Goal: Task Accomplishment & Management: Complete application form

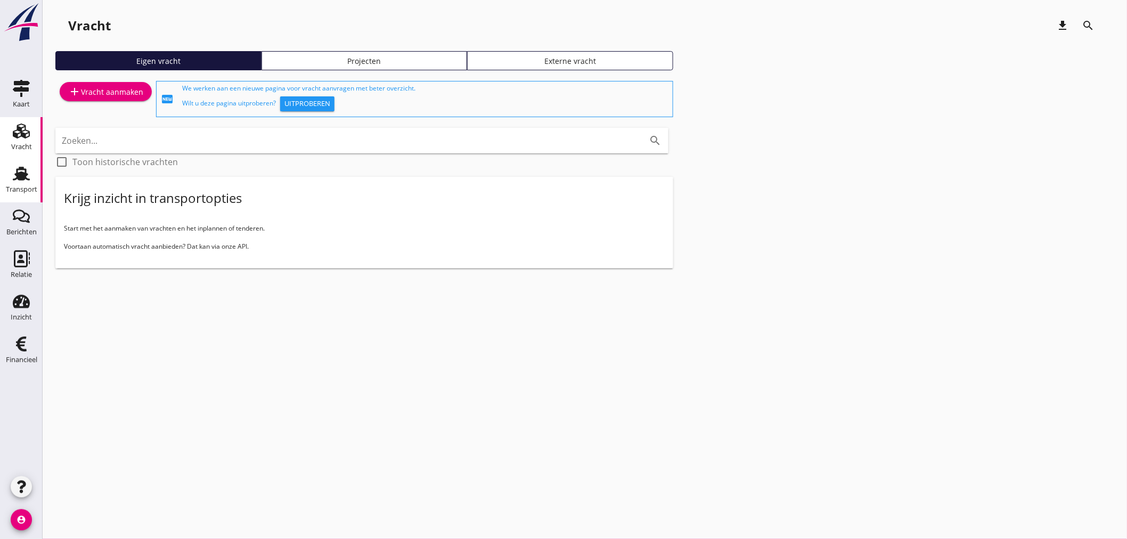
click at [36, 187] on div "Transport" at bounding box center [21, 189] width 31 height 7
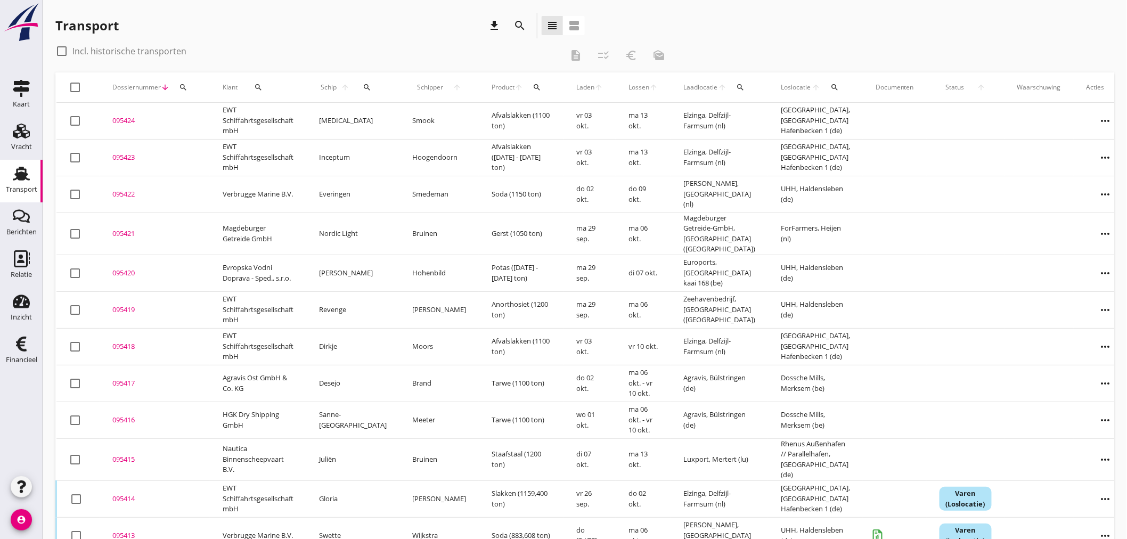
click at [186, 88] on icon "search" at bounding box center [183, 87] width 9 height 9
click at [189, 113] on input "Zoeken op dossiernummer..." at bounding box center [232, 118] width 111 height 17
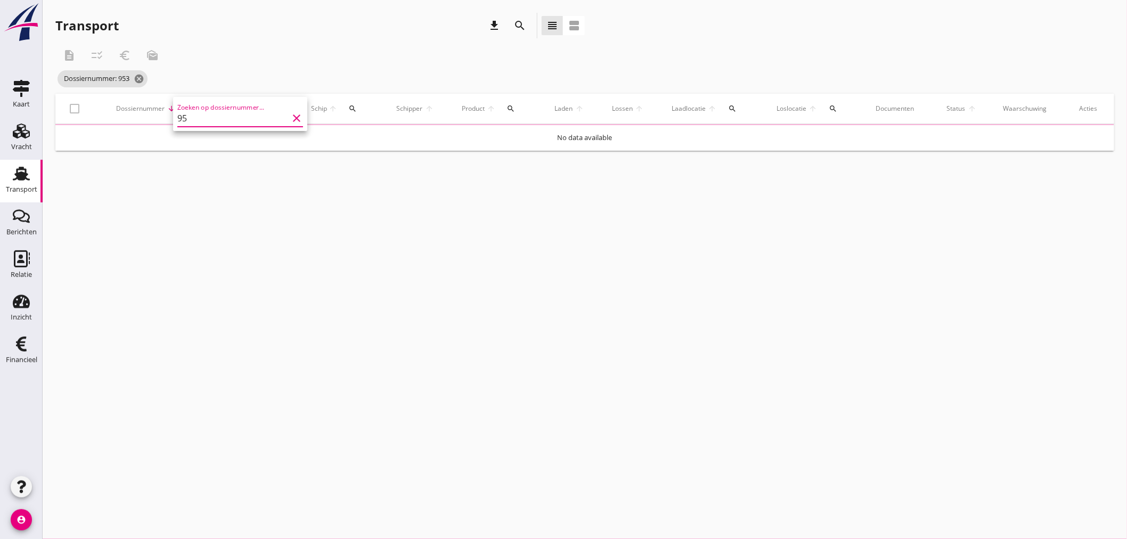
type input "9"
type input "095369"
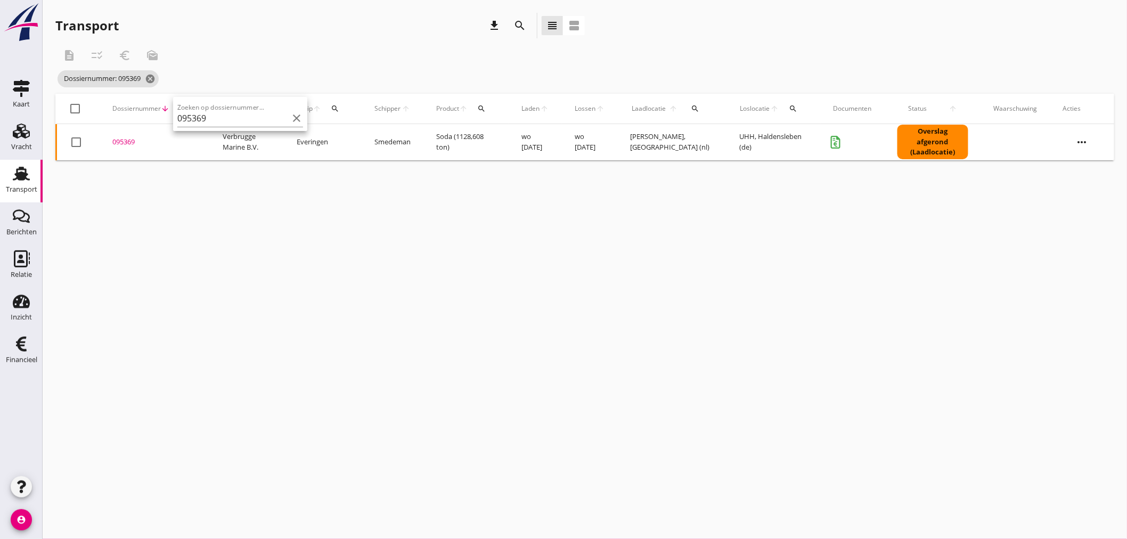
click at [125, 144] on div "095369" at bounding box center [154, 142] width 85 height 11
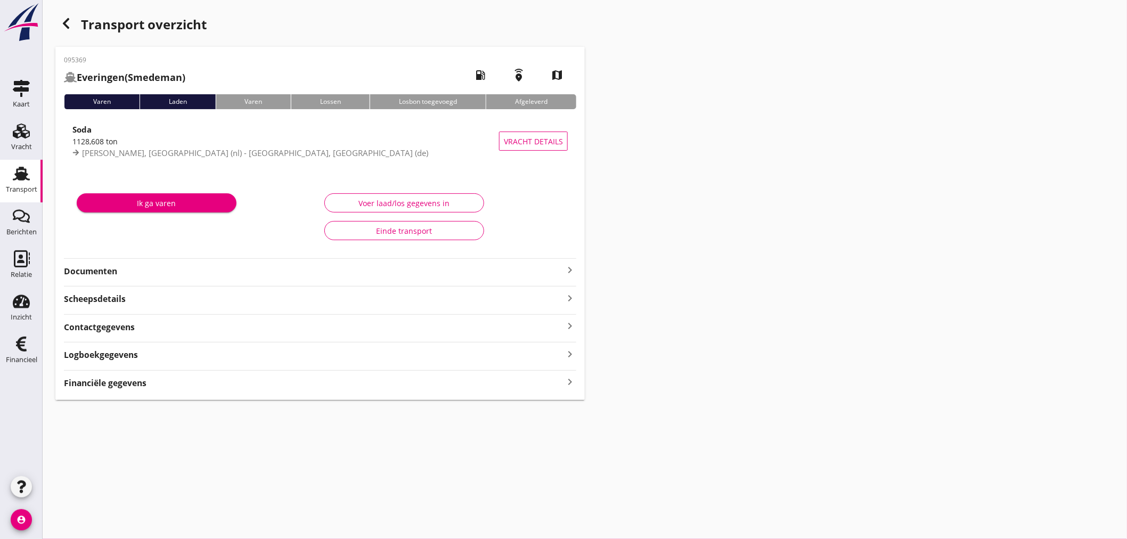
click at [572, 267] on icon "keyboard_arrow_right" at bounding box center [570, 270] width 13 height 13
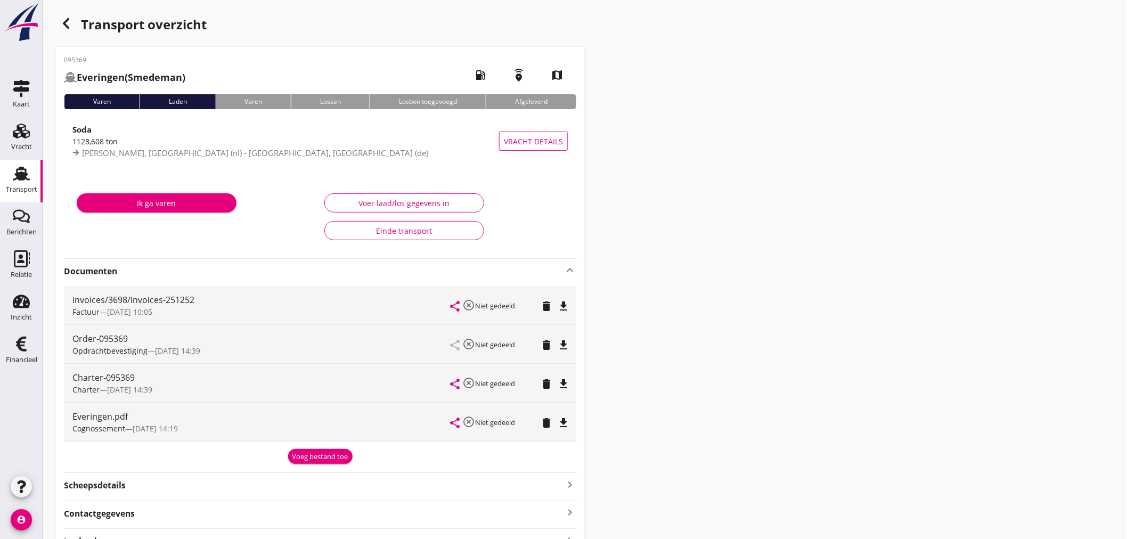
click at [312, 463] on button "Voeg bestand toe" at bounding box center [320, 456] width 64 height 15
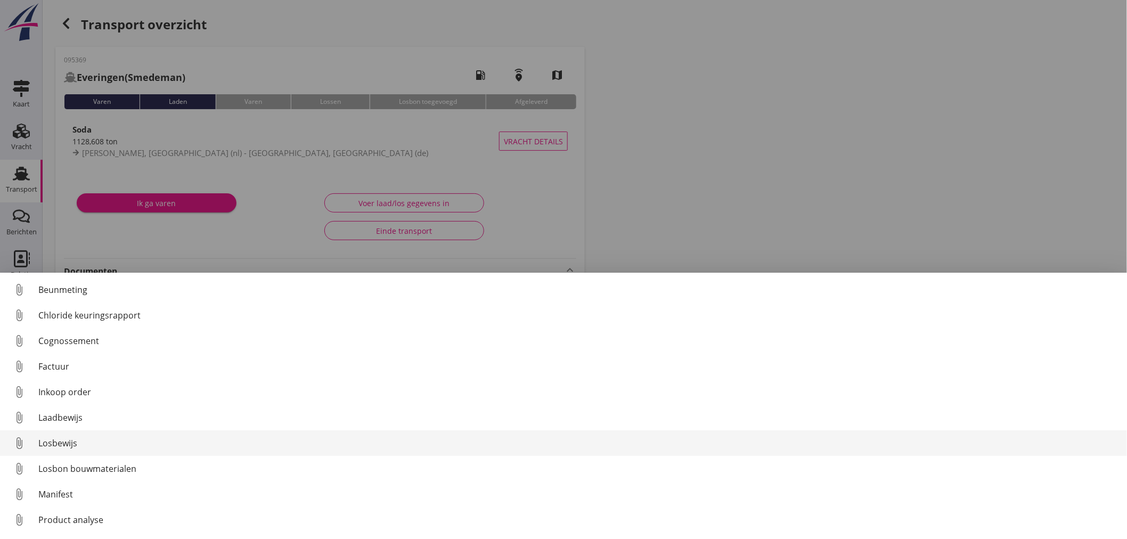
click at [64, 448] on div "Losbewijs" at bounding box center [578, 443] width 1080 height 13
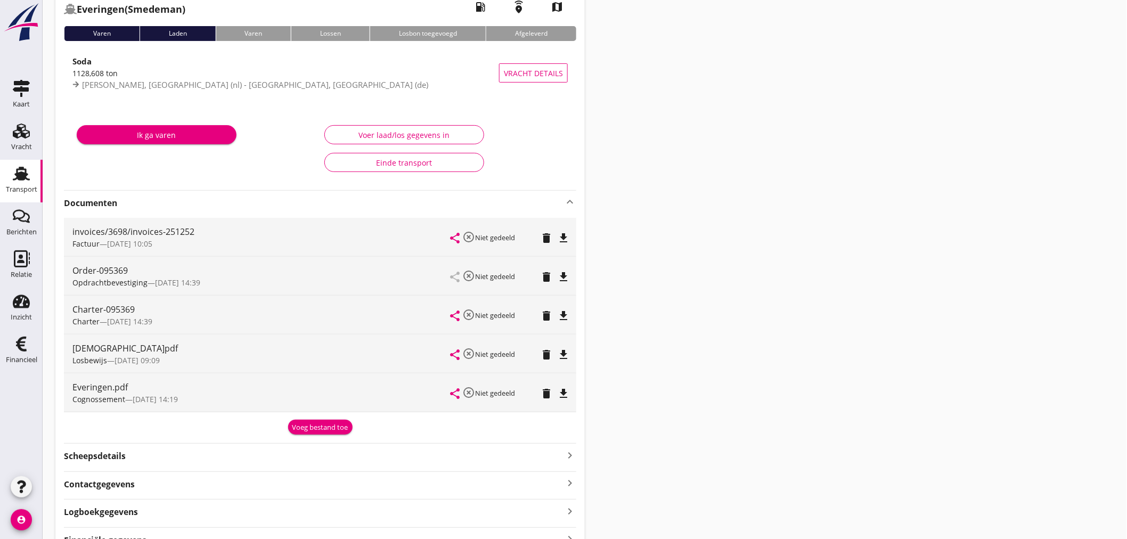
scroll to position [125, 0]
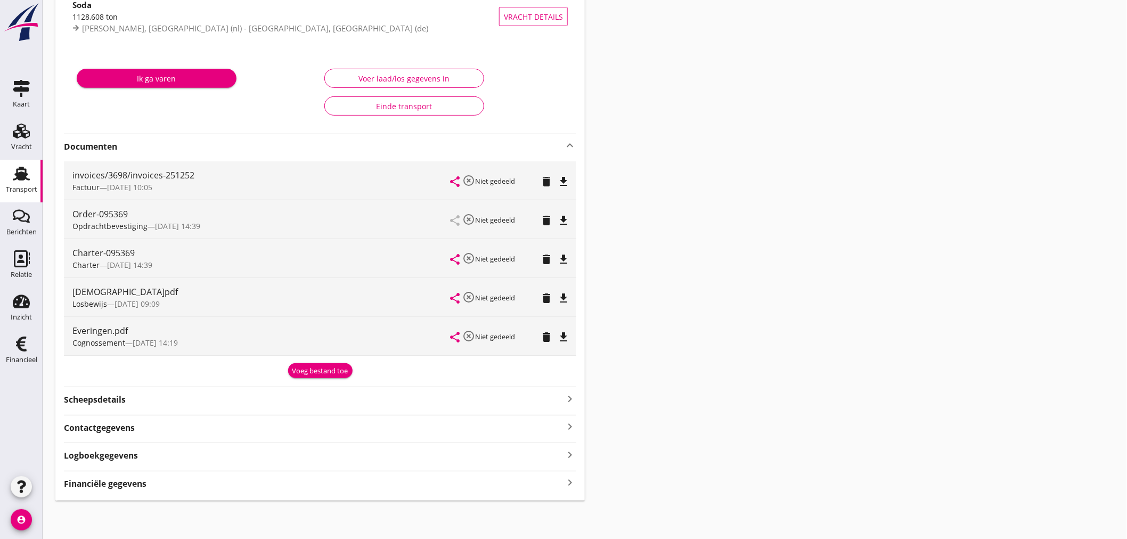
click at [572, 477] on icon "keyboard_arrow_right" at bounding box center [570, 483] width 13 height 14
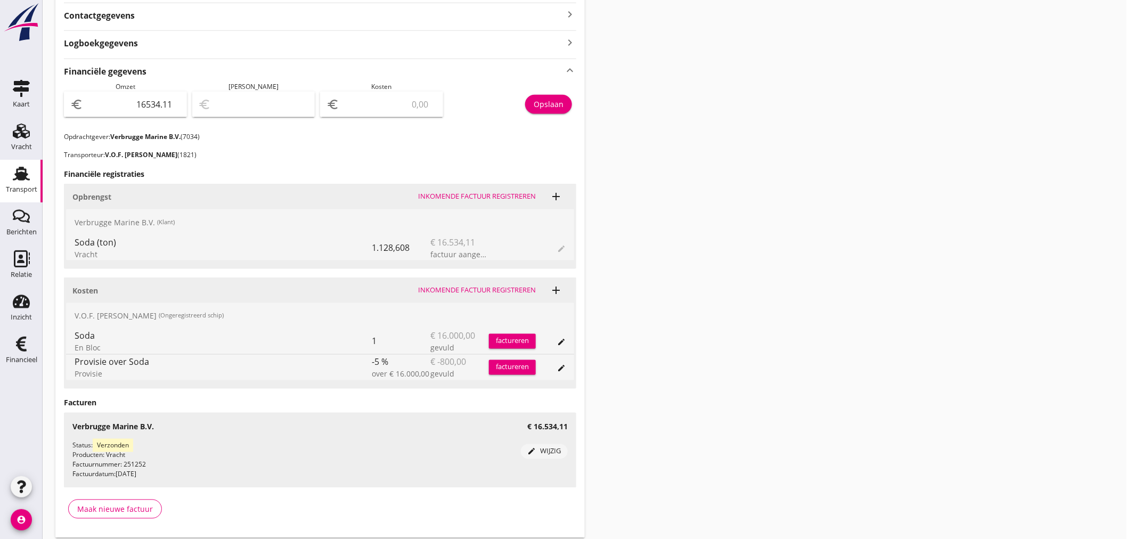
scroll to position [539, 0]
click at [400, 96] on input "number" at bounding box center [388, 102] width 95 height 17
type input "16533.11"
type input "1"
type input "16519.11"
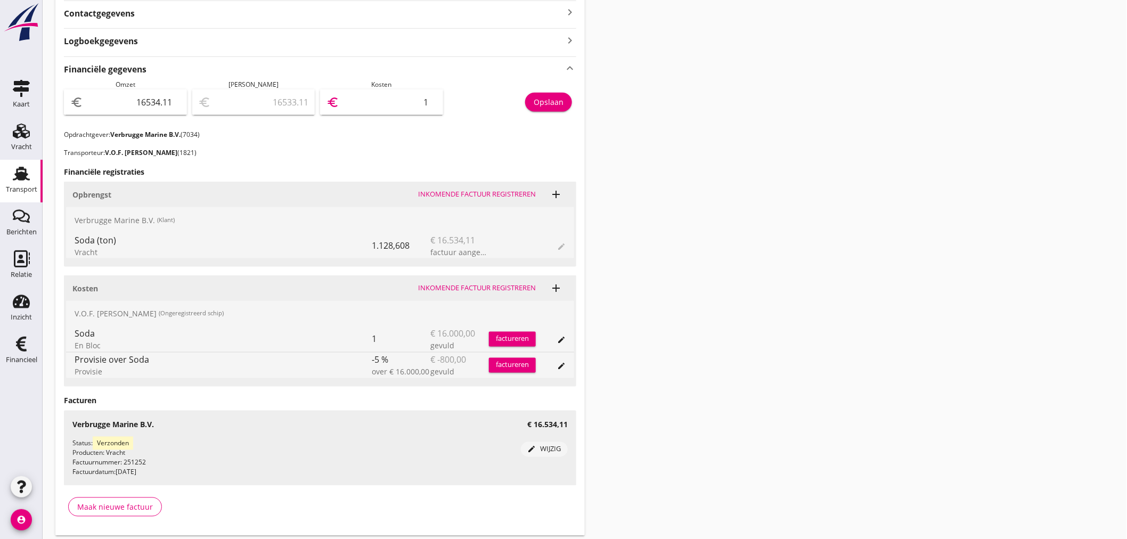
type input "15"
type input "16382.11"
type input "152"
type input "15014.11"
type input "1520"
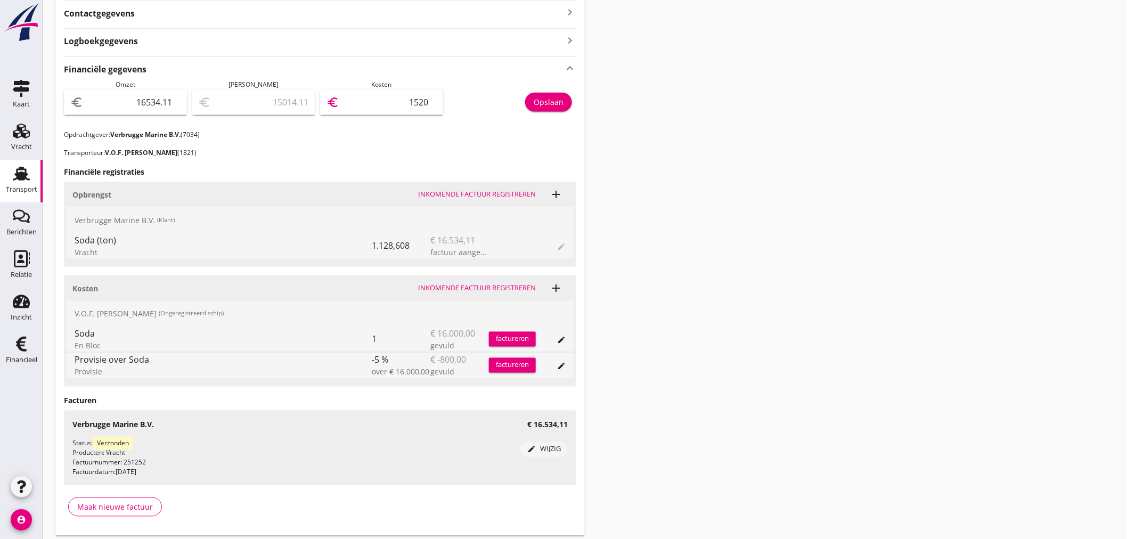
type input "1334.11"
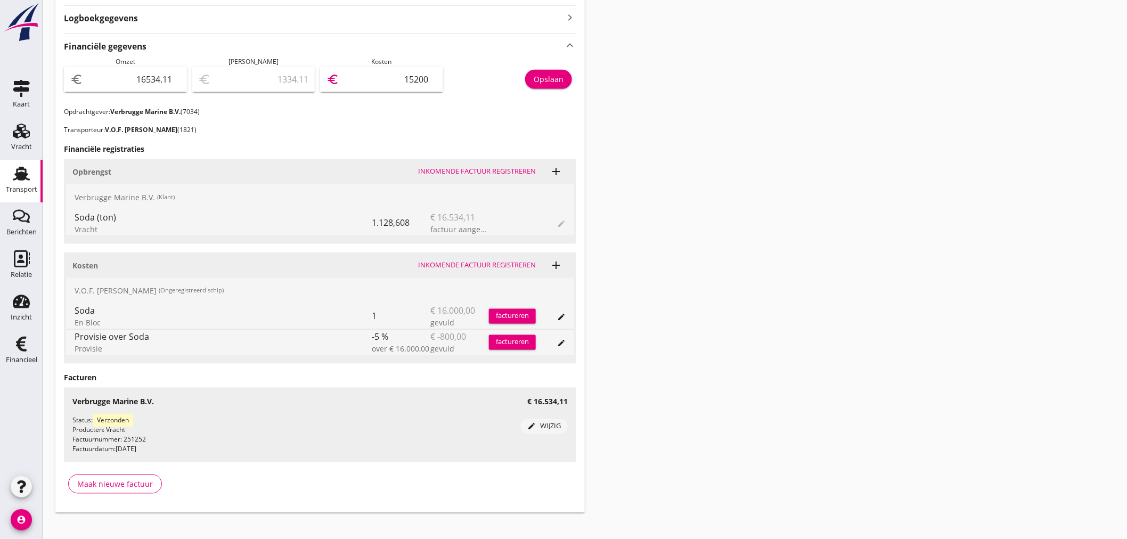
scroll to position [574, 0]
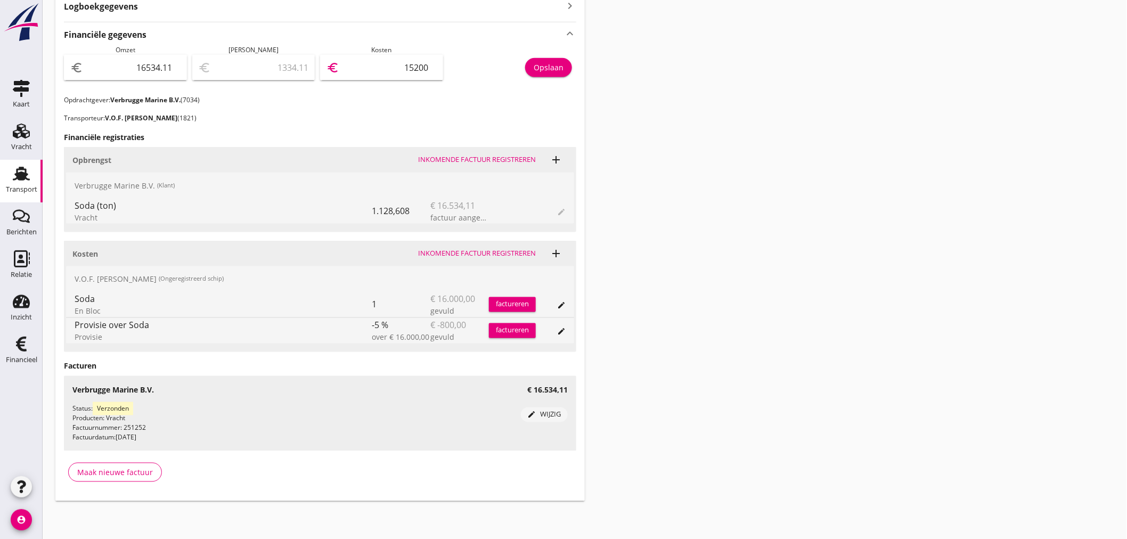
type input "15200"
click at [555, 70] on div "Opslaan" at bounding box center [549, 67] width 30 height 11
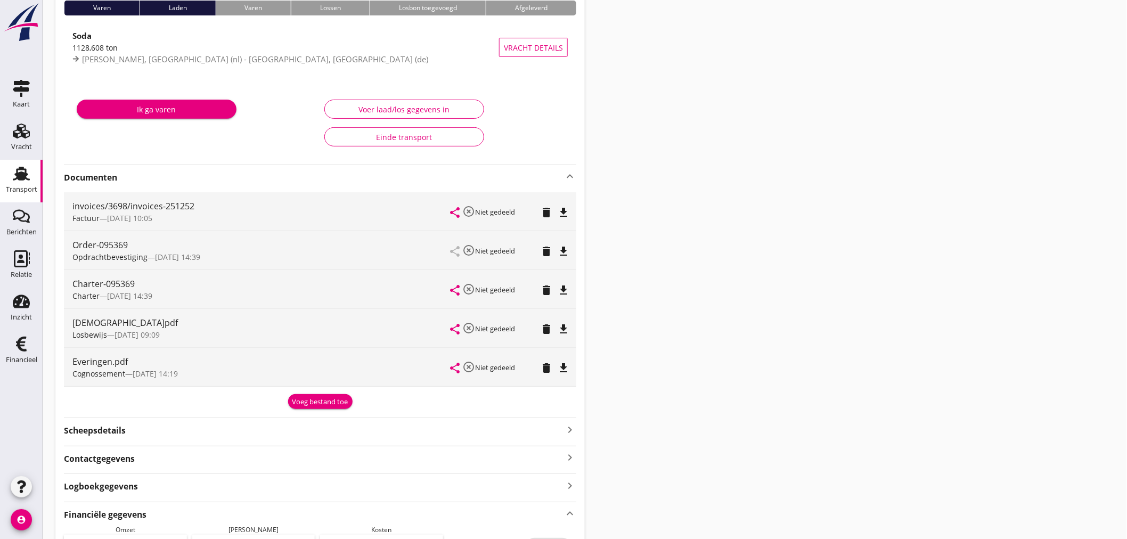
scroll to position [0, 0]
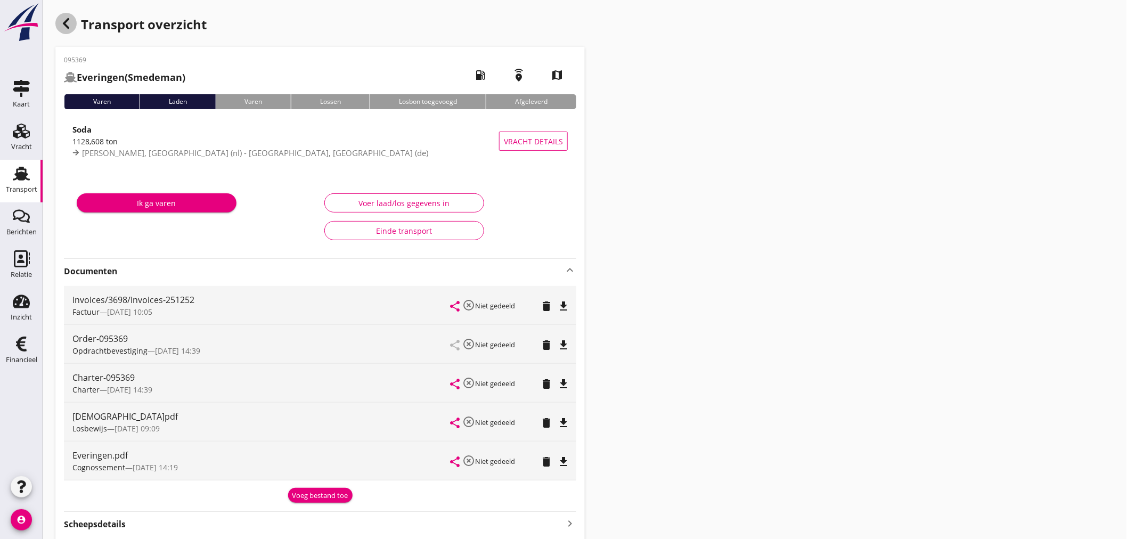
click at [72, 20] on div "button" at bounding box center [65, 23] width 21 height 21
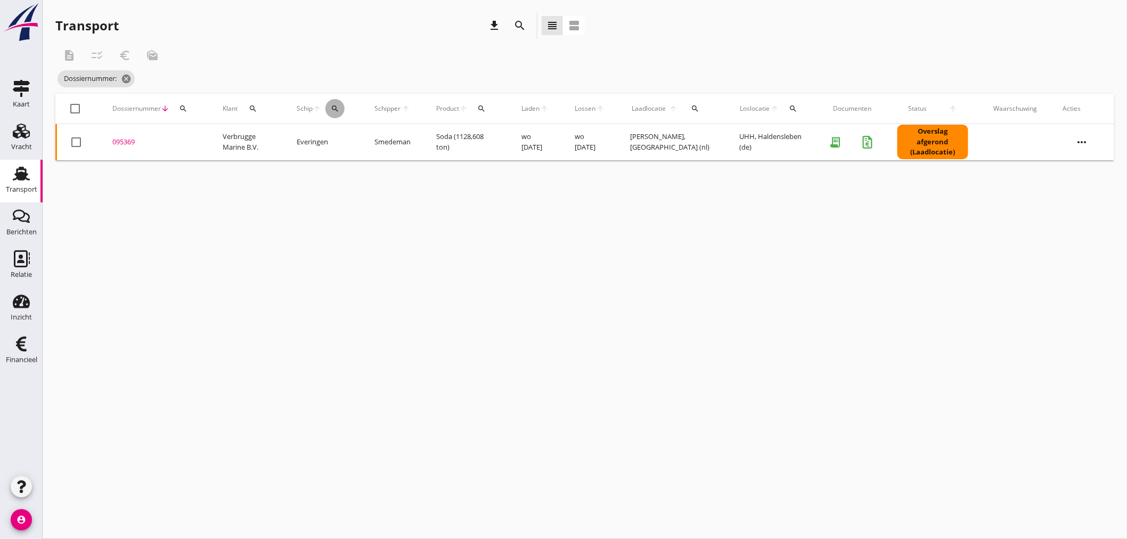
drag, startPoint x: 338, startPoint y: 104, endPoint x: 344, endPoint y: 117, distance: 14.1
click at [338, 107] on icon "search" at bounding box center [335, 108] width 9 height 9
click at [354, 142] on input "Zoek op (scheeps)naam" at bounding box center [386, 139] width 111 height 17
click at [387, 170] on div "ENI: 02315707 (L:80 x B:8.20)" at bounding box center [420, 172] width 101 height 11
click at [477, 140] on icon "check" at bounding box center [482, 138] width 13 height 13
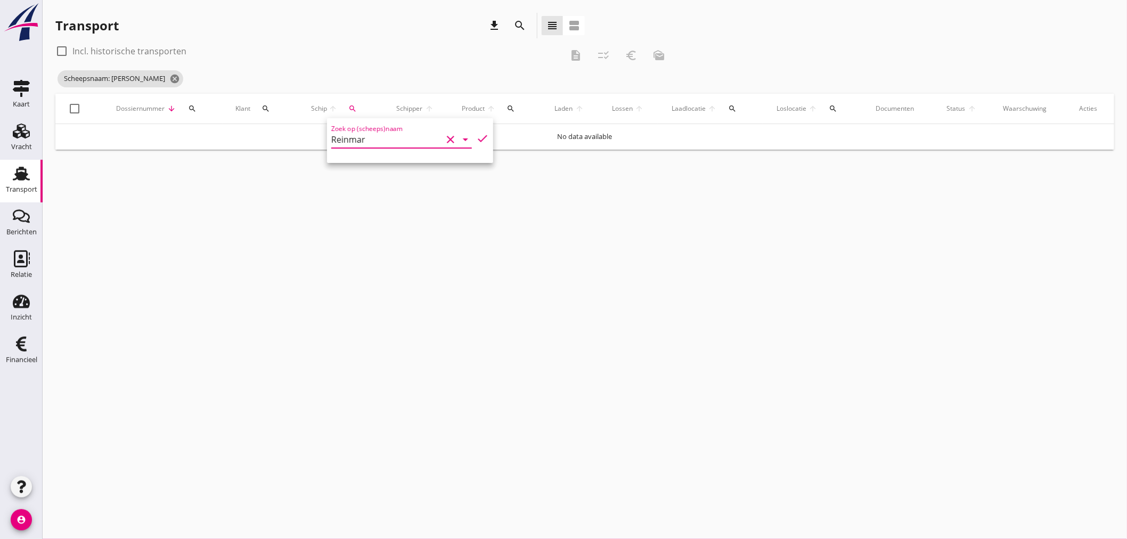
type input "Reinmar"
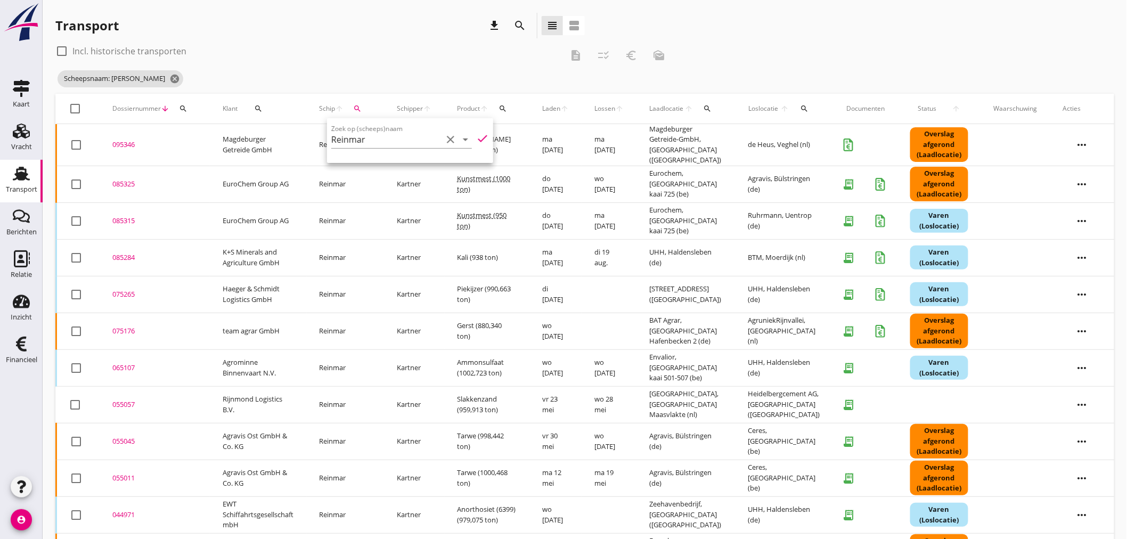
click at [123, 146] on div "095346" at bounding box center [154, 145] width 85 height 11
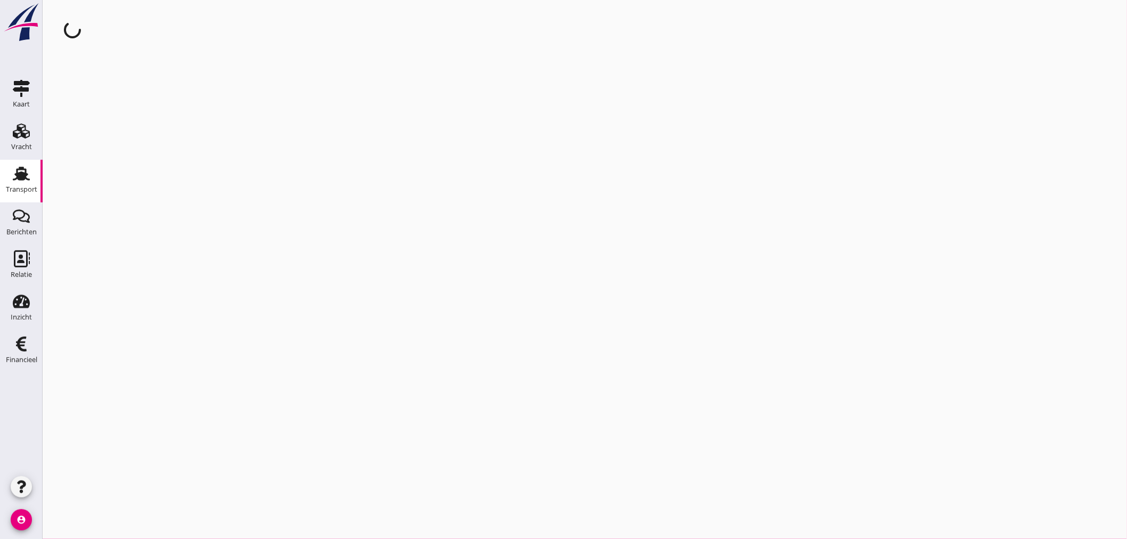
click at [123, 146] on div "cancel You are impersonating another user." at bounding box center [585, 269] width 1085 height 539
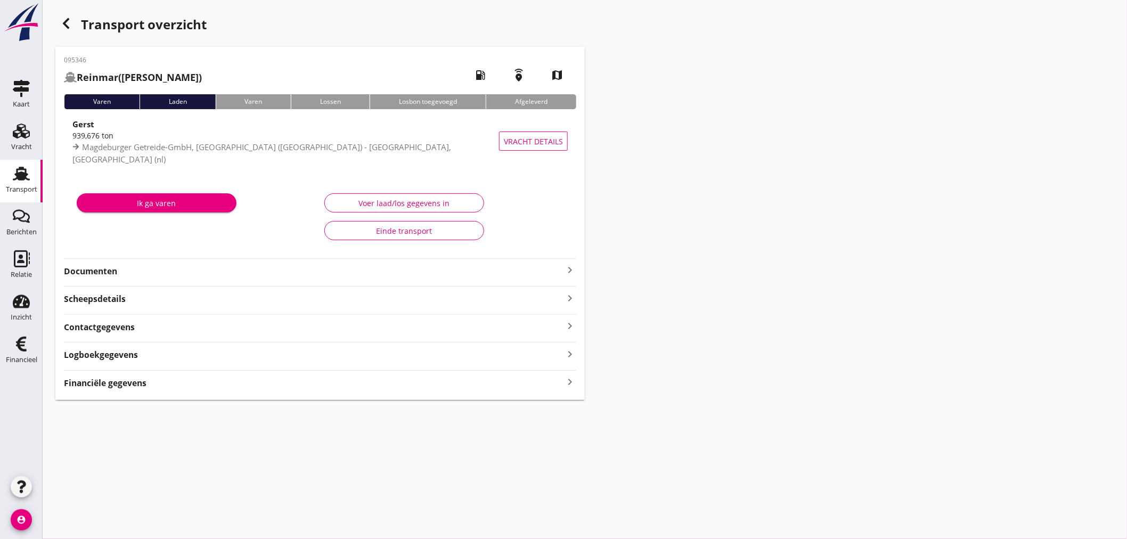
click at [125, 380] on strong "Financiële gegevens" at bounding box center [105, 383] width 83 height 12
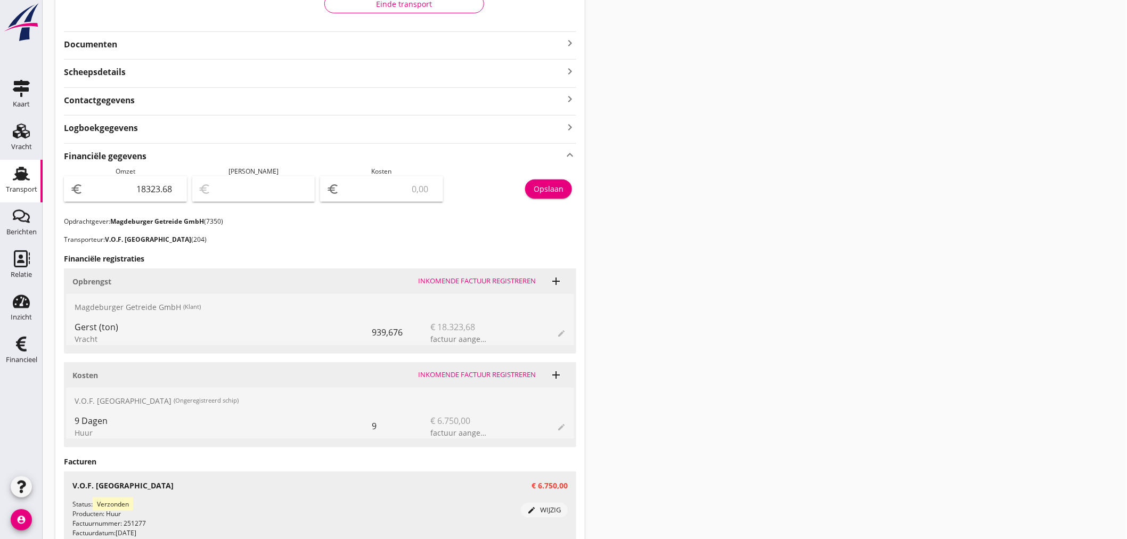
scroll to position [237, 0]
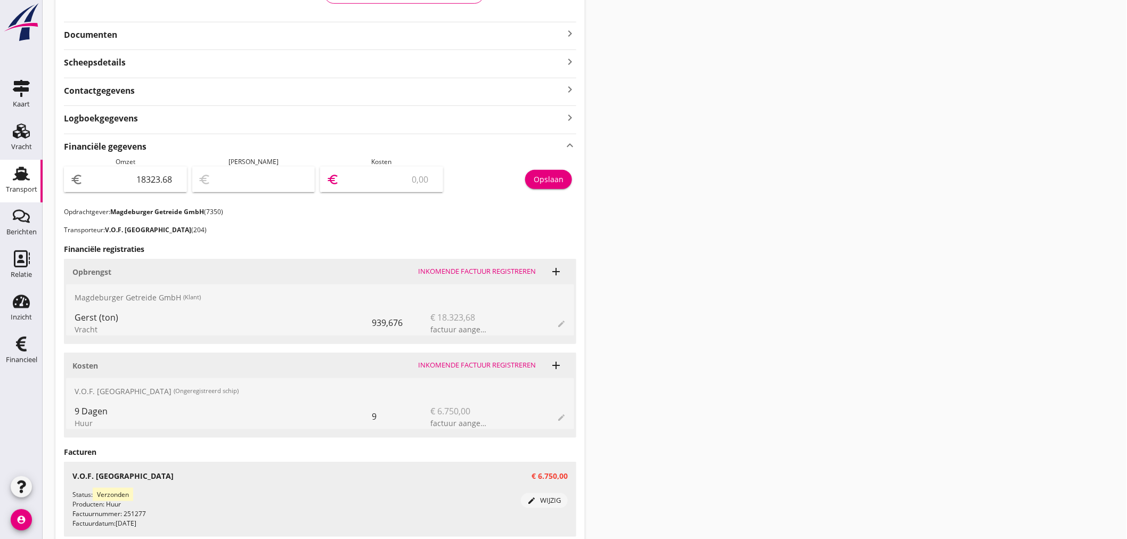
click at [392, 173] on input "number" at bounding box center [388, 179] width 95 height 17
type input "18317.68"
type input "6"
type input "18256.68"
type input "67"
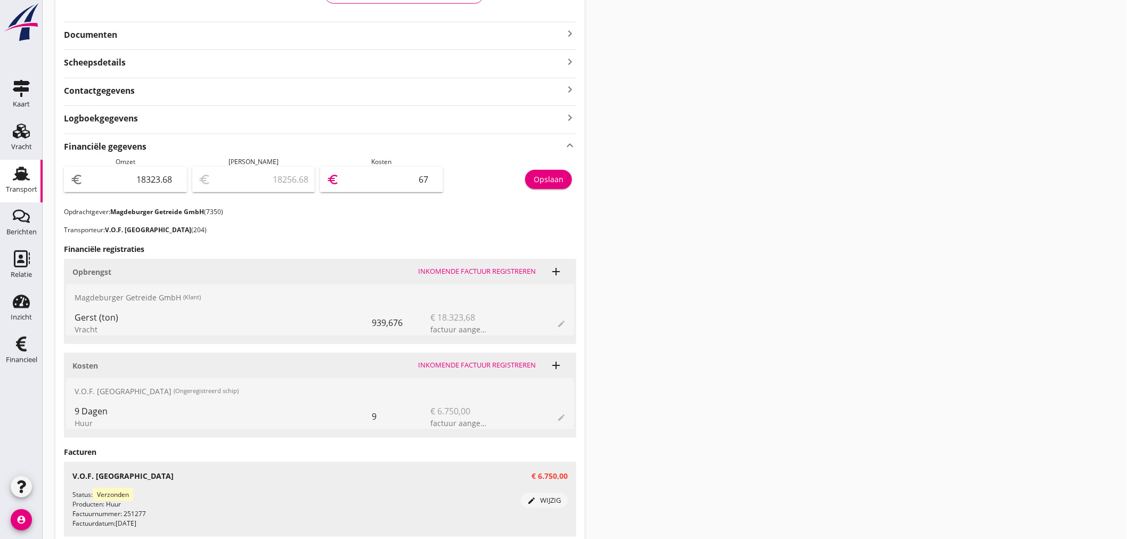
type input "17648.68"
type input "675"
type input "11573.68"
type input "6750"
click at [549, 175] on div "Opslaan" at bounding box center [549, 179] width 30 height 11
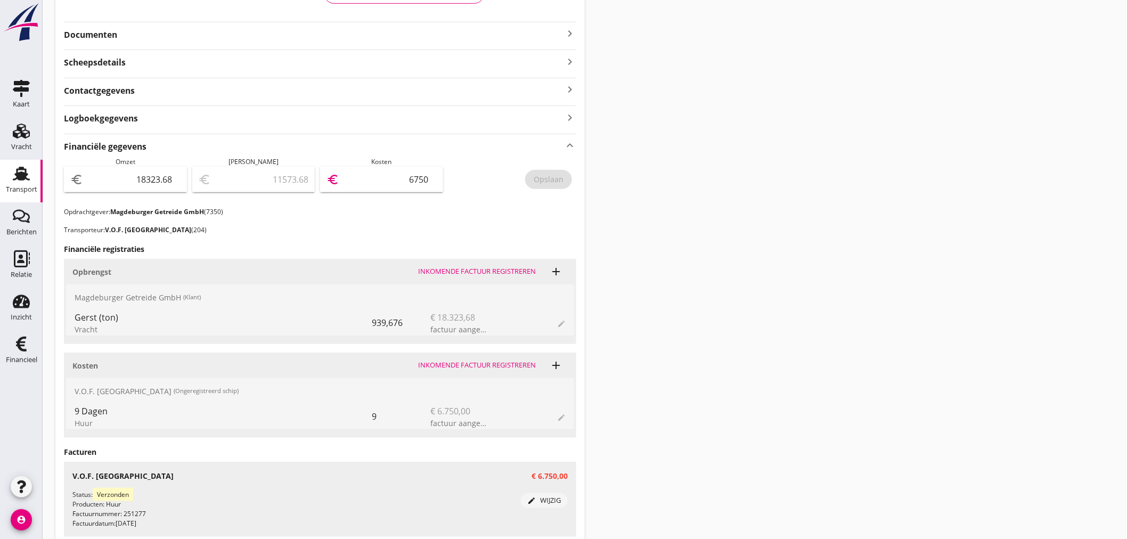
drag, startPoint x: 389, startPoint y: 177, endPoint x: 640, endPoint y: 179, distance: 250.4
click at [642, 180] on div "Transport overzicht 095346 Reinmar (Kartner) local_gas_station emergency_share …" at bounding box center [585, 223] width 1085 height 920
type input "18322.68"
type input "1"
type input "18312.68"
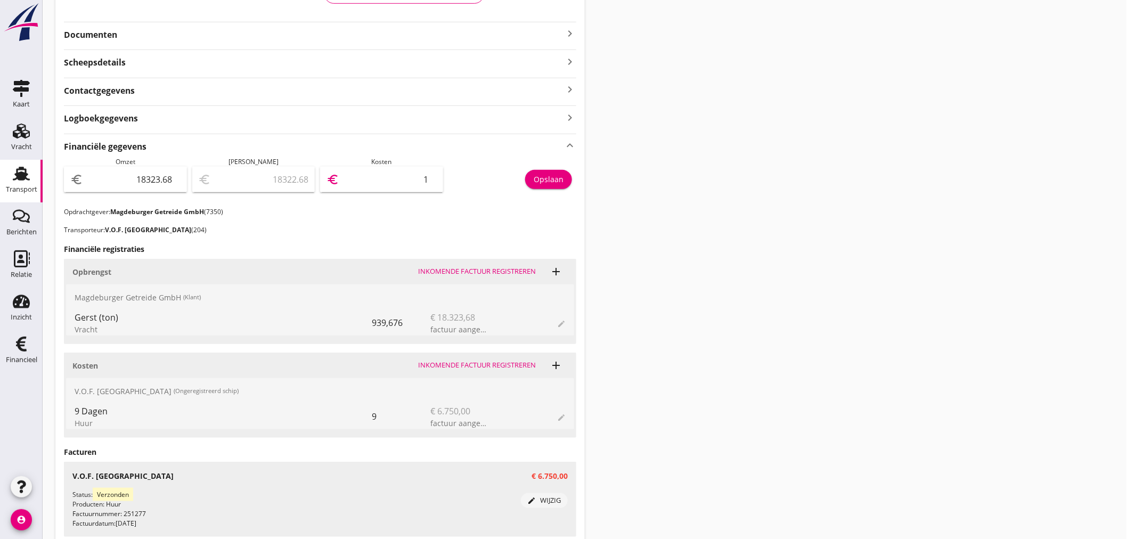
type input "11"
type input "18204.68"
type input "119"
type input "17131.68"
type input "1192"
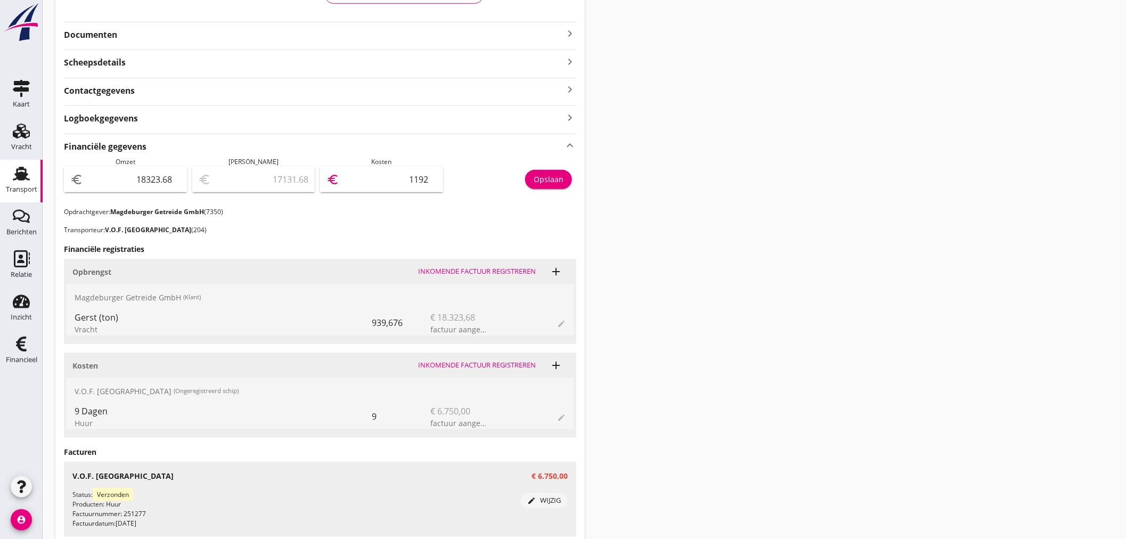
type input "6398.68"
type input "11925"
type input "6398.28"
type input "11925.4"
type input "6398.23"
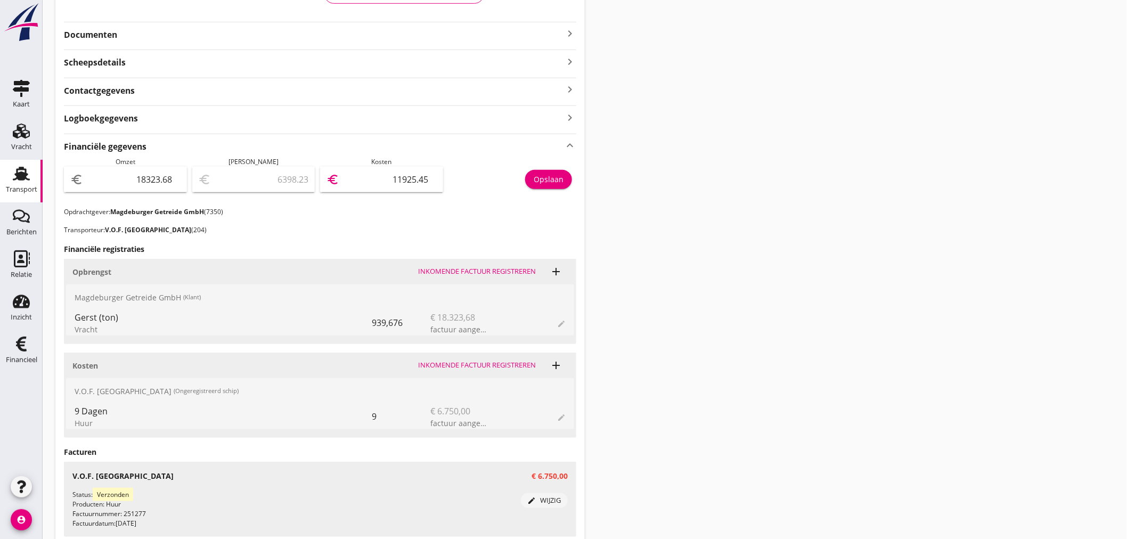
type input "11925.45"
click at [558, 181] on div "Opslaan" at bounding box center [549, 179] width 30 height 11
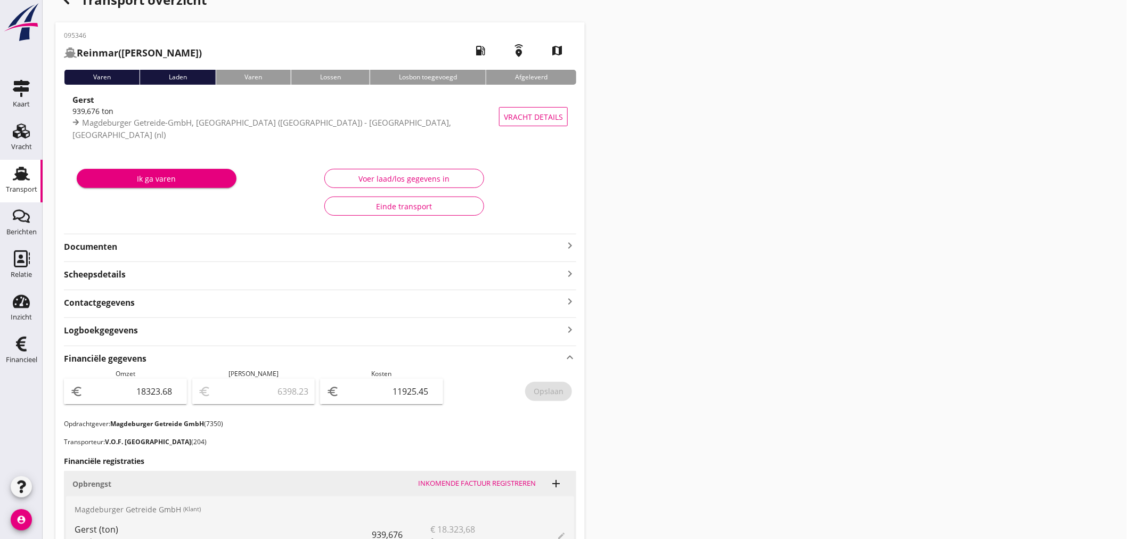
scroll to position [0, 0]
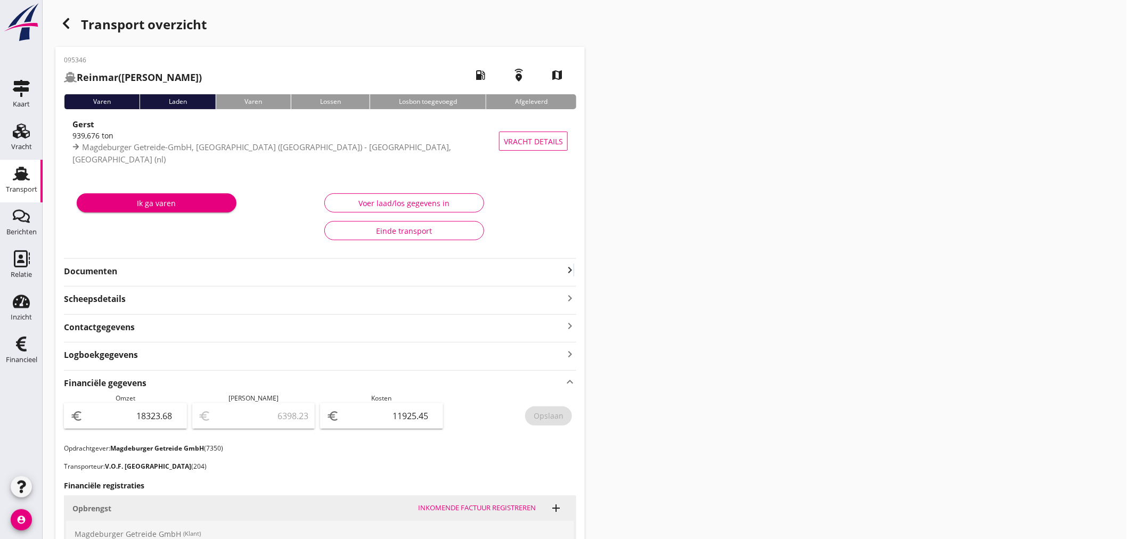
click at [574, 266] on icon "keyboard_arrow_right" at bounding box center [570, 270] width 13 height 13
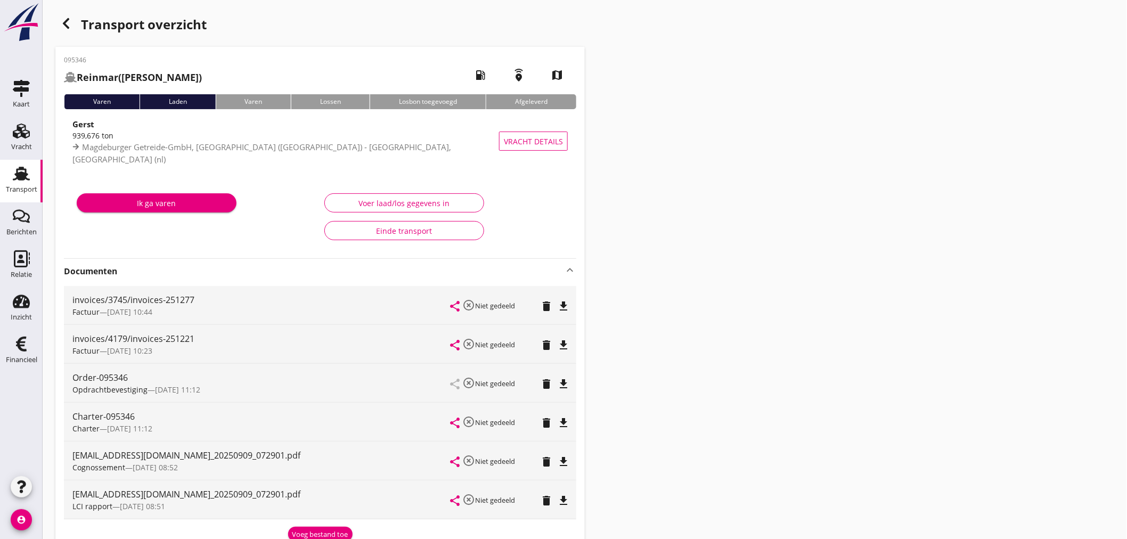
scroll to position [59, 0]
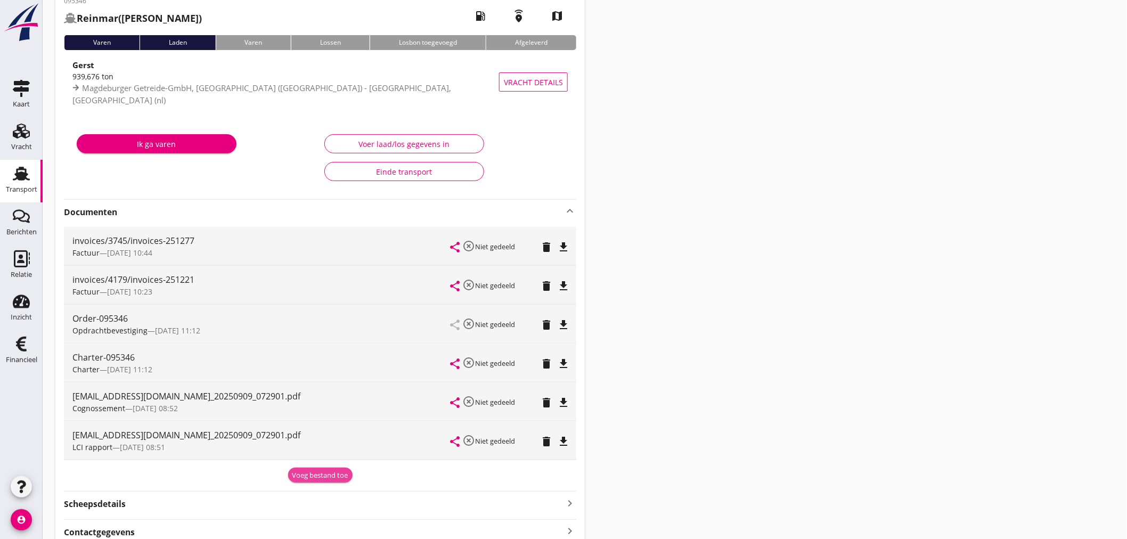
click at [331, 477] on div "Voeg bestand toe" at bounding box center [320, 475] width 56 height 11
click at [302, 481] on button "Voeg bestand toe" at bounding box center [320, 475] width 64 height 15
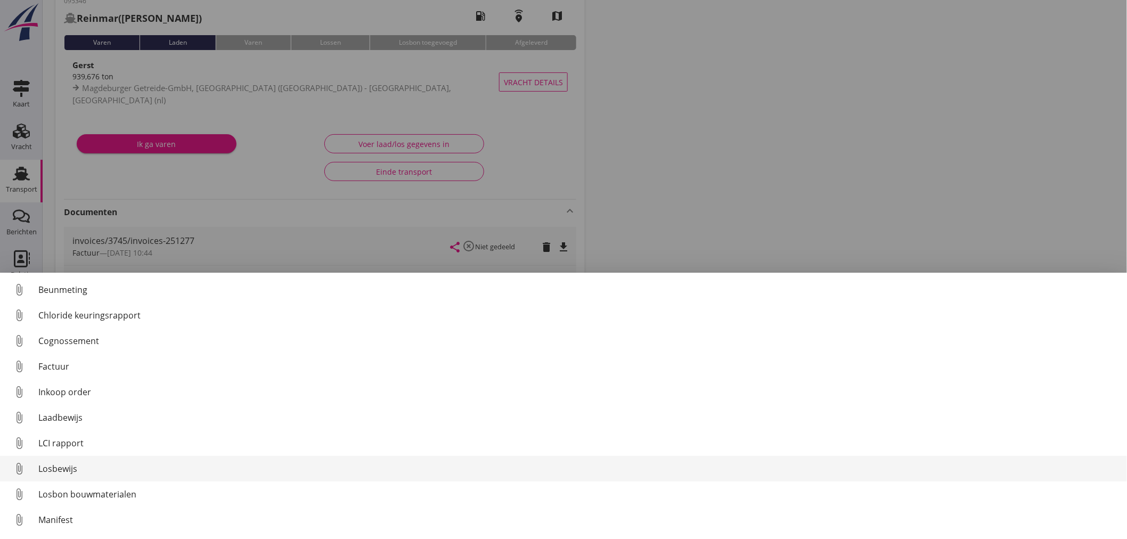
click at [57, 470] on div "Losbewijs" at bounding box center [578, 468] width 1080 height 13
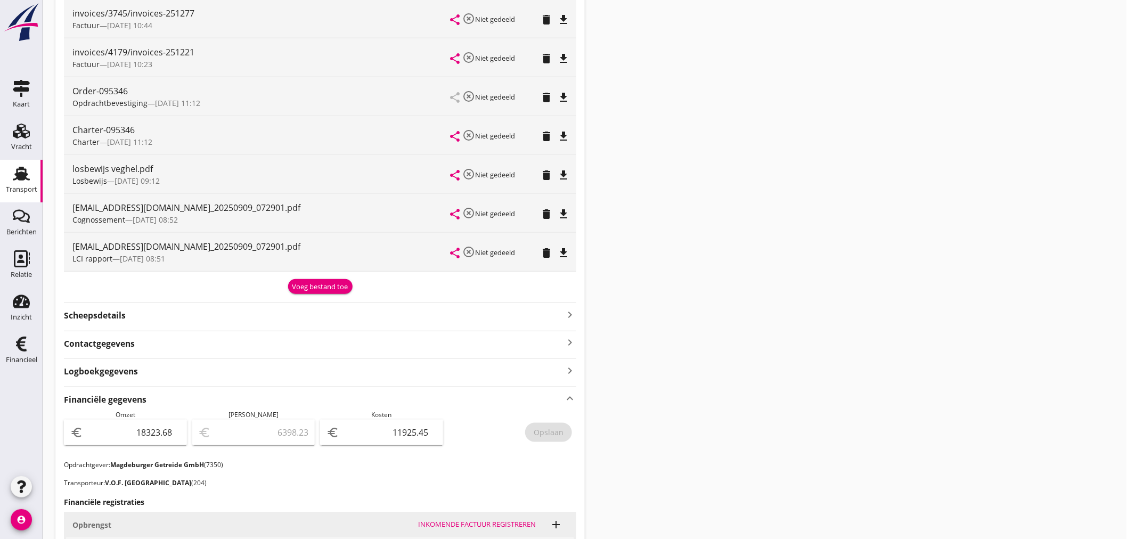
scroll to position [0, 0]
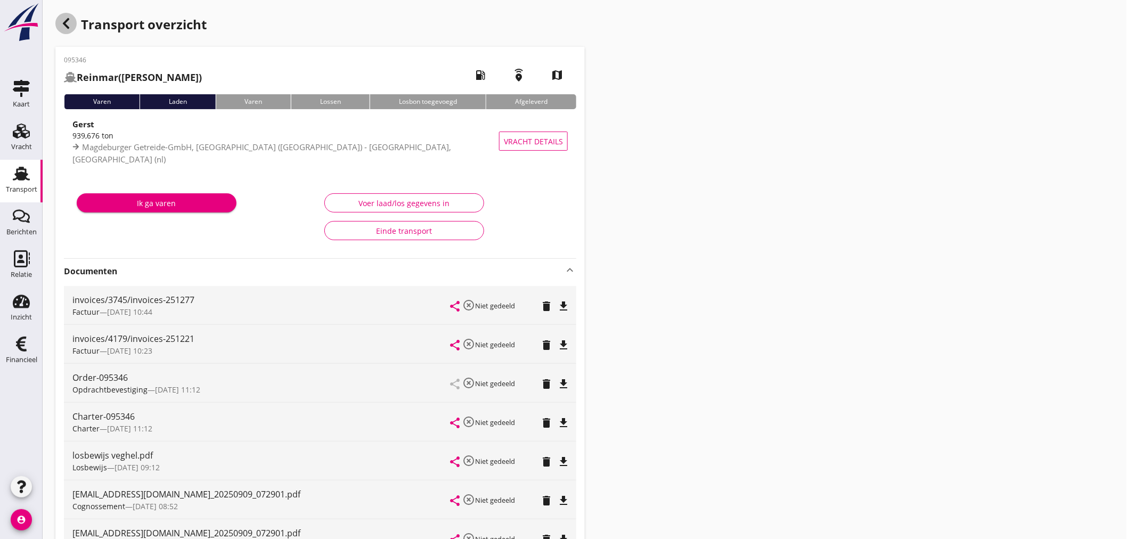
click at [65, 28] on icon "button" at bounding box center [66, 23] width 13 height 13
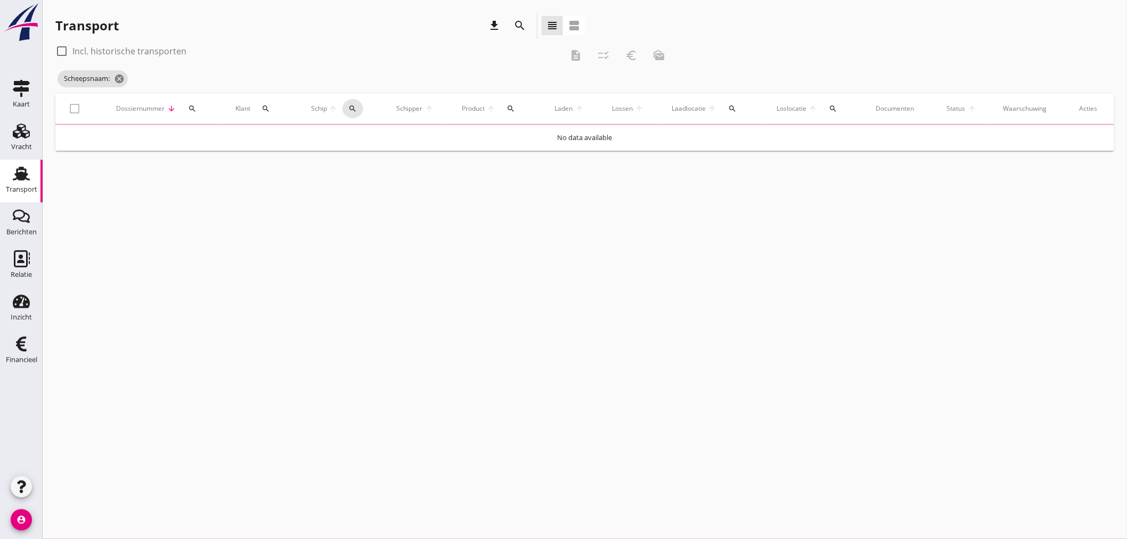
click at [352, 110] on button "search" at bounding box center [353, 108] width 21 height 19
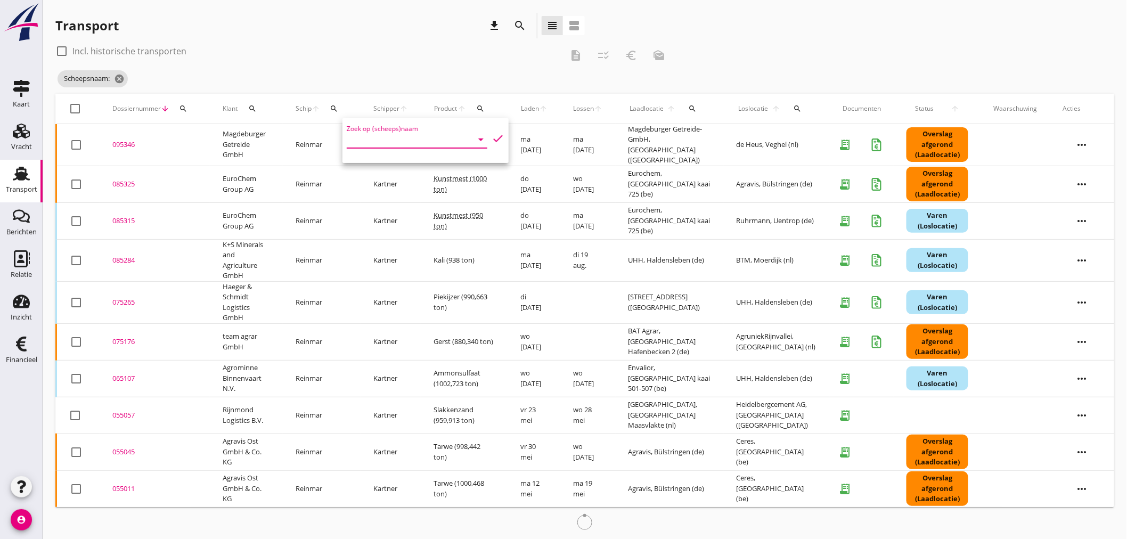
click at [348, 144] on input "Zoek op (scheeps)naam" at bounding box center [402, 139] width 111 height 17
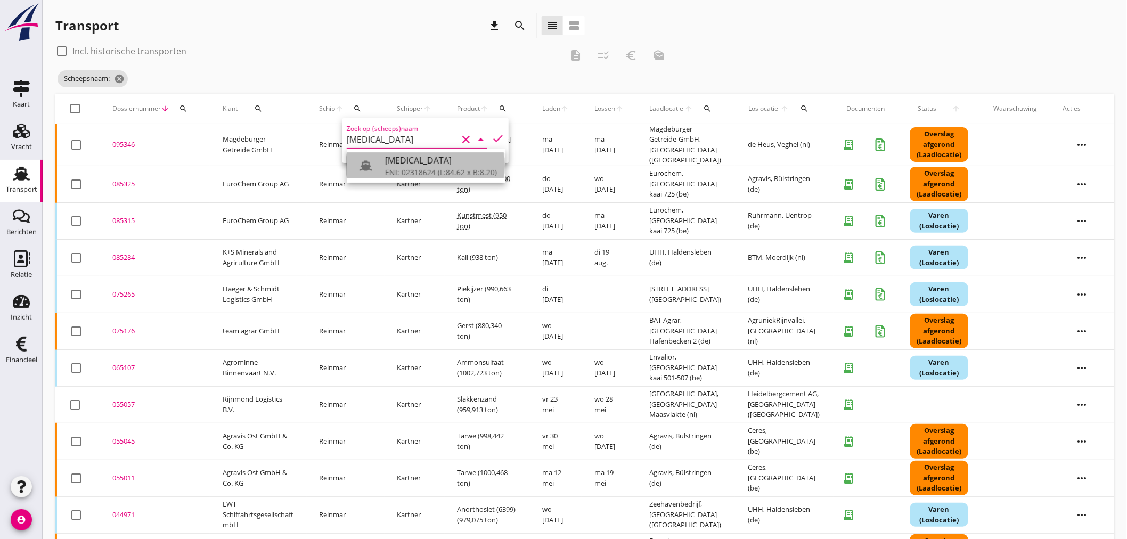
click at [429, 168] on div "ENI: 02318624 (L:84.62 x B:8.20)" at bounding box center [441, 172] width 112 height 11
click at [494, 137] on icon "check" at bounding box center [498, 138] width 13 height 13
type input "[MEDICAL_DATA]"
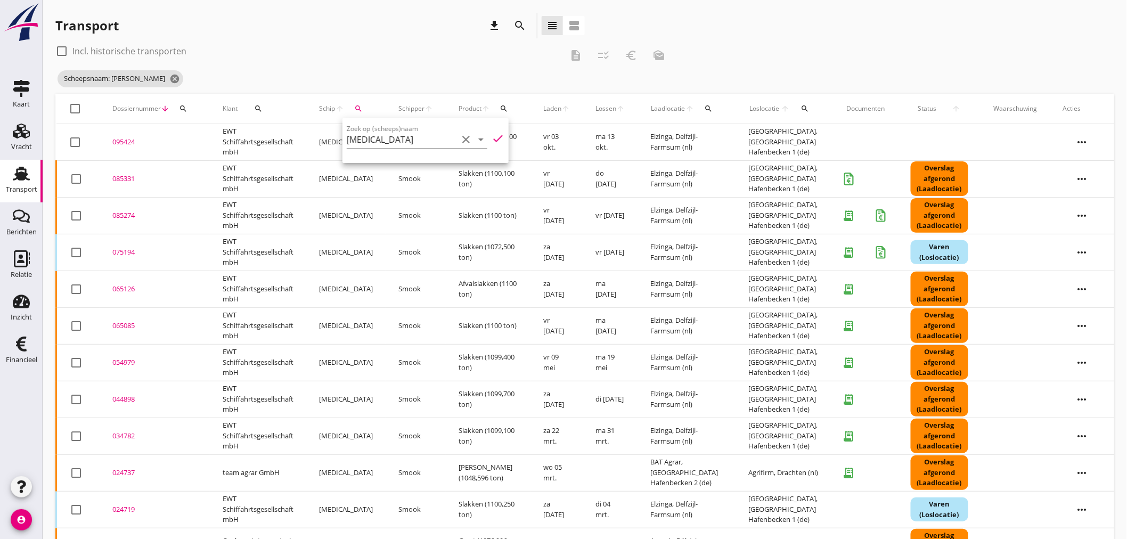
click at [124, 184] on td "085331 upload_file Drop hier uw bestand om het aan het dossier toe te voegen" at bounding box center [155, 178] width 110 height 37
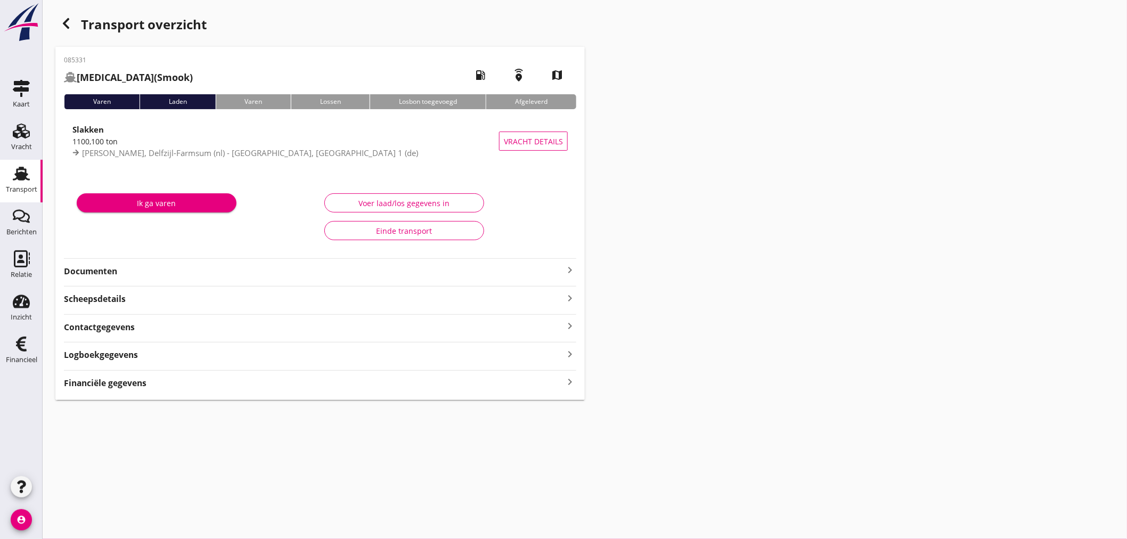
click at [572, 270] on icon "keyboard_arrow_right" at bounding box center [570, 270] width 13 height 13
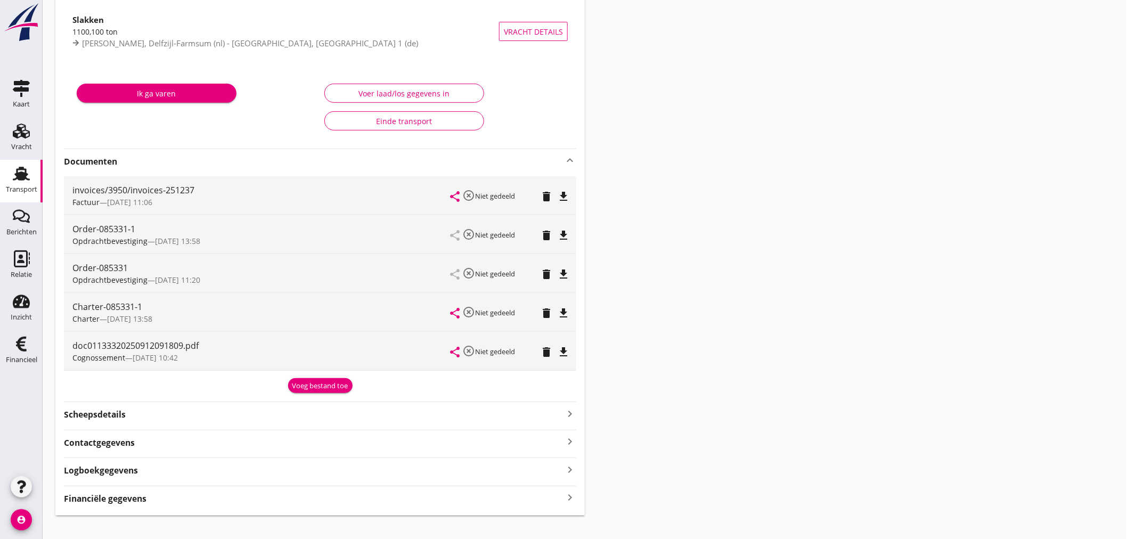
scroll to position [125, 0]
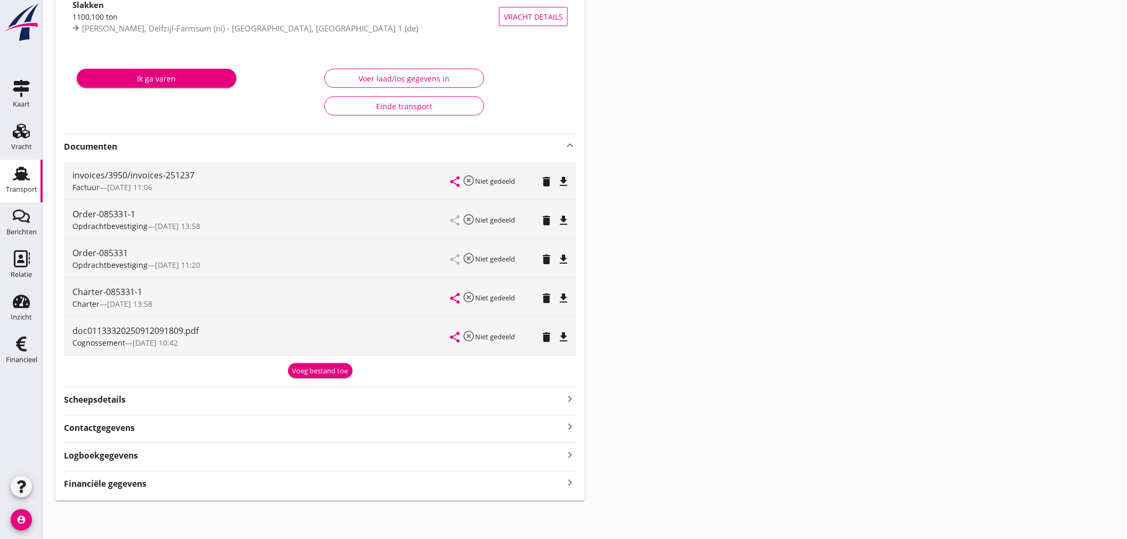
click at [565, 477] on icon "keyboard_arrow_right" at bounding box center [570, 483] width 13 height 14
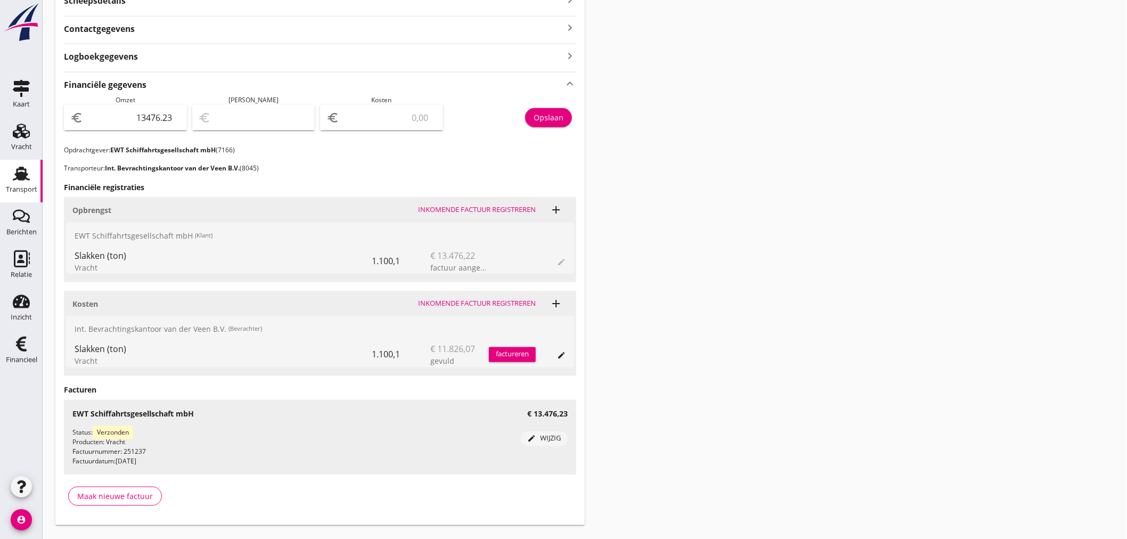
scroll to position [548, 0]
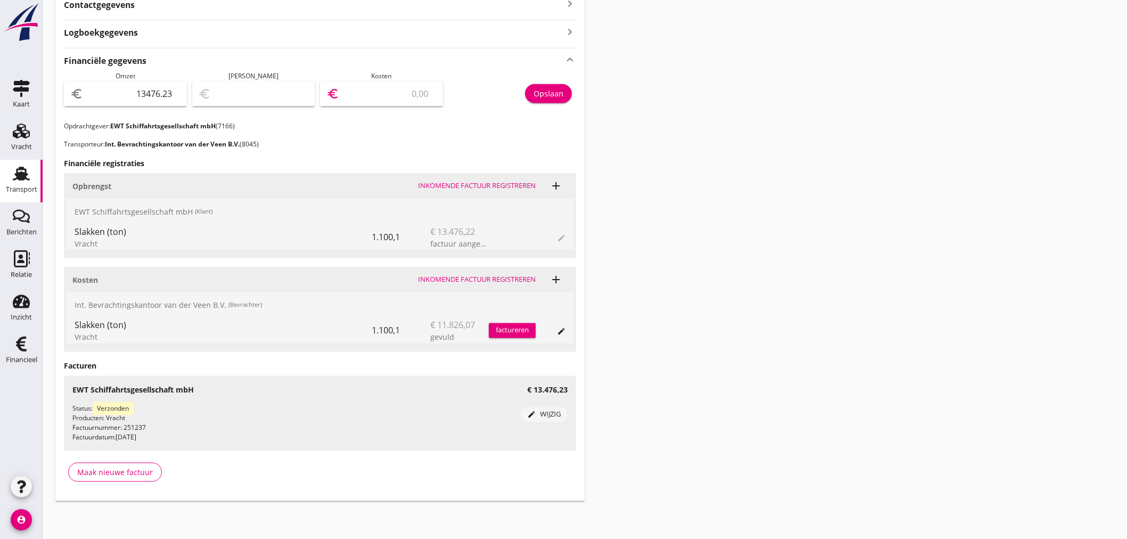
click at [395, 94] on input "number" at bounding box center [388, 93] width 95 height 17
type input "13475.23"
type input "1"
type input "13462.23"
type input "14"
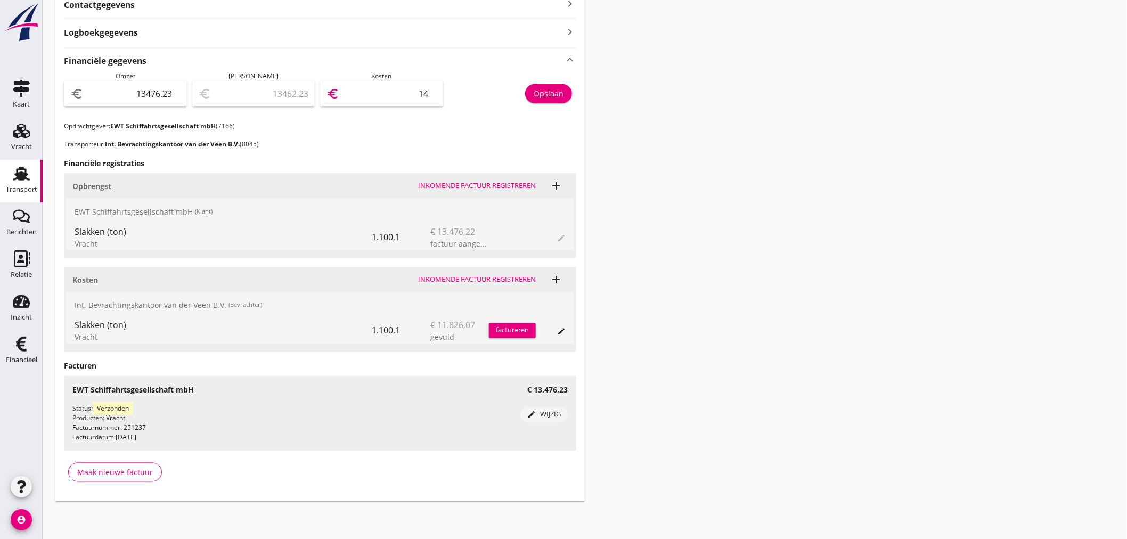
type input "13328.23"
type input "148"
type input "11994.23"
type input "1482"
type input "-1348.77"
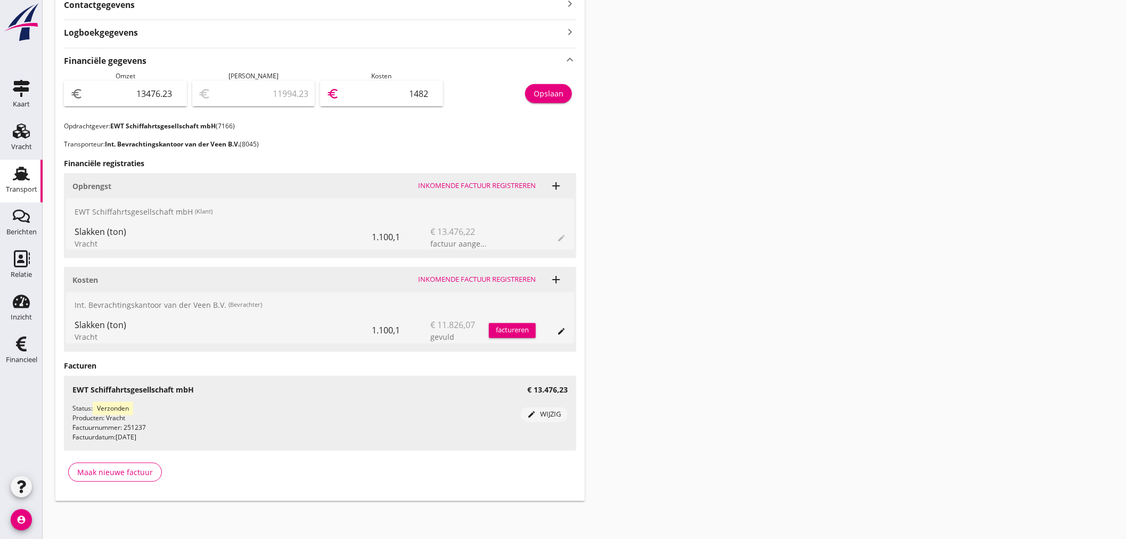
type input "14825"
type input "-1348.87"
type input "14825.1"
type input "-1348.88"
type input "14825.11"
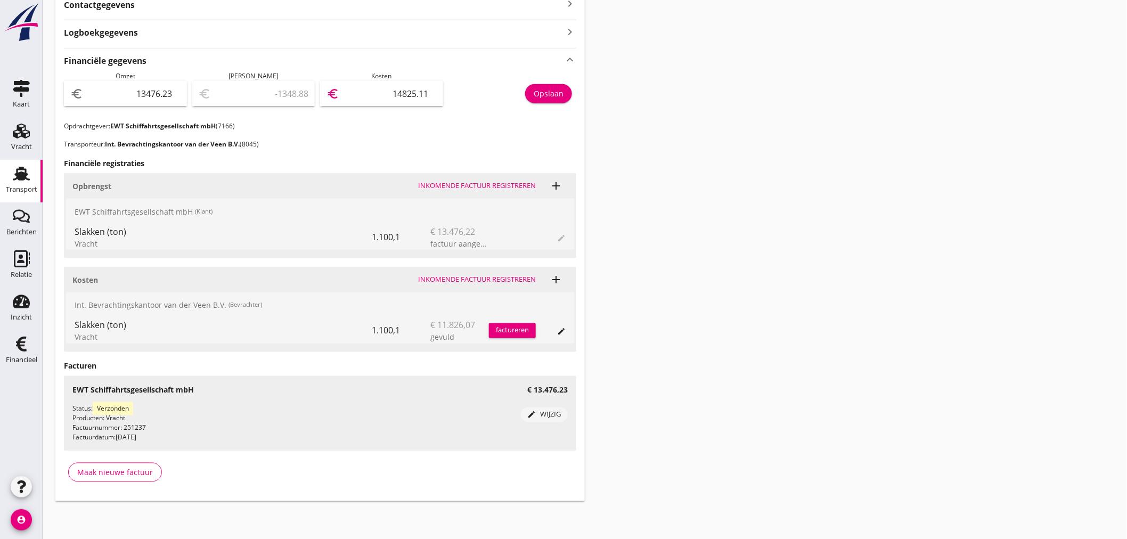
click at [562, 88] on div "Opslaan" at bounding box center [549, 93] width 30 height 11
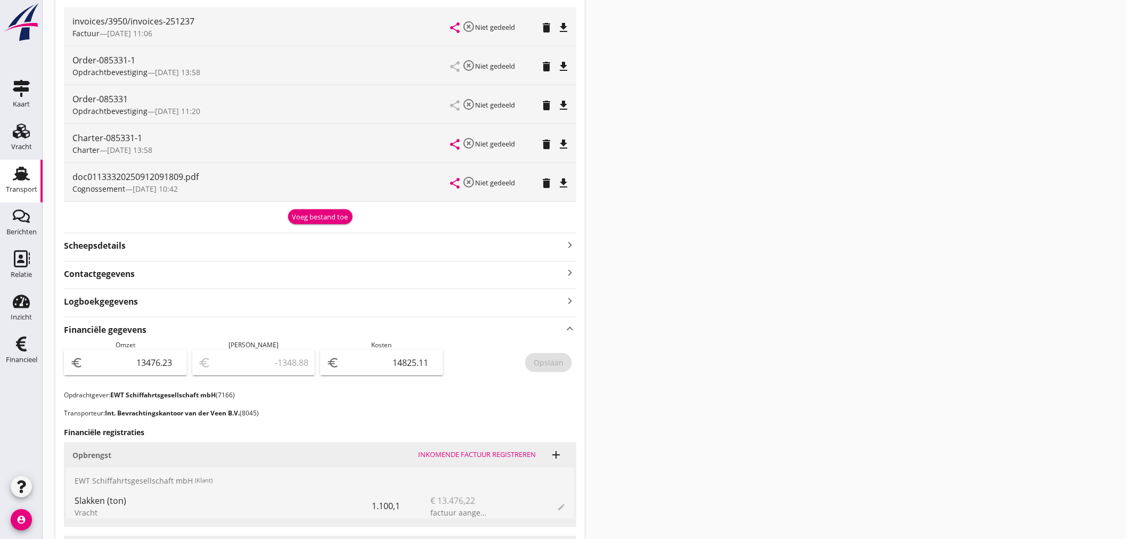
scroll to position [252, 0]
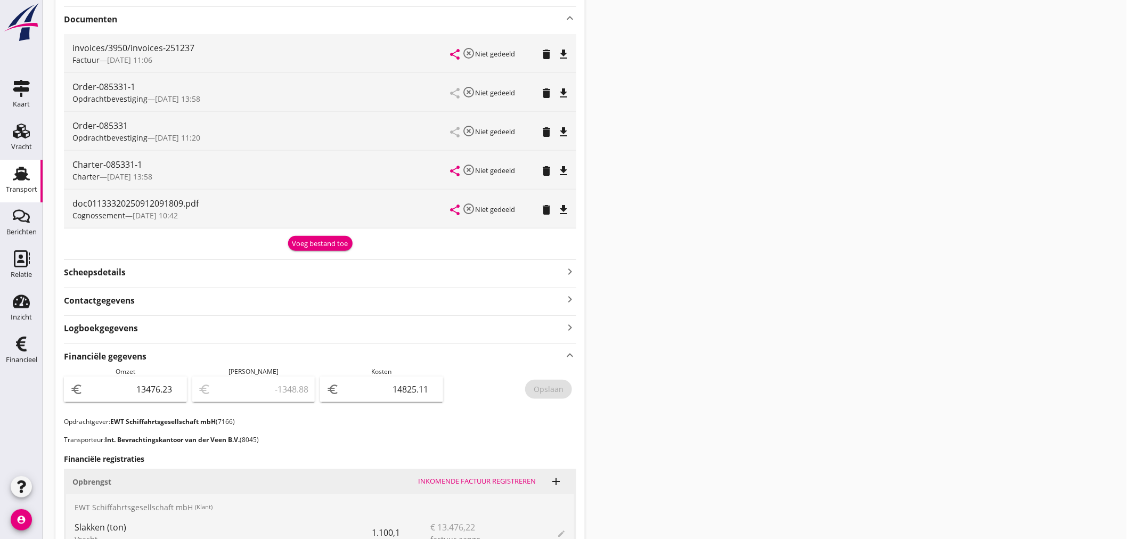
click at [326, 246] on div "Voeg bestand toe" at bounding box center [320, 244] width 56 height 11
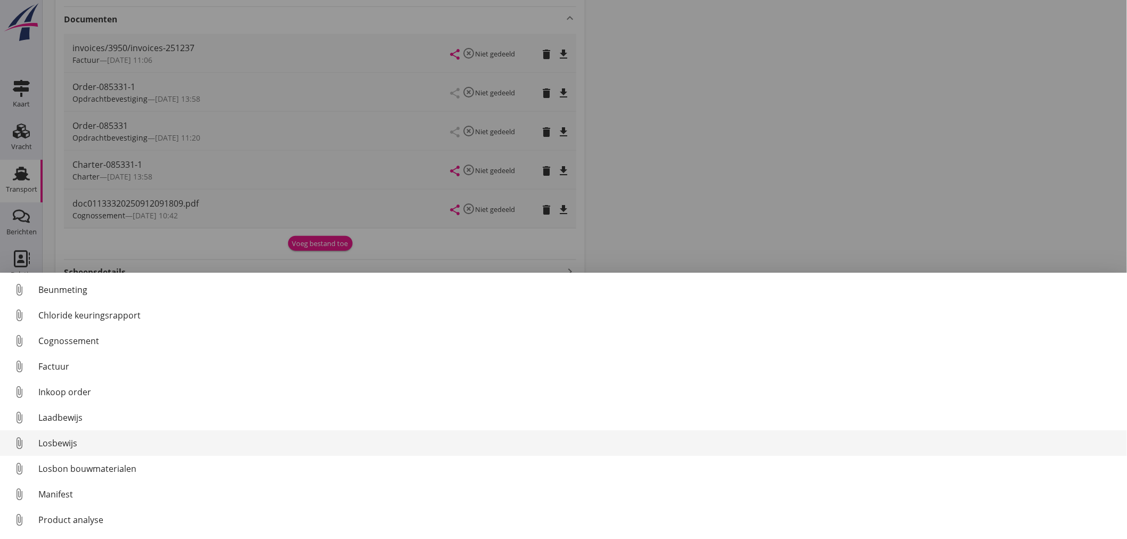
click at [57, 446] on div "Losbewijs" at bounding box center [578, 443] width 1080 height 13
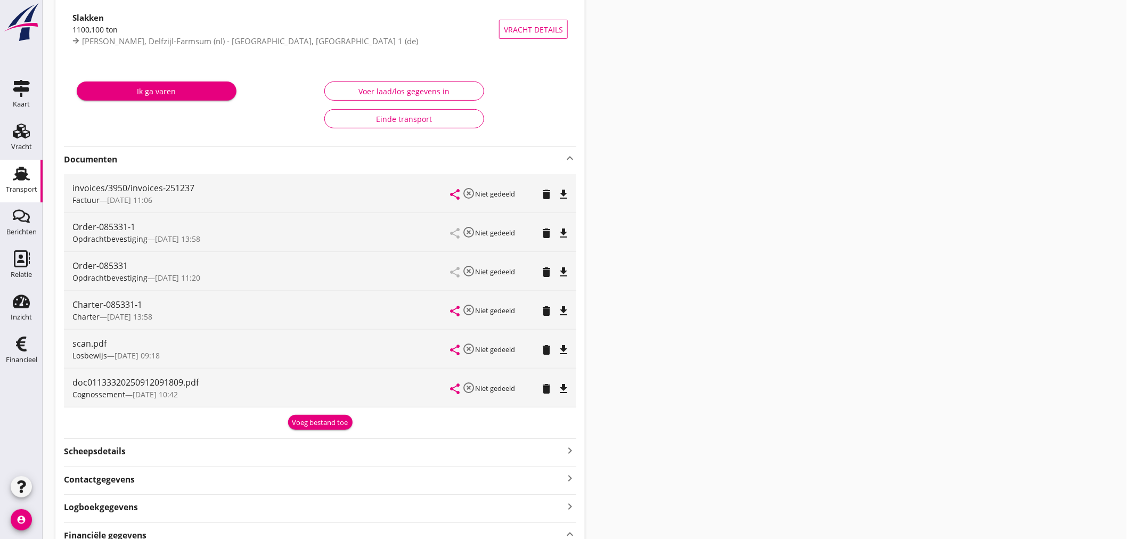
scroll to position [0, 0]
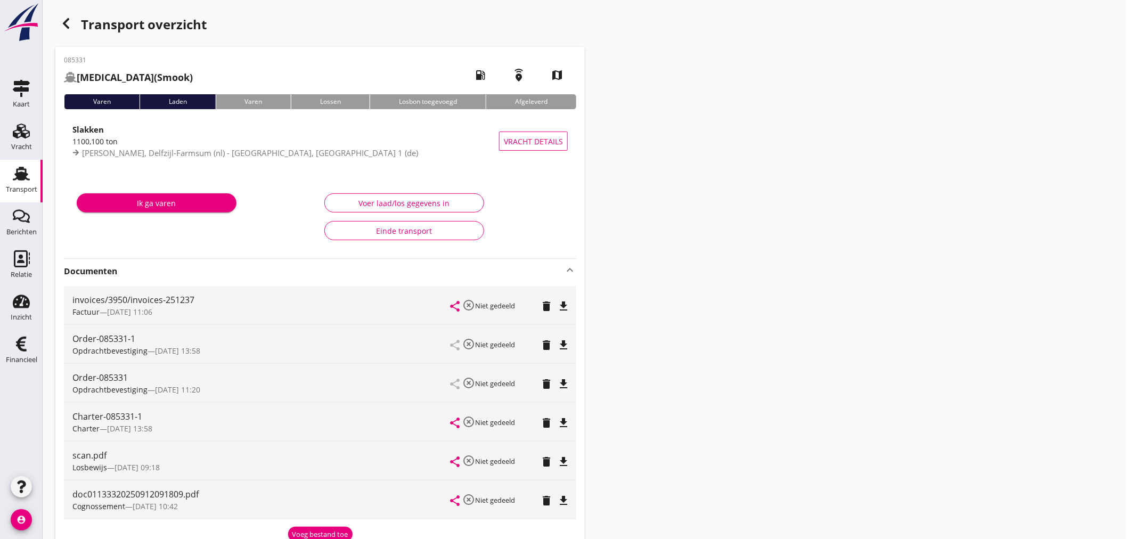
click at [70, 24] on icon "button" at bounding box center [66, 23] width 13 height 13
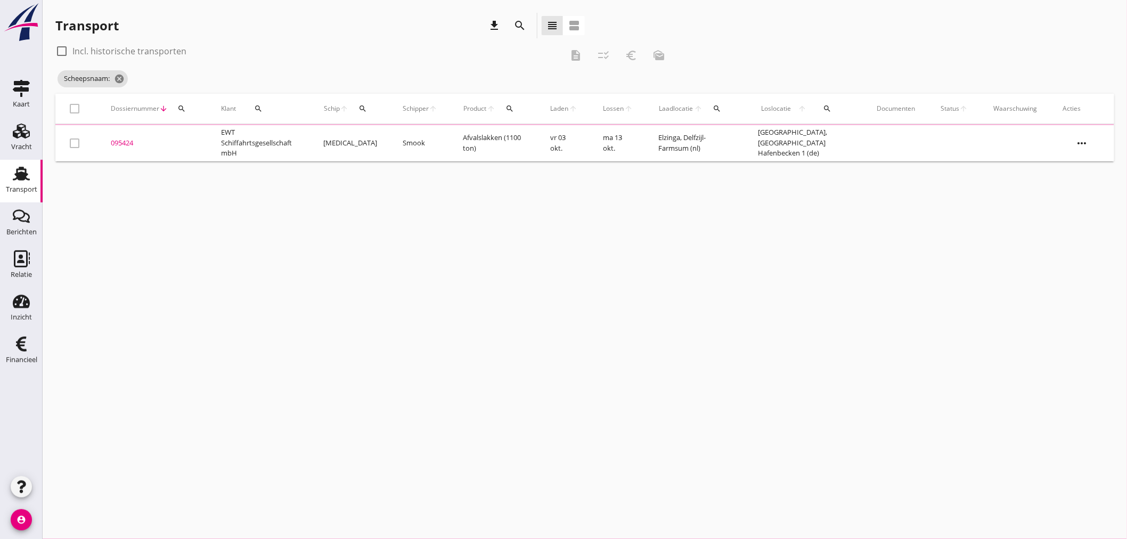
drag, startPoint x: 369, startPoint y: 107, endPoint x: 369, endPoint y: 126, distance: 19.2
click at [369, 108] on div "search" at bounding box center [363, 108] width 20 height 9
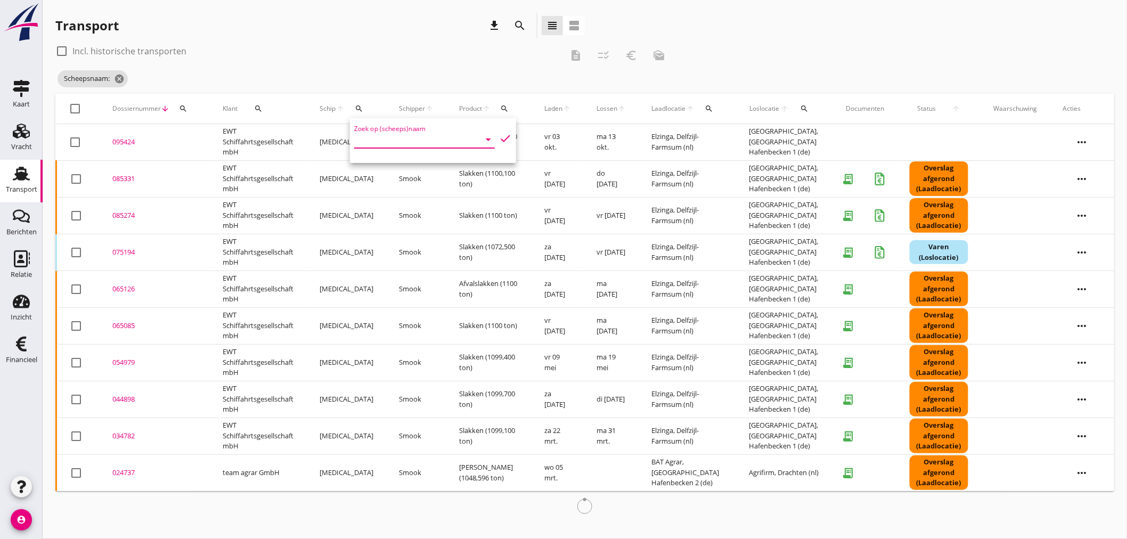
click at [375, 141] on input "Zoek op (scheeps)naam" at bounding box center [409, 139] width 111 height 17
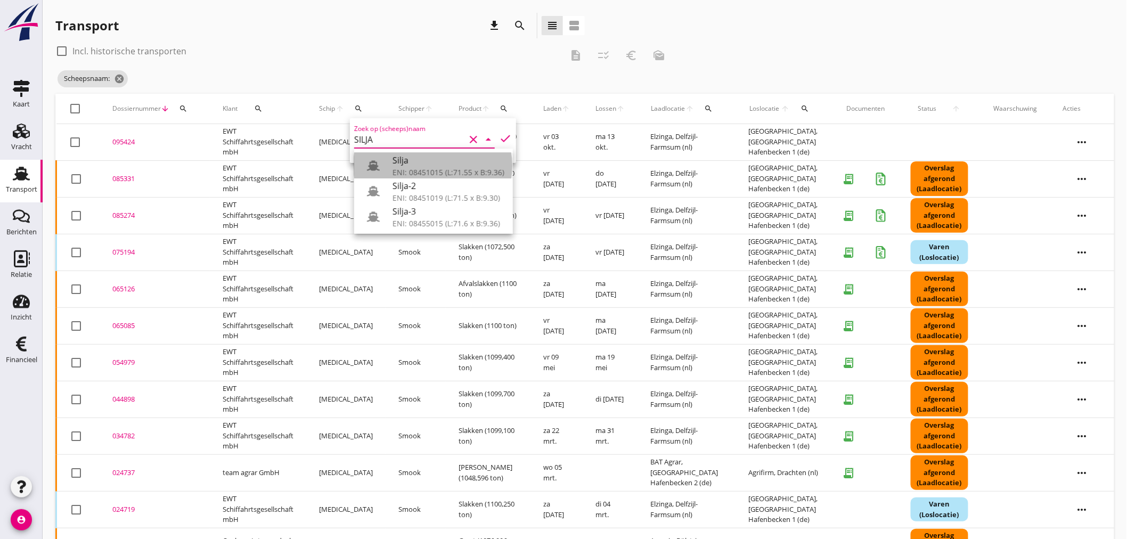
drag, startPoint x: 423, startPoint y: 162, endPoint x: 447, endPoint y: 153, distance: 26.1
click at [423, 162] on div "Silja" at bounding box center [449, 160] width 112 height 13
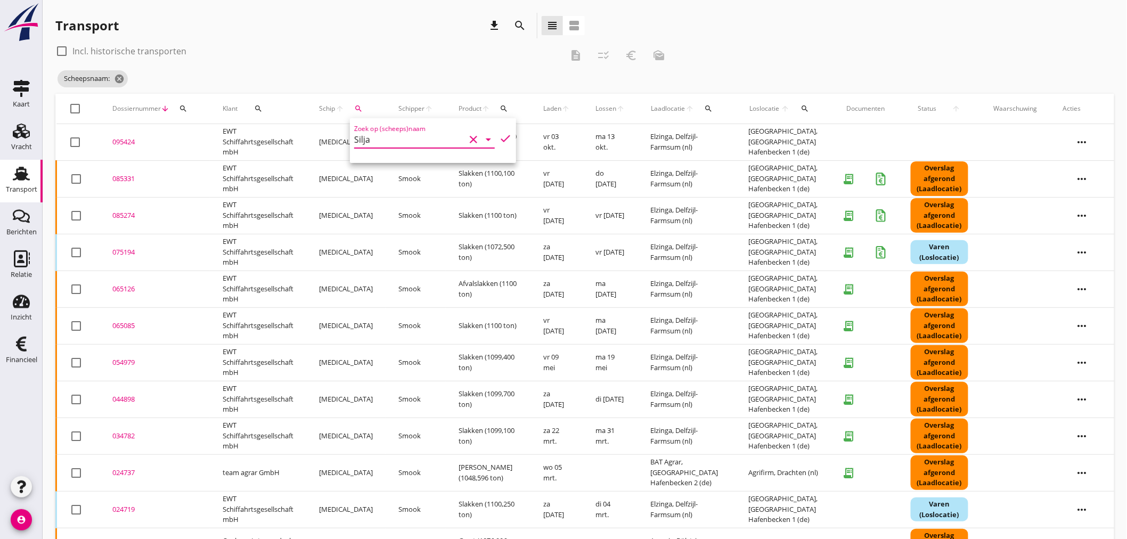
click at [499, 140] on icon "check" at bounding box center [505, 138] width 13 height 13
type input "Silja"
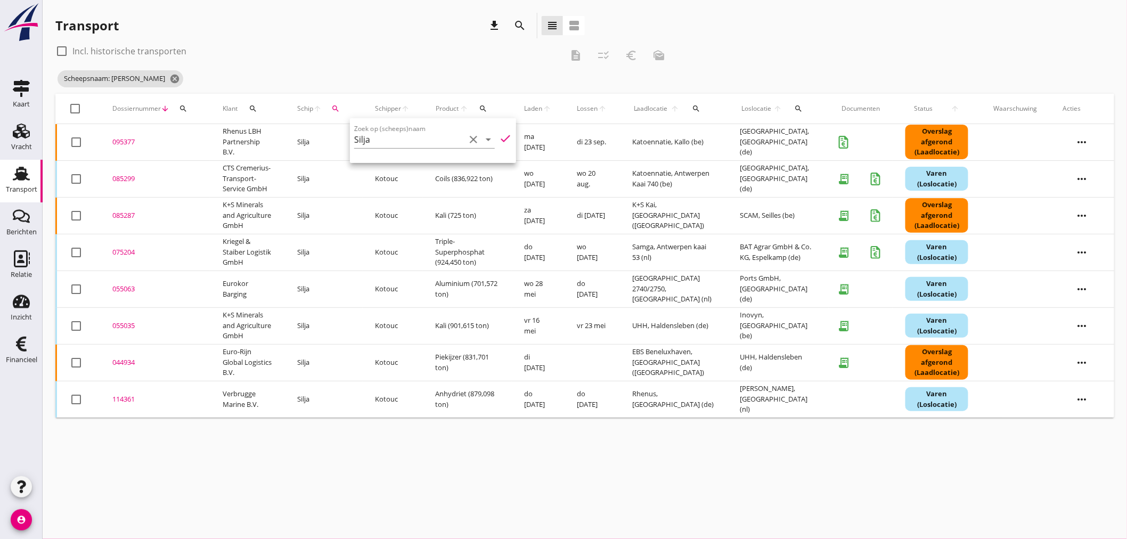
click at [121, 137] on div "095377" at bounding box center [154, 142] width 85 height 11
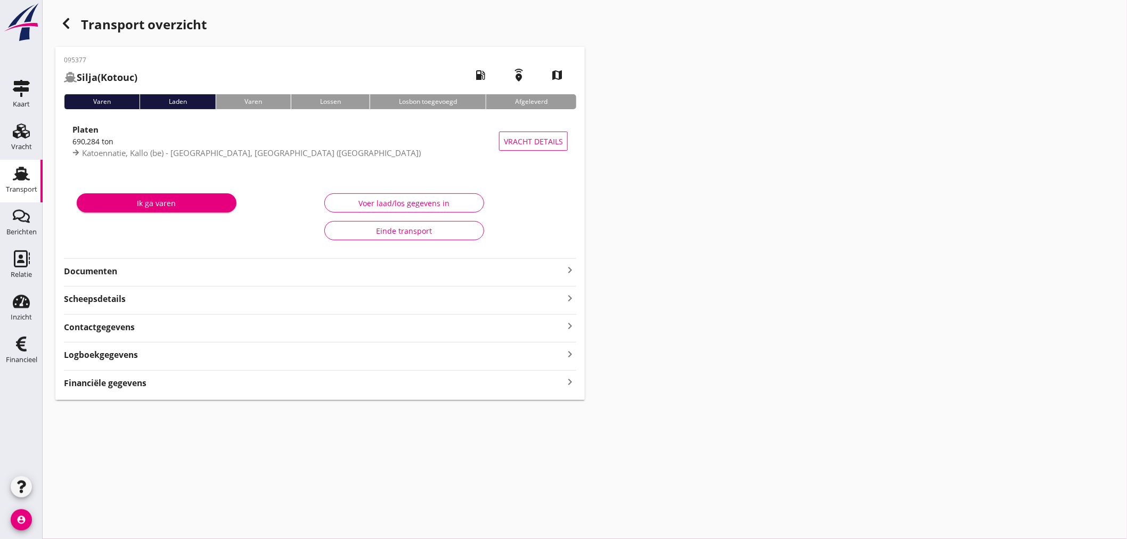
click at [140, 380] on strong "Financiële gegevens" at bounding box center [105, 383] width 83 height 12
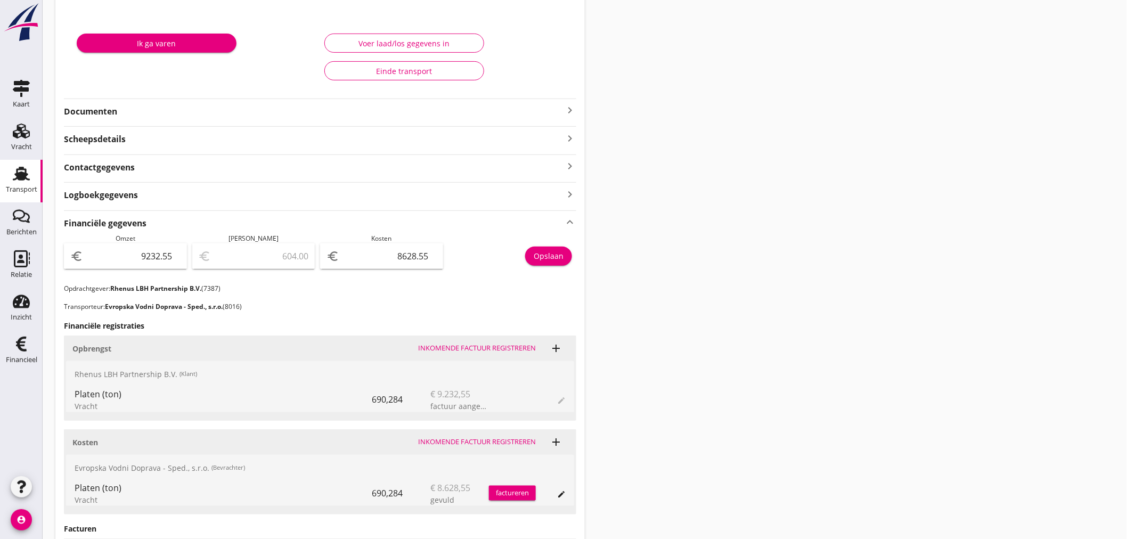
scroll to position [145, 0]
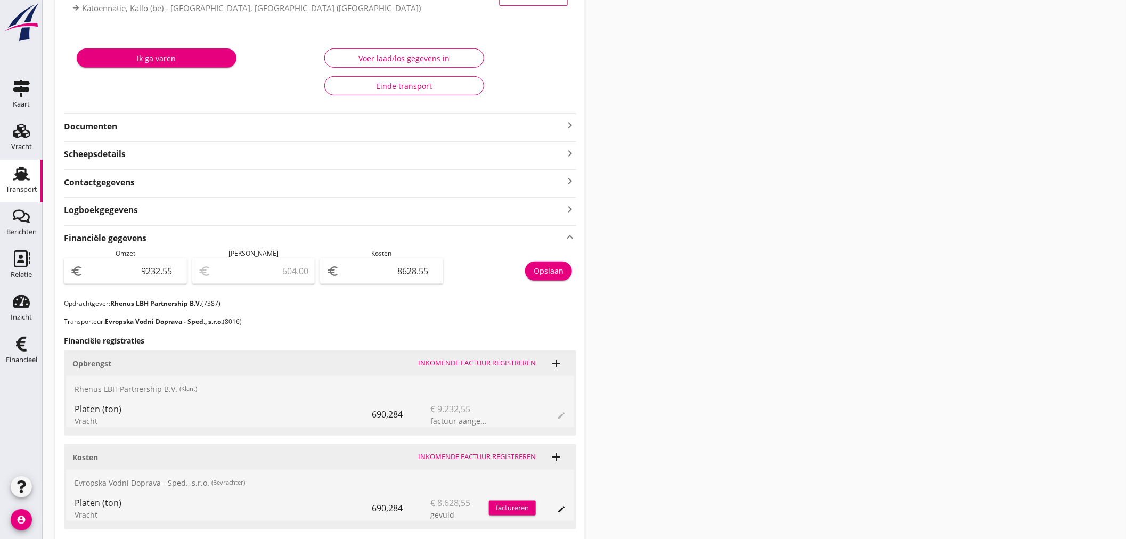
click at [573, 125] on icon "keyboard_arrow_right" at bounding box center [570, 125] width 13 height 13
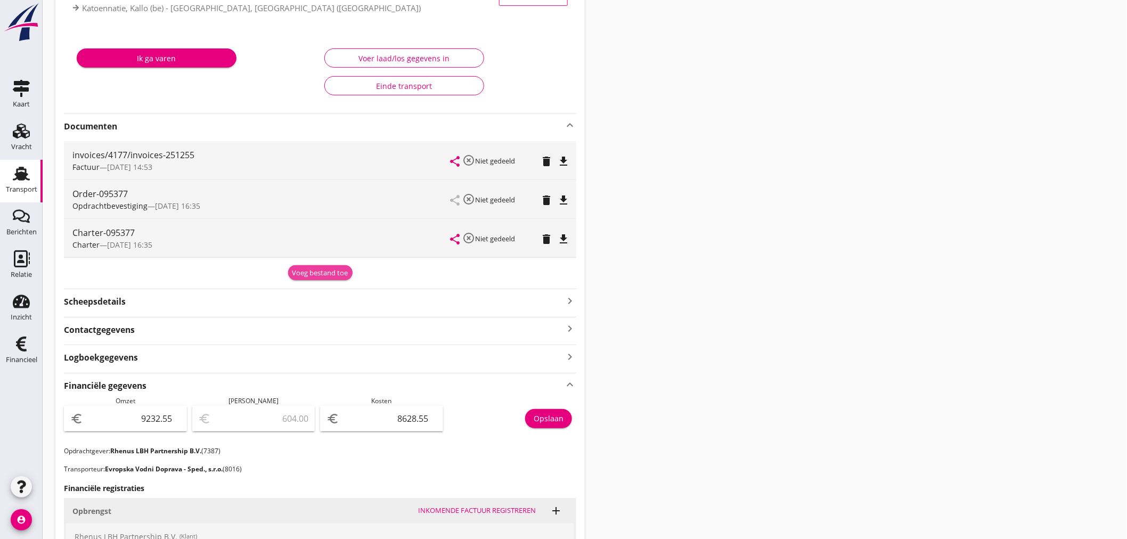
click at [313, 274] on div "Voeg bestand toe" at bounding box center [320, 273] width 56 height 11
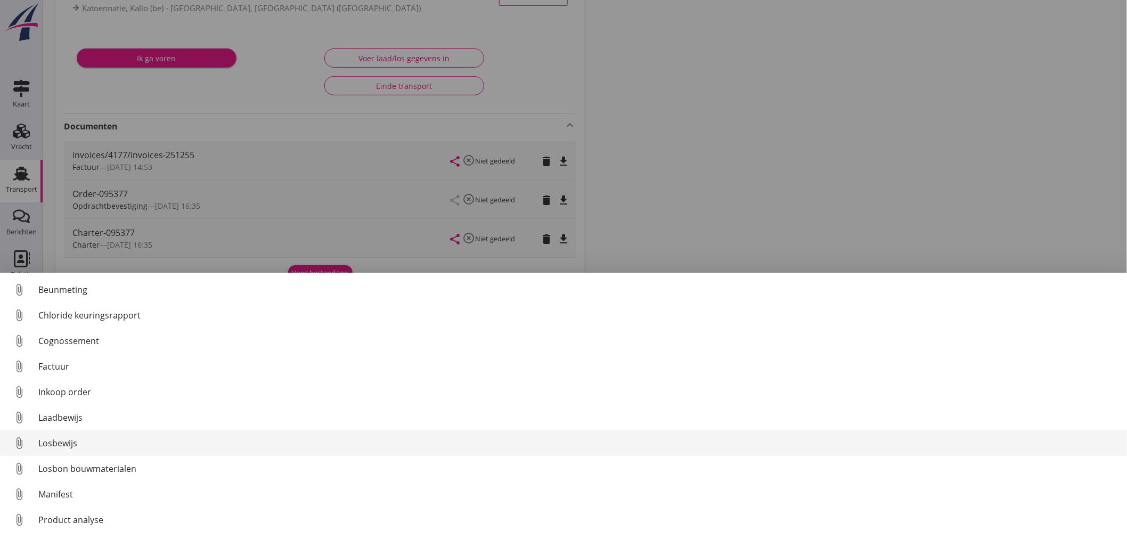
click at [71, 445] on div "Losbewijs" at bounding box center [578, 443] width 1080 height 13
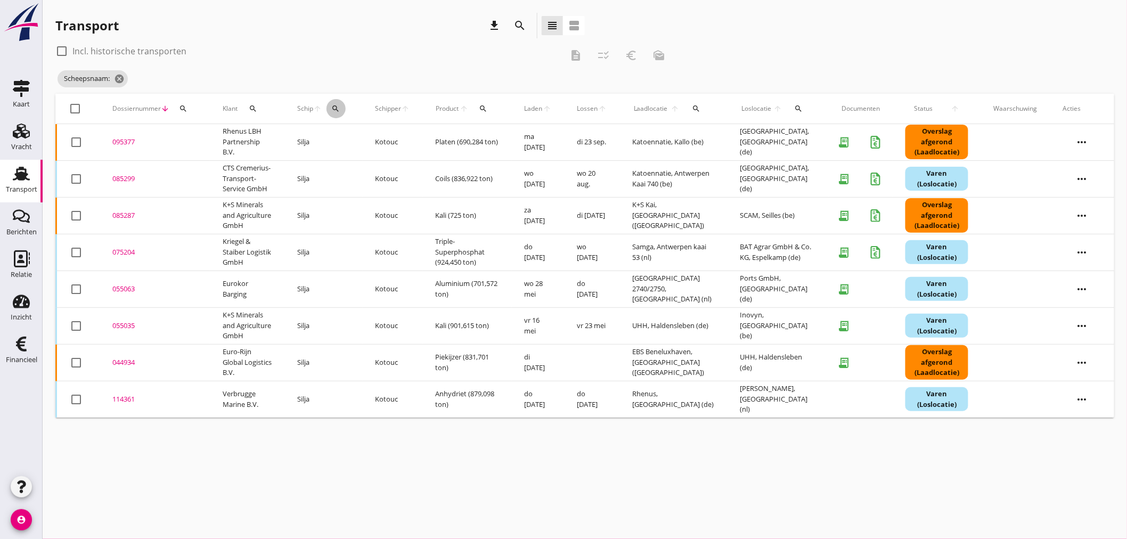
click at [346, 107] on div "search" at bounding box center [336, 108] width 19 height 9
drag, startPoint x: 347, startPoint y: 133, endPoint x: 336, endPoint y: 134, distance: 11.2
click at [343, 134] on input "Zoek op (scheeps)naam" at bounding box center [388, 139] width 111 height 17
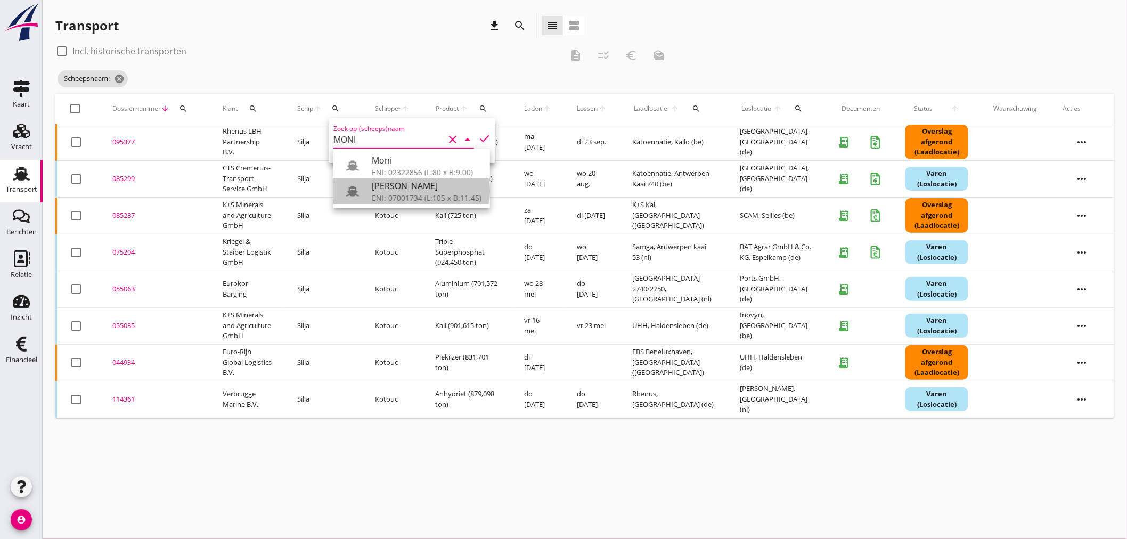
drag, startPoint x: 386, startPoint y: 193, endPoint x: 473, endPoint y: 155, distance: 94.7
click at [387, 193] on div "ENI: 07001734 (L:105 x B:11.45)" at bounding box center [427, 197] width 110 height 11
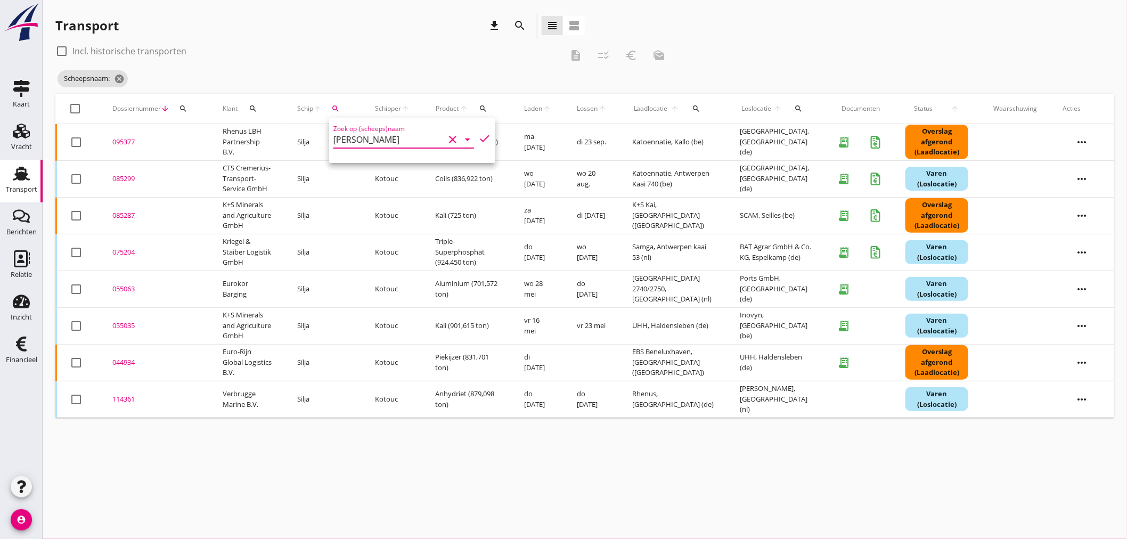
click at [479, 136] on icon "check" at bounding box center [484, 138] width 13 height 13
type input "Rolf Moni"
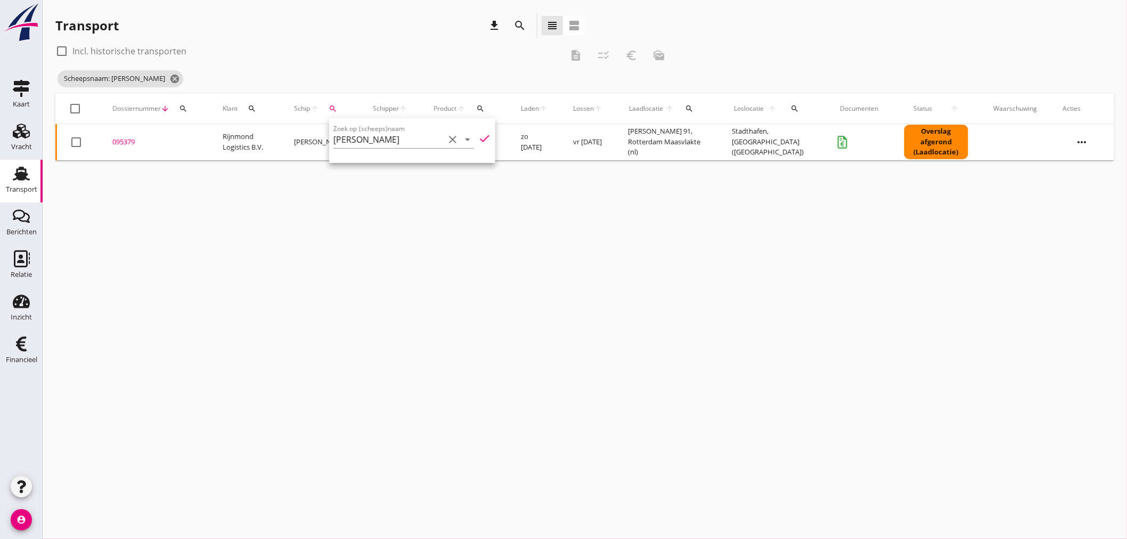
click at [126, 141] on div "095379" at bounding box center [154, 142] width 85 height 11
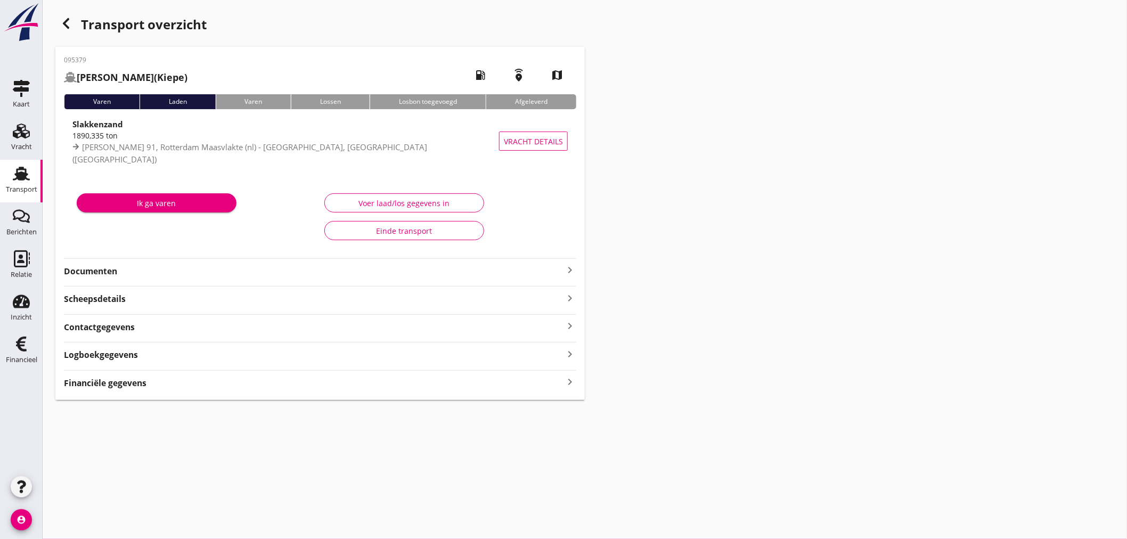
click at [131, 380] on strong "Financiële gegevens" at bounding box center [105, 383] width 83 height 12
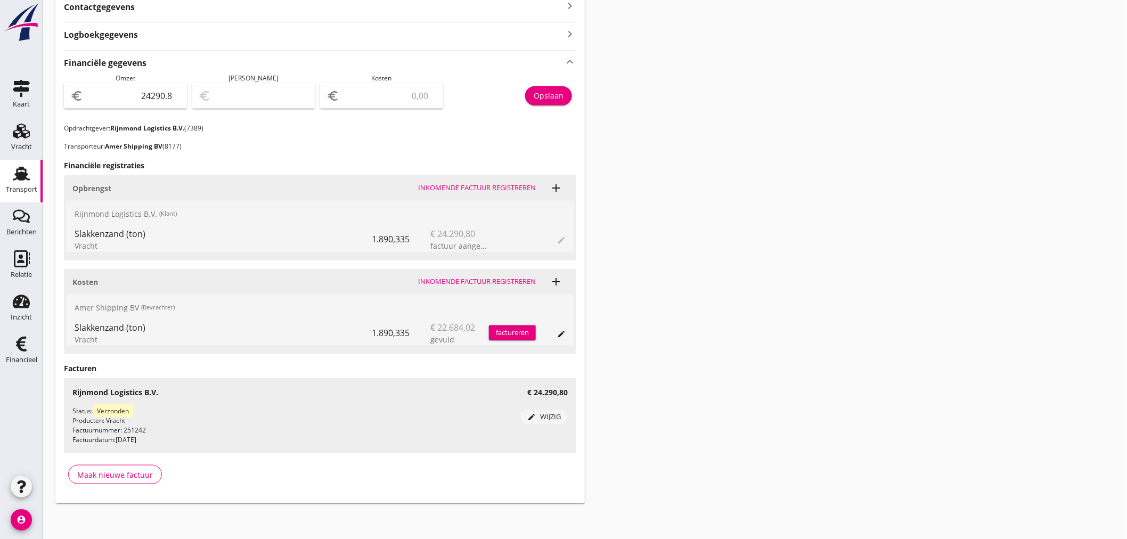
scroll to position [322, 0]
click at [379, 89] on input "number" at bounding box center [388, 93] width 95 height 17
type input "24288.80"
type input "2"
type input "24268.80"
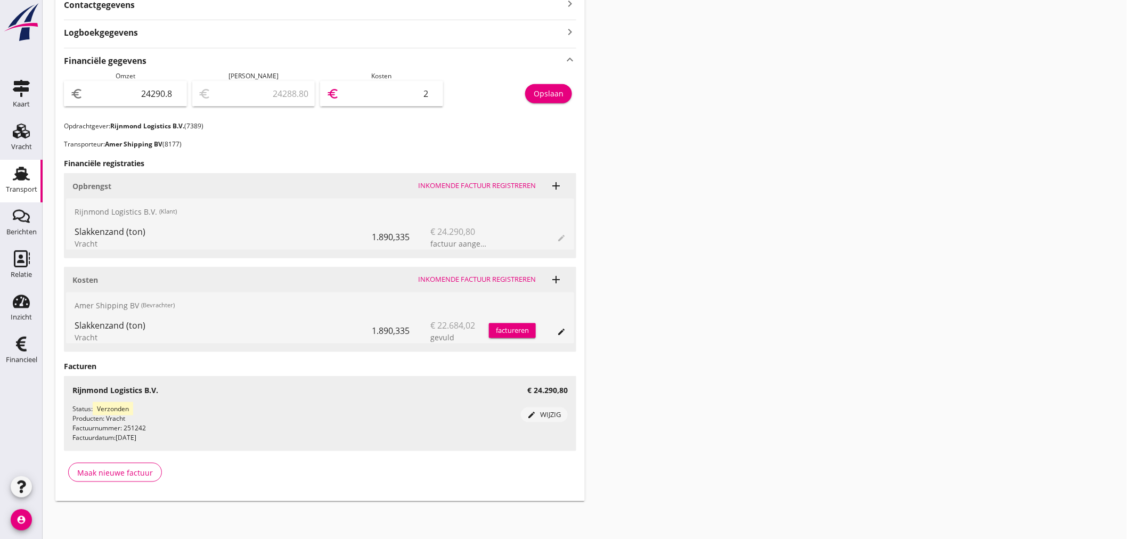
type input "22"
type input "24064.80"
type input "226"
type input "22022.80"
type input "2268"
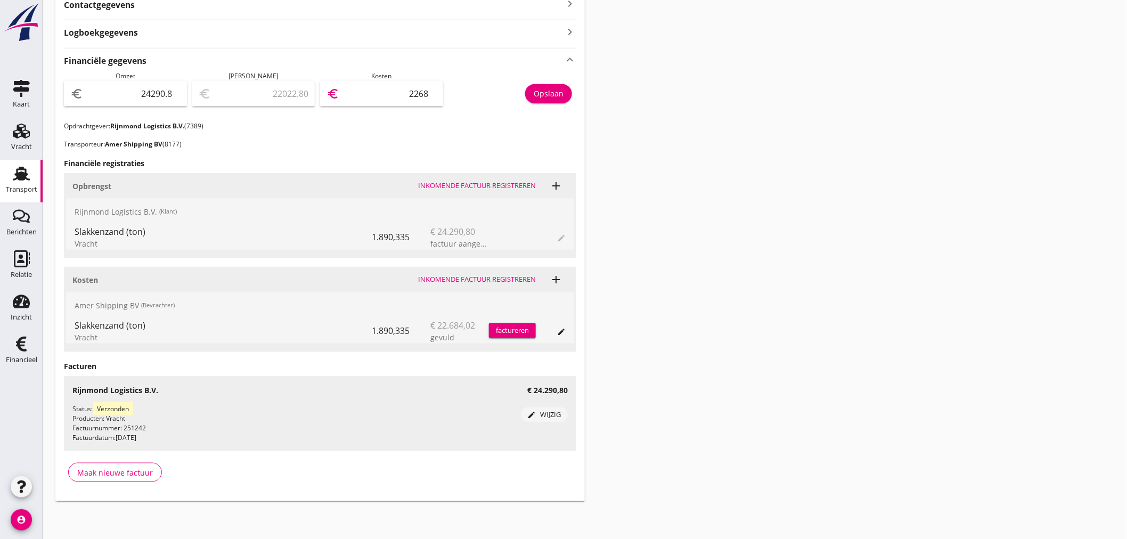
type input "1606.80"
type input "22684"
type input "1606.80"
type input "22684.0"
type input "1606.77"
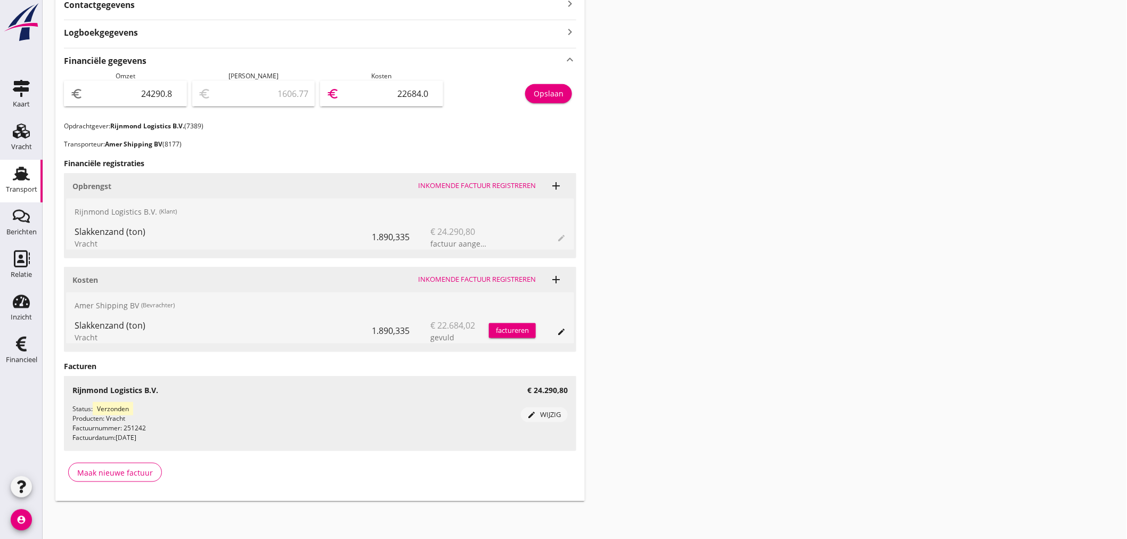
type input "22684.03"
type input "1606.80"
type input "22684.0"
type input "1606.78"
type input "22684.02"
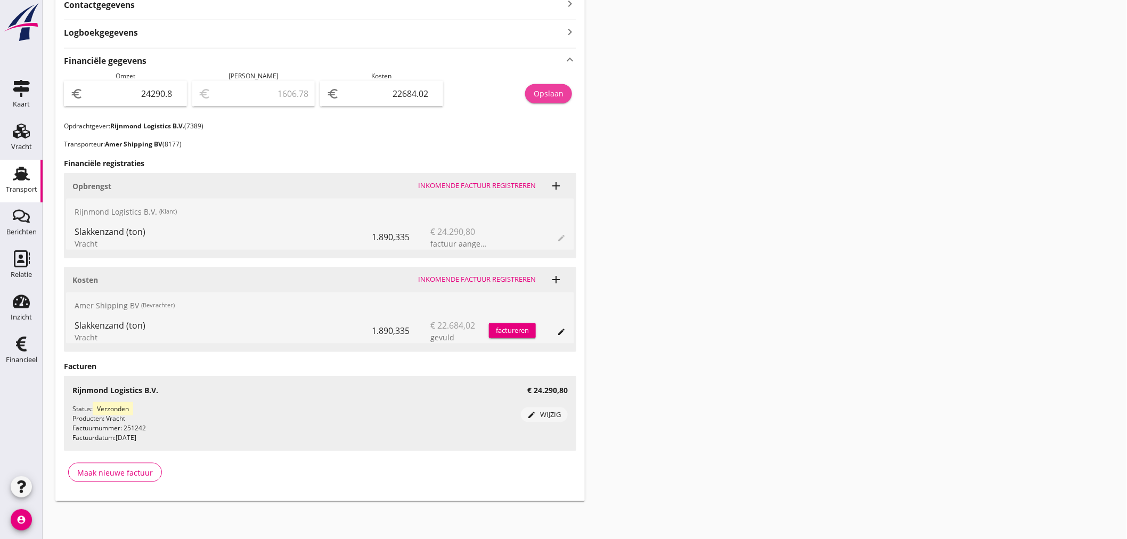
click at [540, 93] on div "Opslaan" at bounding box center [549, 93] width 30 height 11
click at [435, 99] on input "22684.02" at bounding box center [388, 93] width 95 height 17
type input "1606.80"
type input "22684.0"
type input "1606.60"
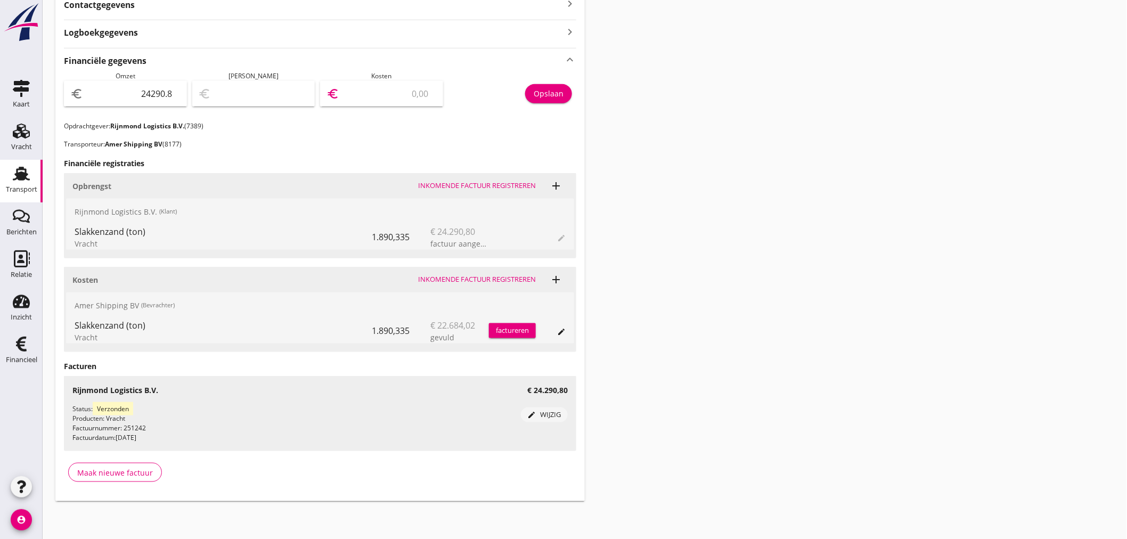
type input "22684.2"
type input "1606.54"
type input "22684.26"
click at [547, 88] on div "Opslaan" at bounding box center [549, 93] width 30 height 11
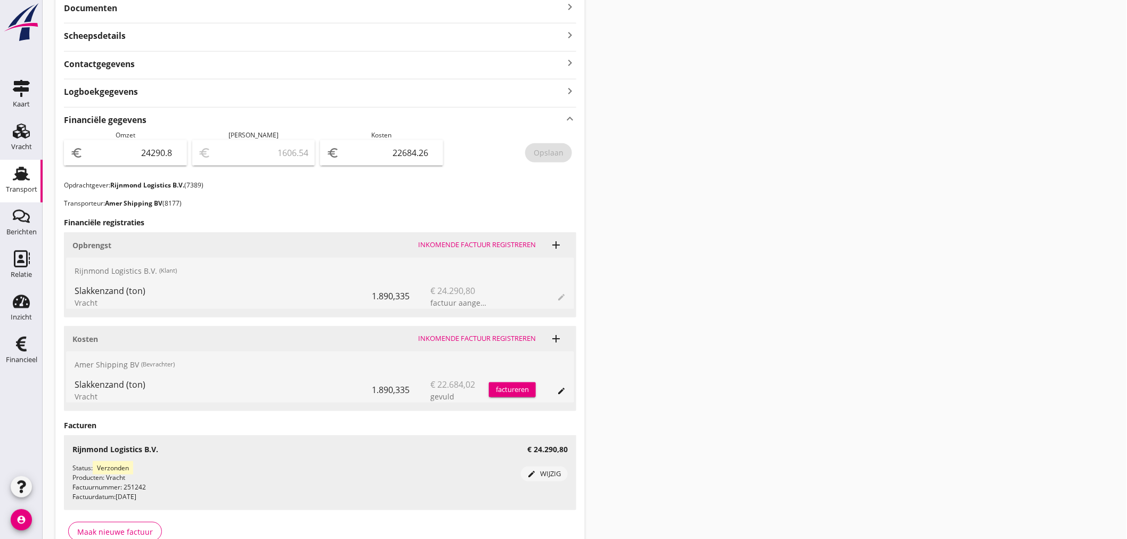
click at [570, 10] on icon "keyboard_arrow_right" at bounding box center [570, 7] width 13 height 13
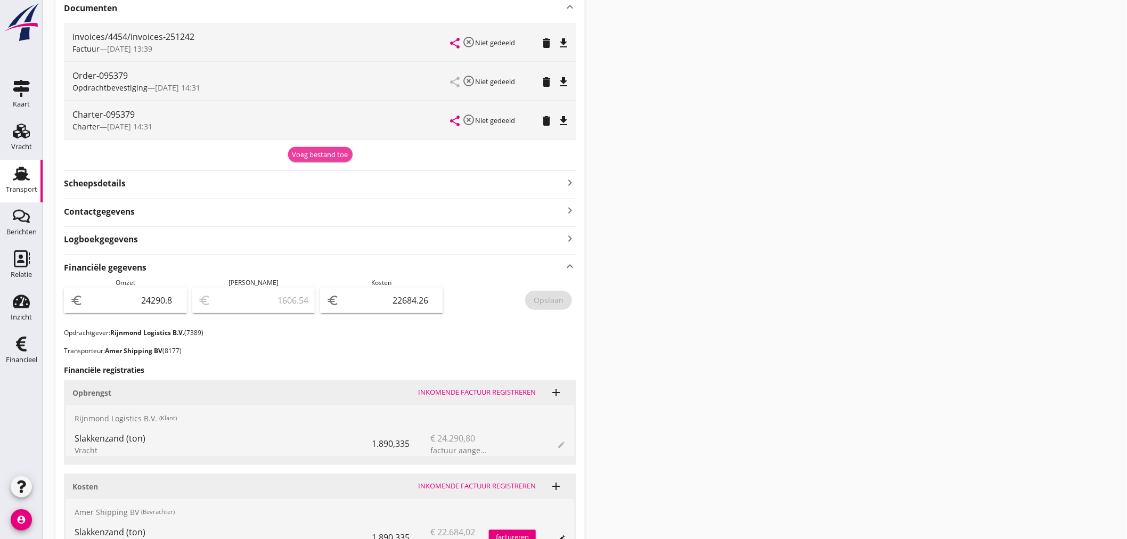
click at [315, 156] on div "Voeg bestand toe" at bounding box center [320, 155] width 56 height 11
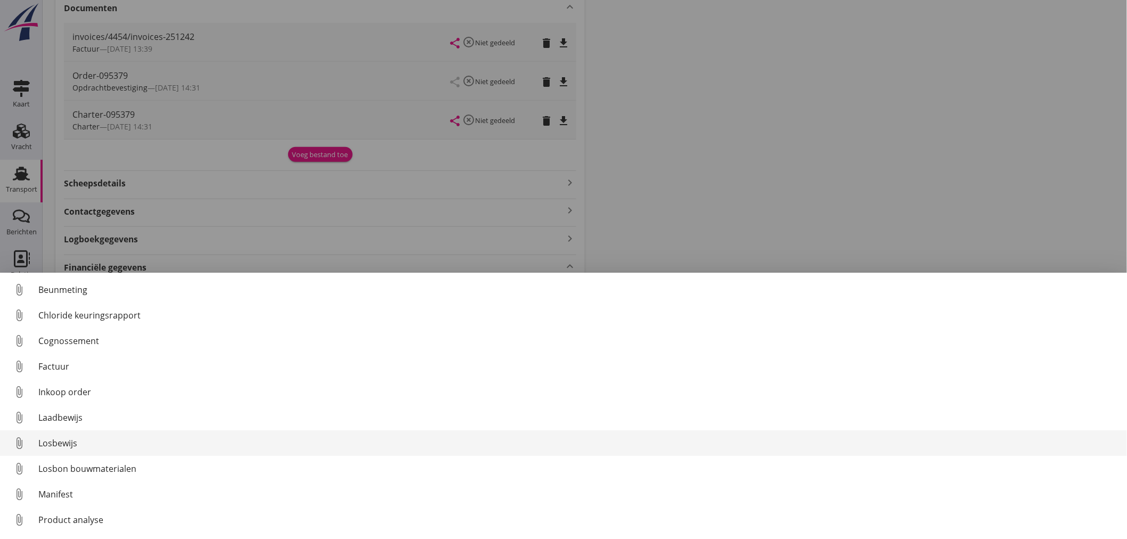
drag, startPoint x: 66, startPoint y: 444, endPoint x: 75, endPoint y: 454, distance: 14.0
click at [75, 454] on link "attach_file Losbewijs" at bounding box center [563, 443] width 1127 height 26
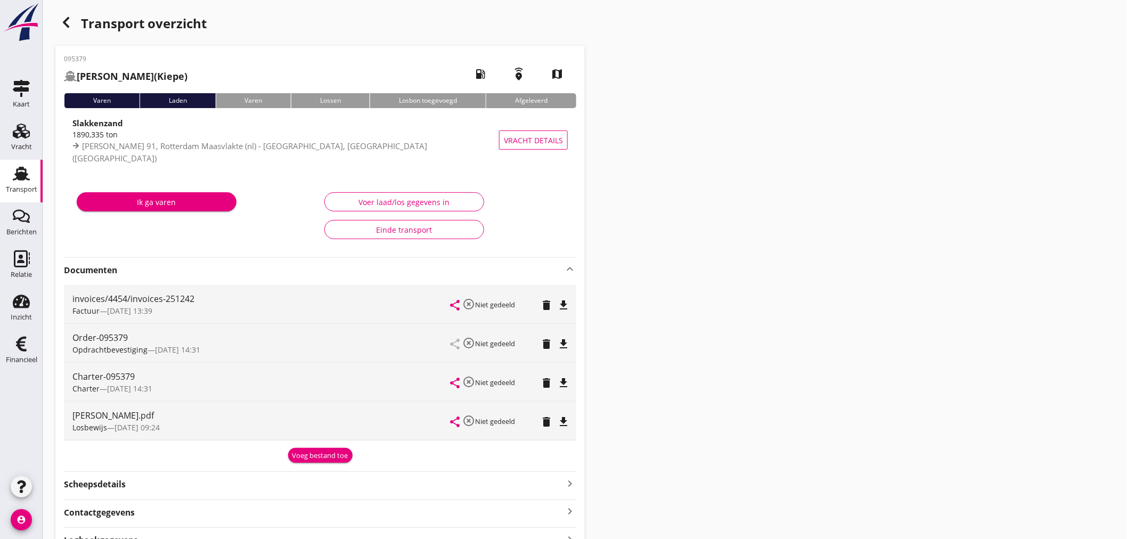
scroll to position [0, 0]
click at [63, 20] on icon "button" at bounding box center [66, 23] width 13 height 13
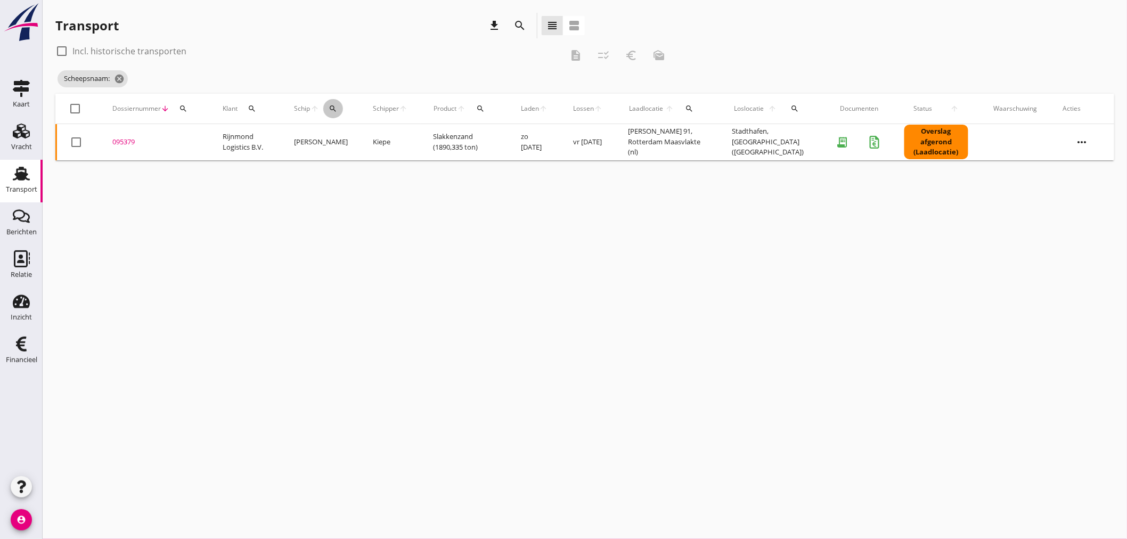
click at [359, 107] on th "Schip arrow_upward search" at bounding box center [320, 109] width 79 height 30
drag, startPoint x: 335, startPoint y: 111, endPoint x: 346, endPoint y: 110, distance: 11.7
click at [341, 110] on div "search" at bounding box center [333, 108] width 20 height 9
drag, startPoint x: 357, startPoint y: 132, endPoint x: 357, endPoint y: 139, distance: 7.5
click at [357, 136] on input "Zoek op (scheeps)naam" at bounding box center [384, 139] width 111 height 17
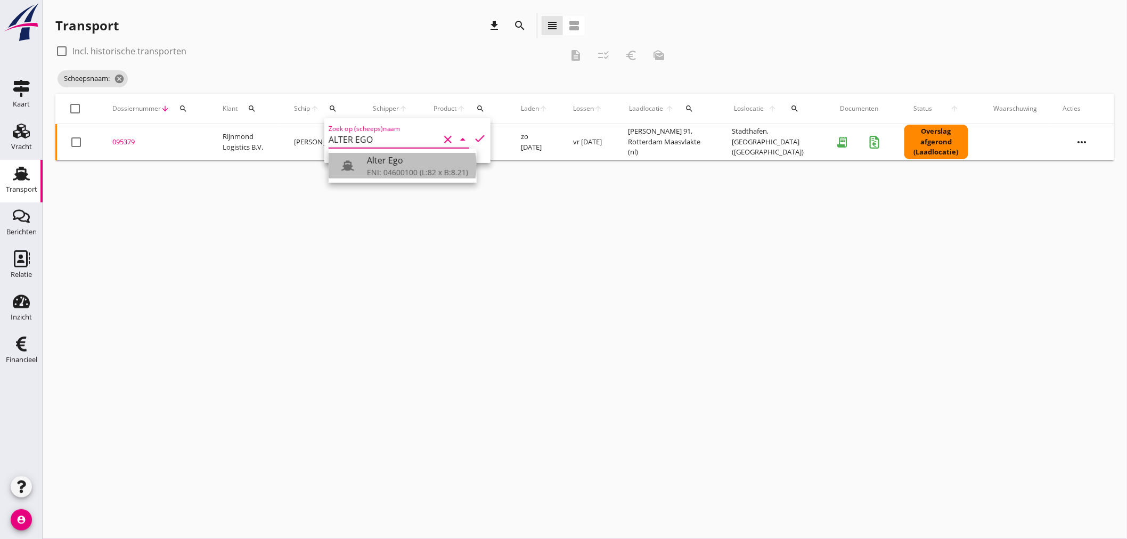
click at [383, 163] on div "Alter Ego" at bounding box center [417, 160] width 101 height 13
click at [393, 172] on div "ENI: 04600100 (L:82 x B:8.21)" at bounding box center [417, 172] width 101 height 11
click at [476, 136] on icon "check" at bounding box center [480, 138] width 13 height 13
type input "Alter Ego"
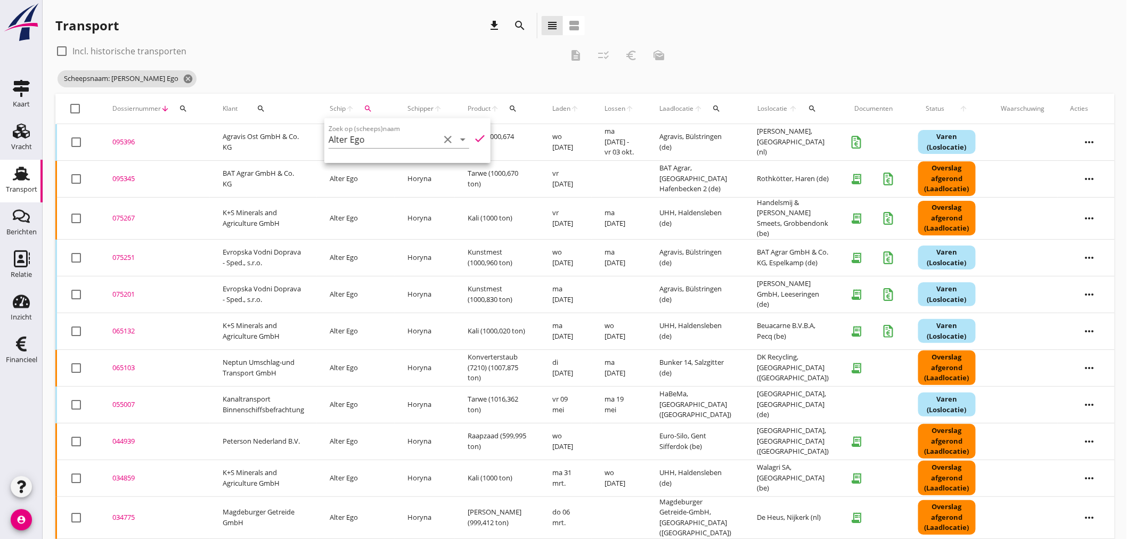
click at [117, 145] on div "095396" at bounding box center [154, 142] width 85 height 11
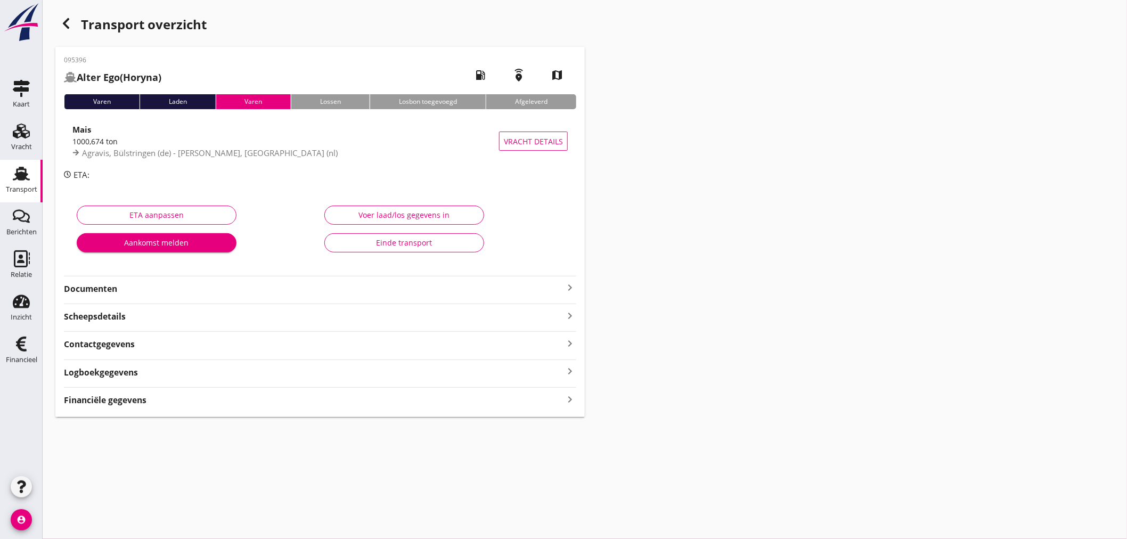
click at [161, 402] on div "Financiële gegevens keyboard_arrow_right" at bounding box center [320, 399] width 512 height 14
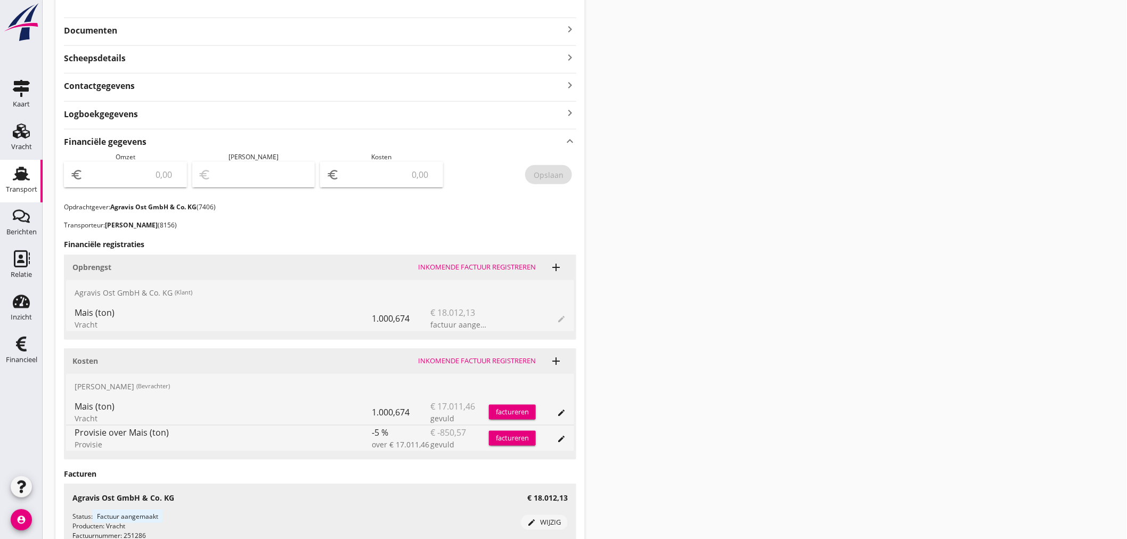
scroll to position [296, 0]
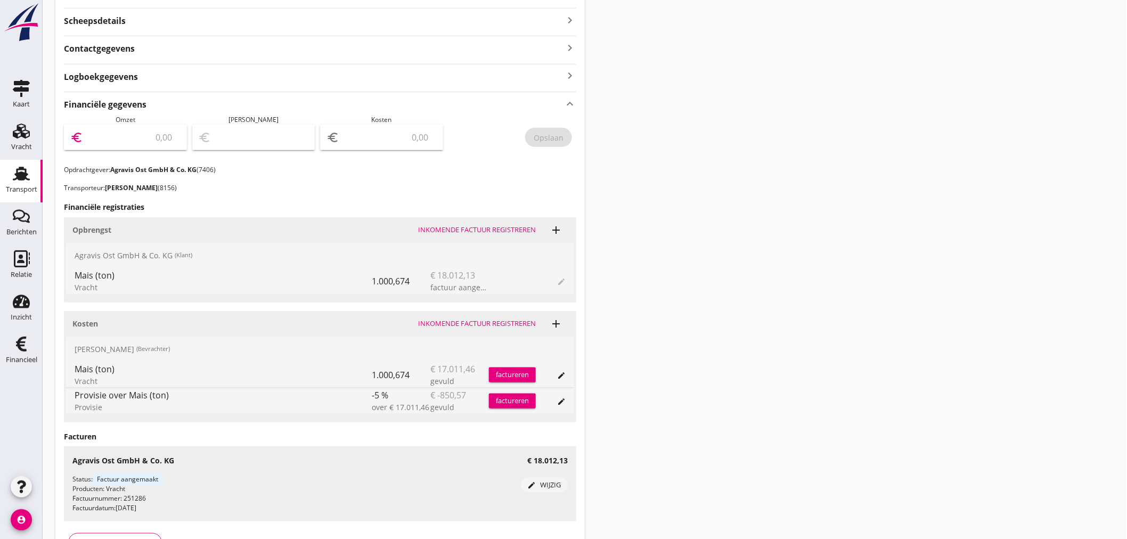
click at [132, 141] on input "number" at bounding box center [132, 137] width 95 height 17
type input "18012"
type input "18012.13"
click at [393, 131] on input "number" at bounding box center [388, 137] width 95 height 17
type input "18011.13"
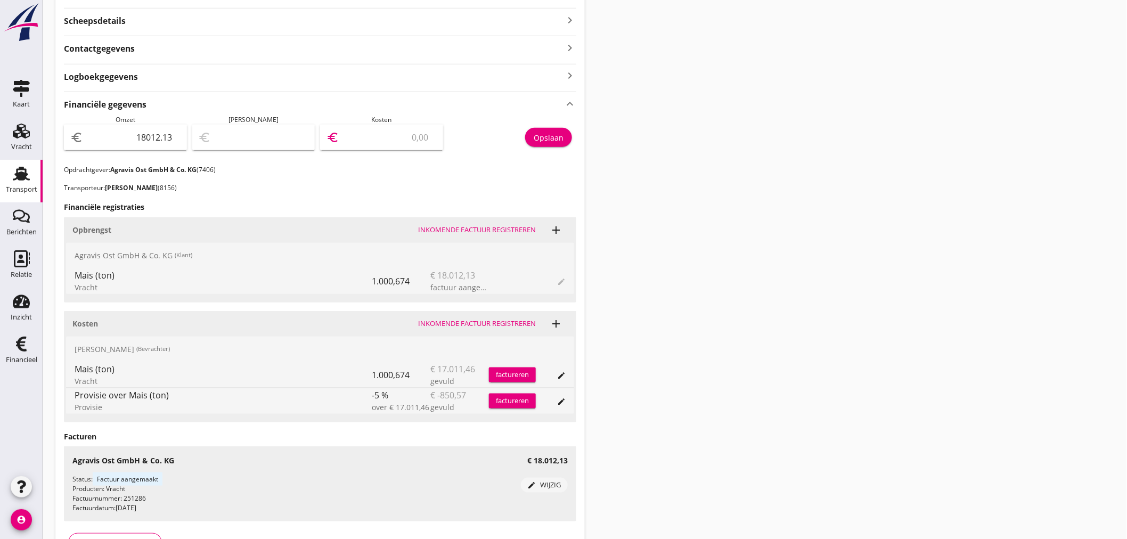
type input "1"
type input "17996.13"
type input "16"
type input "17851.13"
type input "161"
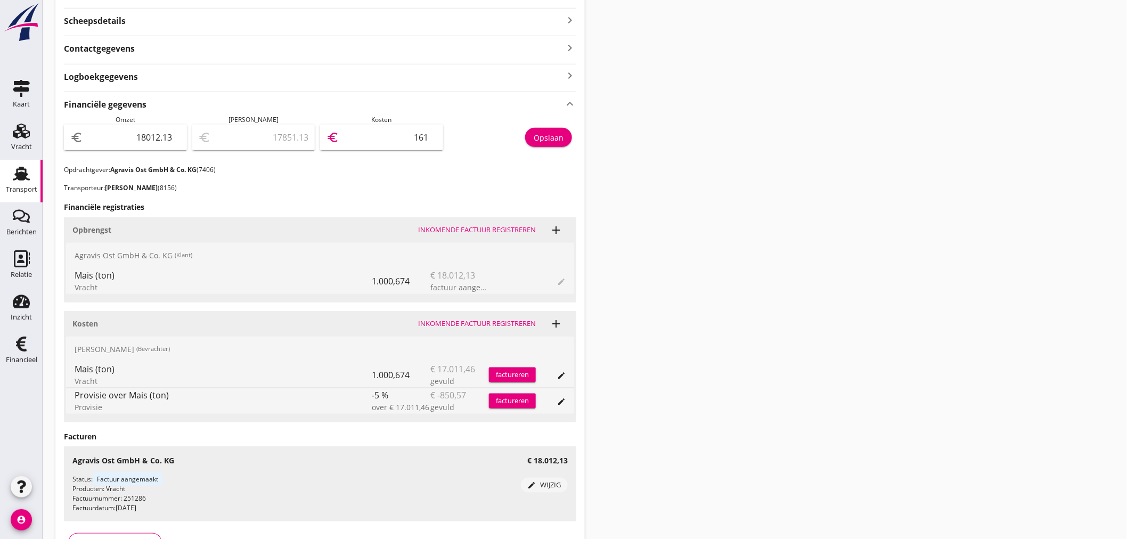
type input "16396.13"
type input "1616"
type input "1852.13"
type input "16160"
type input "1851.33"
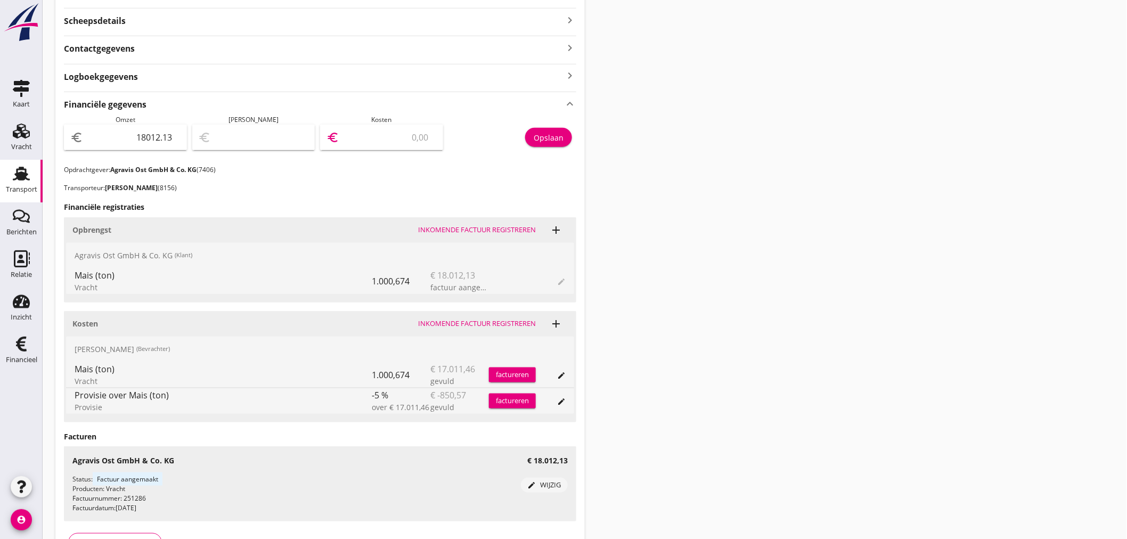
type input "16160.8"
type input "1851.25"
type input "16160.88"
type input "1851.33"
type input "16160.8"
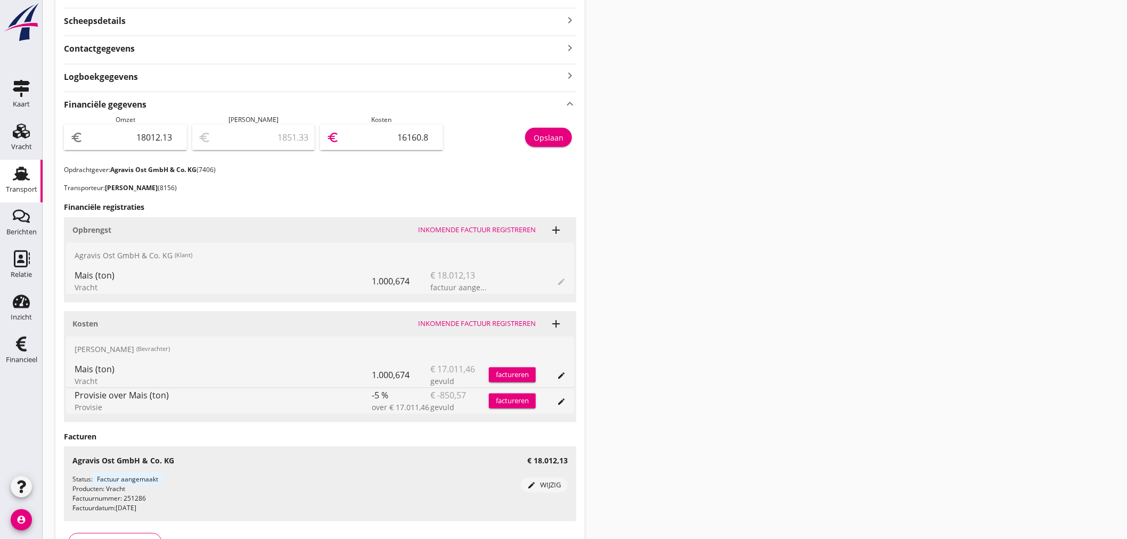
type input "1851.24"
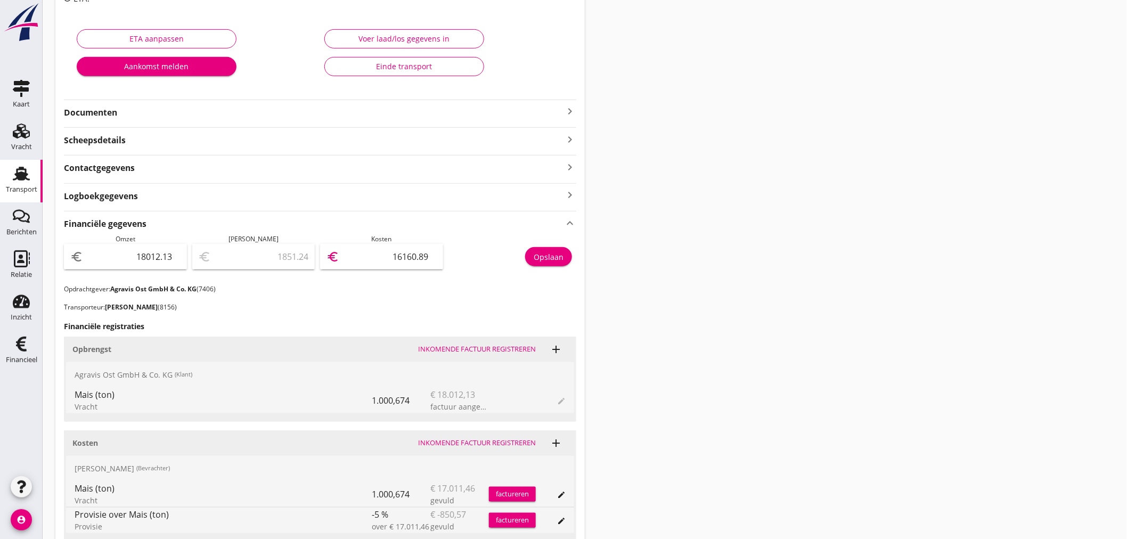
scroll to position [0, 0]
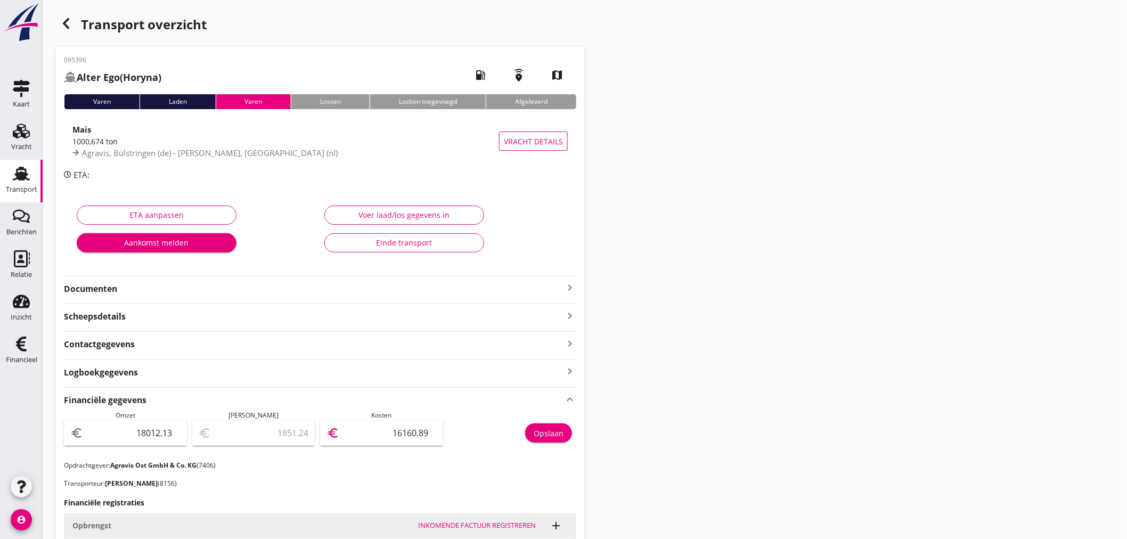
type input "16160.89"
click at [68, 22] on icon "button" at bounding box center [66, 23] width 13 height 13
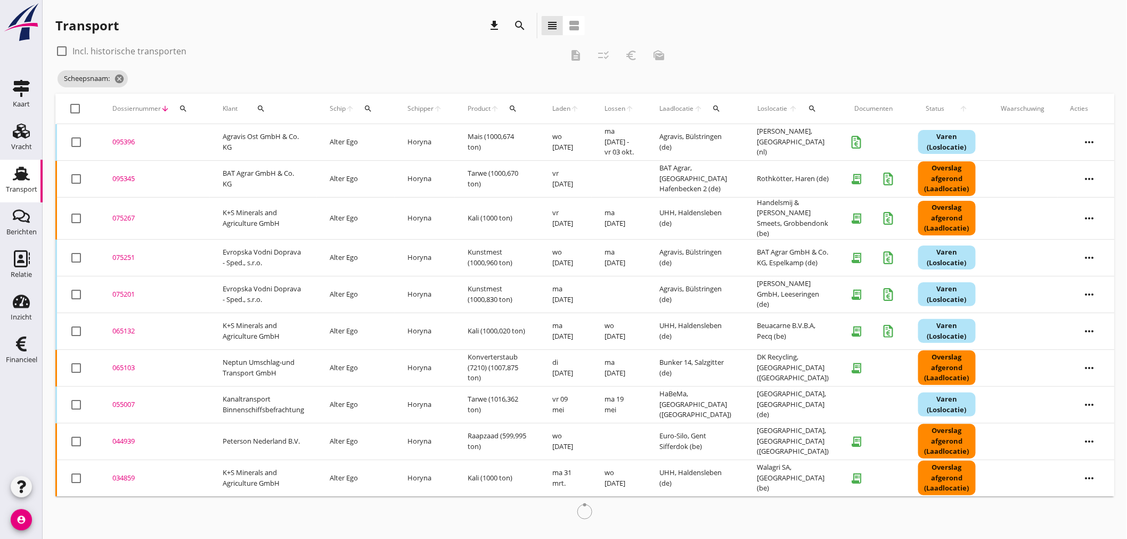
click at [357, 107] on div "Schip arrow_upward search" at bounding box center [356, 109] width 52 height 26
drag, startPoint x: 371, startPoint y: 109, endPoint x: 374, endPoint y: 123, distance: 14.7
click at [371, 109] on icon "search" at bounding box center [368, 108] width 9 height 9
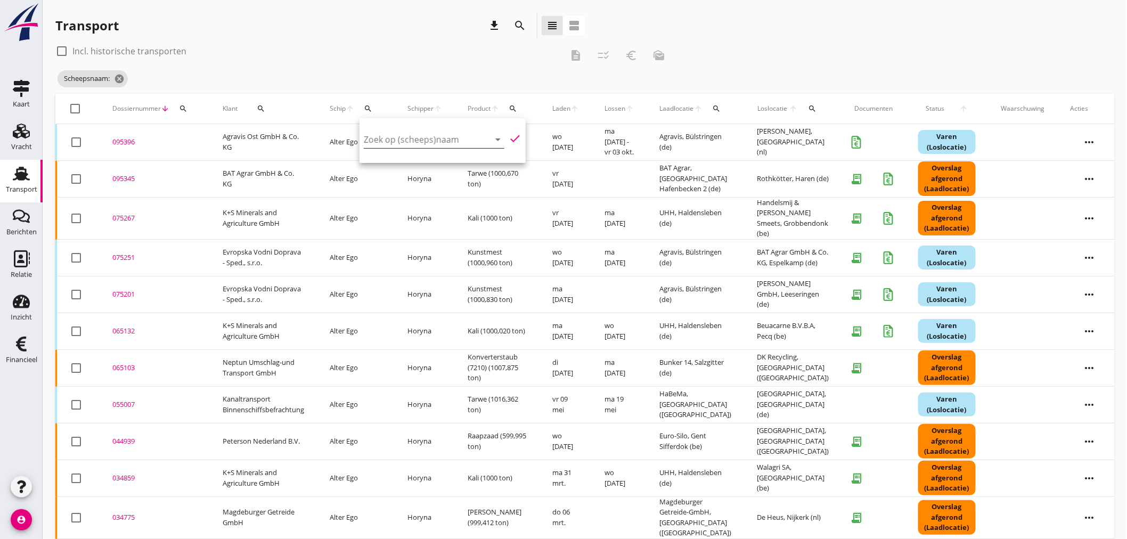
click at [377, 137] on input "Zoek op (scheeps)naam" at bounding box center [419, 139] width 111 height 17
click at [423, 164] on div "Mirae" at bounding box center [458, 160] width 112 height 13
drag, startPoint x: 421, startPoint y: 164, endPoint x: 462, endPoint y: 150, distance: 43.3
click at [422, 163] on div "Mirae" at bounding box center [458, 160] width 112 height 13
drag, startPoint x: 506, startPoint y: 137, endPoint x: 519, endPoint y: 137, distance: 12.8
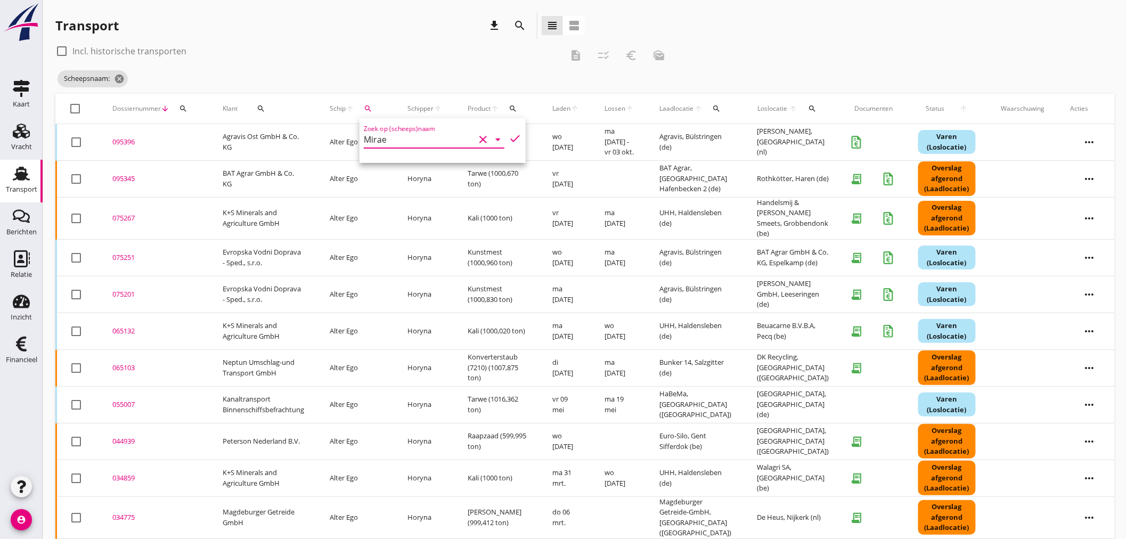
click at [509, 137] on icon "check" at bounding box center [515, 138] width 13 height 13
type input "Mirae"
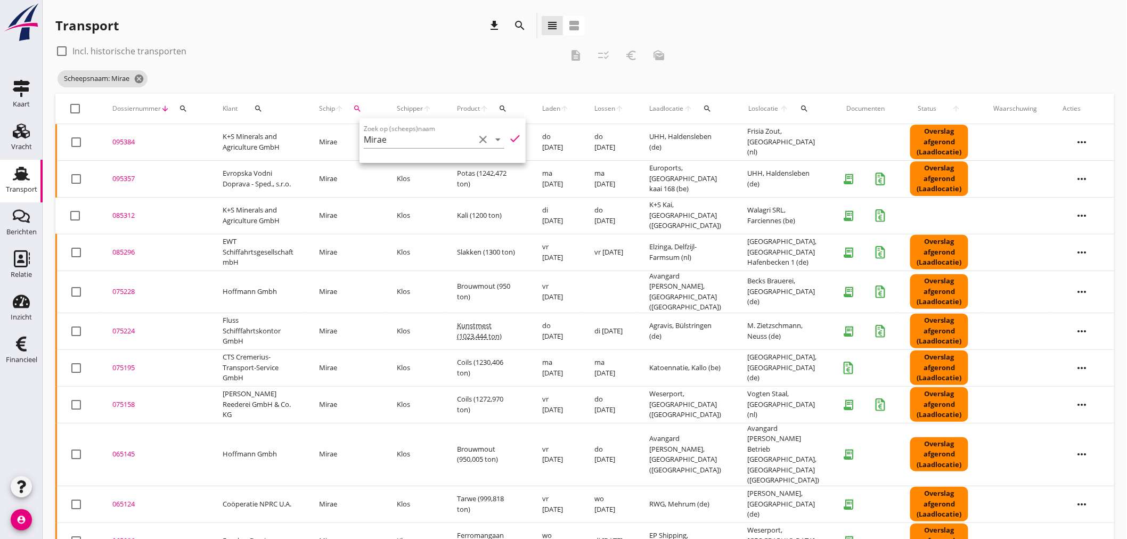
click at [118, 141] on div "095384" at bounding box center [154, 142] width 85 height 11
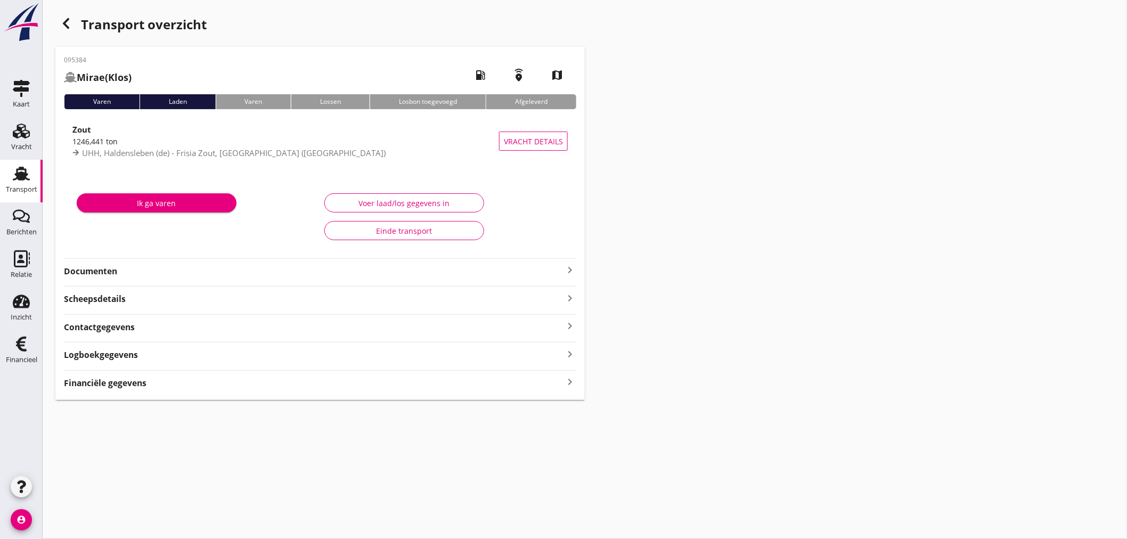
click at [568, 384] on icon "keyboard_arrow_right" at bounding box center [570, 382] width 13 height 14
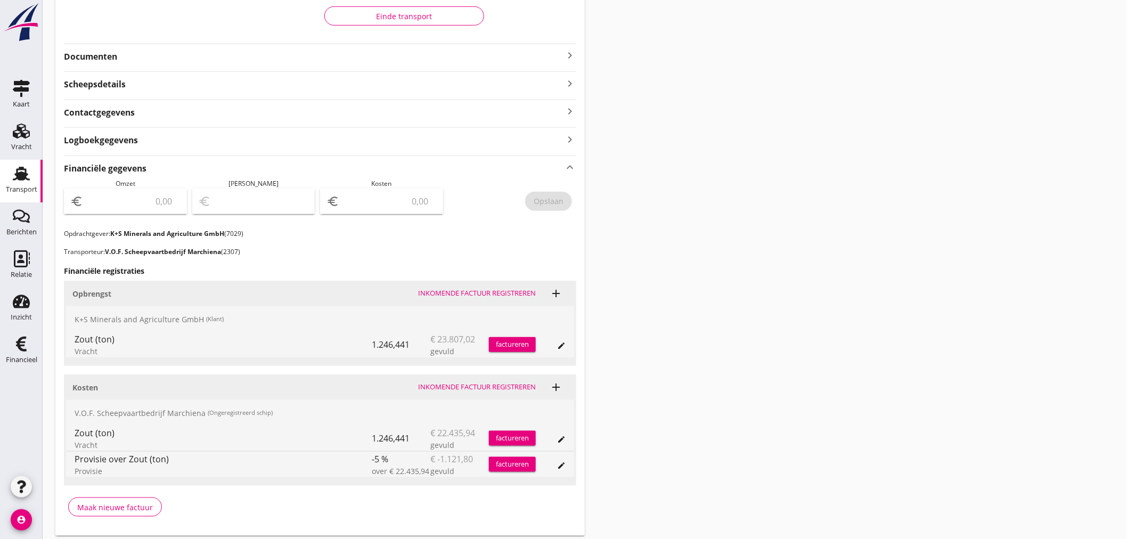
scroll to position [249, 0]
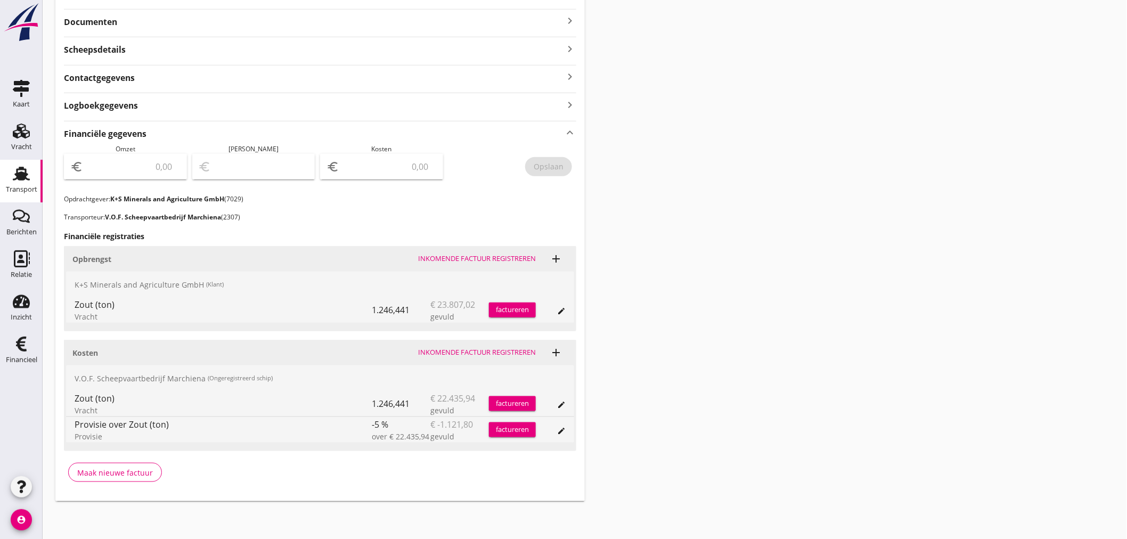
click at [404, 173] on input "number" at bounding box center [388, 166] width 95 height 17
type input "21314"
type input "21314.14"
click at [544, 163] on div "Opslaan" at bounding box center [549, 166] width 30 height 11
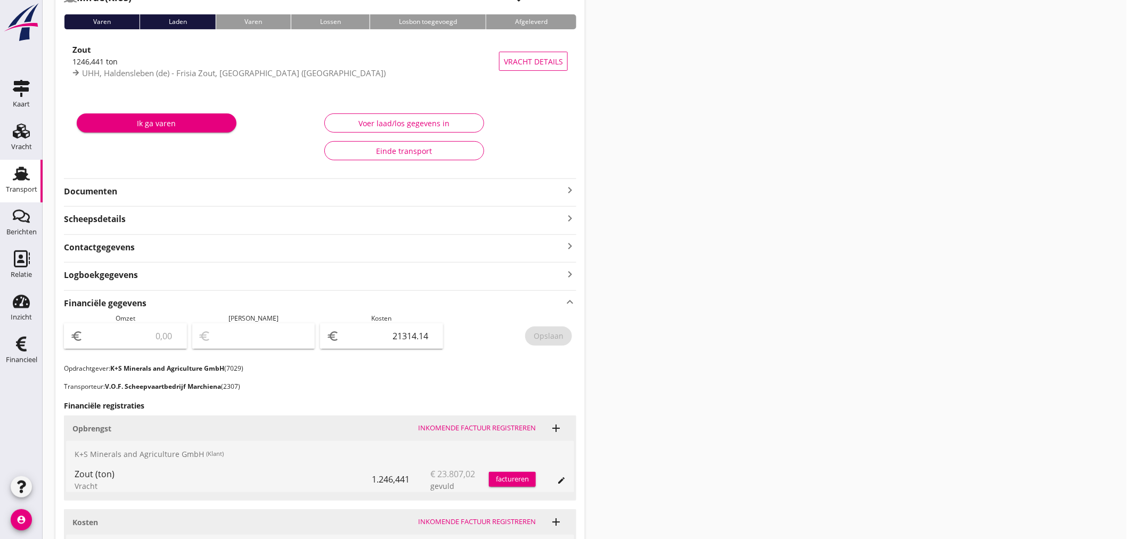
scroll to position [13, 0]
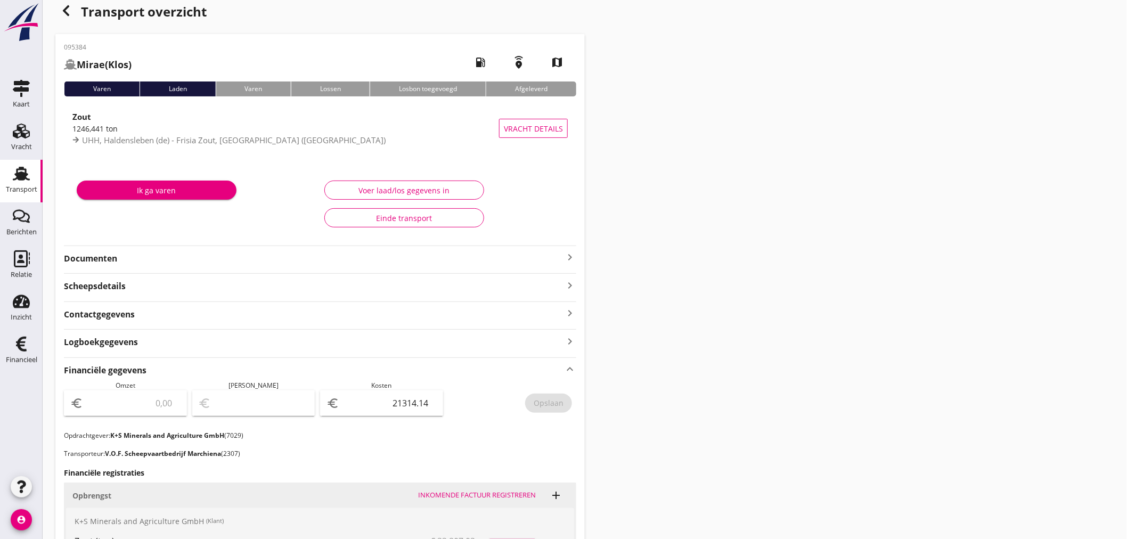
click at [568, 257] on icon "keyboard_arrow_right" at bounding box center [570, 257] width 13 height 13
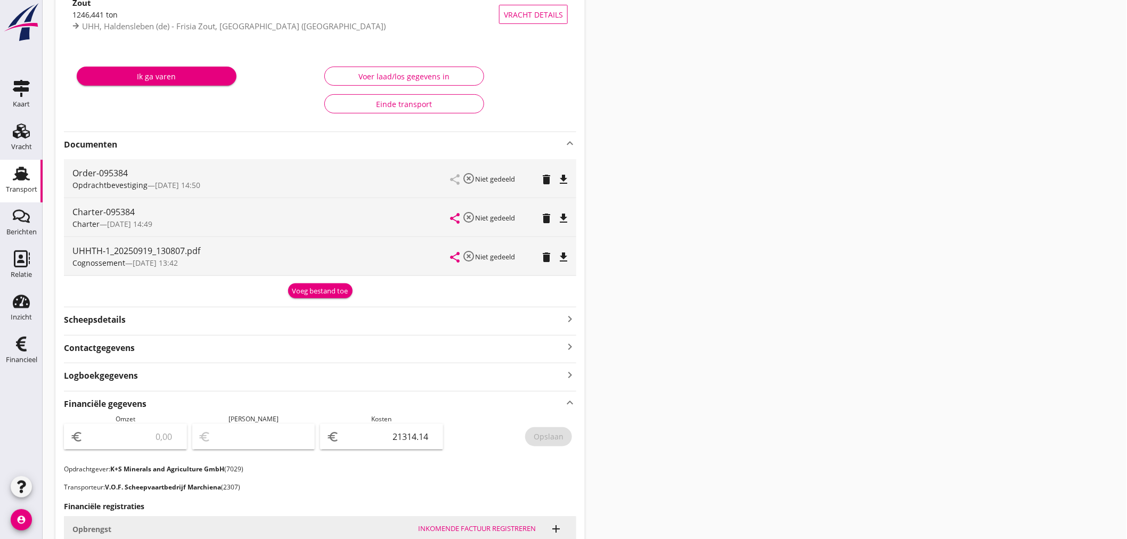
scroll to position [131, 0]
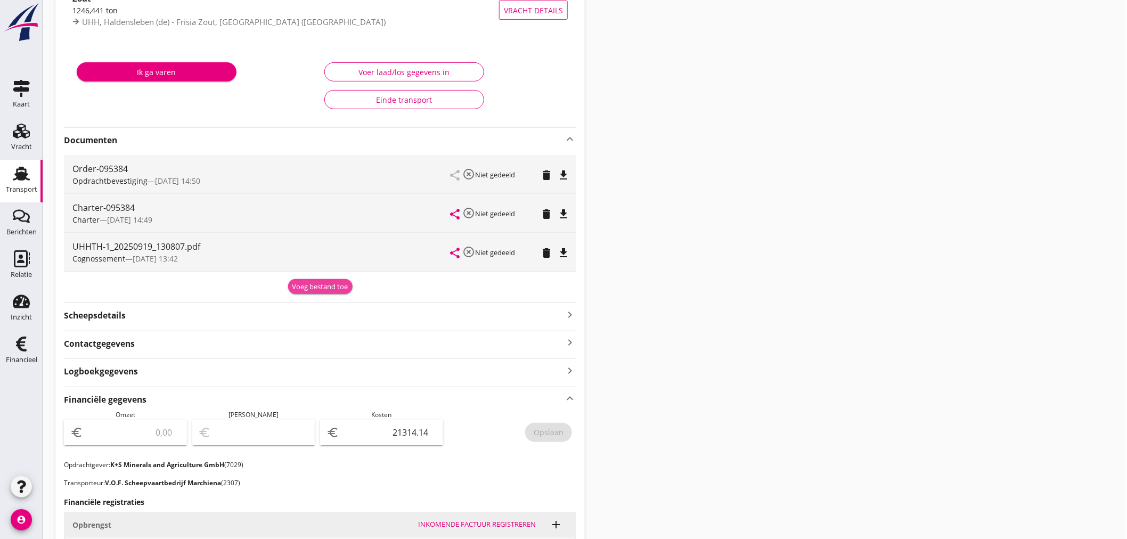
click at [328, 282] on div "Voeg bestand toe" at bounding box center [320, 287] width 56 height 11
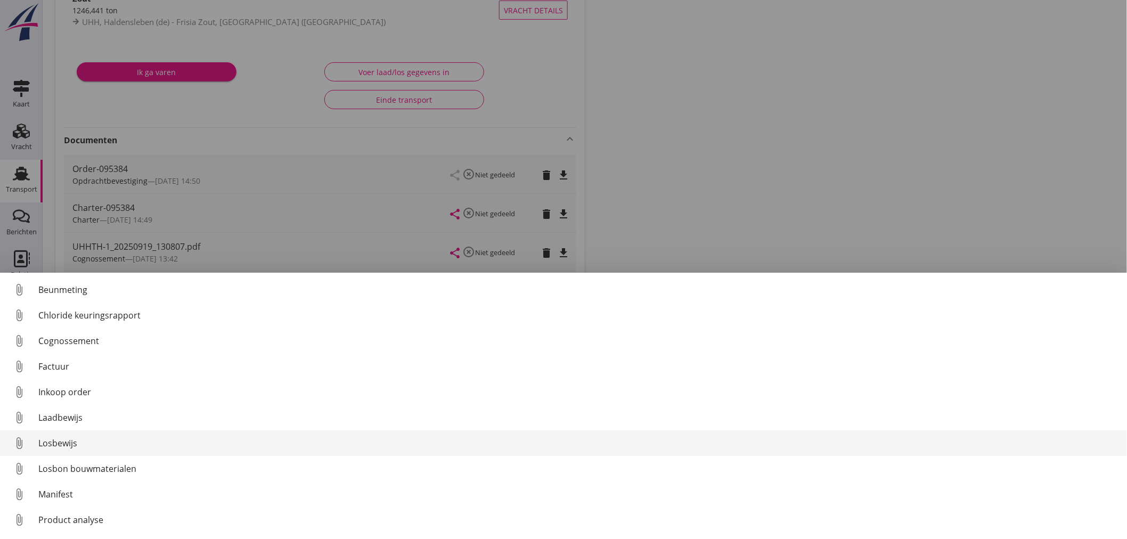
click at [60, 441] on div "Losbewijs" at bounding box center [578, 443] width 1080 height 13
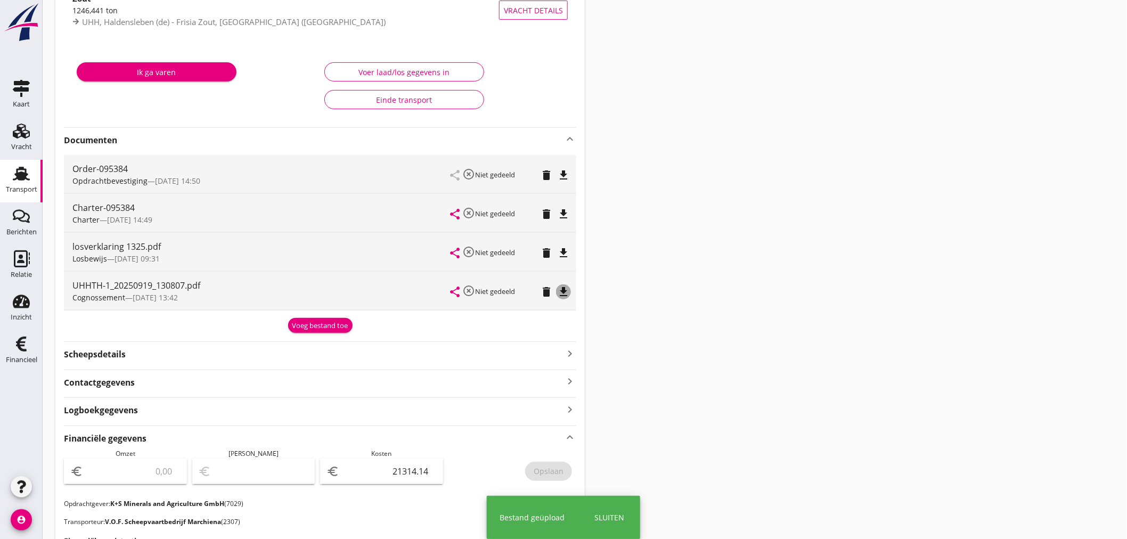
click at [560, 292] on icon "file_download" at bounding box center [563, 292] width 13 height 13
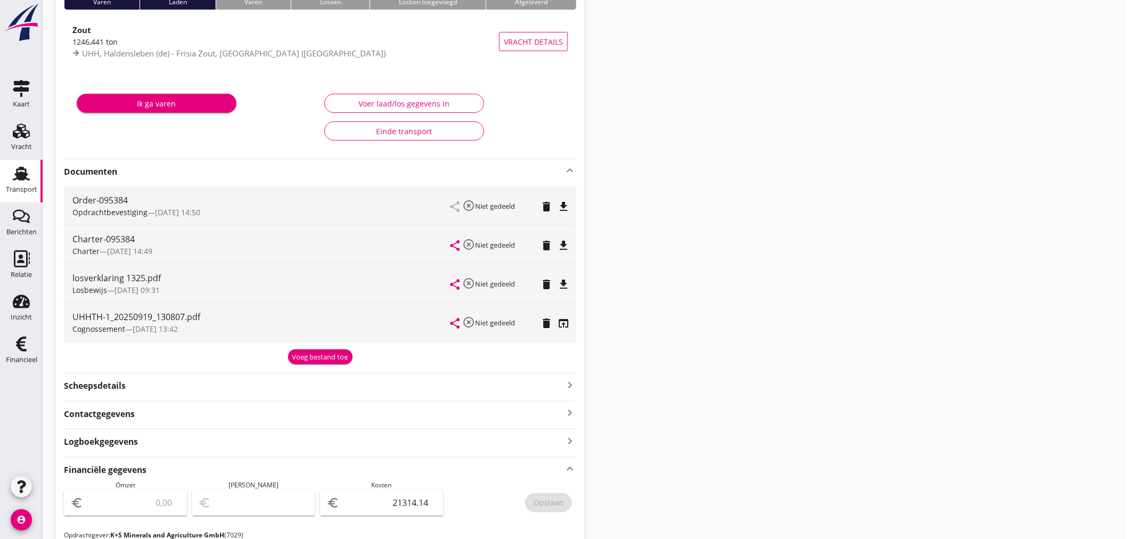
scroll to position [0, 0]
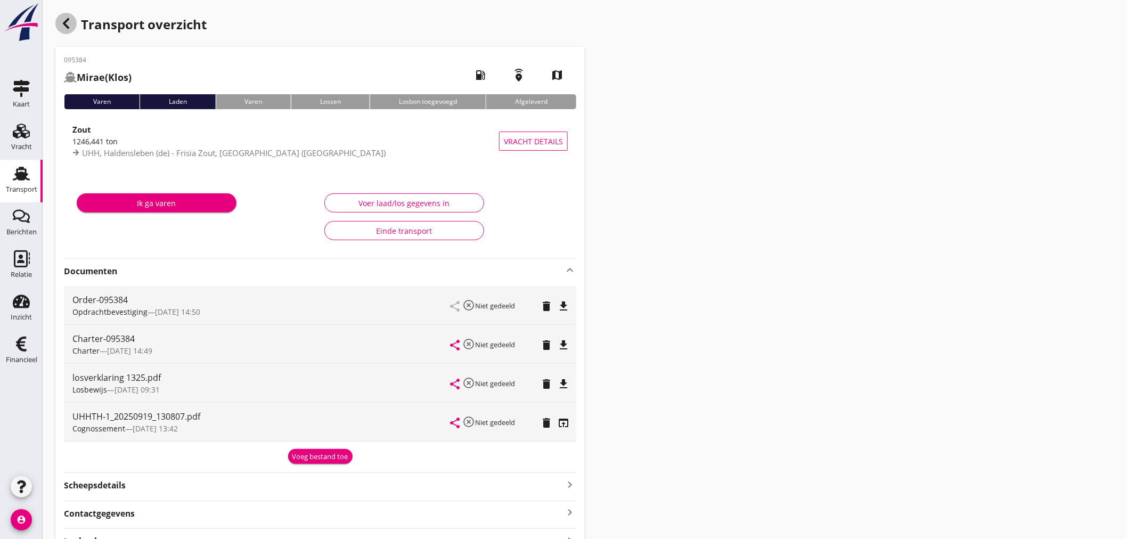
click at [70, 28] on icon "button" at bounding box center [66, 23] width 13 height 13
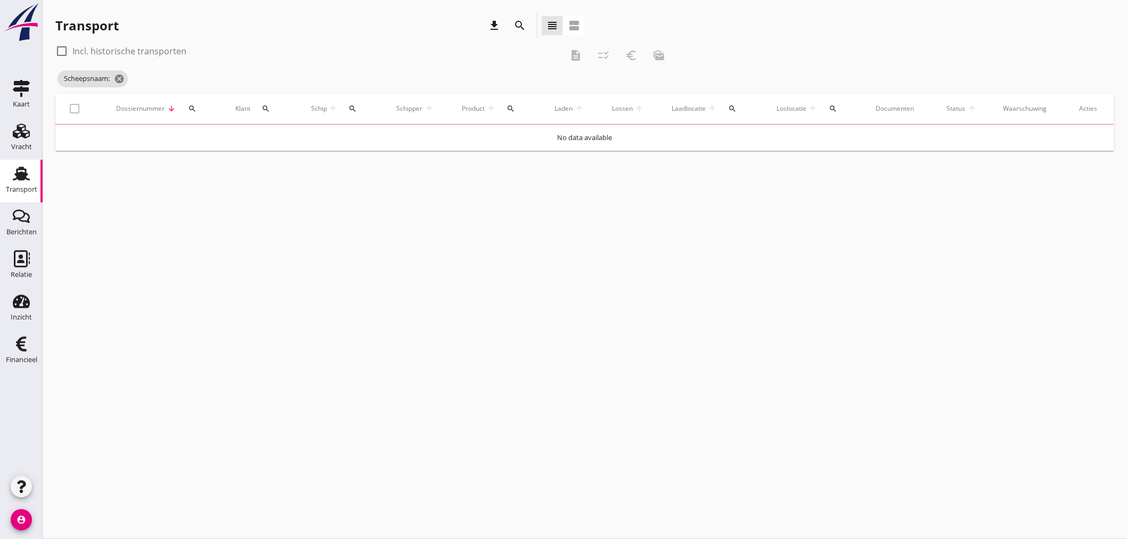
click at [351, 108] on icon "search" at bounding box center [353, 108] width 9 height 9
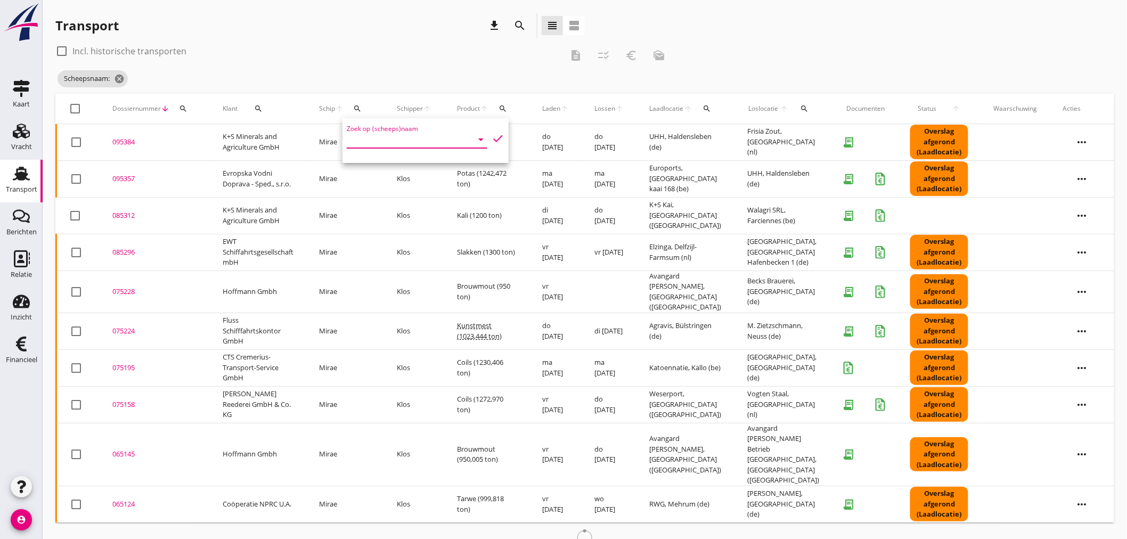
click at [371, 148] on div "Zoek op (scheeps)naam arrow_drop_down" at bounding box center [417, 139] width 141 height 17
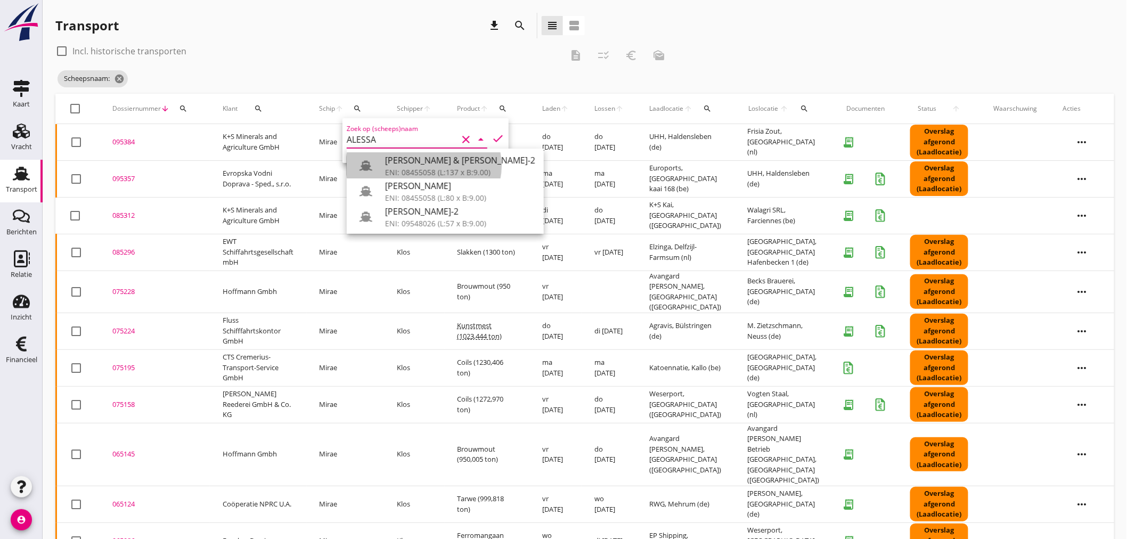
drag, startPoint x: 454, startPoint y: 169, endPoint x: 403, endPoint y: 176, distance: 52.1
click at [456, 171] on div "ENI: 08455058 (L:137 x B:9.00)" at bounding box center [460, 172] width 150 height 11
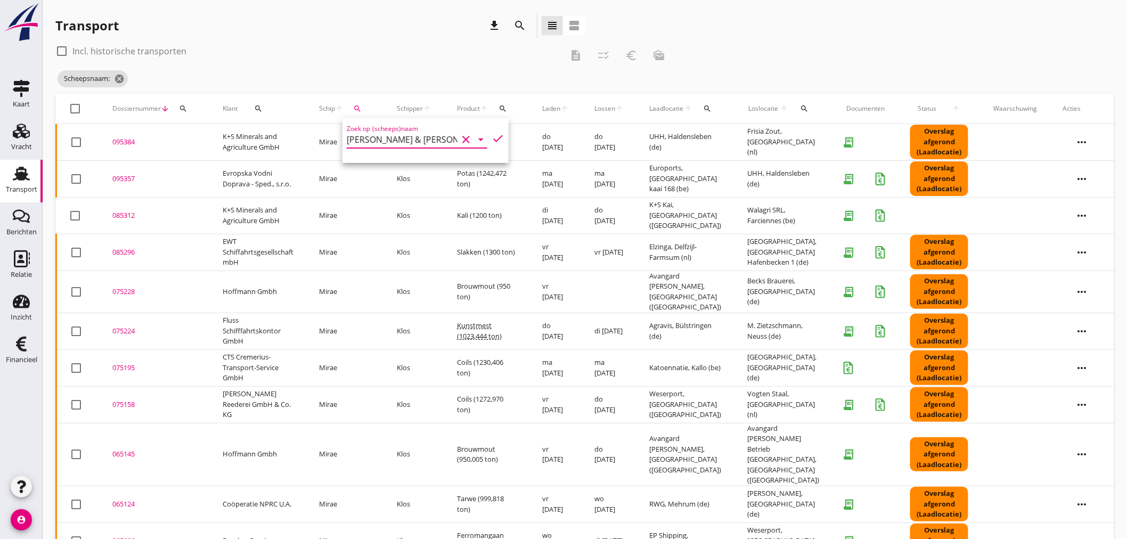
click at [497, 135] on icon "check" at bounding box center [498, 138] width 13 height 13
type input "[PERSON_NAME] & [PERSON_NAME]-2"
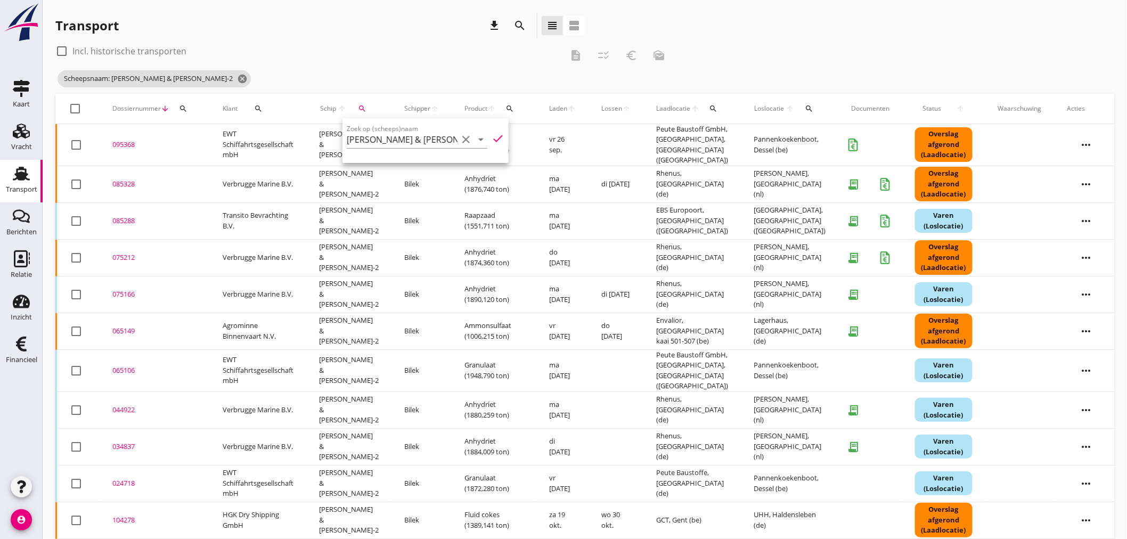
click at [405, 45] on div "check_box_outline_blank Incl. historische transporten" at bounding box center [308, 51] width 507 height 17
click at [123, 142] on div "095368" at bounding box center [154, 145] width 85 height 11
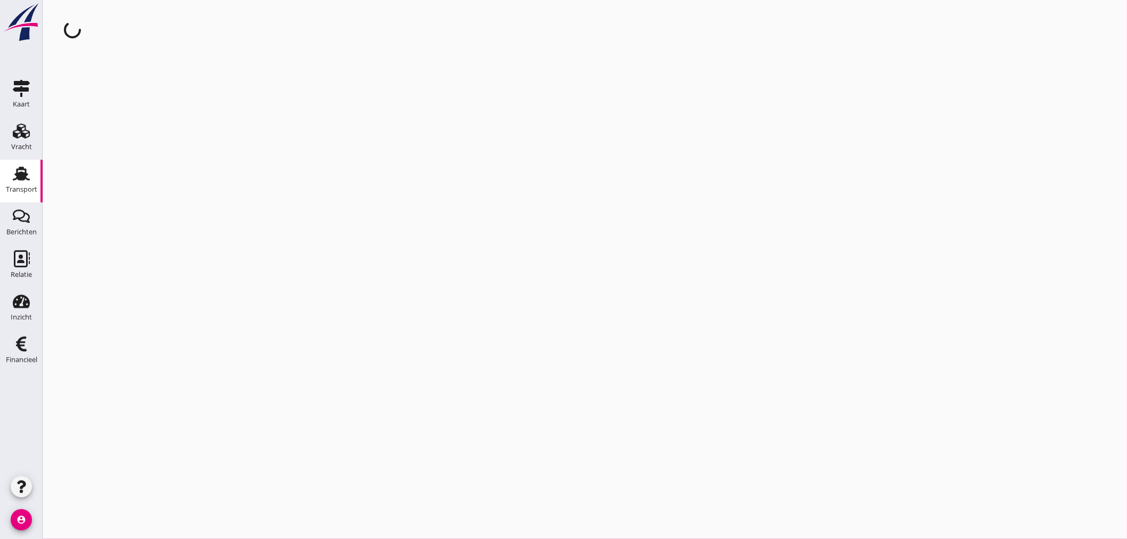
click at [123, 142] on div "cancel You are impersonating another user." at bounding box center [585, 269] width 1085 height 539
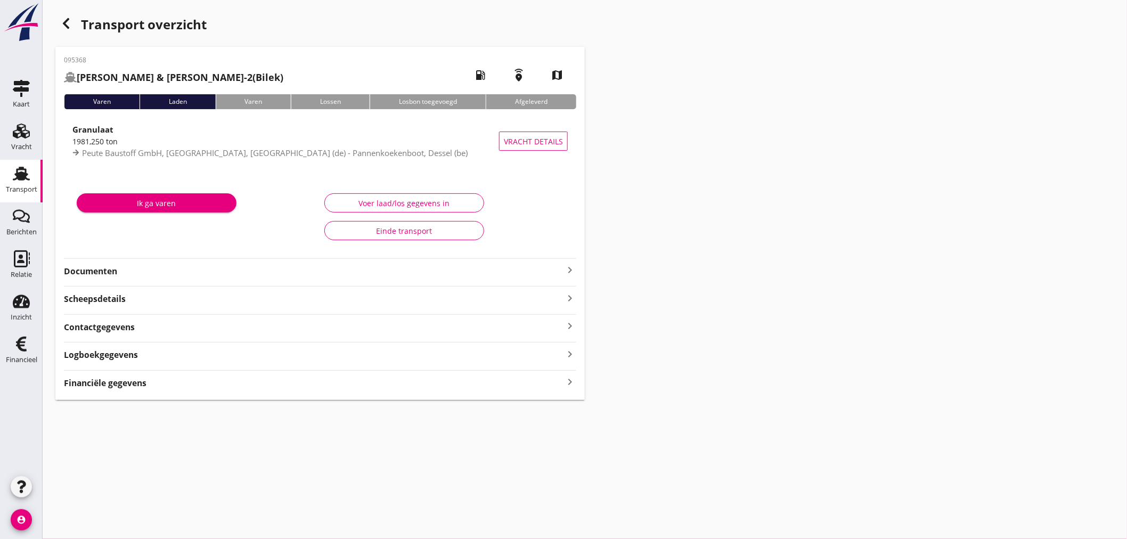
click at [129, 379] on strong "Financiële gegevens" at bounding box center [105, 383] width 83 height 12
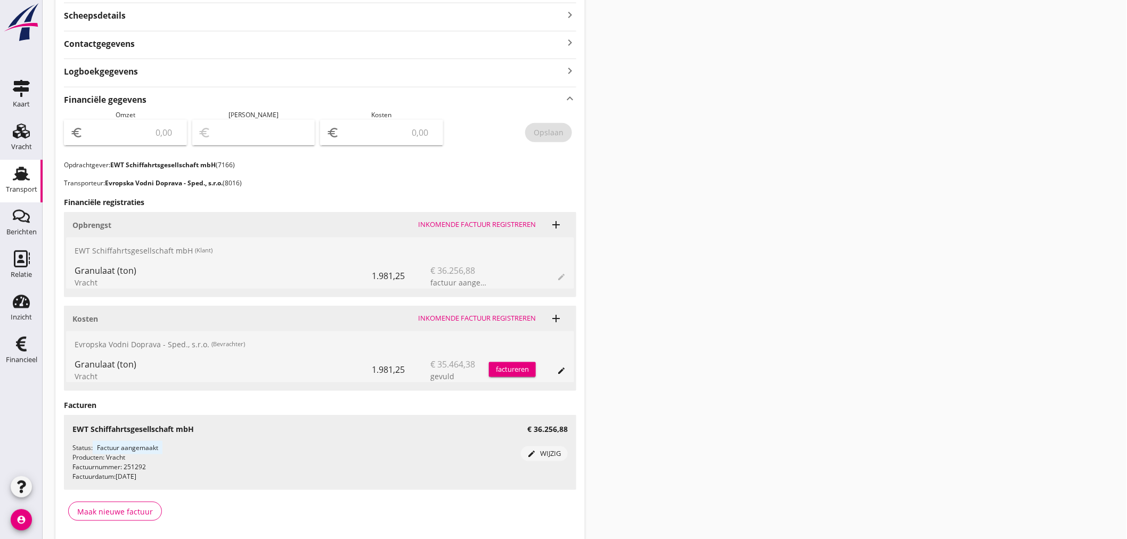
scroll to position [296, 0]
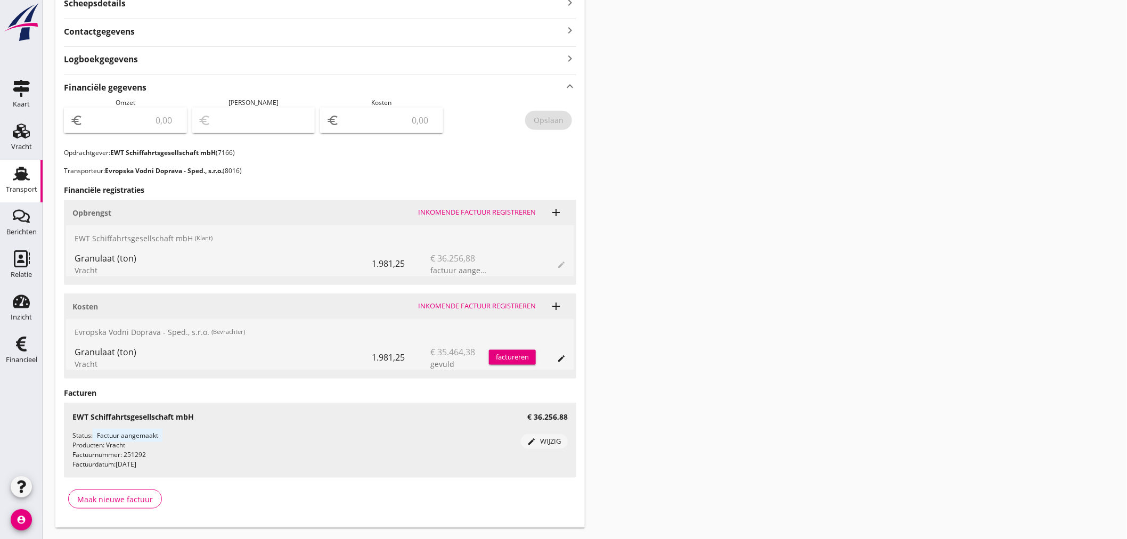
click at [129, 116] on input "number" at bounding box center [132, 120] width 95 height 17
type input "36256"
type input "36256.88"
click at [400, 119] on input "number" at bounding box center [388, 120] width 95 height 17
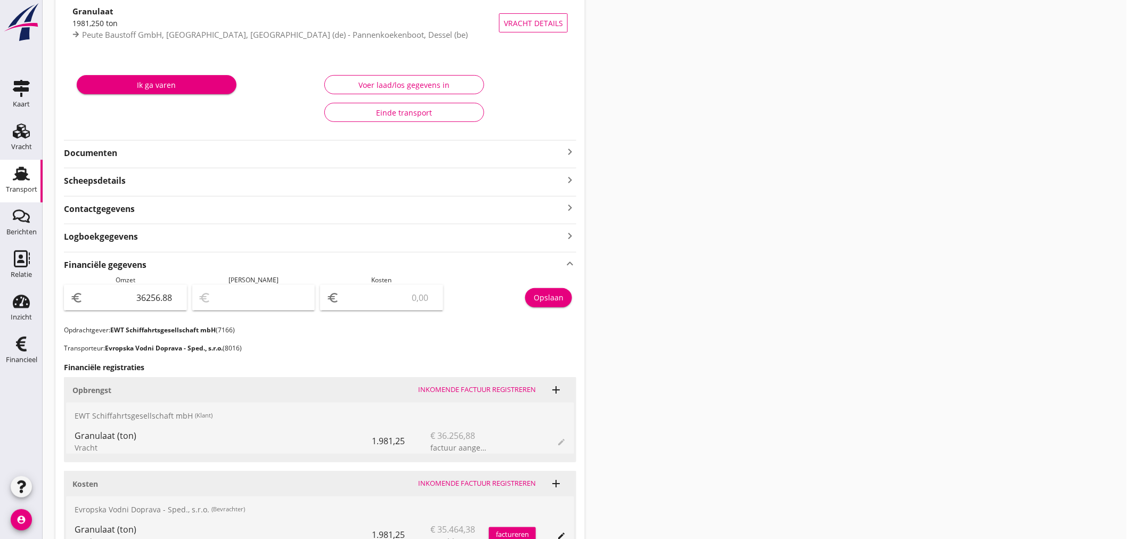
click at [427, 84] on div "Voer laad/los gegevens in" at bounding box center [404, 84] width 142 height 11
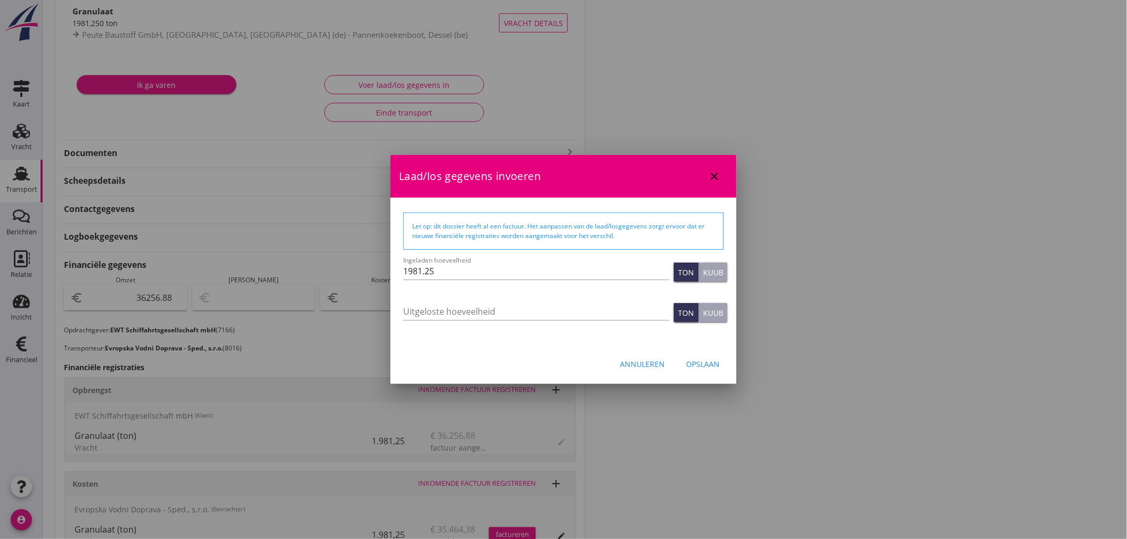
click at [640, 361] on div "Annuleren" at bounding box center [642, 364] width 45 height 11
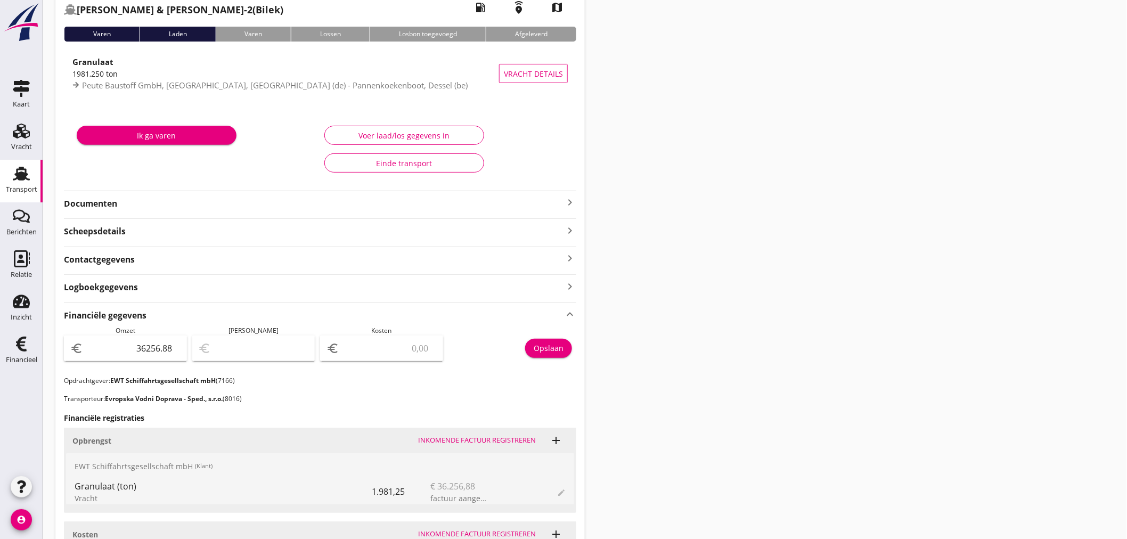
scroll to position [0, 0]
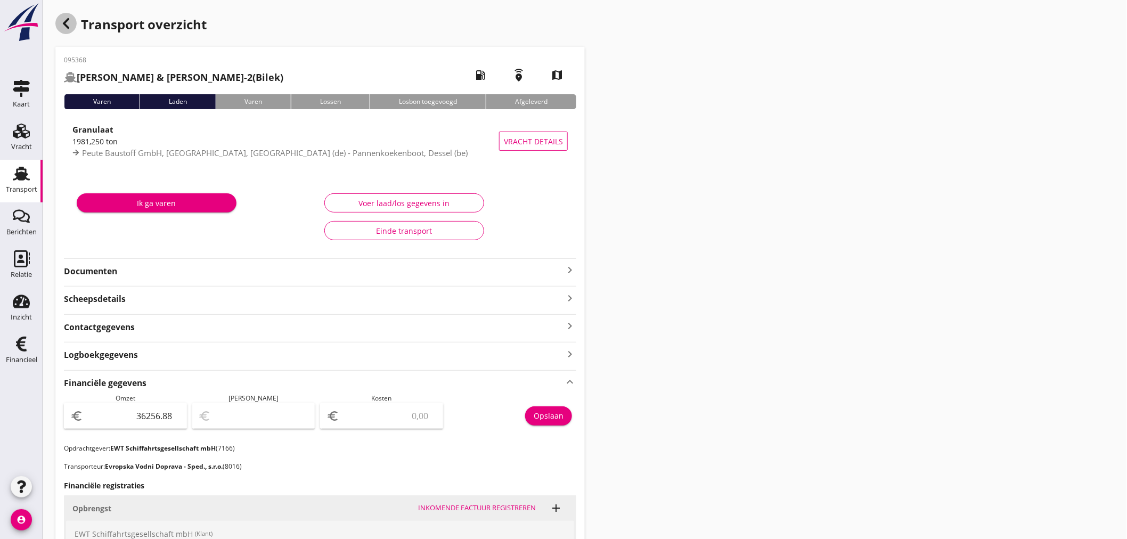
click at [67, 25] on icon "button" at bounding box center [66, 23] width 13 height 13
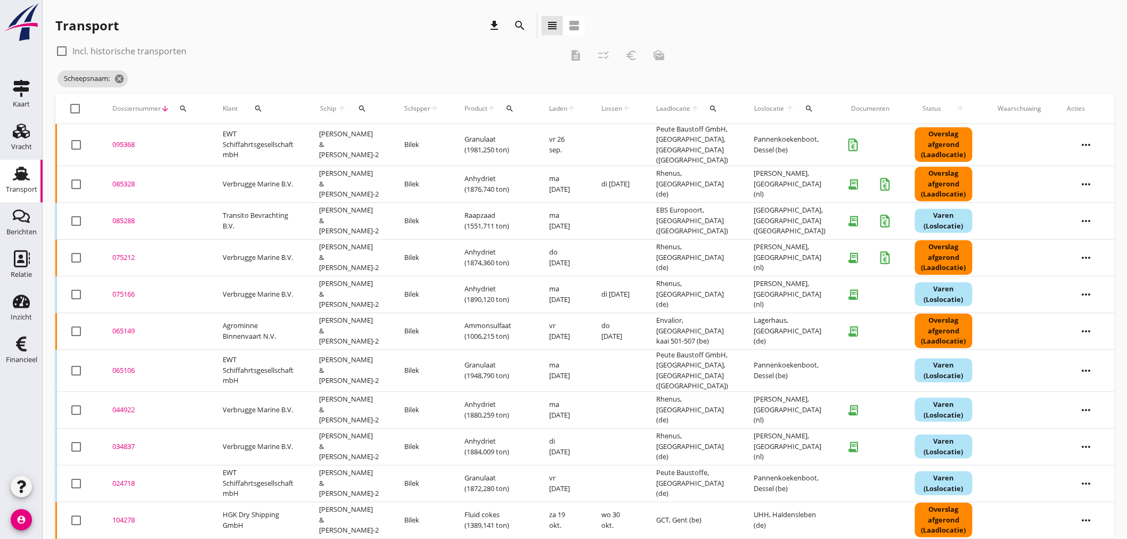
click at [126, 141] on div "095368" at bounding box center [154, 145] width 85 height 11
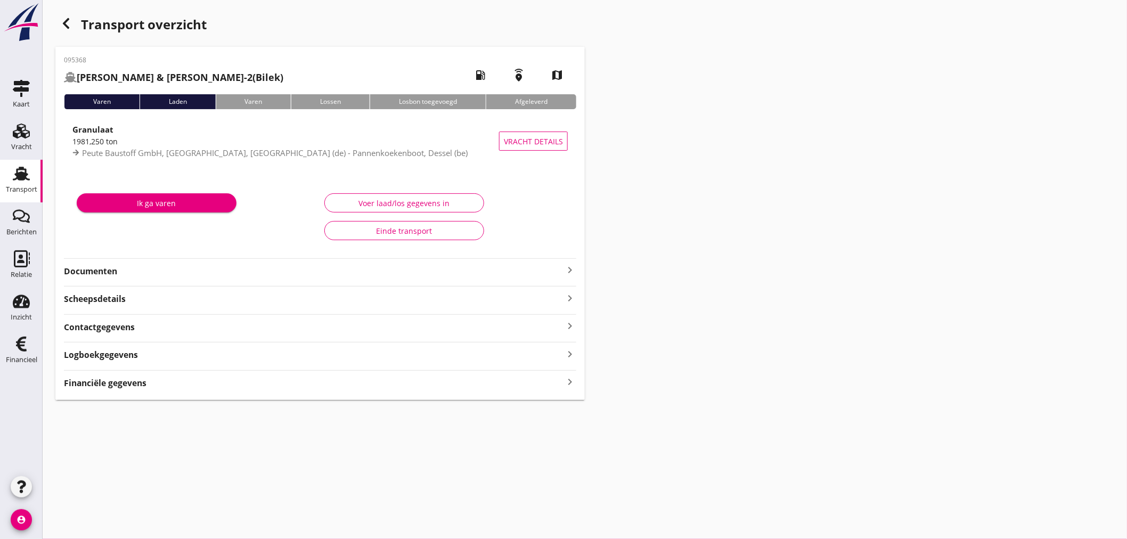
click at [577, 274] on div "095368 Alessandro & Alessandro-2 (Bilek) local_gas_station emergency_share map …" at bounding box center [320, 223] width 530 height 353
click at [576, 270] on icon "keyboard_arrow_right" at bounding box center [570, 270] width 13 height 13
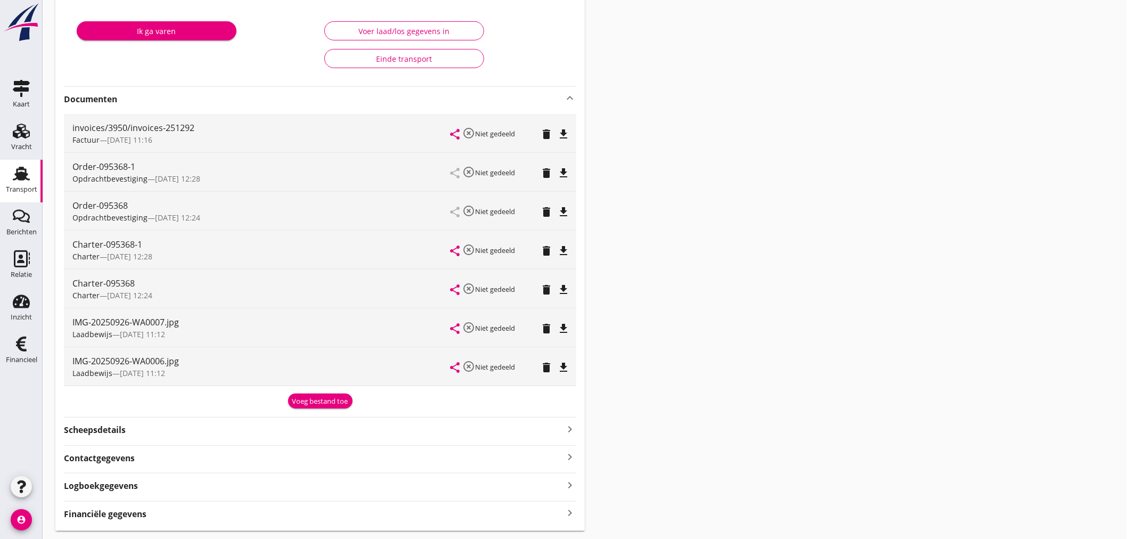
scroll to position [203, 0]
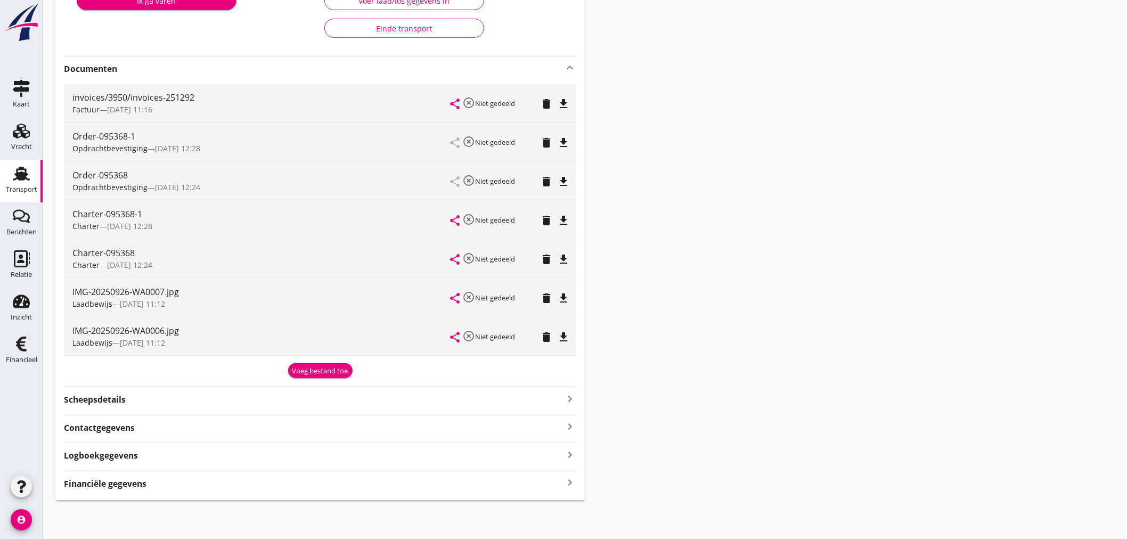
click at [567, 295] on icon "file_download" at bounding box center [563, 298] width 13 height 13
click at [565, 337] on icon "file_download" at bounding box center [563, 337] width 13 height 13
click at [565, 296] on icon "open_in_browser" at bounding box center [563, 298] width 13 height 13
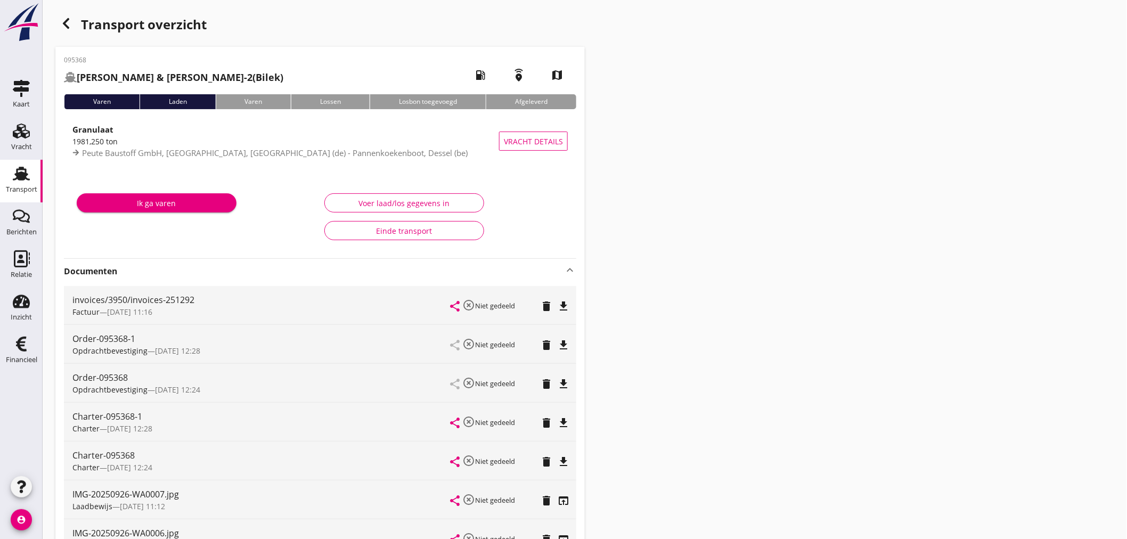
click at [68, 22] on icon "button" at bounding box center [66, 23] width 13 height 13
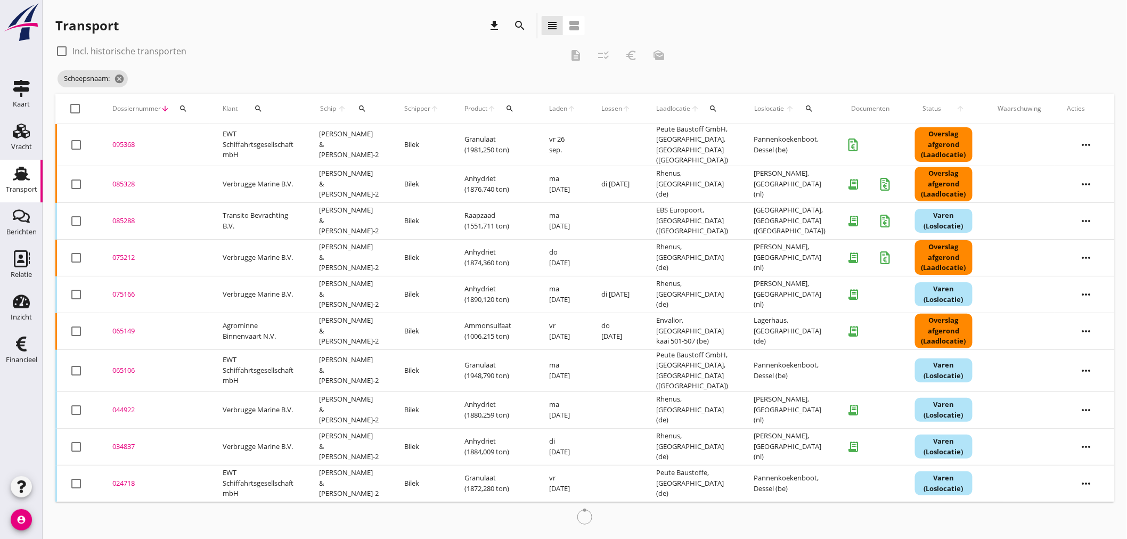
drag, startPoint x: 363, startPoint y: 103, endPoint x: 358, endPoint y: 113, distance: 11.0
click at [358, 112] on button "search" at bounding box center [362, 108] width 21 height 19
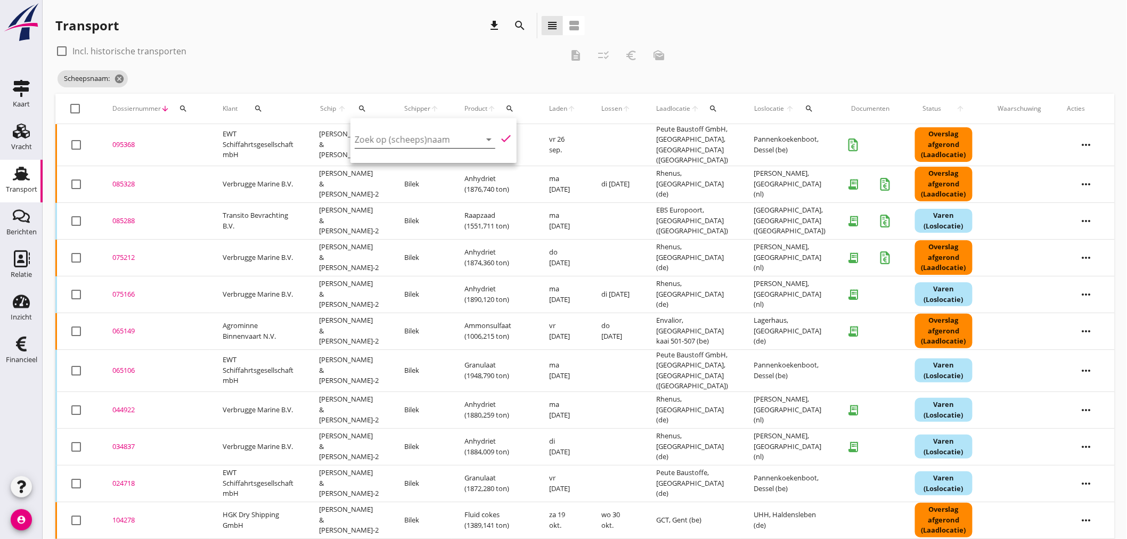
click at [390, 136] on input "Zoek op (scheeps)naam" at bounding box center [410, 139] width 111 height 17
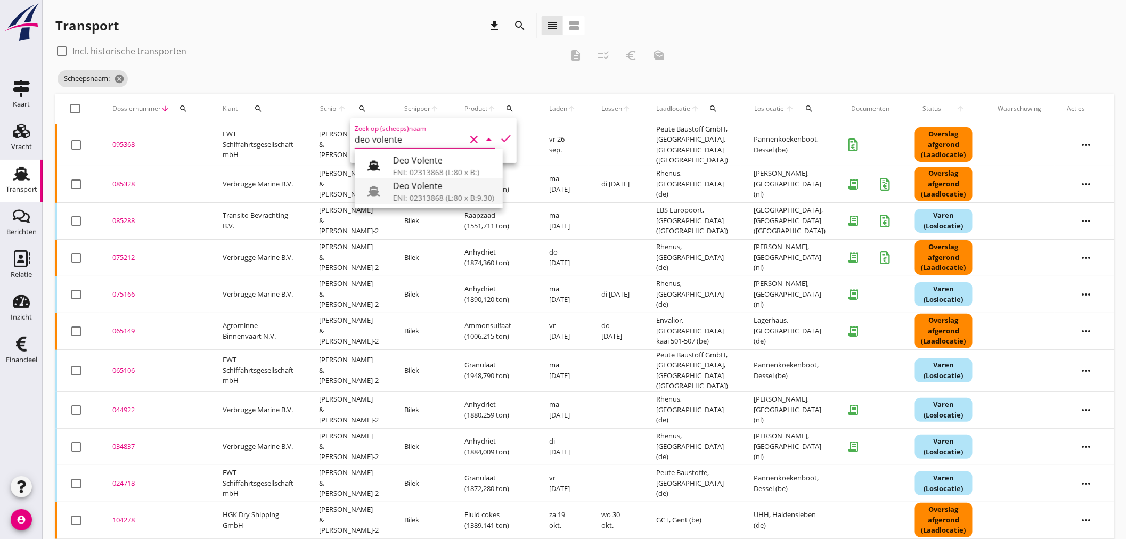
drag, startPoint x: 444, startPoint y: 189, endPoint x: 485, endPoint y: 157, distance: 51.7
click at [444, 188] on div "Deo Volente" at bounding box center [443, 186] width 101 height 13
click at [503, 135] on icon "check" at bounding box center [506, 138] width 13 height 13
type input "Deo Volente"
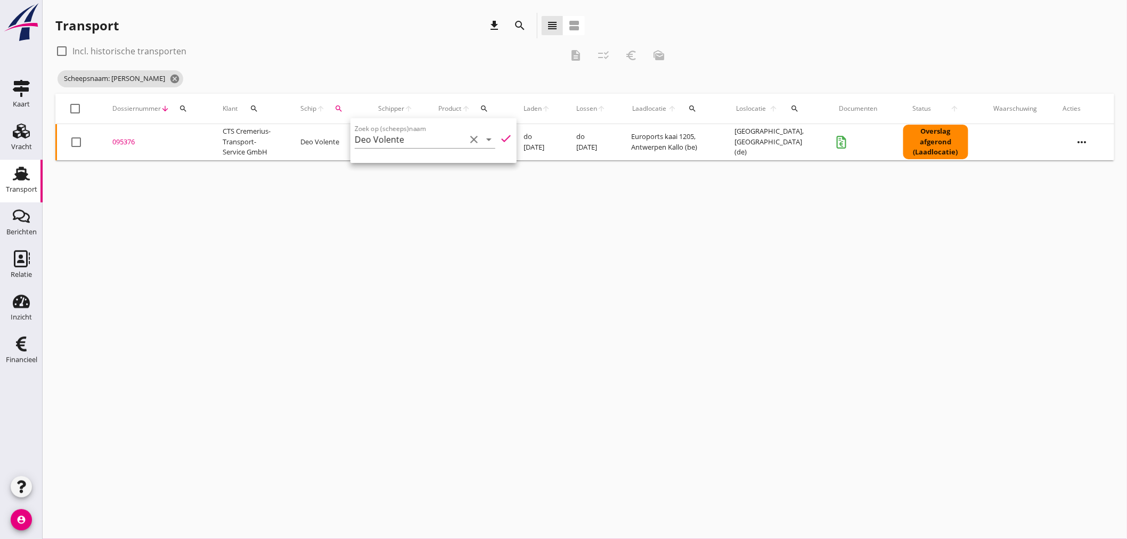
click at [353, 197] on div "cancel You are impersonating another user. Transport download search view_headl…" at bounding box center [585, 269] width 1085 height 539
click at [124, 142] on div "095376" at bounding box center [154, 142] width 85 height 11
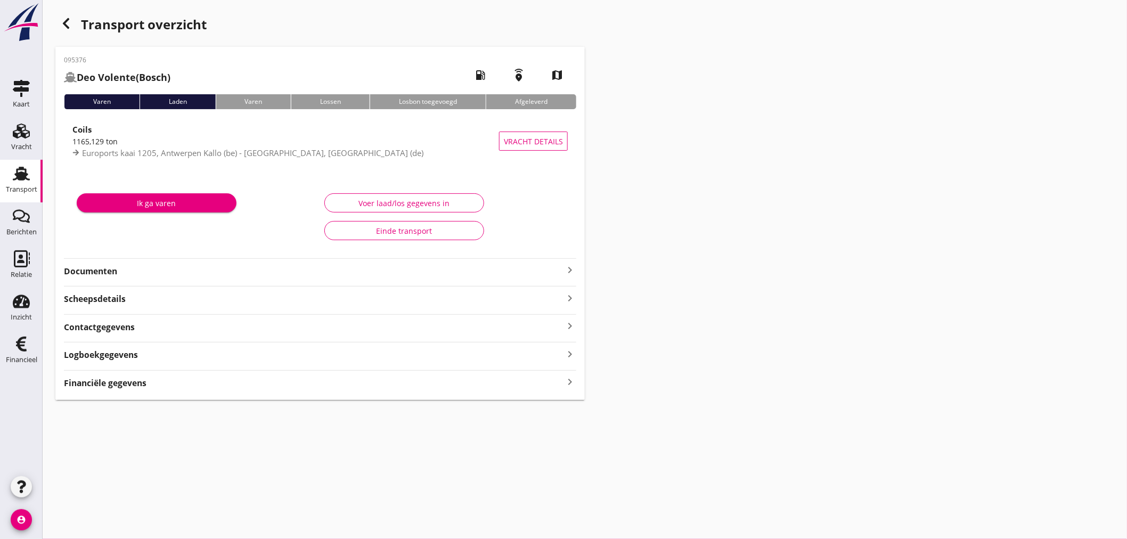
click at [135, 387] on strong "Financiële gegevens" at bounding box center [105, 383] width 83 height 12
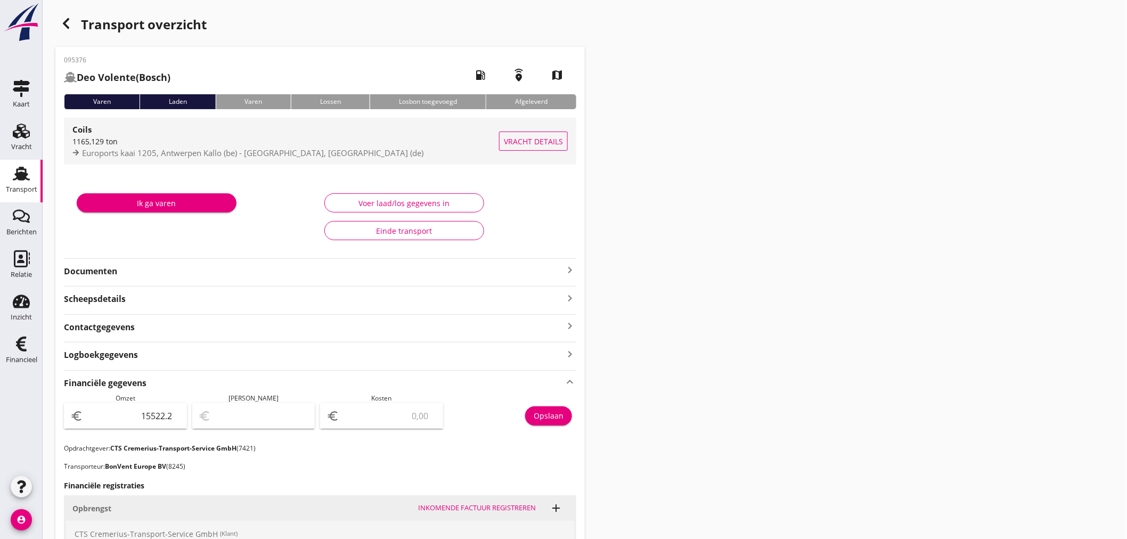
click at [147, 143] on div "1165,129 ton" at bounding box center [285, 141] width 427 height 11
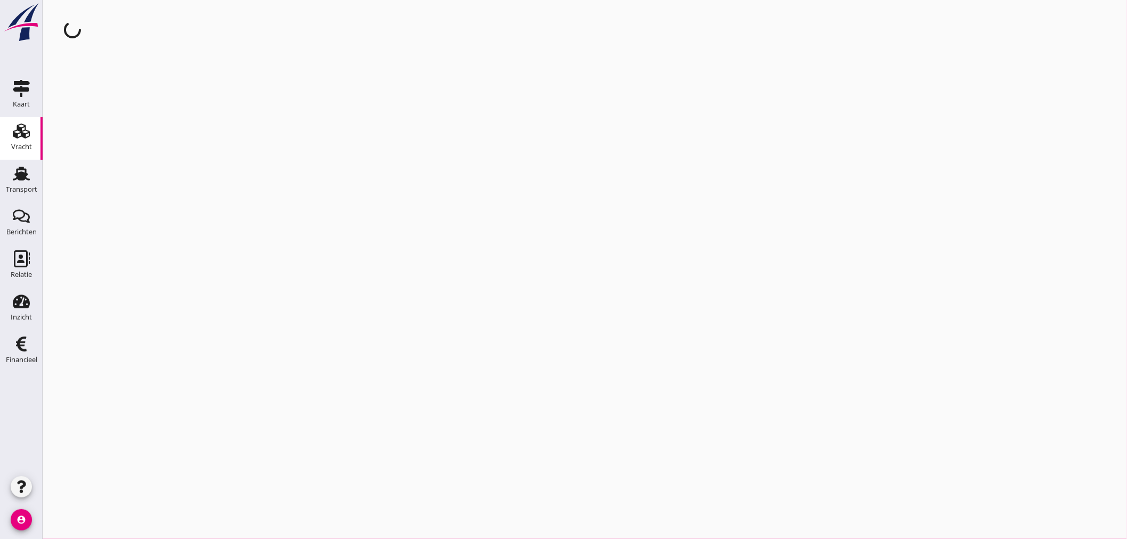
click at [147, 143] on div "cancel You are impersonating another user." at bounding box center [585, 269] width 1085 height 539
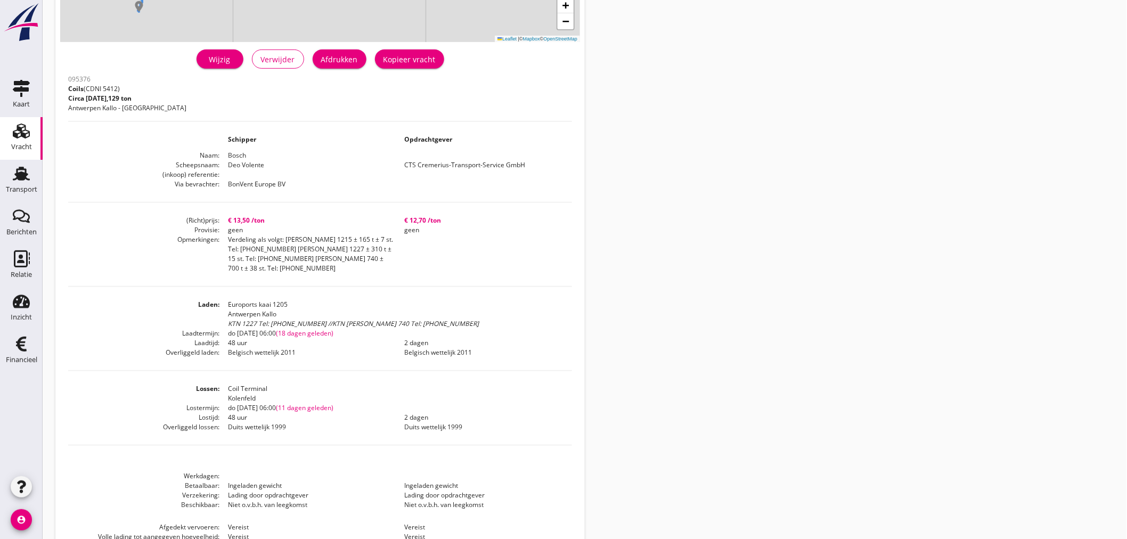
scroll to position [237, 0]
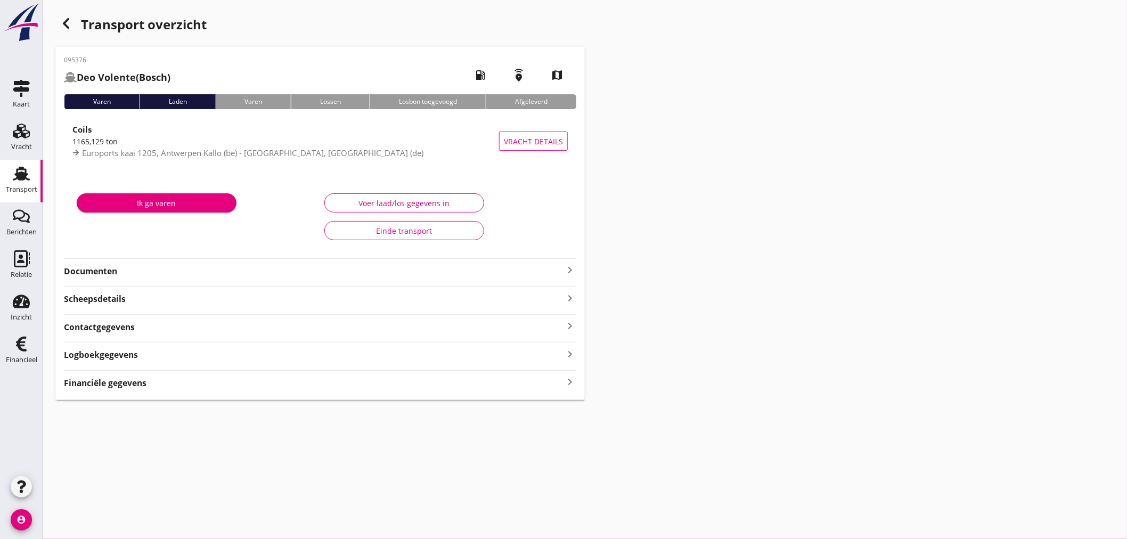
click at [572, 381] on icon "keyboard_arrow_right" at bounding box center [570, 382] width 13 height 14
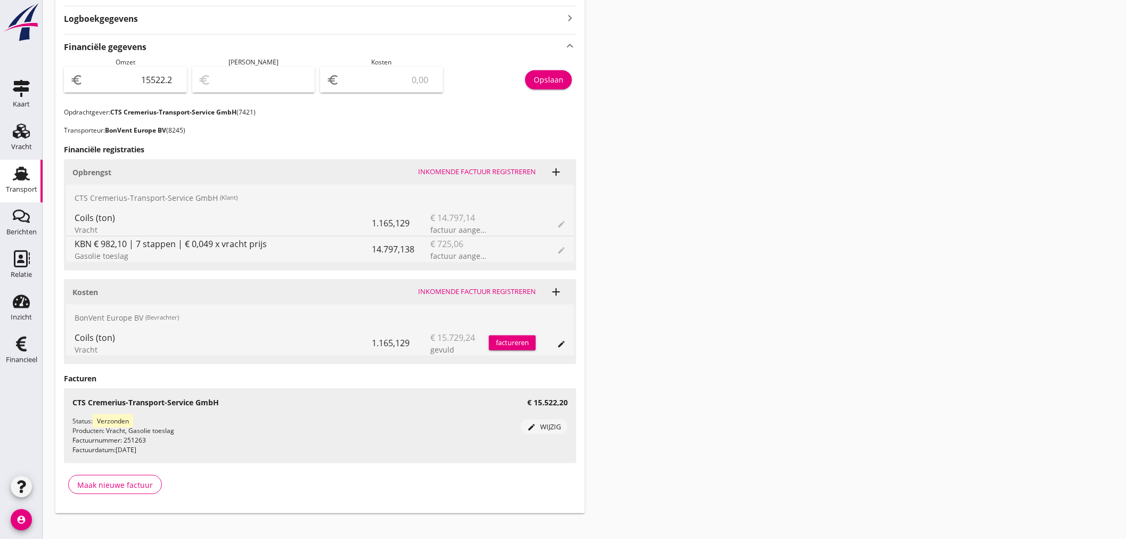
scroll to position [348, 0]
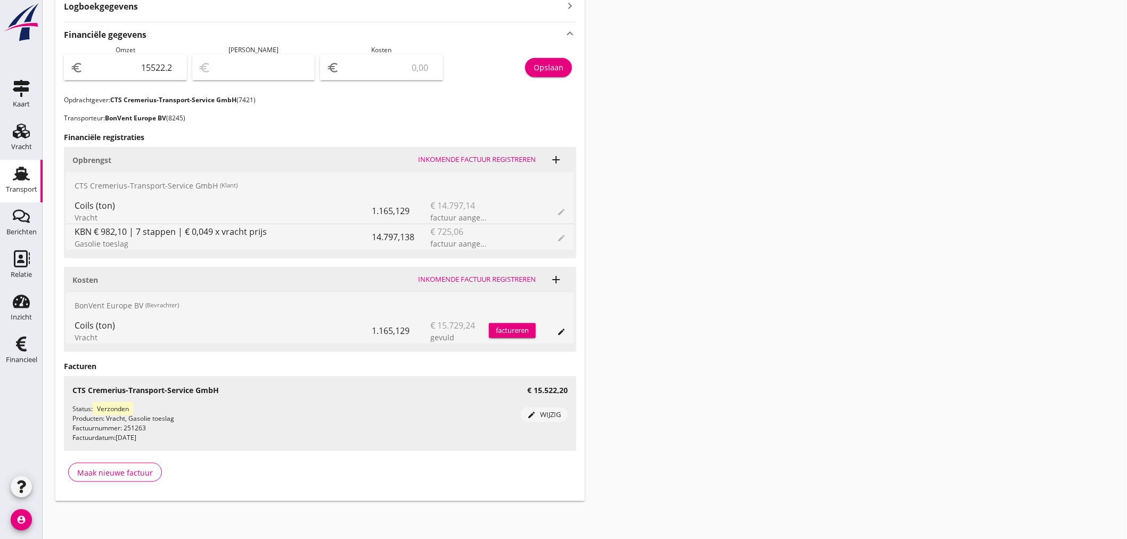
click at [391, 55] on div "euro" at bounding box center [381, 68] width 123 height 26
type input "15521.20"
type input "1"
type input "15507.20"
type input "15"
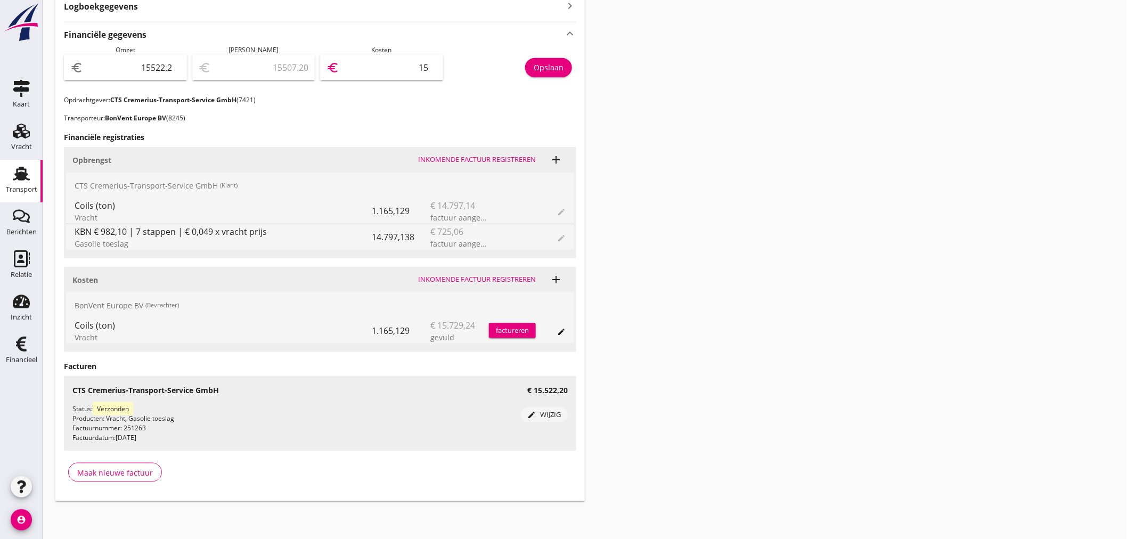
type input "15365.20"
type input "157"
type input "13950.20"
type input "1572"
type input "-206.80"
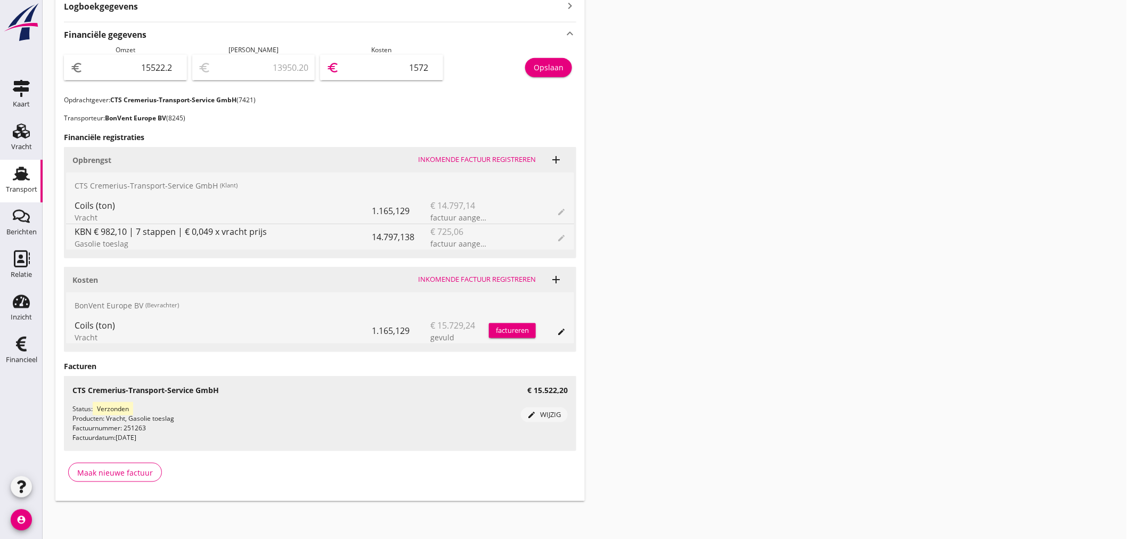
type input "15729"
type input "-207.00"
type input "15729.2"
type input "-207.04"
type input "15729.24"
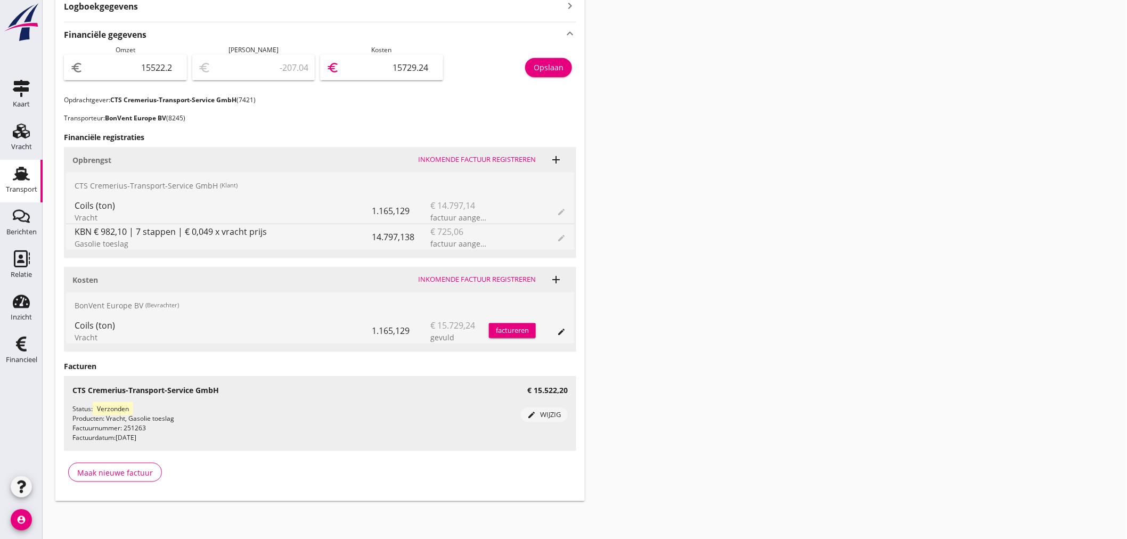
click at [534, 64] on div "Opslaan" at bounding box center [549, 67] width 30 height 11
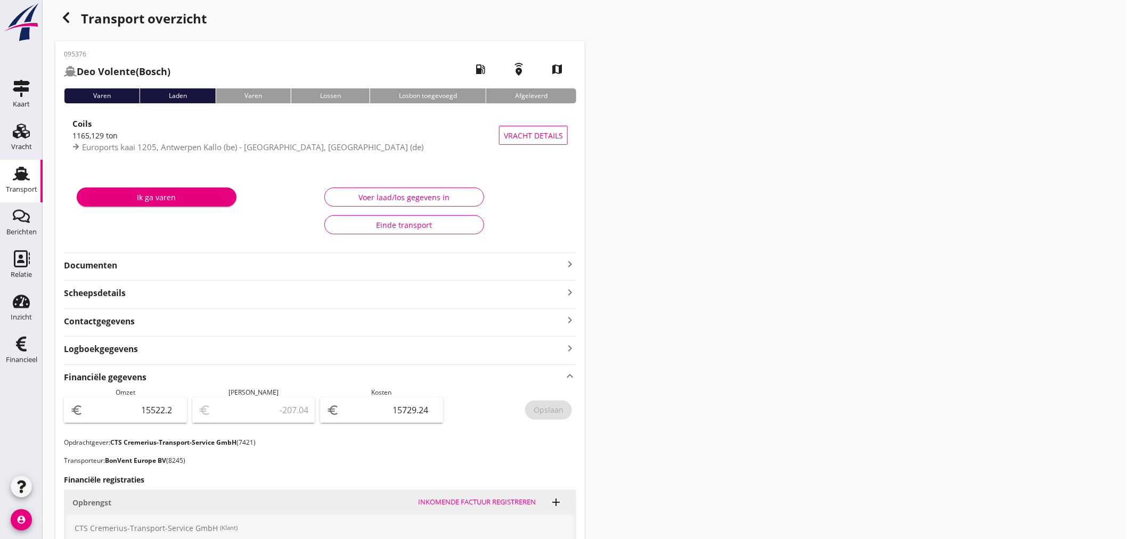
scroll to position [0, 0]
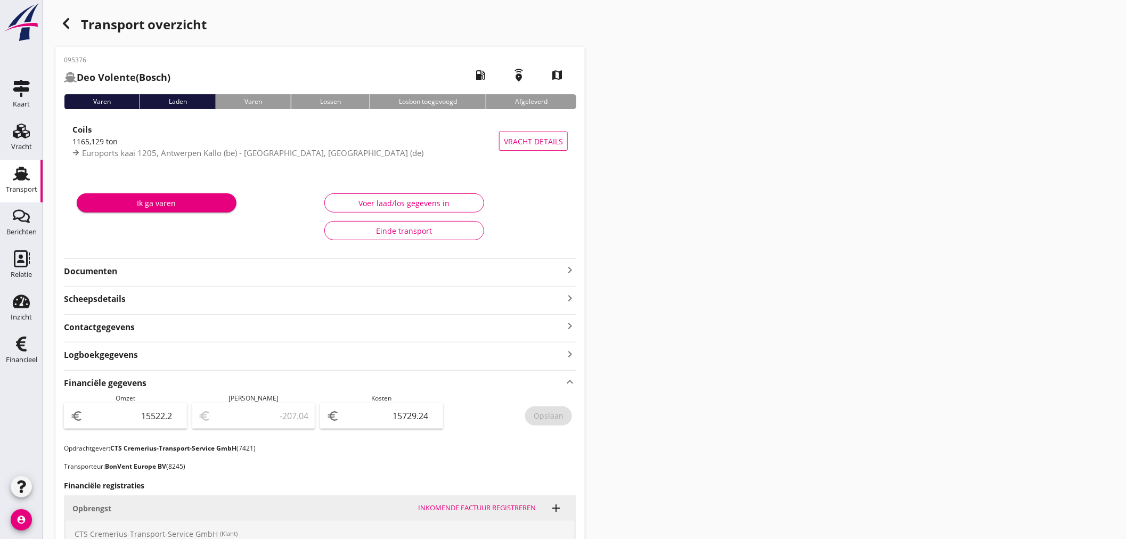
click at [572, 268] on icon "keyboard_arrow_right" at bounding box center [570, 270] width 13 height 13
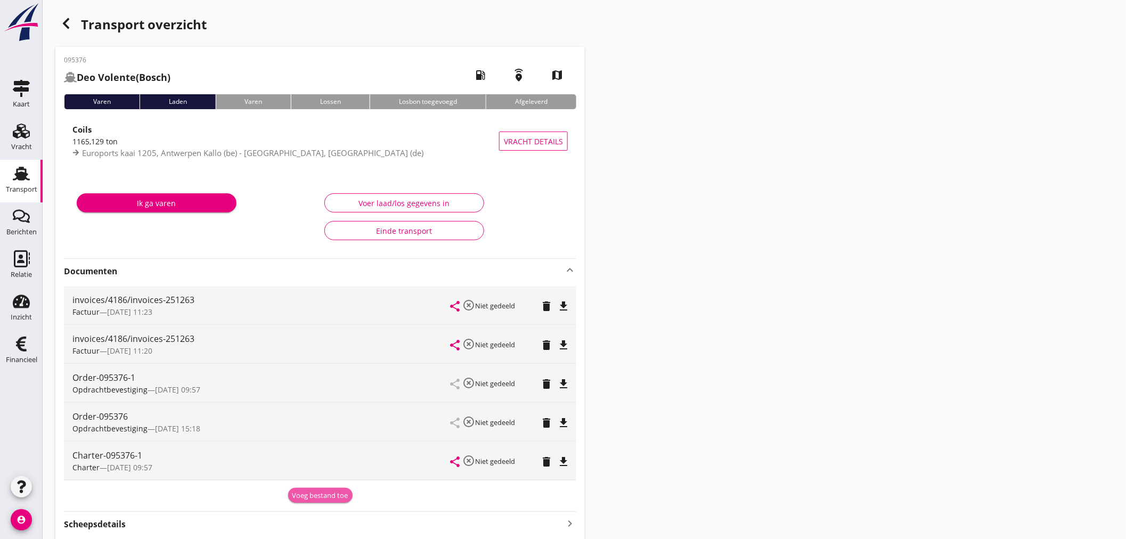
drag, startPoint x: 322, startPoint y: 497, endPoint x: 245, endPoint y: 492, distance: 77.4
click at [322, 495] on div "Voeg bestand toe" at bounding box center [320, 496] width 56 height 11
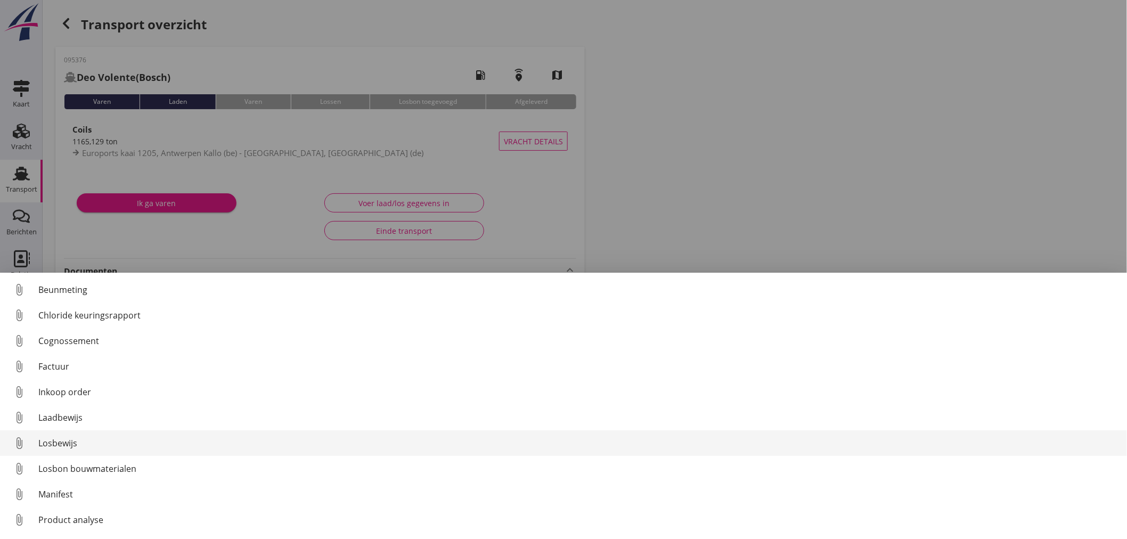
click at [44, 444] on div "Losbewijs" at bounding box center [578, 443] width 1080 height 13
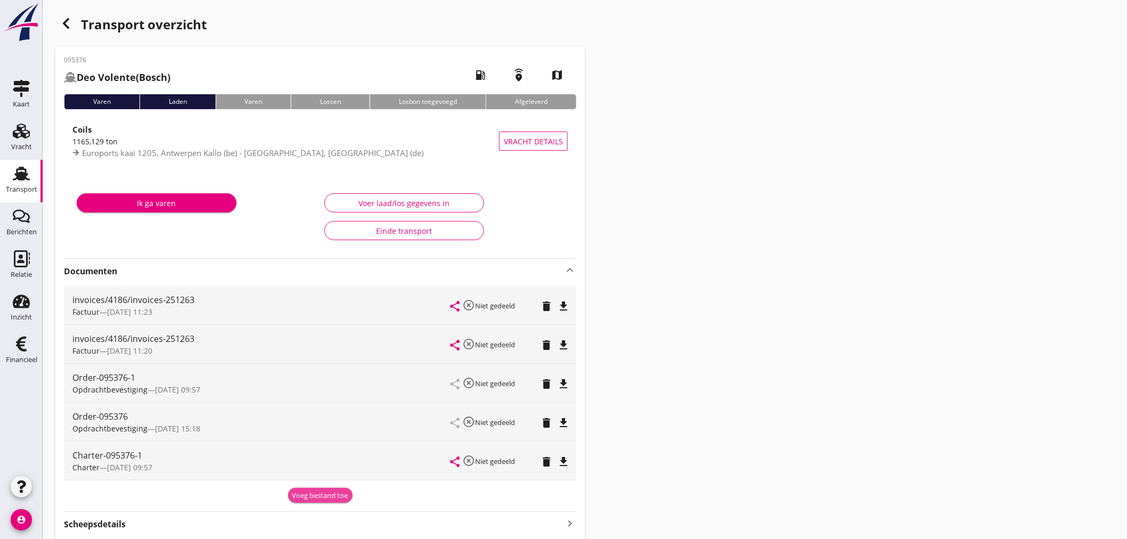
click at [310, 492] on div "Voeg bestand toe" at bounding box center [320, 496] width 56 height 11
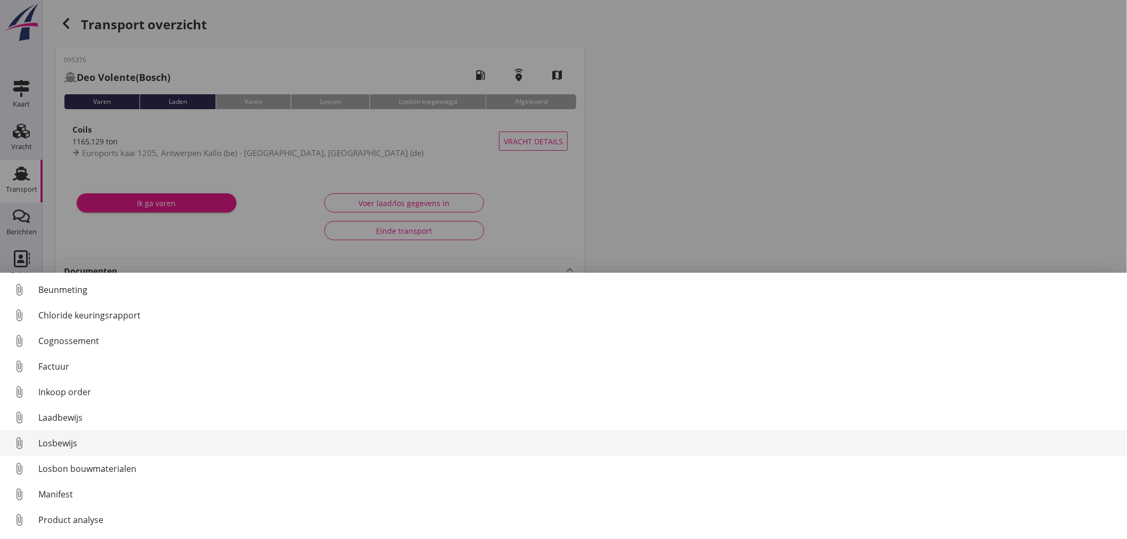
click at [40, 448] on div "Losbewijs" at bounding box center [578, 443] width 1080 height 13
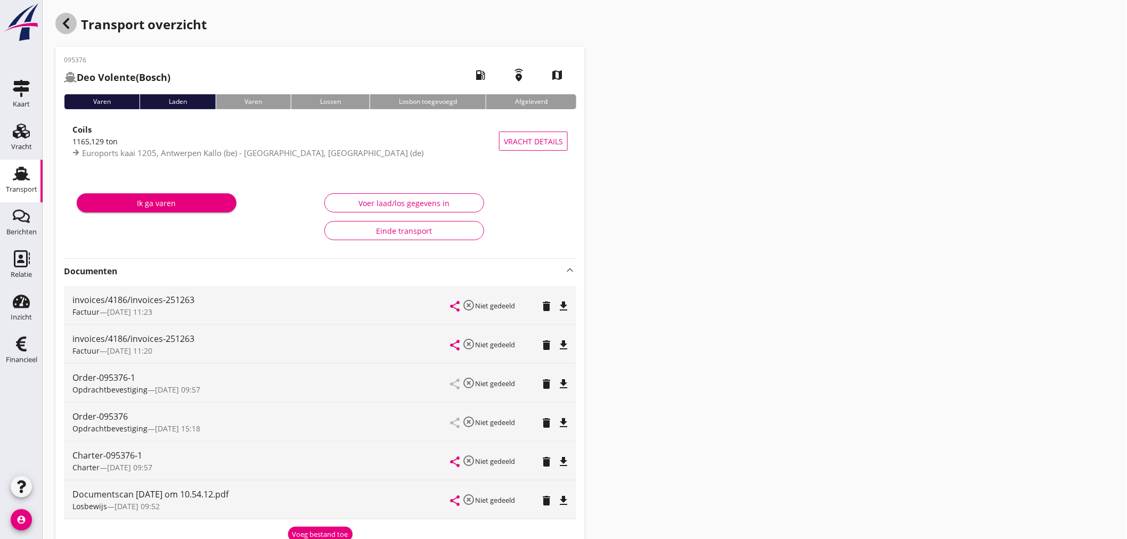
click at [68, 14] on div "button" at bounding box center [65, 23] width 21 height 21
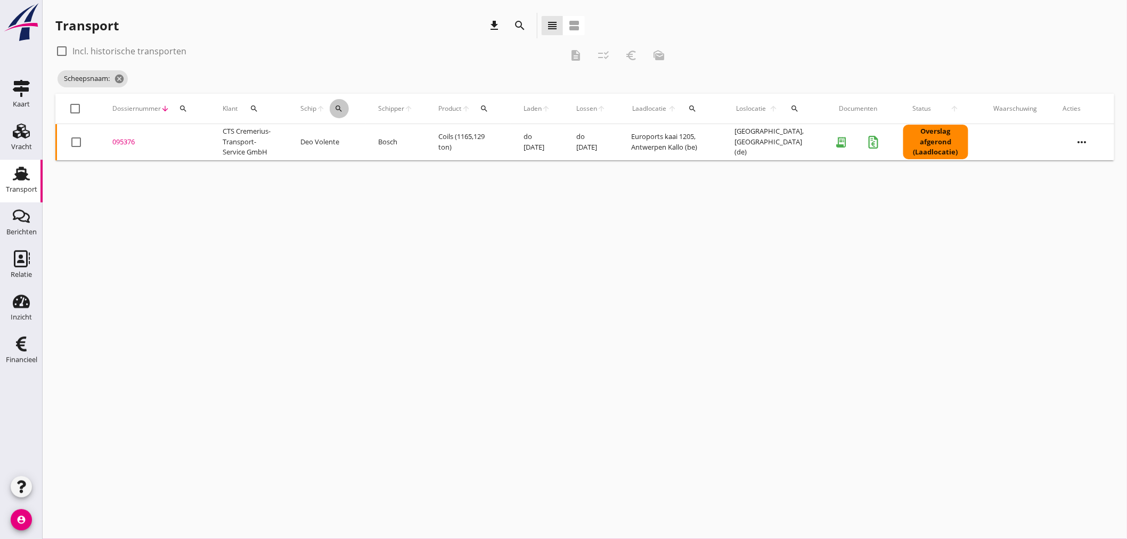
click at [344, 108] on icon "search" at bounding box center [339, 108] width 9 height 9
click at [368, 144] on input "Zoek op (scheeps)naam" at bounding box center [392, 139] width 111 height 17
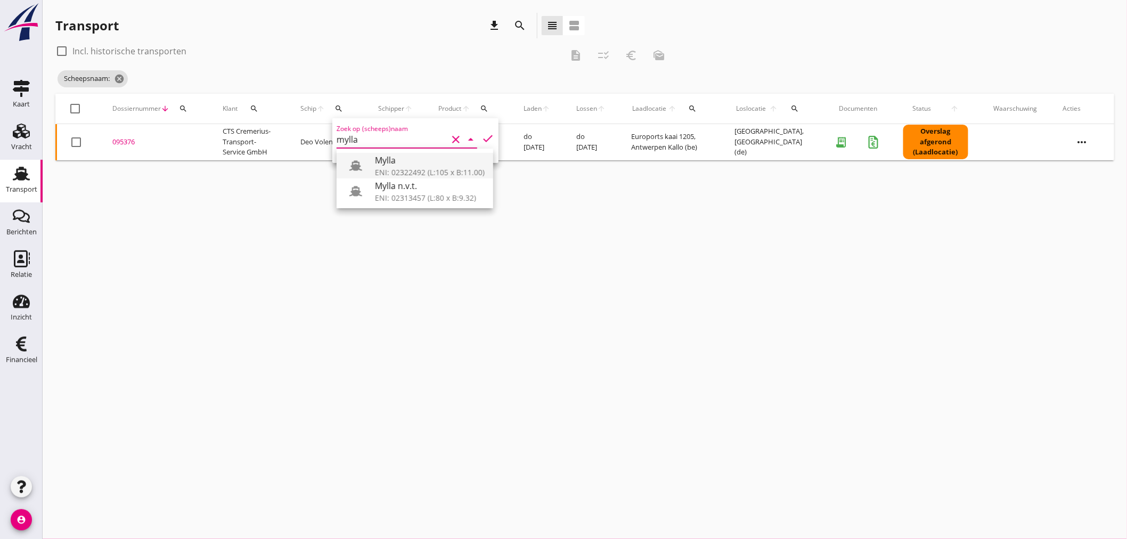
click at [403, 166] on div "Mylla" at bounding box center [430, 160] width 110 height 13
click at [482, 135] on icon "check" at bounding box center [488, 138] width 13 height 13
type input "Mylla"
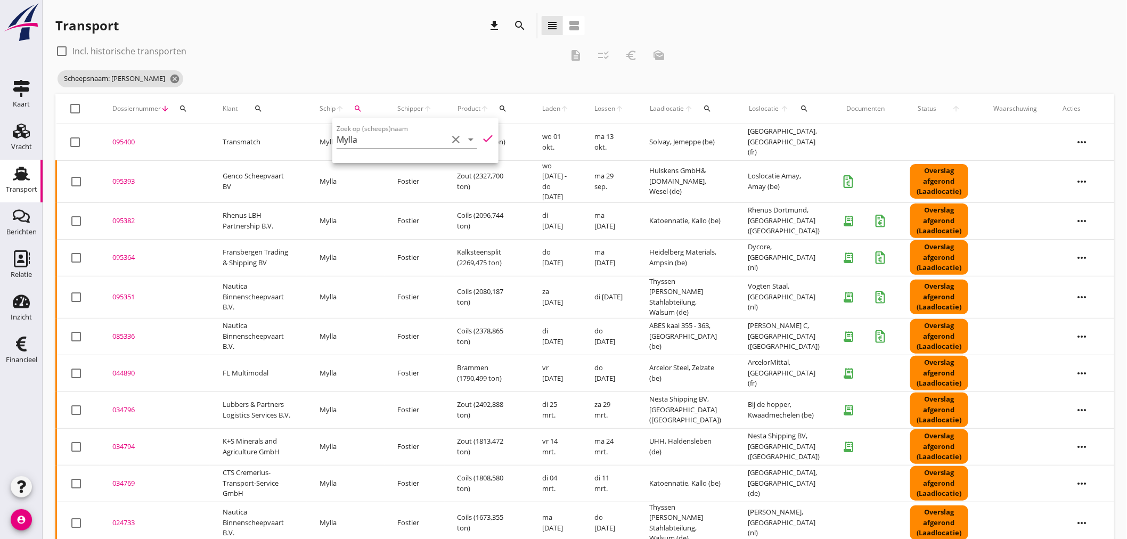
click at [447, 53] on div "check_box_outline_blank Incl. historische transporten" at bounding box center [308, 51] width 507 height 17
click at [125, 216] on div "095382" at bounding box center [154, 221] width 85 height 11
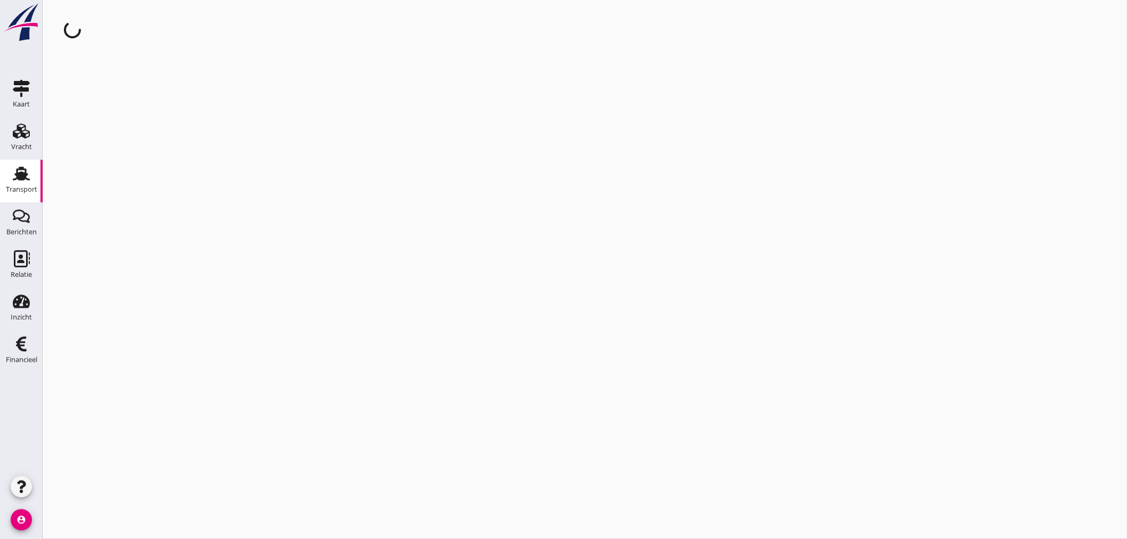
click at [125, 214] on div "cancel You are impersonating another user." at bounding box center [585, 269] width 1085 height 539
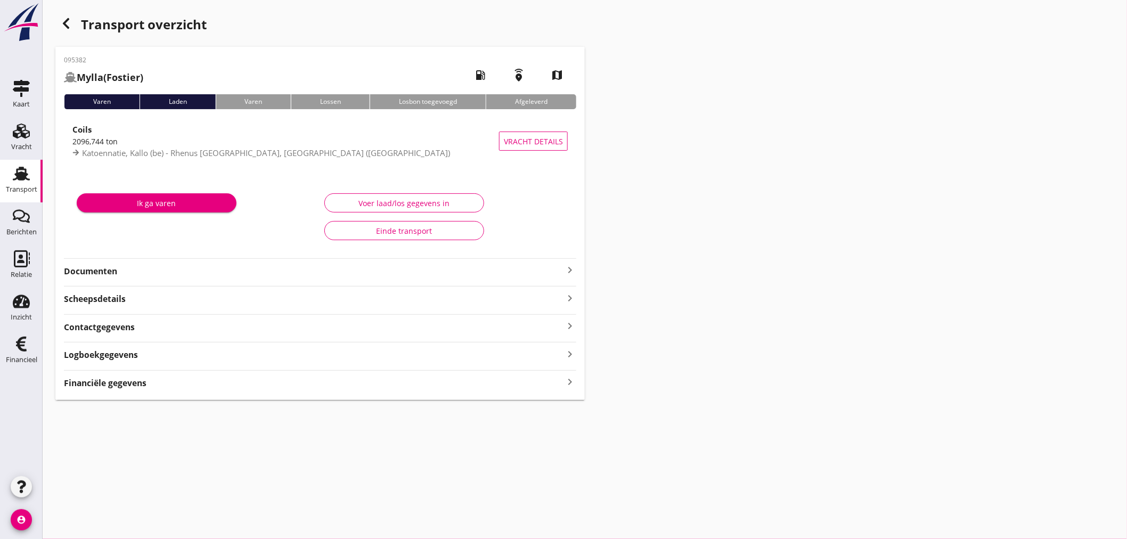
click at [568, 272] on icon "keyboard_arrow_right" at bounding box center [570, 270] width 13 height 13
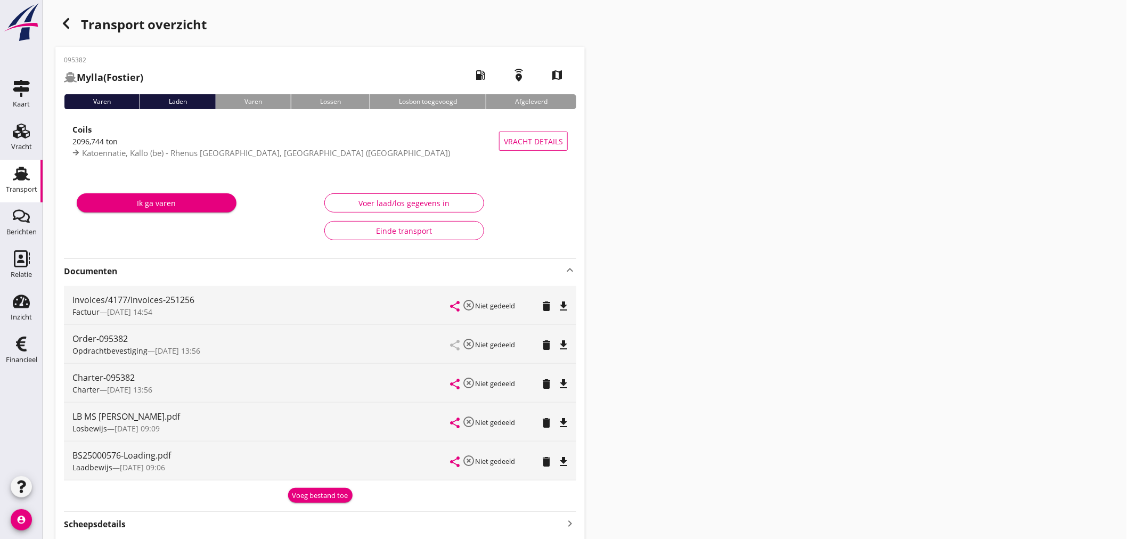
click at [327, 494] on div "Voeg bestand toe" at bounding box center [320, 496] width 56 height 11
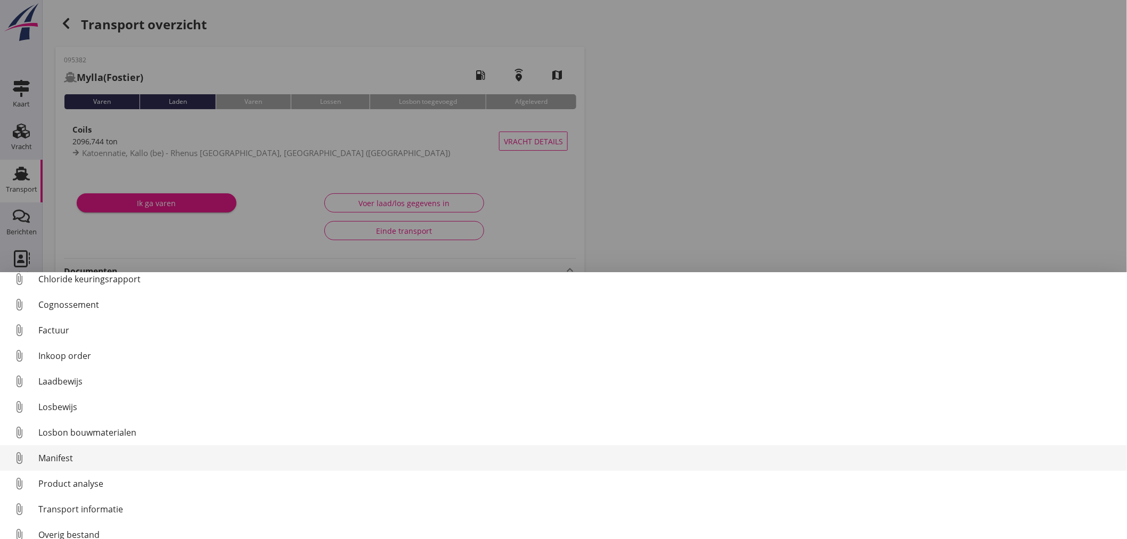
scroll to position [49, 0]
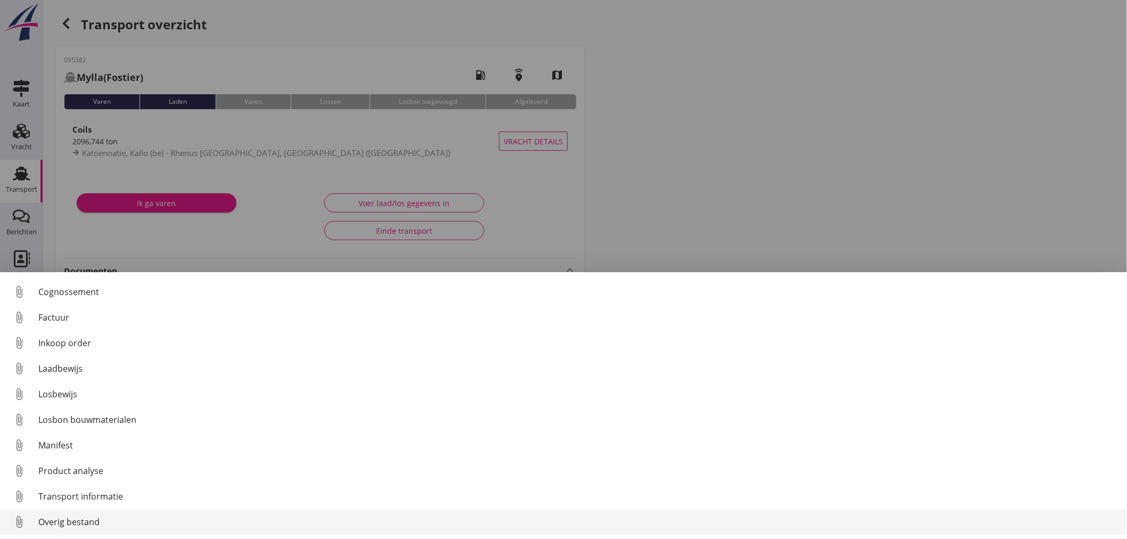
click at [94, 523] on div "Overig bestand" at bounding box center [578, 522] width 1080 height 13
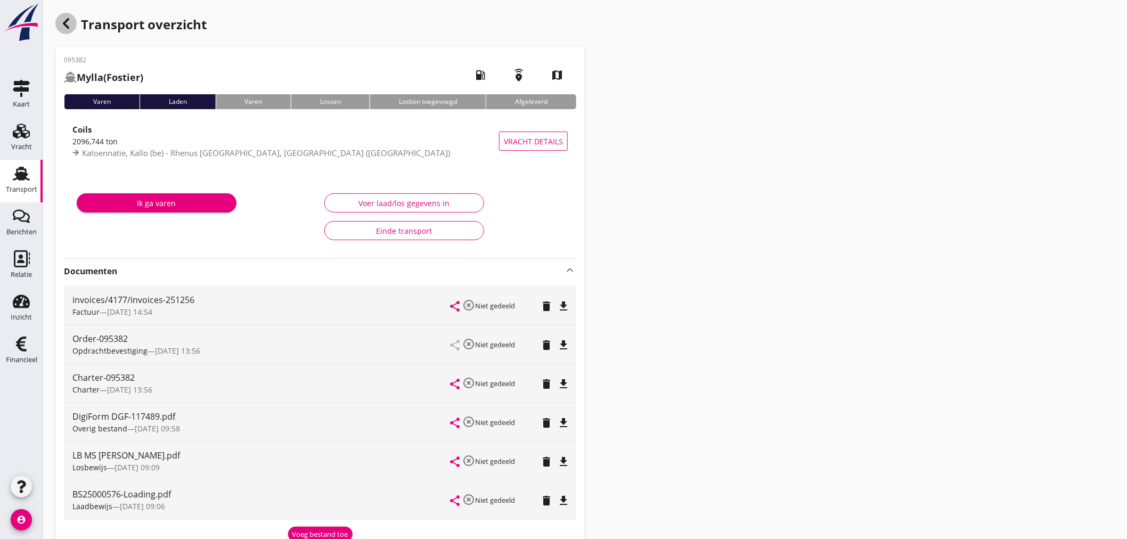
click at [70, 20] on icon "button" at bounding box center [66, 23] width 13 height 13
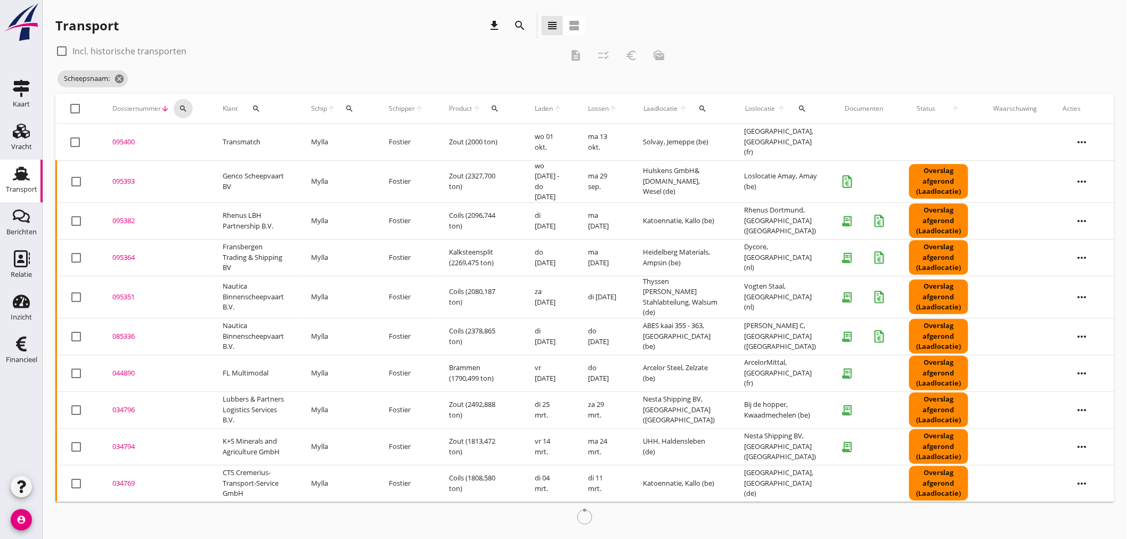
drag, startPoint x: 187, startPoint y: 112, endPoint x: 200, endPoint y: 145, distance: 35.4
click at [187, 113] on button "search" at bounding box center [183, 108] width 19 height 19
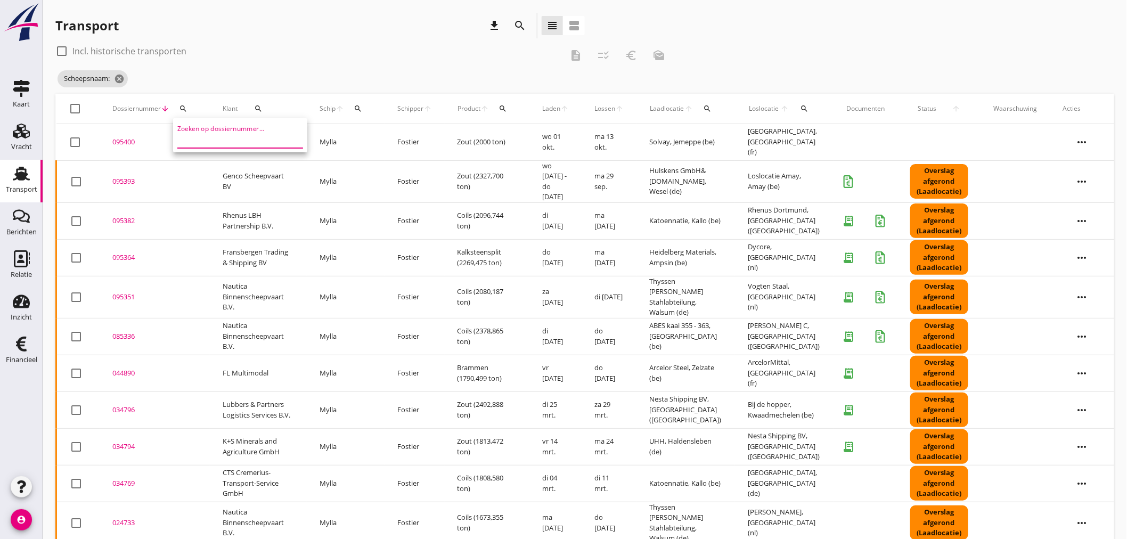
drag, startPoint x: 203, startPoint y: 141, endPoint x: 205, endPoint y: 133, distance: 7.8
click at [205, 134] on input "Zoeken op dossiernummer..." at bounding box center [232, 139] width 111 height 17
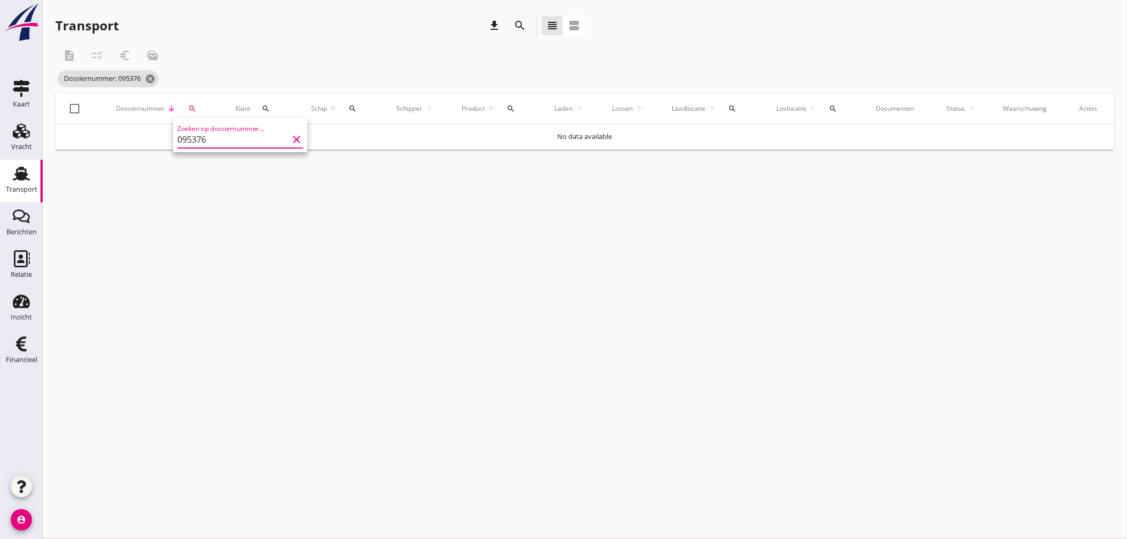
type input "095376"
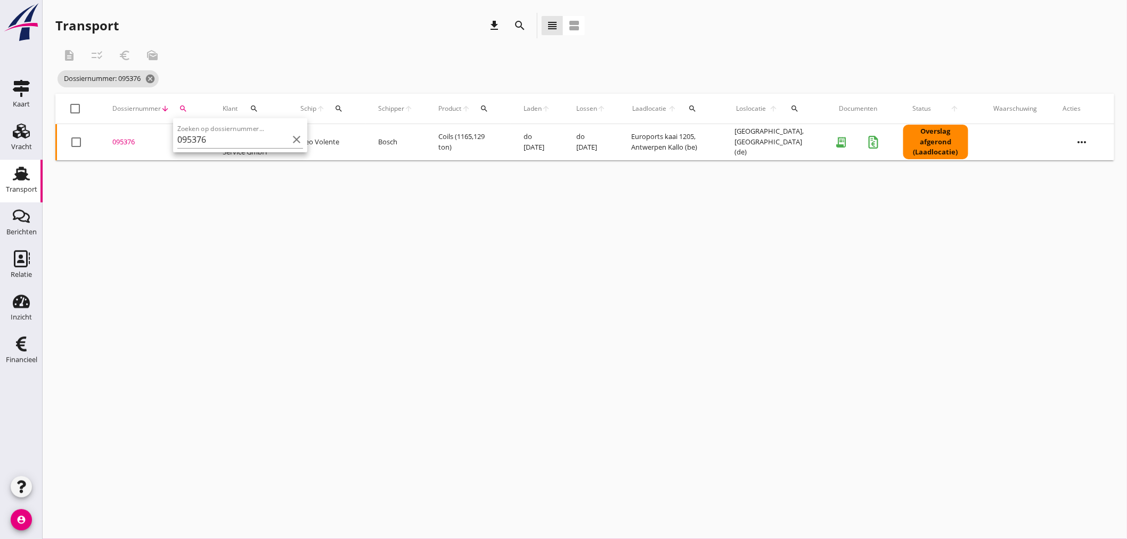
click at [124, 141] on div "095376" at bounding box center [154, 142] width 85 height 11
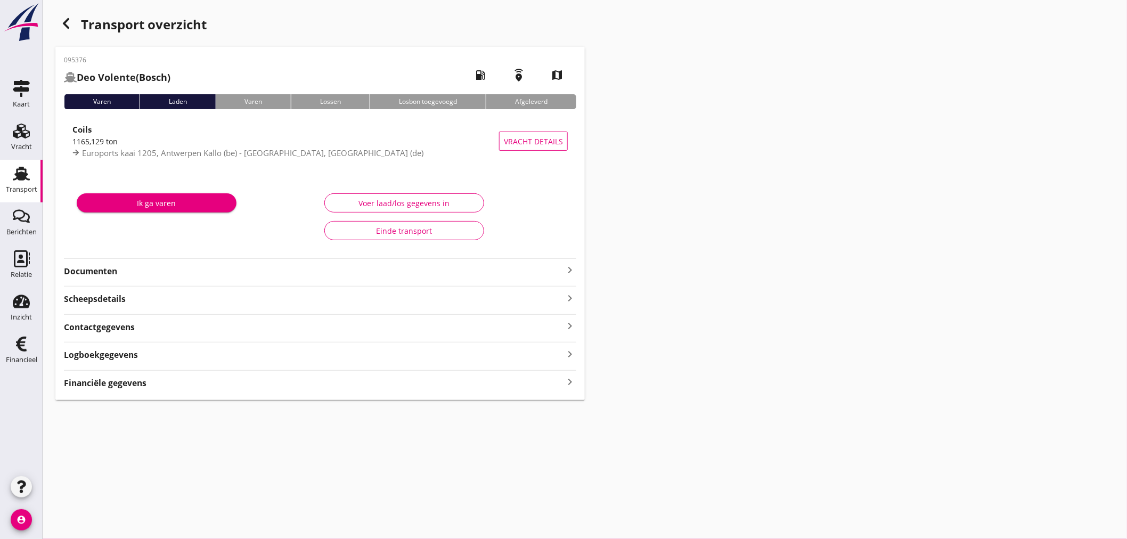
drag, startPoint x: 123, startPoint y: 385, endPoint x: 147, endPoint y: 385, distance: 24.0
click at [123, 385] on strong "Financiële gegevens" at bounding box center [105, 383] width 83 height 12
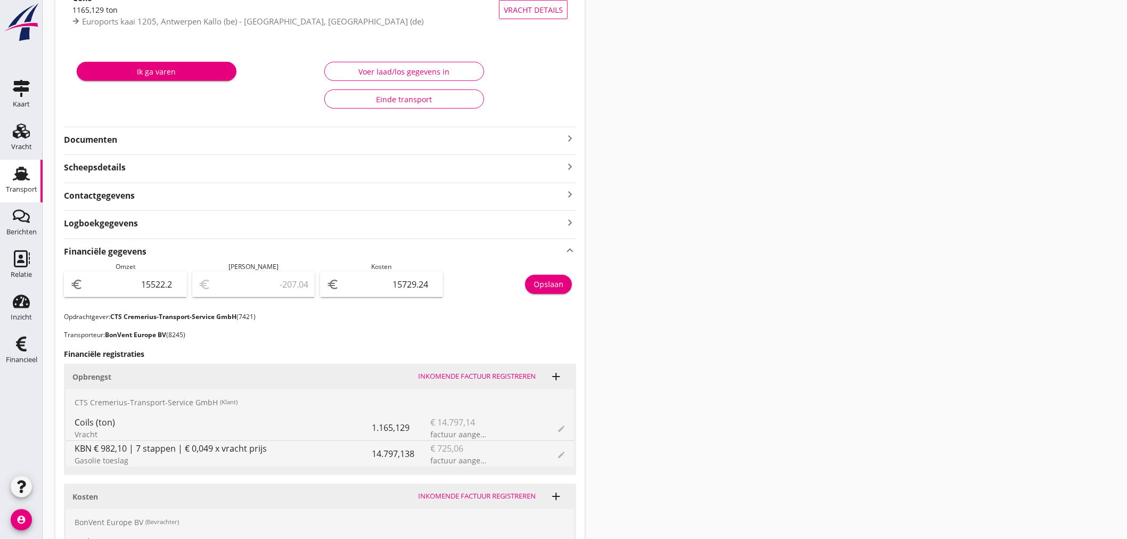
scroll to position [112, 0]
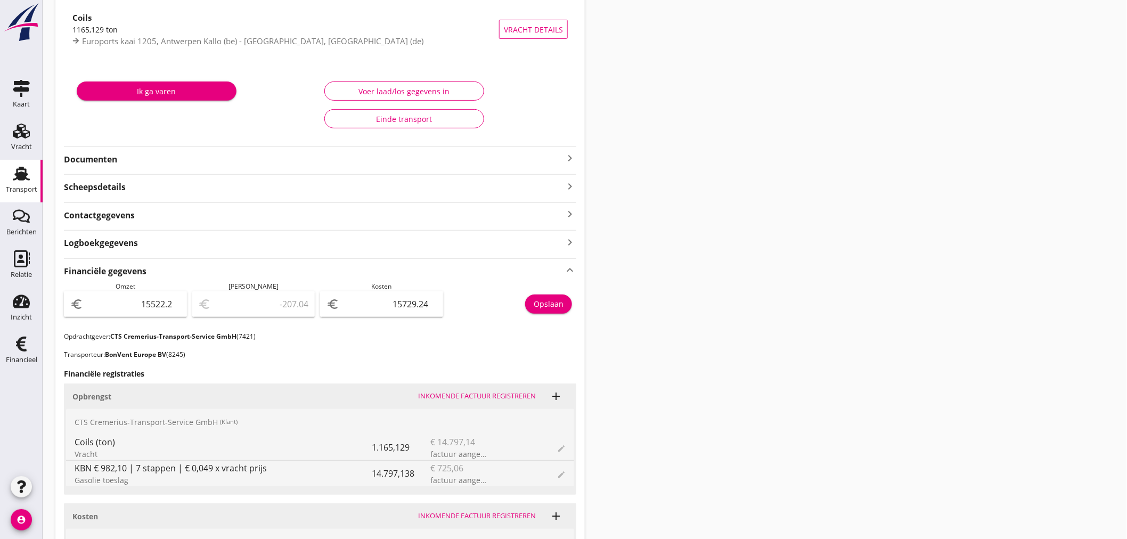
click at [570, 156] on icon "keyboard_arrow_right" at bounding box center [570, 158] width 13 height 13
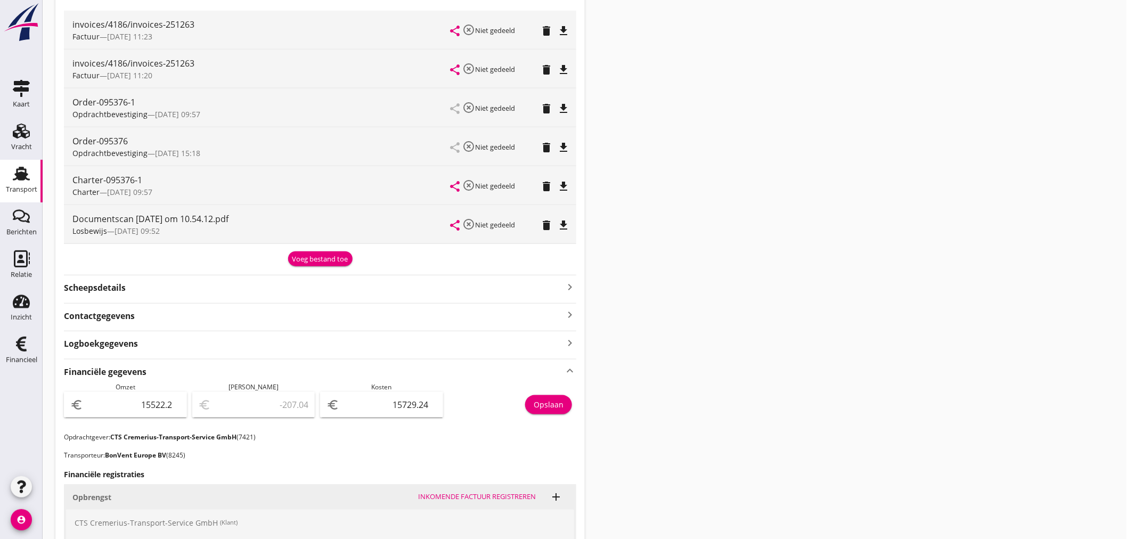
scroll to position [0, 0]
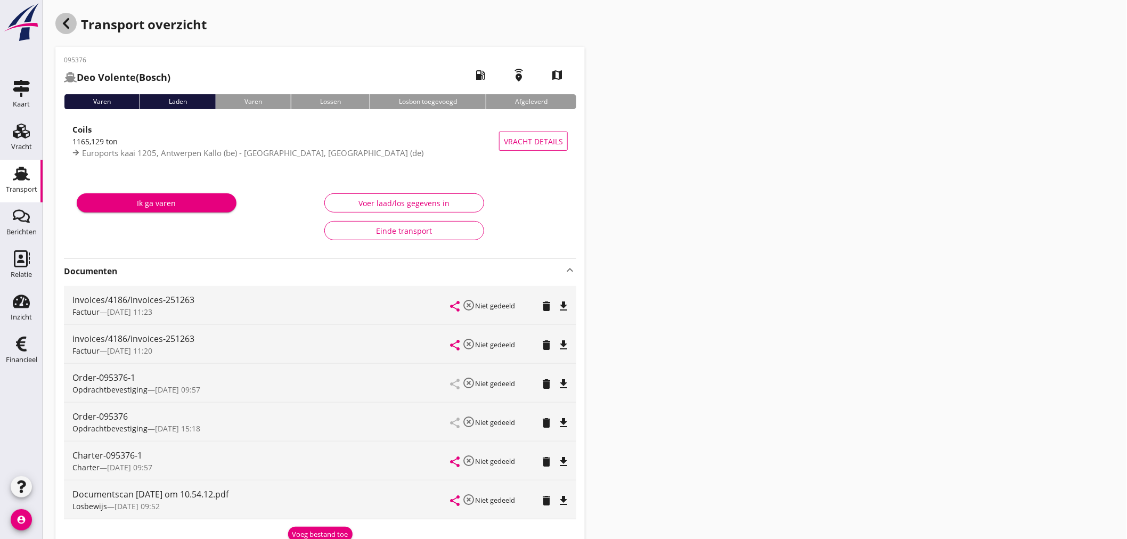
click at [69, 23] on icon "button" at bounding box center [66, 23] width 13 height 13
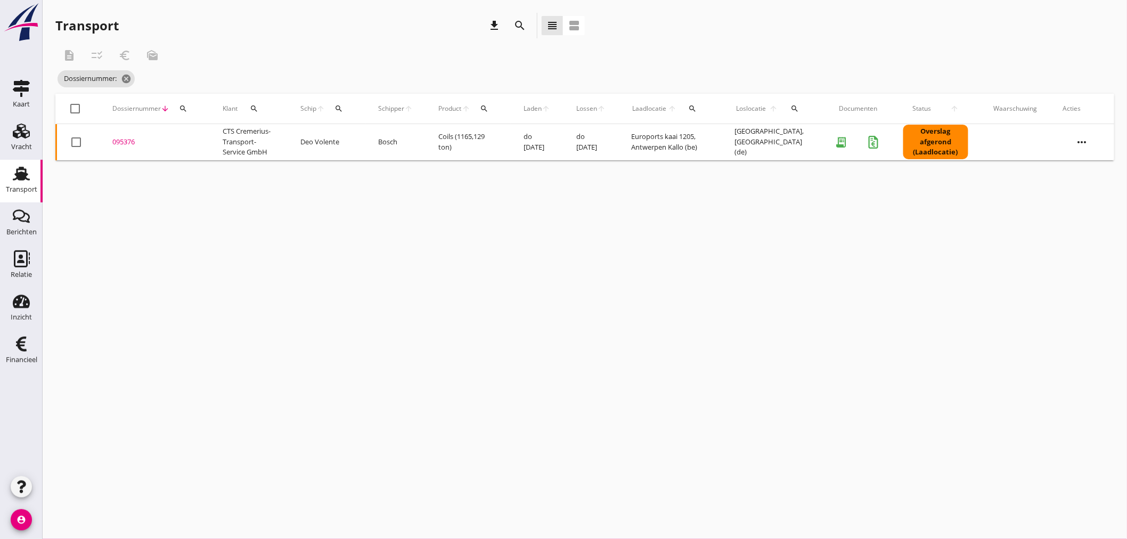
drag, startPoint x: 337, startPoint y: 107, endPoint x: 349, endPoint y: 110, distance: 12.7
click at [338, 107] on div "search" at bounding box center [339, 108] width 19 height 9
click at [386, 137] on input "Zoek op (scheeps)naam" at bounding box center [392, 139] width 111 height 17
click at [384, 167] on div "ENI: 02323840 (L:73 x B:8.21)" at bounding box center [425, 172] width 101 height 11
drag, startPoint x: 372, startPoint y: 233, endPoint x: 371, endPoint y: 224, distance: 9.1
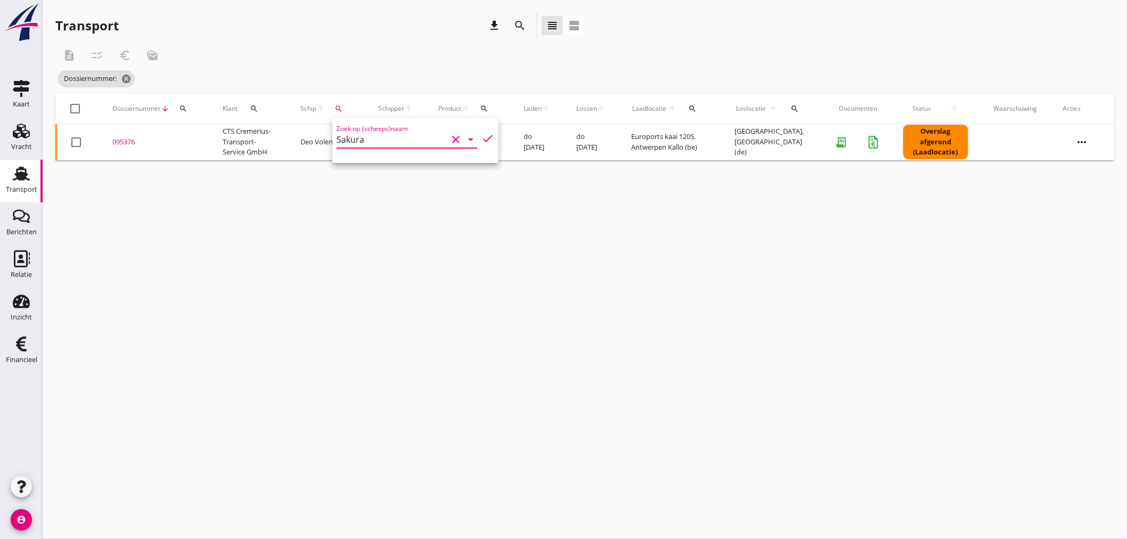
click at [371, 232] on div "cancel You are impersonating another user. Transport download search view_headl…" at bounding box center [585, 269] width 1085 height 539
drag, startPoint x: 342, startPoint y: 99, endPoint x: 345, endPoint y: 119, distance: 20.5
click at [345, 109] on button "search" at bounding box center [339, 108] width 19 height 19
drag, startPoint x: 348, startPoint y: 123, endPoint x: 371, endPoint y: 136, distance: 26.5
click at [349, 124] on div "Zoek op (scheeps)naam Sakura clear arrow_drop_down" at bounding box center [407, 141] width 141 height 36
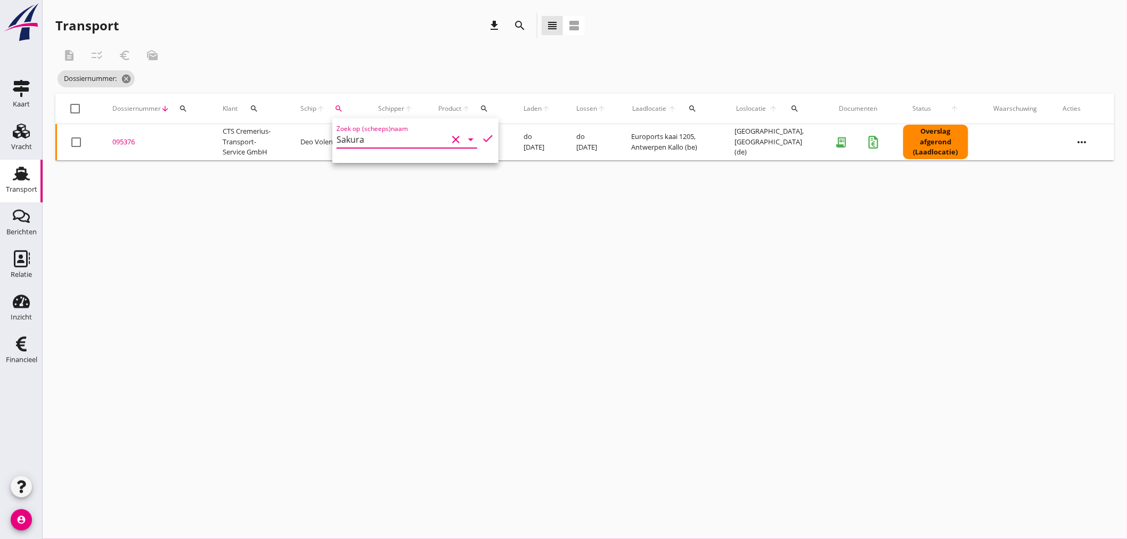
click at [373, 136] on input "Sakura" at bounding box center [392, 139] width 111 height 17
click at [379, 157] on div "Sakura" at bounding box center [425, 160] width 101 height 13
click at [482, 140] on icon "check" at bounding box center [488, 138] width 13 height 13
type input "Sakura"
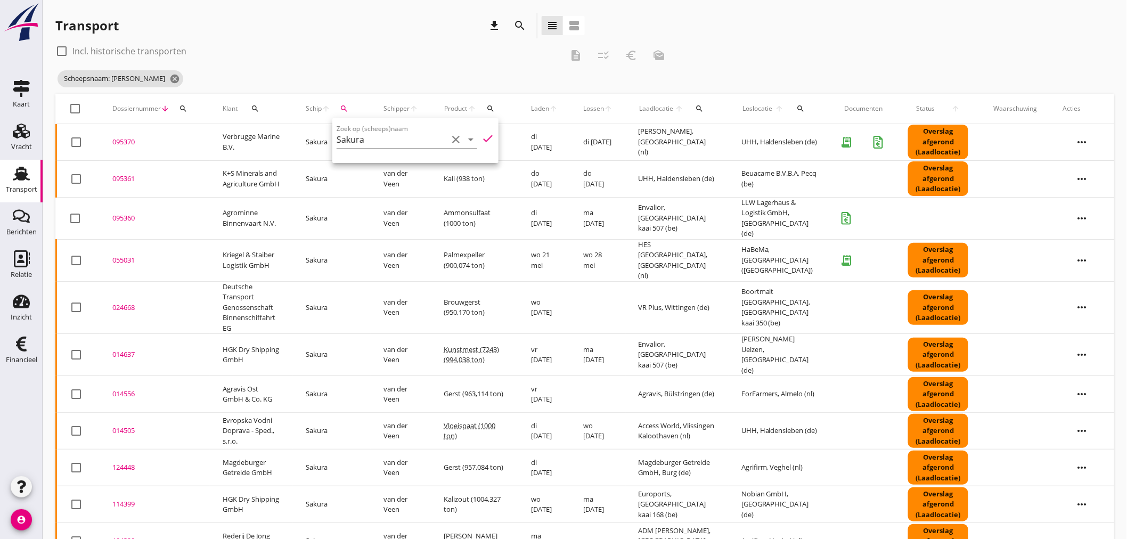
click at [428, 19] on div "Transport download search view_headline view_agenda" at bounding box center [320, 26] width 530 height 26
click at [119, 179] on div "095361" at bounding box center [154, 179] width 85 height 11
click at [119, 179] on div "cancel You are impersonating another user. Transport download search view_headl…" at bounding box center [585, 323] width 1085 height 646
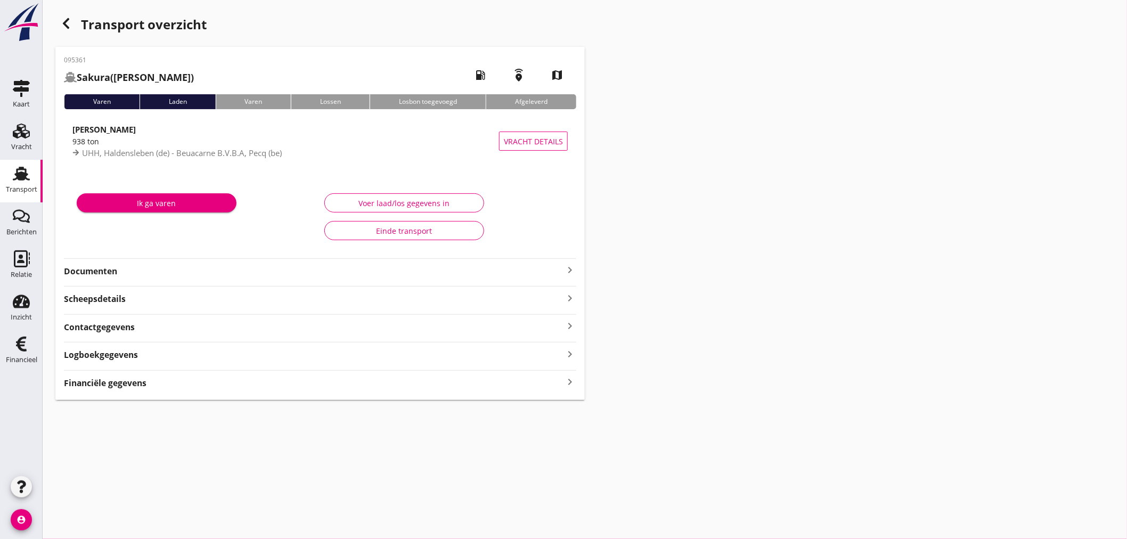
click at [136, 380] on strong "Financiële gegevens" at bounding box center [105, 383] width 83 height 12
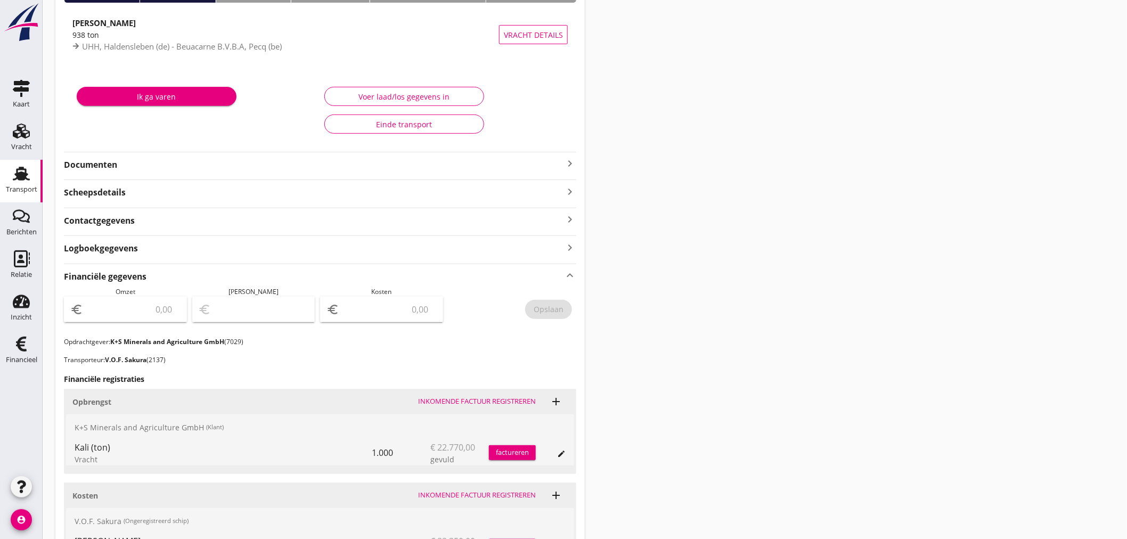
scroll to position [249, 0]
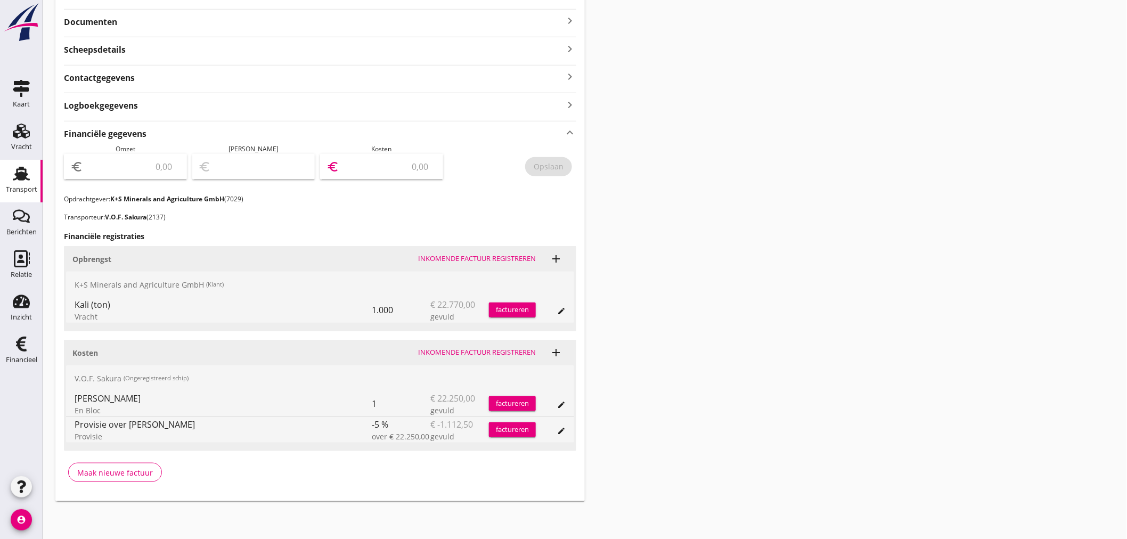
click at [386, 169] on input "number" at bounding box center [388, 166] width 95 height 17
type input "21137"
type input "21137.50"
click at [549, 158] on button "Opslaan" at bounding box center [548, 166] width 47 height 19
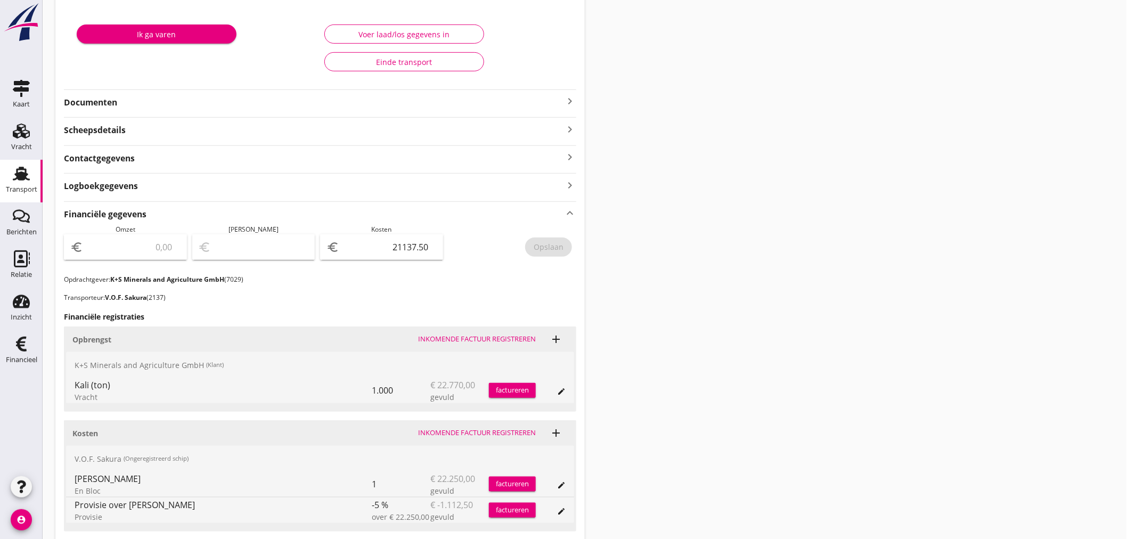
scroll to position [0, 0]
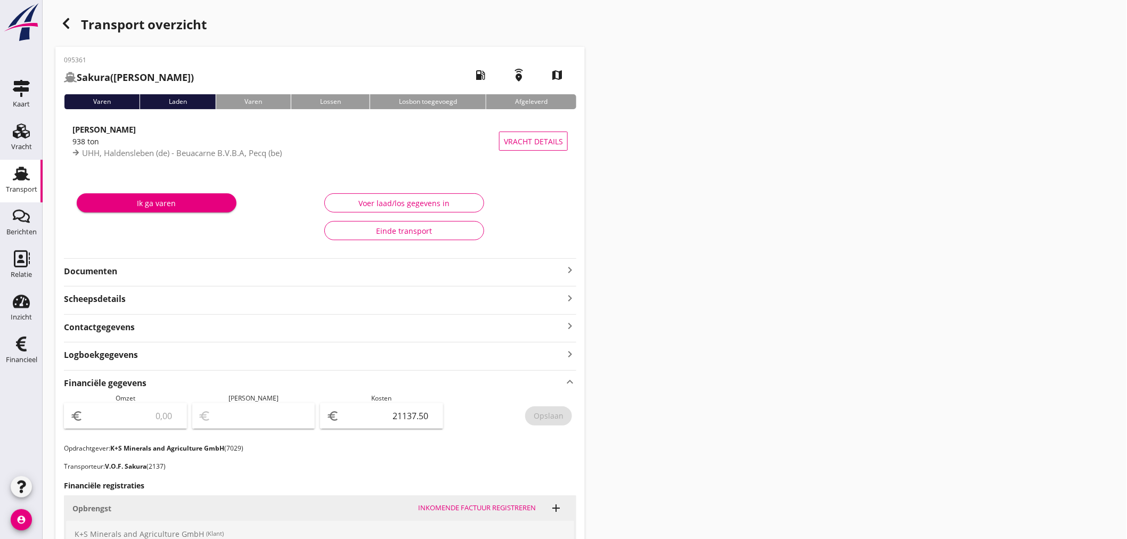
click at [572, 268] on icon "keyboard_arrow_right" at bounding box center [570, 270] width 13 height 13
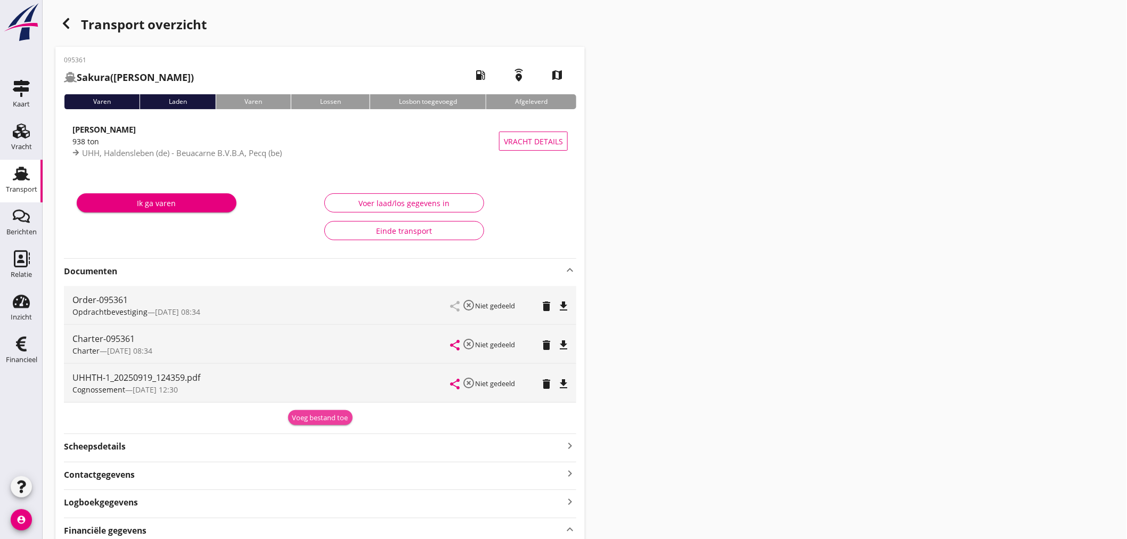
click at [329, 418] on div "Voeg bestand toe" at bounding box center [320, 418] width 56 height 11
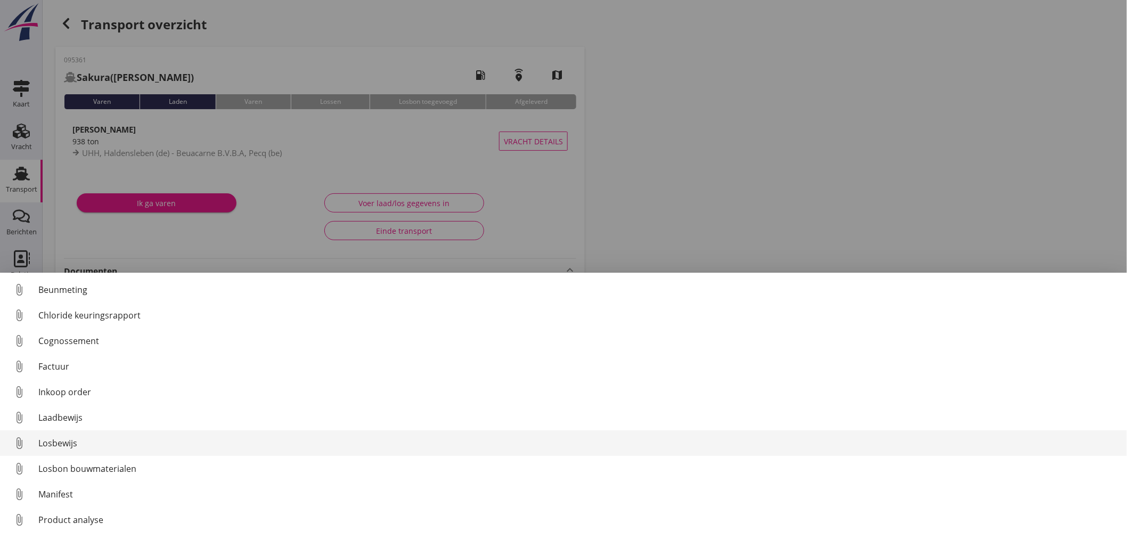
click at [50, 444] on div "Losbewijs" at bounding box center [578, 443] width 1080 height 13
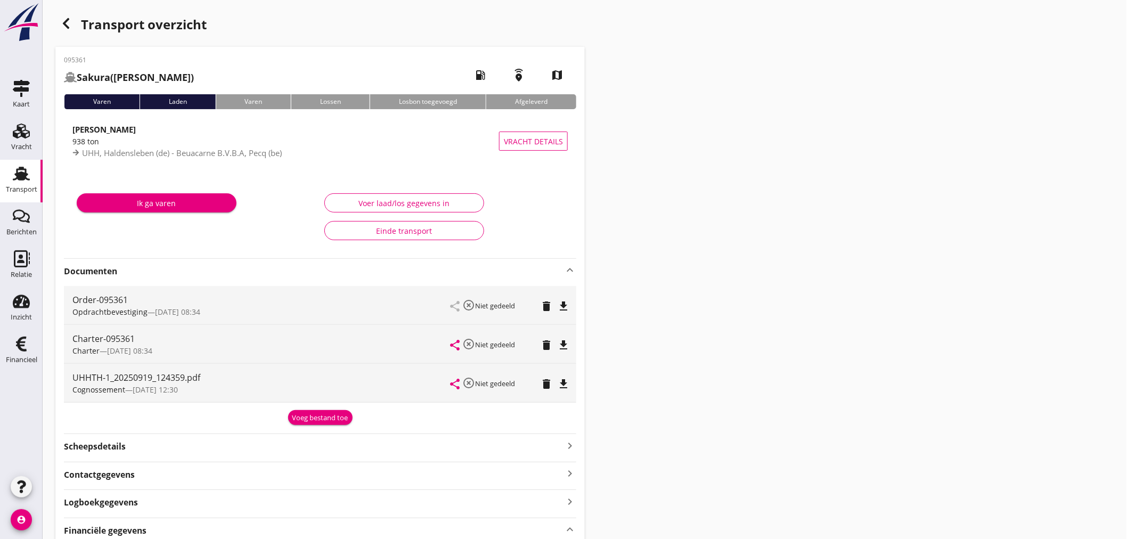
click at [318, 420] on div "Voeg bestand toe" at bounding box center [320, 418] width 56 height 11
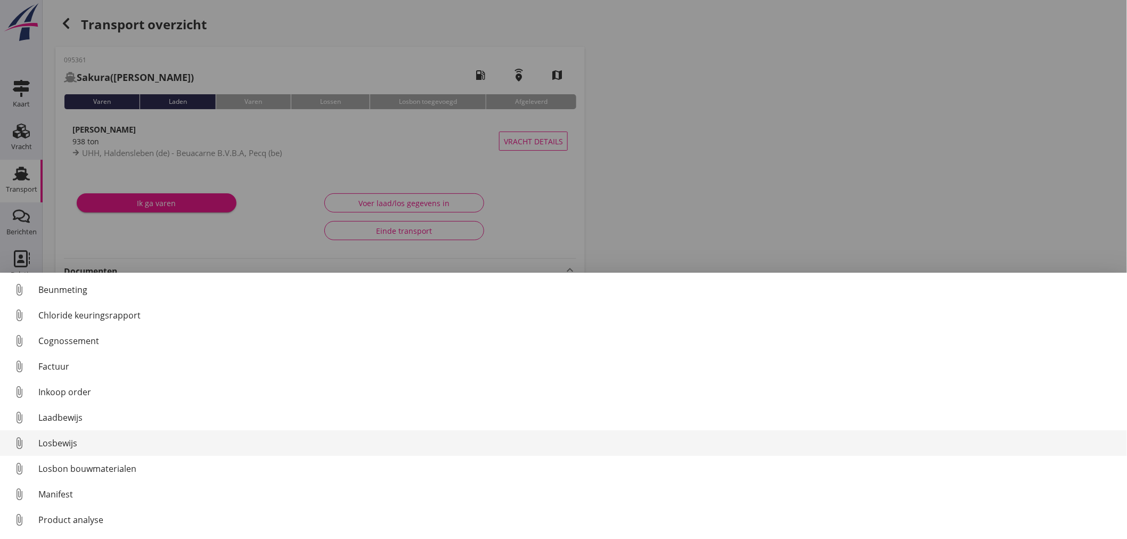
click at [71, 447] on div "Losbewijs" at bounding box center [578, 443] width 1080 height 13
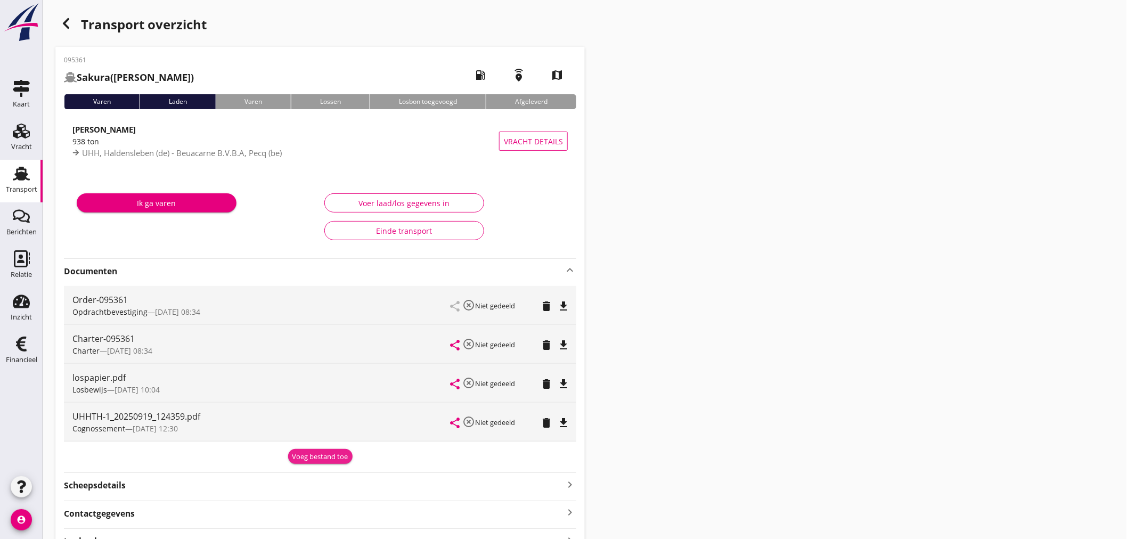
drag, startPoint x: 338, startPoint y: 460, endPoint x: 332, endPoint y: 460, distance: 6.4
click at [338, 460] on div "Voeg bestand toe" at bounding box center [320, 457] width 56 height 11
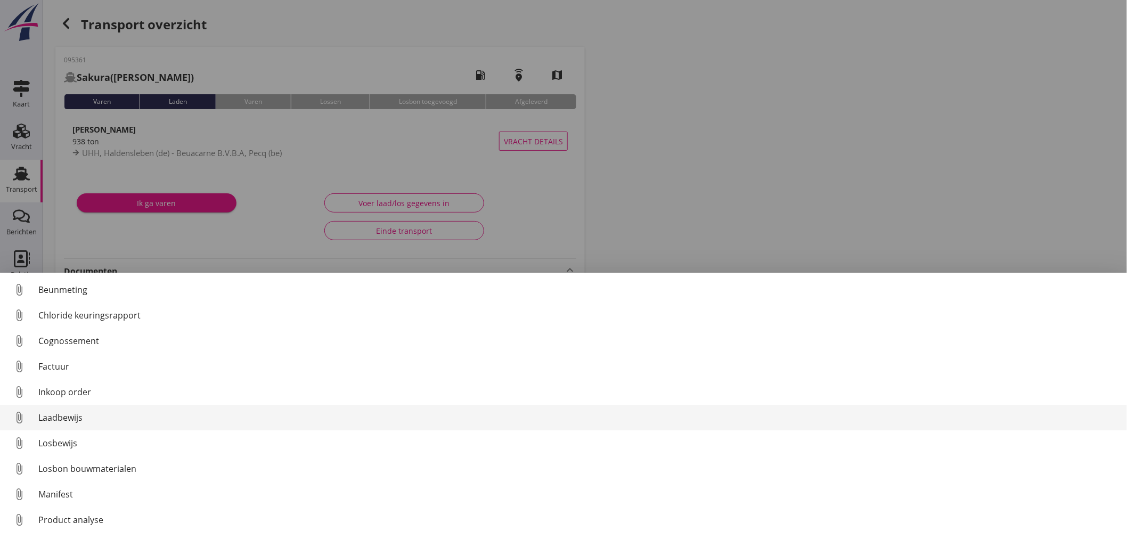
click at [75, 423] on div "Laadbewijs" at bounding box center [578, 417] width 1080 height 13
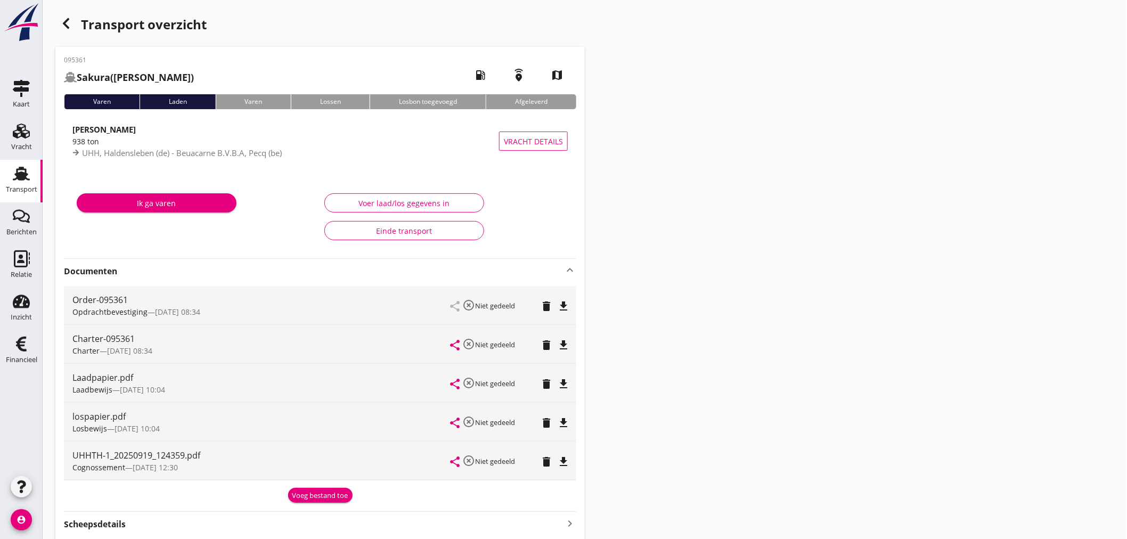
click at [65, 24] on use "button" at bounding box center [66, 23] width 6 height 11
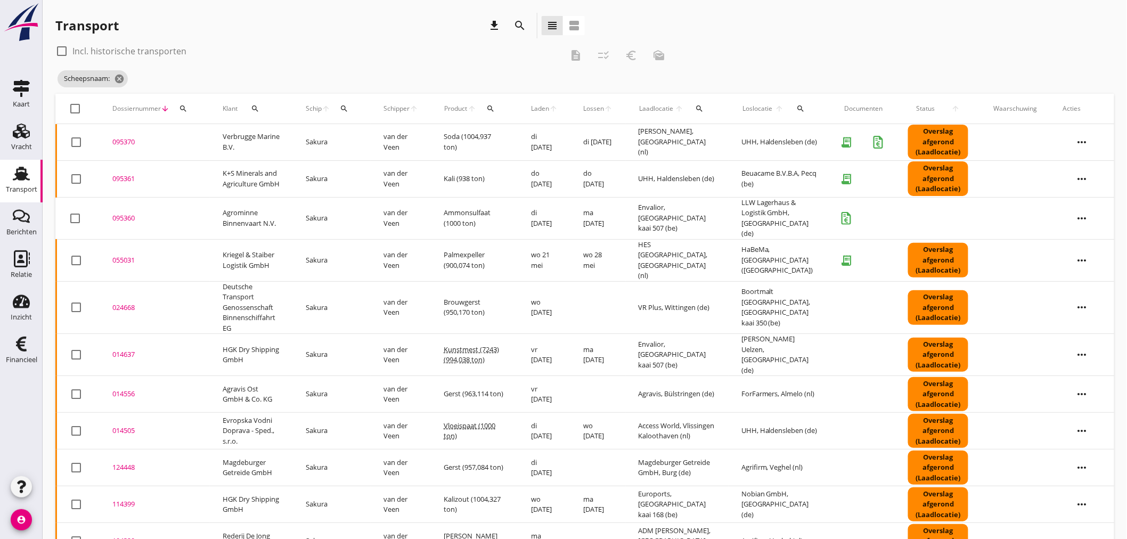
click at [348, 112] on icon "search" at bounding box center [344, 108] width 9 height 9
click at [353, 134] on input "Zoek op (scheeps)naam" at bounding box center [398, 139] width 111 height 17
click at [395, 151] on div "Kavenga ENI: 04030980 (L:67 x B:8.20)" at bounding box center [417, 166] width 148 height 34
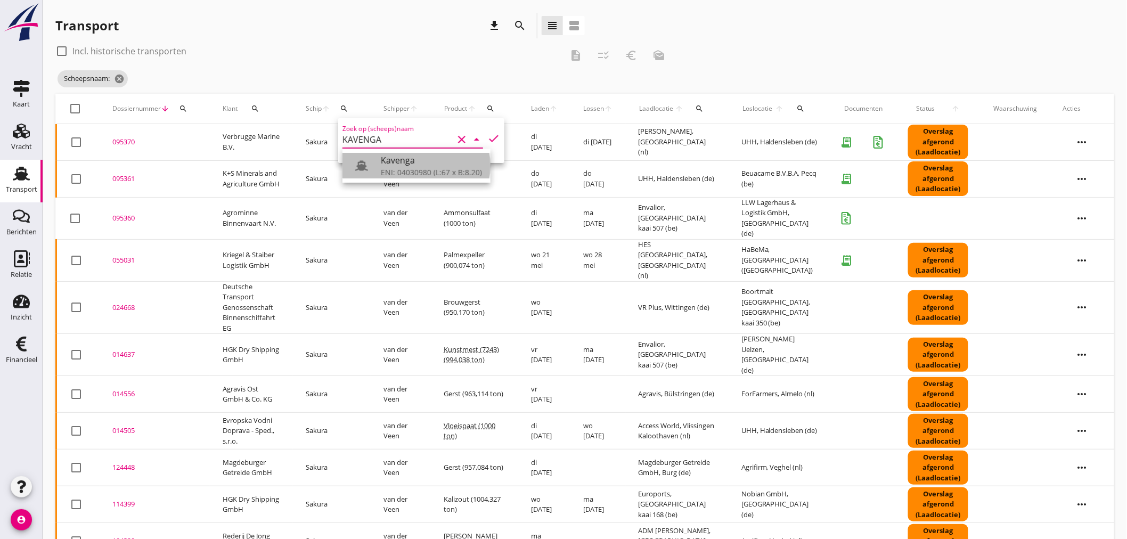
click at [401, 162] on div "Kavenga" at bounding box center [431, 160] width 101 height 13
drag, startPoint x: 397, startPoint y: 148, endPoint x: 401, endPoint y: 141, distance: 7.9
click at [400, 144] on div "Zoek op (scheeps)naam Kavenga clear arrow_drop_down" at bounding box center [413, 139] width 141 height 17
drag, startPoint x: 389, startPoint y: 171, endPoint x: 453, endPoint y: 157, distance: 66.0
click at [394, 166] on div "Kavenga ENI: 04030980 (L:67 x B:8.20)" at bounding box center [431, 166] width 101 height 26
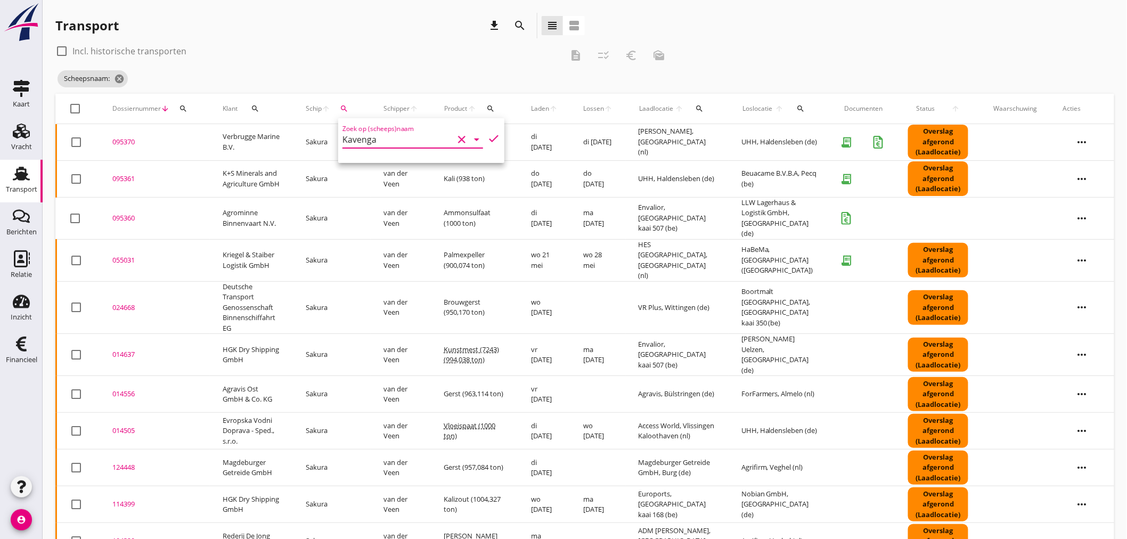
click at [491, 136] on icon "check" at bounding box center [493, 138] width 13 height 13
type input "Kavenga"
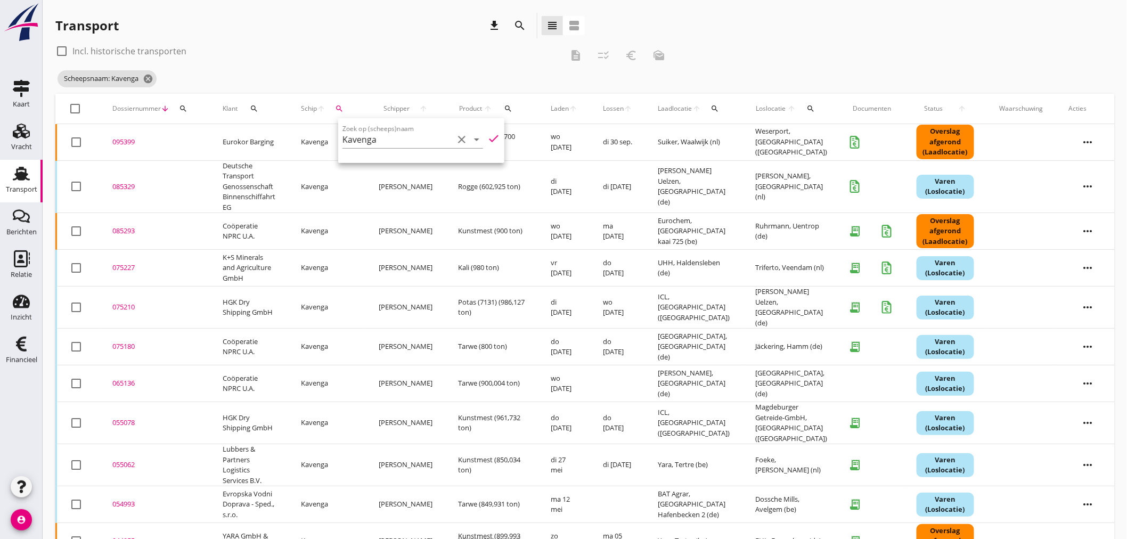
click at [322, 75] on div "Scheepsnaam: Kavenga cancel" at bounding box center [364, 78] width 618 height 21
click at [126, 184] on div "085329" at bounding box center [154, 187] width 85 height 11
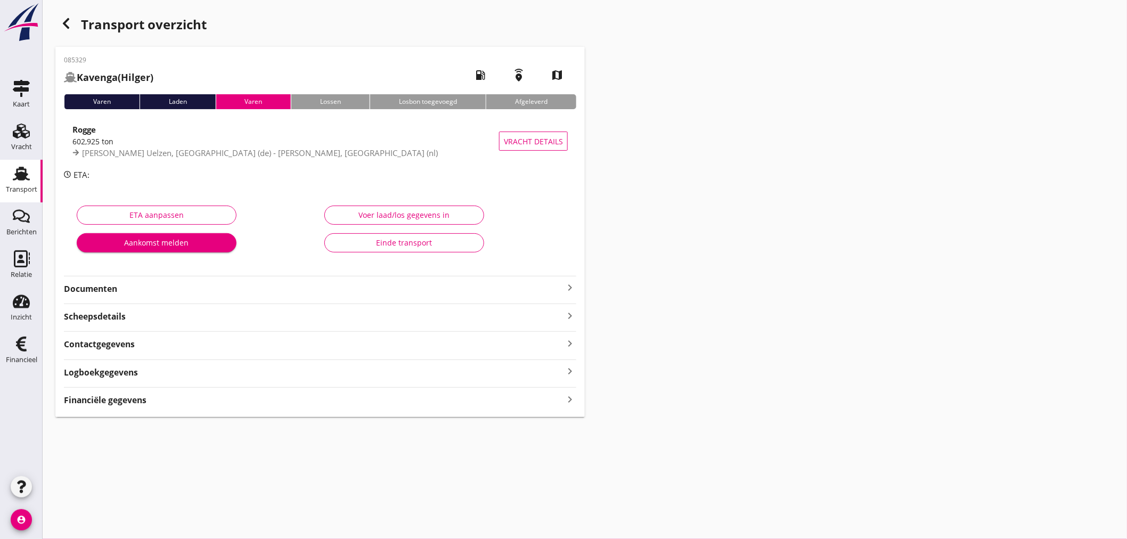
click at [561, 283] on strong "Documenten" at bounding box center [314, 289] width 500 height 12
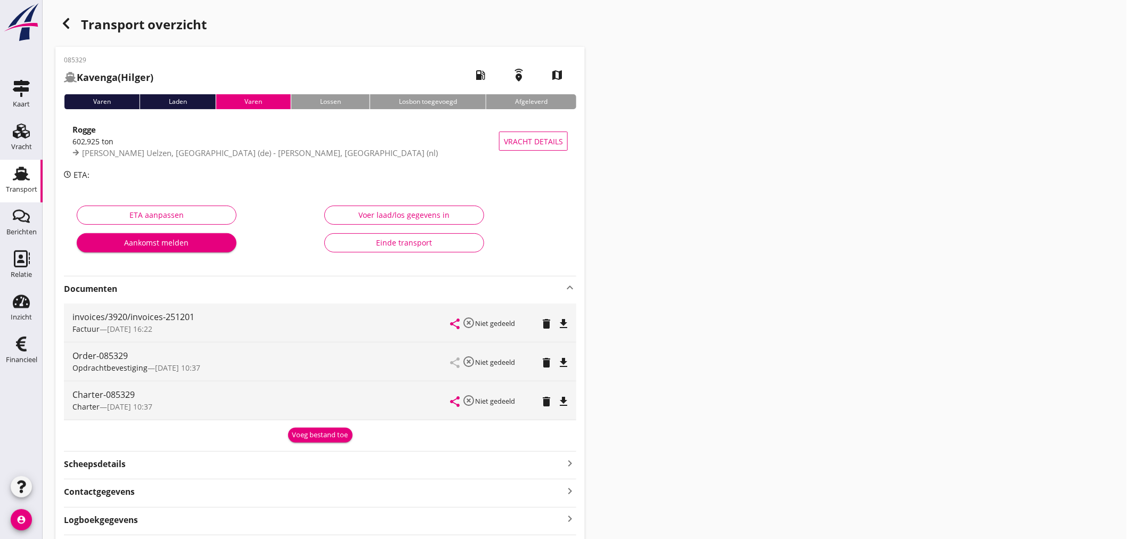
click at [61, 22] on icon "button" at bounding box center [66, 23] width 13 height 13
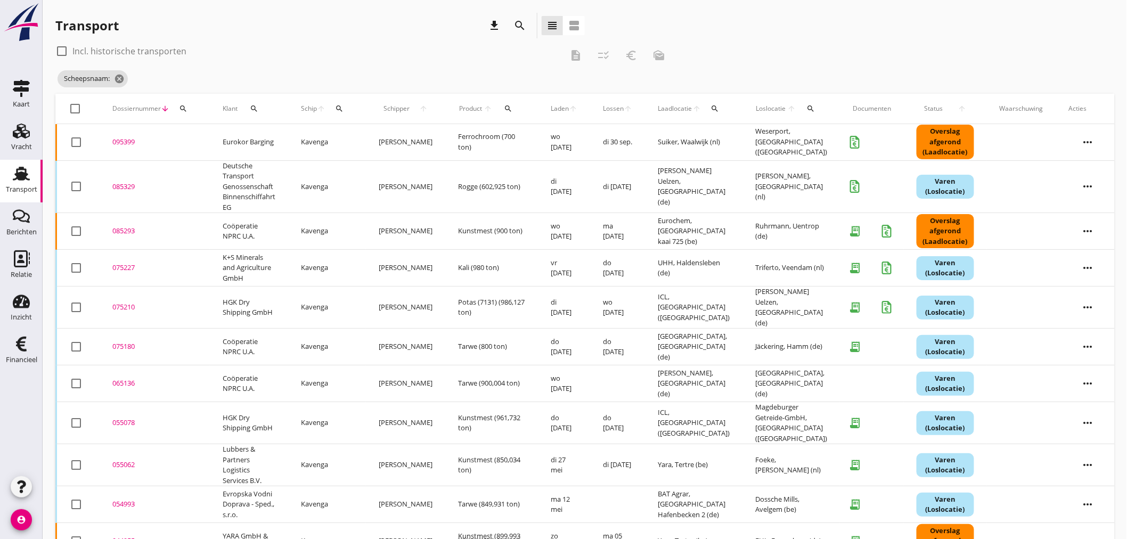
click at [344, 109] on icon "search" at bounding box center [339, 108] width 9 height 9
drag, startPoint x: 359, startPoint y: 140, endPoint x: 360, endPoint y: 147, distance: 6.9
click at [360, 145] on input "Zoek op (scheeps)naam" at bounding box center [396, 139] width 111 height 17
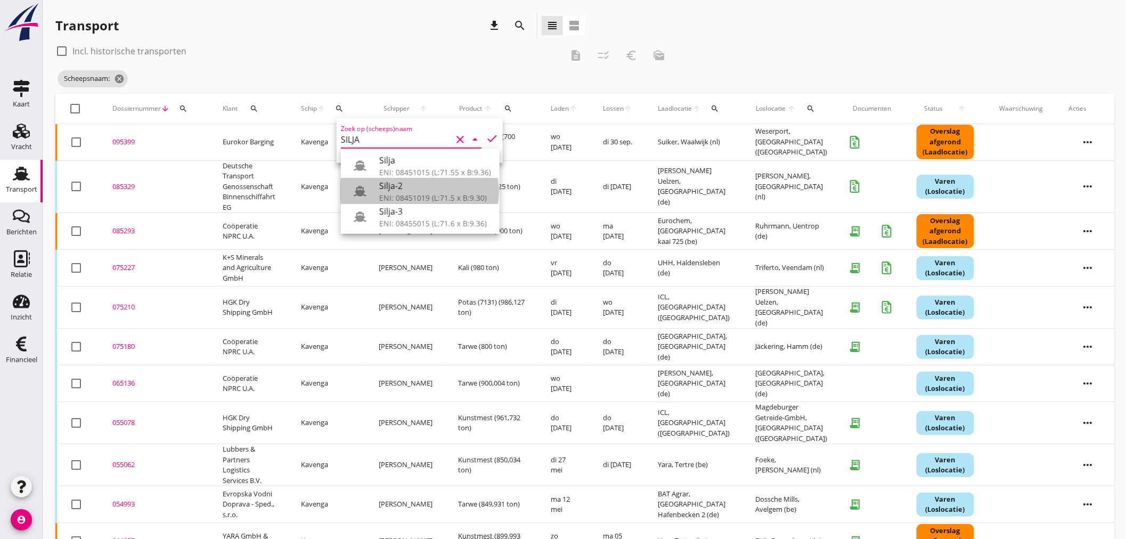
drag, startPoint x: 385, startPoint y: 194, endPoint x: 454, endPoint y: 169, distance: 73.1
click at [387, 194] on div "ENI: 08451019 (L:71.5 x B:9.30)" at bounding box center [435, 197] width 112 height 11
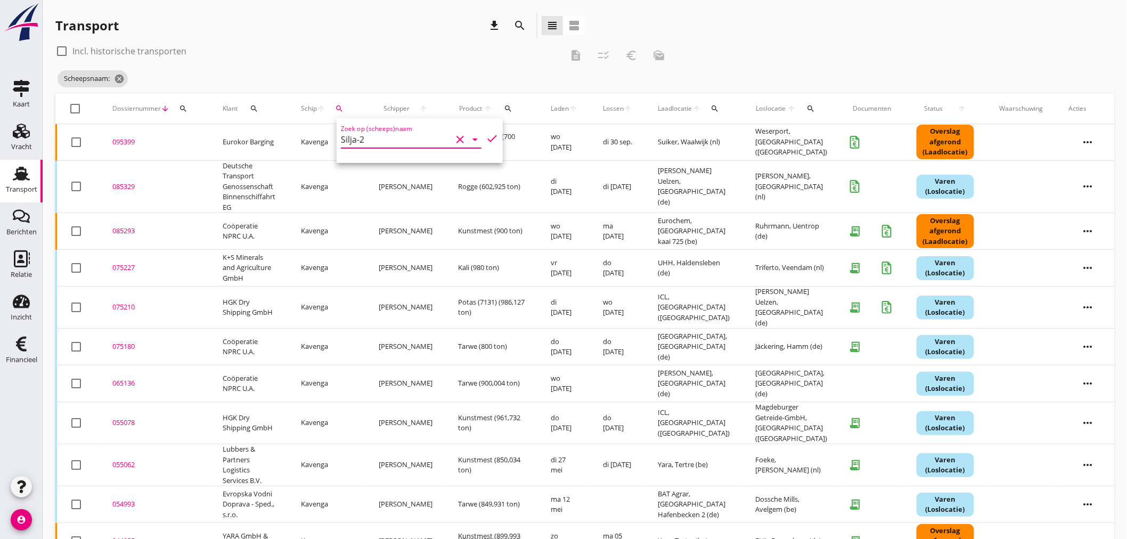
drag, startPoint x: 482, startPoint y: 140, endPoint x: 487, endPoint y: 137, distance: 6.0
click at [486, 139] on icon "check" at bounding box center [492, 138] width 13 height 13
type input "Silja-2"
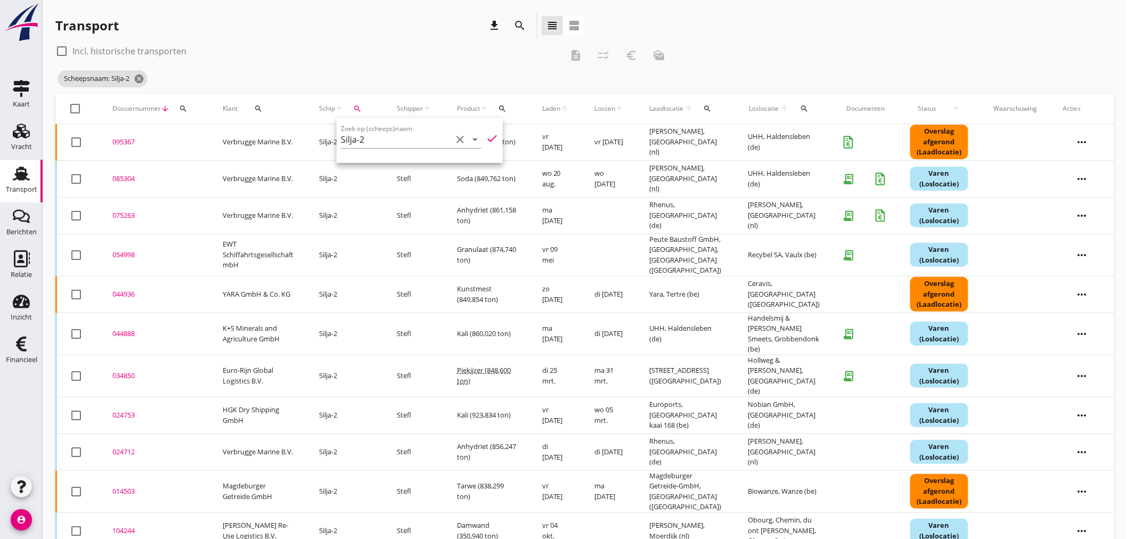
click at [386, 60] on div "check_box_outline_blank Incl. historische transporten description checklist_rtl…" at bounding box center [364, 56] width 618 height 26
click at [123, 137] on div "095367" at bounding box center [154, 142] width 85 height 11
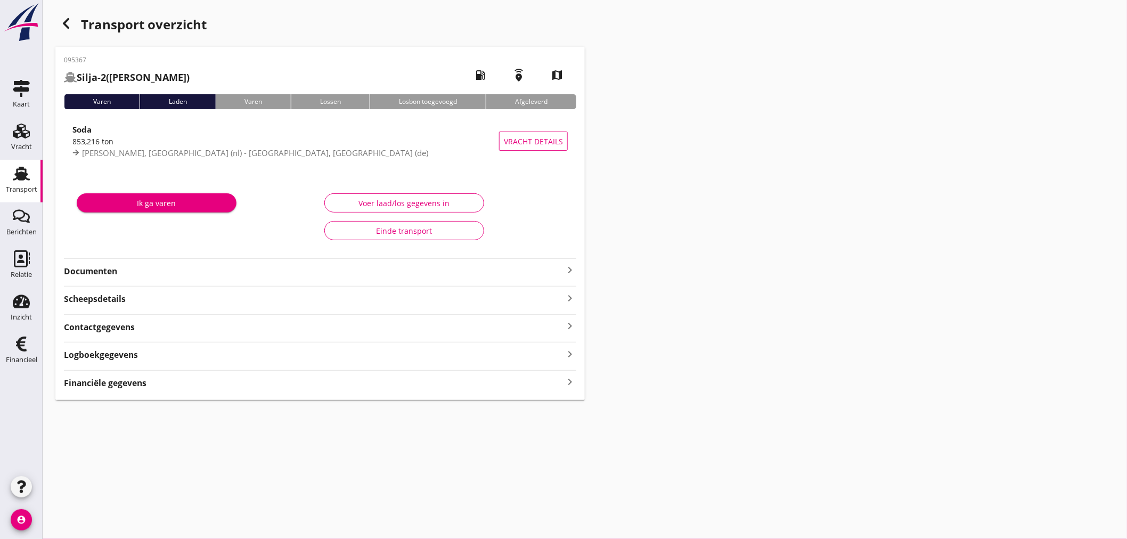
click at [565, 380] on icon "keyboard_arrow_right" at bounding box center [570, 382] width 13 height 14
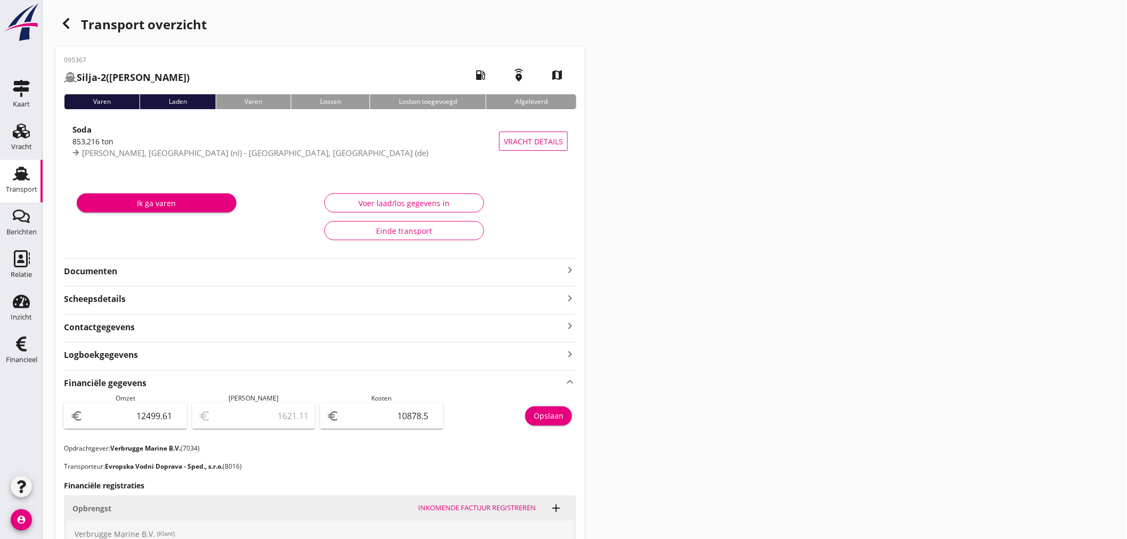
click at [573, 270] on icon "keyboard_arrow_right" at bounding box center [570, 270] width 13 height 13
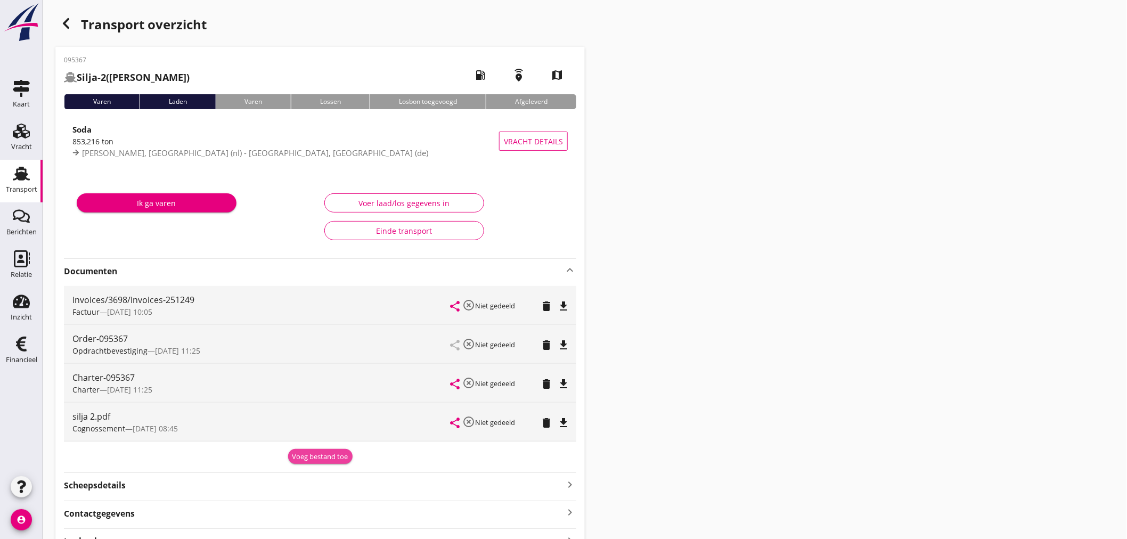
click at [327, 453] on div "Voeg bestand toe" at bounding box center [320, 457] width 56 height 11
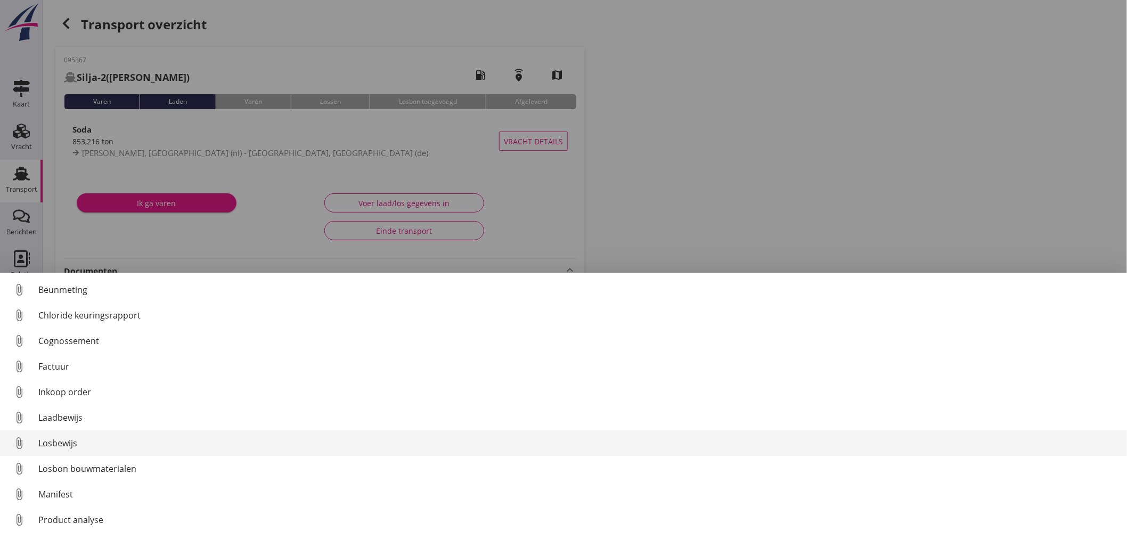
click at [67, 445] on div "Losbewijs" at bounding box center [578, 443] width 1080 height 13
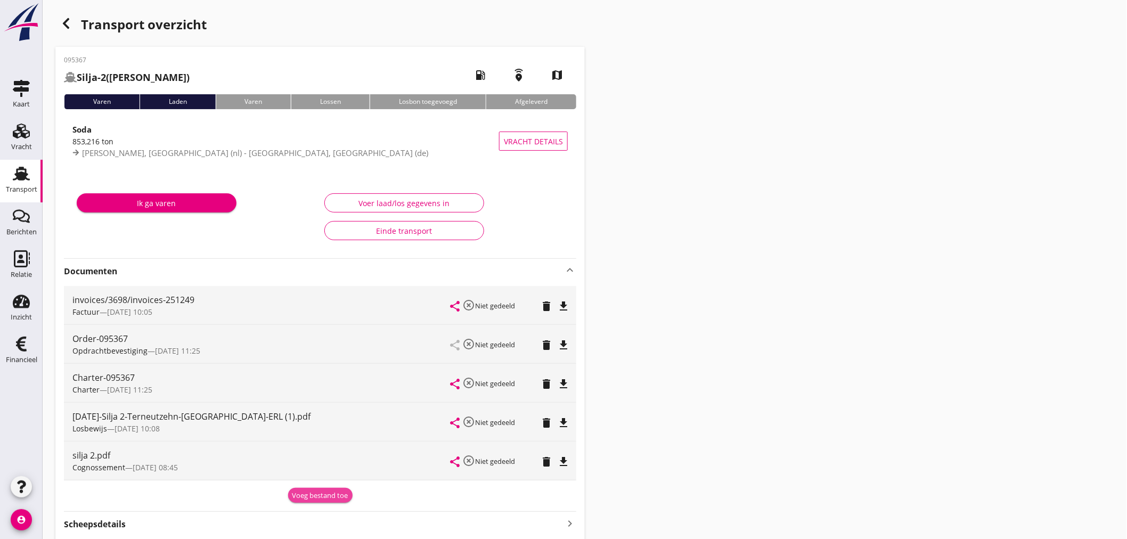
drag, startPoint x: 312, startPoint y: 501, endPoint x: 302, endPoint y: 496, distance: 11.4
click at [313, 501] on button "Voeg bestand toe" at bounding box center [320, 495] width 64 height 15
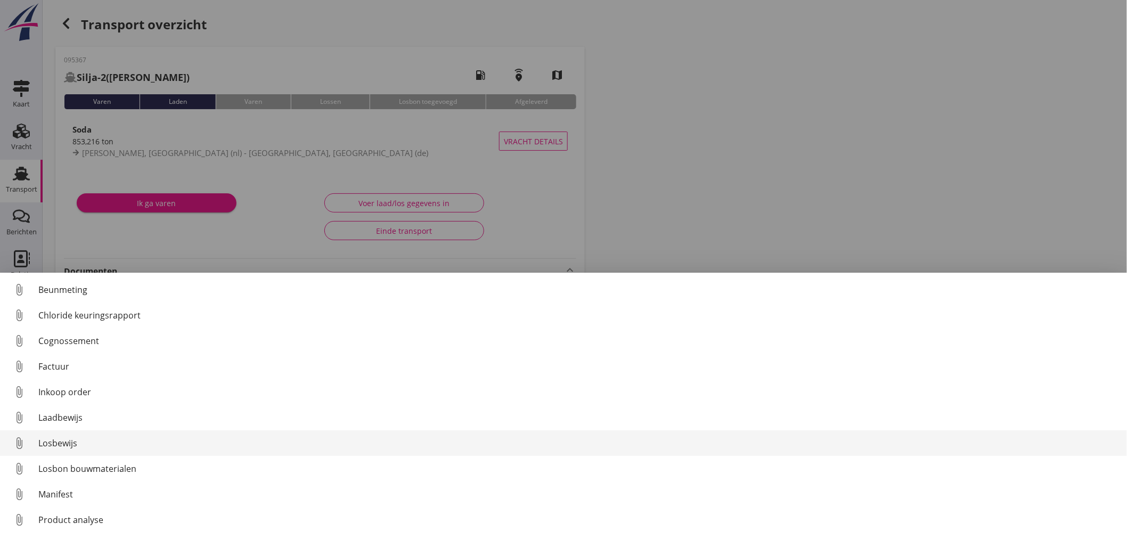
click at [66, 446] on div "Losbewijs" at bounding box center [578, 443] width 1080 height 13
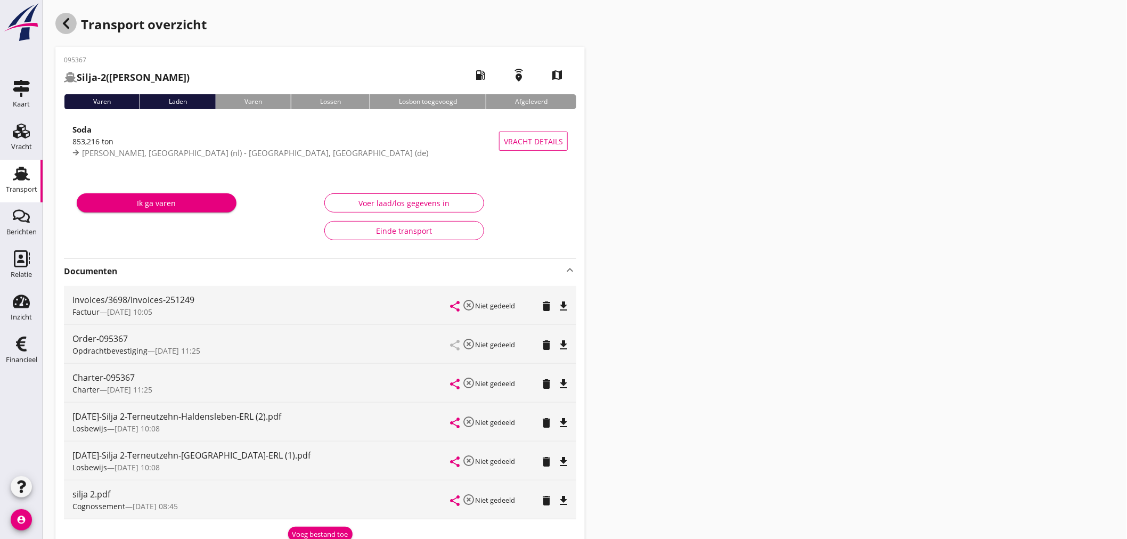
click at [64, 23] on use "button" at bounding box center [66, 23] width 6 height 11
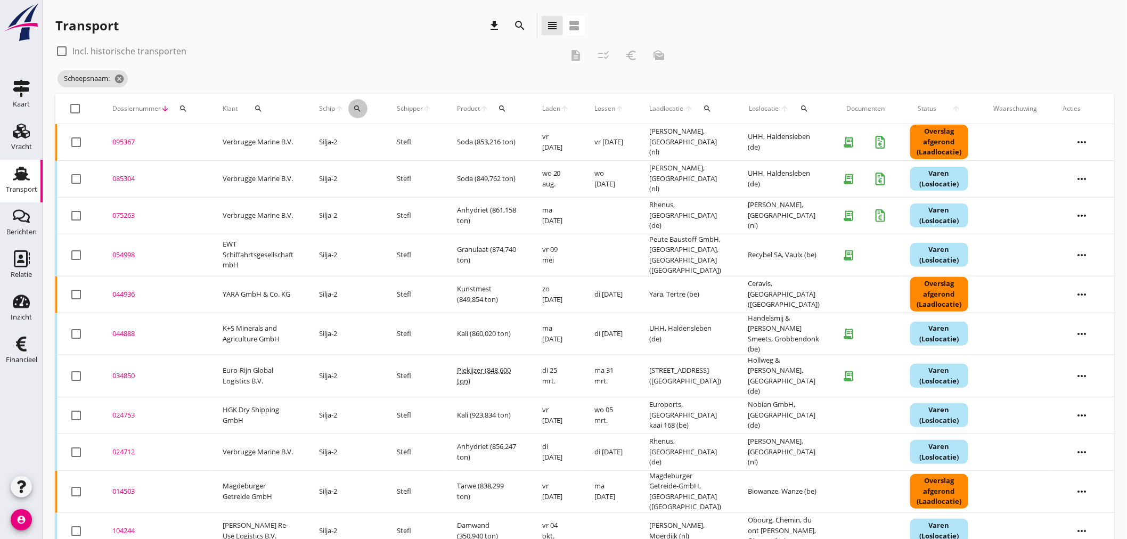
click at [359, 108] on icon "search" at bounding box center [358, 108] width 9 height 9
click at [368, 140] on input "Zoek op (scheeps)naam" at bounding box center [409, 139] width 111 height 17
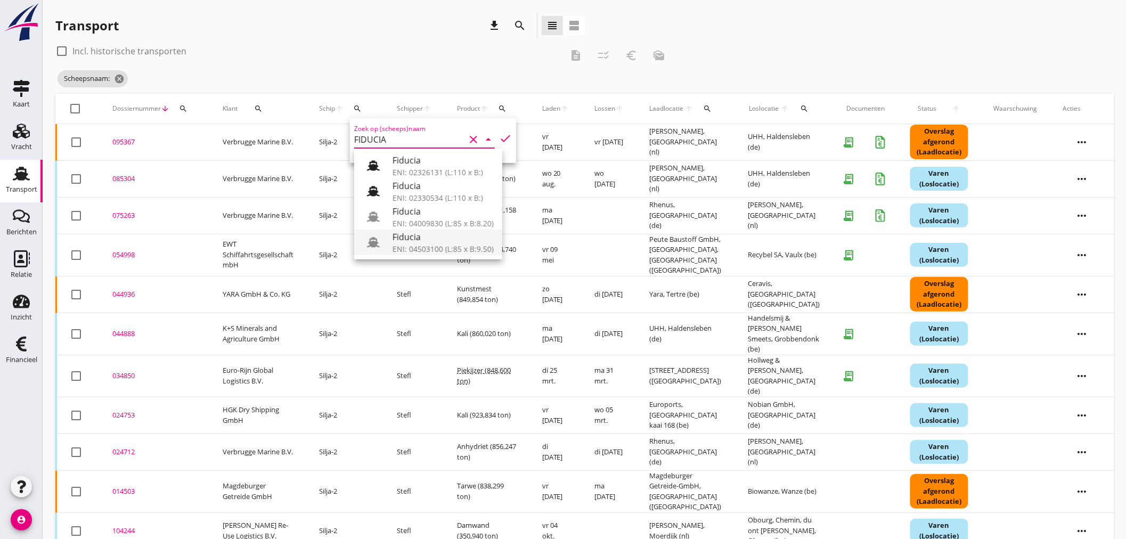
click at [411, 245] on div "ENI: 04503100 (L:85 x B:9.50)" at bounding box center [443, 248] width 101 height 11
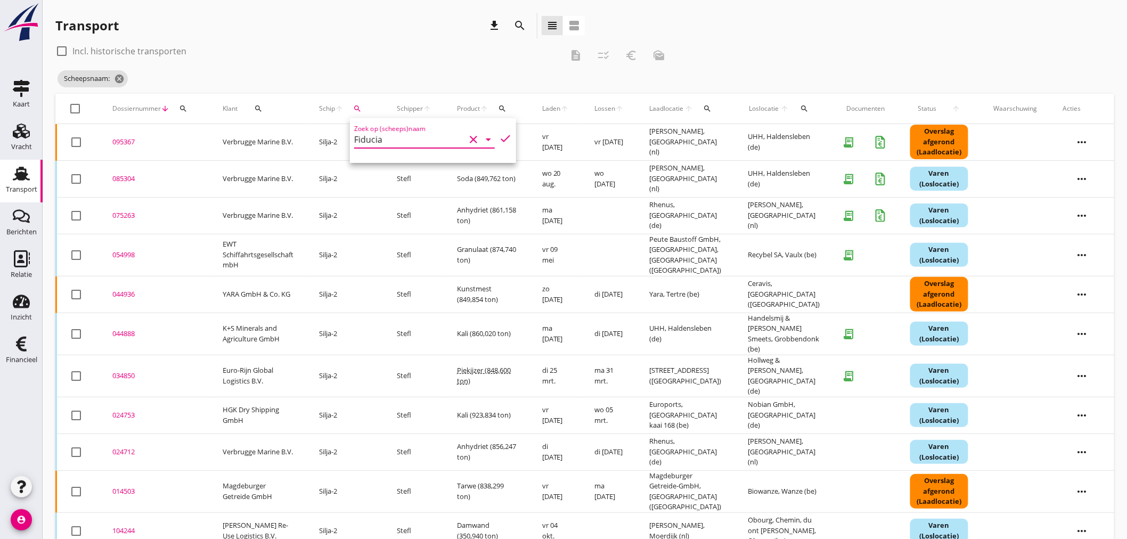
click at [501, 139] on icon "check" at bounding box center [505, 138] width 13 height 13
type input "Fiducia"
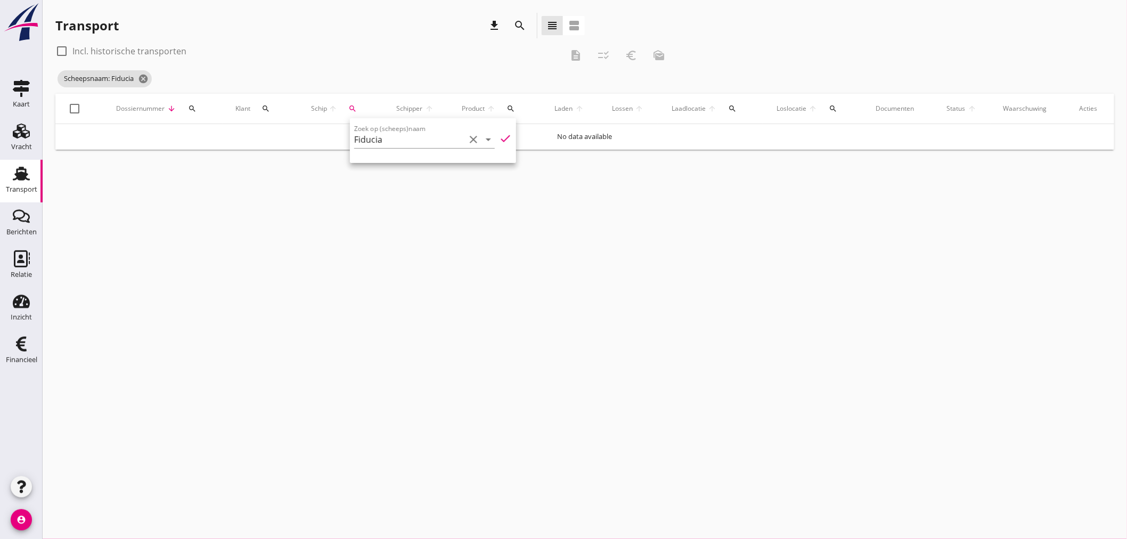
click at [448, 223] on div "cancel You are impersonating another user. Transport download search view_headl…" at bounding box center [585, 269] width 1085 height 539
drag, startPoint x: 142, startPoint y: 80, endPoint x: 175, endPoint y: 81, distance: 32.5
click at [145, 78] on icon "cancel" at bounding box center [143, 79] width 11 height 11
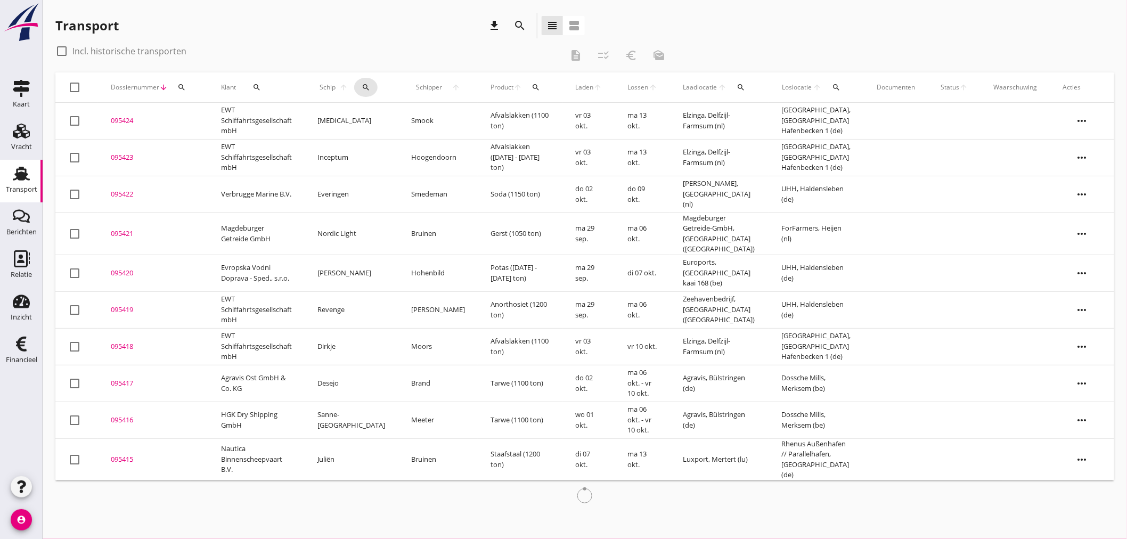
drag, startPoint x: 360, startPoint y: 86, endPoint x: 453, endPoint y: 139, distance: 107.1
click at [364, 88] on icon "search" at bounding box center [366, 87] width 9 height 9
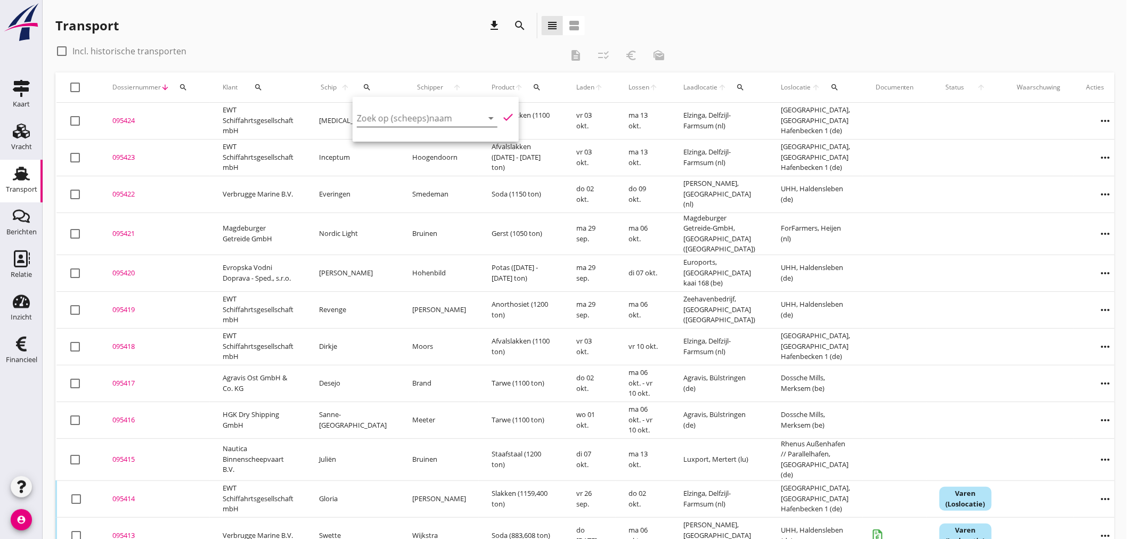
click at [419, 121] on input "Zoek op (scheeps)naam" at bounding box center [412, 118] width 111 height 17
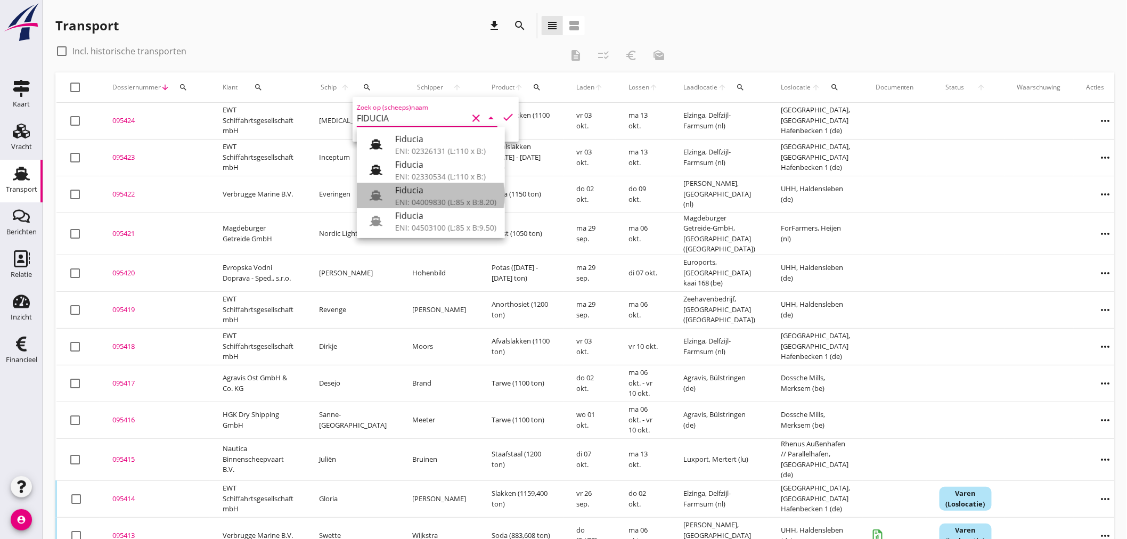
click at [430, 189] on div "Fiducia" at bounding box center [445, 190] width 101 height 13
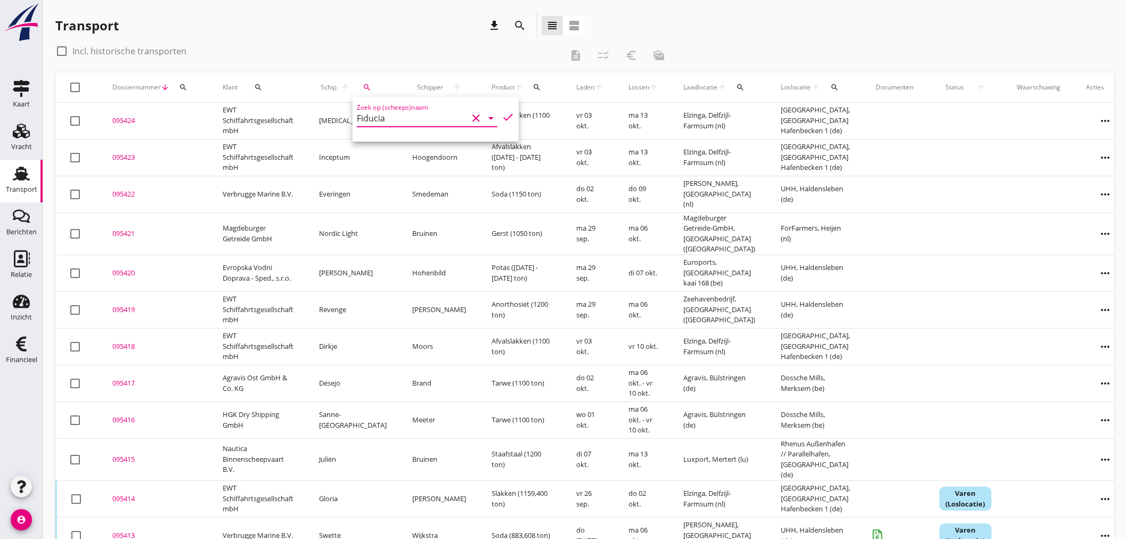
click at [502, 115] on icon "check" at bounding box center [508, 117] width 13 height 13
type input "Fiducia"
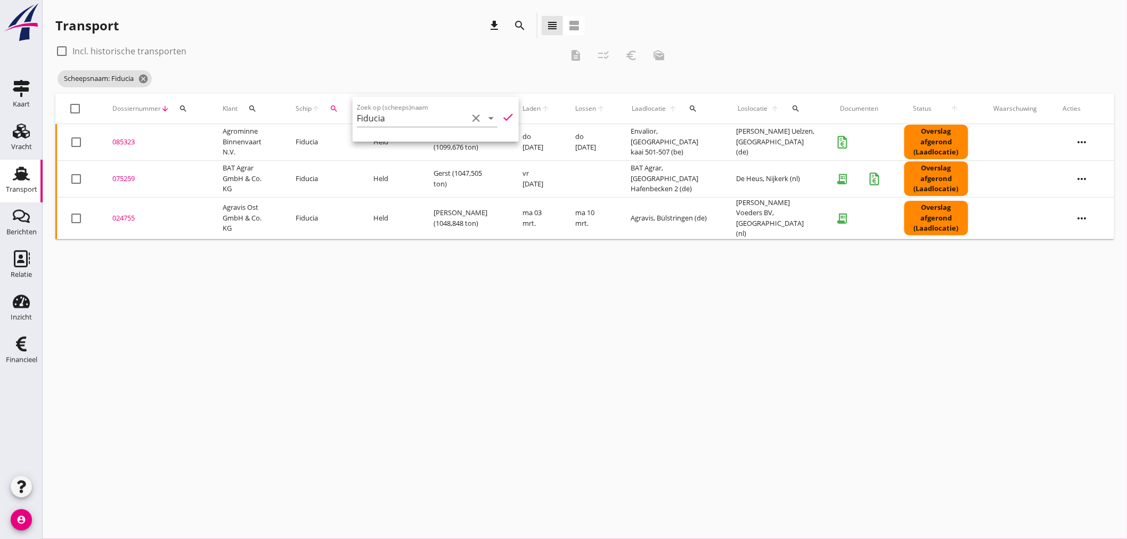
click at [341, 305] on div "cancel You are impersonating another user. Transport download search view_headl…" at bounding box center [585, 269] width 1085 height 539
click at [117, 142] on div "085323" at bounding box center [154, 142] width 85 height 11
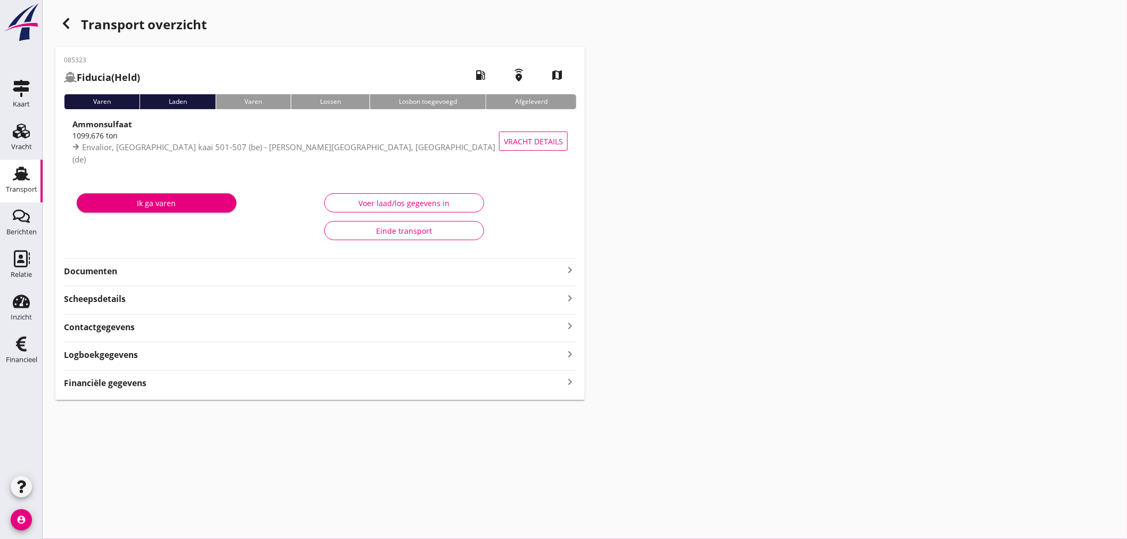
click at [145, 382] on strong "Financiële gegevens" at bounding box center [105, 383] width 83 height 12
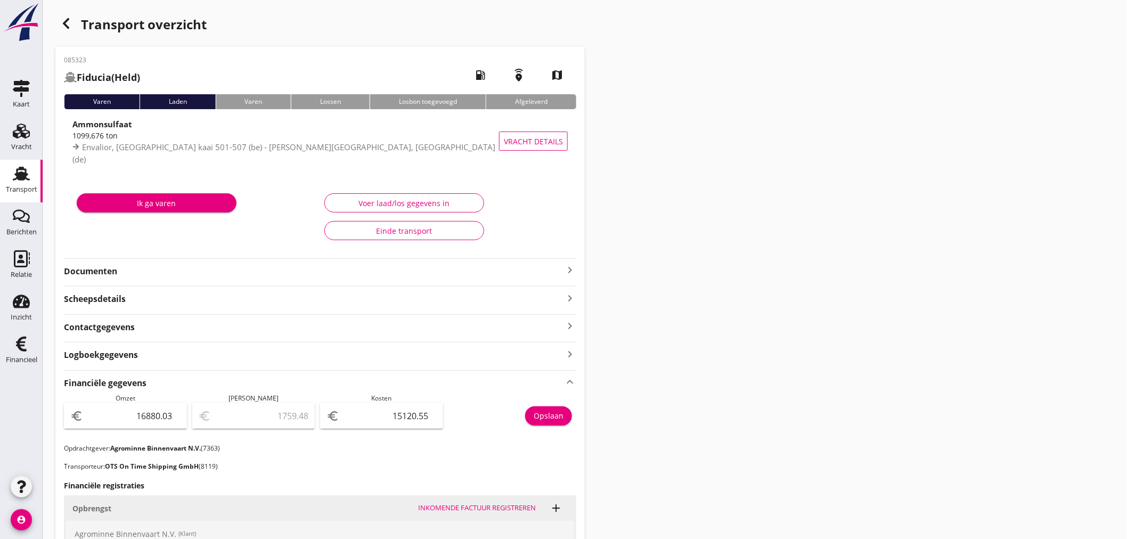
click at [571, 267] on icon "keyboard_arrow_right" at bounding box center [570, 270] width 13 height 13
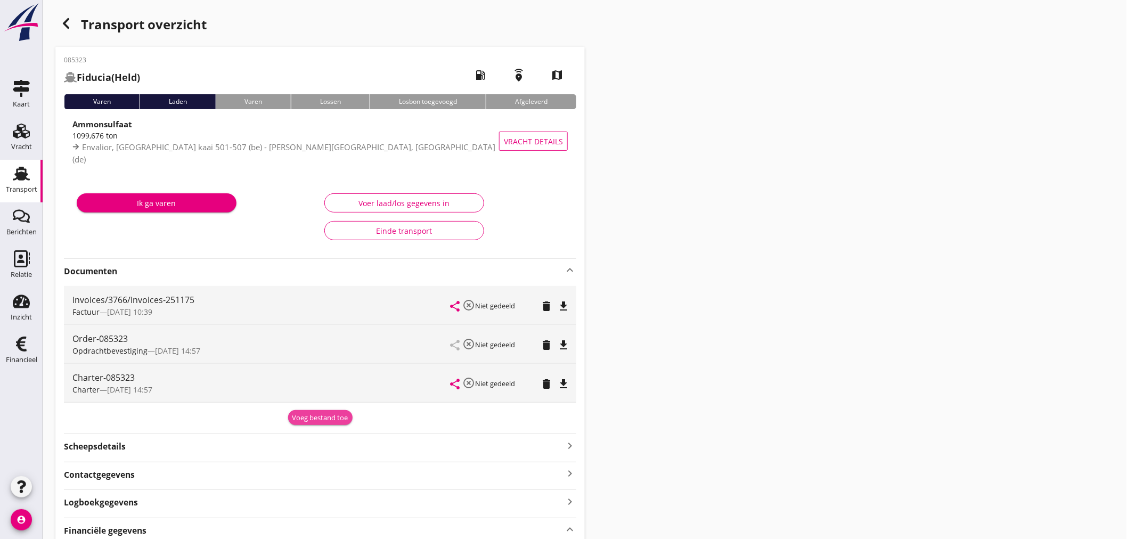
click at [338, 424] on button "Voeg bestand toe" at bounding box center [320, 417] width 64 height 15
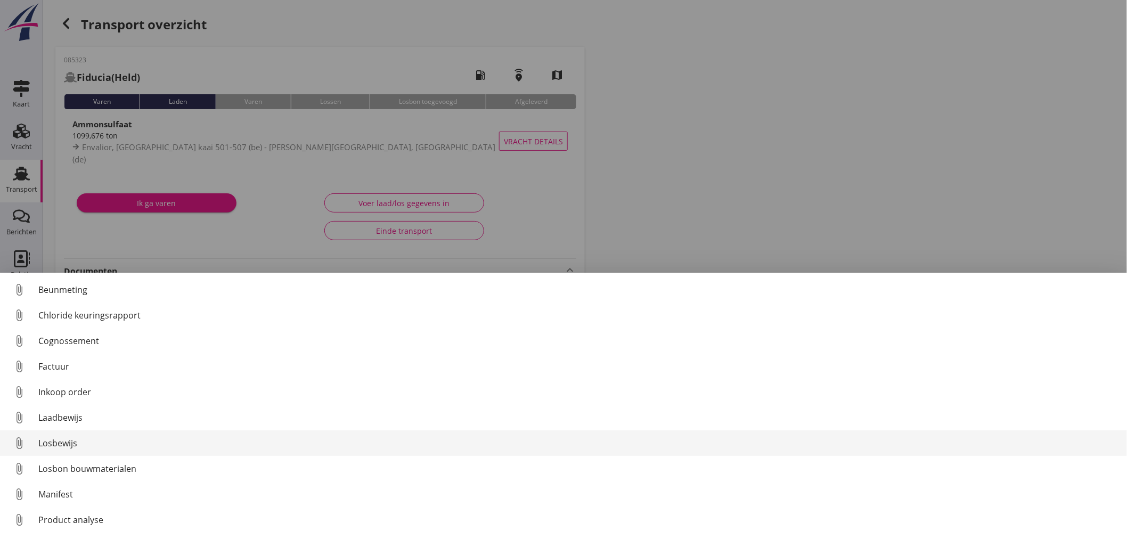
click at [52, 446] on div "Losbewijs" at bounding box center [578, 443] width 1080 height 13
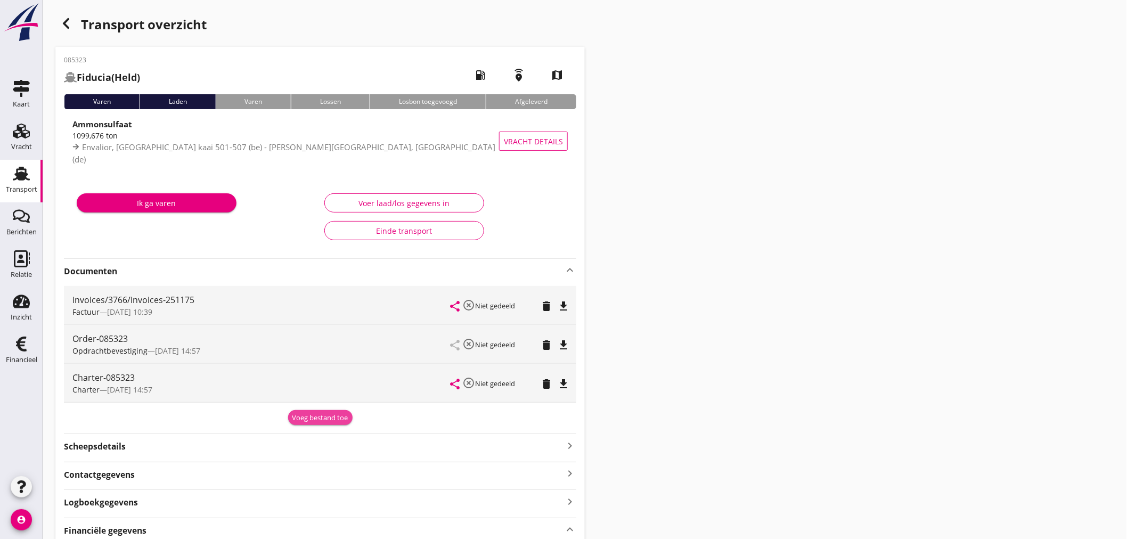
click at [333, 418] on div "Voeg bestand toe" at bounding box center [320, 418] width 56 height 11
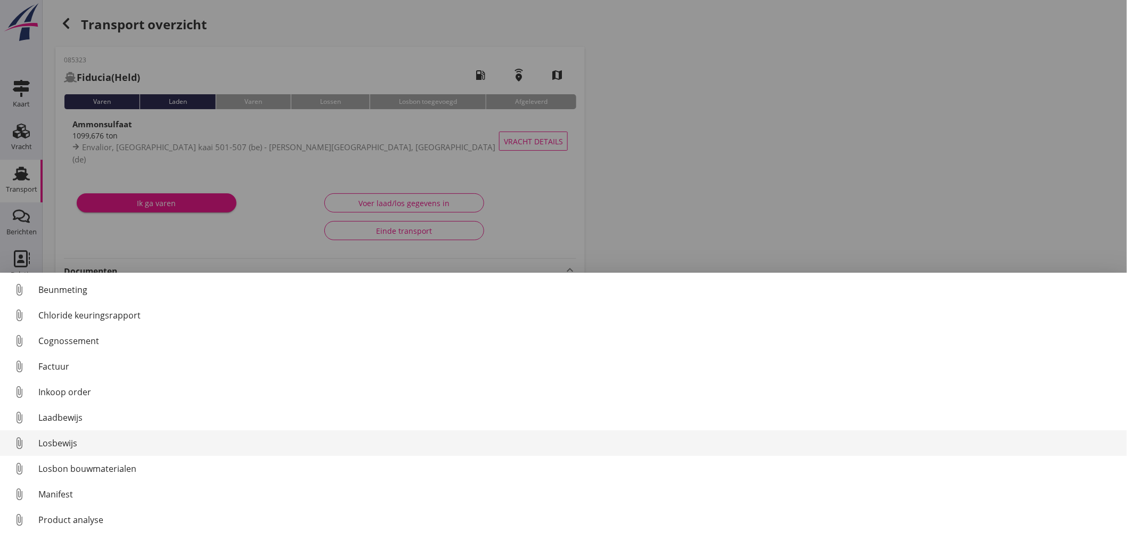
click at [68, 445] on div "Losbewijs" at bounding box center [578, 443] width 1080 height 13
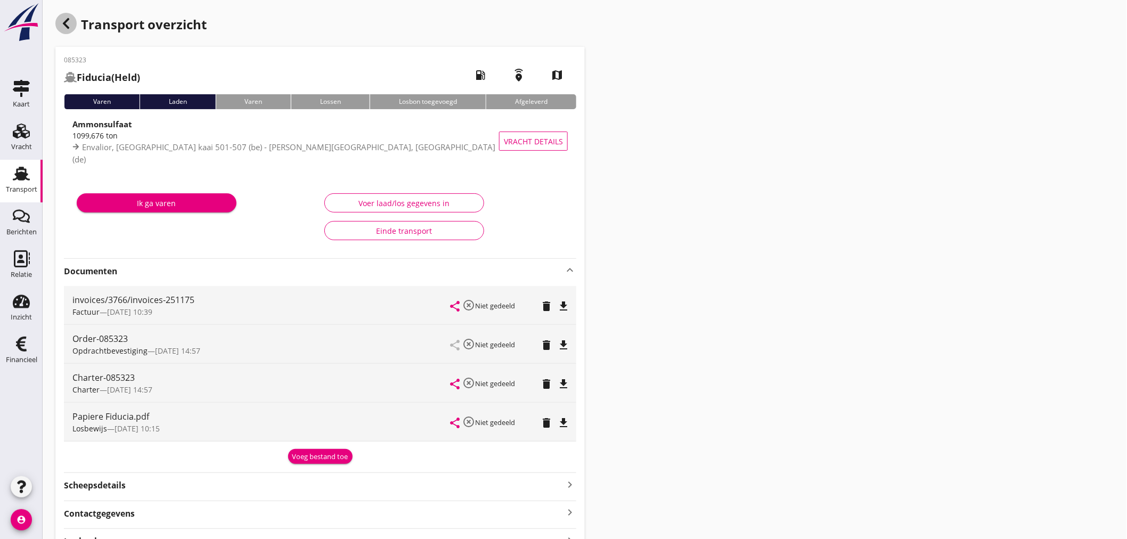
click at [60, 23] on icon "button" at bounding box center [66, 23] width 13 height 13
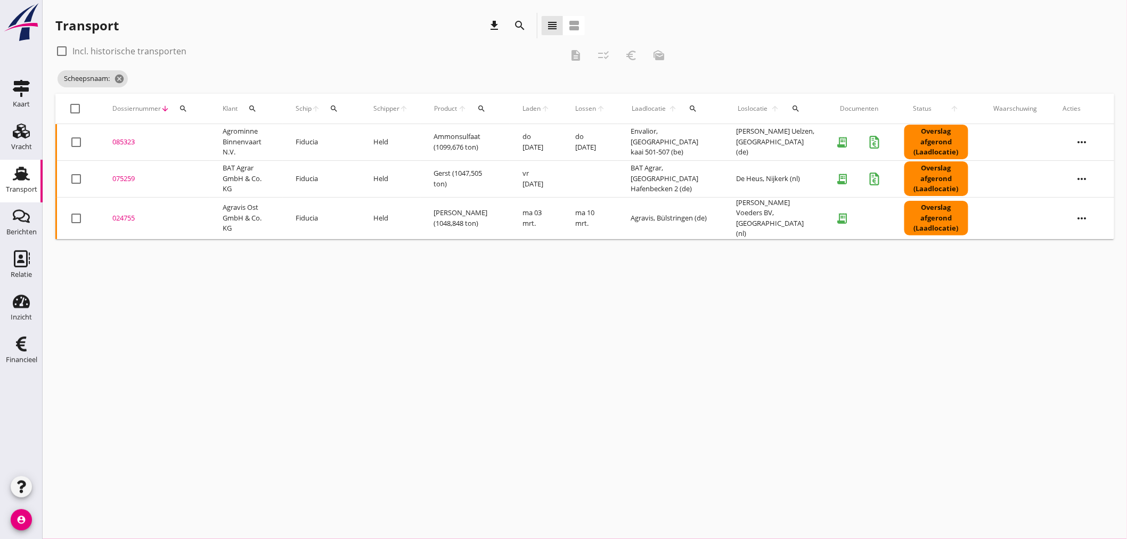
click at [336, 107] on icon "search" at bounding box center [334, 108] width 9 height 9
click at [354, 137] on input "Zoek op (scheeps)naam" at bounding box center [386, 139] width 111 height 17
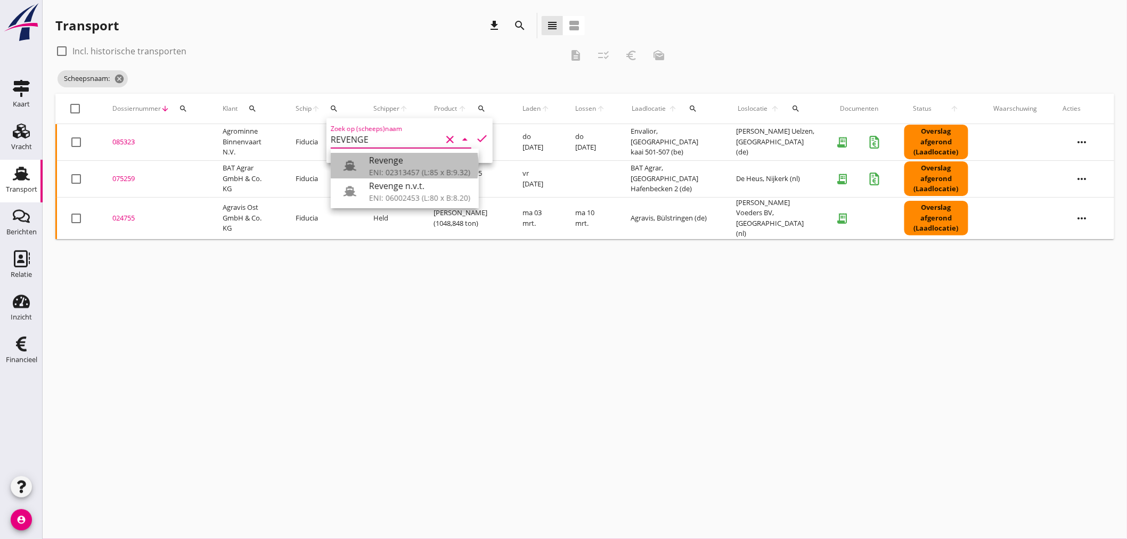
click at [387, 161] on div "Revenge" at bounding box center [419, 160] width 101 height 13
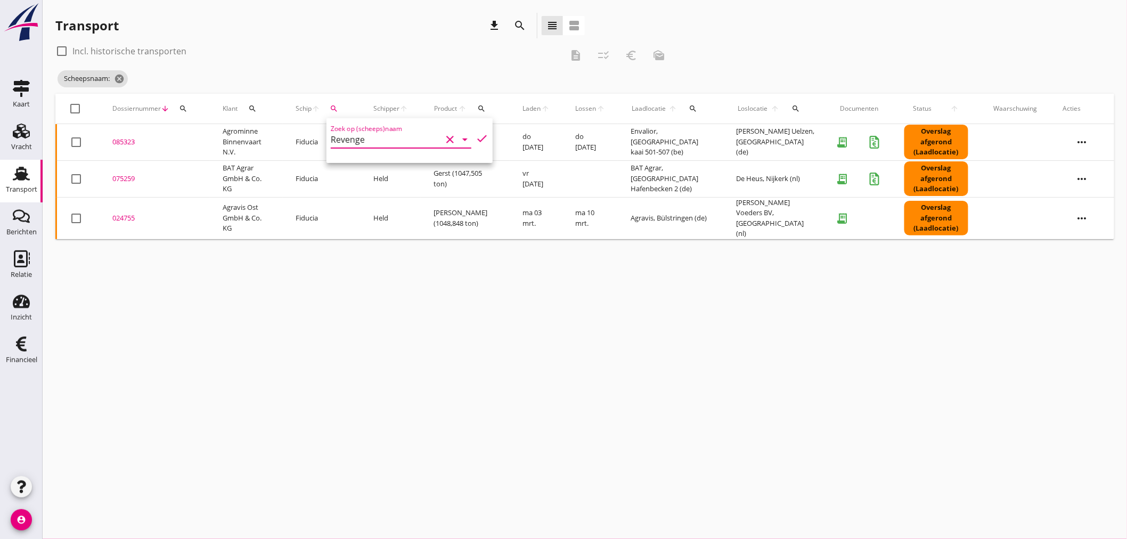
click at [476, 139] on icon "check" at bounding box center [482, 138] width 13 height 13
type input "Revenge"
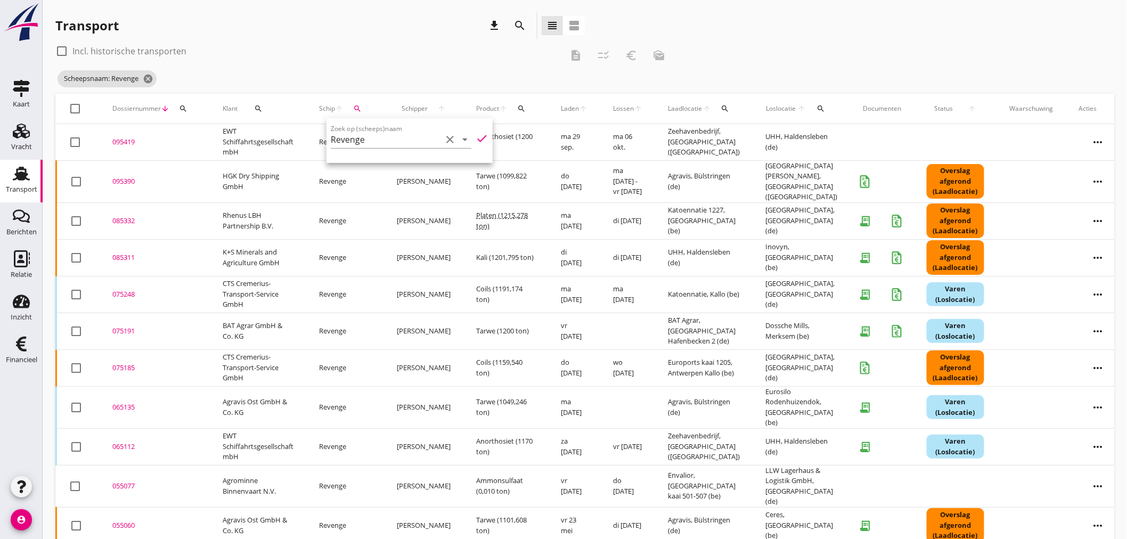
click at [125, 176] on div "095390" at bounding box center [154, 181] width 85 height 11
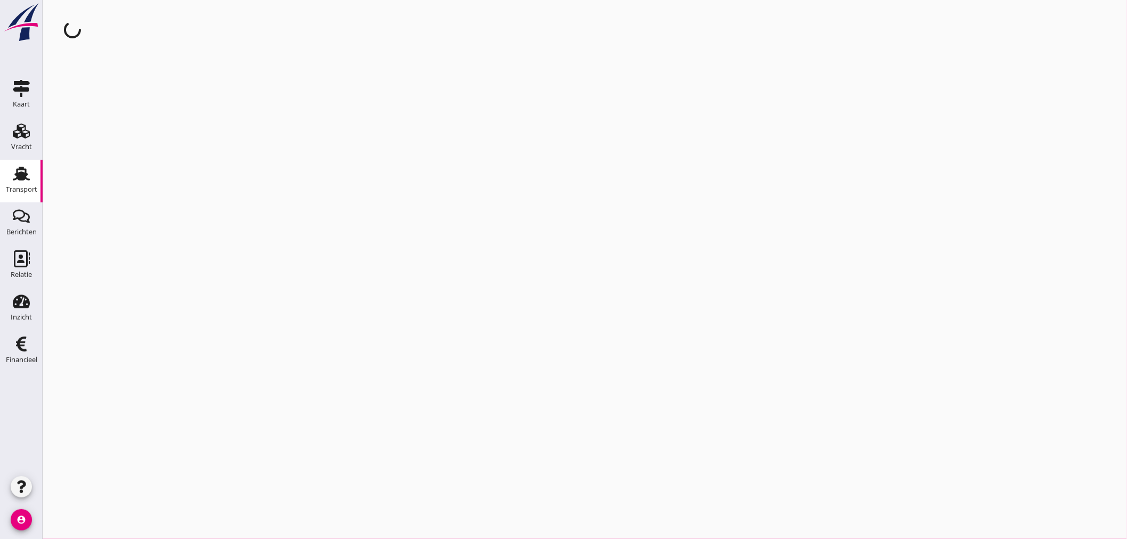
click at [125, 176] on div "cancel You are impersonating another user." at bounding box center [585, 269] width 1085 height 539
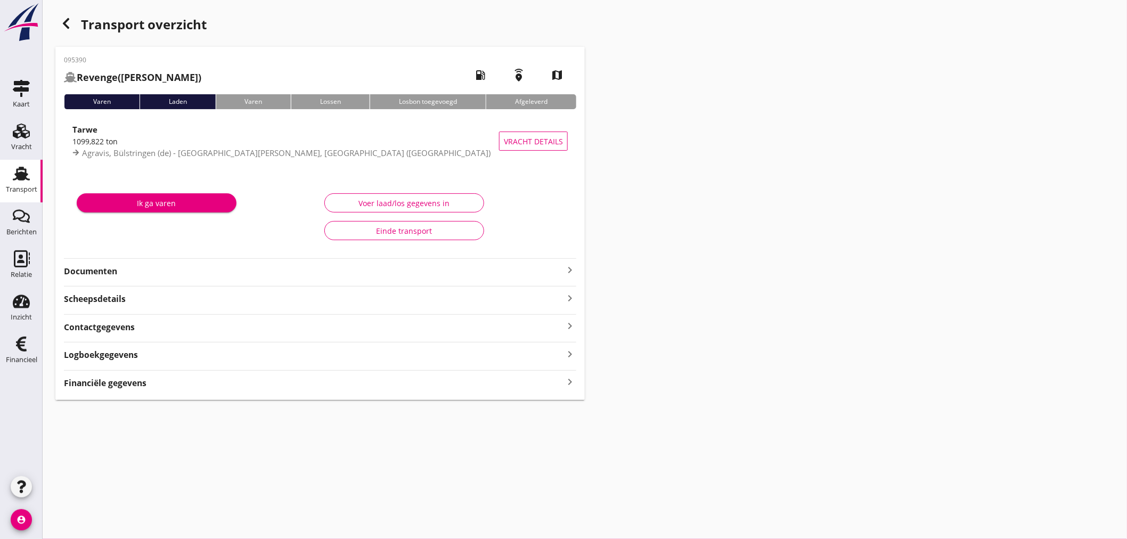
drag, startPoint x: 120, startPoint y: 389, endPoint x: 177, endPoint y: 371, distance: 59.8
click at [121, 388] on strong "Financiële gegevens" at bounding box center [105, 383] width 83 height 12
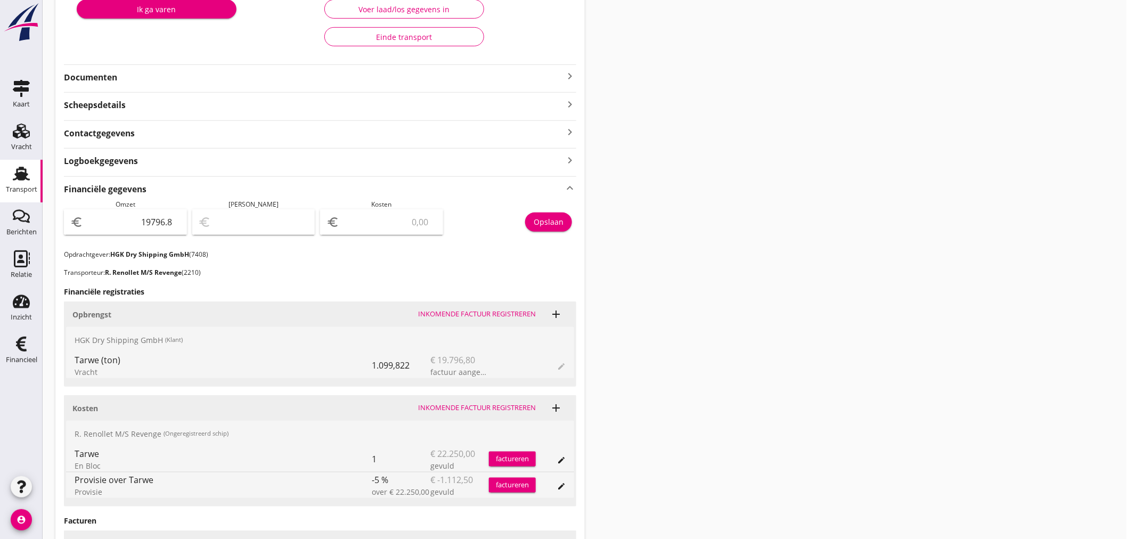
scroll to position [237, 0]
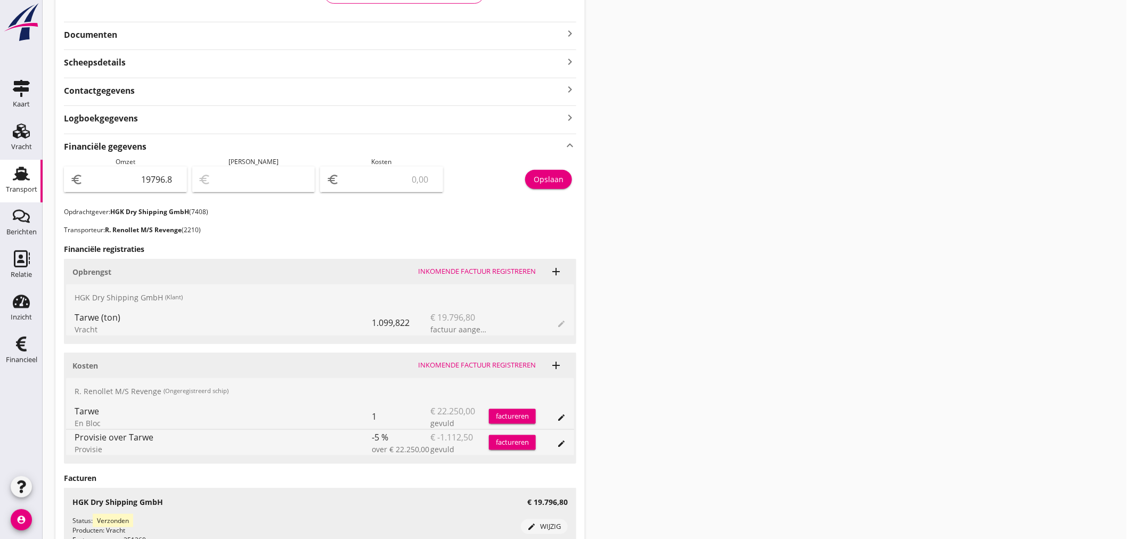
click at [381, 174] on input "number" at bounding box center [388, 179] width 95 height 17
type input "19794.80"
type input "2"
type input "19775.80"
type input "21"
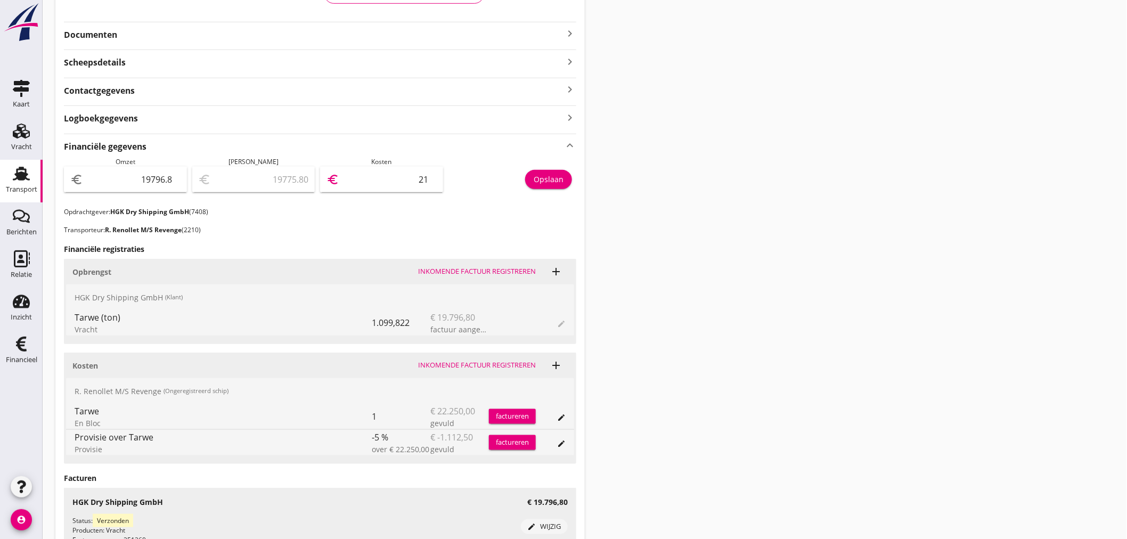
type input "19585.80"
type input "211"
type input "17683.80"
type input "2113"
type input "-1340.20"
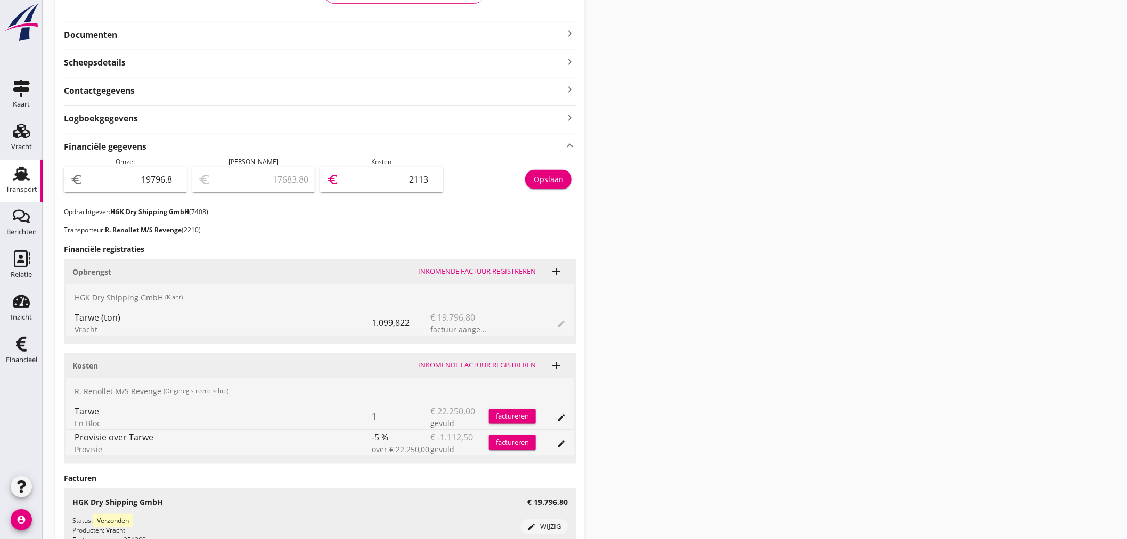
type input "21137"
type input "-1340.70"
type input "21137.50"
click at [548, 172] on button "Opslaan" at bounding box center [548, 179] width 47 height 19
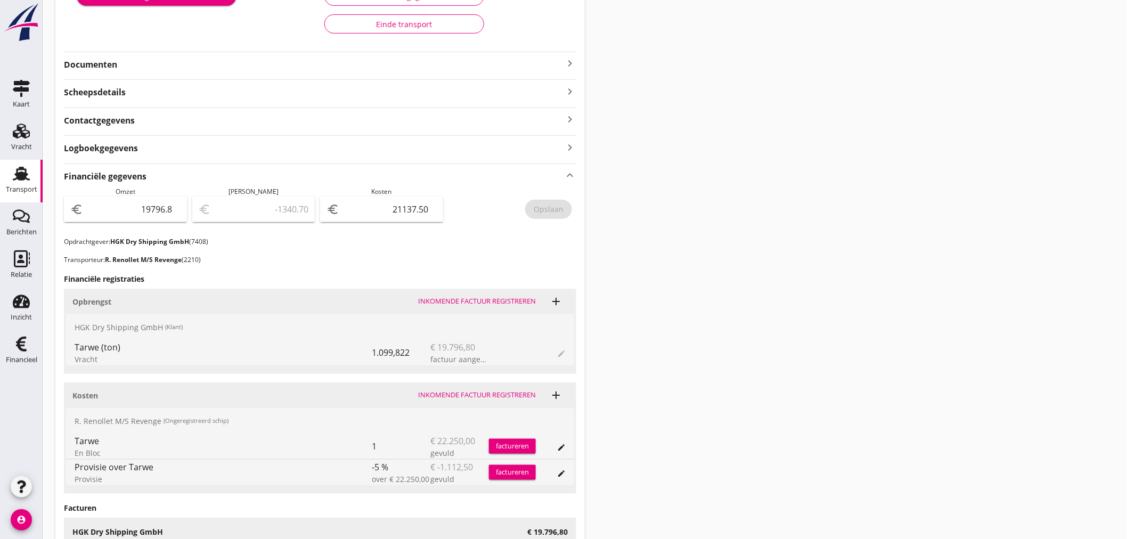
scroll to position [0, 0]
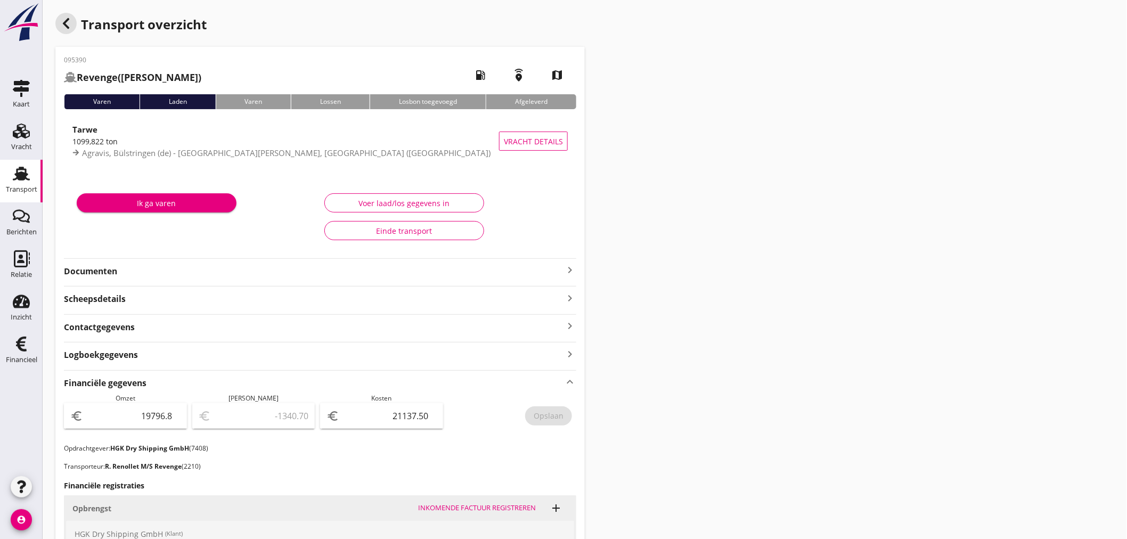
click at [71, 27] on icon "button" at bounding box center [66, 23] width 13 height 13
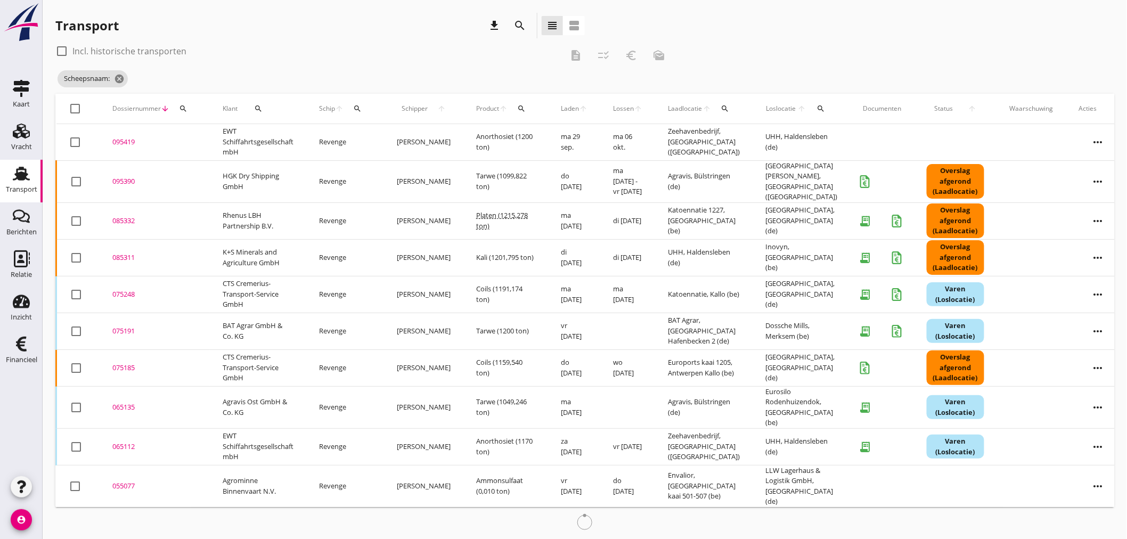
click at [361, 104] on icon "search" at bounding box center [357, 108] width 9 height 9
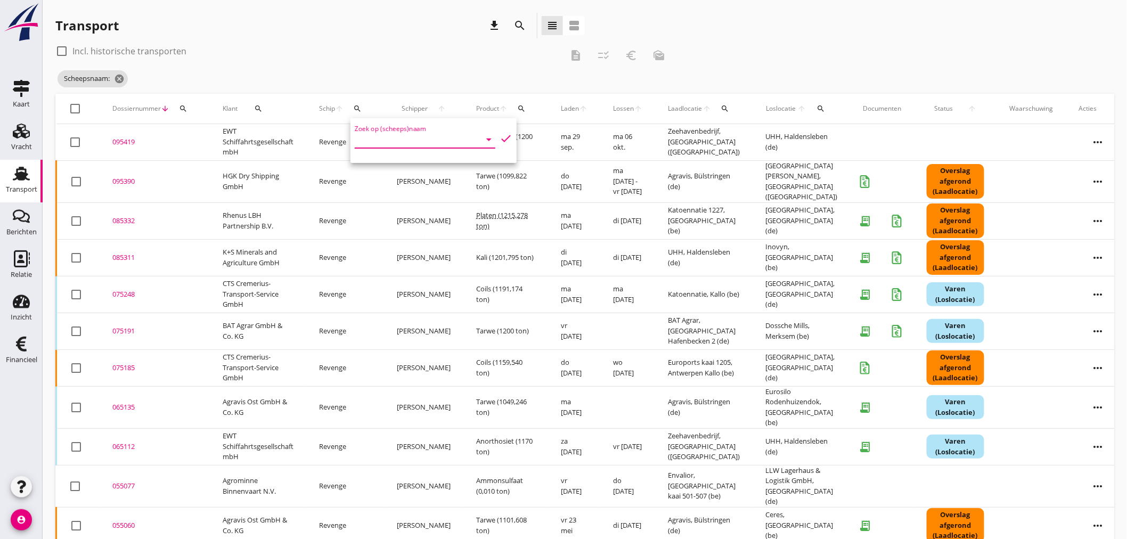
click at [393, 137] on input "Zoek op (scheeps)naam" at bounding box center [410, 139] width 111 height 17
click at [413, 168] on div "ENI: 02315095 (L:79.82 x B:8.20)" at bounding box center [449, 172] width 112 height 11
click at [500, 132] on icon "check" at bounding box center [506, 138] width 13 height 13
type input "Saga"
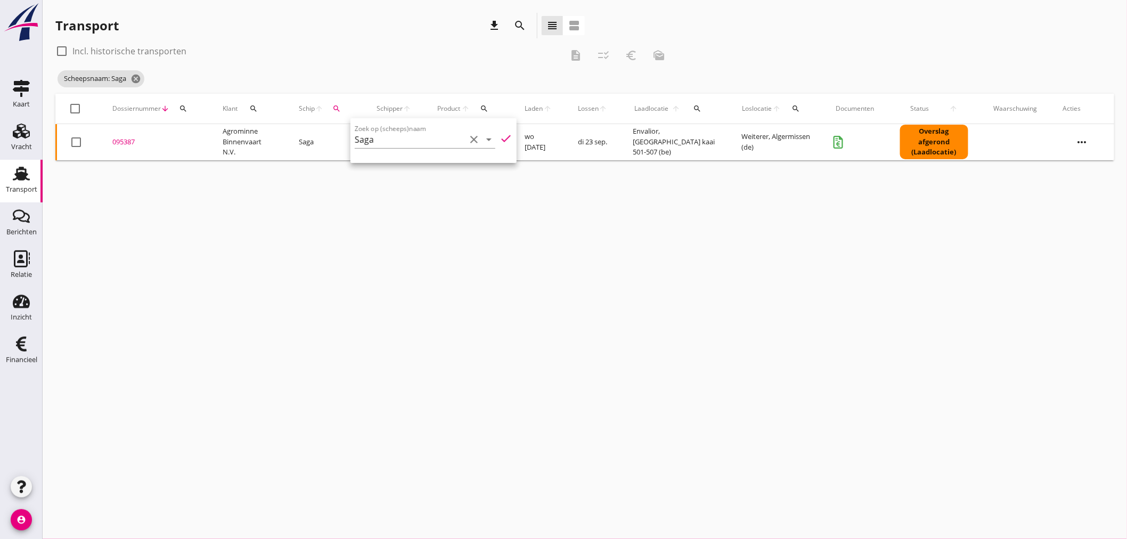
click at [121, 140] on div "095387" at bounding box center [154, 142] width 85 height 11
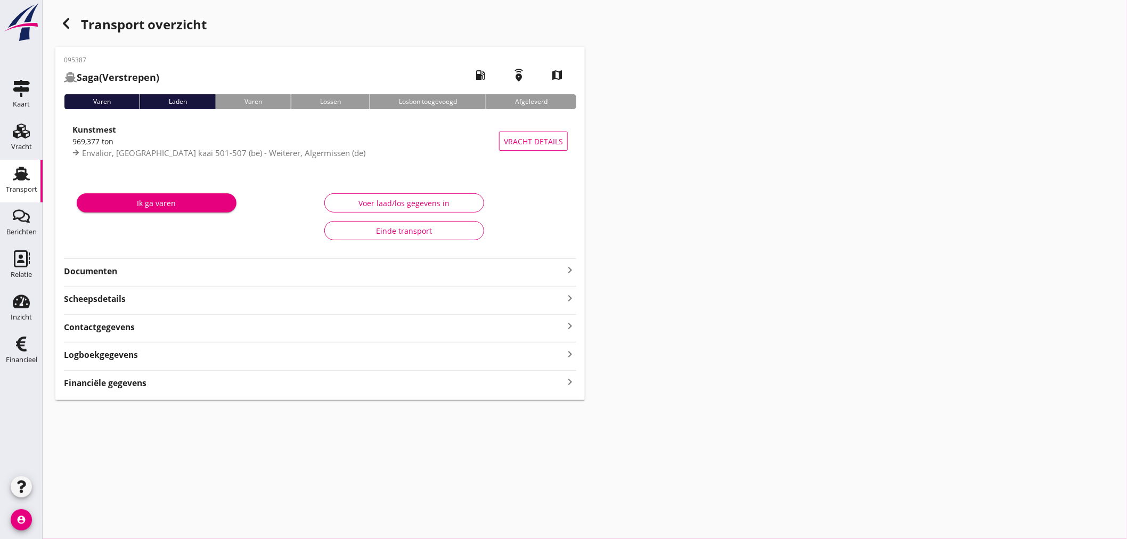
click at [136, 387] on strong "Financiële gegevens" at bounding box center [105, 383] width 83 height 12
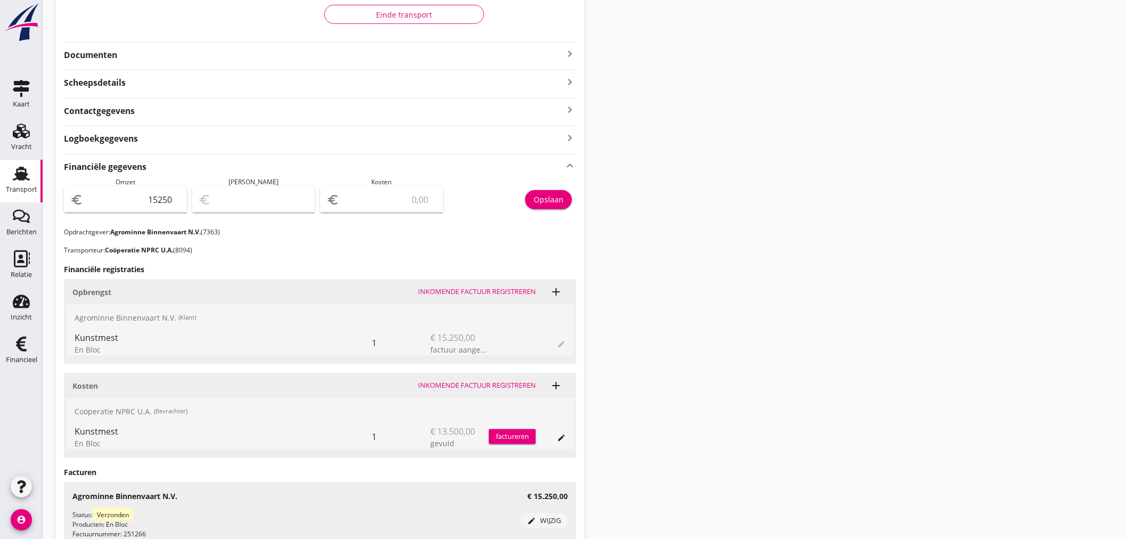
scroll to position [237, 0]
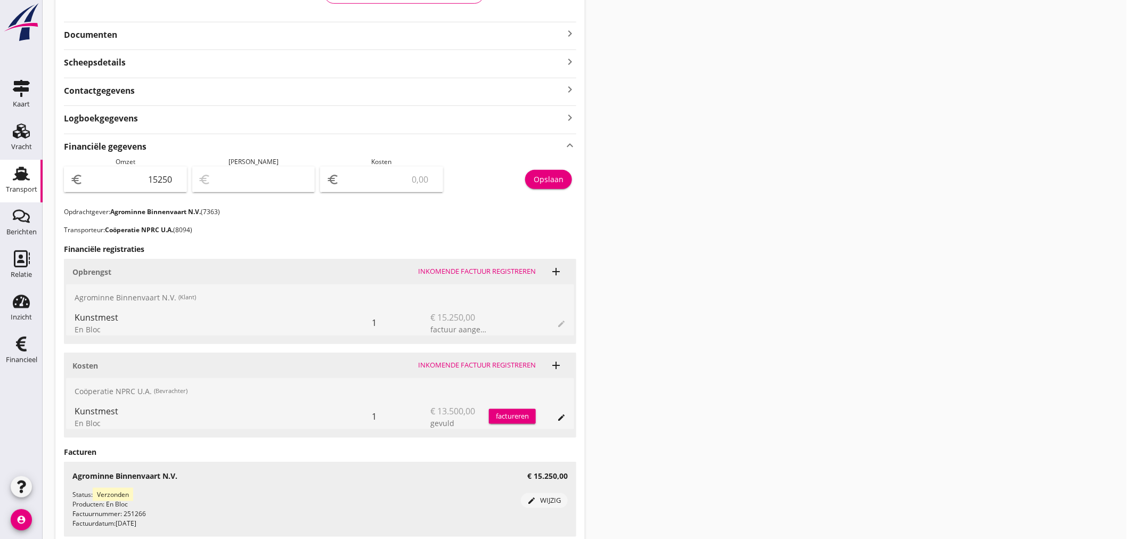
click at [386, 176] on input "number" at bounding box center [388, 179] width 95 height 17
type input "15249.00"
type input "1"
type input "15237.00"
type input "13"
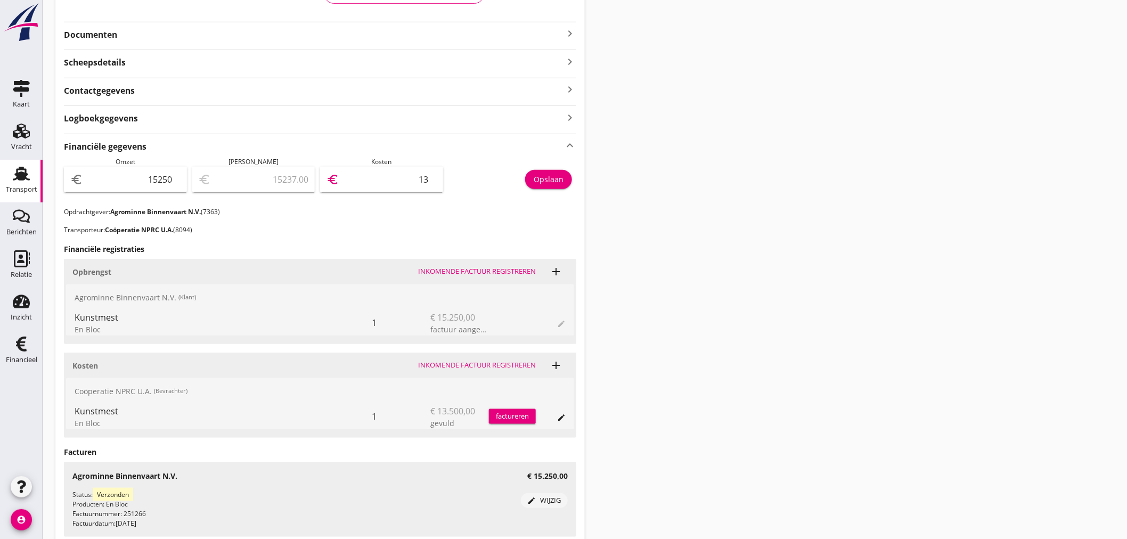
type input "15115.00"
type input "135"
type input "13900.00"
type input "1350"
type input "1750.00"
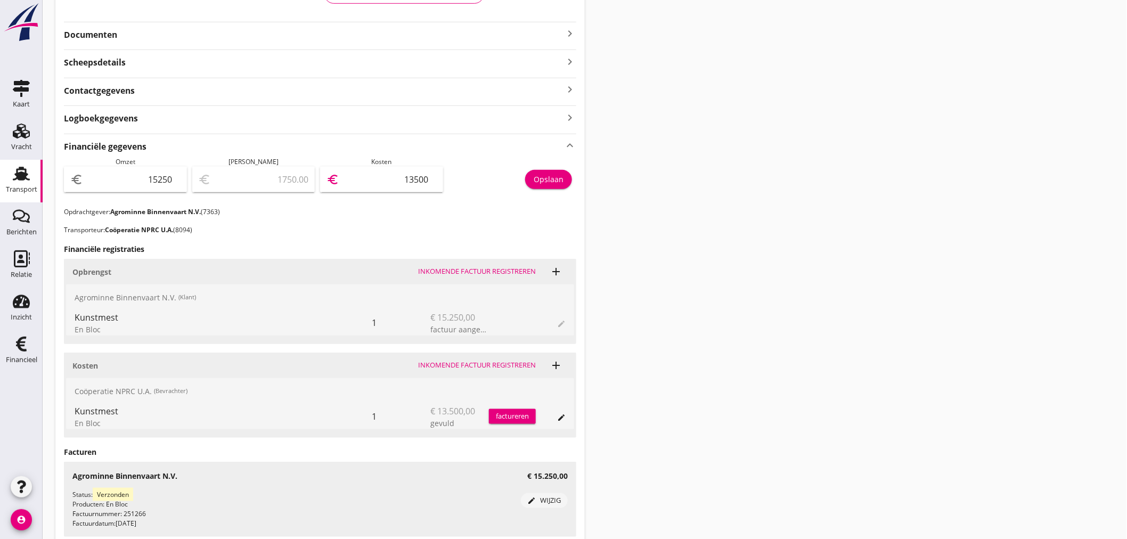
type input "13500"
click at [537, 177] on div "Opslaan" at bounding box center [549, 179] width 30 height 11
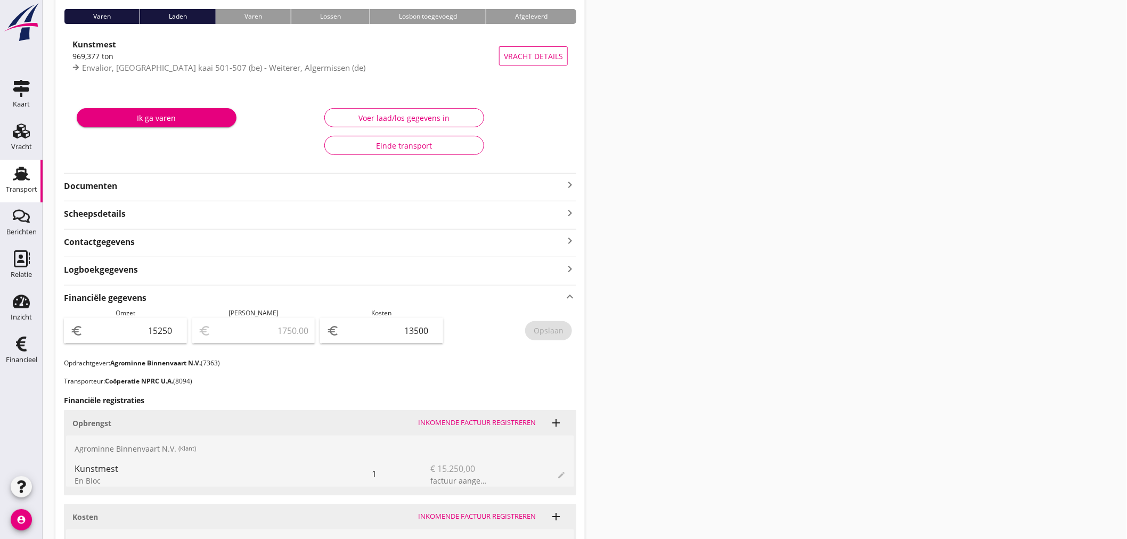
scroll to position [59, 0]
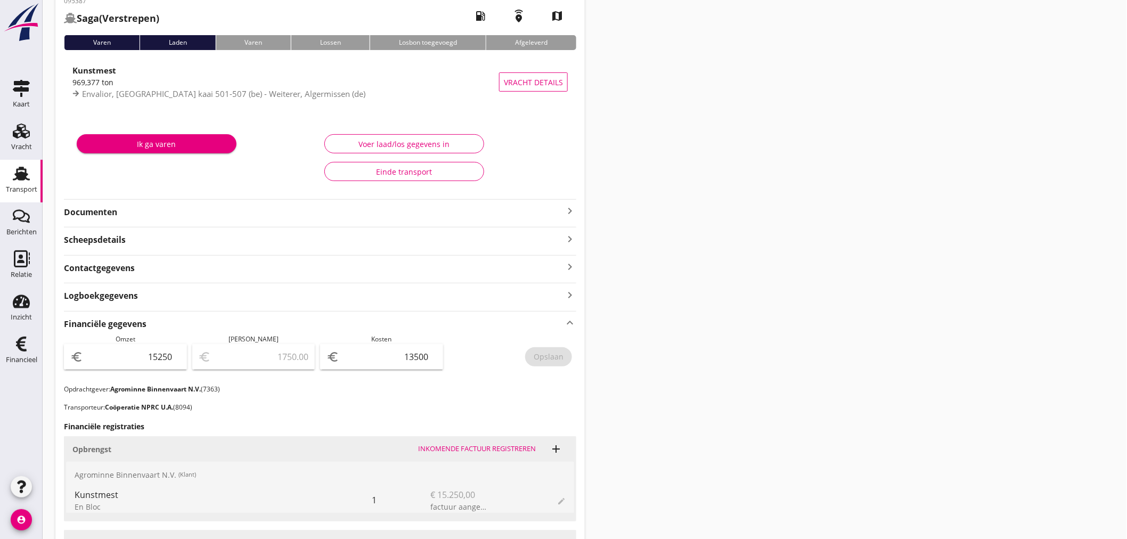
click at [567, 210] on icon "keyboard_arrow_right" at bounding box center [570, 211] width 13 height 13
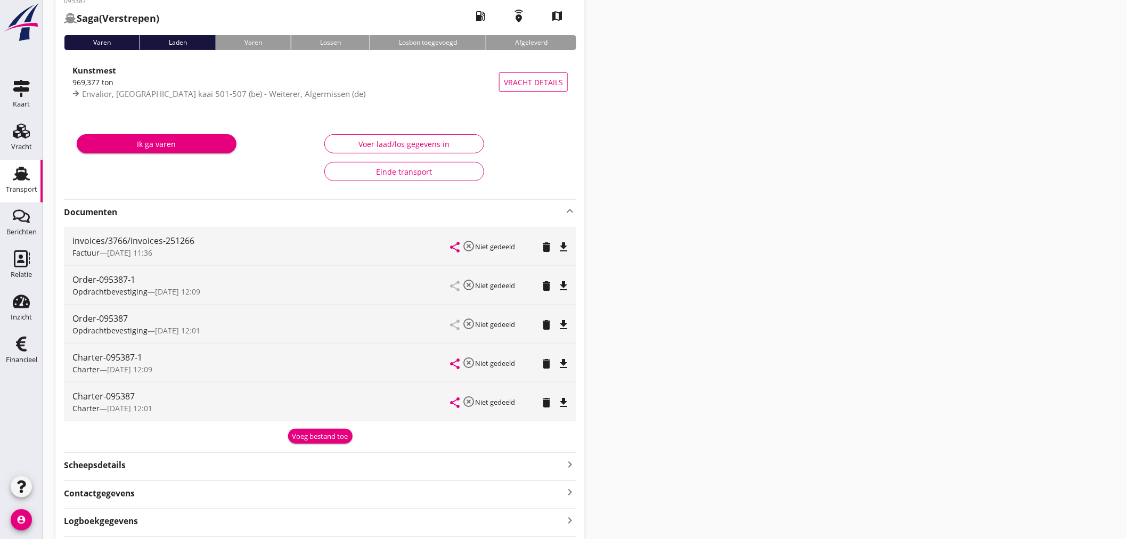
click at [346, 440] on div "Voeg bestand toe" at bounding box center [320, 437] width 56 height 11
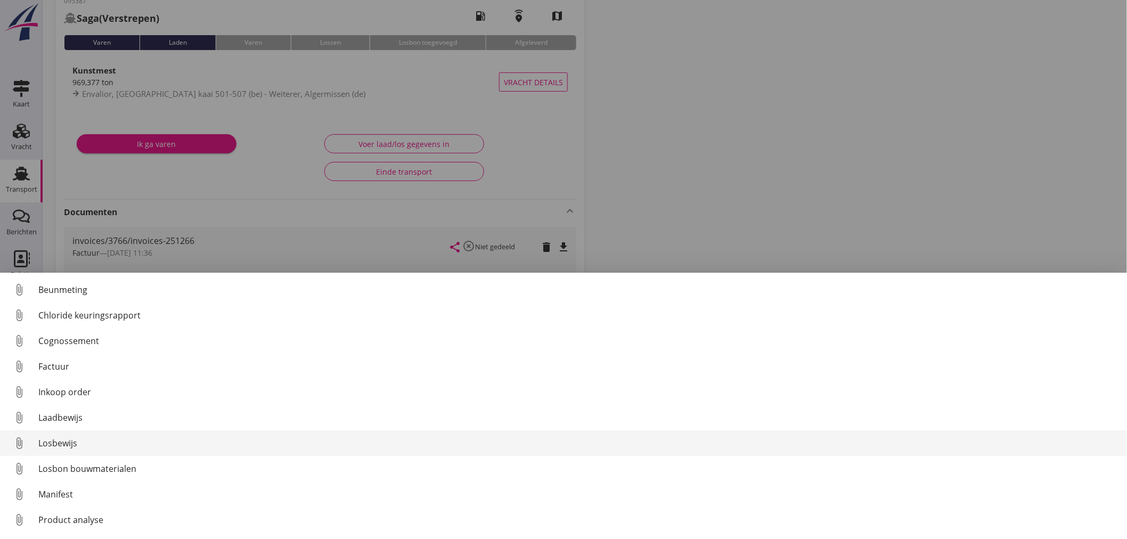
click at [64, 444] on div "Losbewijs" at bounding box center [578, 443] width 1080 height 13
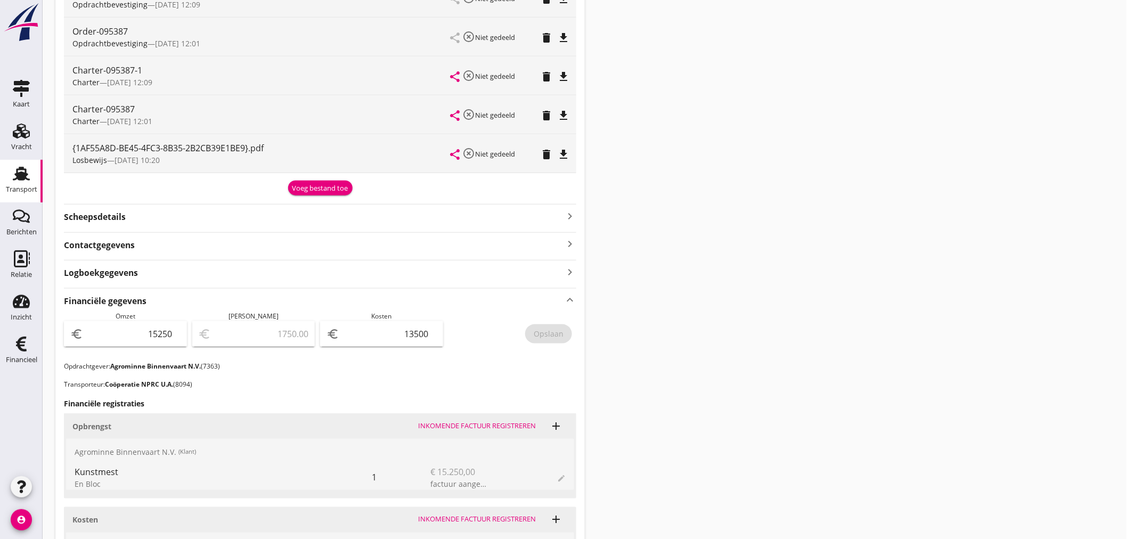
scroll to position [0, 0]
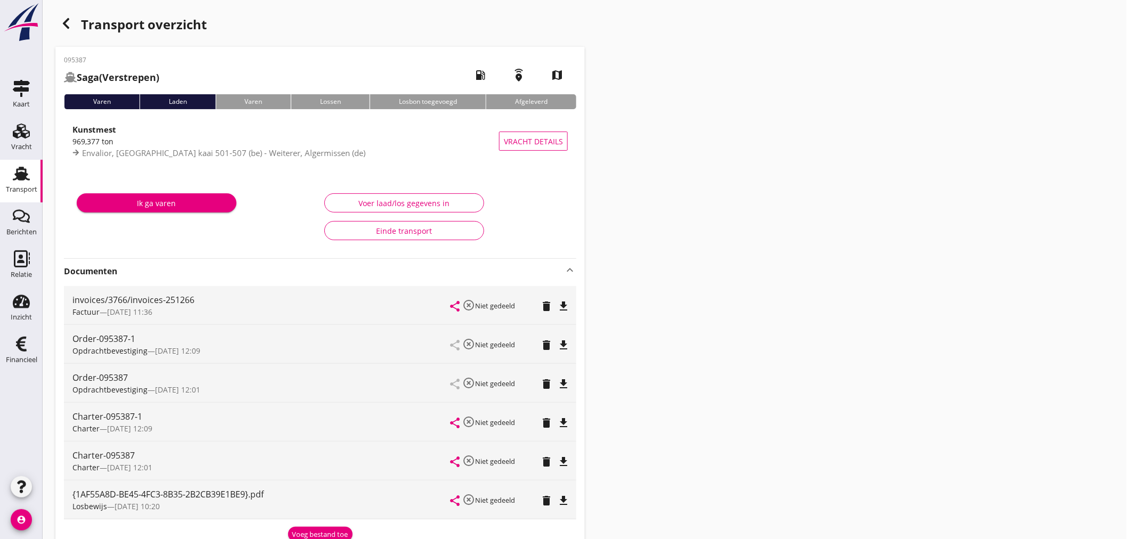
click at [64, 25] on use "button" at bounding box center [66, 23] width 6 height 11
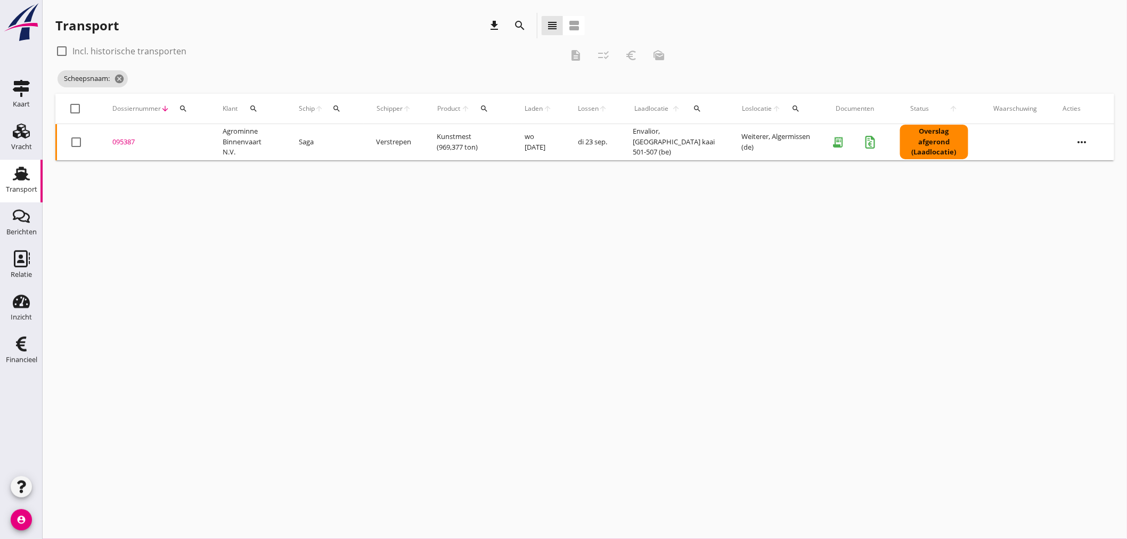
drag, startPoint x: 335, startPoint y: 110, endPoint x: 343, endPoint y: 113, distance: 8.6
click at [337, 112] on icon "search" at bounding box center [337, 108] width 9 height 9
drag, startPoint x: 359, startPoint y: 135, endPoint x: 355, endPoint y: 147, distance: 11.8
click at [358, 143] on input "Zoek op (scheeps)naam" at bounding box center [387, 139] width 111 height 17
click at [388, 173] on div "ENI: 04030980 (L:67 x B:8.20)" at bounding box center [421, 172] width 101 height 11
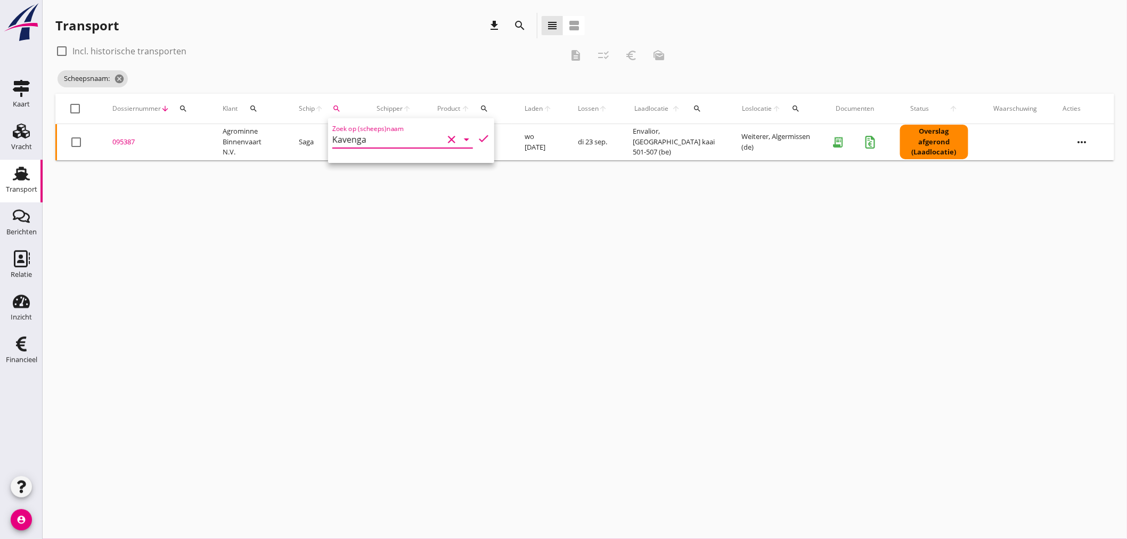
click at [481, 139] on icon "check" at bounding box center [483, 138] width 13 height 13
type input "Kavenga"
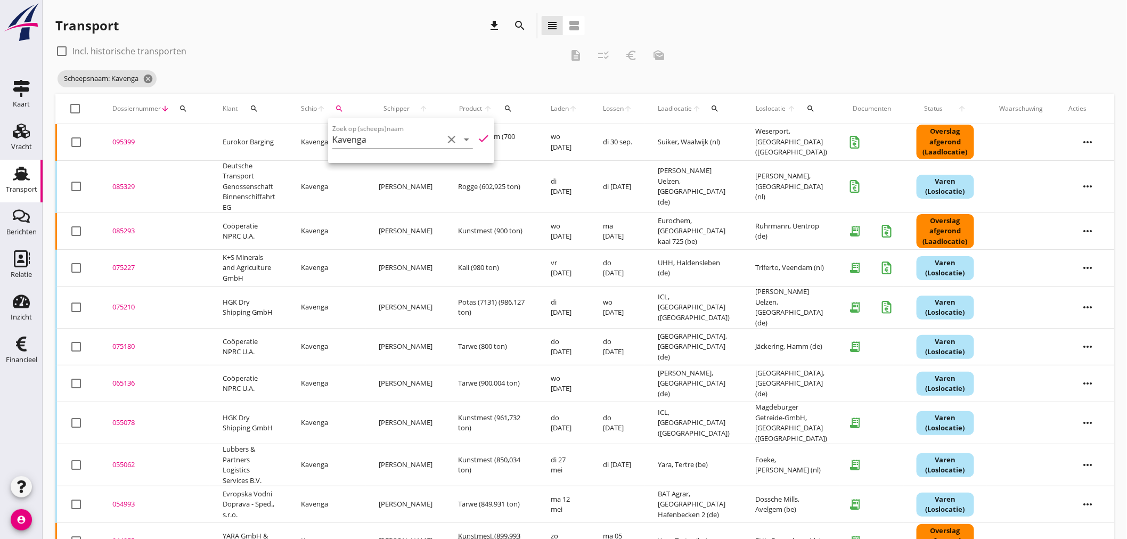
click at [124, 188] on div "085329" at bounding box center [154, 187] width 85 height 11
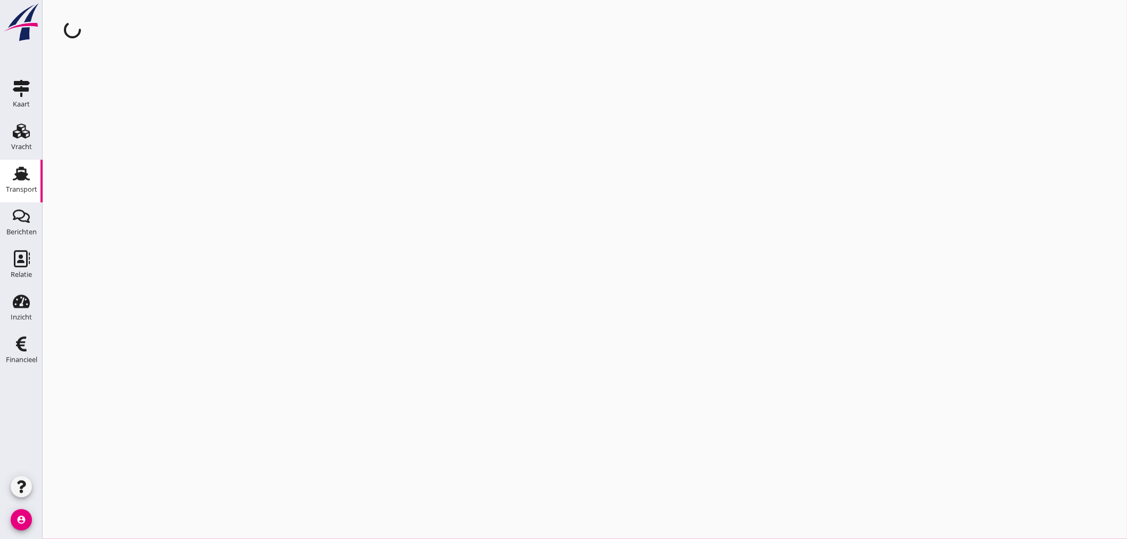
click at [124, 188] on div "cancel You are impersonating another user." at bounding box center [585, 269] width 1085 height 539
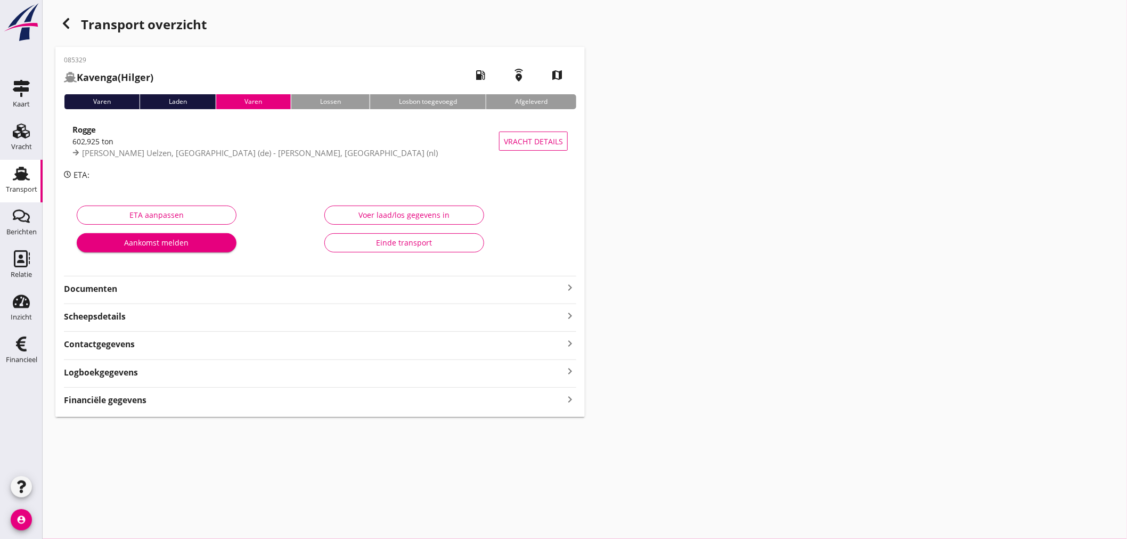
click at [565, 397] on icon "keyboard_arrow_right" at bounding box center [570, 399] width 13 height 14
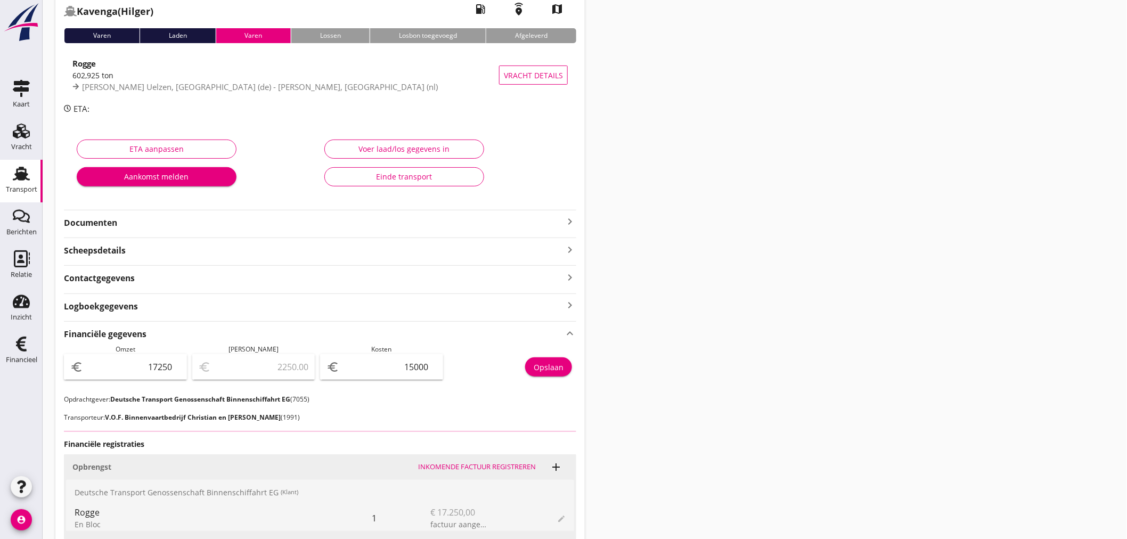
scroll to position [137, 0]
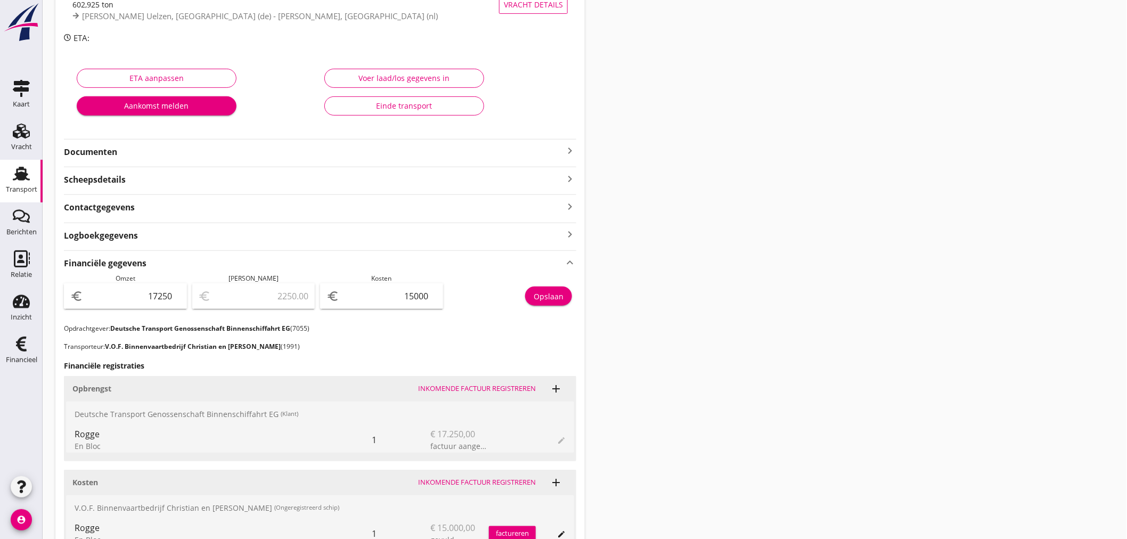
click at [569, 147] on icon "keyboard_arrow_right" at bounding box center [570, 150] width 13 height 13
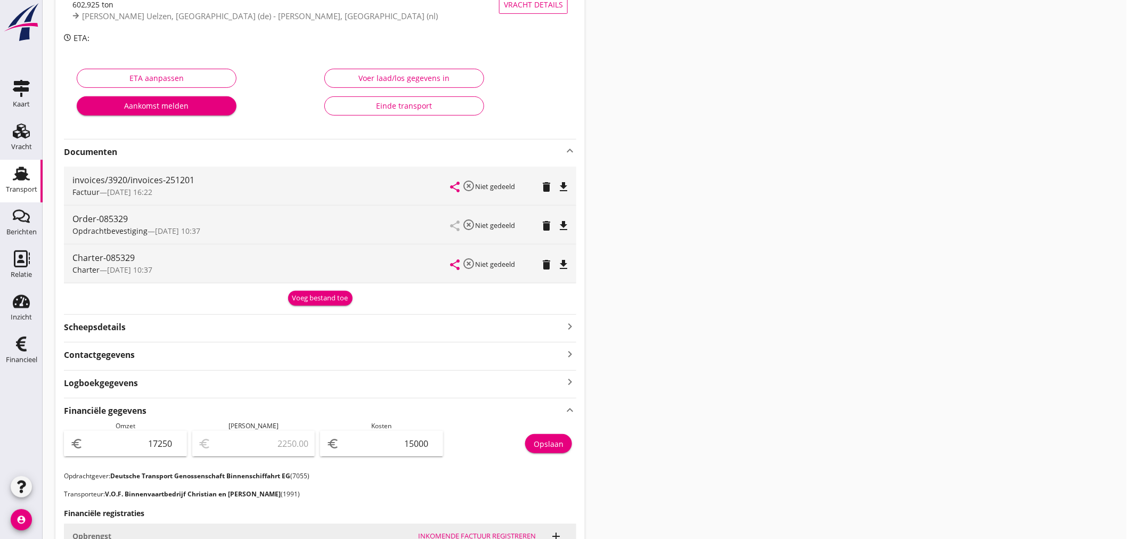
drag, startPoint x: 327, startPoint y: 301, endPoint x: 320, endPoint y: 302, distance: 6.4
click at [324, 301] on div "Voeg bestand toe" at bounding box center [320, 298] width 56 height 11
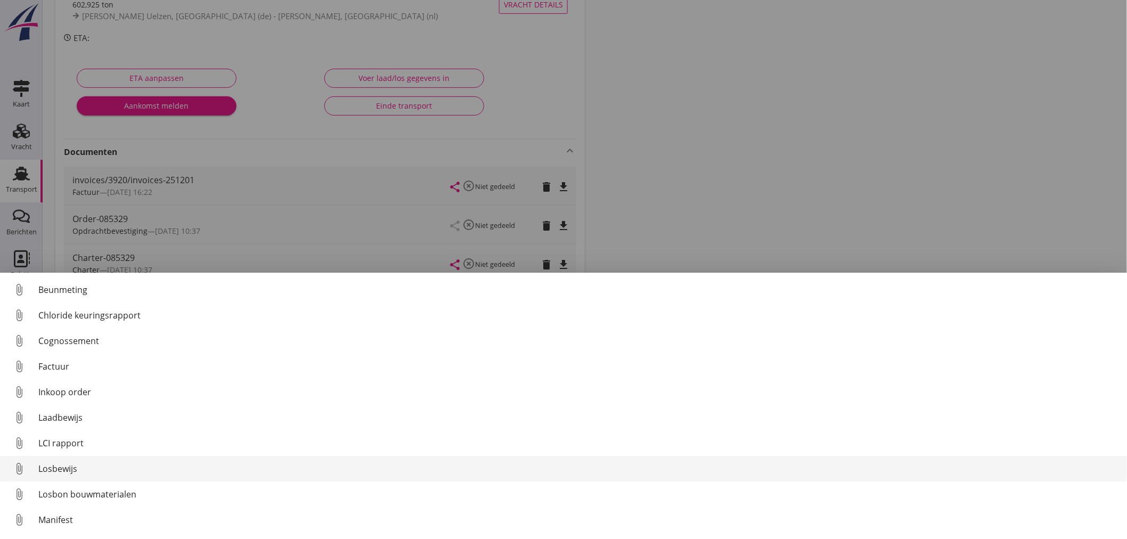
click at [72, 467] on div "Losbewijs" at bounding box center [578, 468] width 1080 height 13
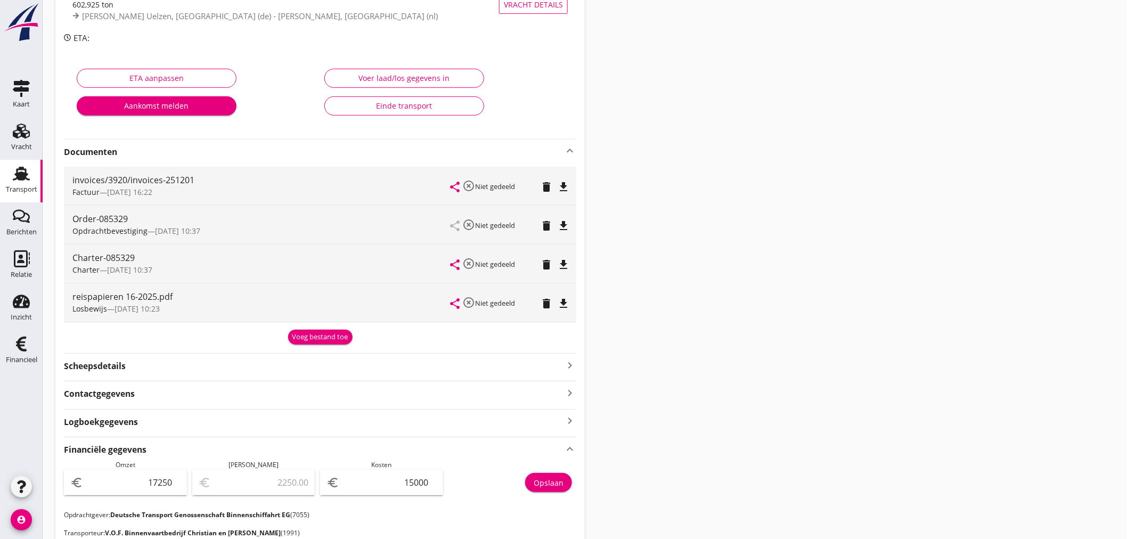
click at [700, 300] on div "Transport overzicht 085329 Kavenga (Hilger) local_gas_station emergency_share m…" at bounding box center [585, 383] width 1085 height 1040
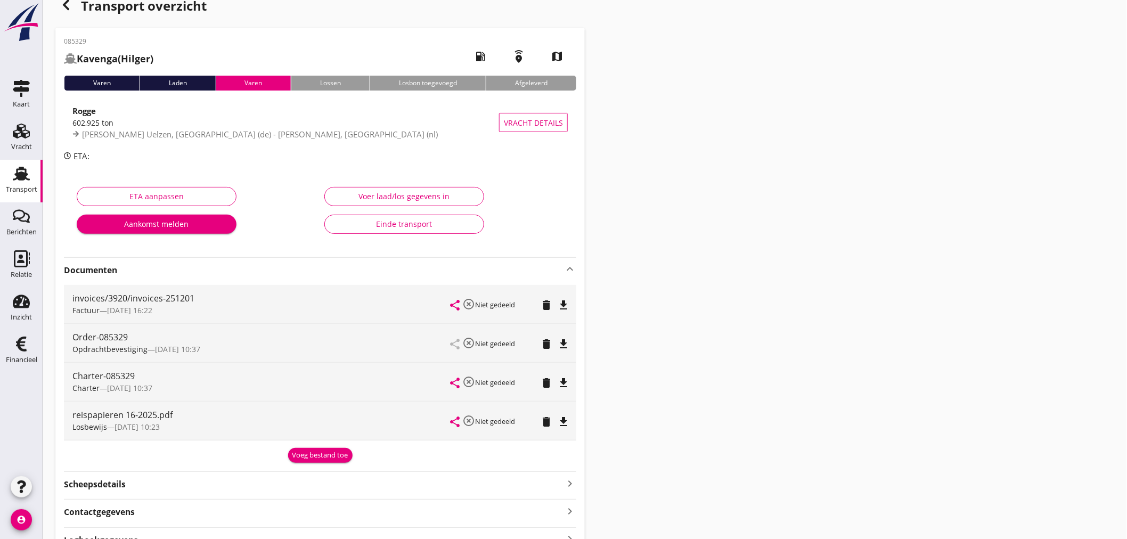
scroll to position [0, 0]
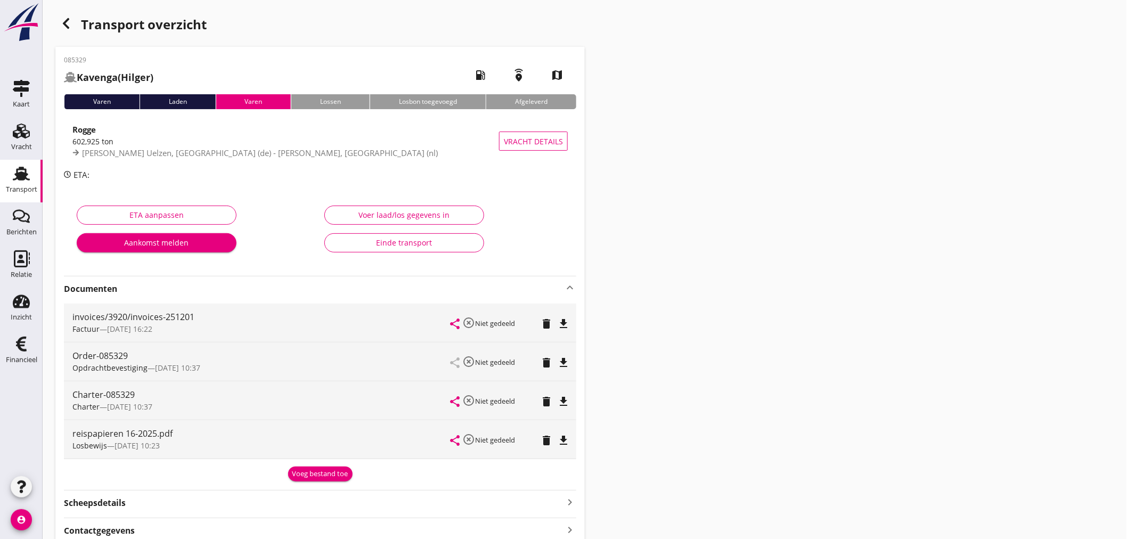
click at [69, 23] on icon "button" at bounding box center [66, 23] width 13 height 13
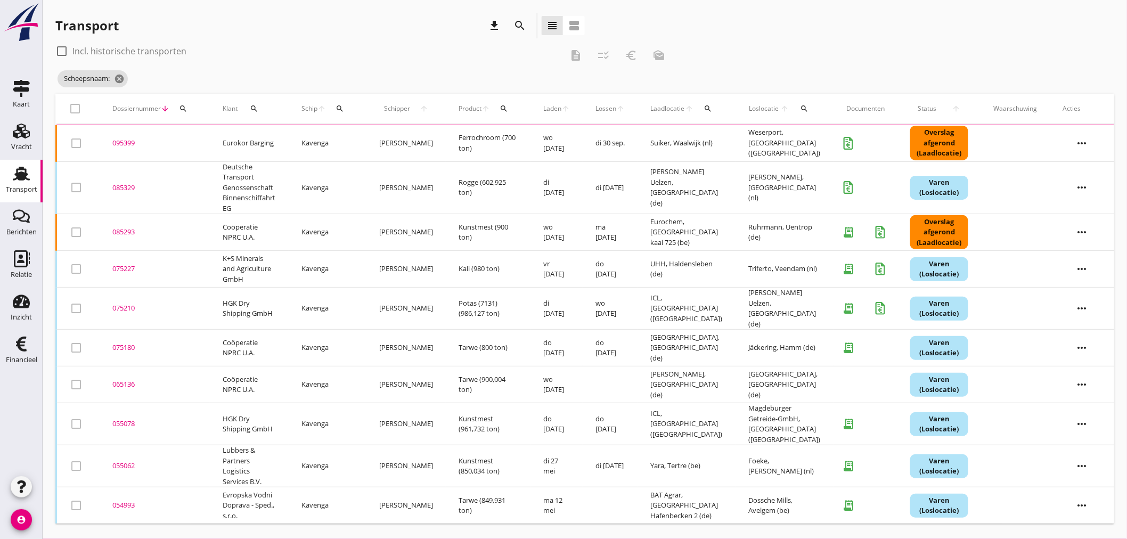
click at [179, 103] on button "search" at bounding box center [183, 108] width 19 height 19
click at [194, 128] on div "Zoeken op dossiernummer..." at bounding box center [240, 136] width 126 height 23
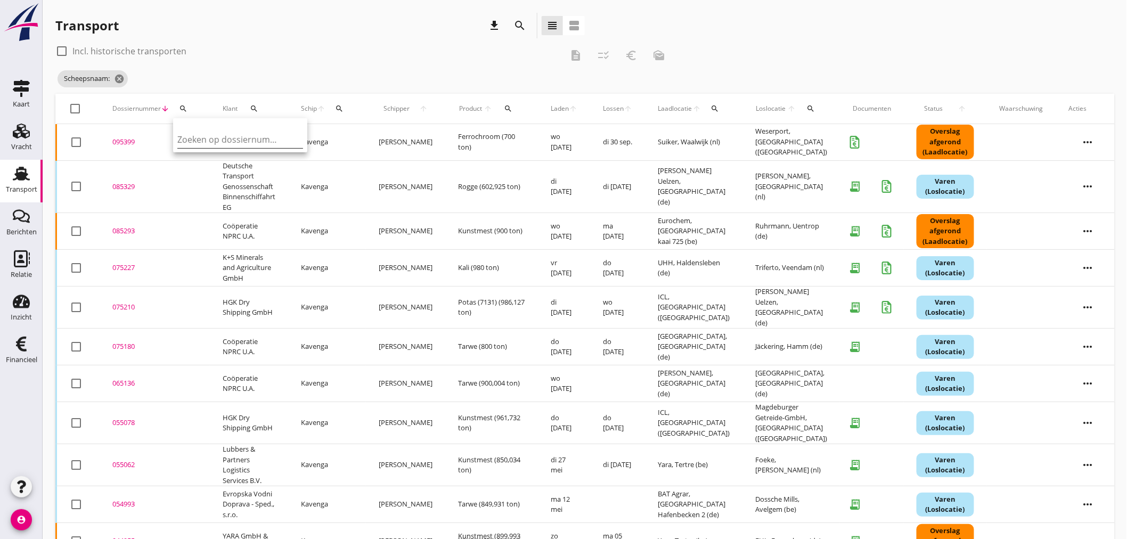
click at [200, 131] on input "Zoeken op dossiernummer..." at bounding box center [232, 139] width 111 height 17
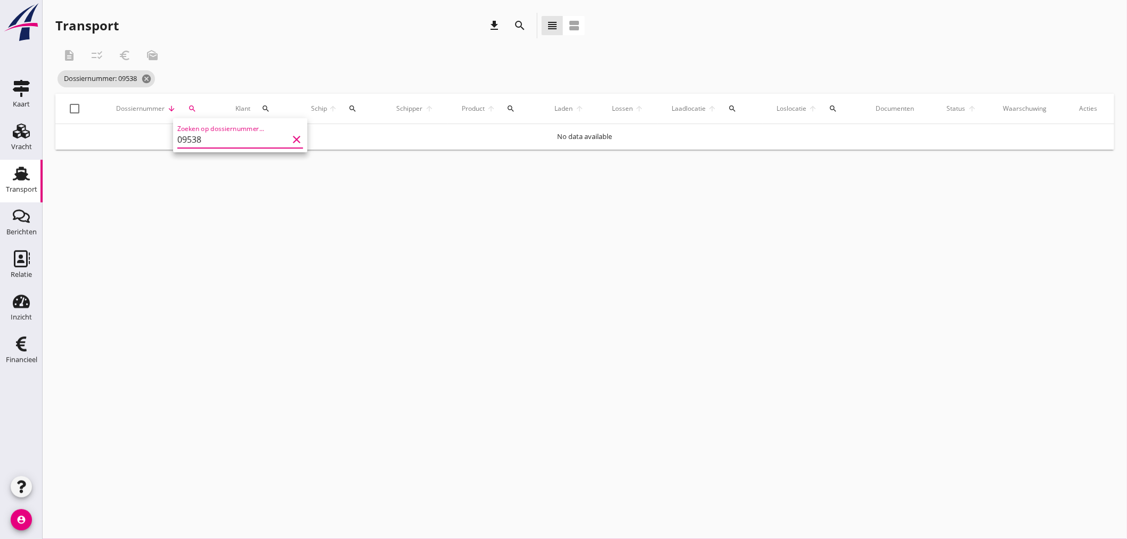
type input "0953"
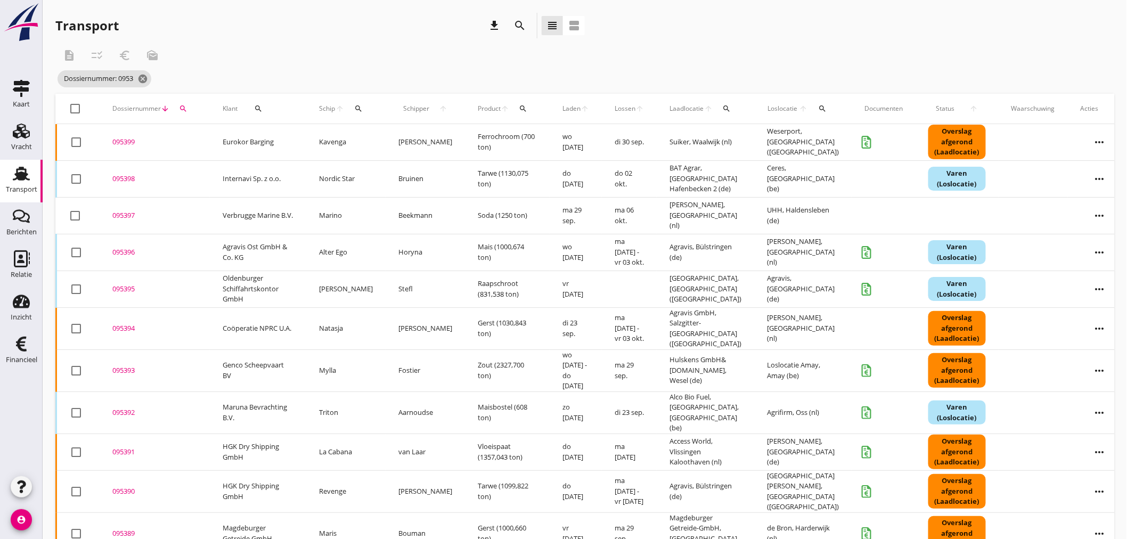
click at [120, 408] on div "095392" at bounding box center [154, 413] width 85 height 11
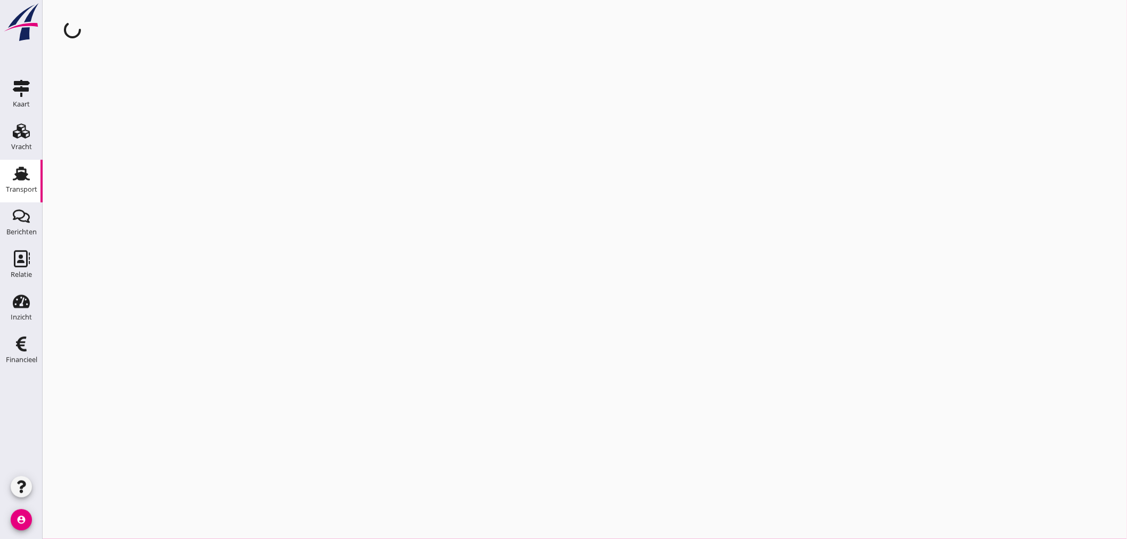
click at [120, 406] on div "cancel You are impersonating another user." at bounding box center [585, 269] width 1085 height 539
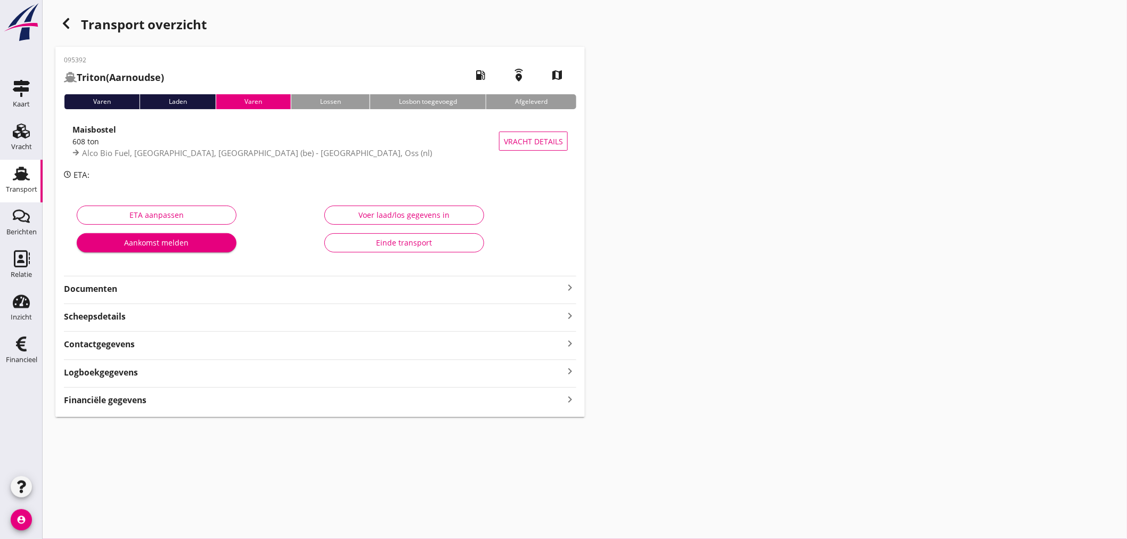
click at [568, 402] on icon "keyboard_arrow_right" at bounding box center [570, 399] width 13 height 14
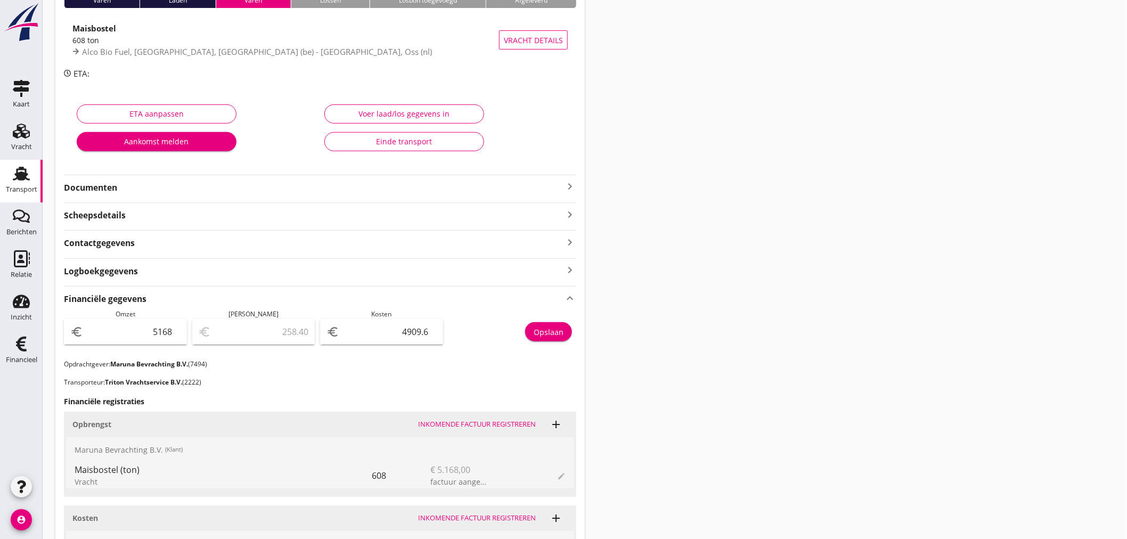
scroll to position [97, 0]
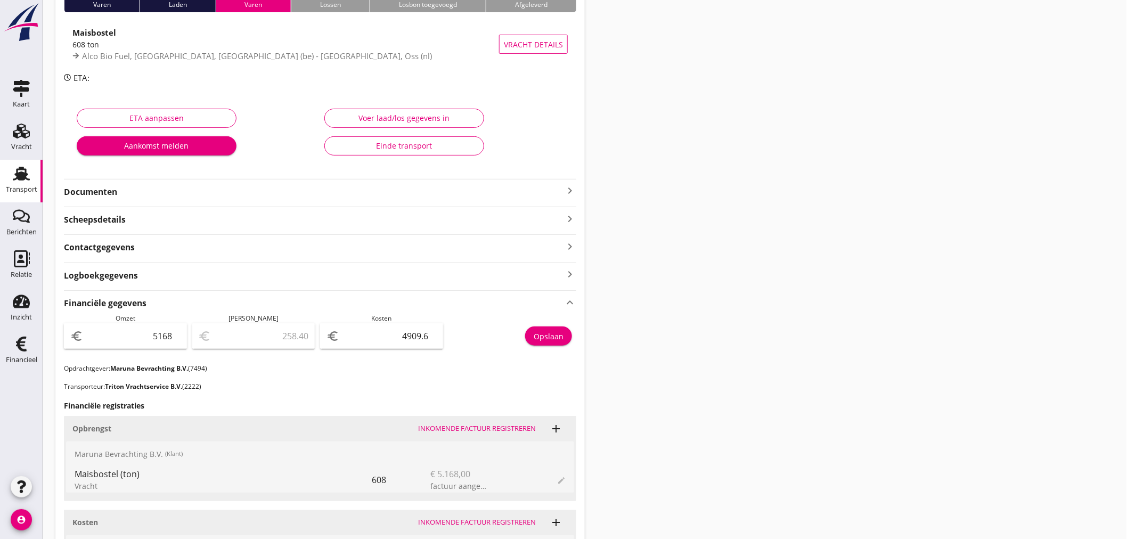
click at [572, 199] on div "095392 Triton (Aarnoudse) local_gas_station emergency_share map Varen Laden Var…" at bounding box center [320, 402] width 530 height 904
drag, startPoint x: 571, startPoint y: 186, endPoint x: 571, endPoint y: 201, distance: 14.4
click at [571, 188] on icon "keyboard_arrow_right" at bounding box center [570, 190] width 13 height 13
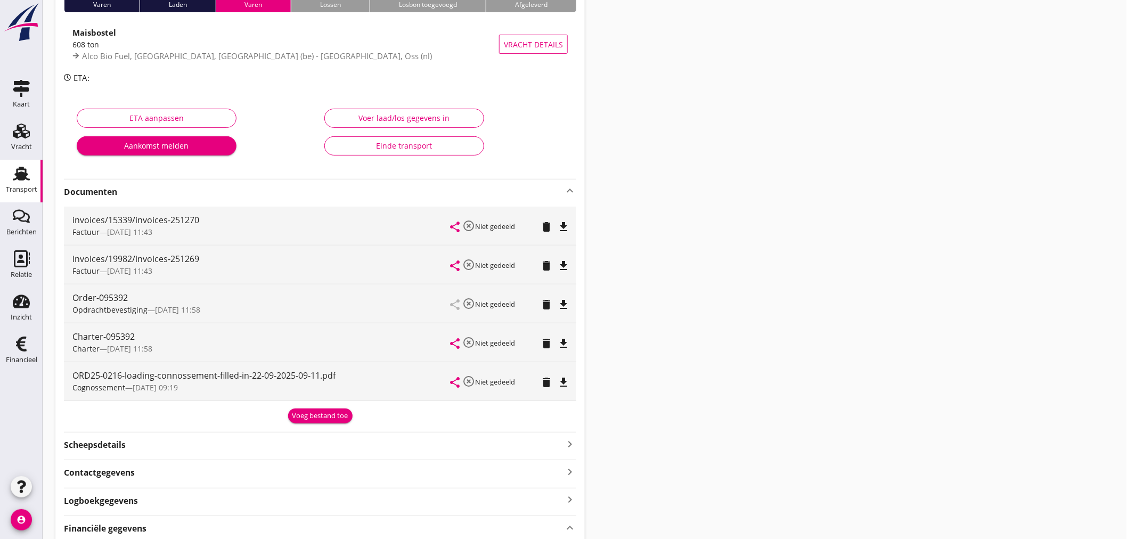
click at [333, 417] on div "Voeg bestand toe" at bounding box center [320, 416] width 56 height 11
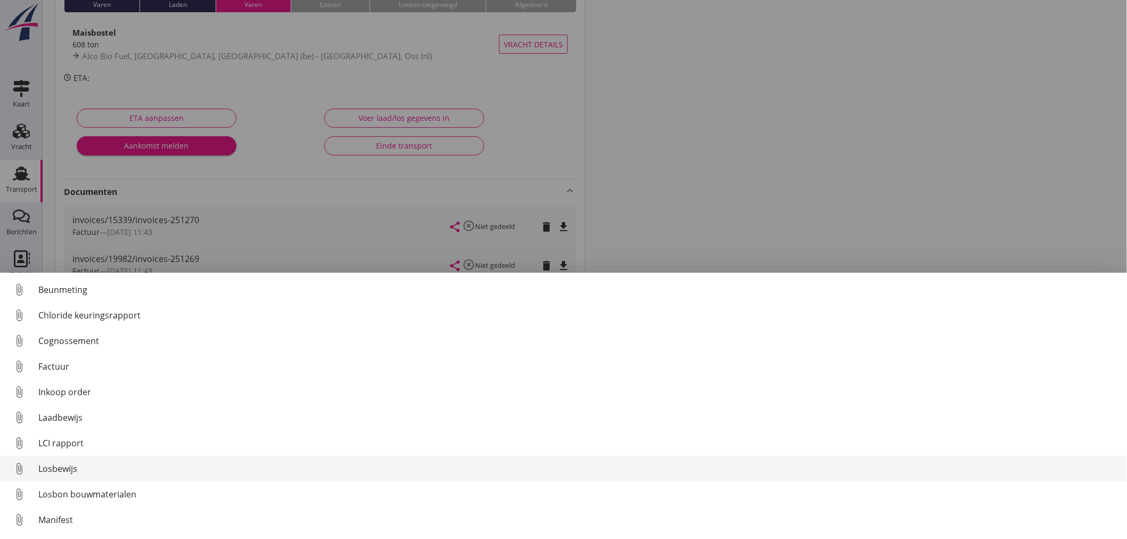
click at [71, 469] on div "Losbewijs" at bounding box center [578, 468] width 1080 height 13
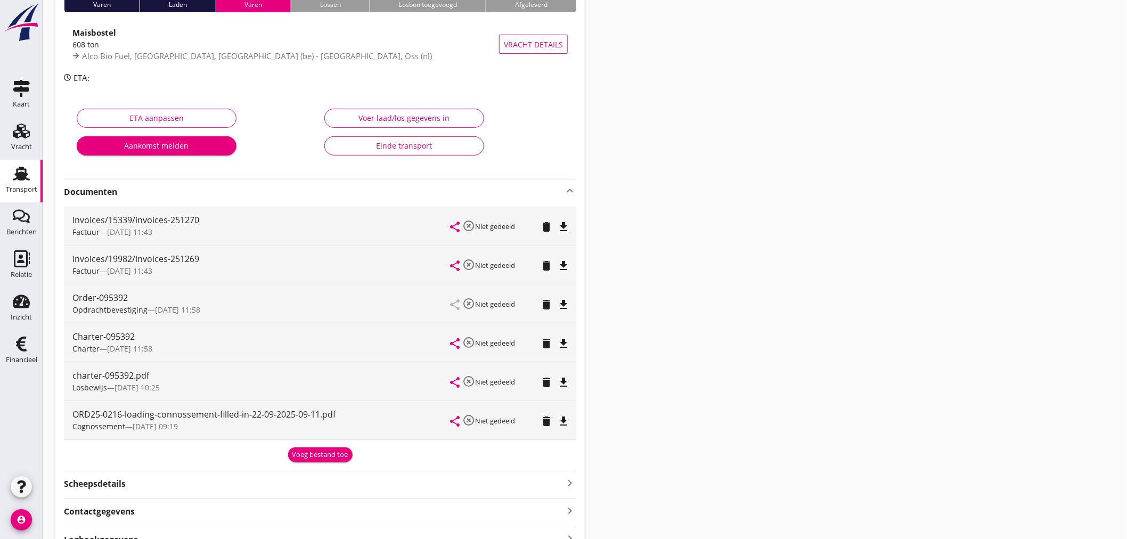
click at [565, 386] on icon "file_download" at bounding box center [563, 382] width 13 height 13
click at [546, 383] on icon "delete" at bounding box center [546, 382] width 13 height 13
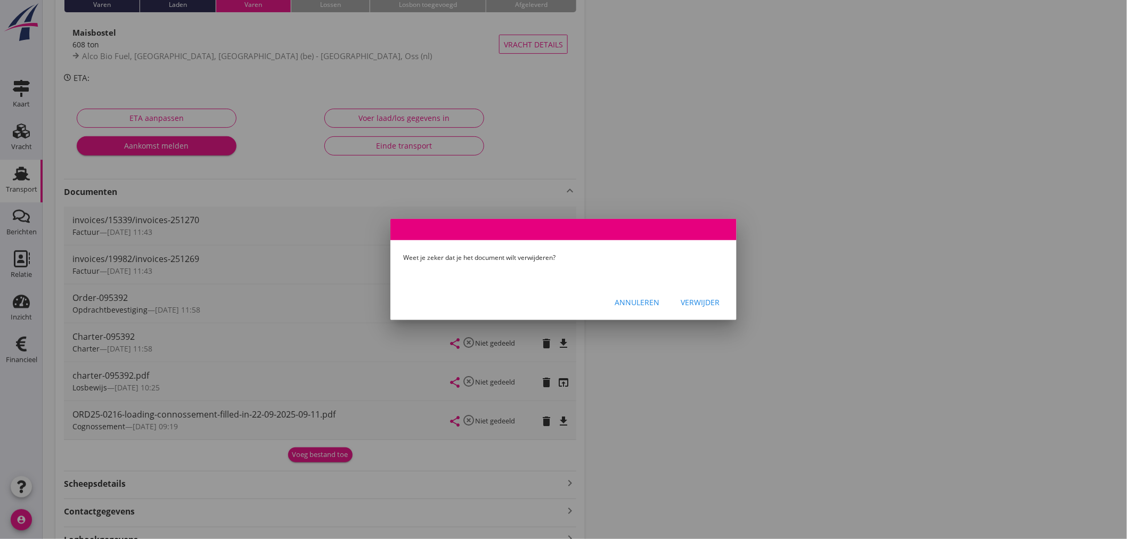
drag, startPoint x: 705, startPoint y: 299, endPoint x: 662, endPoint y: 365, distance: 78.9
click at [705, 301] on div "Verwijder" at bounding box center [700, 302] width 39 height 11
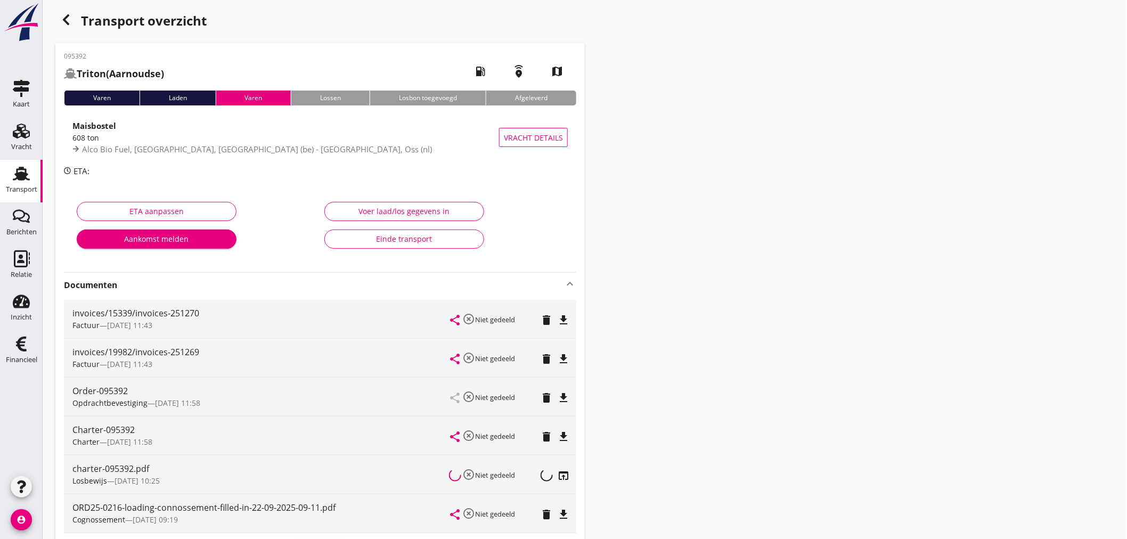
scroll to position [0, 0]
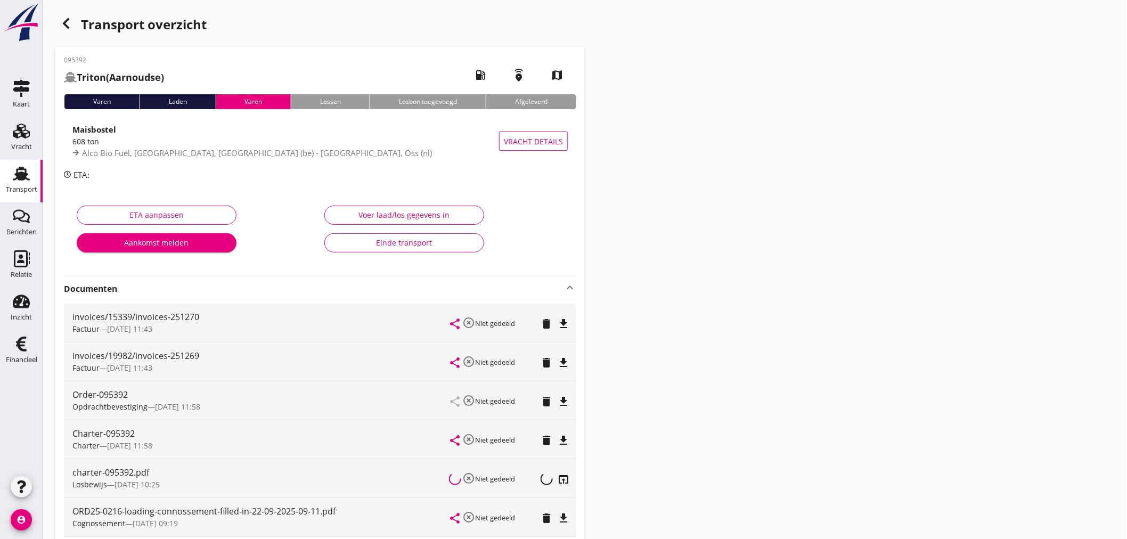
click at [64, 28] on icon "button" at bounding box center [66, 23] width 13 height 13
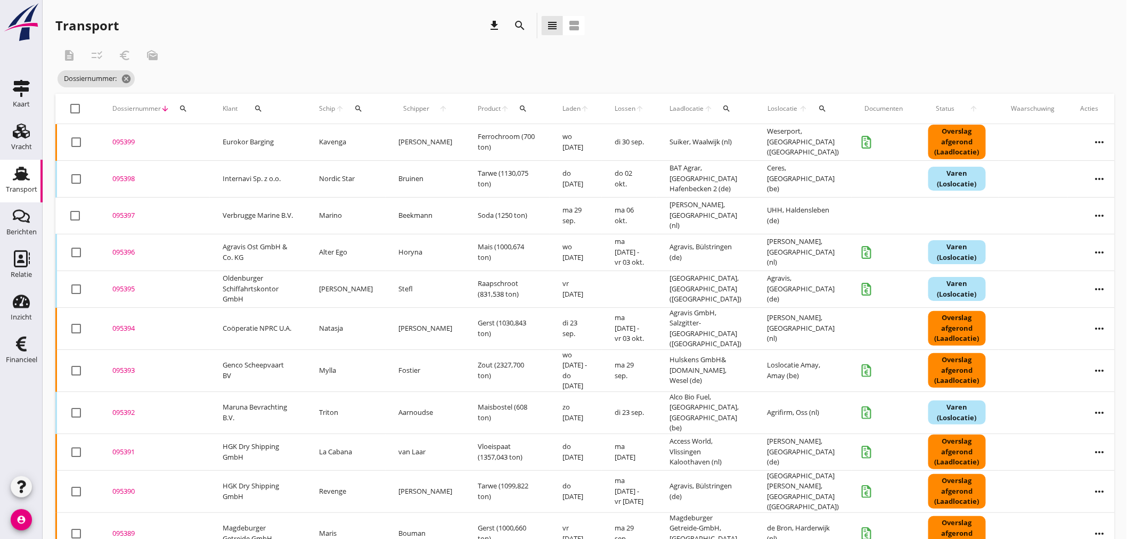
drag, startPoint x: 357, startPoint y: 99, endPoint x: 359, endPoint y: 108, distance: 8.7
click at [359, 105] on button "search" at bounding box center [359, 108] width 20 height 19
drag, startPoint x: 368, startPoint y: 136, endPoint x: 392, endPoint y: 153, distance: 29.6
click at [379, 147] on input "Zoek op (scheeps)naam" at bounding box center [408, 139] width 111 height 17
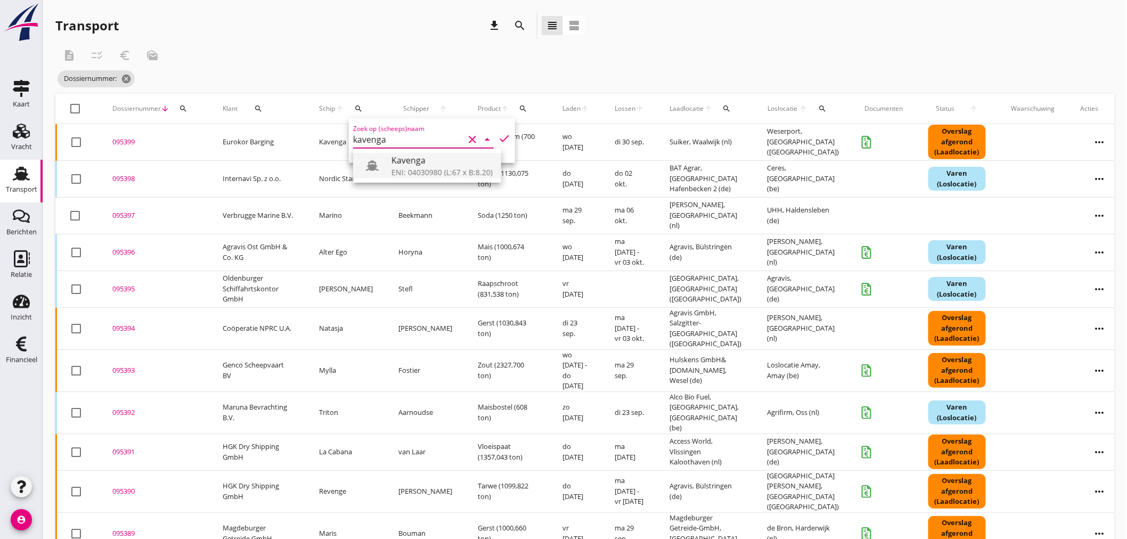
click at [405, 168] on div "ENI: 04030980 (L:67 x B:8.20)" at bounding box center [442, 172] width 101 height 11
click at [500, 136] on icon "check" at bounding box center [504, 138] width 13 height 13
type input "Kavenga"
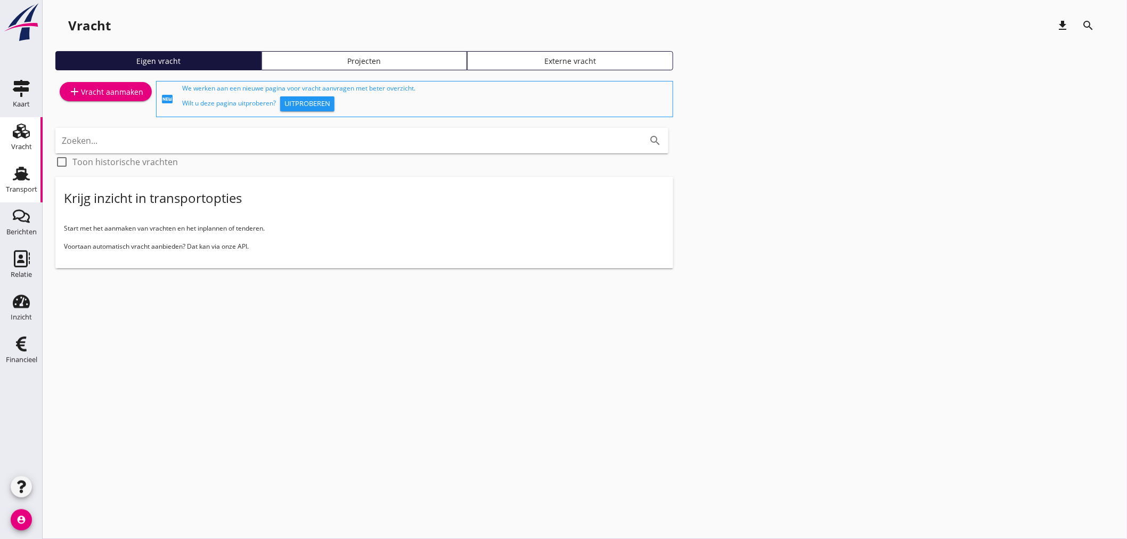
click at [25, 186] on div "Transport" at bounding box center [21, 189] width 31 height 7
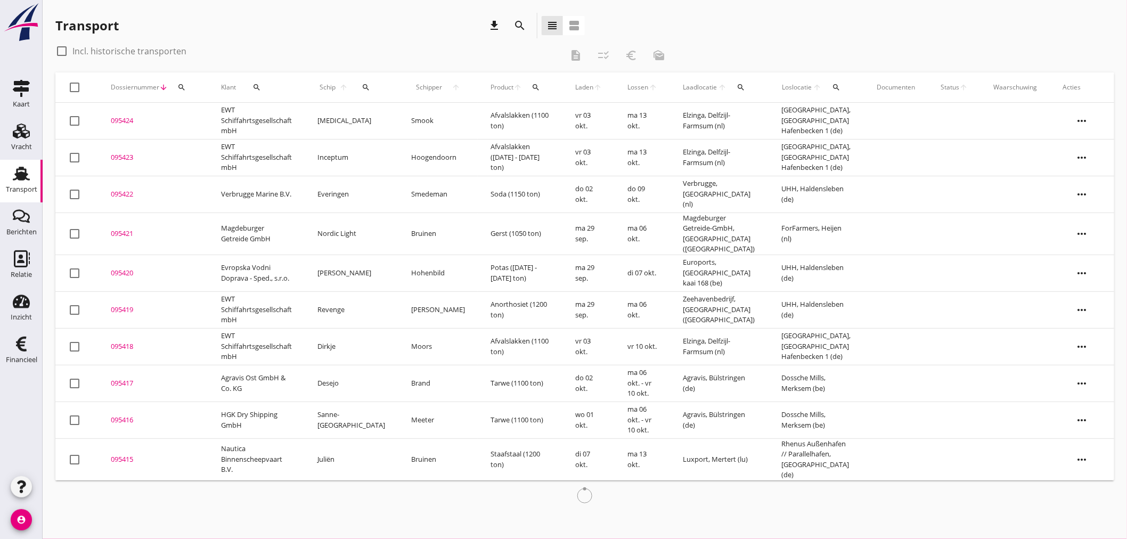
click at [180, 87] on icon "search" at bounding box center [181, 87] width 9 height 9
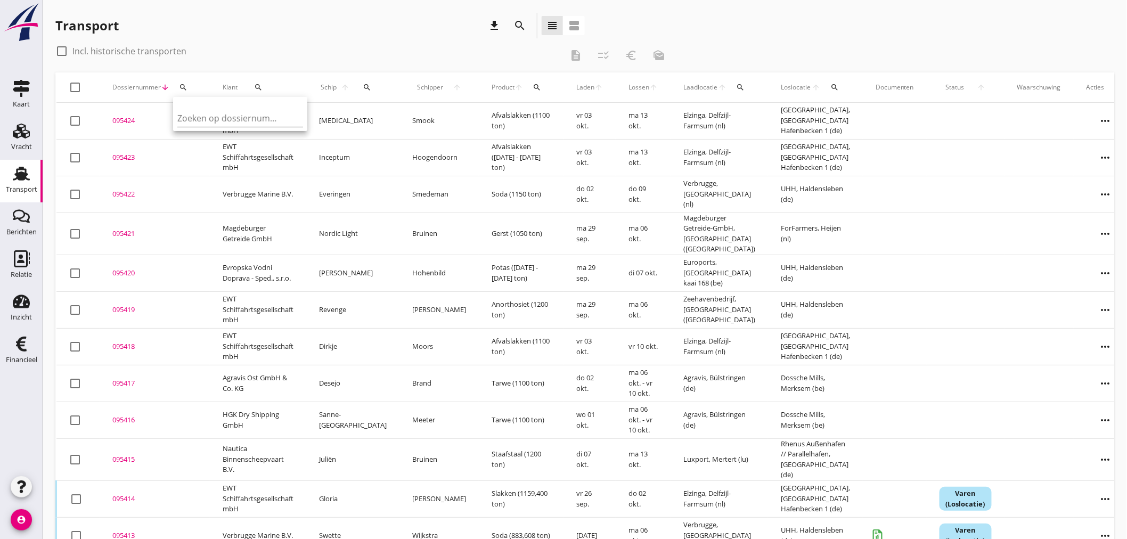
click at [188, 116] on input "Zoeken op dossiernummer..." at bounding box center [232, 118] width 111 height 17
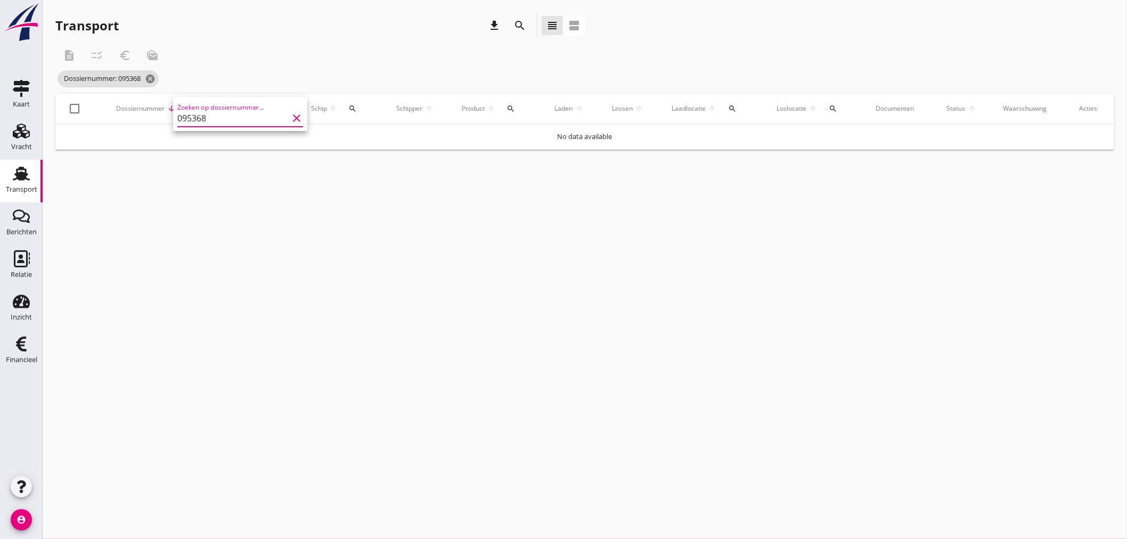
type input "095368"
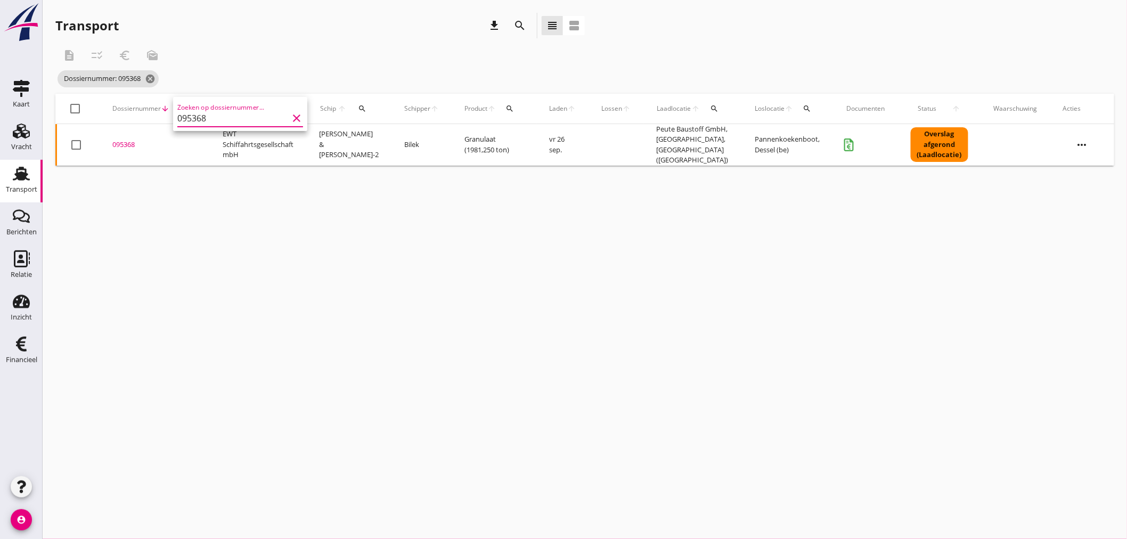
click at [118, 143] on div "095368" at bounding box center [154, 145] width 85 height 11
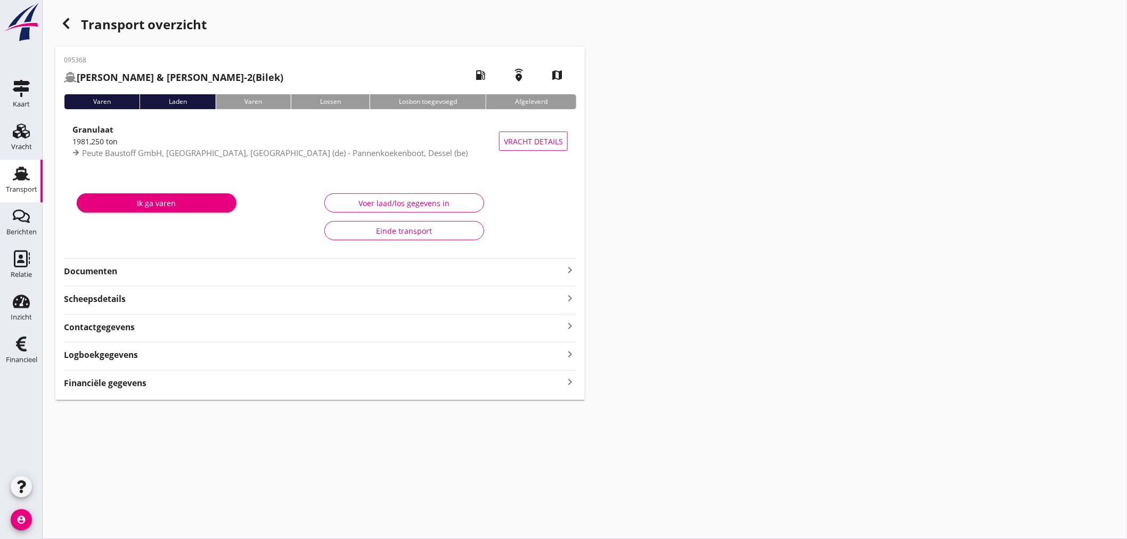
click at [569, 382] on icon "keyboard_arrow_right" at bounding box center [570, 382] width 13 height 14
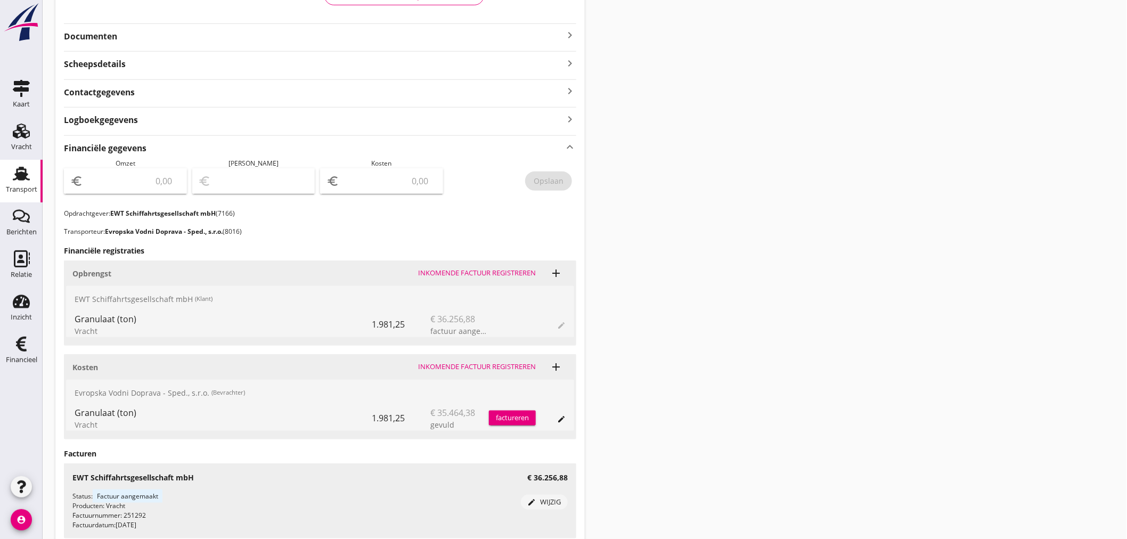
scroll to position [237, 0]
click at [100, 175] on input "number" at bounding box center [132, 179] width 95 height 17
type input "36256"
type input "36256.88"
click at [373, 174] on input "number" at bounding box center [388, 179] width 95 height 17
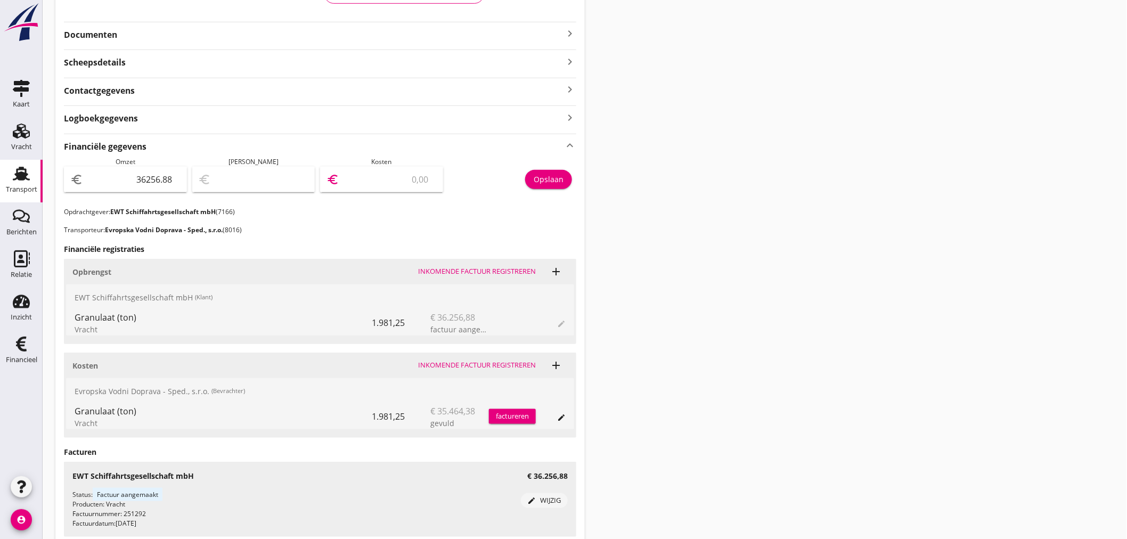
type input "36253.88"
type input "3"
type input "36221.88"
type input "35"
type input "35902.88"
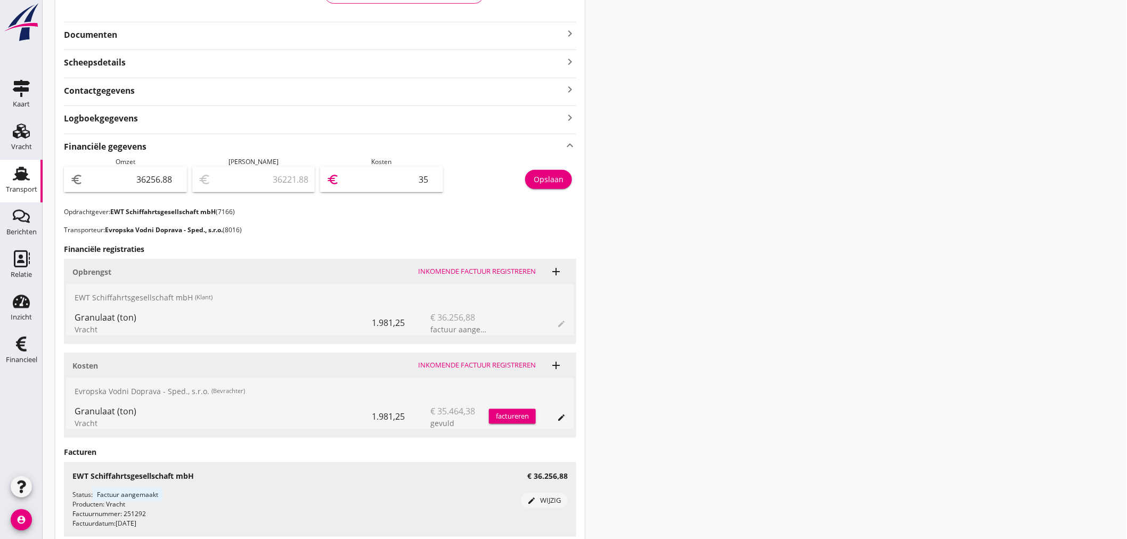
type input "354"
type input "32710.88"
type input "3546"
type input "792.88"
type input "35464"
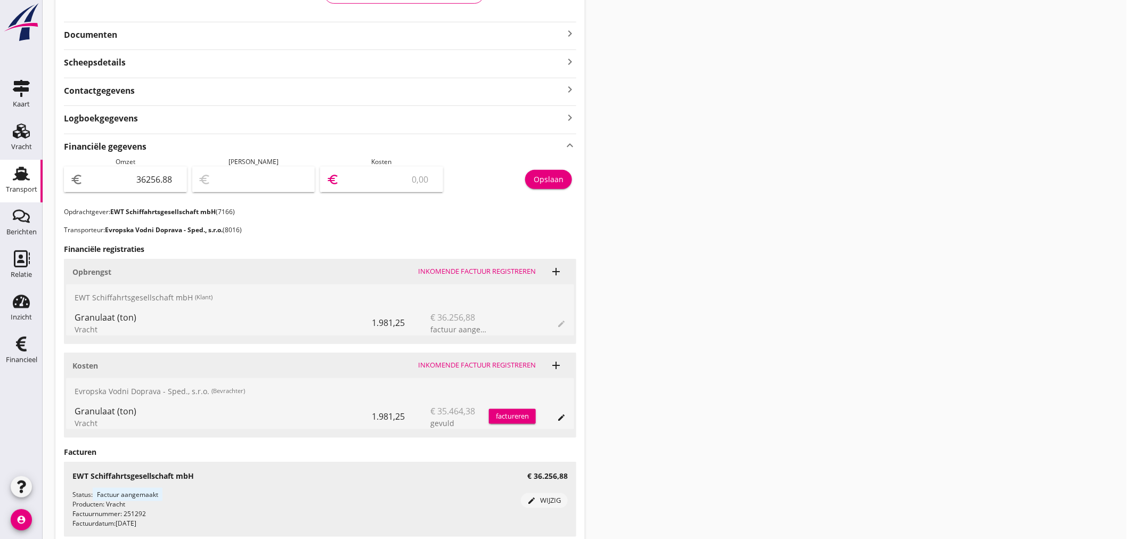
type input "792.58"
type input "35464.3"
type input "792.50"
type input "35464.38"
drag, startPoint x: 510, startPoint y: 172, endPoint x: 530, endPoint y: 176, distance: 20.2
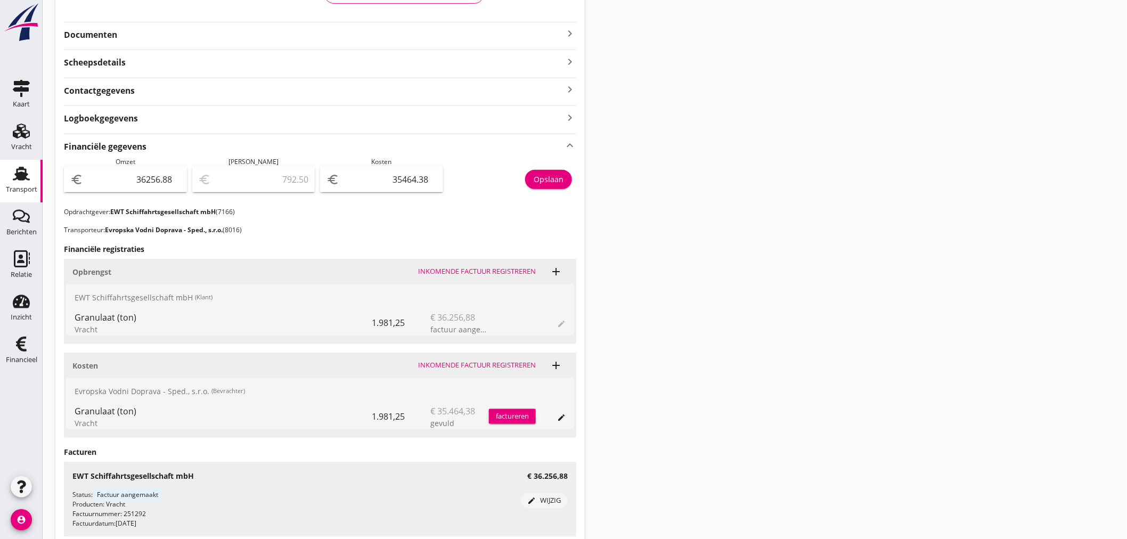
click at [510, 173] on div "Opslaan" at bounding box center [513, 182] width 128 height 50
click at [533, 174] on button "Opslaan" at bounding box center [548, 179] width 47 height 19
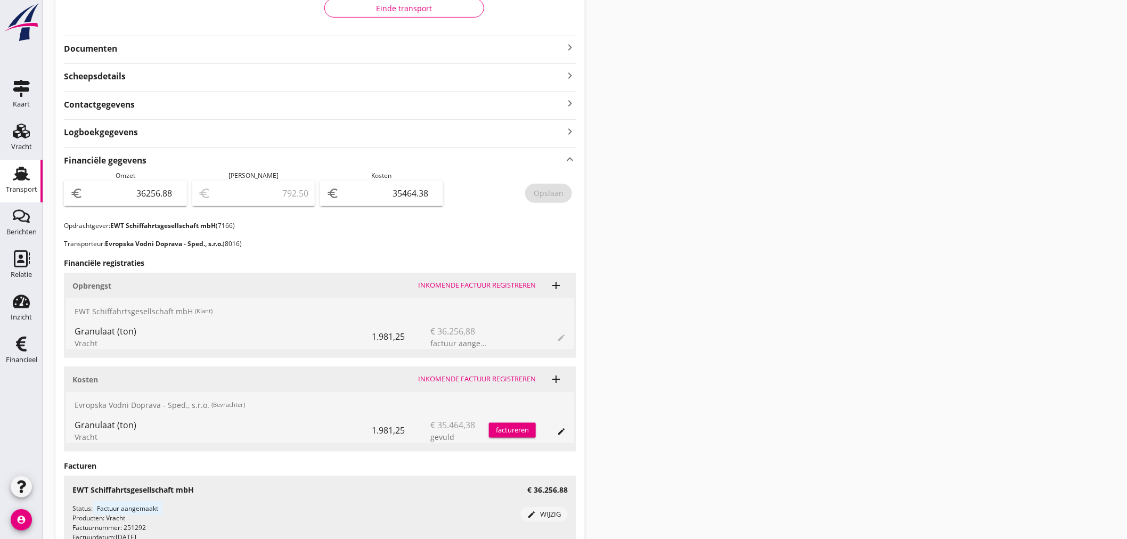
scroll to position [0, 0]
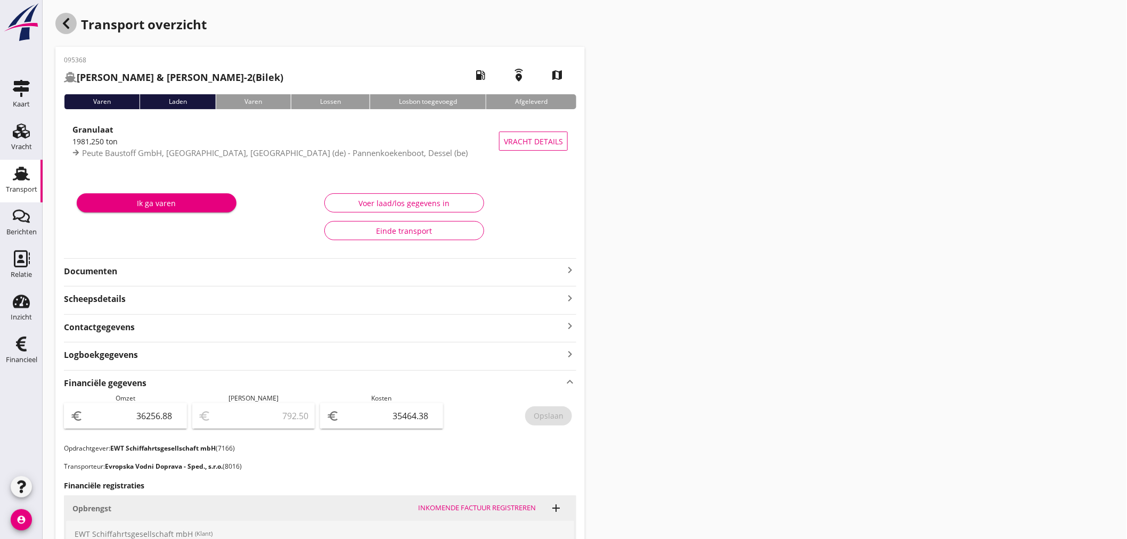
click at [64, 21] on icon "button" at bounding box center [66, 23] width 13 height 13
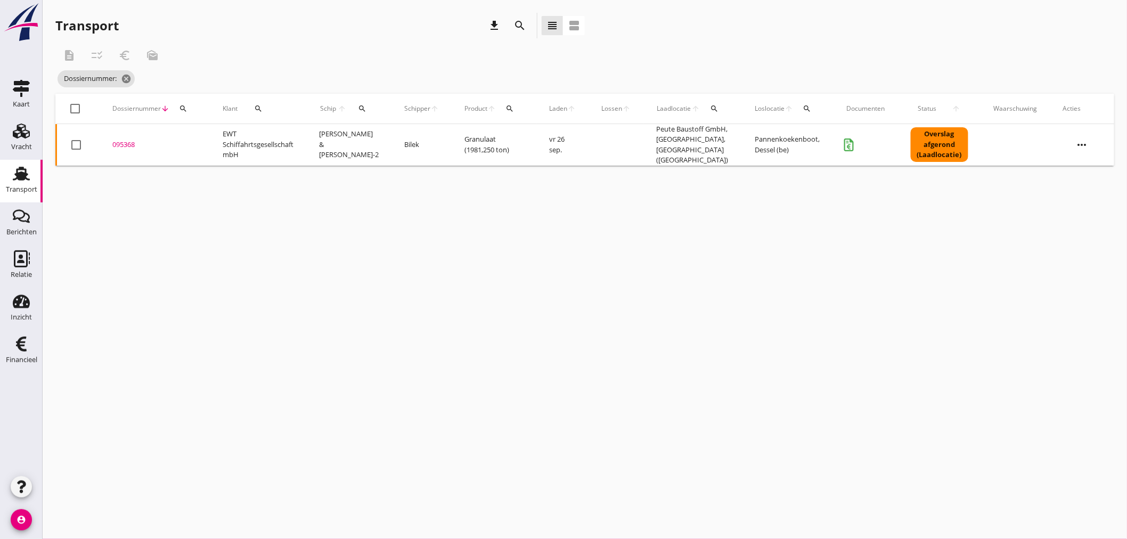
click at [349, 105] on div "Schip arrow_upward search" at bounding box center [349, 109] width 60 height 26
click at [363, 110] on icon "search" at bounding box center [362, 108] width 9 height 9
click at [375, 146] on input "Zoek op (scheeps)naam" at bounding box center [410, 139] width 111 height 17
click at [421, 169] on div "ENI: 08455001 (L:80 x B:9.33)" at bounding box center [443, 172] width 101 height 11
click at [500, 141] on icon "check" at bounding box center [506, 138] width 13 height 13
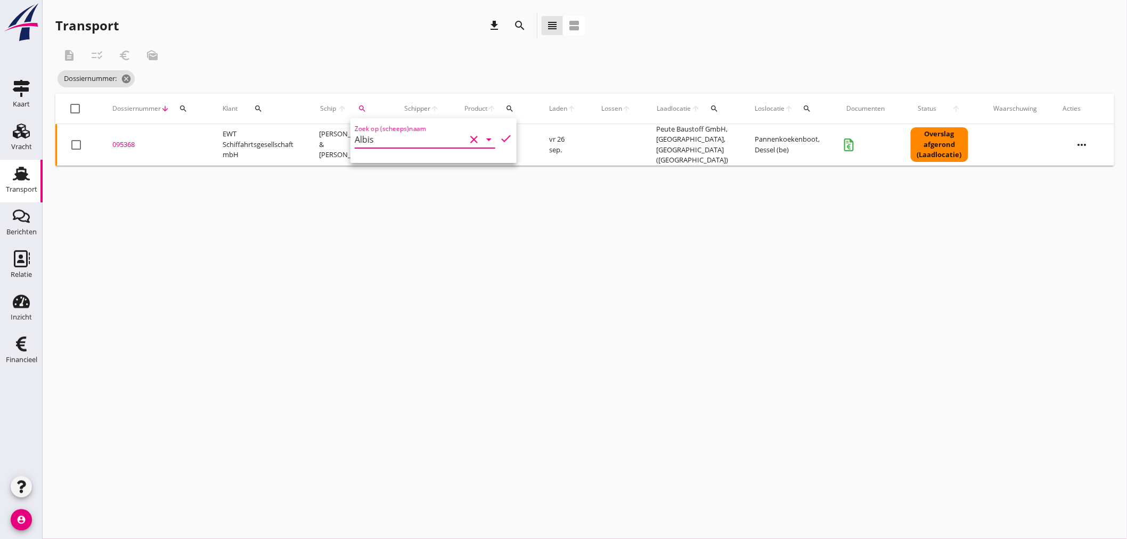
type input "Albis"
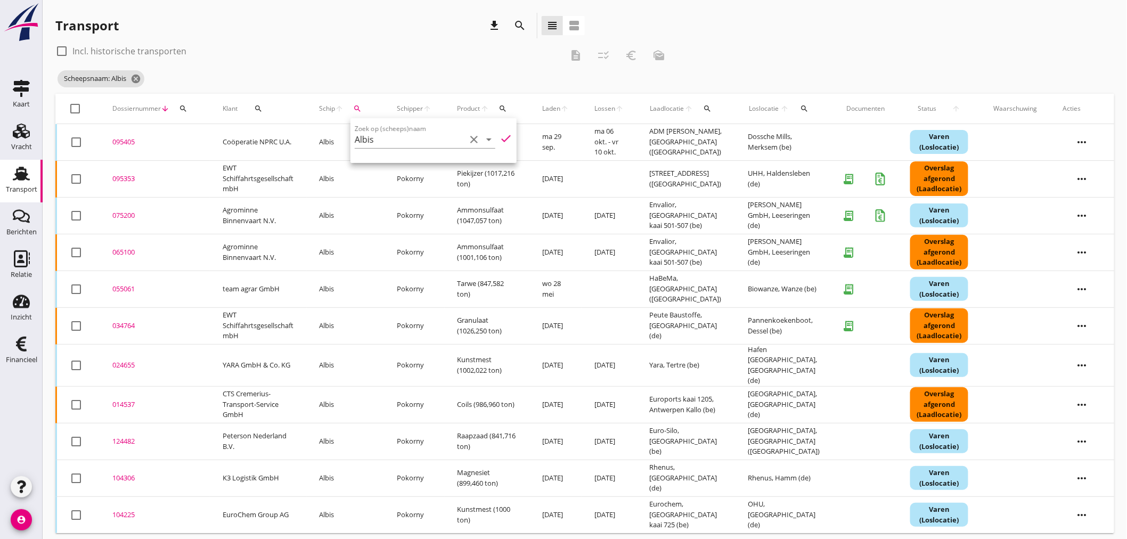
click at [382, 38] on div "Transport download search view_headline view_agenda" at bounding box center [320, 28] width 530 height 30
click at [121, 145] on div "095405" at bounding box center [154, 142] width 85 height 11
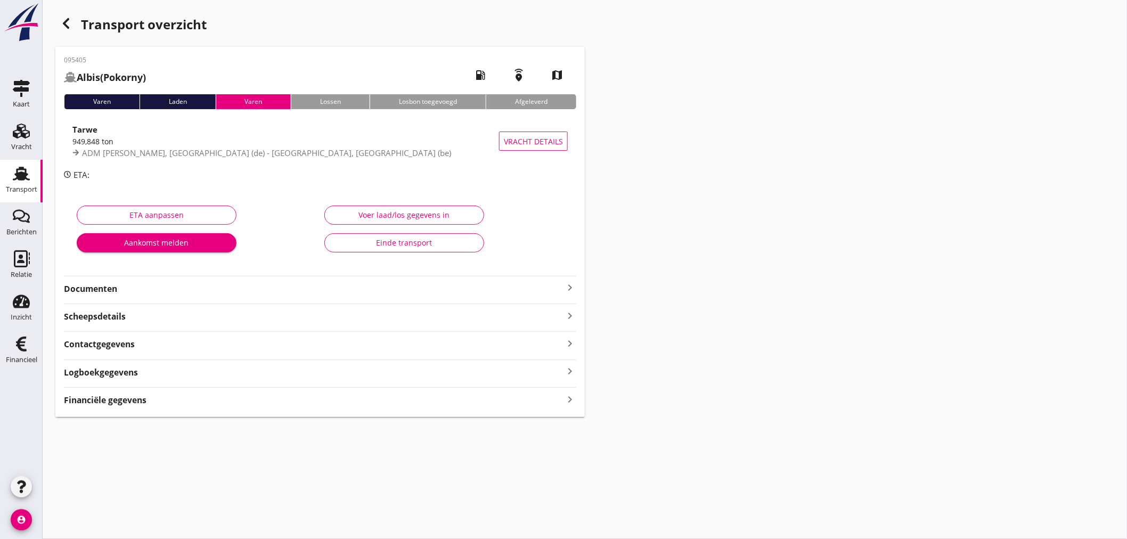
click at [574, 400] on icon "keyboard_arrow_right" at bounding box center [570, 399] width 13 height 14
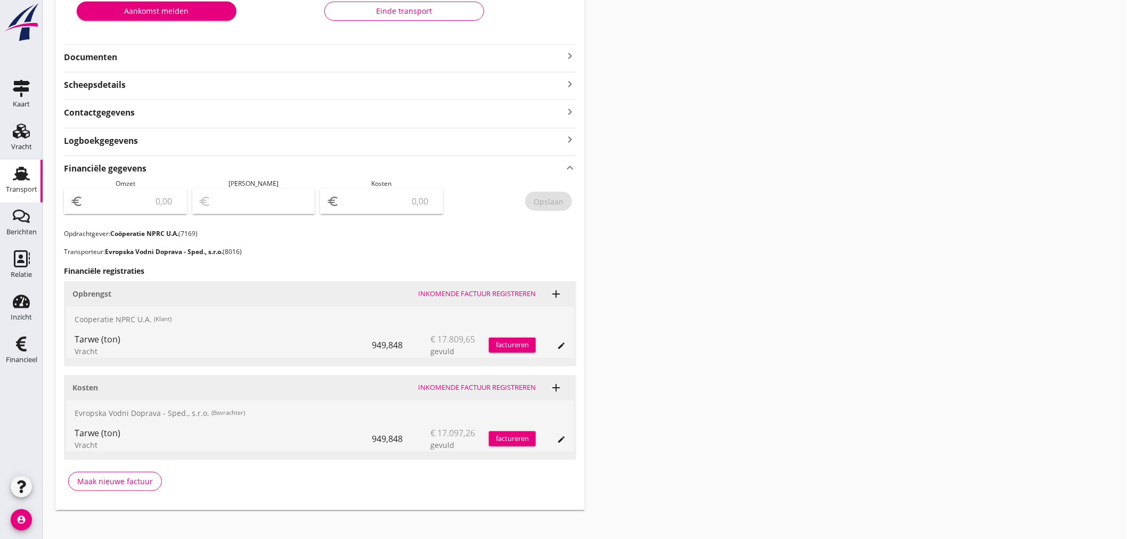
scroll to position [241, 0]
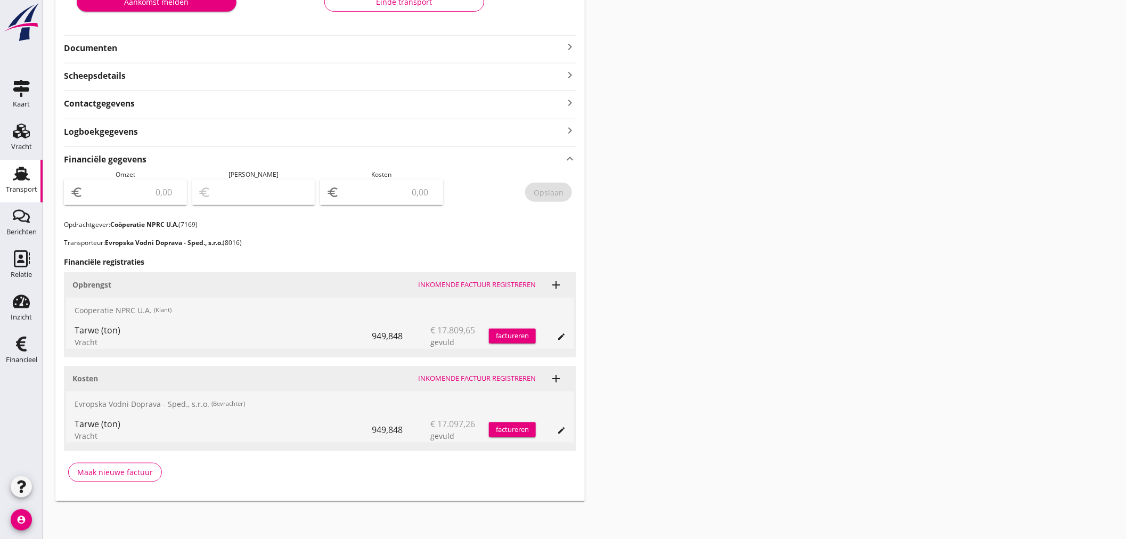
click at [393, 186] on input "number" at bounding box center [388, 192] width 95 height 17
type input "17097"
type input "17097.26"
click at [543, 193] on div "Opslaan" at bounding box center [549, 192] width 30 height 11
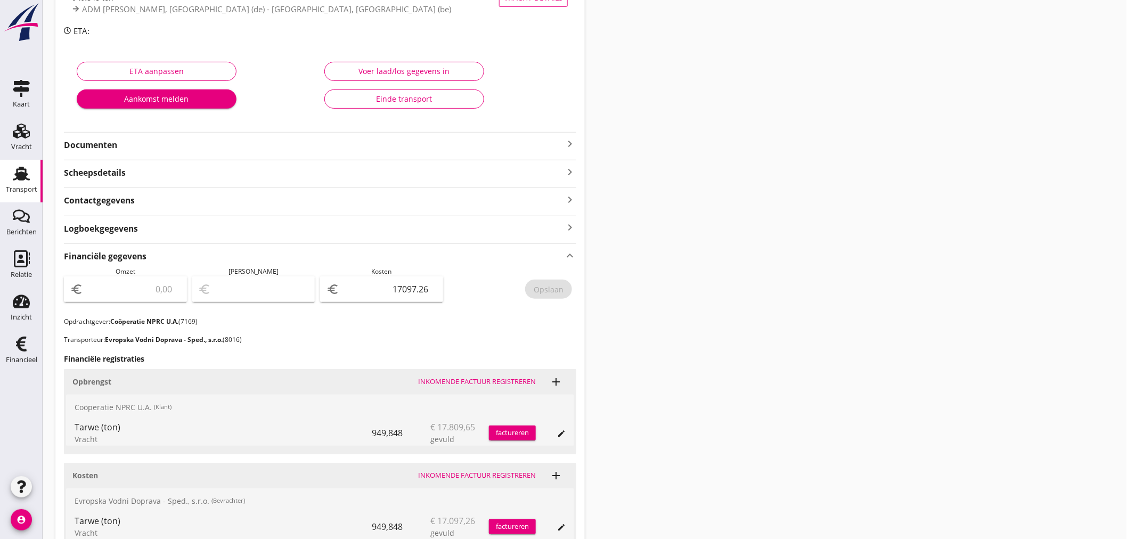
scroll to position [0, 0]
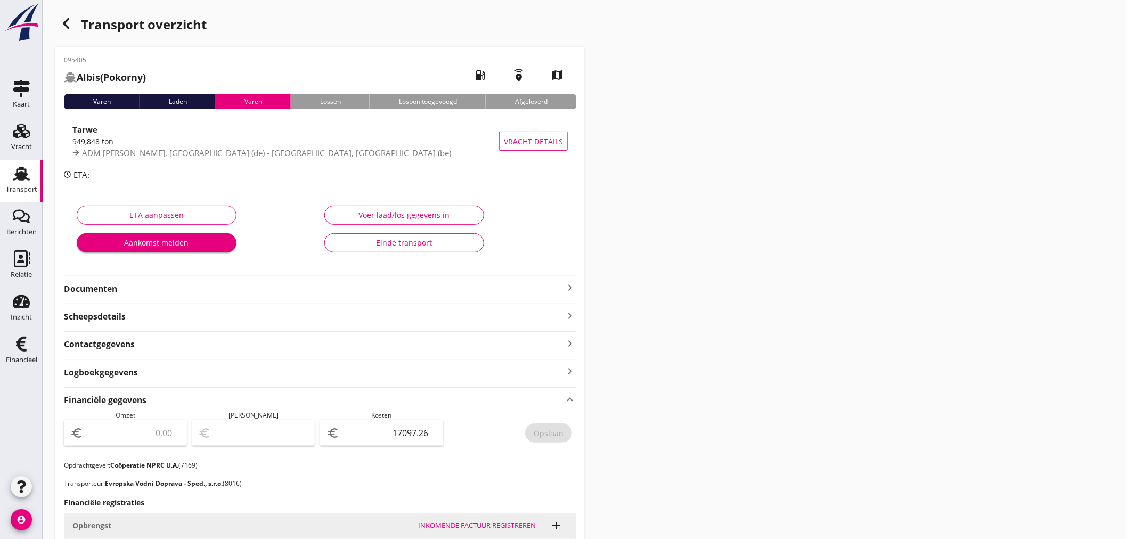
click at [60, 27] on icon "button" at bounding box center [66, 23] width 13 height 13
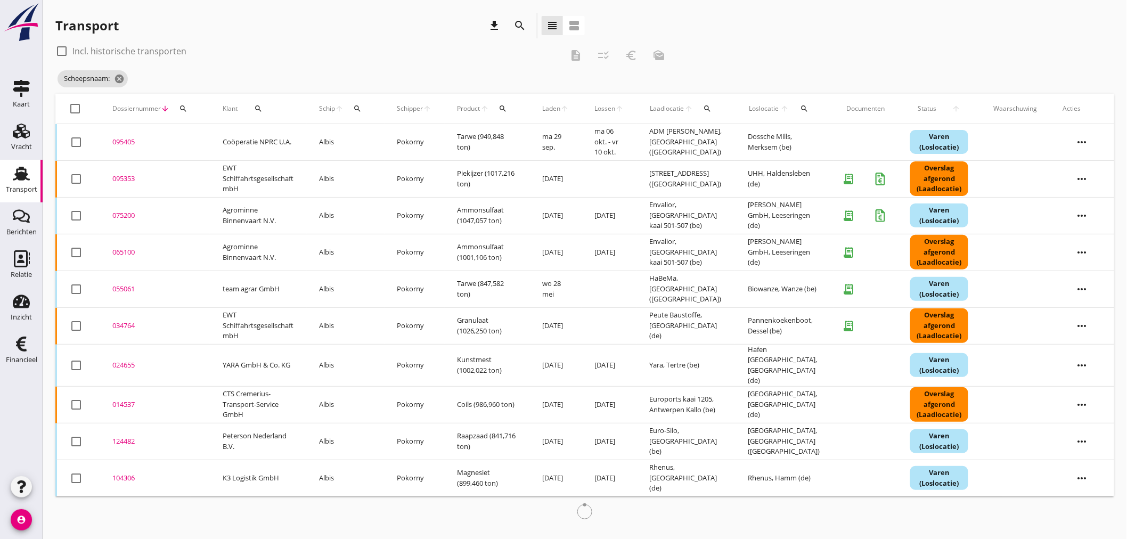
click at [354, 107] on div "search" at bounding box center [357, 108] width 19 height 9
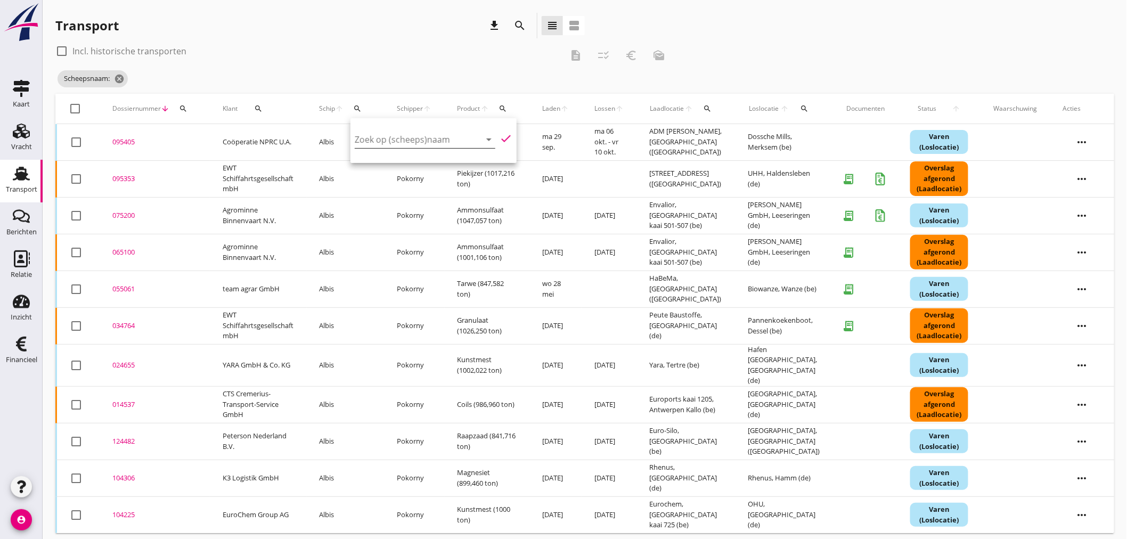
click at [365, 134] on input "Zoek op (scheeps)naam" at bounding box center [410, 139] width 111 height 17
click at [406, 165] on div "Kavenga" at bounding box center [443, 160] width 101 height 13
click at [500, 132] on icon "check" at bounding box center [506, 138] width 13 height 13
type input "Kavenga"
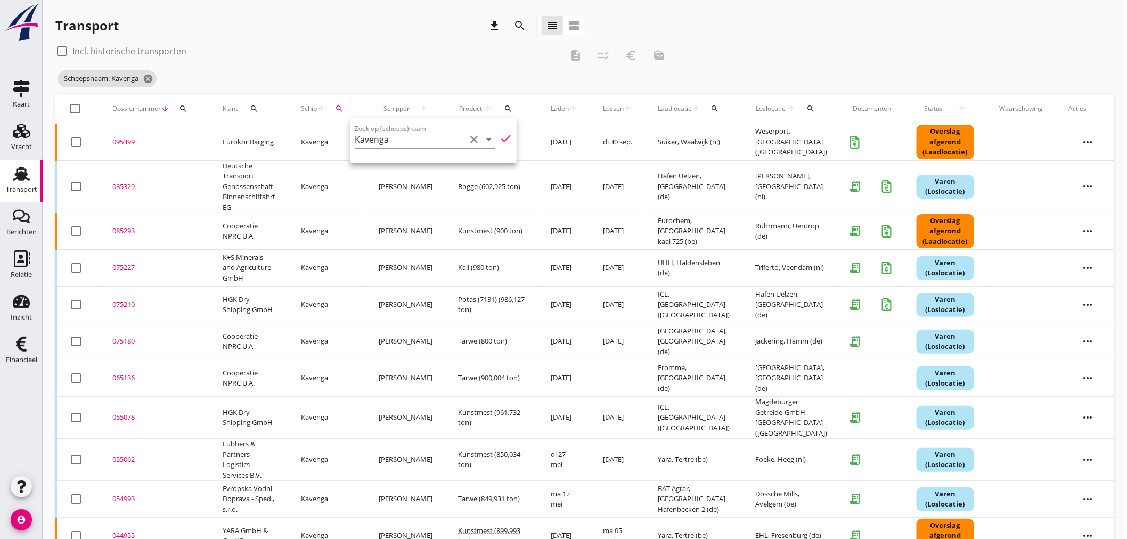
click at [401, 60] on div "check_box_outline_blank Incl. historische transporten description checklist_rtl…" at bounding box center [364, 56] width 618 height 26
drag, startPoint x: 121, startPoint y: 185, endPoint x: 126, endPoint y: 199, distance: 14.5
click at [119, 192] on div "085329" at bounding box center [154, 187] width 85 height 11
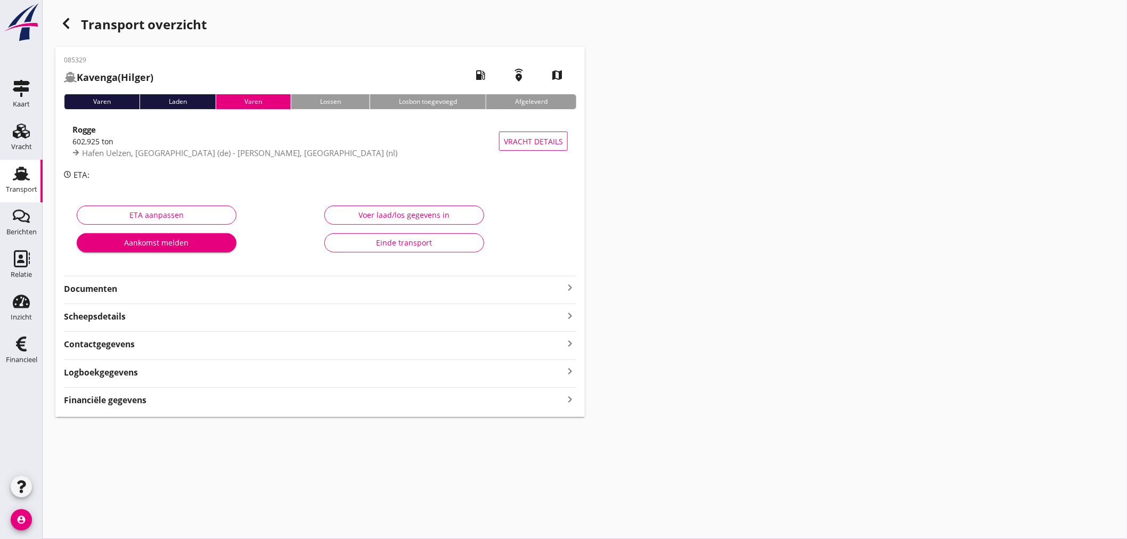
drag, startPoint x: 126, startPoint y: 199, endPoint x: 422, endPoint y: 512, distance: 431.5
click at [212, 263] on div "ETA aanpassen Aankomst melden" at bounding box center [196, 231] width 248 height 67
click at [549, 393] on div "Financiële gegevens keyboard_arrow_right" at bounding box center [320, 399] width 512 height 14
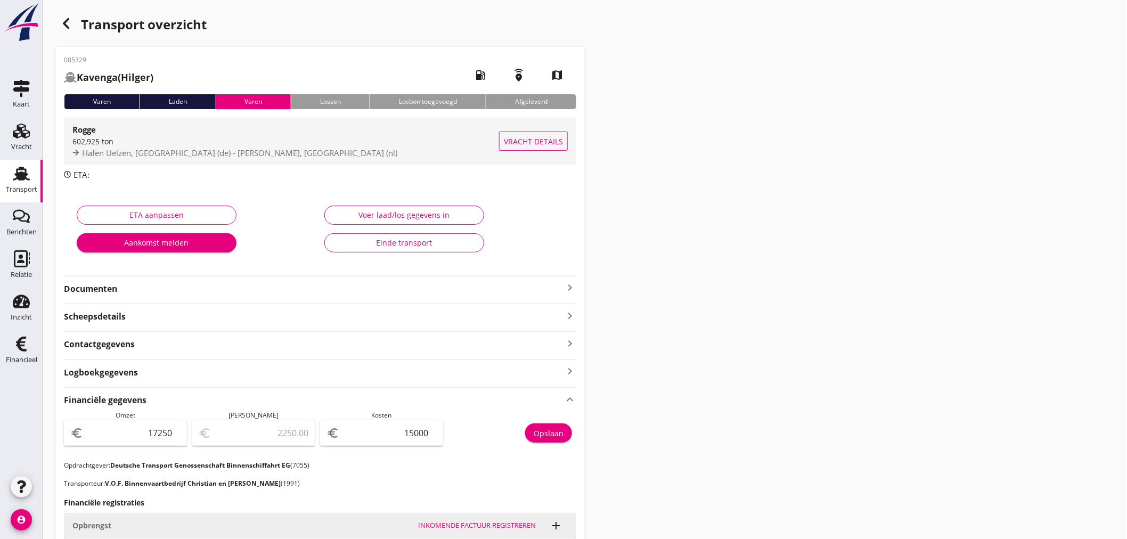
click at [125, 140] on div "602,925 ton" at bounding box center [285, 141] width 427 height 11
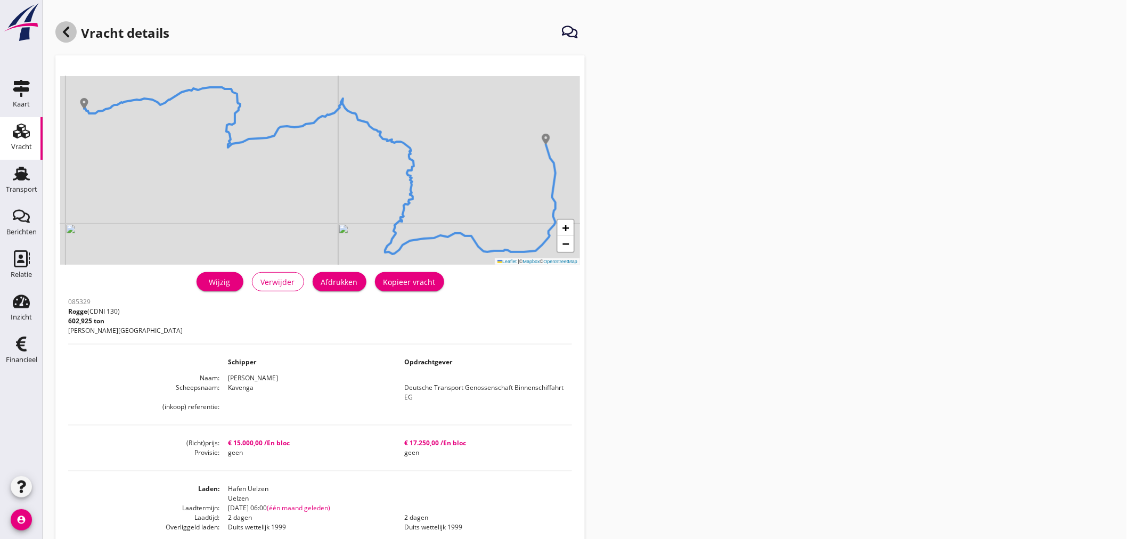
click at [61, 28] on icon at bounding box center [66, 32] width 13 height 13
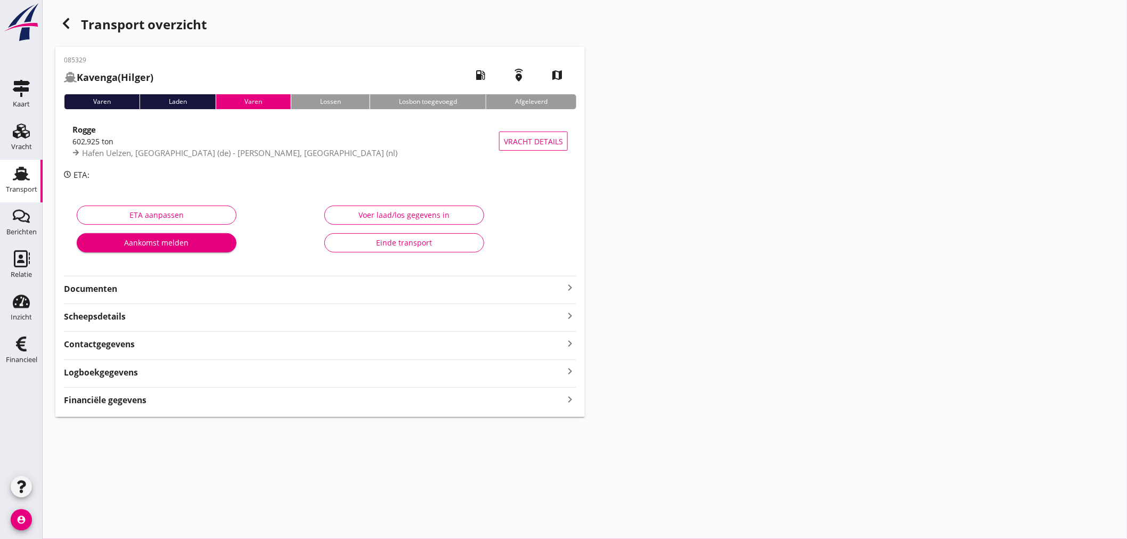
drag, startPoint x: 571, startPoint y: 400, endPoint x: 583, endPoint y: 404, distance: 12.5
click at [572, 400] on icon "keyboard_arrow_right" at bounding box center [570, 399] width 13 height 14
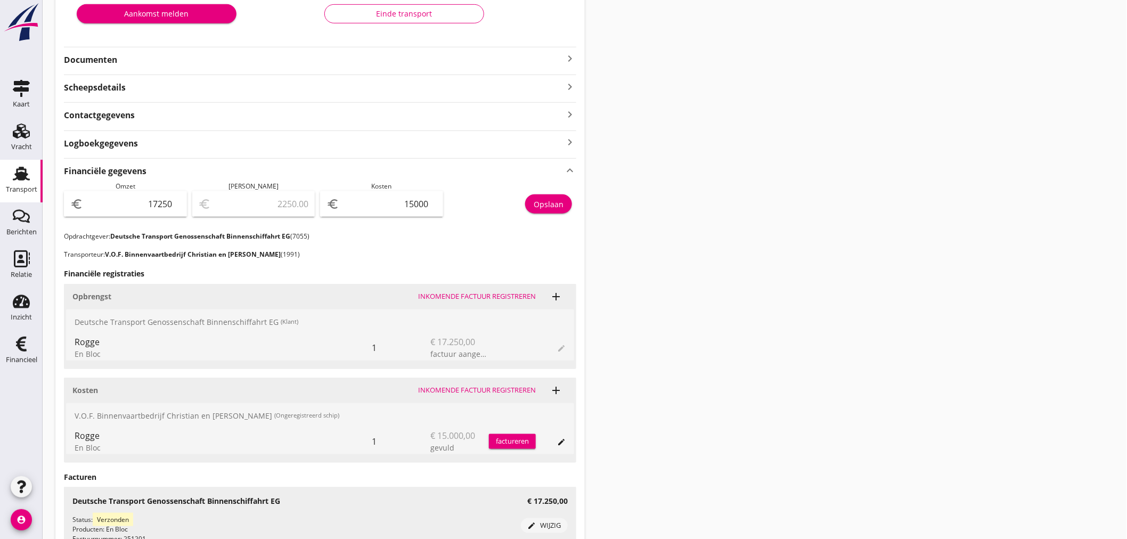
scroll to position [237, 0]
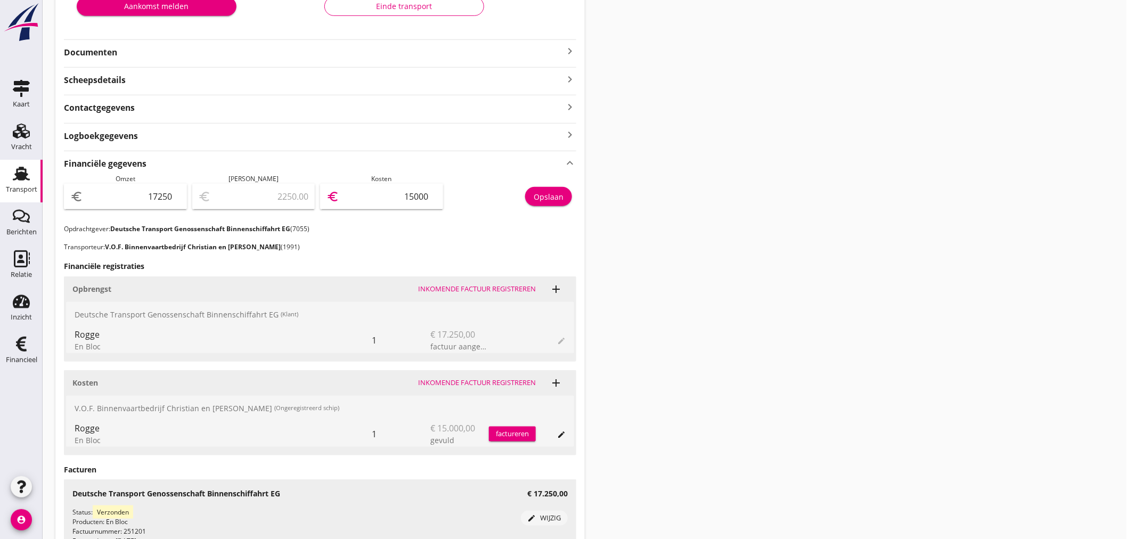
drag, startPoint x: 400, startPoint y: 190, endPoint x: 625, endPoint y: 204, distance: 225.8
click at [593, 203] on div "Transport overzicht 085329 Kavenga (Hilger) local_gas_station emergency_share m…" at bounding box center [585, 190] width 1085 height 854
type input "17249.00"
type input "1"
type input "17235.00"
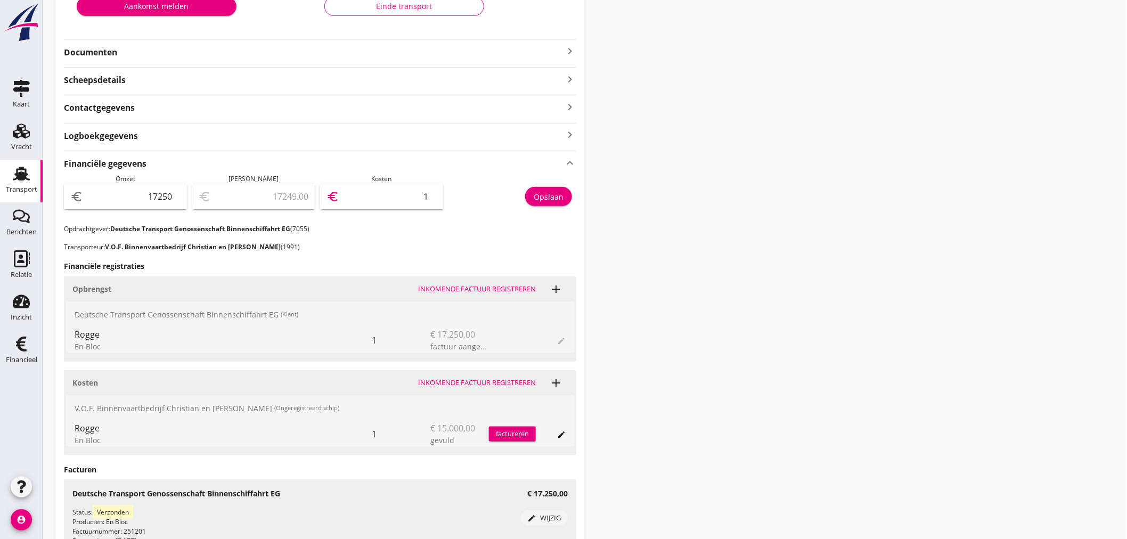
type input "15"
type input "17095.00"
type input "155"
type input "15700.00"
type input "1550"
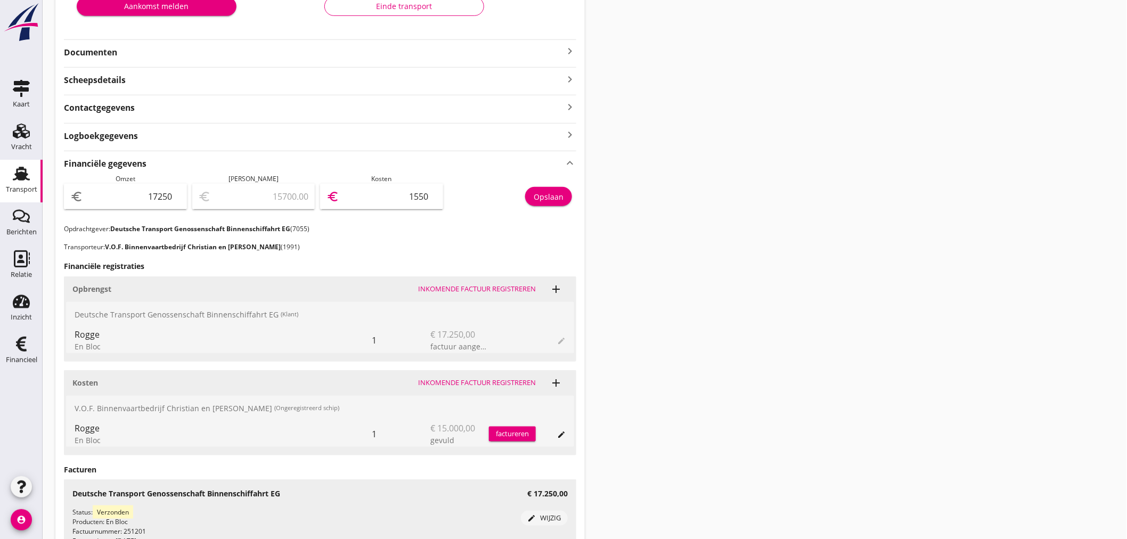
type input "1750.00"
type input "15500"
click at [549, 198] on div "Opslaan" at bounding box center [549, 196] width 30 height 11
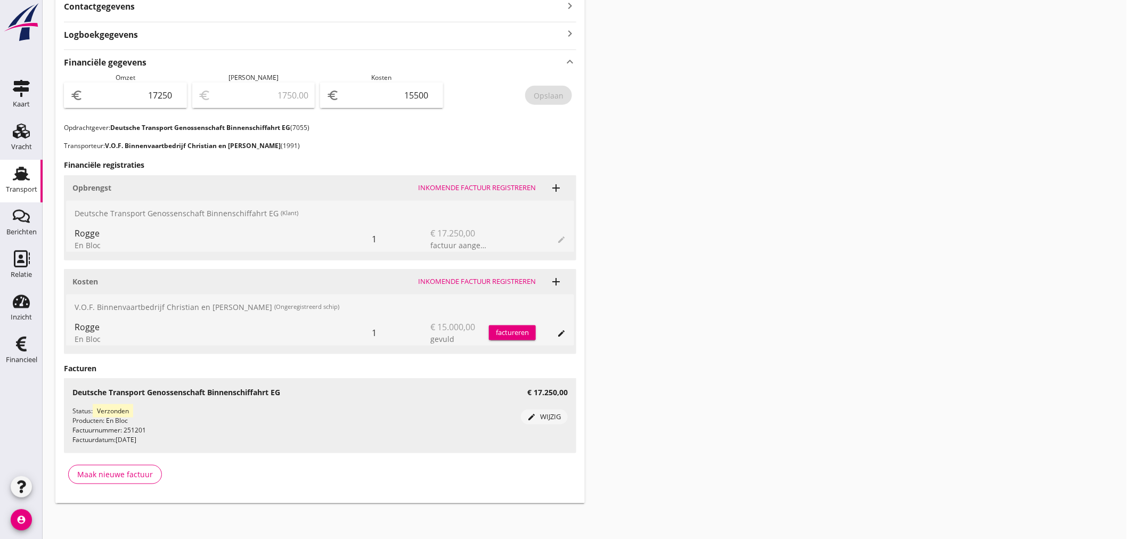
scroll to position [339, 0]
click at [31, 354] on div "Financieel" at bounding box center [21, 360] width 31 height 15
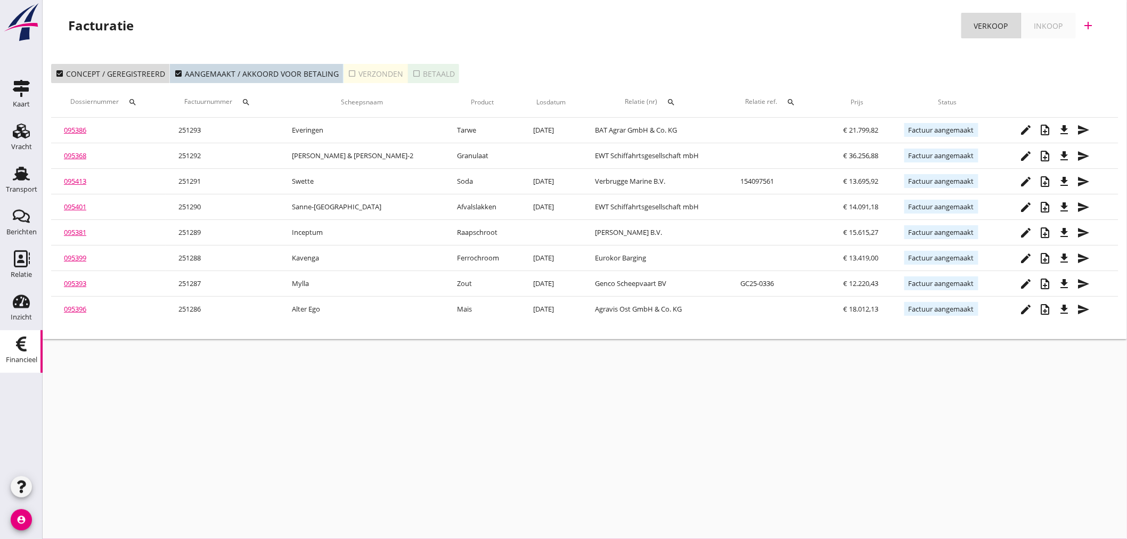
click at [1092, 27] on icon "add" at bounding box center [1089, 25] width 13 height 13
click at [1107, 46] on div "Verkoopfactuur" at bounding box center [1082, 52] width 63 height 13
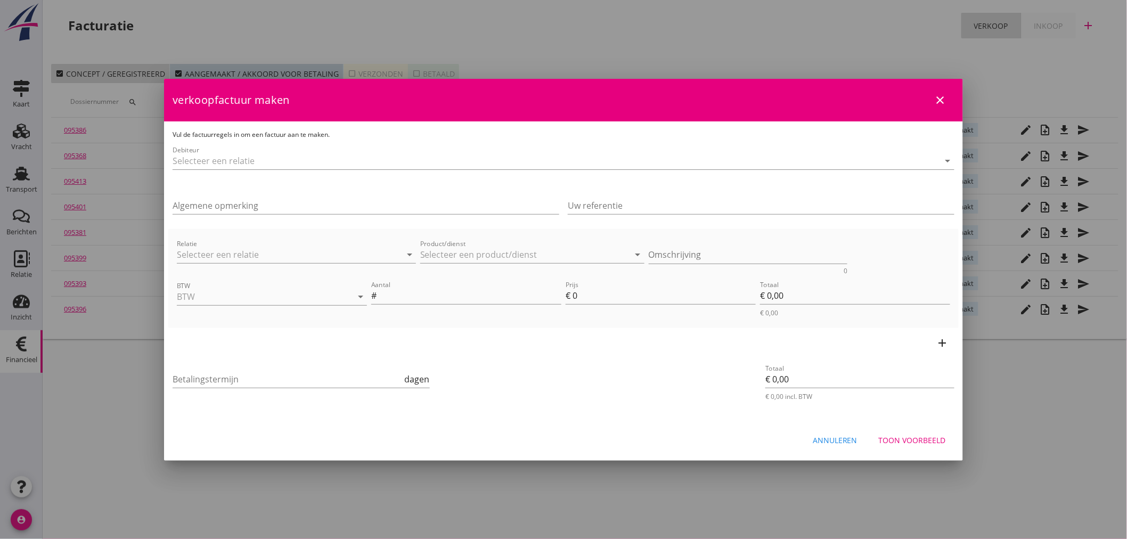
click at [282, 147] on div "Debiteur arrow_drop_down" at bounding box center [564, 163] width 782 height 34
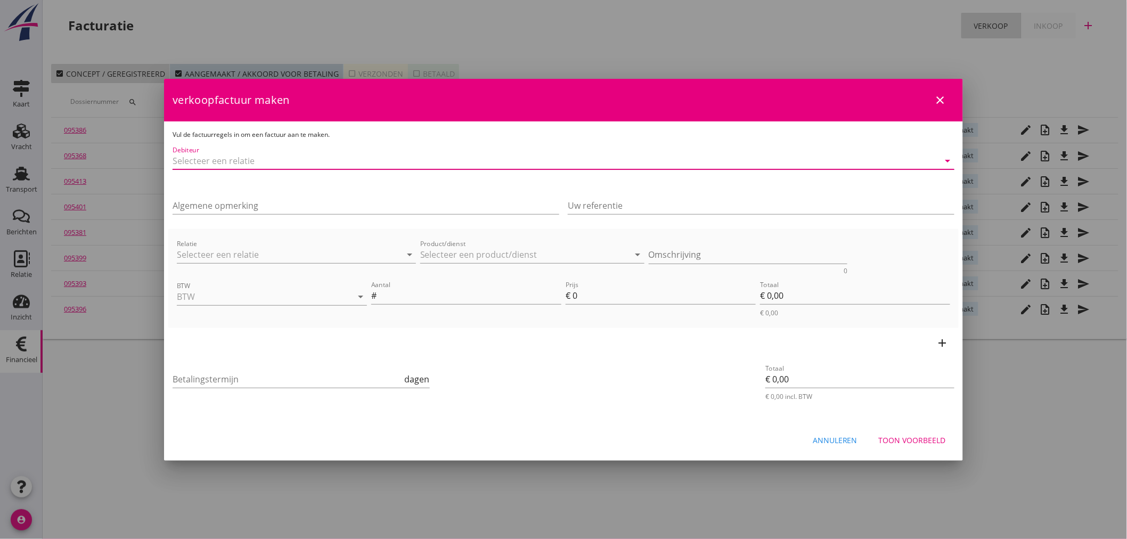
click at [280, 164] on input "Debiteur" at bounding box center [549, 160] width 752 height 17
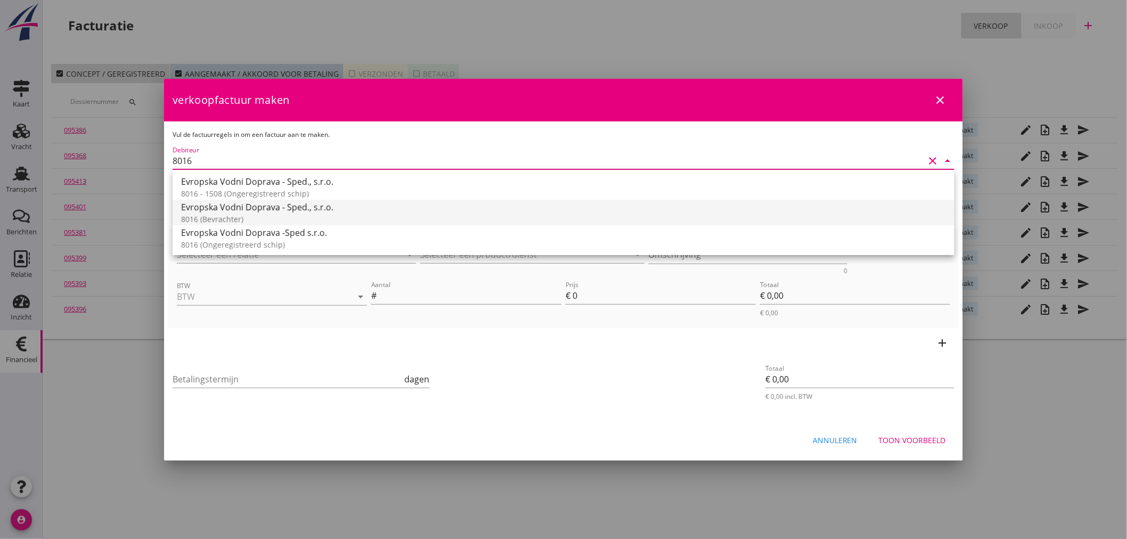
click at [194, 219] on div "8016 (Bevrachter)" at bounding box center [563, 219] width 765 height 11
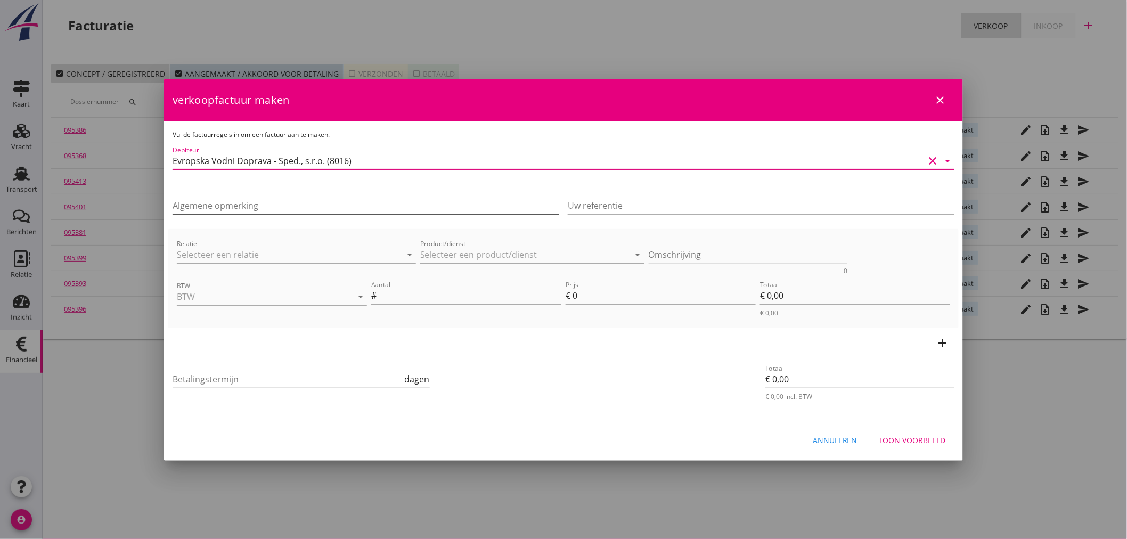
type input "Evropska Vodni Doprava - Sped., s.r.o. (8016)"
click at [215, 207] on input "Algemene opmerking" at bounding box center [366, 205] width 387 height 17
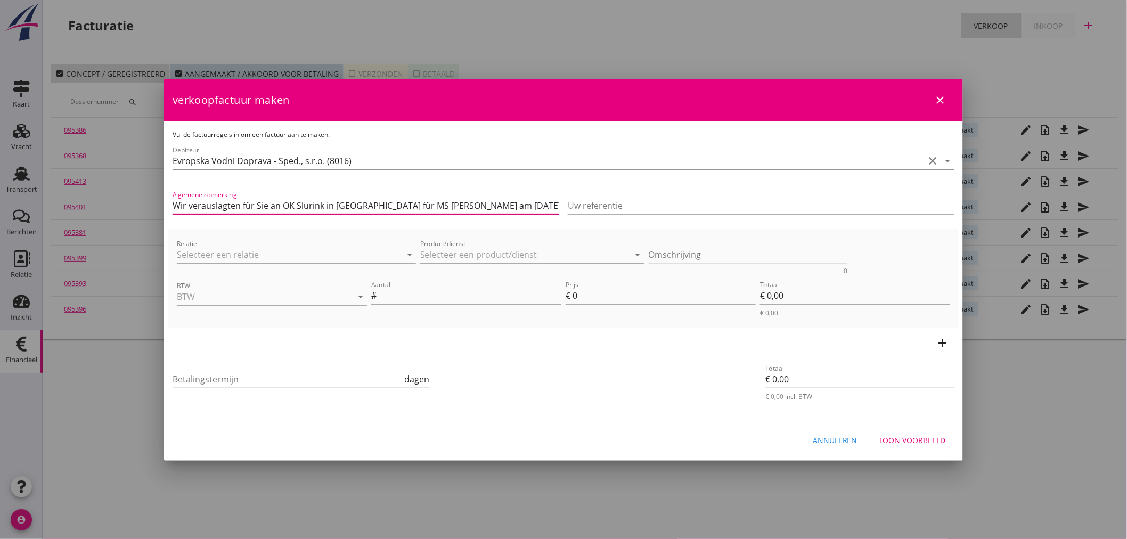
click at [409, 205] on input "Wir verauslagten für Sie an OK Slurink in [GEOGRAPHIC_DATA] für MS [PERSON_NAME…" at bounding box center [366, 205] width 387 height 17
type input "Wir verauslagten für Sie an OK Slurink in [GEOGRAPHIC_DATA] für MS Silja 3 am […"
click at [209, 251] on input "Relatie" at bounding box center [281, 254] width 209 height 17
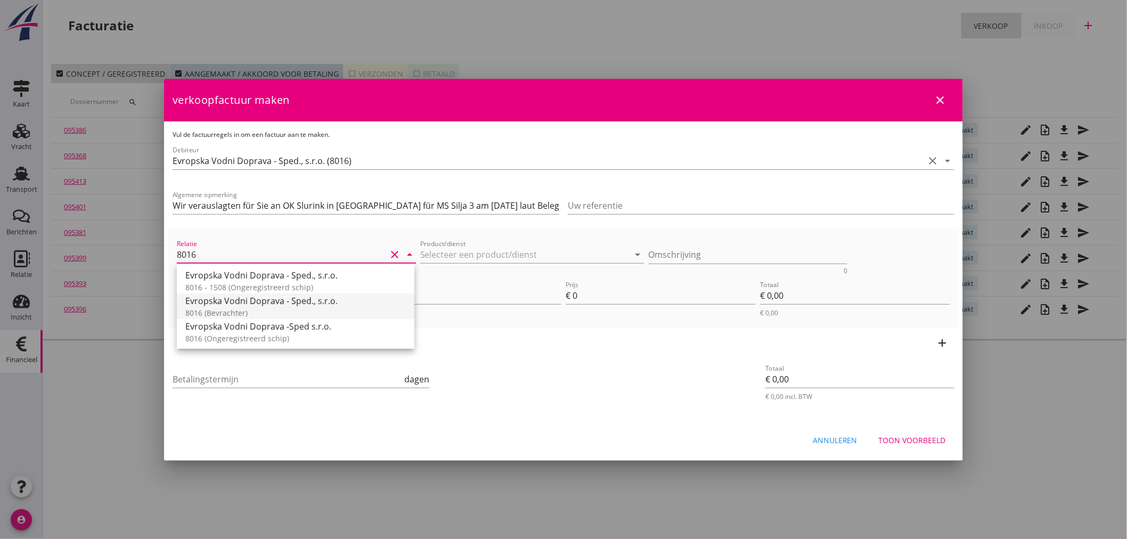
click at [232, 310] on div "8016 (Bevrachter)" at bounding box center [295, 312] width 221 height 11
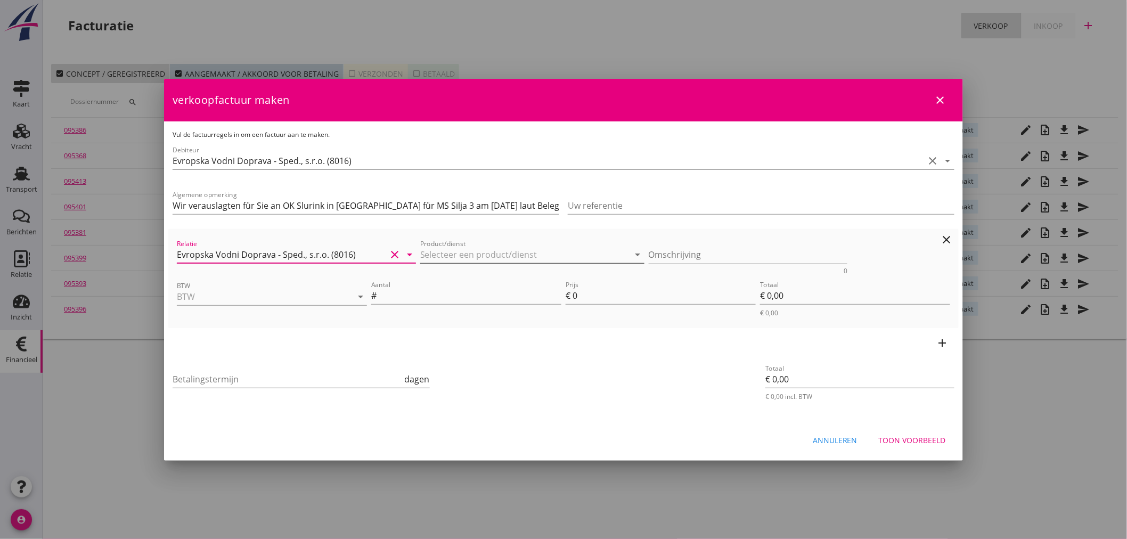
type input "Evropska Vodni Doprava - Sped., s.r.o. (8016)"
click at [477, 253] on input "Product/dienst" at bounding box center [524, 254] width 209 height 17
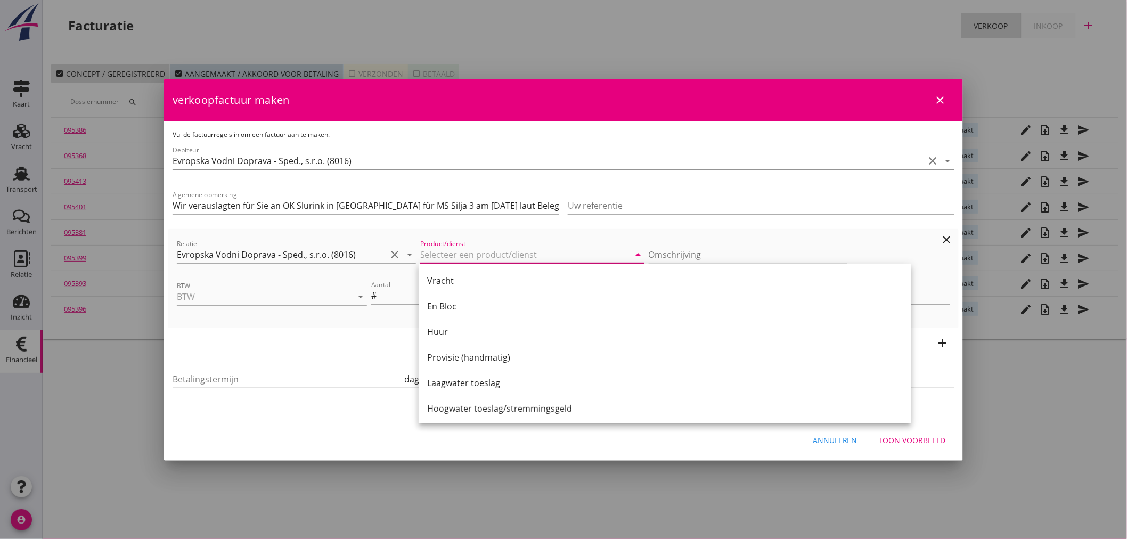
type input "g"
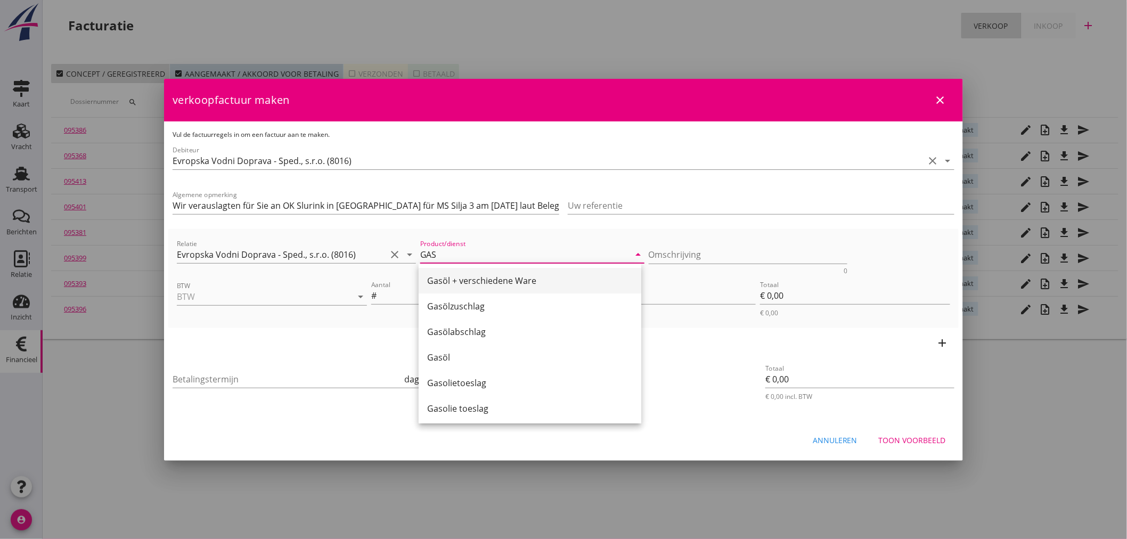
drag, startPoint x: 479, startPoint y: 255, endPoint x: 507, endPoint y: 287, distance: 42.0
click at [507, 287] on div "21% (Hoog BTW tarief) 9% (Laag BTW tarief) 0% (BTW vrij) 0% (BTW verlegd) Gasöl…" at bounding box center [563, 269] width 1127 height 539
type input "GAS"
click at [507, 287] on input "Aantal" at bounding box center [470, 295] width 183 height 17
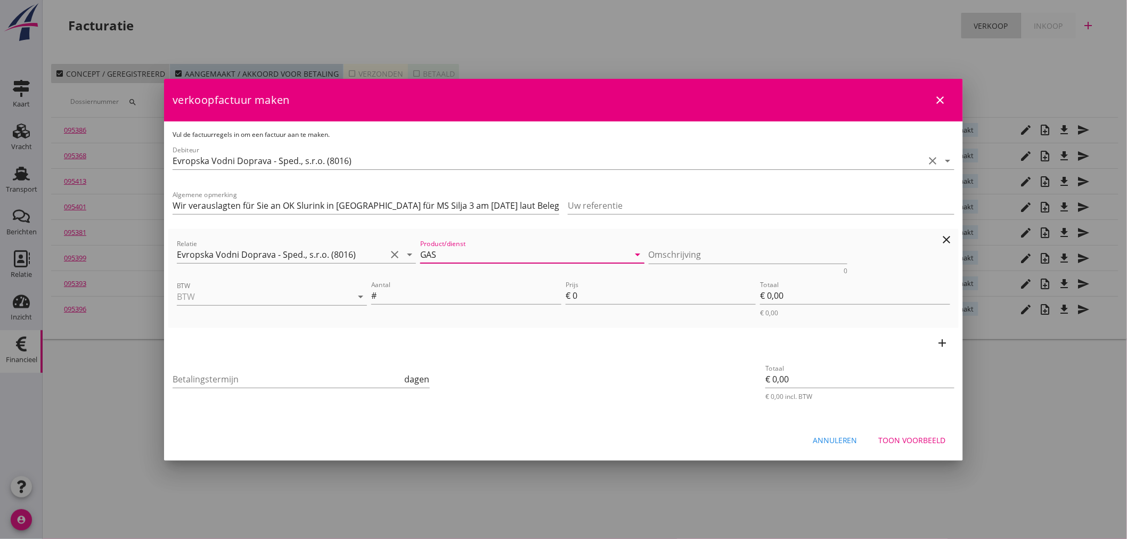
click at [444, 256] on input "GAS" at bounding box center [524, 254] width 209 height 17
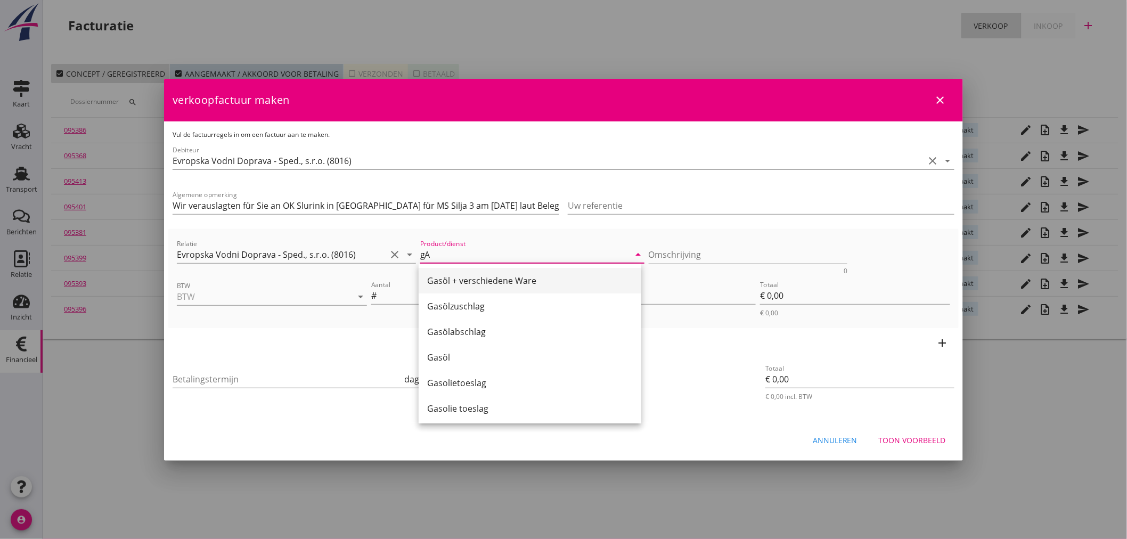
click at [468, 291] on div "Gasöl + verschiedene Ware" at bounding box center [530, 281] width 206 height 26
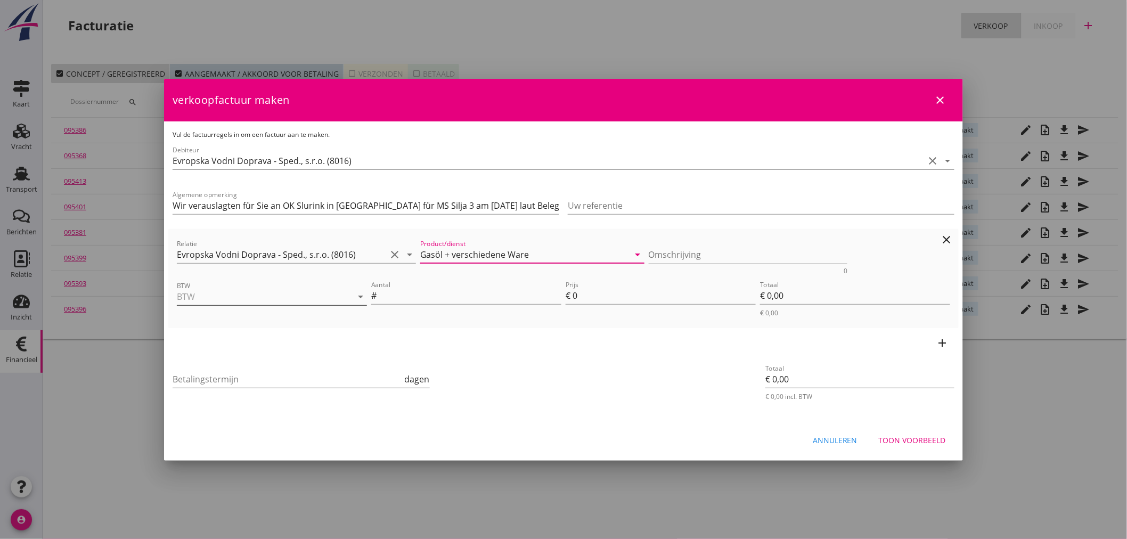
type input "Gasöl + verschiedene Ware"
click at [251, 294] on input "BTW" at bounding box center [257, 296] width 160 height 17
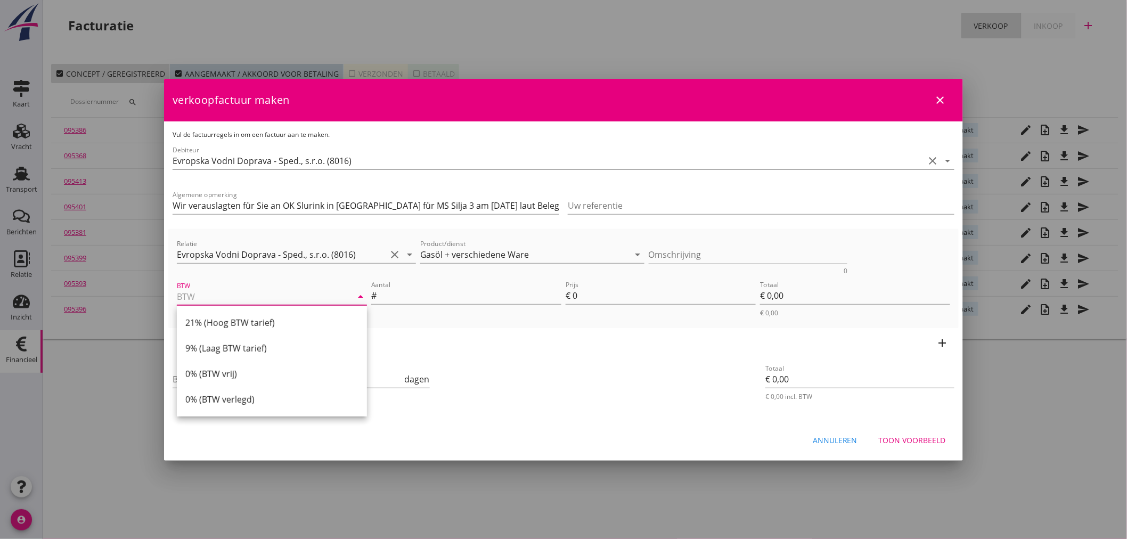
drag, startPoint x: 238, startPoint y: 324, endPoint x: 253, endPoint y: 322, distance: 15.1
click at [242, 324] on div "21% (Hoog BTW tarief)" at bounding box center [271, 322] width 173 height 13
type input "21% (Hoog BTW tarief)"
click at [444, 289] on input "Aantal" at bounding box center [470, 295] width 183 height 17
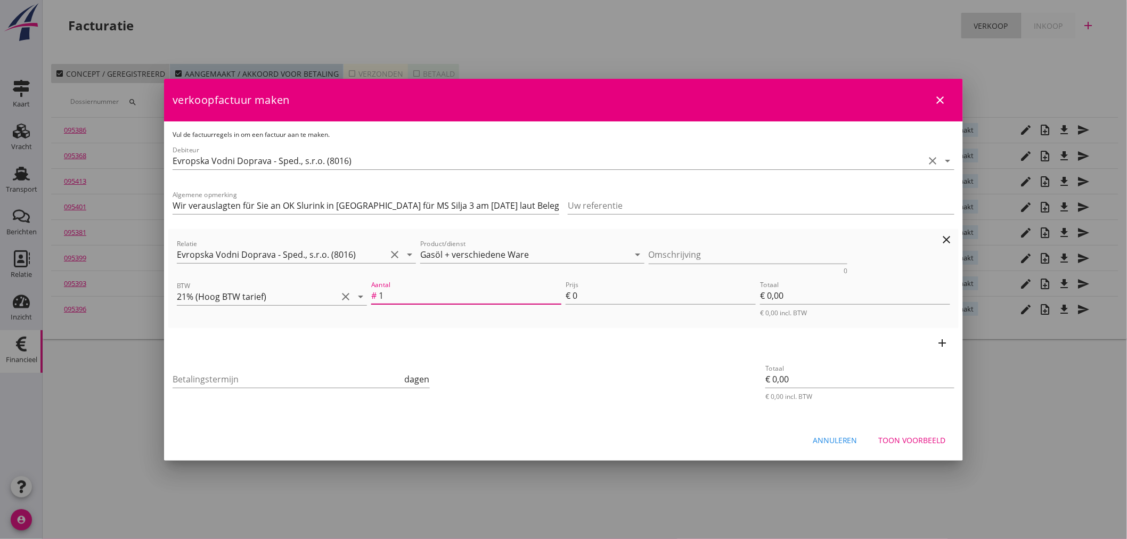
type input "1"
type input "5"
type input "€ 5,00"
type input "58"
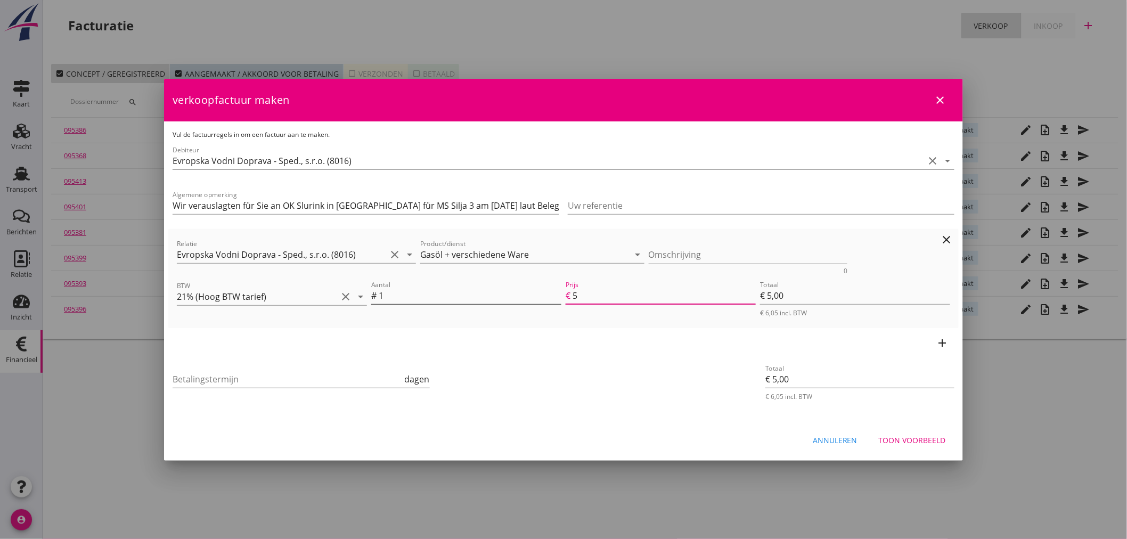
type input "€ 58,00"
type input "588"
type input "€ 588,00"
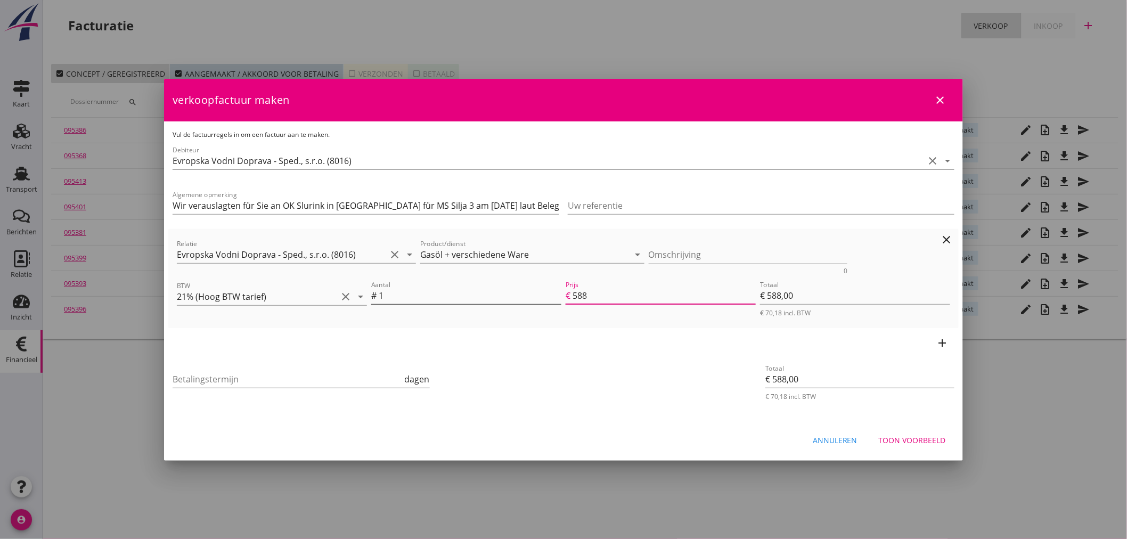
type input "5889"
type input "€ 5.889,00"
type input "€ 0,00"
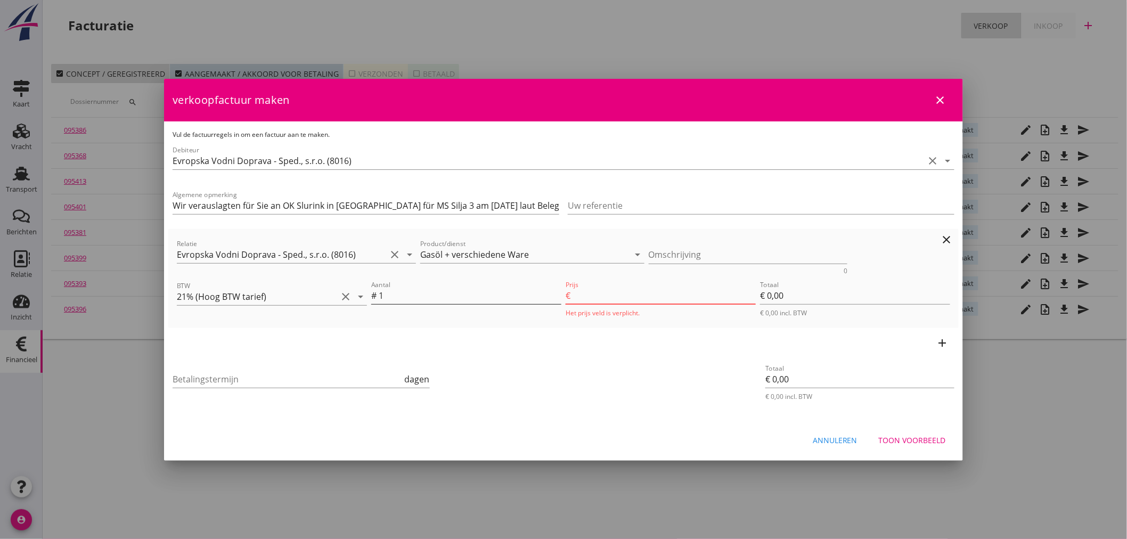
type input "5889.1"
type input "€ 5.889,10"
type input "5889.11"
type input "€ 5.889,11"
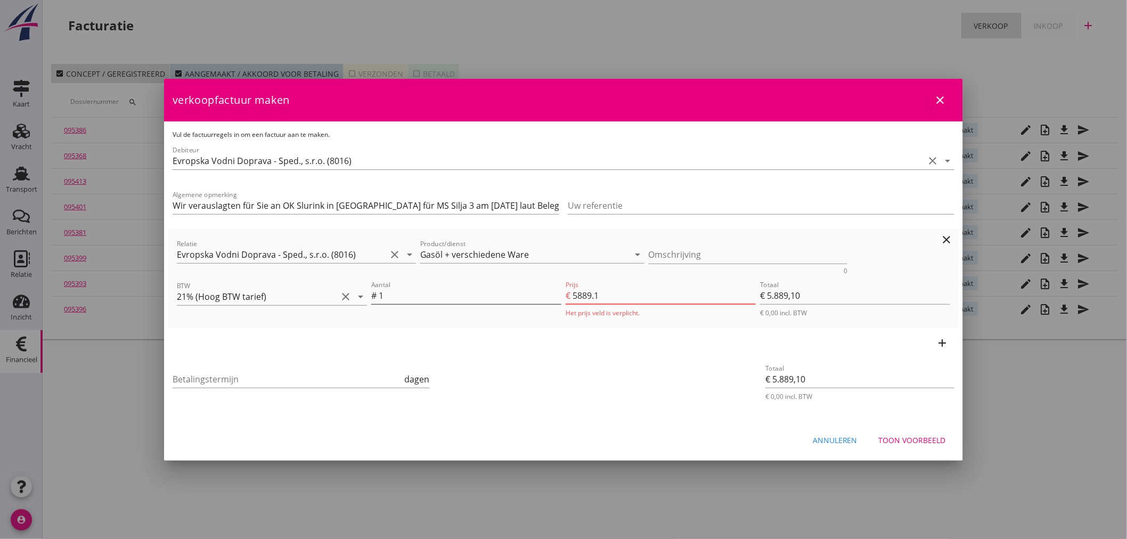
type input "€ 5.889,11"
type input "5889.11"
click at [948, 343] on icon "add" at bounding box center [943, 343] width 13 height 13
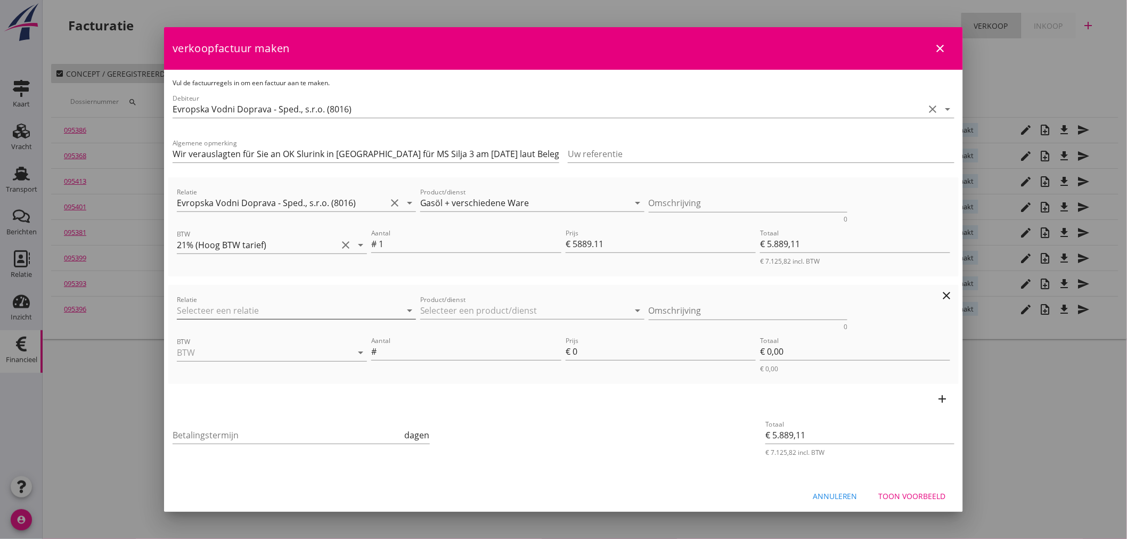
click at [273, 306] on input "Relatie" at bounding box center [281, 310] width 209 height 17
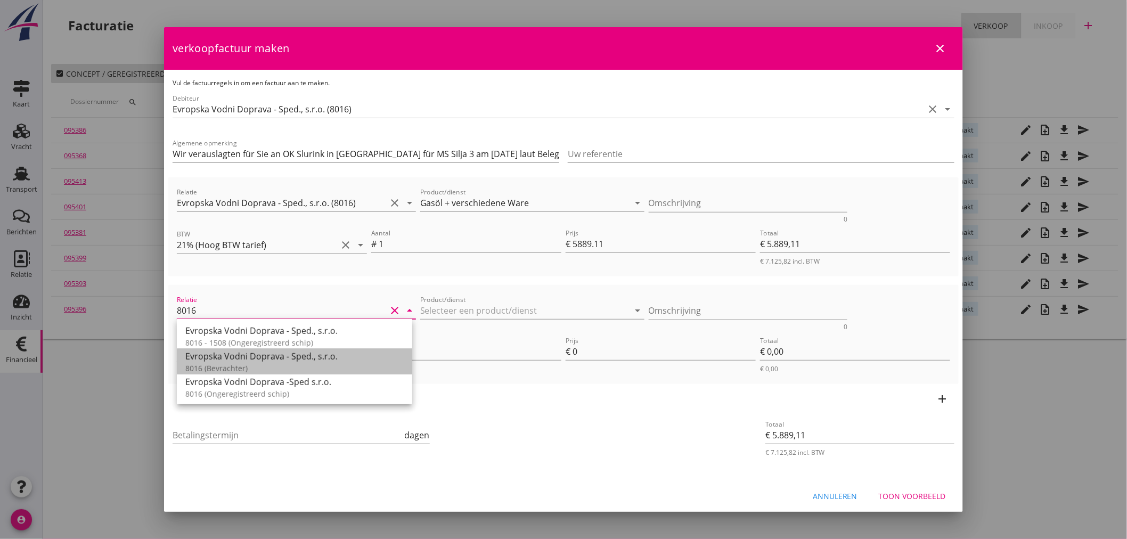
drag, startPoint x: 230, startPoint y: 364, endPoint x: 262, endPoint y: 336, distance: 43.0
click at [230, 364] on div "8016 (Bevrachter)" at bounding box center [294, 368] width 218 height 11
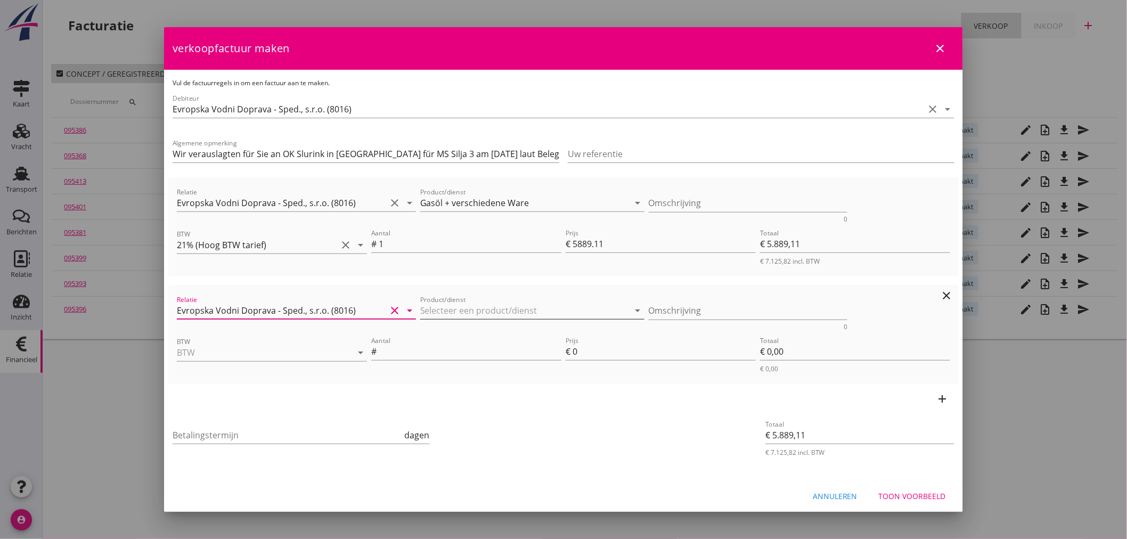
type input "Evropska Vodni Doprava - Sped., s.r.o. (8016)"
click at [494, 310] on input "Product/dienst" at bounding box center [524, 310] width 209 height 17
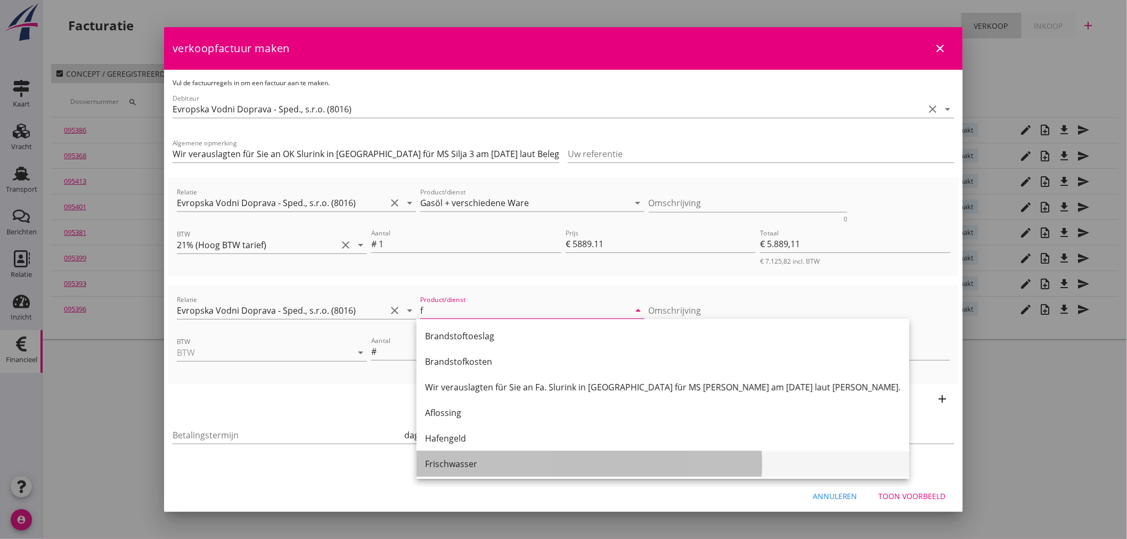
click at [441, 462] on div "Frischwasser" at bounding box center [663, 464] width 476 height 13
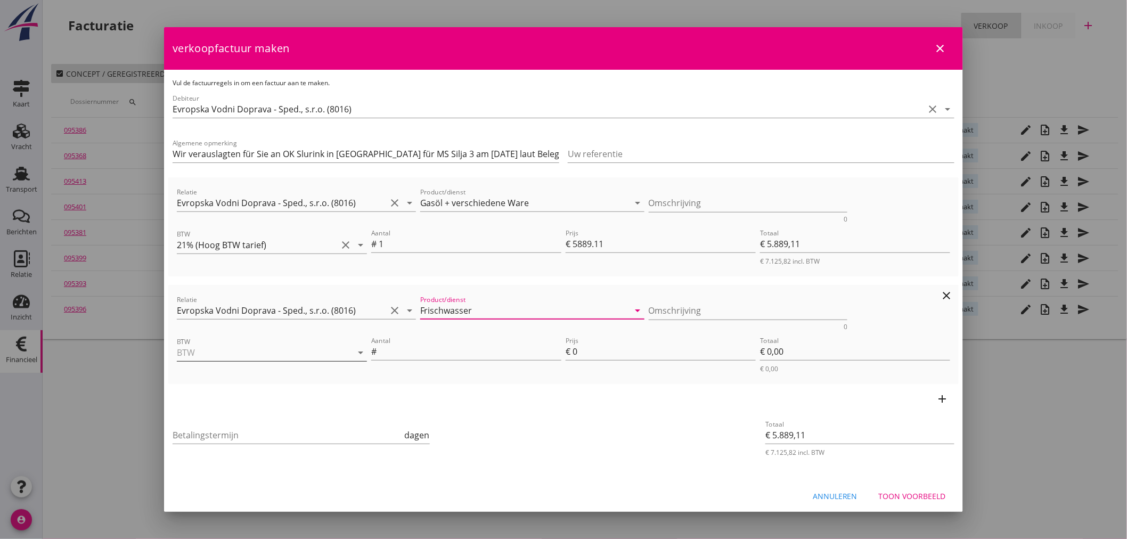
type input "Frischwasser"
click at [269, 357] on input "BTW" at bounding box center [257, 352] width 160 height 17
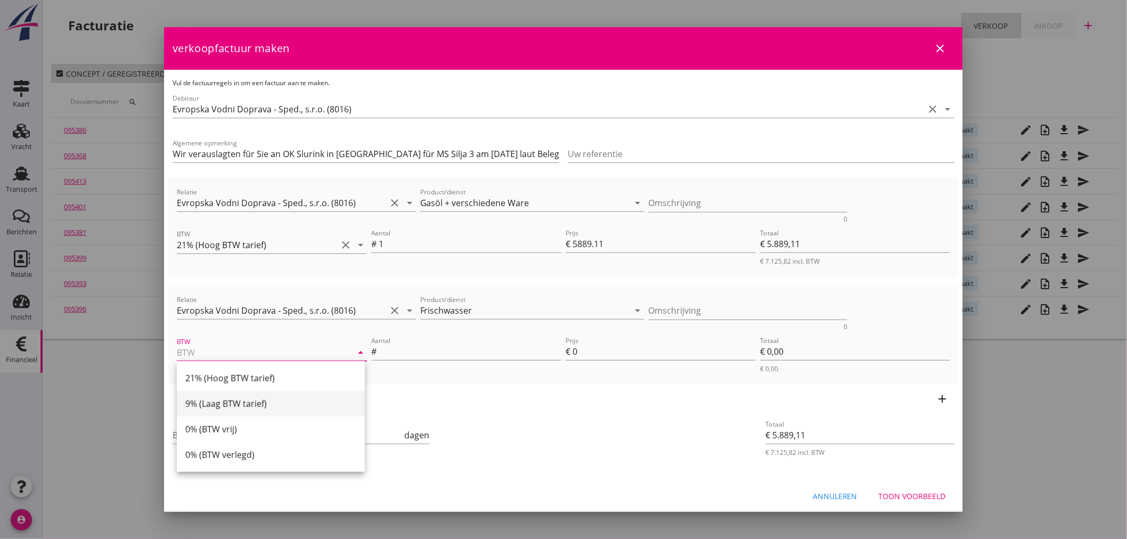
click at [233, 402] on div "9% (Laag BTW tarief)" at bounding box center [270, 403] width 171 height 13
type input "9% (Laag BTW tarief)"
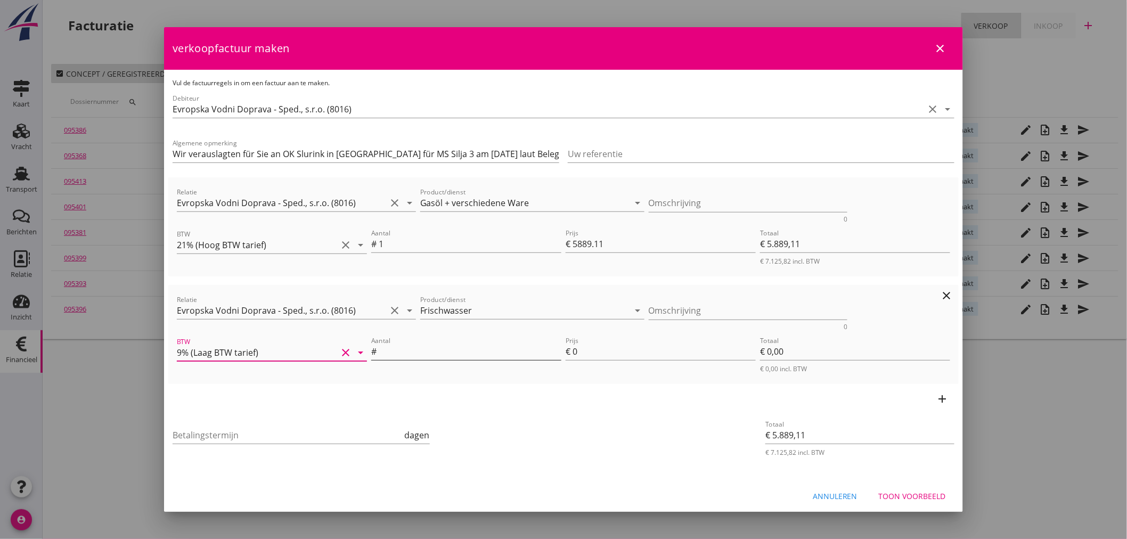
drag, startPoint x: 385, startPoint y: 353, endPoint x: 397, endPoint y: 348, distance: 12.9
click at [396, 348] on input "Aantal" at bounding box center [470, 351] width 183 height 17
type input "1"
type input "€ 5.890,11"
type input "1"
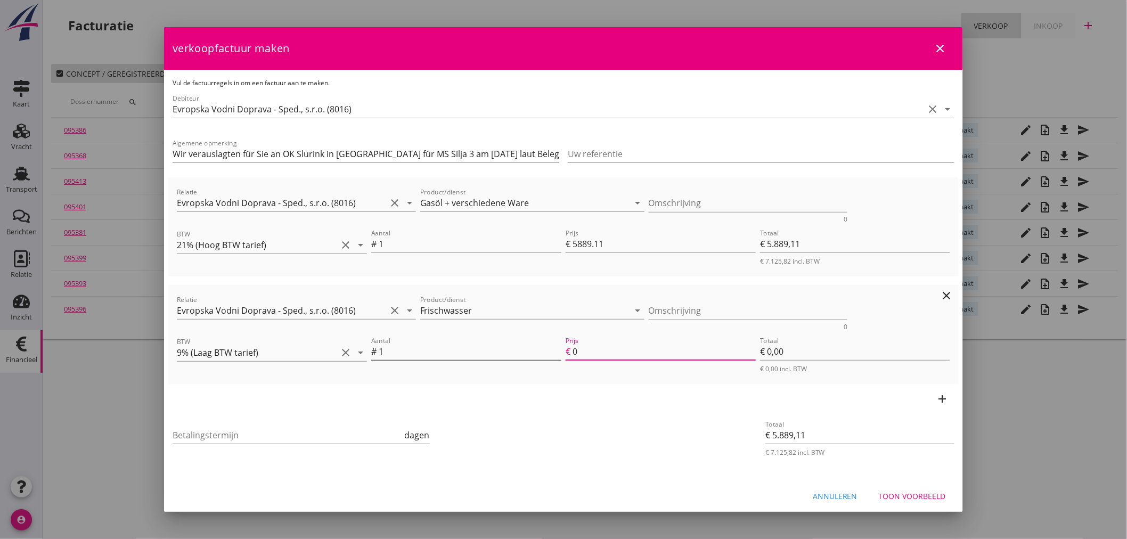
type input "€ 1,00"
type input "€ 5.900,11"
type input "11"
type input "€ 11,00"
type input "€ 5.889,11"
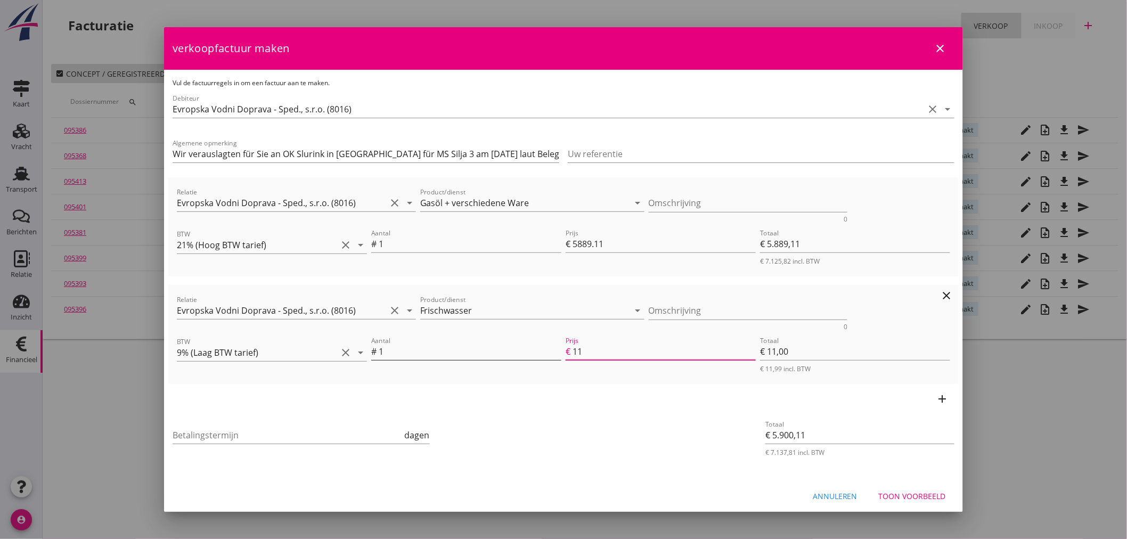
type input "€ 0,00"
type input "€ 5.900,61"
type input "11.5"
type input "€ 11,50"
type input "11.50"
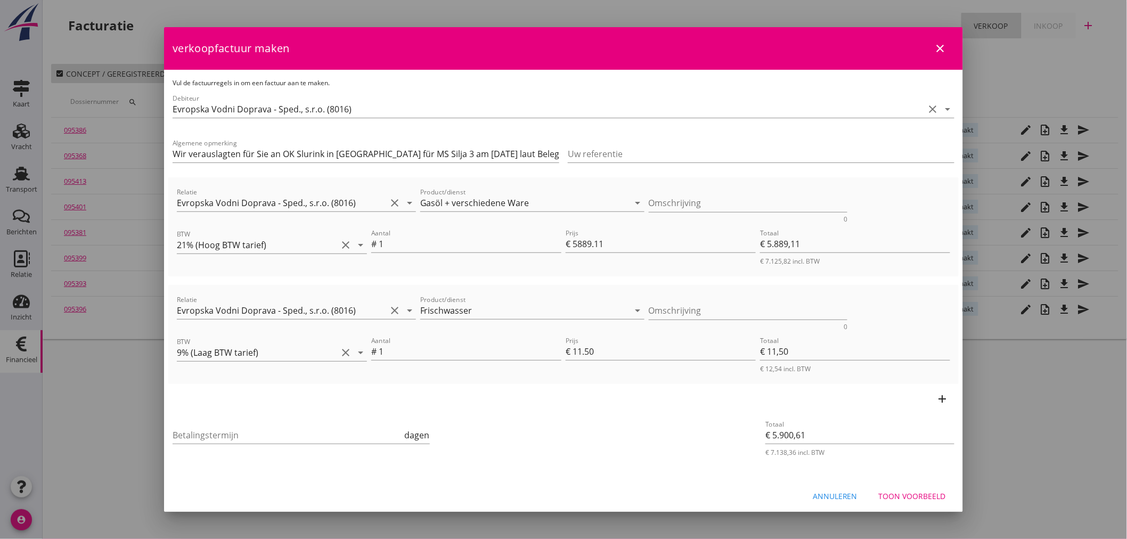
click at [277, 424] on div "Betalingstermijn dagen" at bounding box center [301, 437] width 257 height 34
click at [323, 437] on input "Betalingstermijn" at bounding box center [288, 435] width 230 height 17
type input "21"
click at [921, 497] on div "Toon voorbeeld" at bounding box center [912, 496] width 67 height 11
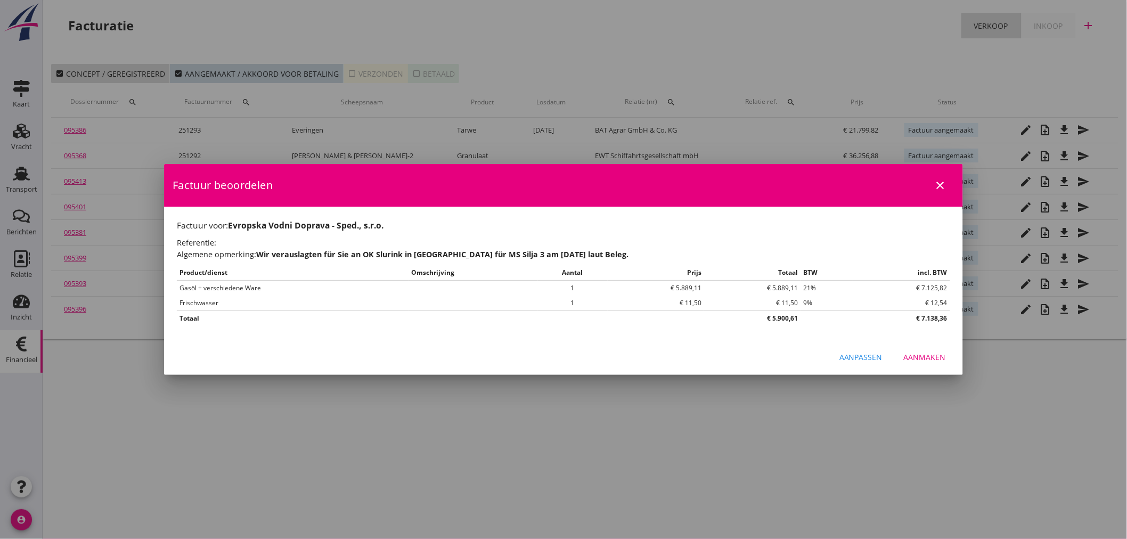
click at [945, 352] on div "Aanmaken" at bounding box center [925, 357] width 42 height 11
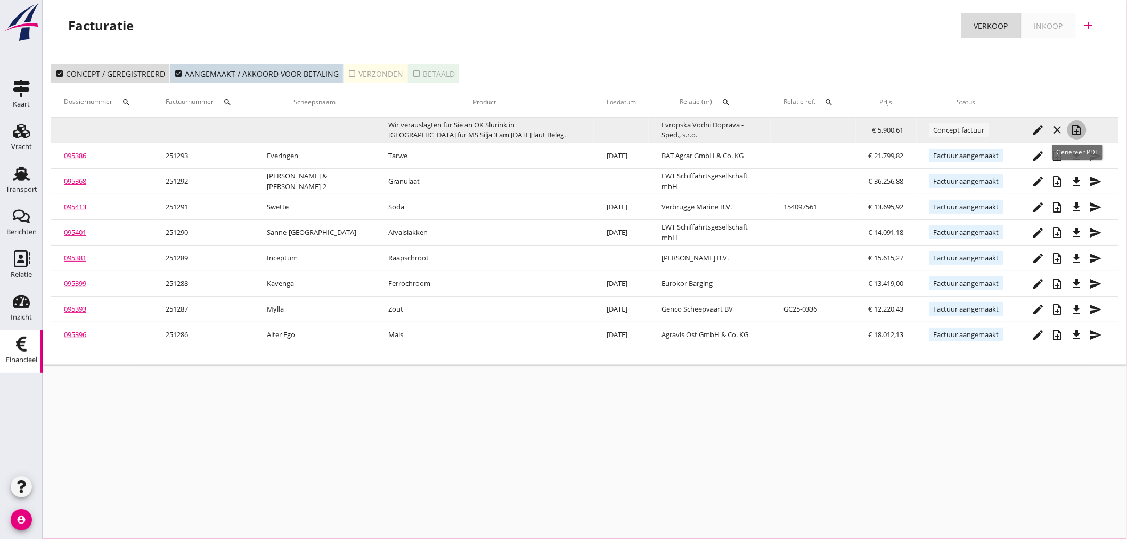
drag, startPoint x: 1077, startPoint y: 119, endPoint x: 1074, endPoint y: 130, distance: 11.1
click at [1074, 130] on icon "note_add" at bounding box center [1077, 130] width 13 height 13
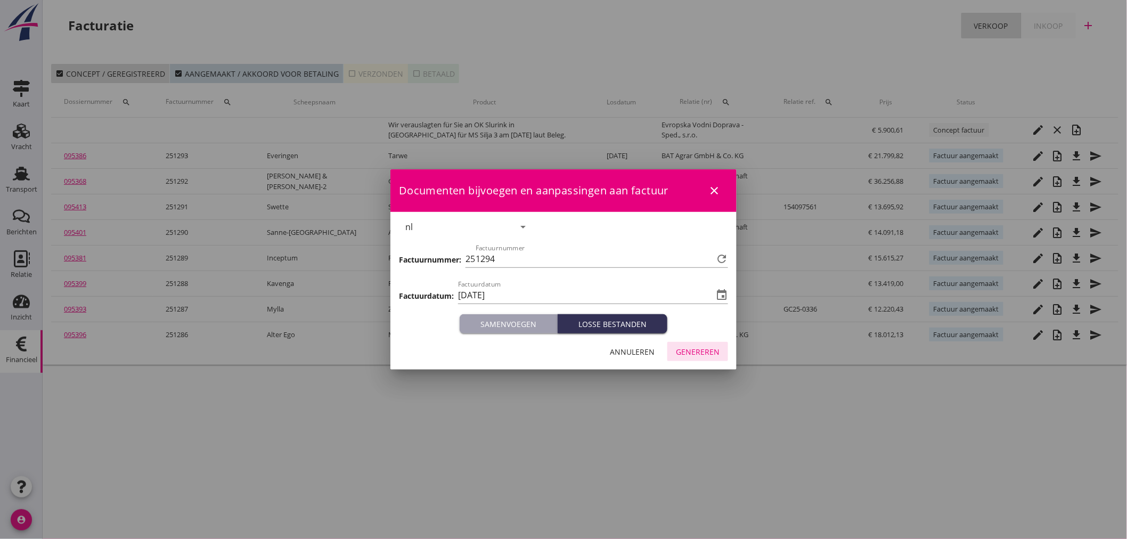
click at [683, 348] on div "Genereren" at bounding box center [698, 351] width 44 height 11
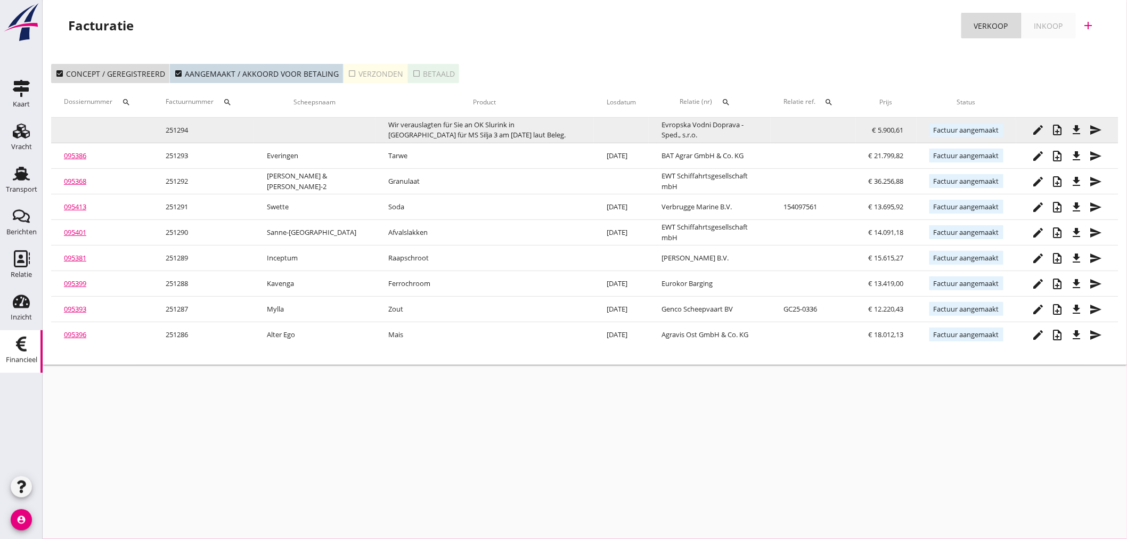
click at [1081, 131] on icon "file_download" at bounding box center [1077, 130] width 13 height 13
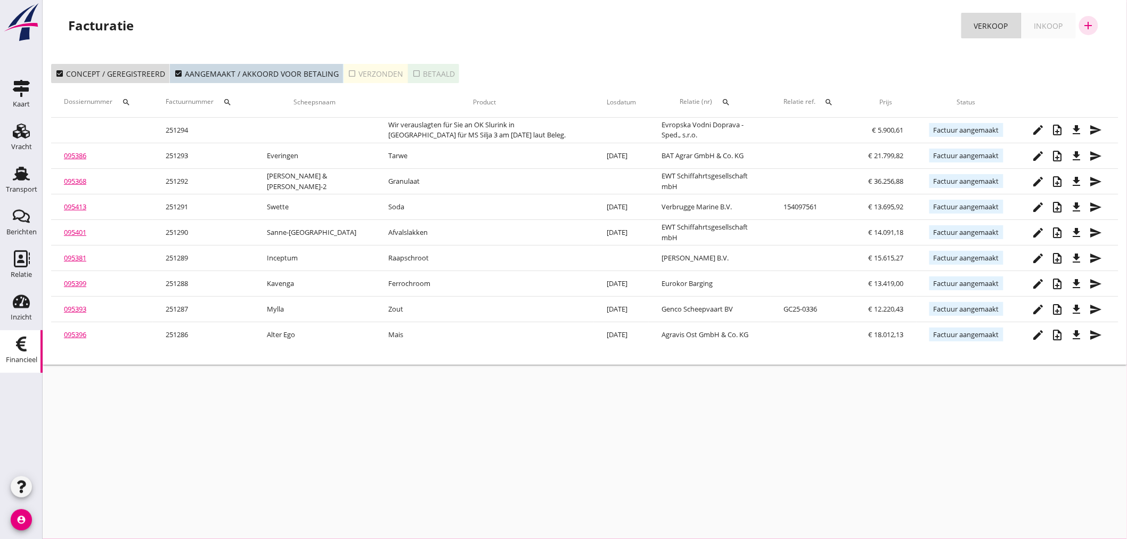
drag, startPoint x: 1090, startPoint y: 25, endPoint x: 1074, endPoint y: 29, distance: 16.5
click at [1090, 25] on icon "add" at bounding box center [1089, 25] width 13 height 13
click at [1100, 51] on div "Verkoopfactuur" at bounding box center [1082, 52] width 63 height 13
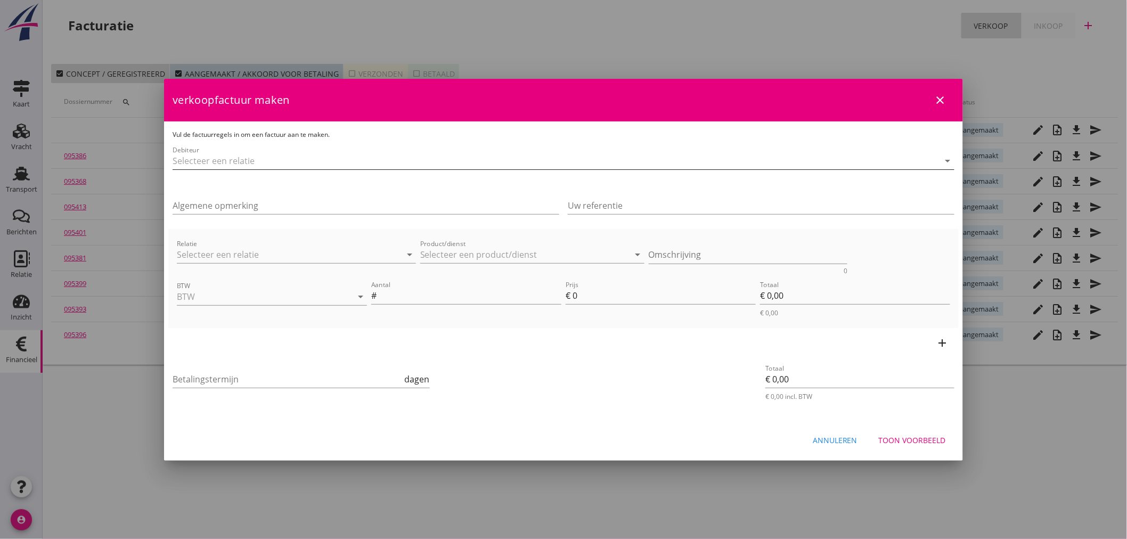
drag, startPoint x: 224, startPoint y: 161, endPoint x: 219, endPoint y: 157, distance: 6.8
click at [220, 157] on input "Debiteur" at bounding box center [549, 160] width 752 height 17
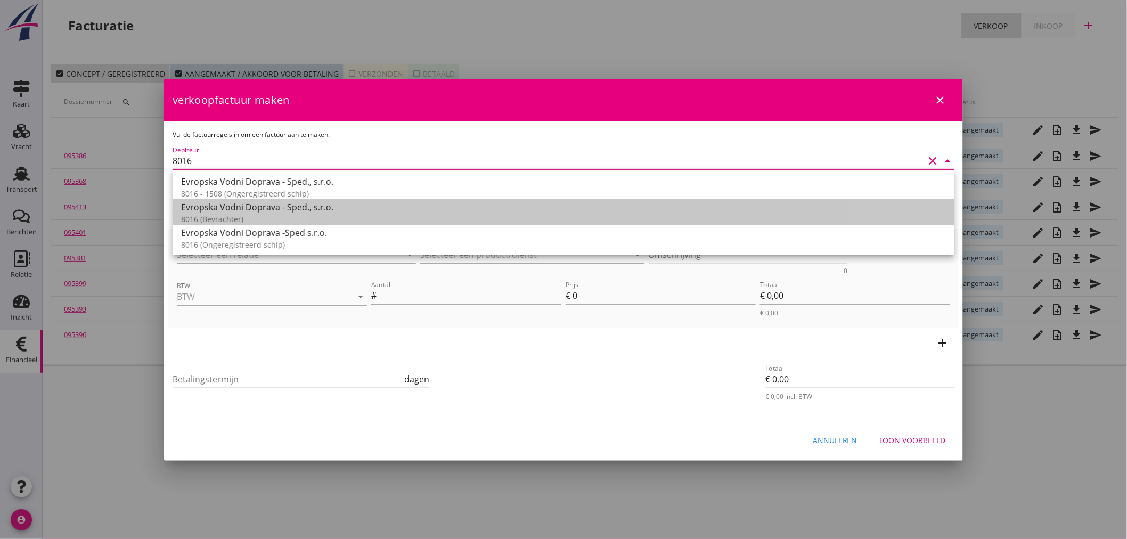
click at [226, 211] on div "Evropska Vodni Doprava - Sped., s.r.o." at bounding box center [563, 207] width 765 height 13
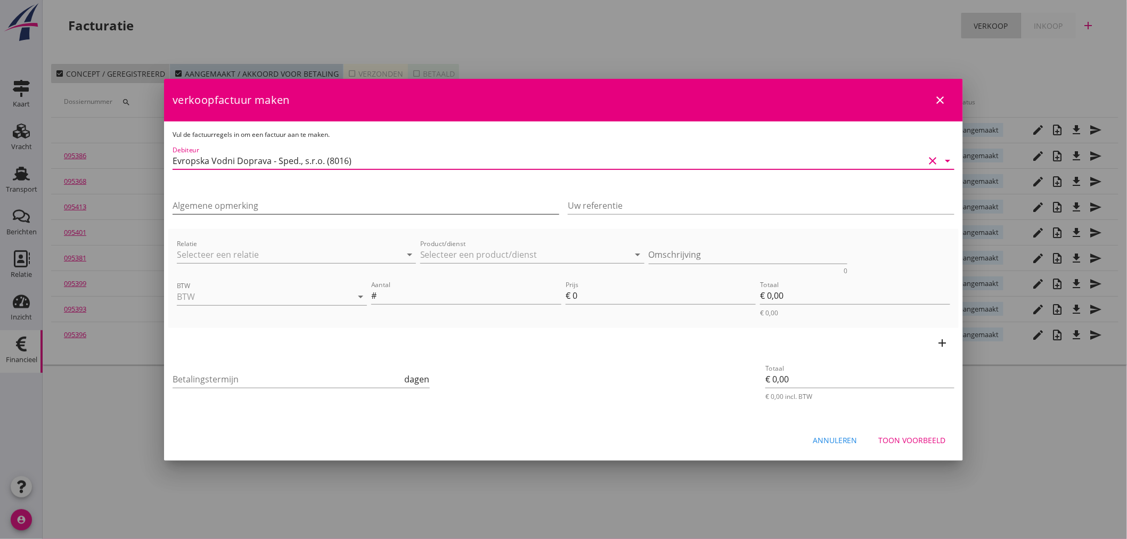
type input "Evropska Vodni Doprava - Sped., s.r.o. (8016)"
click at [216, 208] on input "Algemene opmerking" at bounding box center [366, 205] width 387 height 17
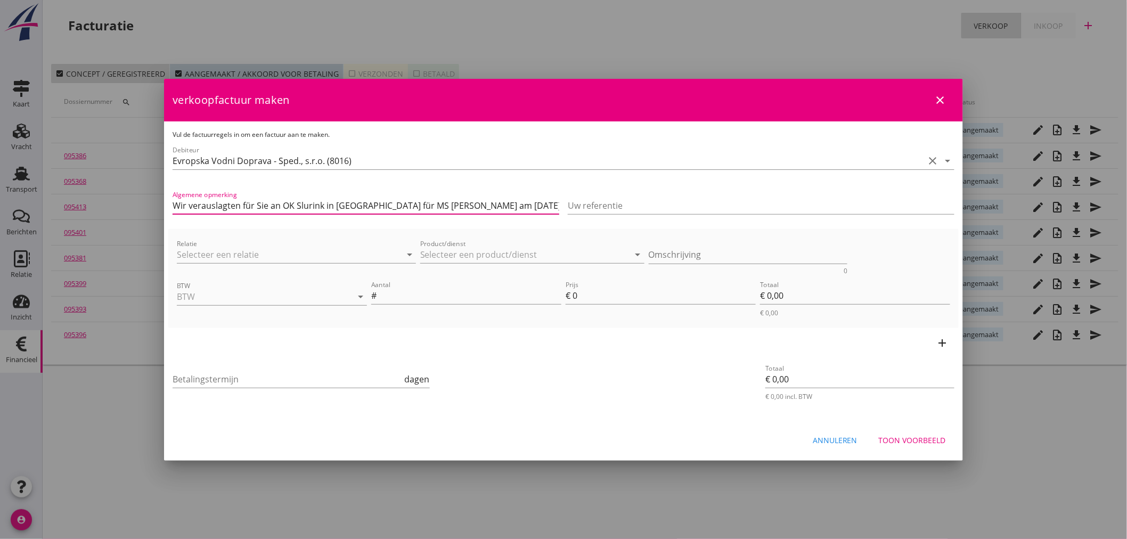
click at [405, 199] on input "Wir verauslagten für Sie an OK Slurink in [GEOGRAPHIC_DATA] für MS [PERSON_NAME…" at bounding box center [366, 205] width 387 height 17
type input "Wir verauslagten für Sie an OK Slurink in [GEOGRAPHIC_DATA] für MS Praha am [DA…"
click at [265, 252] on input "Relatie" at bounding box center [281, 254] width 209 height 17
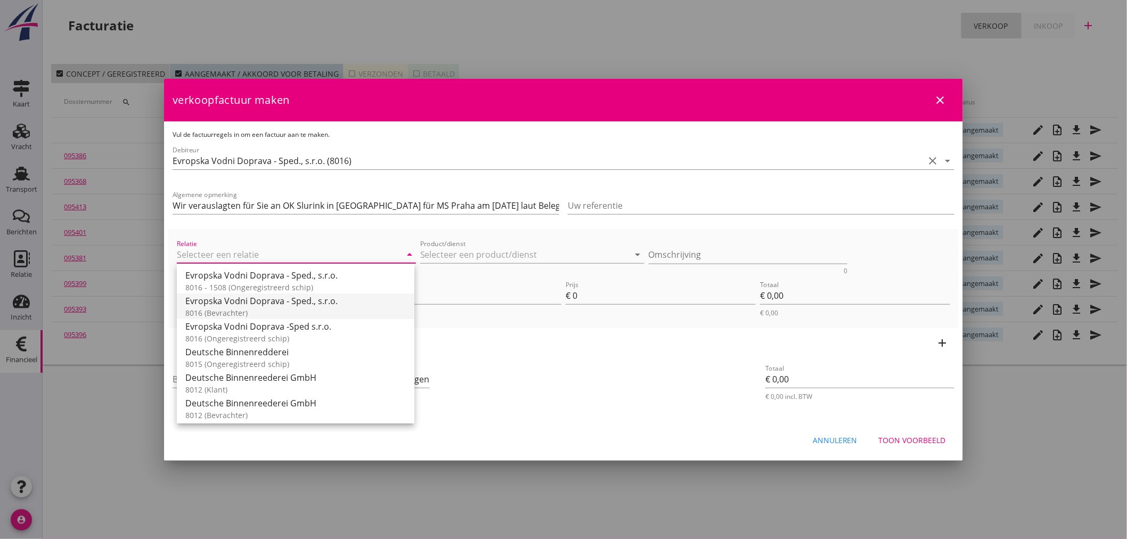
click at [245, 311] on div "8016 (Bevrachter)" at bounding box center [295, 312] width 221 height 11
type input "Evropska Vodni Doprava - Sped., s.r.o. (8016)"
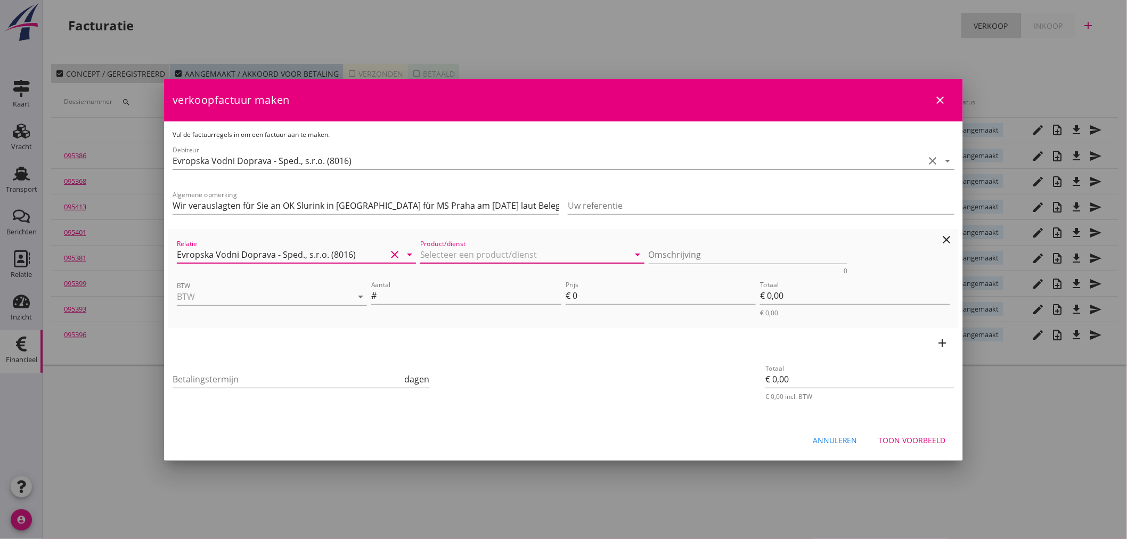
click at [498, 251] on input "Product/dienst" at bounding box center [524, 254] width 209 height 17
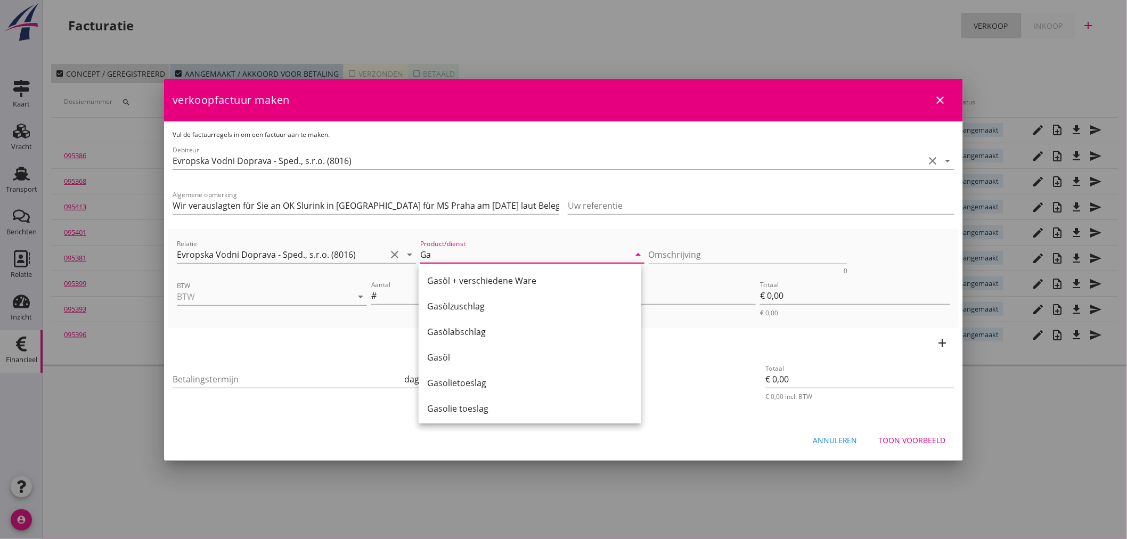
click at [491, 280] on div "Gasöl + verschiedene Ware" at bounding box center [530, 280] width 206 height 13
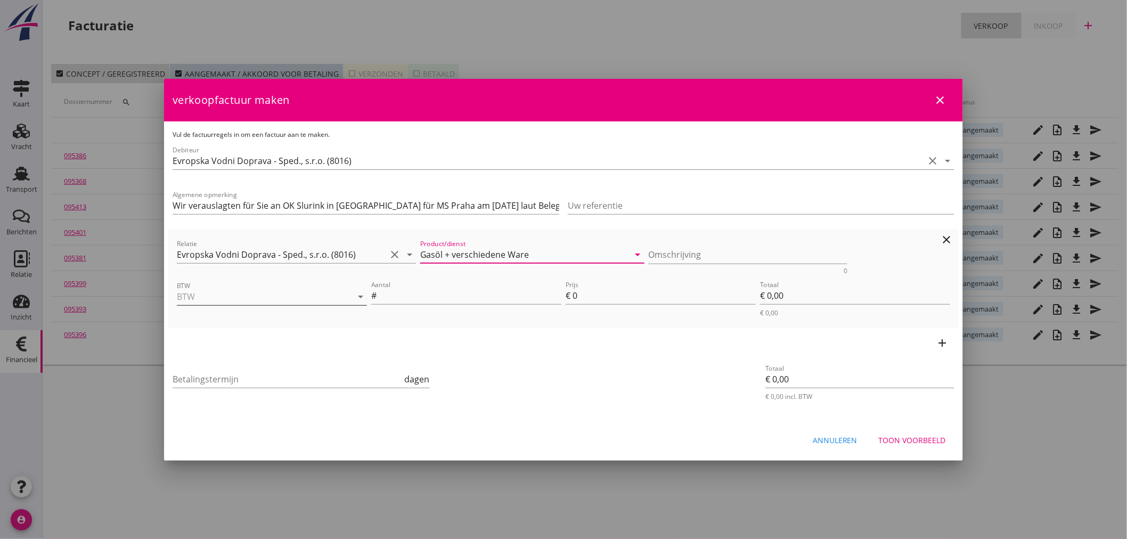
type input "Gasöl + verschiedene Ware"
click at [306, 301] on input "BTW" at bounding box center [257, 296] width 160 height 17
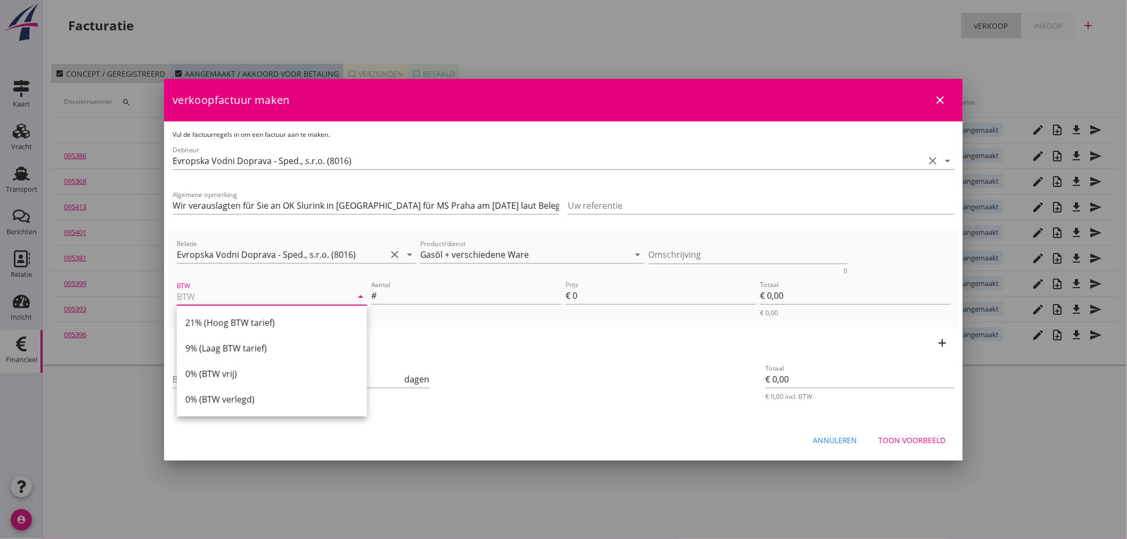
drag, startPoint x: 231, startPoint y: 324, endPoint x: 249, endPoint y: 320, distance: 18.6
click at [231, 323] on div "21% (Hoog BTW tarief)" at bounding box center [271, 322] width 173 height 13
type input "21% (Hoog BTW tarief)"
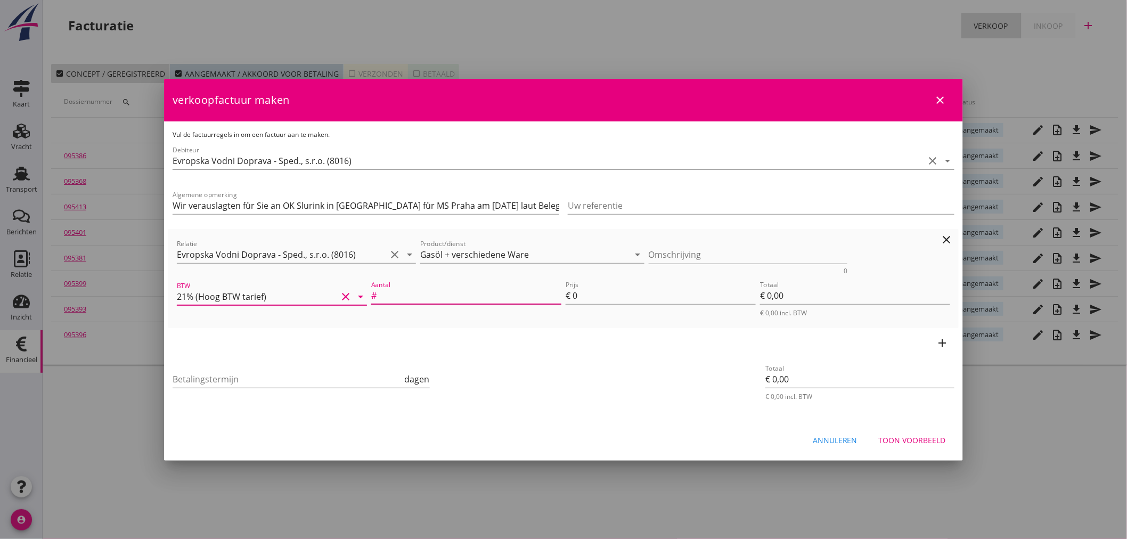
click at [413, 296] on input "Aantal" at bounding box center [470, 295] width 183 height 17
type input "1"
type input "4"
type input "€ 4,00"
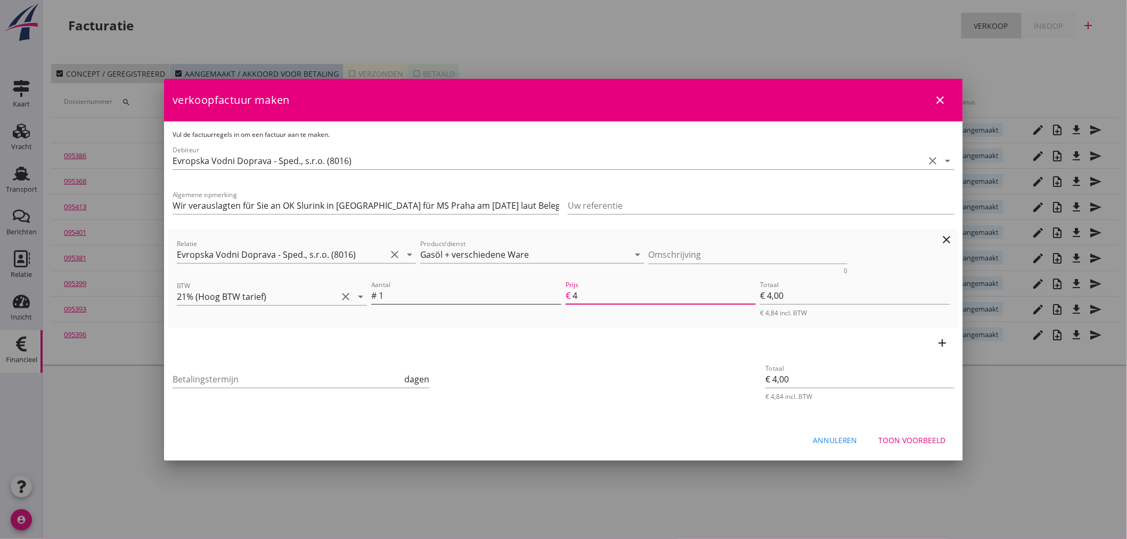
type input "46"
type input "€ 46,00"
type input "464"
type input "€ 464,00"
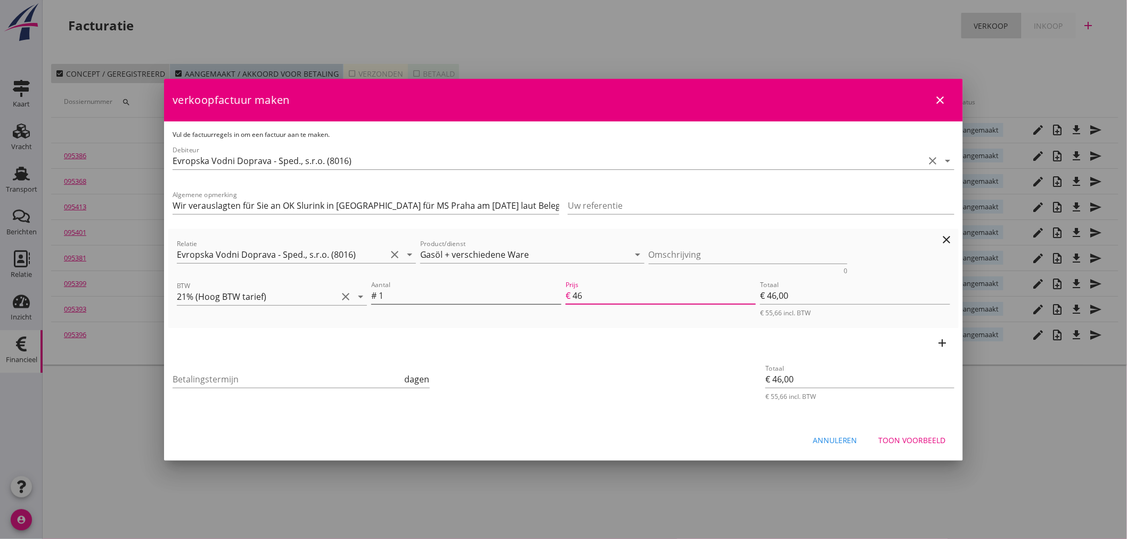
type input "€ 464,00"
type input "4640"
type input "€ 4.640,00"
type input "€ 0,00"
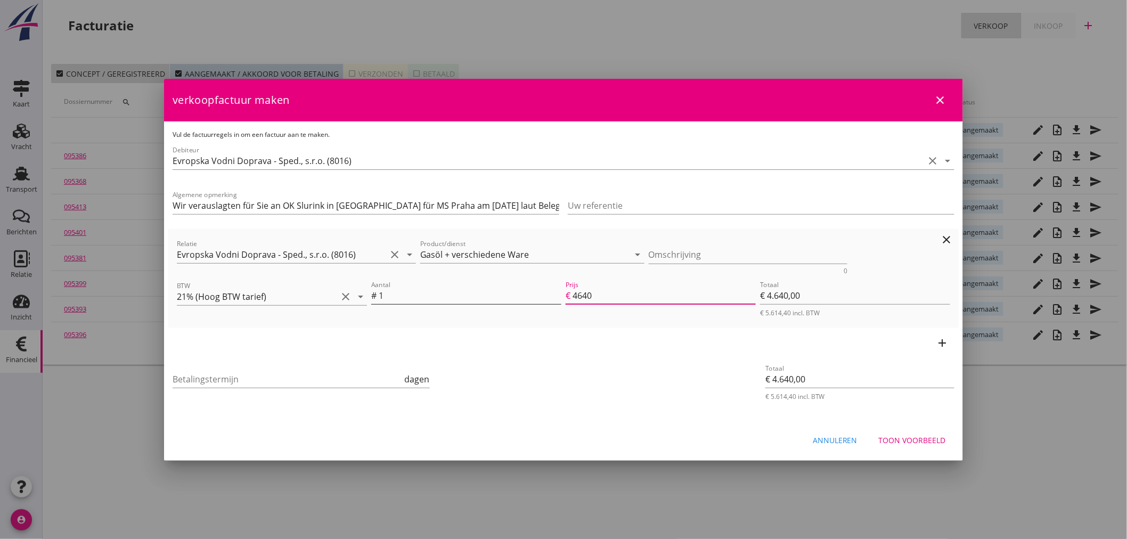
type input "€ 0,00"
type input "4640.5"
type input "€ 4.640,50"
type input "4640.55"
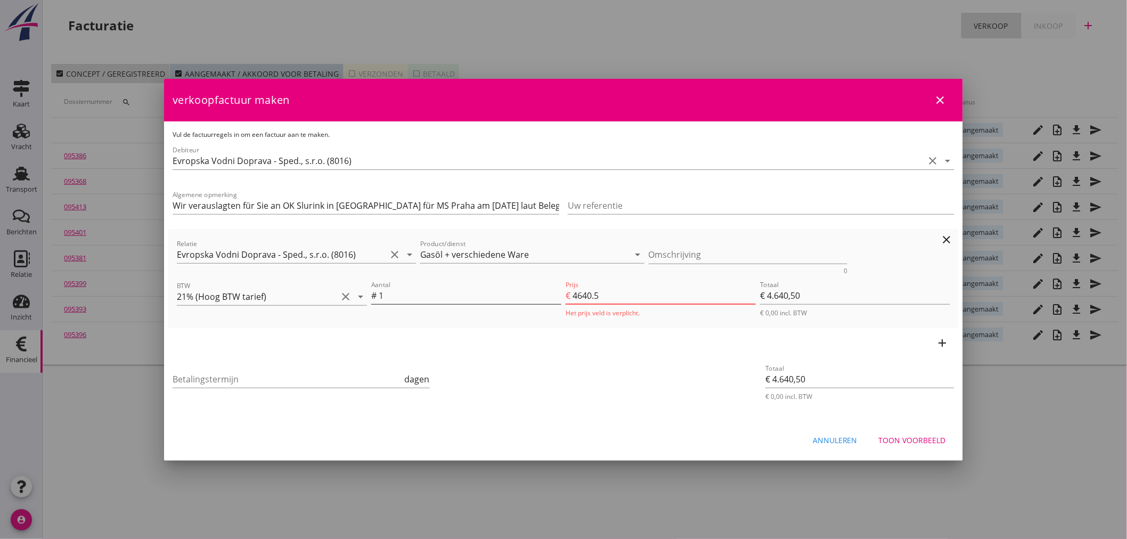
type input "€ 4.640,55"
type input "4640.55"
click at [946, 344] on icon "add" at bounding box center [943, 343] width 13 height 13
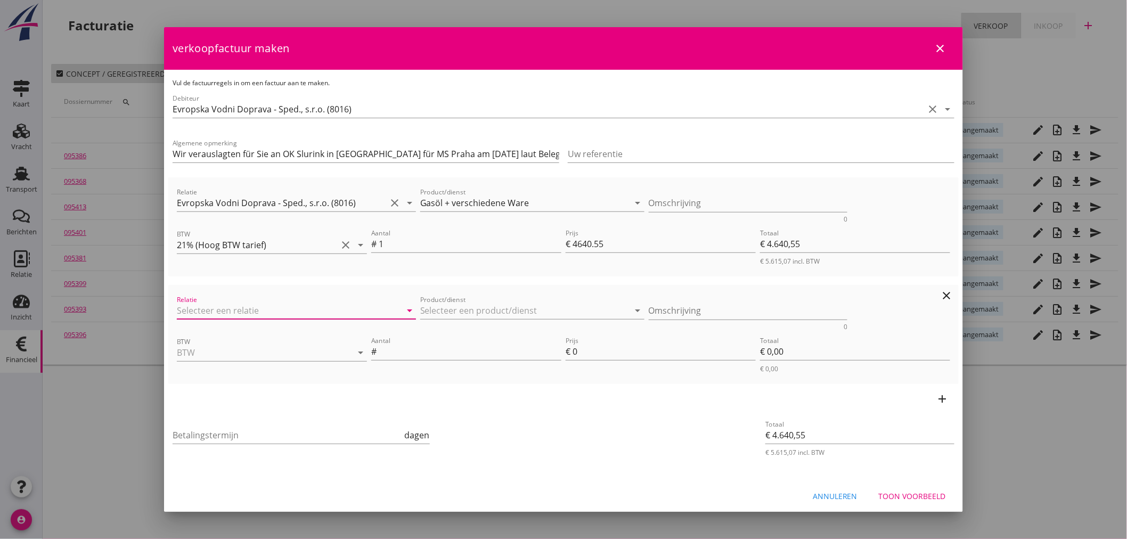
click at [210, 311] on input "Relatie" at bounding box center [281, 310] width 209 height 17
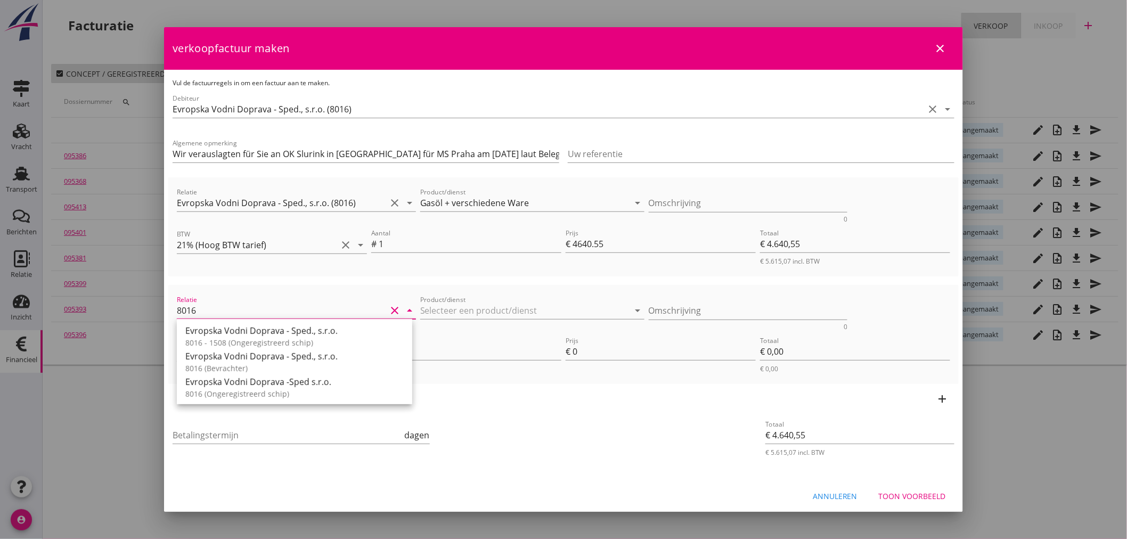
click at [305, 356] on div "Evropska Vodni Doprava - Sped., s.r.o." at bounding box center [294, 356] width 218 height 13
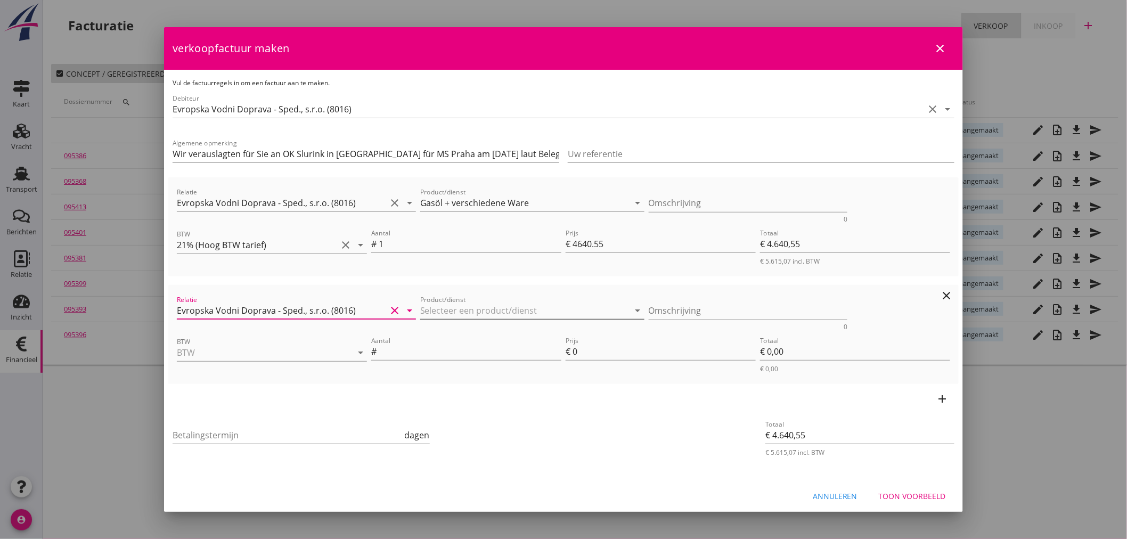
type input "Evropska Vodni Doprava - Sped., s.r.o. (8016)"
click at [468, 311] on input "Product/dienst" at bounding box center [524, 310] width 209 height 17
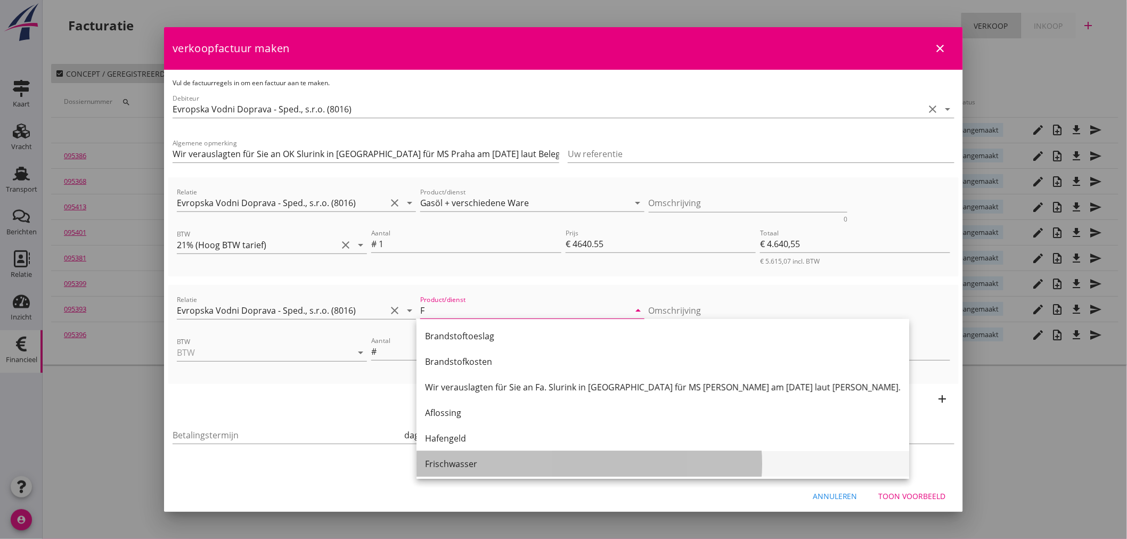
click at [446, 462] on div "Frischwasser" at bounding box center [663, 464] width 476 height 13
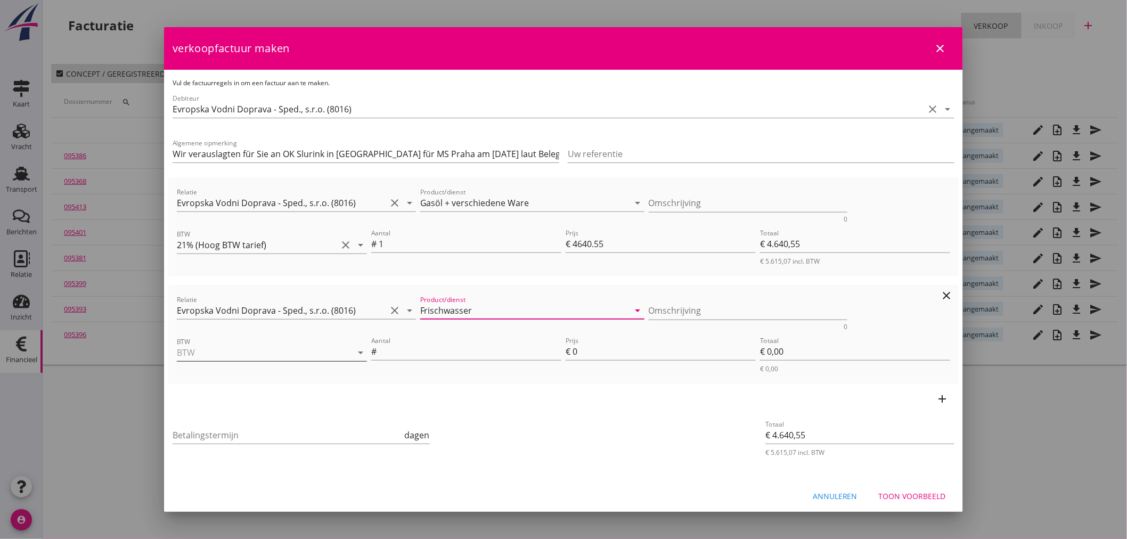
type input "Frischwasser"
drag, startPoint x: 297, startPoint y: 348, endPoint x: 288, endPoint y: 348, distance: 9.1
click at [295, 348] on input "BTW" at bounding box center [257, 352] width 160 height 17
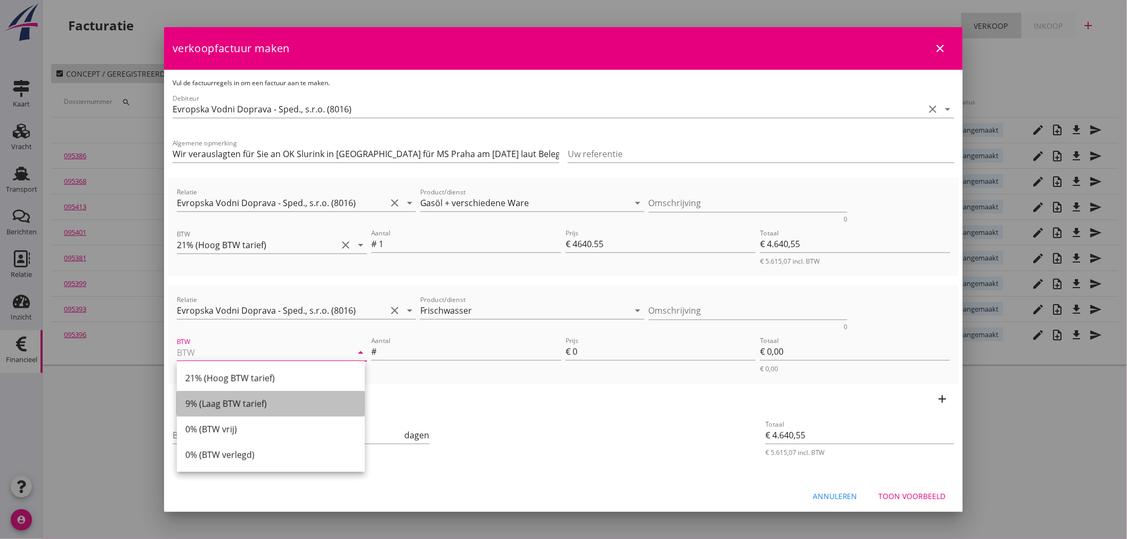
drag, startPoint x: 233, startPoint y: 400, endPoint x: 416, endPoint y: 378, distance: 184.0
click at [233, 400] on div "9% (Laag BTW tarief)" at bounding box center [270, 403] width 171 height 13
type input "9% (Laag BTW tarief)"
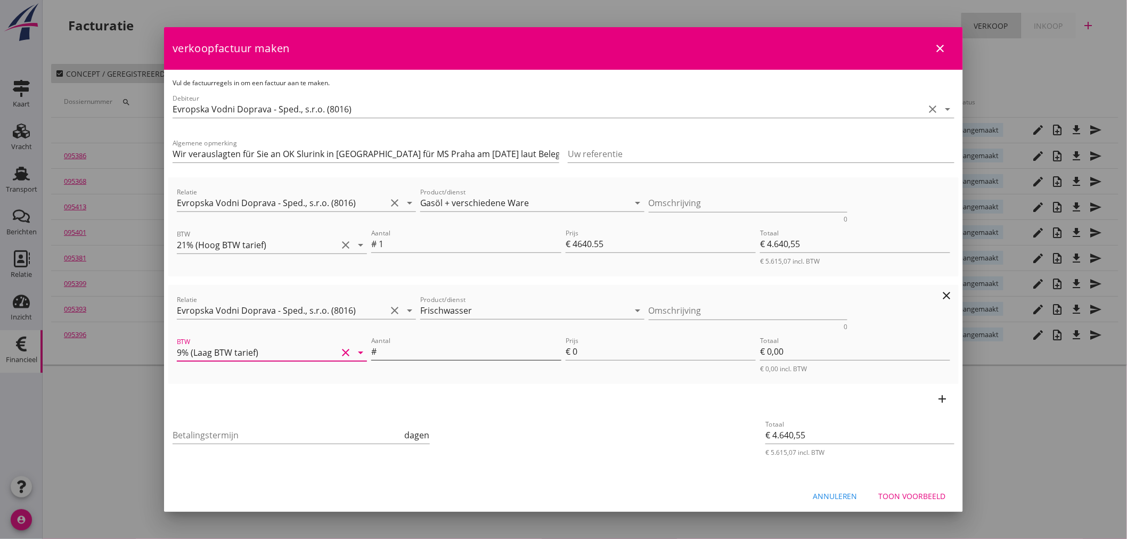
click at [425, 352] on input "Aantal" at bounding box center [470, 351] width 183 height 17
type input "1"
type input "€ 4.641,55"
type input "1"
type input "€ 1,00"
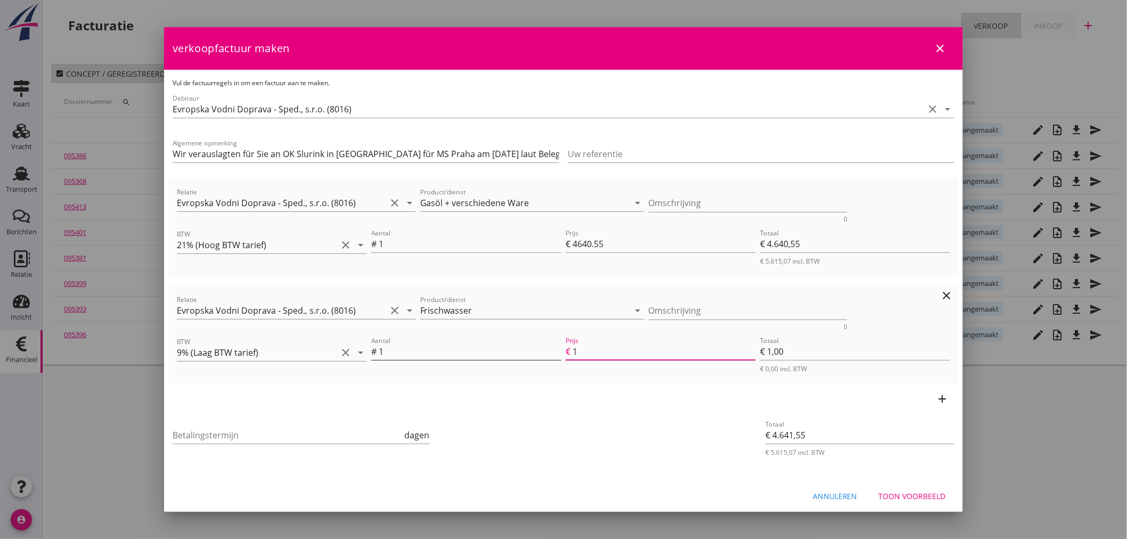
type input "€ 4.653,55"
type input "13"
type input "€ 13,00"
type input "€ 4.640,55"
type input "€ 0,00"
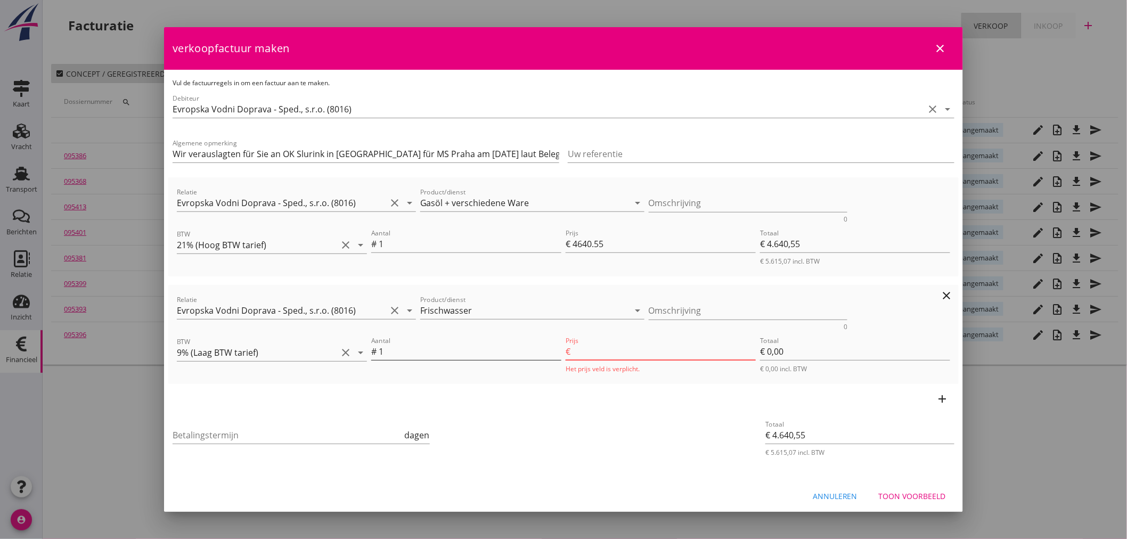
type input "€ 4.653,75"
type input "13.2"
type input "€ 13,20"
type input "13.23"
type input "€ 4.653,78"
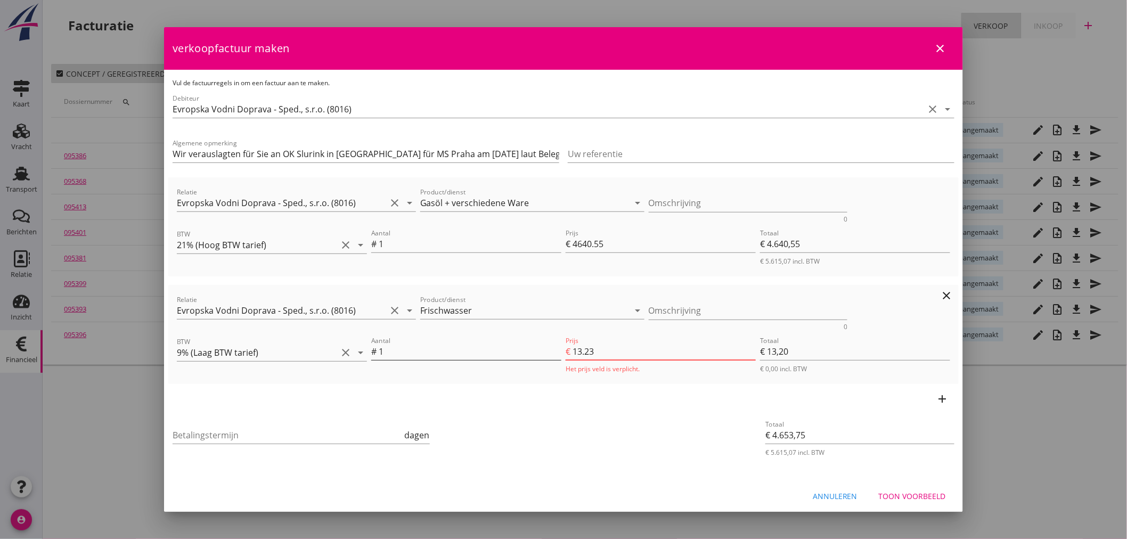
type input "€ 13,23"
type input "13.23"
click at [258, 433] on input "Betalingstermijn" at bounding box center [288, 435] width 230 height 17
type input "21"
click at [893, 493] on div "Toon voorbeeld" at bounding box center [912, 496] width 67 height 11
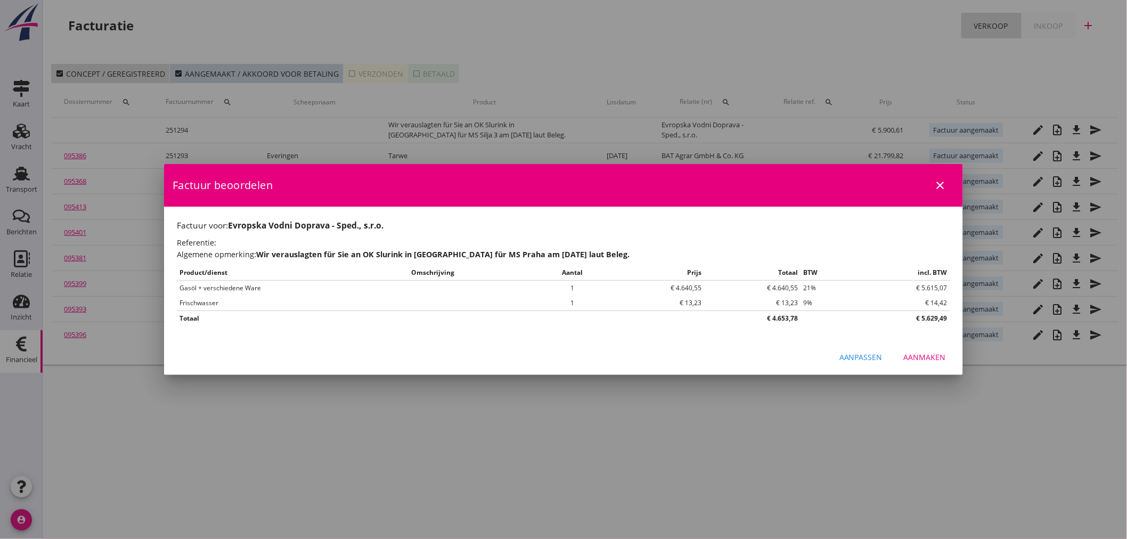
click at [932, 350] on button "Aanmaken" at bounding box center [925, 356] width 59 height 19
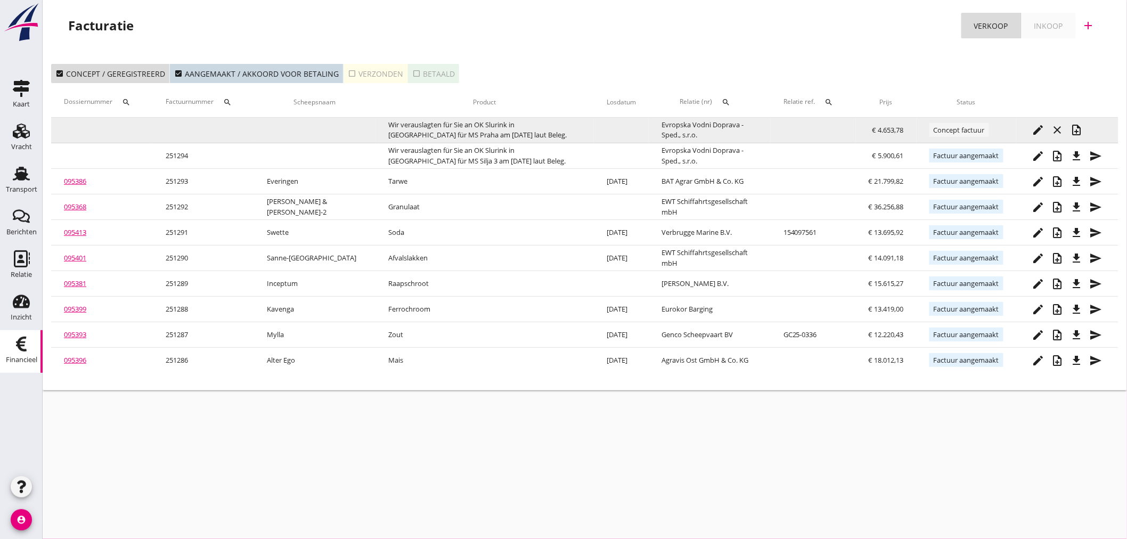
click at [1091, 130] on td "edit close note_add" at bounding box center [1067, 131] width 102 height 26
click at [1084, 133] on div "note_add" at bounding box center [1077, 130] width 19 height 13
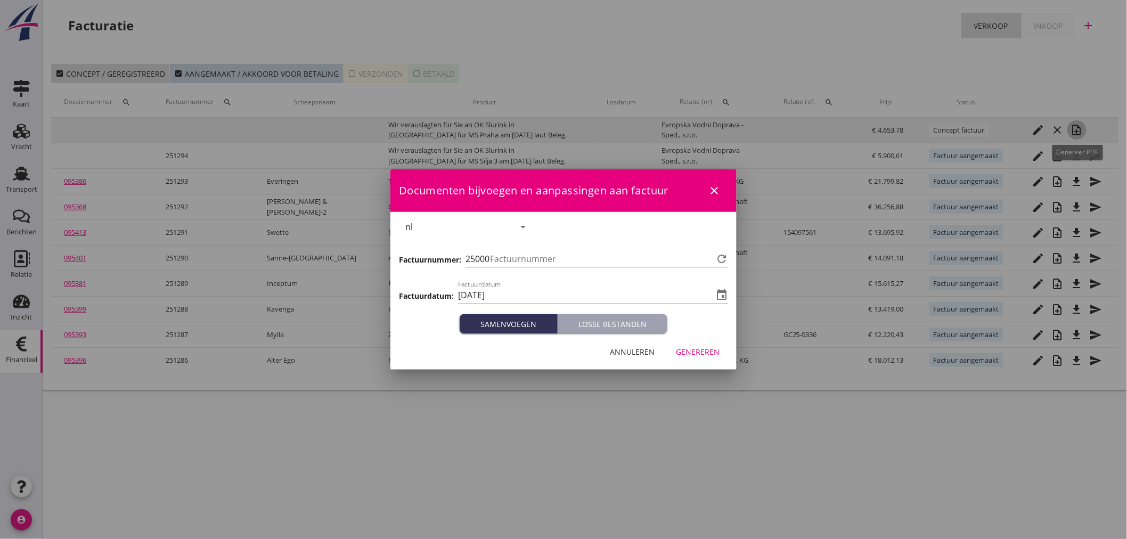
type input "1295"
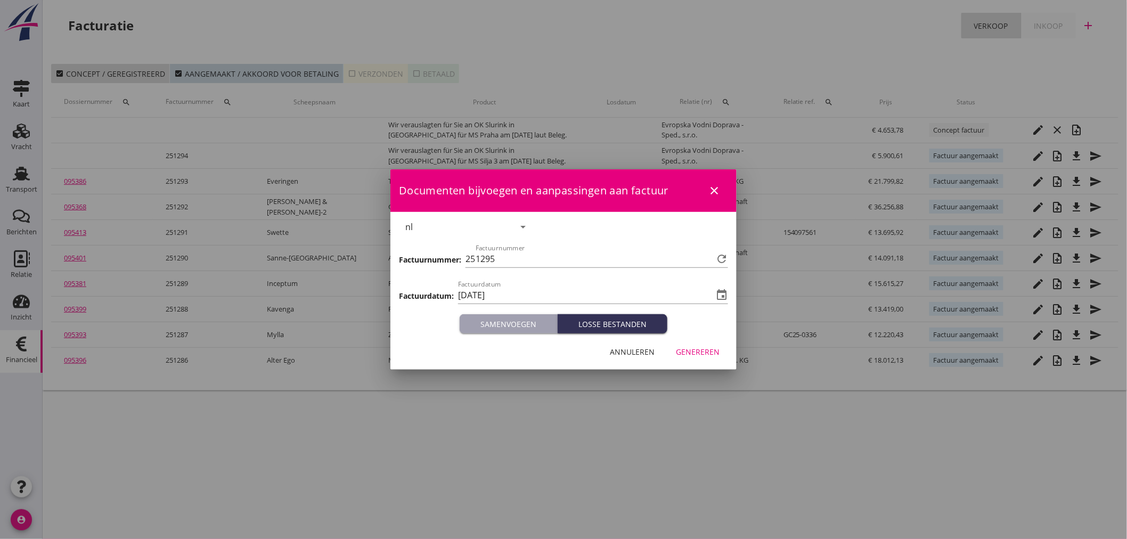
click at [707, 354] on div "Genereren" at bounding box center [698, 351] width 44 height 11
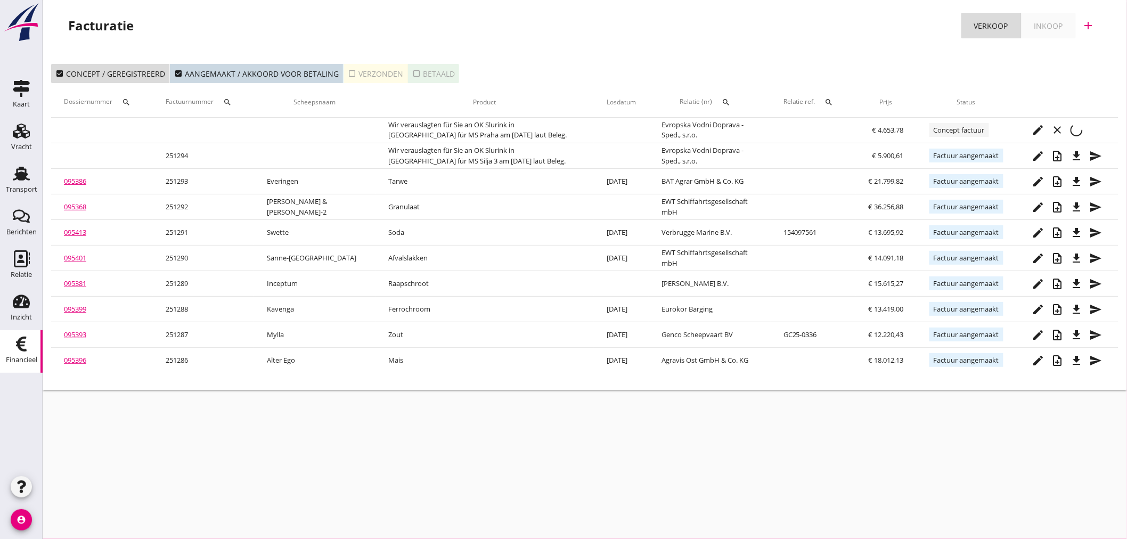
click at [1096, 109] on th at bounding box center [1067, 102] width 102 height 30
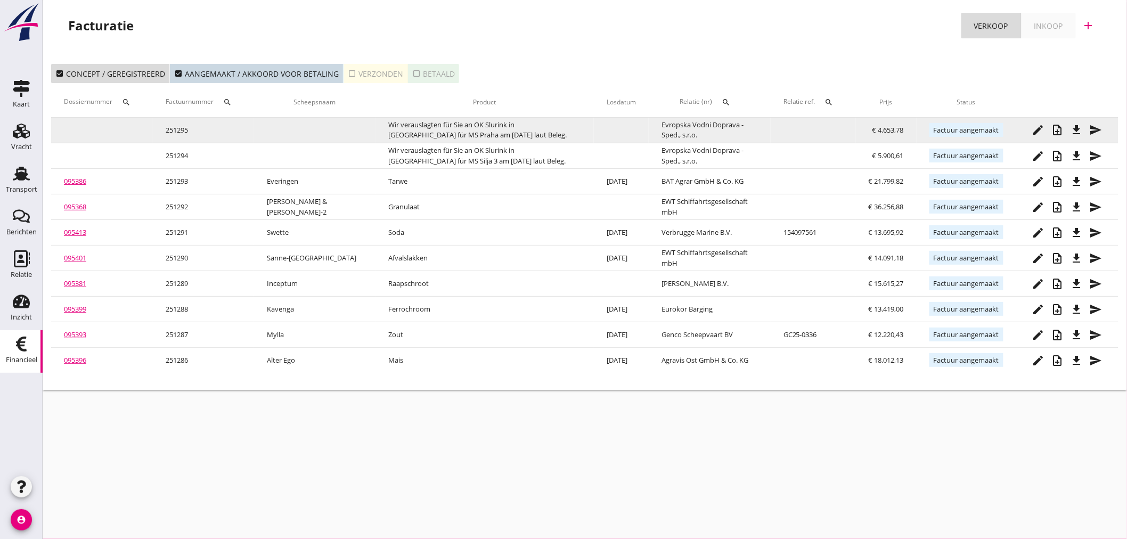
click at [1078, 124] on icon "file_download" at bounding box center [1077, 130] width 13 height 13
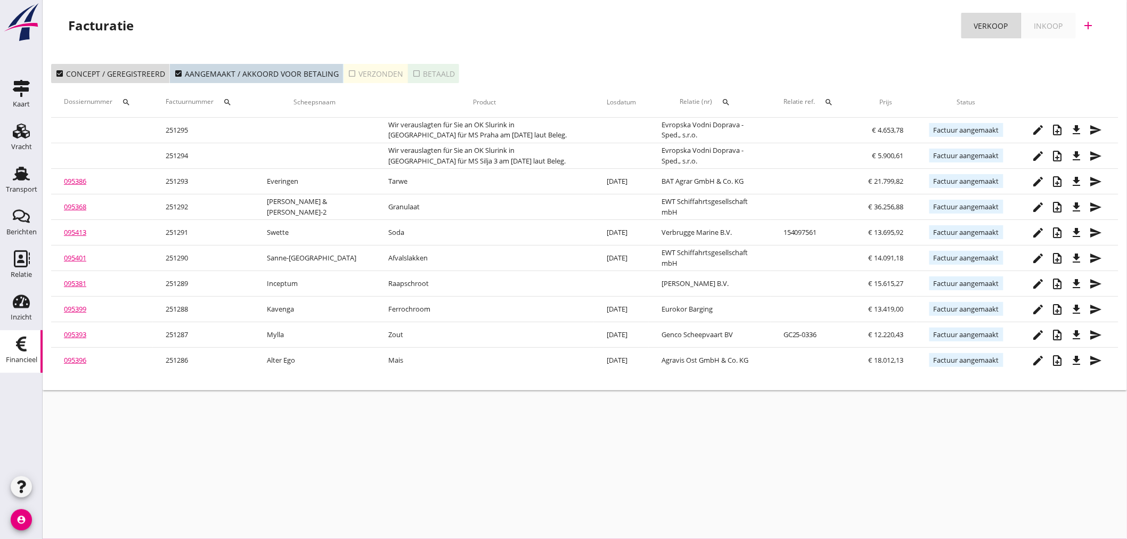
click at [1093, 23] on icon "add" at bounding box center [1089, 25] width 13 height 13
drag, startPoint x: 1069, startPoint y: 59, endPoint x: 1077, endPoint y: 53, distance: 9.9
click at [1075, 55] on link "Verkoopfactuur" at bounding box center [1082, 52] width 80 height 26
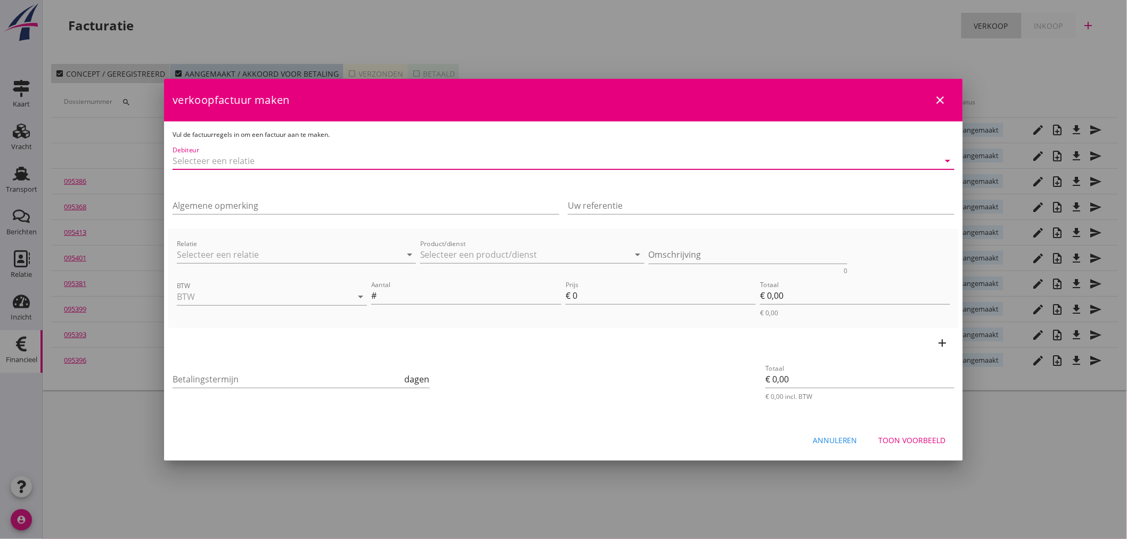
click at [256, 157] on input "Debiteur" at bounding box center [549, 160] width 752 height 17
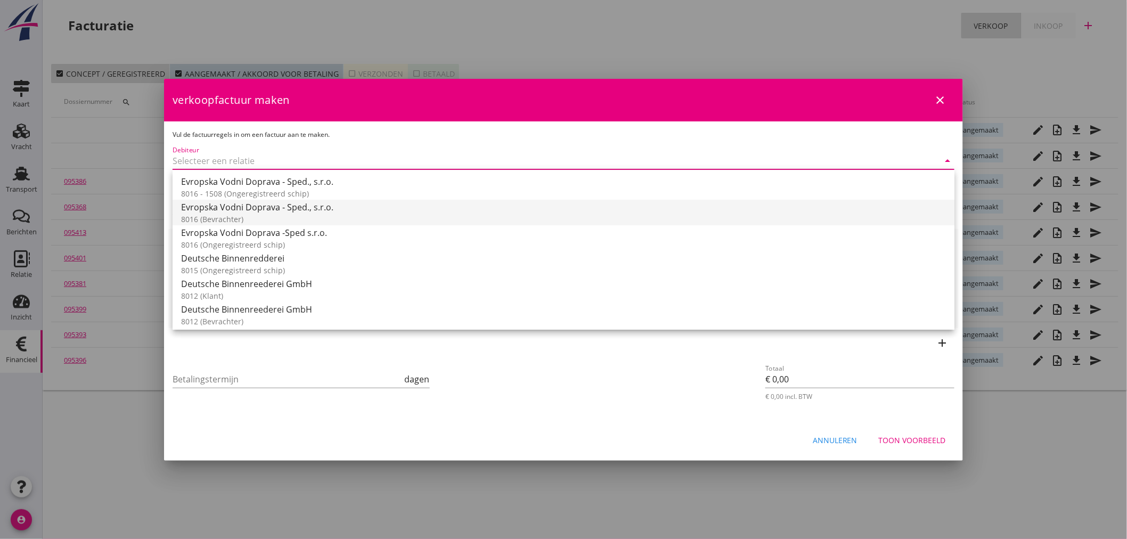
click at [232, 214] on div "Evropska Vodni Doprava - Sped., s.r.o. 8016 (Bevrachter)" at bounding box center [563, 213] width 765 height 26
type input "Evropska Vodni Doprava - Sped., s.r.o. (8016)"
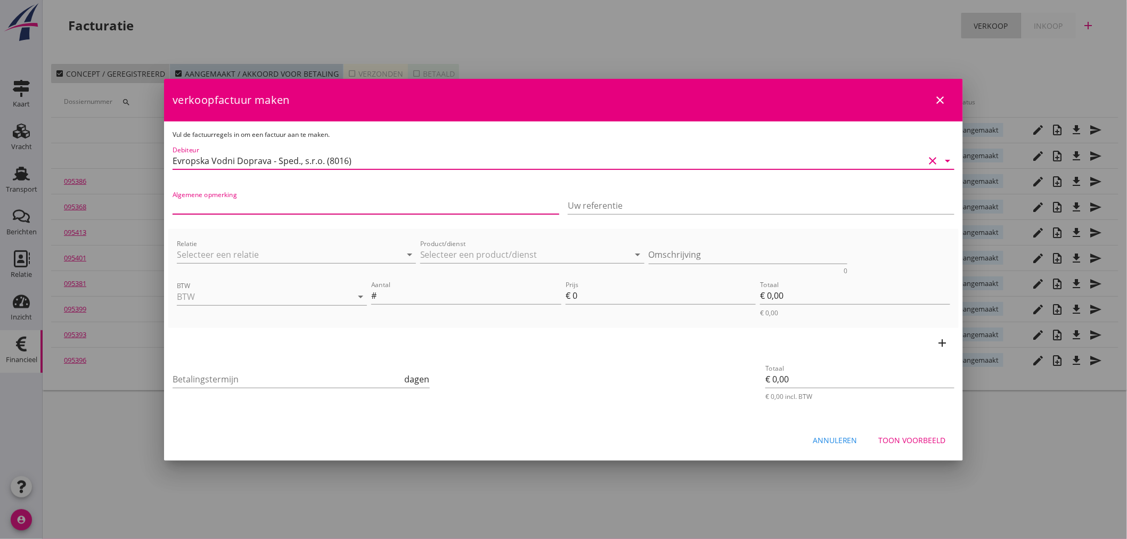
click at [240, 208] on input "Algemene opmerking" at bounding box center [366, 205] width 387 height 17
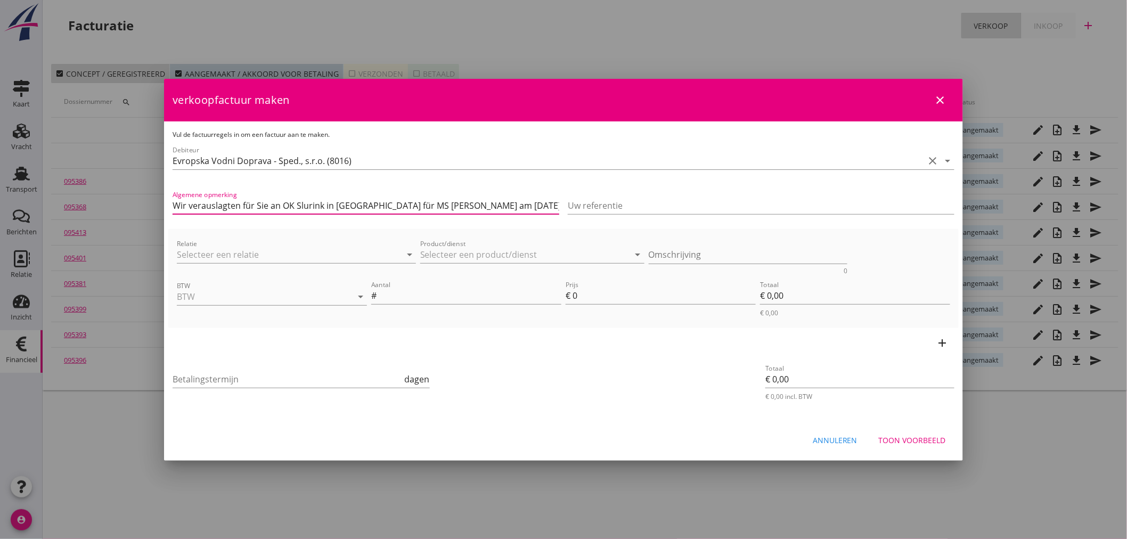
click at [406, 202] on input "Wir verauslagten für Sie an OK Slurink in [GEOGRAPHIC_DATA] für MS [PERSON_NAME…" at bounding box center [366, 205] width 387 height 17
type input "Wir verauslagten für Sie an OK Slurink in [GEOGRAPHIC_DATA] für MS [PERSON_NAME…"
click at [267, 256] on input "Relatie" at bounding box center [281, 254] width 209 height 17
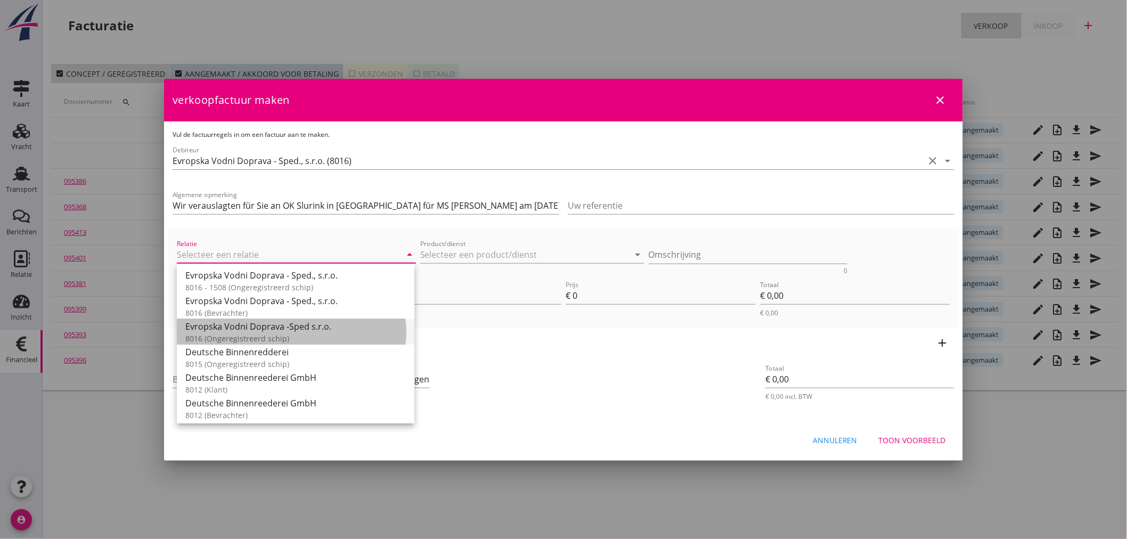
drag, startPoint x: 250, startPoint y: 335, endPoint x: 432, endPoint y: 284, distance: 188.6
click at [251, 335] on div "8016 (Ongeregistreerd schip)" at bounding box center [295, 338] width 221 height 11
type input "Evropska Vodni Doprava -Sped s.r.o. (8016)"
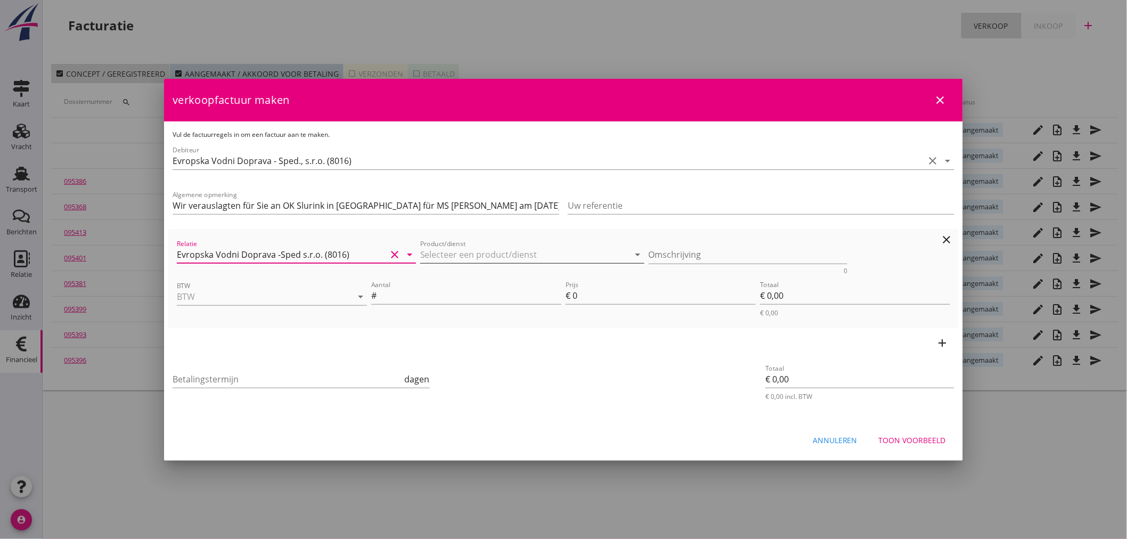
click at [459, 252] on input "Product/dienst" at bounding box center [524, 254] width 209 height 17
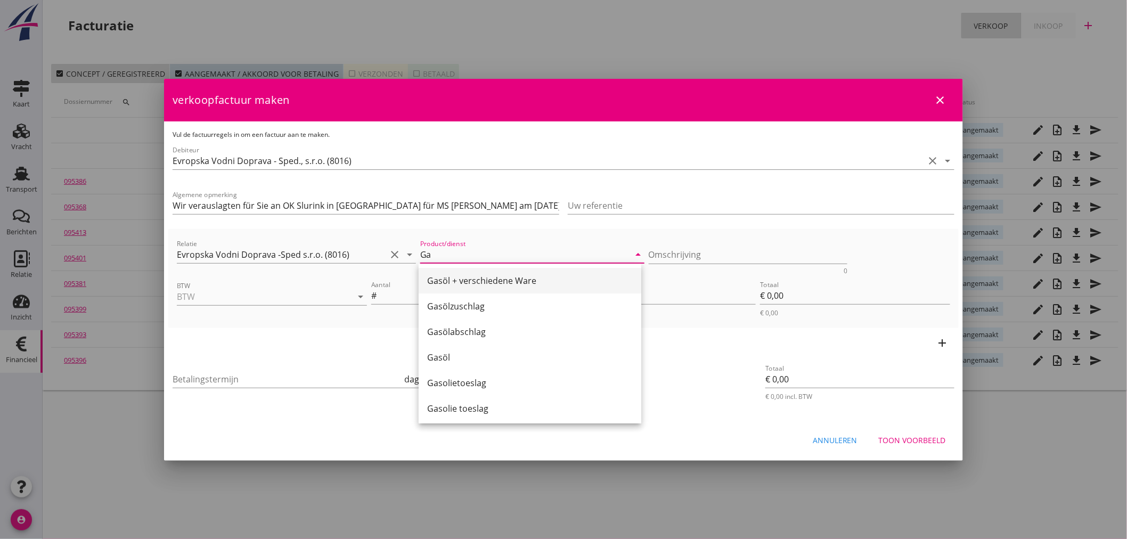
click at [491, 275] on div "Gasöl + verschiedene Ware" at bounding box center [530, 280] width 206 height 13
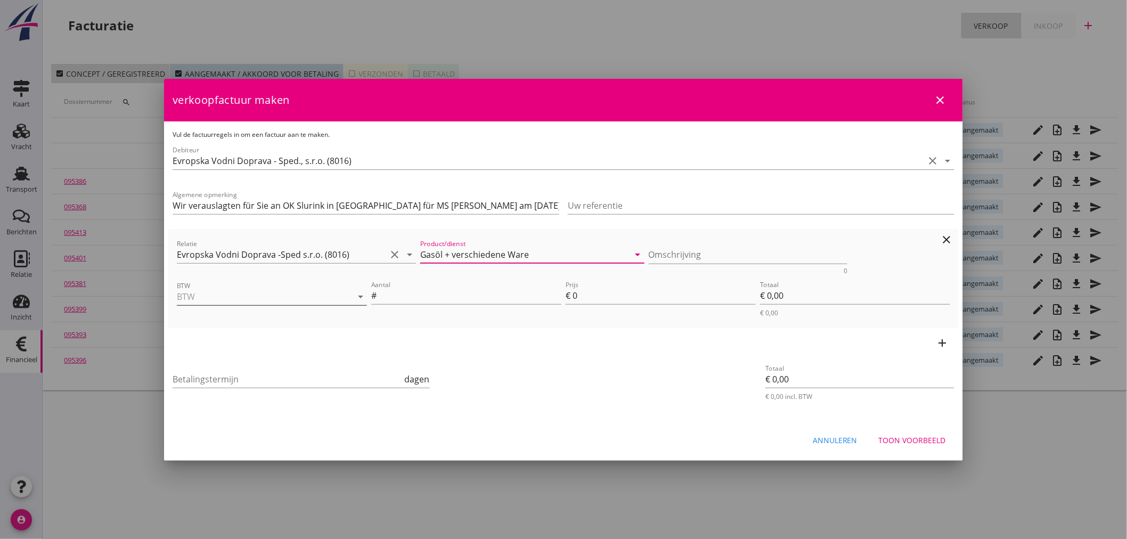
type input "Gasöl + verschiedene Ware"
click at [284, 292] on input "BTW" at bounding box center [257, 296] width 160 height 17
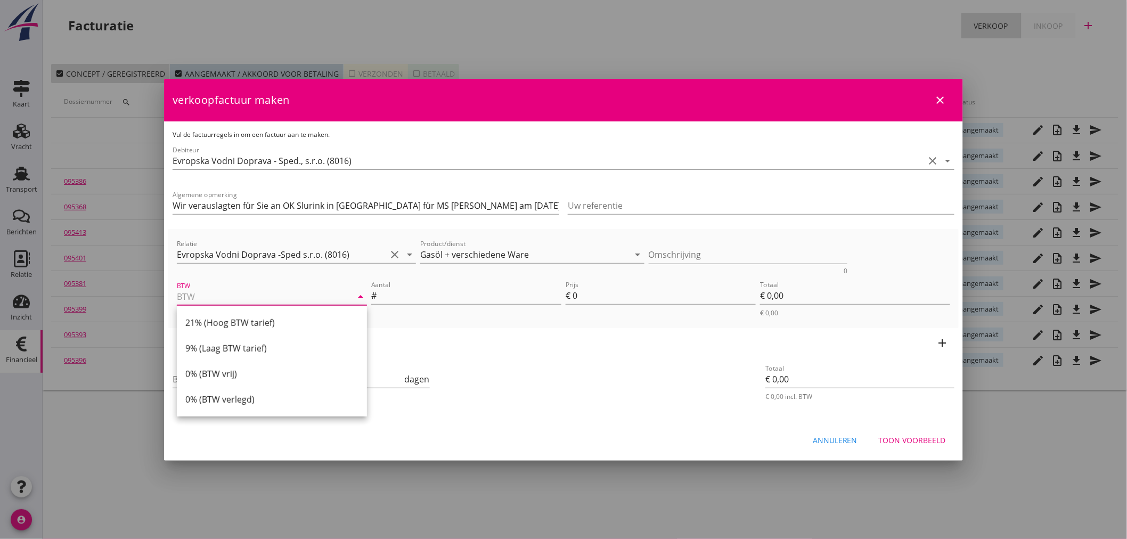
drag, startPoint x: 271, startPoint y: 327, endPoint x: 276, endPoint y: 321, distance: 7.5
click at [273, 325] on div "21% (Hoog BTW tarief)" at bounding box center [271, 322] width 173 height 13
type input "21% (Hoog BTW tarief)"
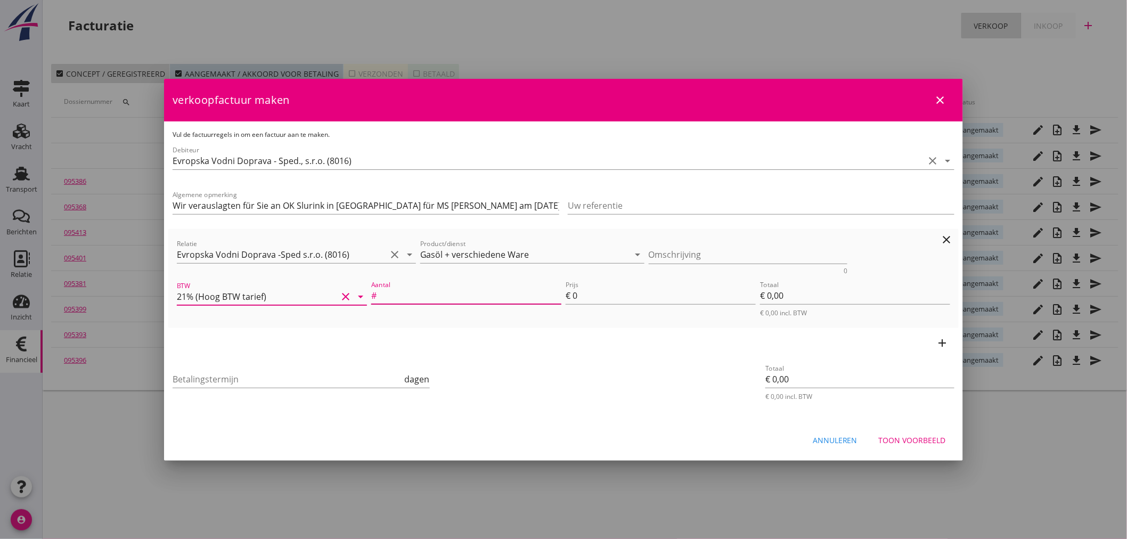
click at [405, 294] on input "Aantal" at bounding box center [470, 295] width 183 height 17
type input "1"
type input "9"
type input "€ 9,00"
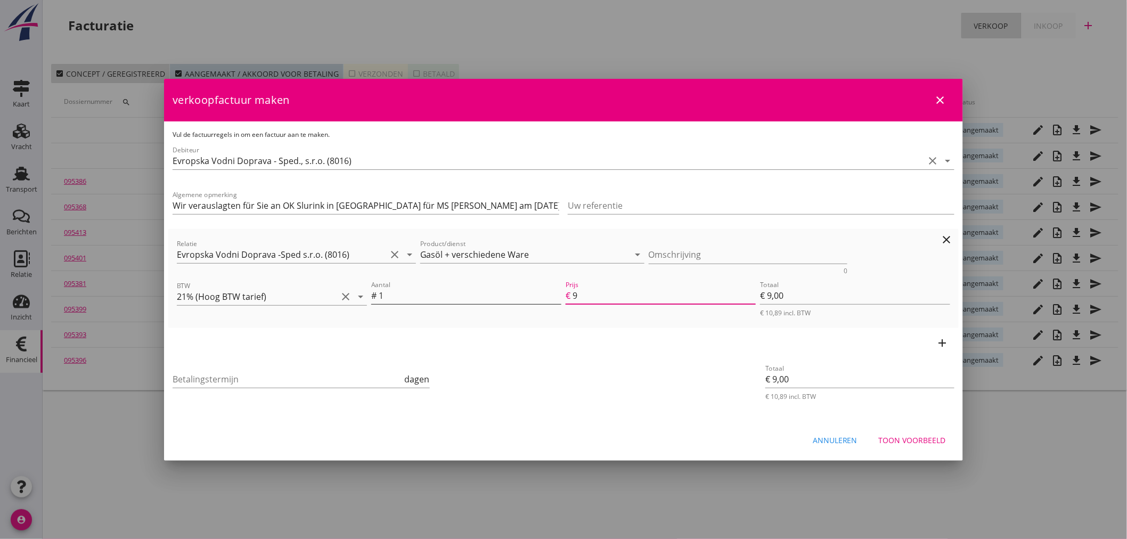
type input "94"
type input "€ 94,00"
type input "944"
type input "€ 944,00"
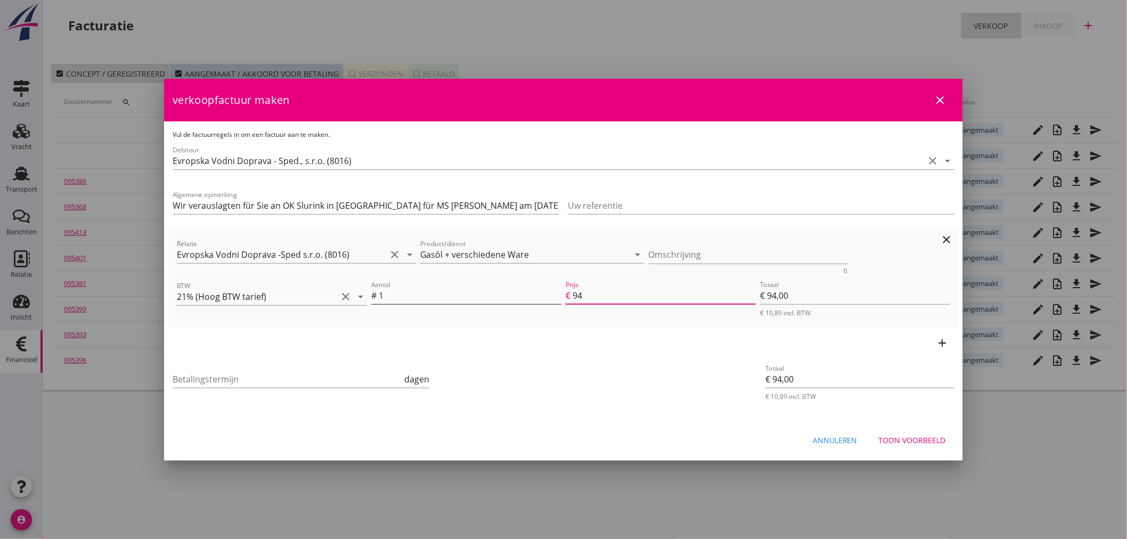
type input "€ 944,00"
type input "9445"
type input "€ 9.445,00"
type input "€ 0,00"
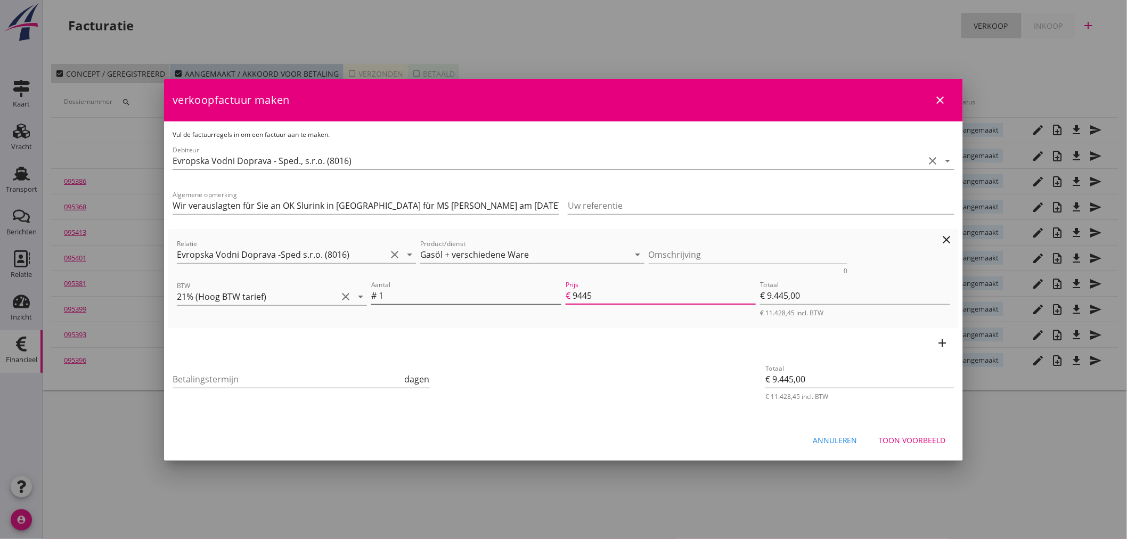
type input "€ 0,00"
type input "9445.3"
type input "€ 9.445,30"
type input "9445.34"
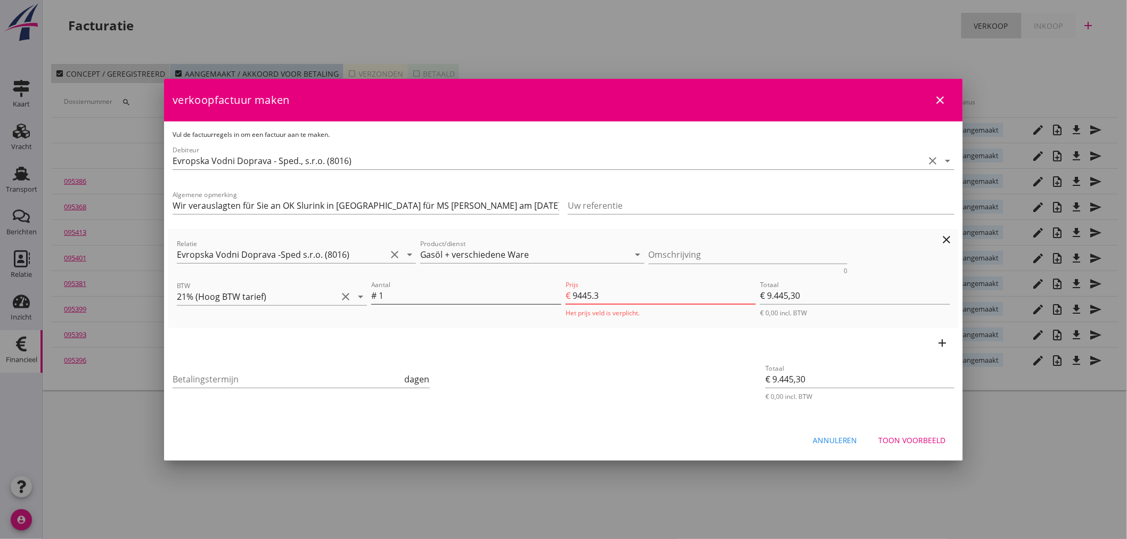
type input "€ 9.445,34"
type input "9445.34"
click at [943, 345] on icon "add" at bounding box center [943, 343] width 13 height 13
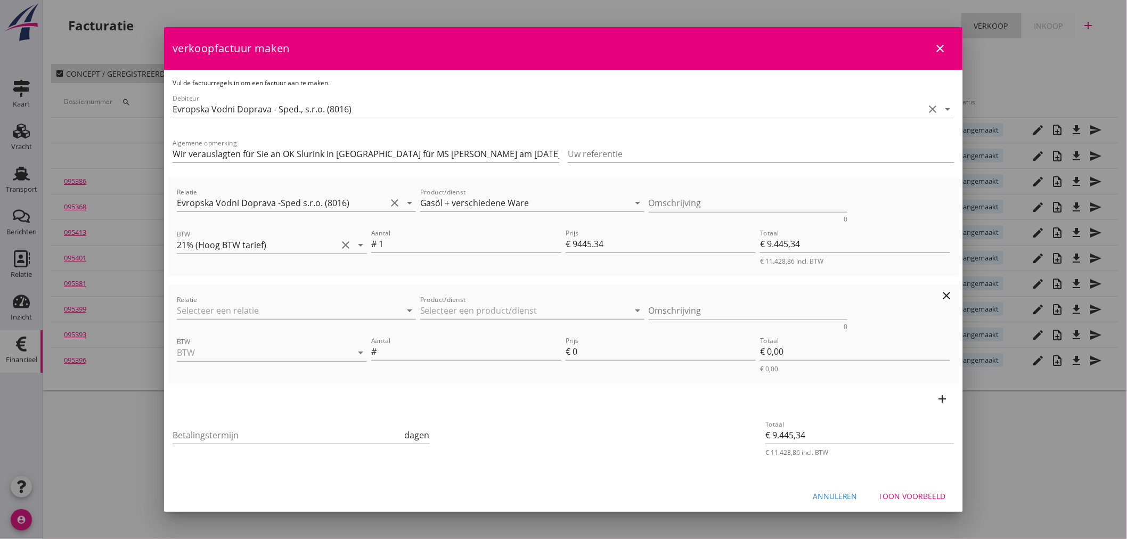
click at [338, 327] on div at bounding box center [296, 326] width 239 height 6
click at [336, 309] on input "Relatie" at bounding box center [281, 310] width 209 height 17
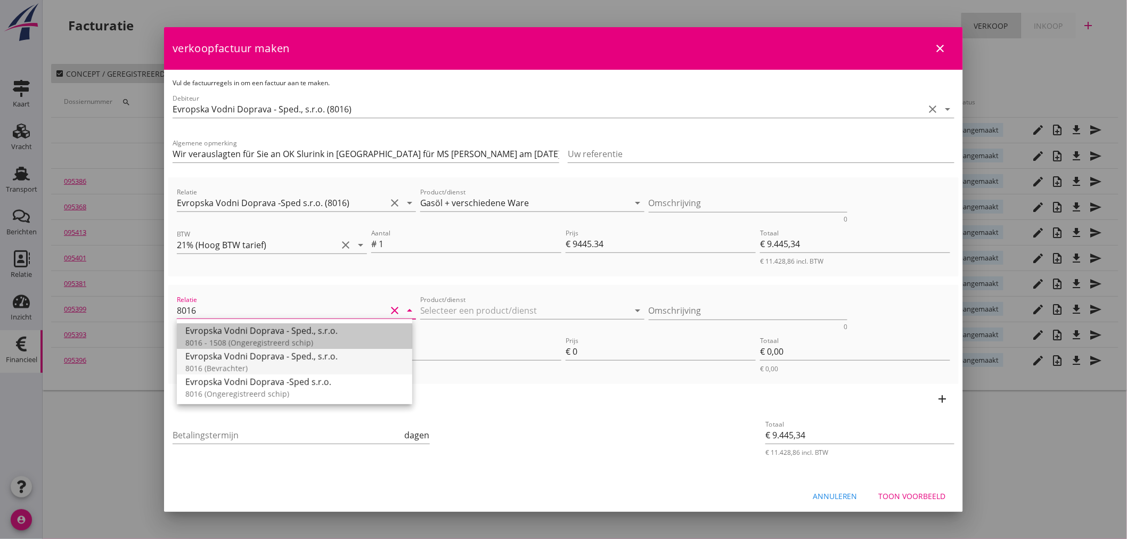
drag, startPoint x: 234, startPoint y: 344, endPoint x: 236, endPoint y: 359, distance: 15.0
click at [236, 359] on div "Evropska Vodni Doprava - Sped., s.r.o. 8016 - 1508 (Ongeregistreerd schip) Evro…" at bounding box center [294, 361] width 235 height 85
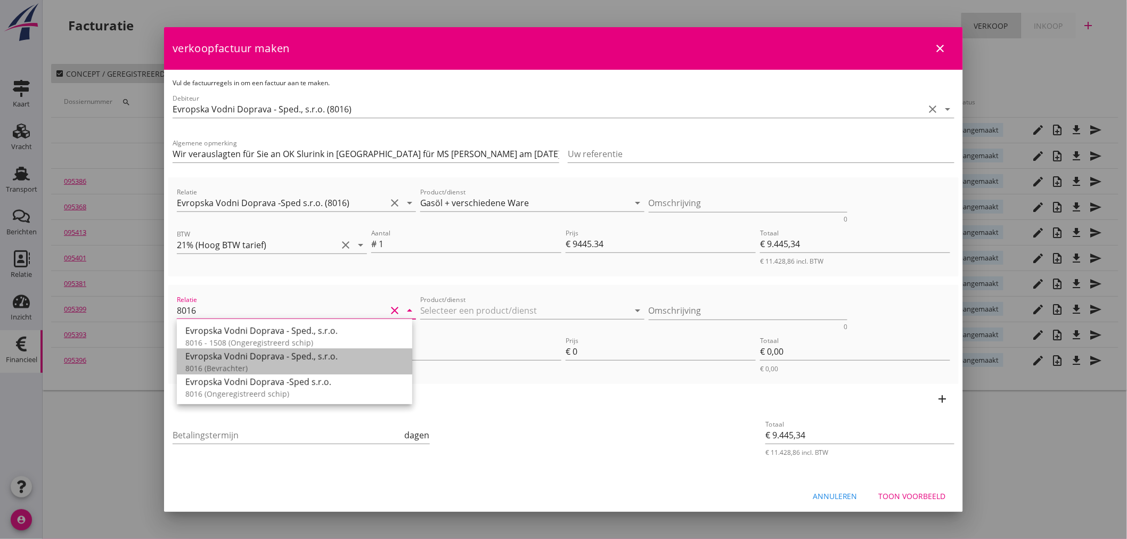
click at [236, 359] on div "Evropska Vodni Doprava - Sped., s.r.o." at bounding box center [294, 356] width 218 height 13
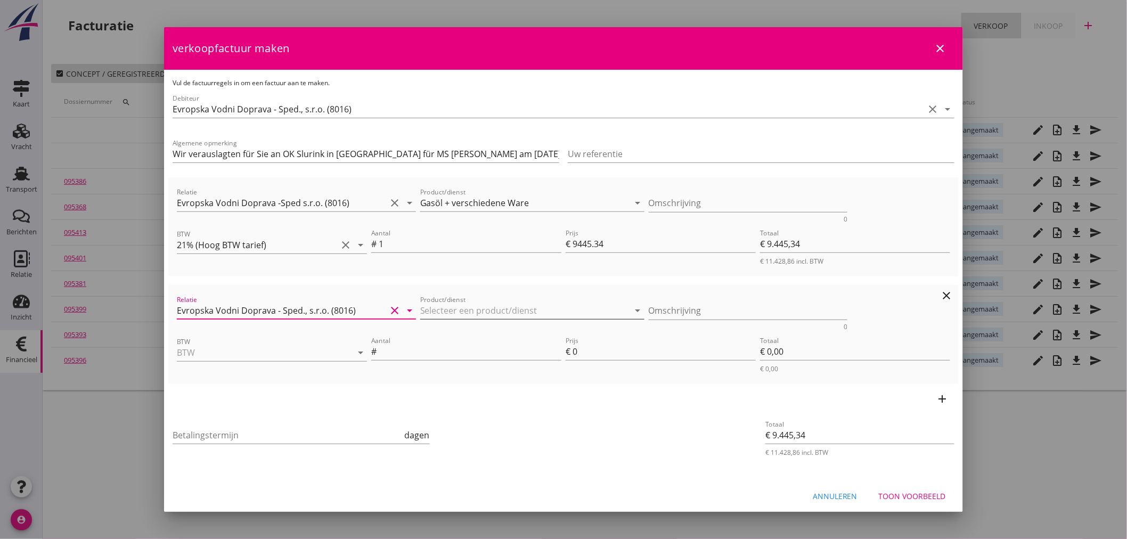
type input "Evropska Vodni Doprava - Sped., s.r.o. (8016)"
click at [459, 311] on input "Product/dienst" at bounding box center [524, 310] width 209 height 17
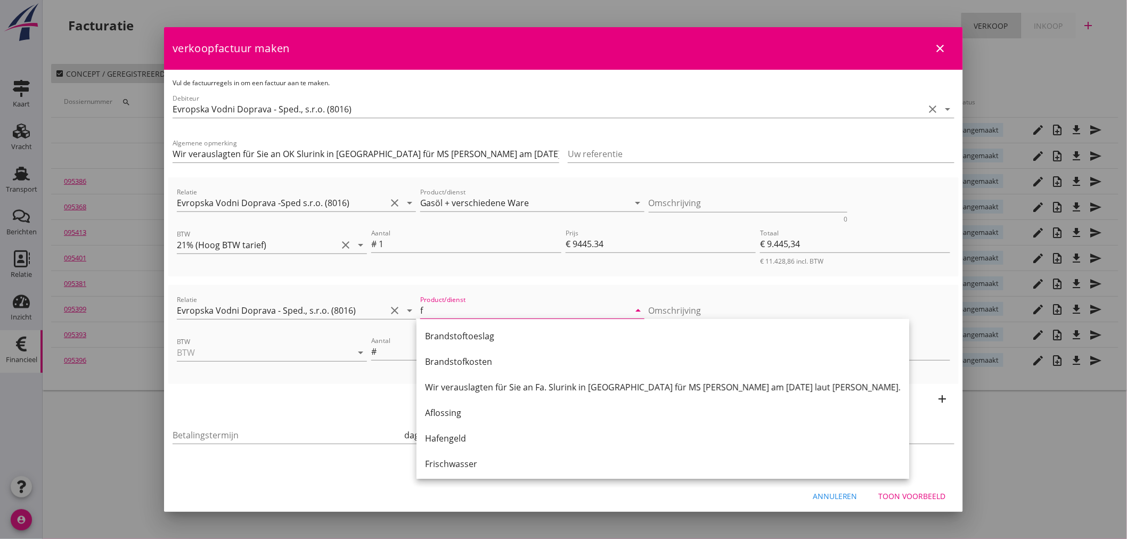
click at [459, 462] on div "Frischwasser" at bounding box center [663, 464] width 476 height 13
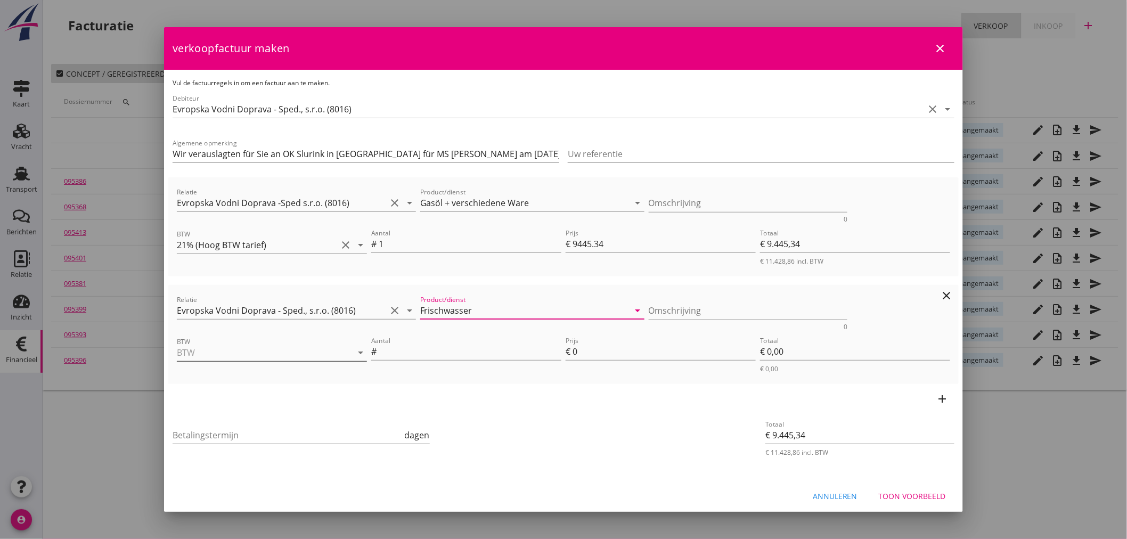
type input "Frischwasser"
click at [290, 358] on input "BTW" at bounding box center [257, 352] width 160 height 17
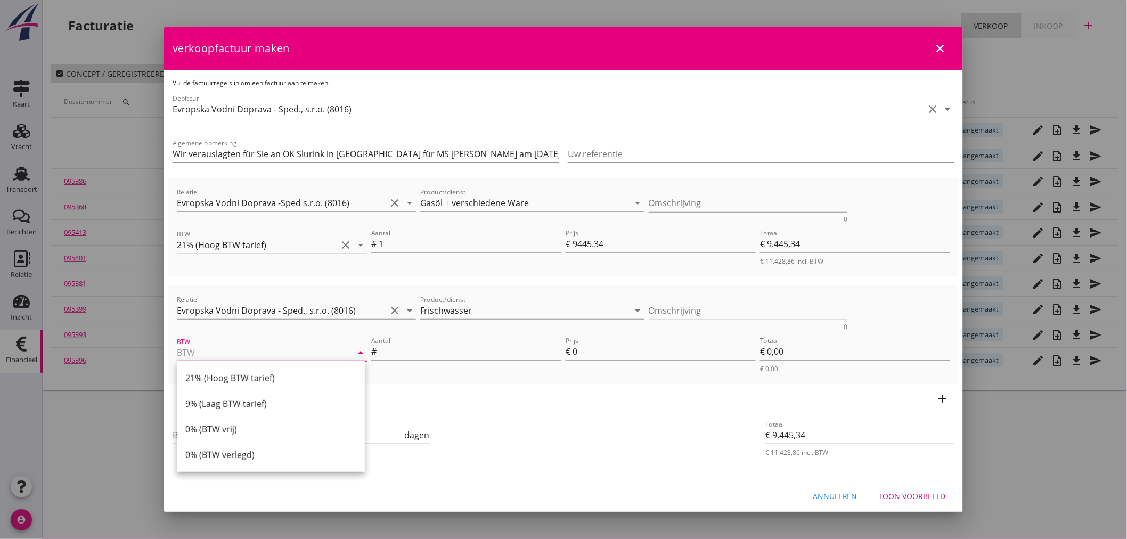
drag, startPoint x: 223, startPoint y: 403, endPoint x: 303, endPoint y: 376, distance: 84.2
click at [224, 403] on div "9% (Laag BTW tarief)" at bounding box center [270, 403] width 171 height 13
type input "9% (Laag BTW tarief)"
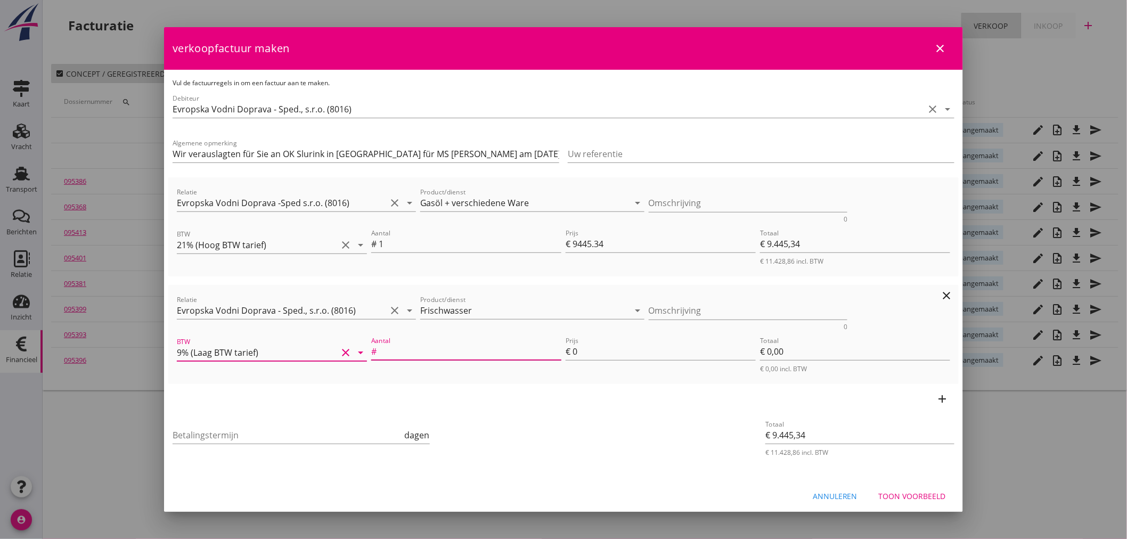
click at [397, 352] on input "Aantal" at bounding box center [470, 351] width 183 height 17
type input "1"
type input "€ 9.454,34"
type input "9"
type input "€ 9,00"
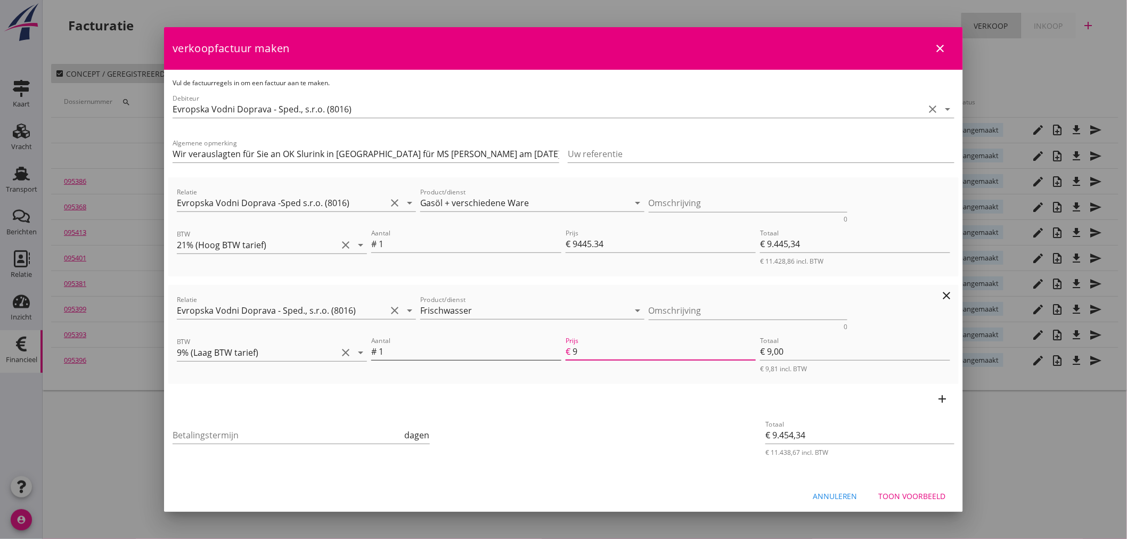
type input "€ 9.445,34"
type input "€ 0,00"
type input "€ 9.455,04"
type input "9.7"
type input "€ 9,70"
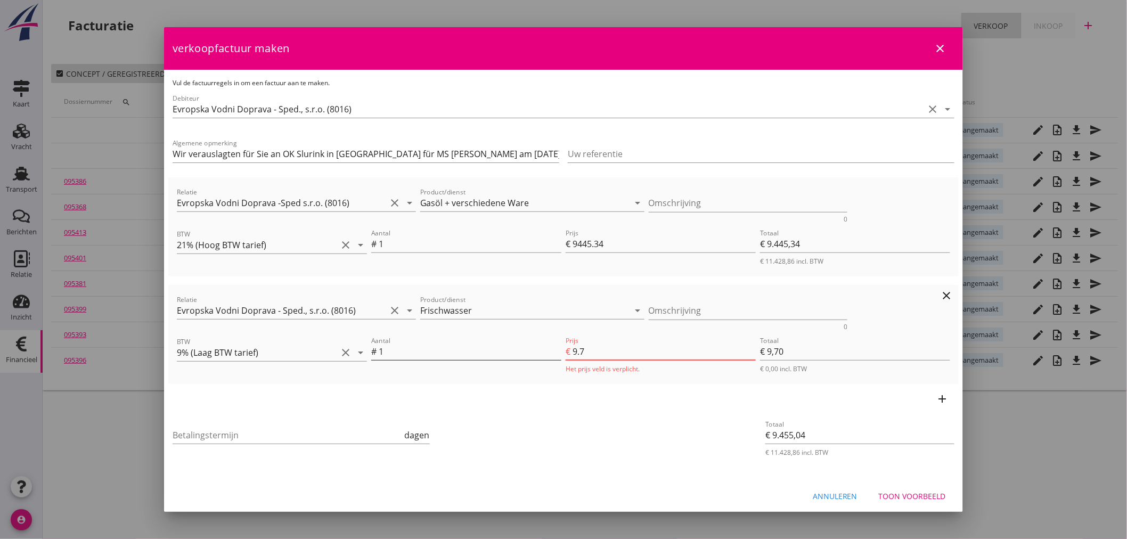
type input "€ 9.455,12"
type input "9.78"
type input "€ 9,78"
type input "9.78"
click at [208, 437] on input "Betalingstermijn" at bounding box center [288, 435] width 230 height 17
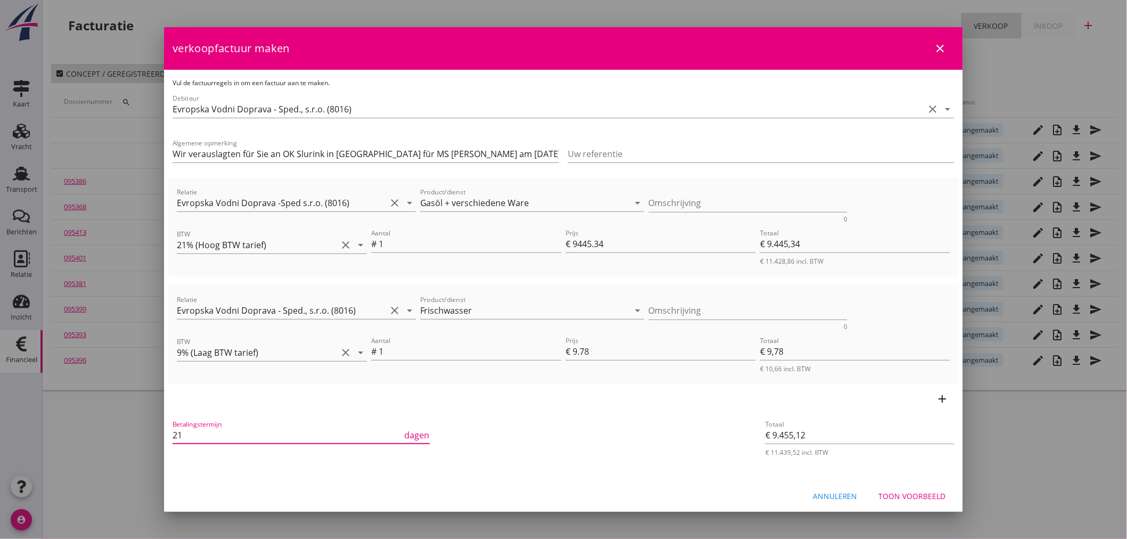
type input "21"
click at [915, 499] on div "Toon voorbeeld" at bounding box center [912, 496] width 67 height 11
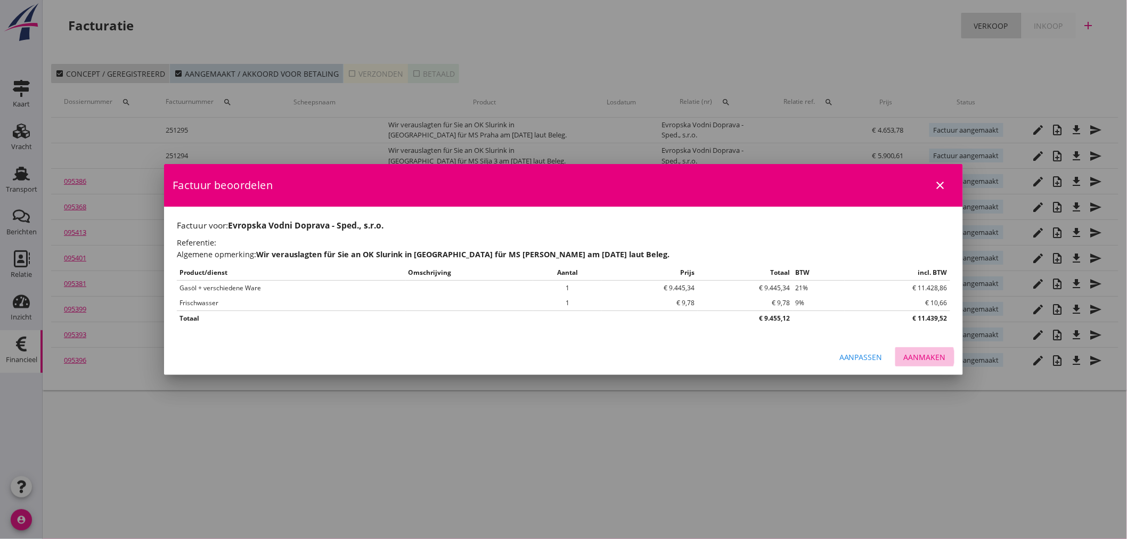
click at [922, 357] on div "Aanmaken" at bounding box center [925, 357] width 42 height 11
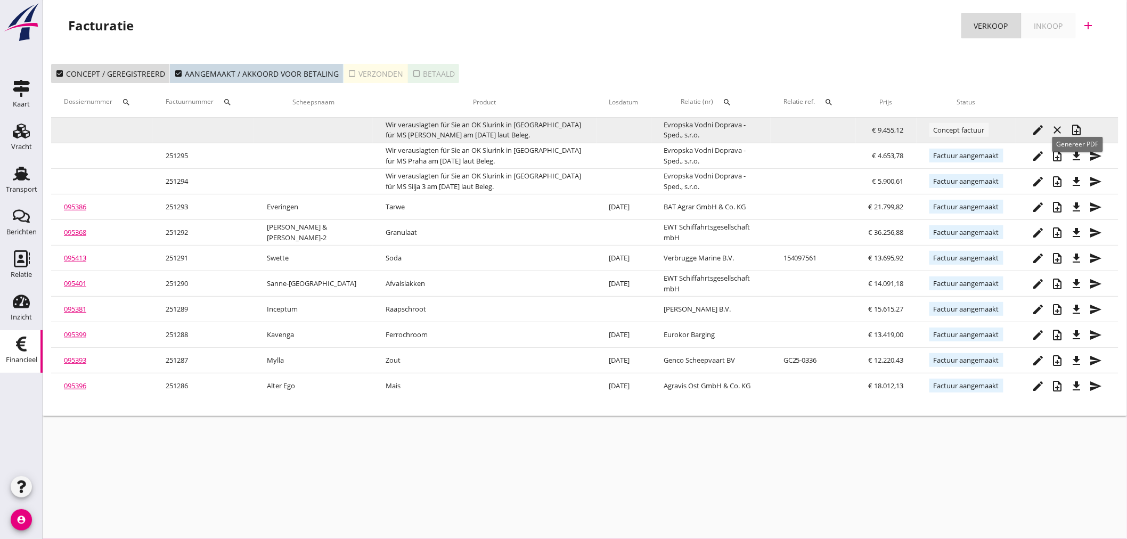
click at [1083, 129] on icon "note_add" at bounding box center [1077, 130] width 13 height 13
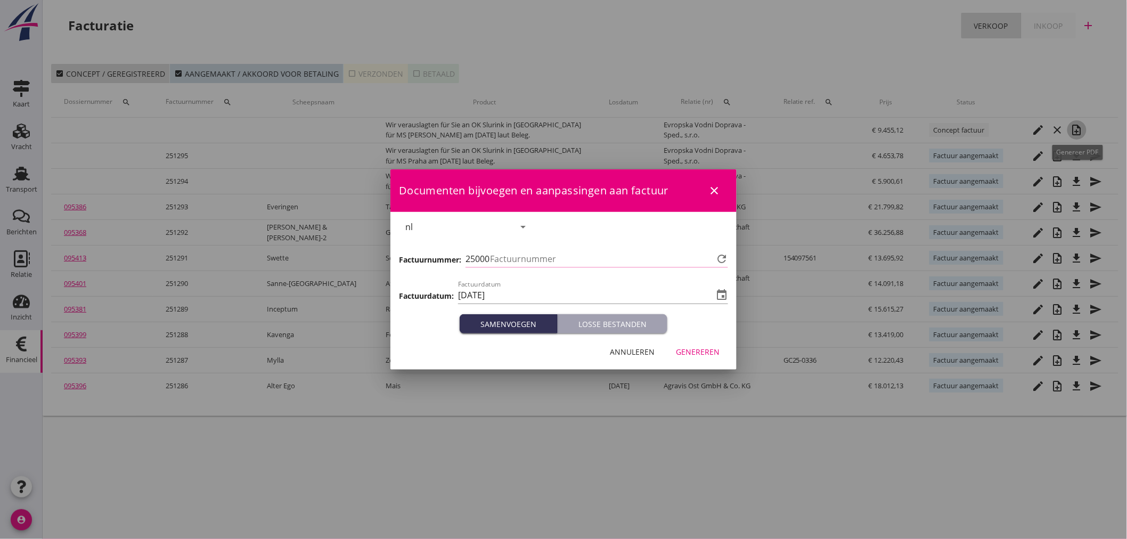
type input "1296"
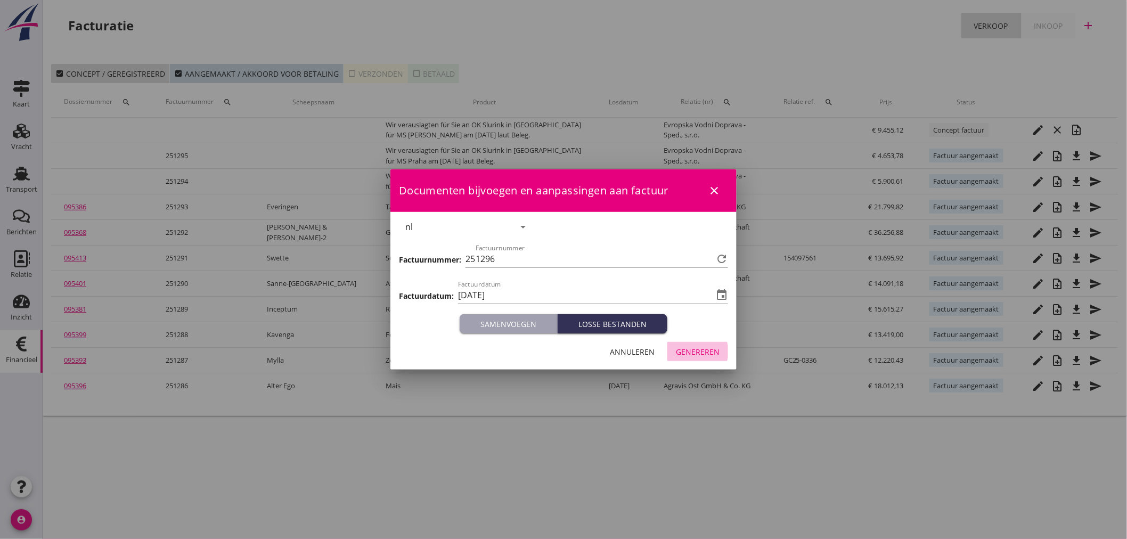
click at [689, 349] on div "Genereren" at bounding box center [698, 351] width 44 height 11
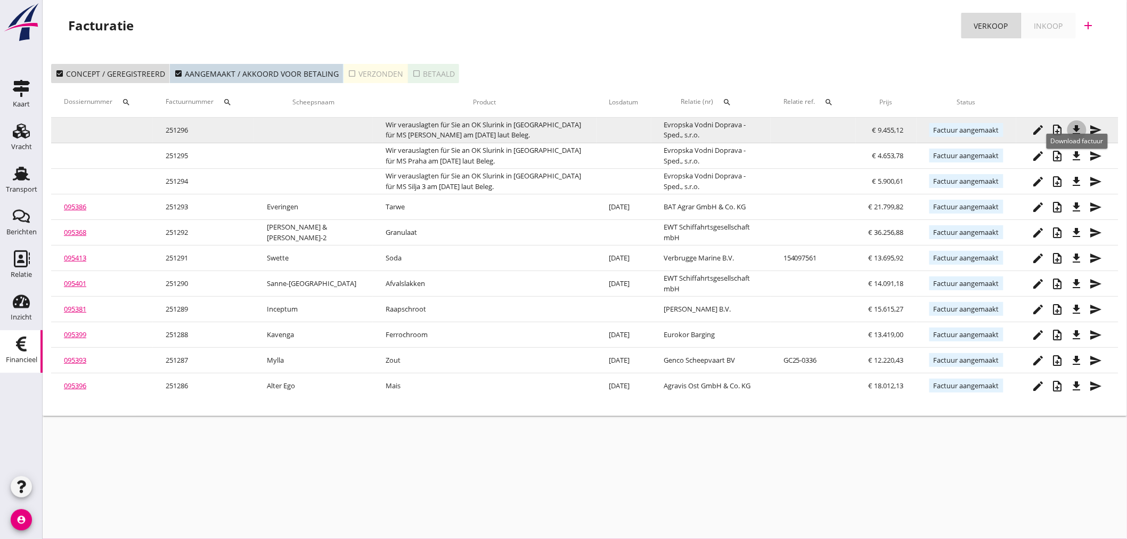
click at [1079, 133] on icon "file_download" at bounding box center [1077, 130] width 13 height 13
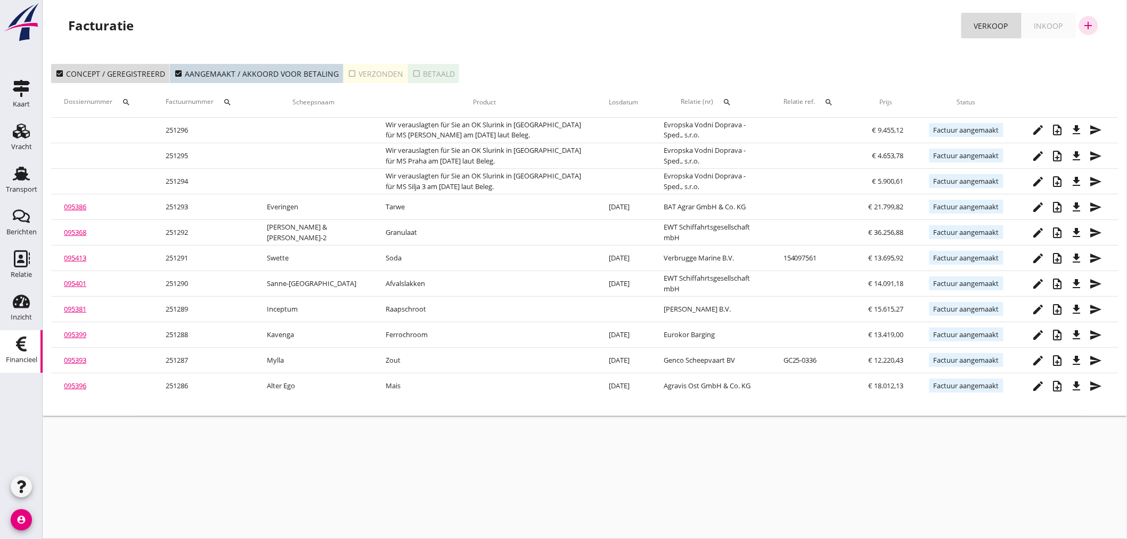
drag, startPoint x: 1091, startPoint y: 19, endPoint x: 1101, endPoint y: 28, distance: 13.6
click at [1092, 19] on icon "add" at bounding box center [1089, 25] width 13 height 13
click at [1094, 56] on div "Verkoopfactuur" at bounding box center [1082, 52] width 63 height 13
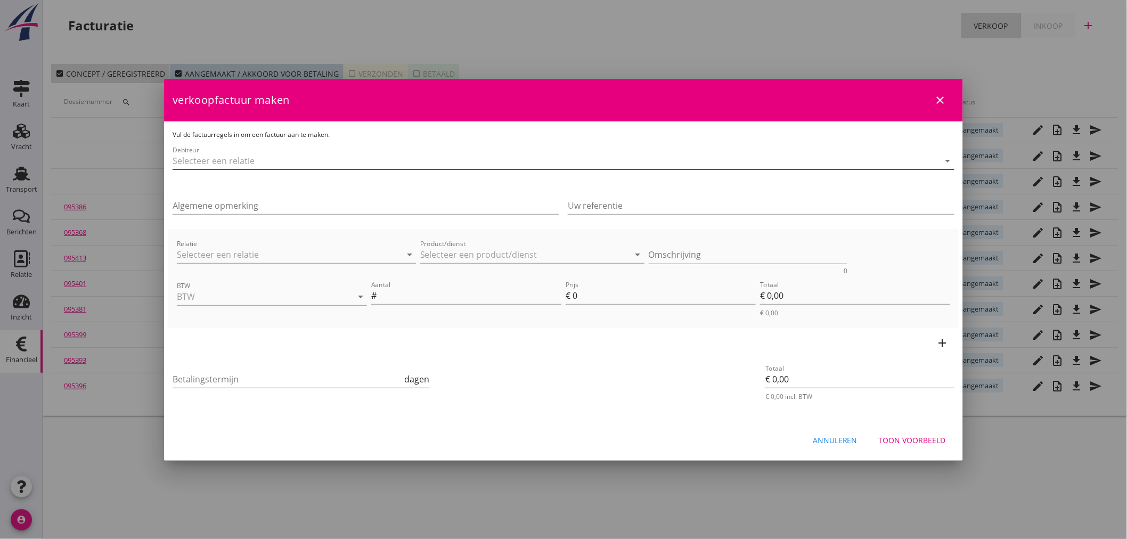
click at [243, 160] on input "Debiteur" at bounding box center [549, 160] width 752 height 17
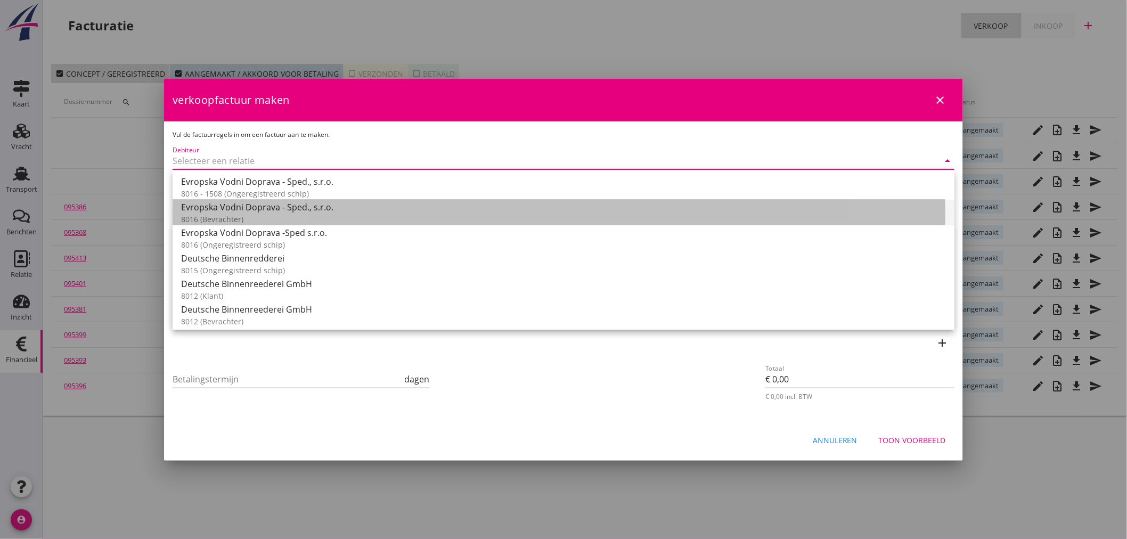
click at [267, 215] on div "8016 (Bevrachter)" at bounding box center [563, 219] width 765 height 11
type input "Evropska Vodni Doprava - Sped., s.r.o. (8016)"
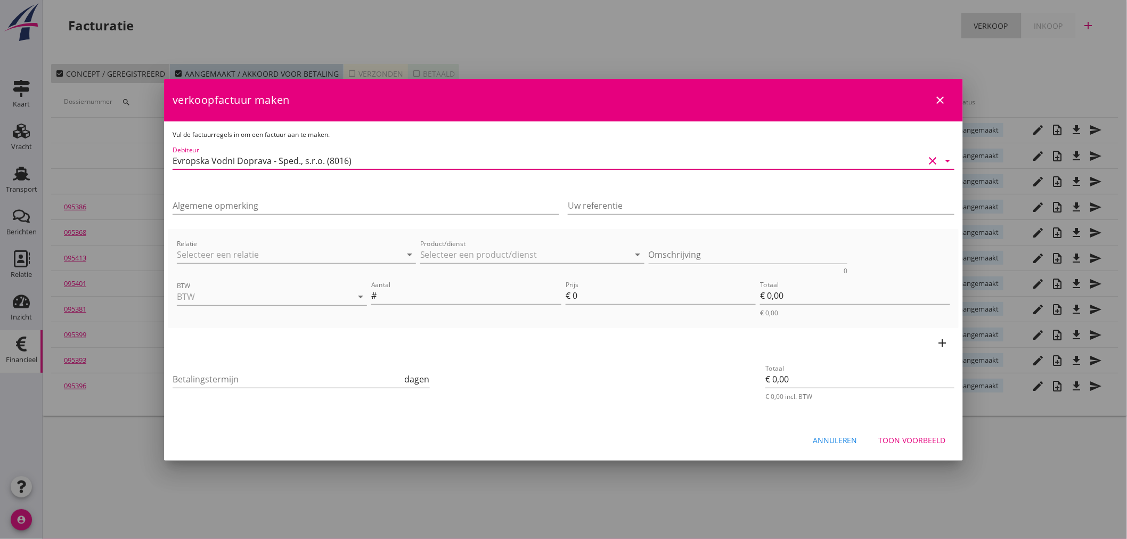
click at [263, 196] on div "Algemene opmerking" at bounding box center [366, 208] width 387 height 34
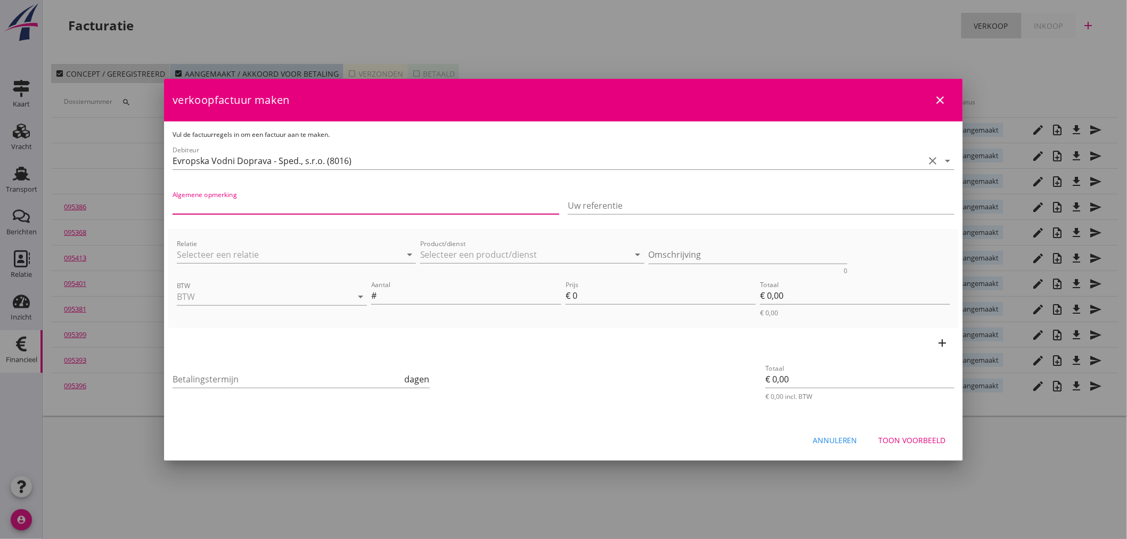
click at [264, 207] on input "Algemene opmerking" at bounding box center [366, 205] width 387 height 17
click at [408, 206] on input "Wir verauslagten für Sie an OK Slurink in [GEOGRAPHIC_DATA] für MS [PERSON_NAME…" at bounding box center [366, 205] width 387 height 17
click at [403, 200] on input "Wir verauslagten für Sie an OK Slurink in [GEOGRAPHIC_DATA] für MS [PERSON_NAME…" at bounding box center [366, 205] width 387 height 17
click at [453, 203] on input "Wir verauslagten für Sie an OK Slurink in [GEOGRAPHIC_DATA] für MS Bohemia am […" at bounding box center [366, 205] width 387 height 17
type input "Wir verauslagten für Sie an OK Slurink in [GEOGRAPHIC_DATA] für MS Bohemia am […"
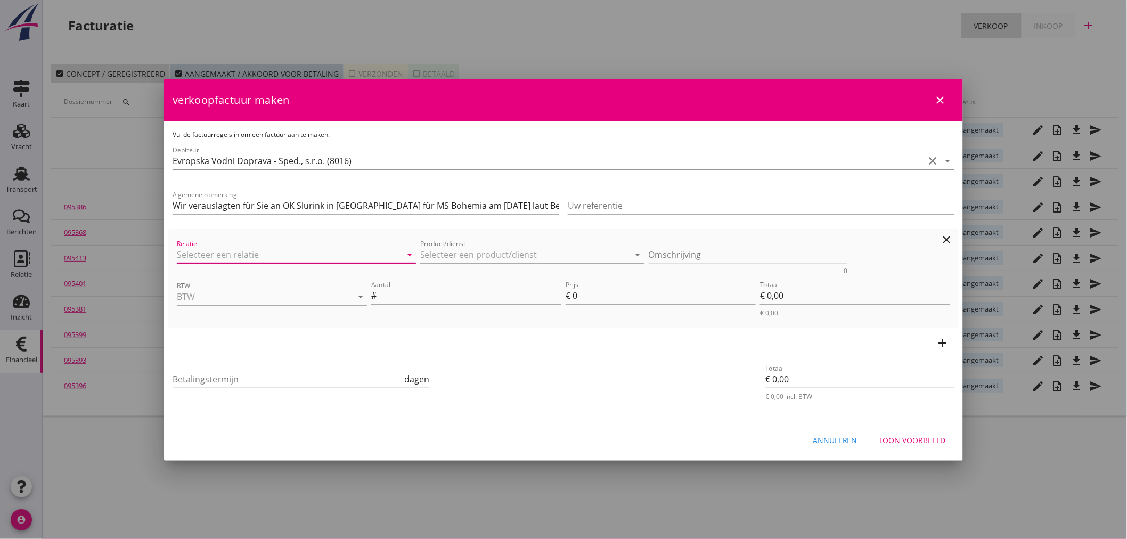
click at [264, 254] on input "Relatie" at bounding box center [281, 254] width 209 height 17
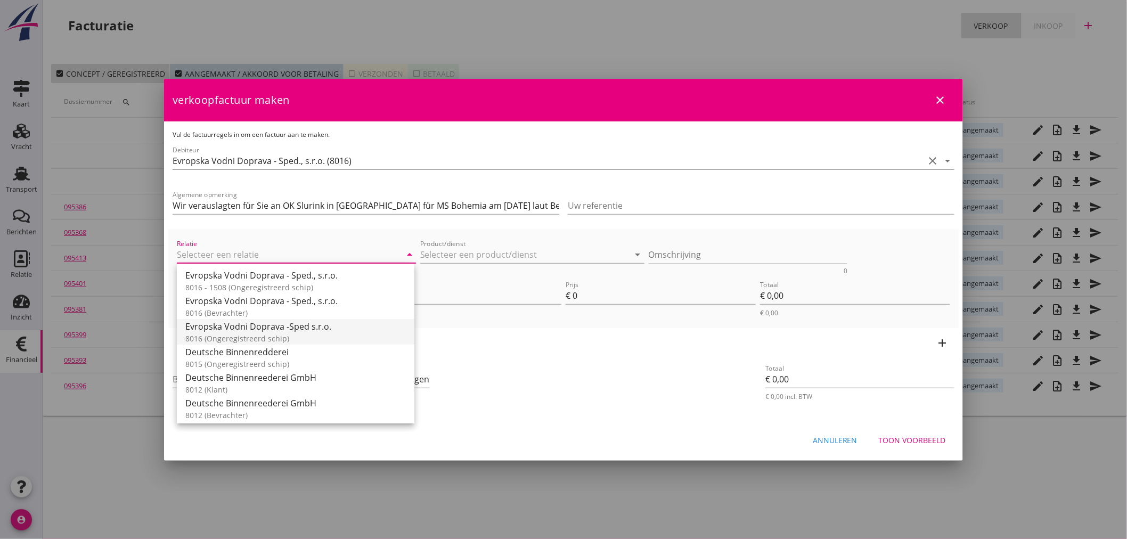
click at [245, 337] on div "8016 (Ongeregistreerd schip)" at bounding box center [295, 338] width 221 height 11
type input "Evropska Vodni Doprava -Sped s.r.o. (8016)"
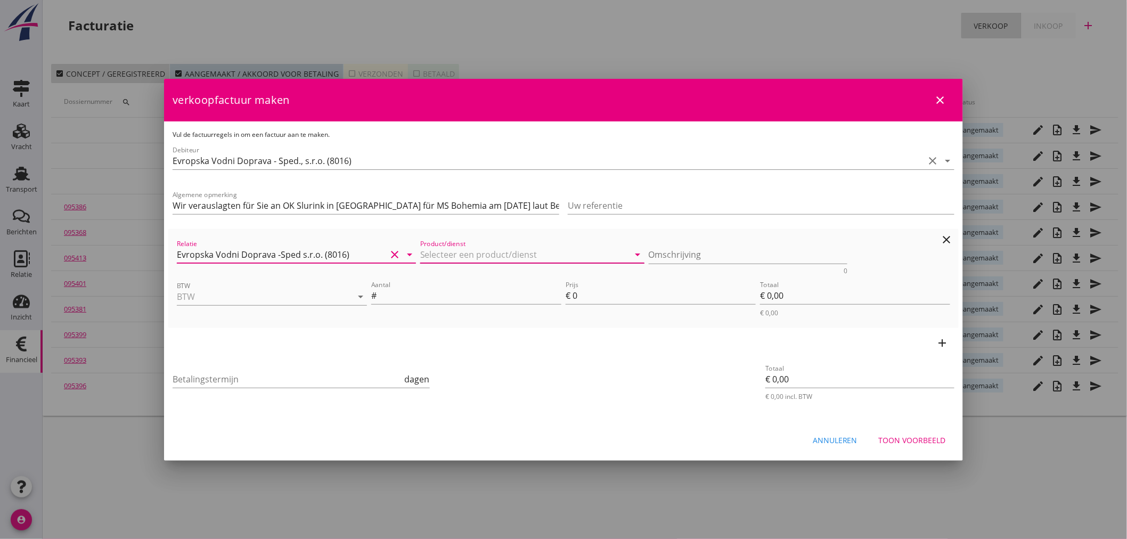
click at [477, 256] on input "Product/dienst" at bounding box center [524, 254] width 209 height 17
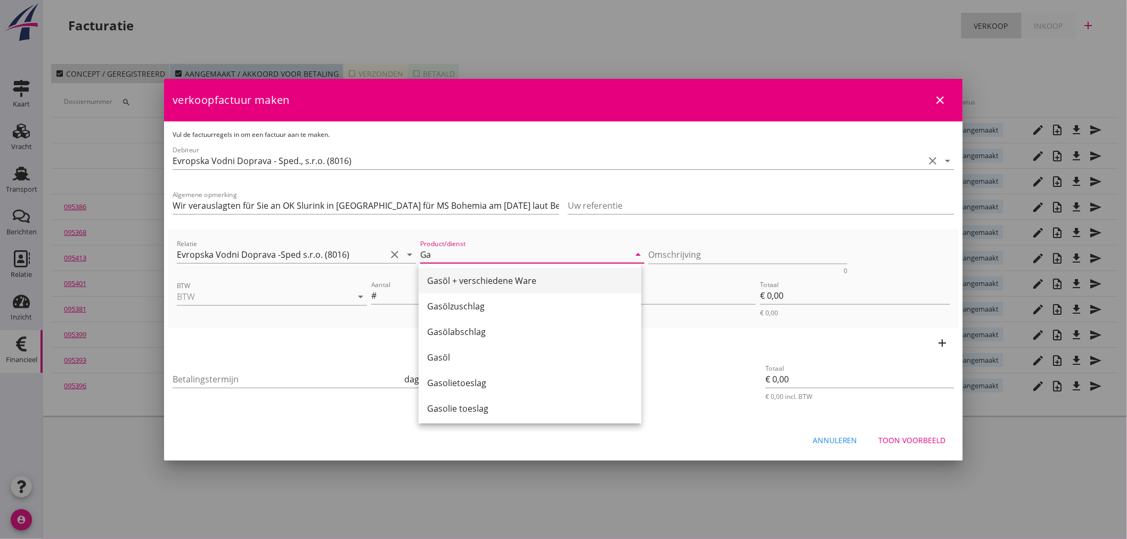
click at [465, 281] on div "Gasöl + verschiedene Ware" at bounding box center [530, 280] width 206 height 13
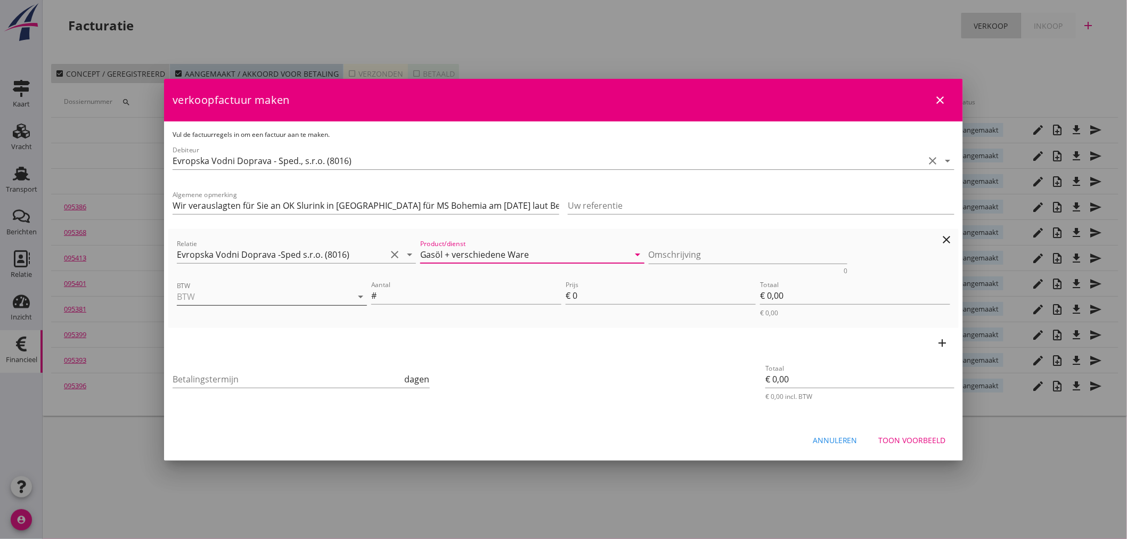
type input "Gasöl + verschiedene Ware"
click at [243, 296] on input "BTW" at bounding box center [257, 296] width 160 height 17
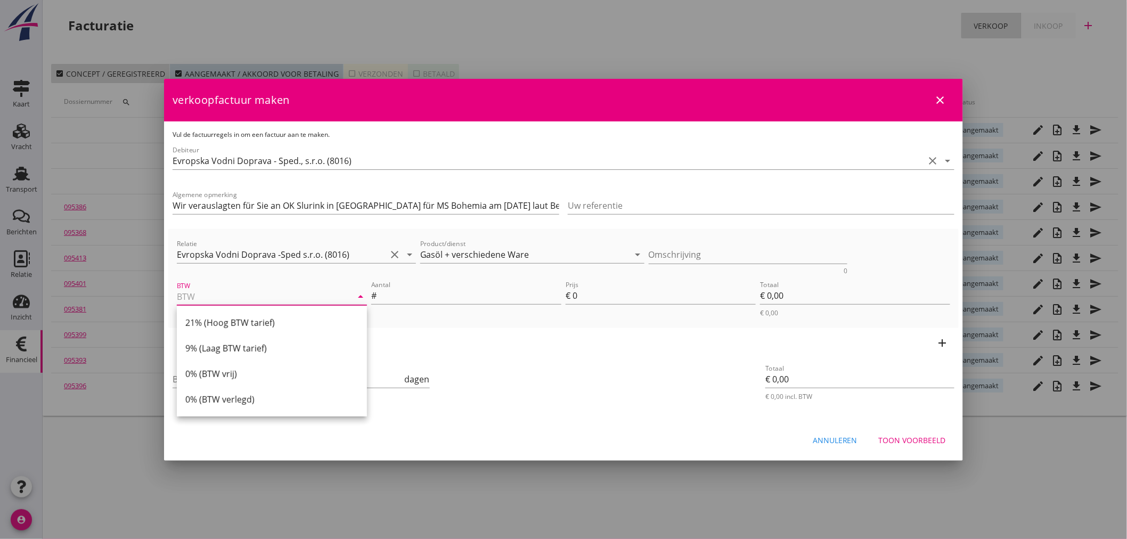
click at [235, 321] on div "21% (Hoog BTW tarief)" at bounding box center [271, 322] width 173 height 13
type input "21% (Hoog BTW tarief)"
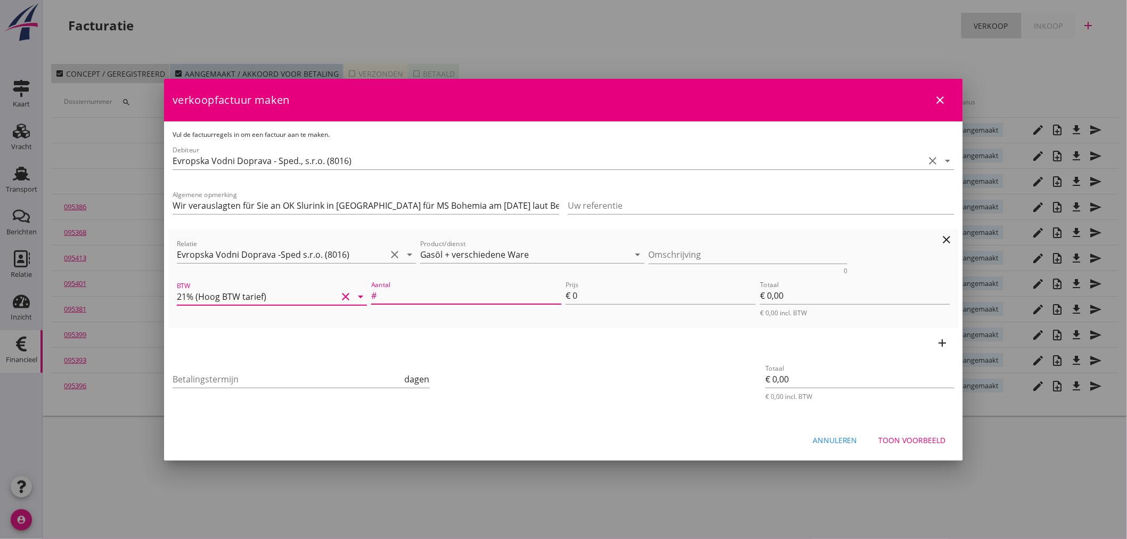
click at [406, 297] on input "Aantal" at bounding box center [470, 295] width 183 height 17
type input "1"
type input "8"
type input "€ 8,00"
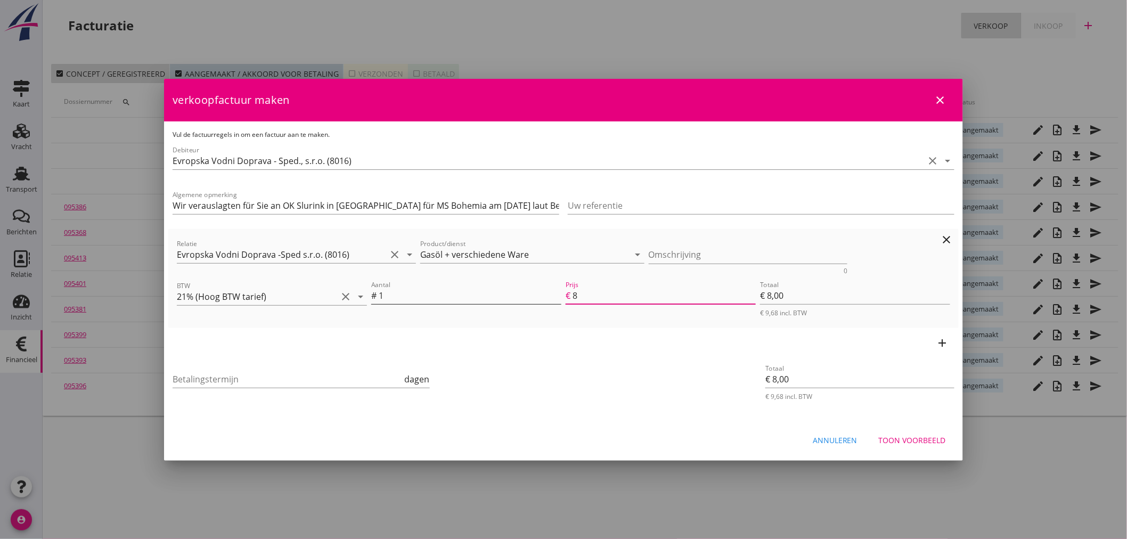
type input "86"
type input "€ 86,00"
type input "862"
type input "€ 862,00"
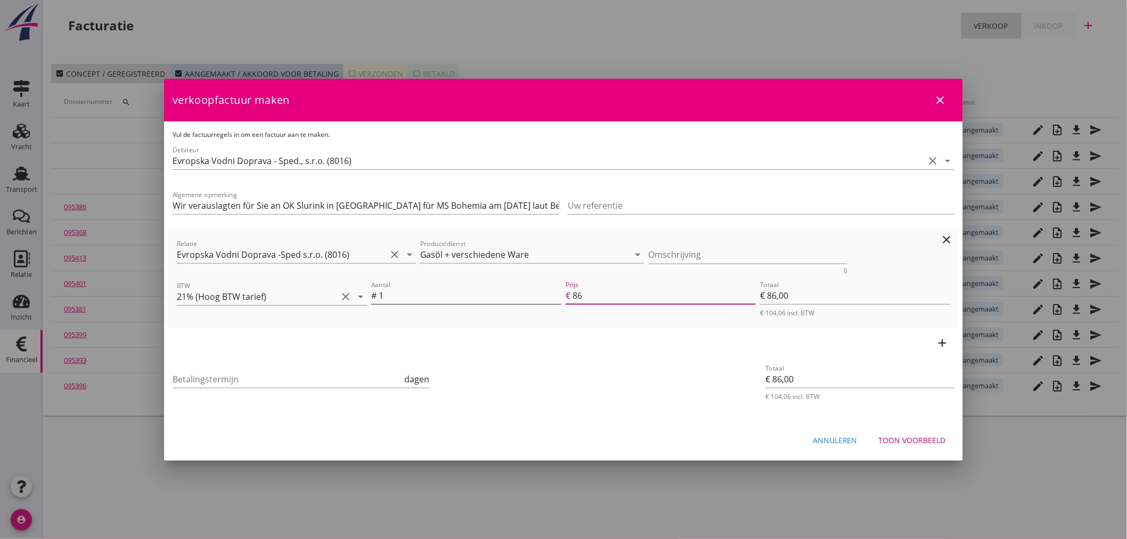
type input "€ 862,00"
type input "8621"
type input "€ 8.621,00"
type input "€ 0,00"
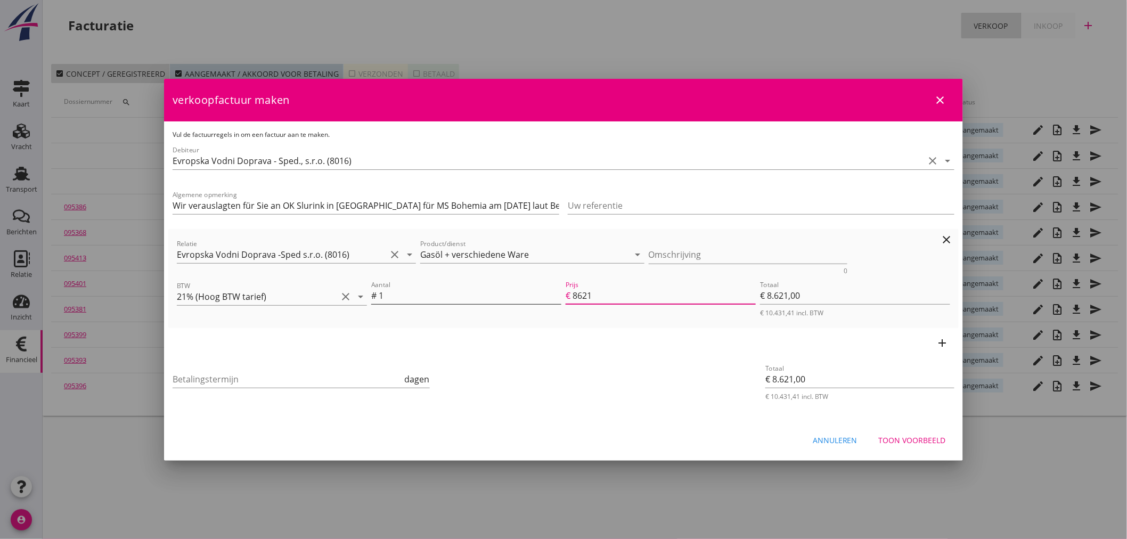
type input "€ 0,00"
type input "8621.9"
click at [234, 385] on input "Betalingstermijn" at bounding box center [288, 379] width 230 height 17
click at [214, 376] on input "Betalingstermijn" at bounding box center [288, 379] width 230 height 17
click at [932, 437] on div "Toon voorbeeld" at bounding box center [912, 440] width 67 height 11
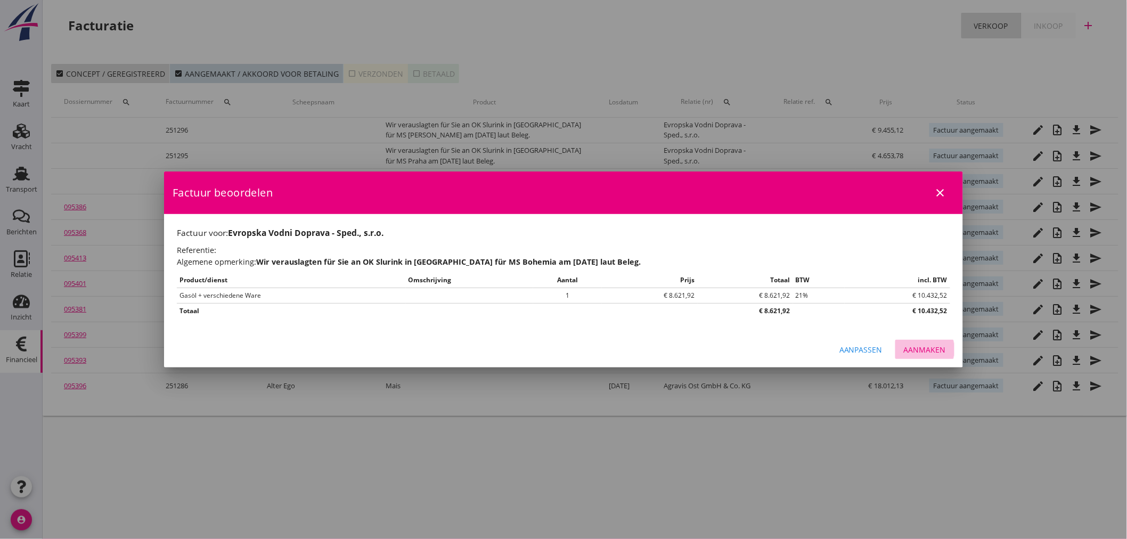
click at [934, 349] on div "Aanmaken" at bounding box center [925, 349] width 42 height 11
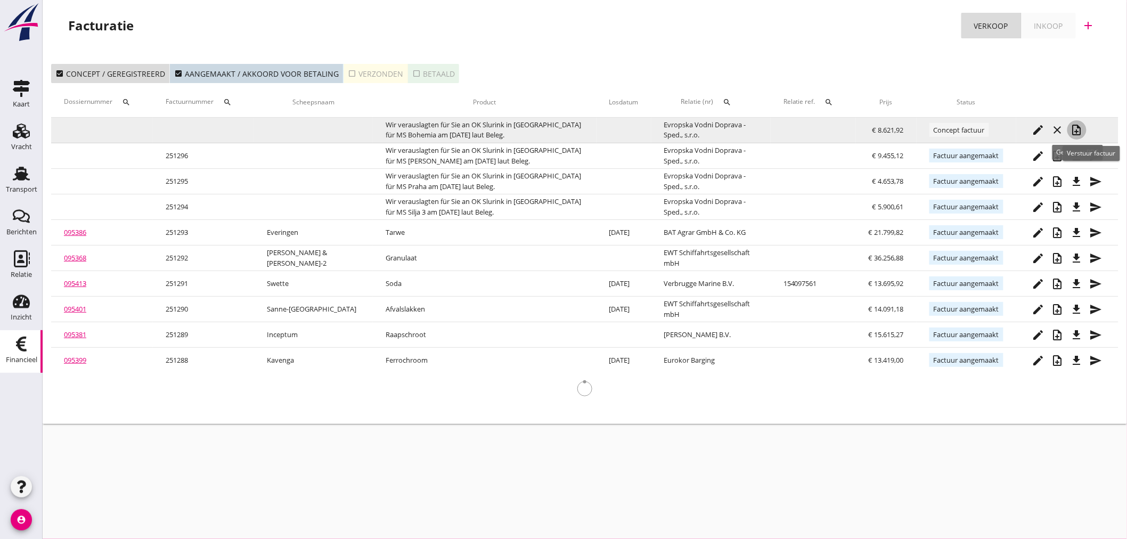
click at [1080, 132] on icon "note_add" at bounding box center [1077, 130] width 13 height 13
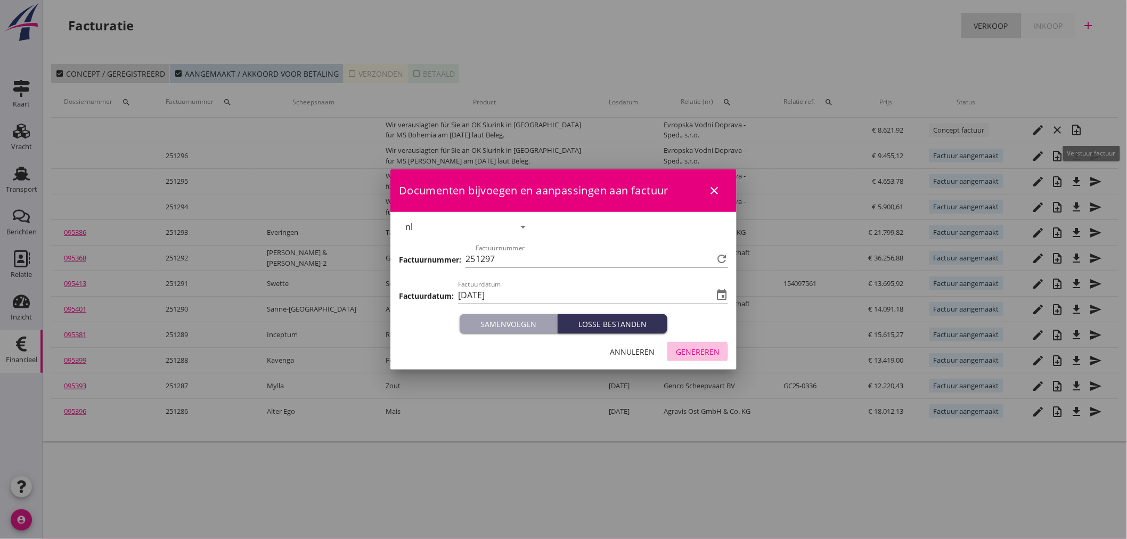
click at [694, 352] on div "Genereren" at bounding box center [698, 351] width 44 height 11
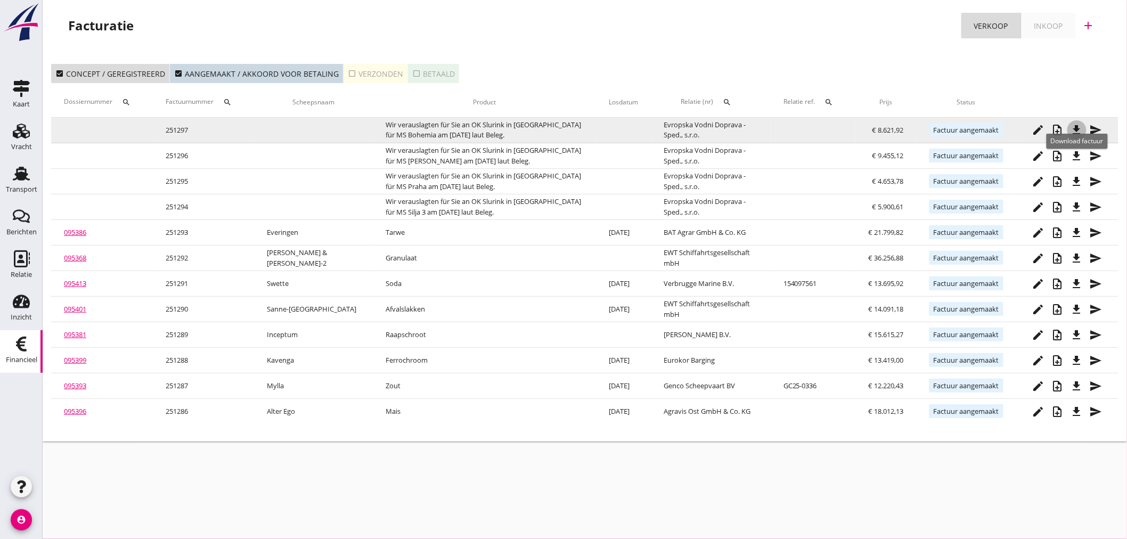
click at [1080, 130] on icon "file_download" at bounding box center [1077, 130] width 13 height 13
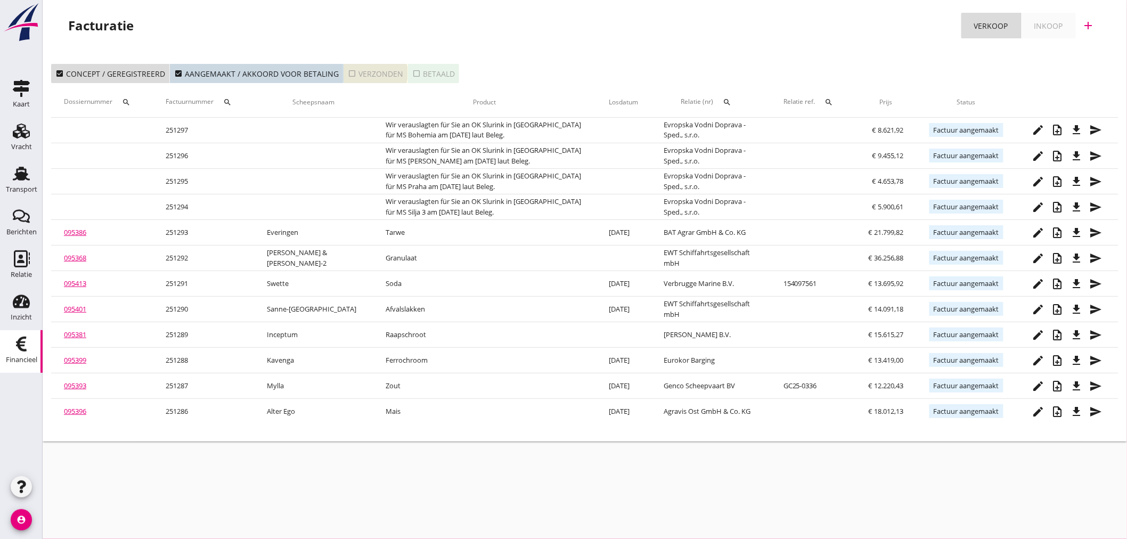
click at [348, 72] on icon "check_box_outline_blank" at bounding box center [352, 73] width 9 height 9
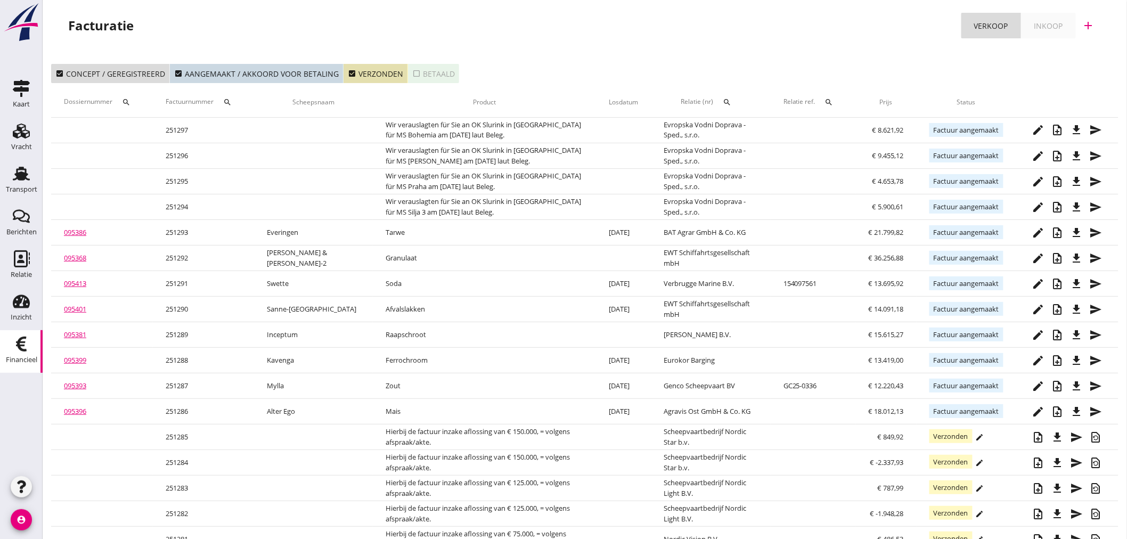
click at [231, 101] on icon "search" at bounding box center [227, 102] width 9 height 9
click at [234, 125] on input "Zoeken op factuurnummer..." at bounding box center [281, 133] width 111 height 17
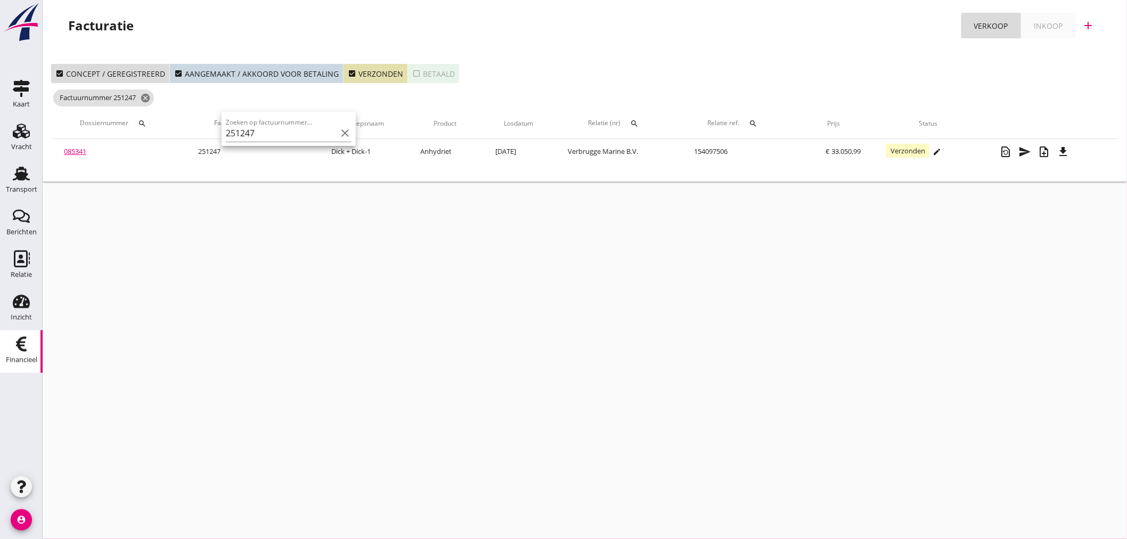
click at [258, 242] on div "cancel You are impersonating another user. Facturatie Verkoop Inkoop add check_…" at bounding box center [585, 269] width 1085 height 539
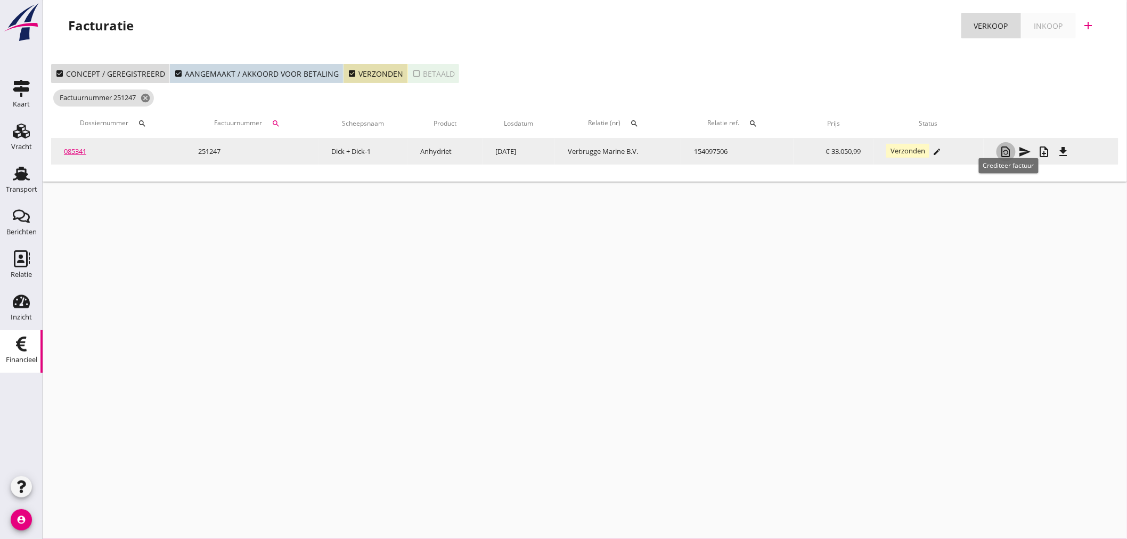
click at [1006, 152] on icon "restore_page" at bounding box center [1006, 151] width 13 height 13
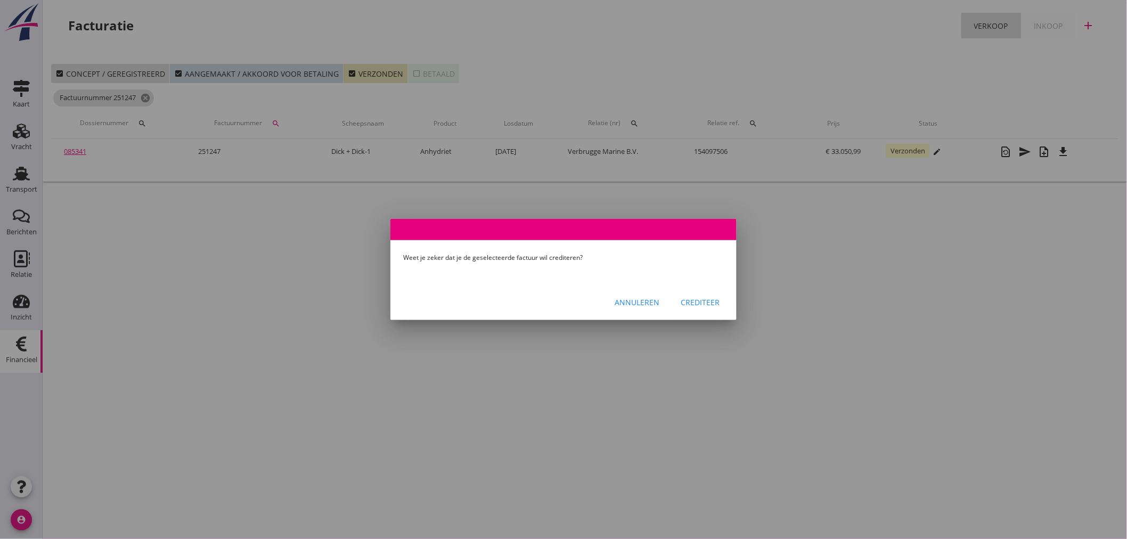
click at [700, 299] on div "Crediteer" at bounding box center [700, 302] width 39 height 11
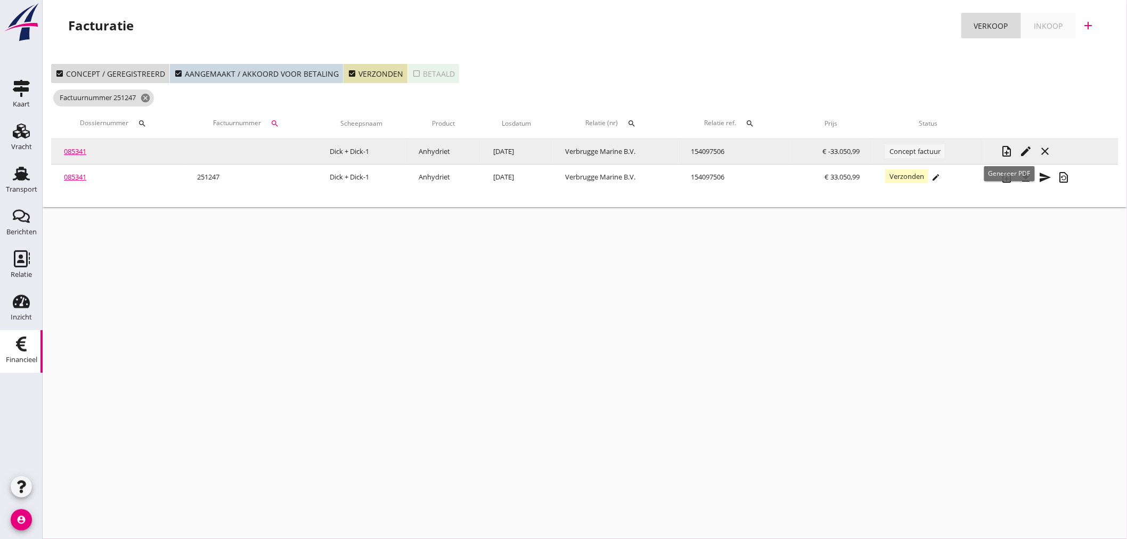
click at [1011, 152] on icon "note_add" at bounding box center [1006, 151] width 13 height 13
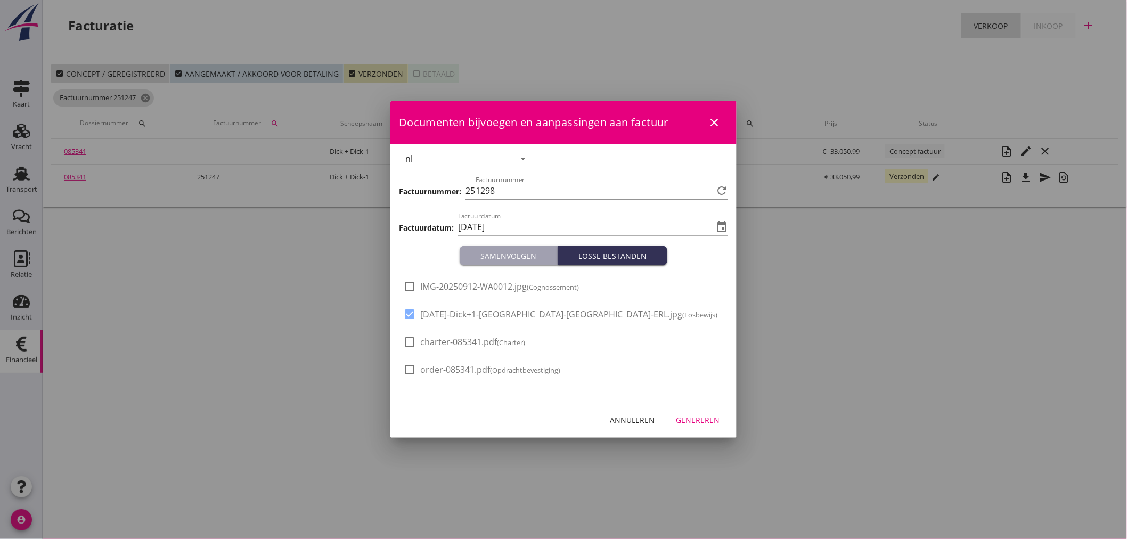
click at [421, 311] on span "[DATE]-Dick+1-[GEOGRAPHIC_DATA]-[GEOGRAPHIC_DATA]-ERL.jpg (Losbewijs)" at bounding box center [568, 314] width 297 height 11
click at [707, 419] on div "Genereren" at bounding box center [698, 419] width 44 height 11
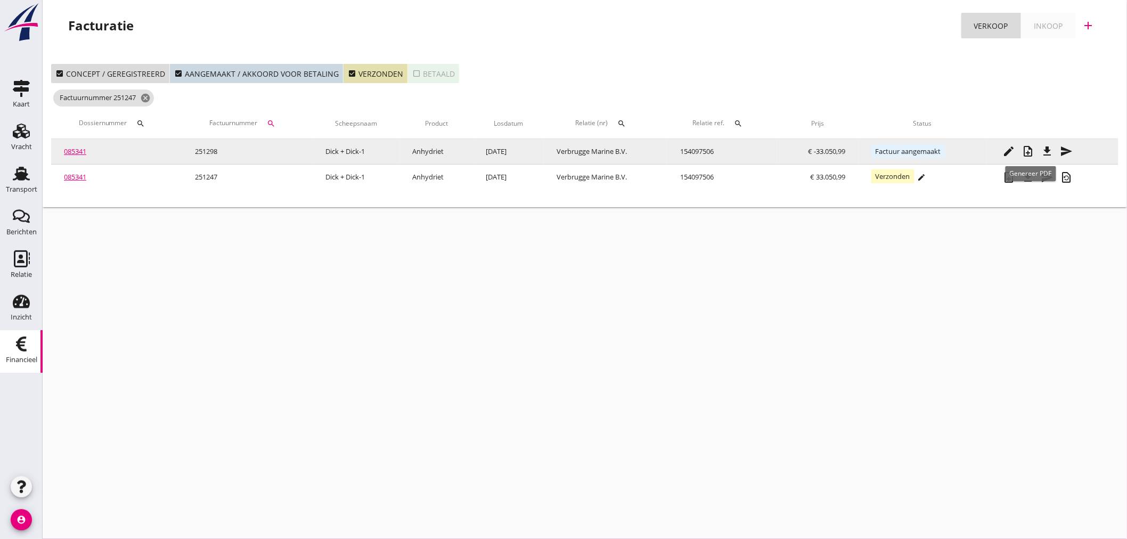
click at [1052, 149] on icon "file_download" at bounding box center [1047, 151] width 13 height 13
click at [75, 149] on link "085341" at bounding box center [75, 152] width 22 height 10
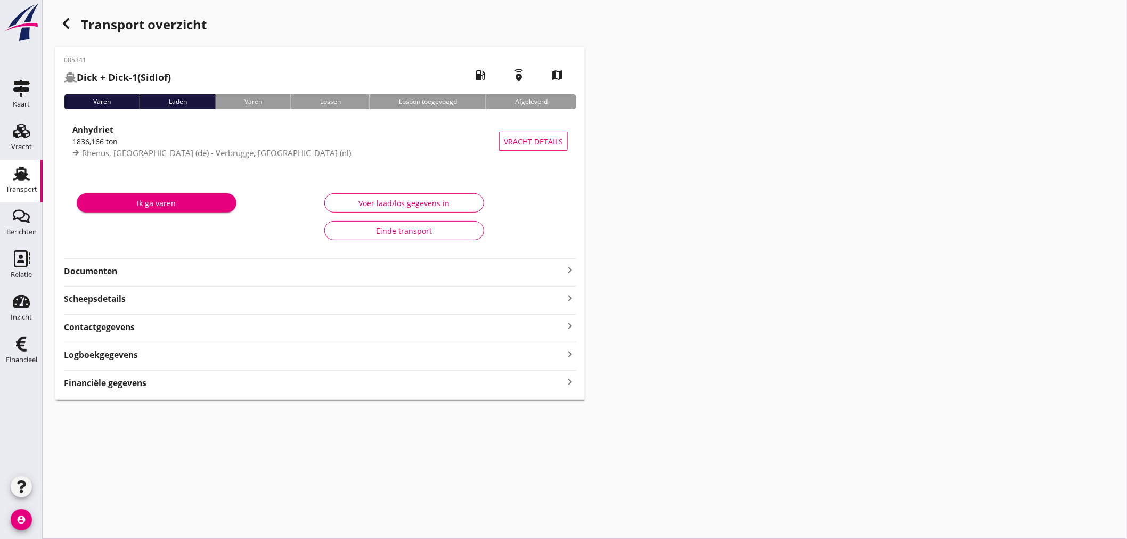
click at [566, 376] on icon "keyboard_arrow_right" at bounding box center [570, 382] width 13 height 14
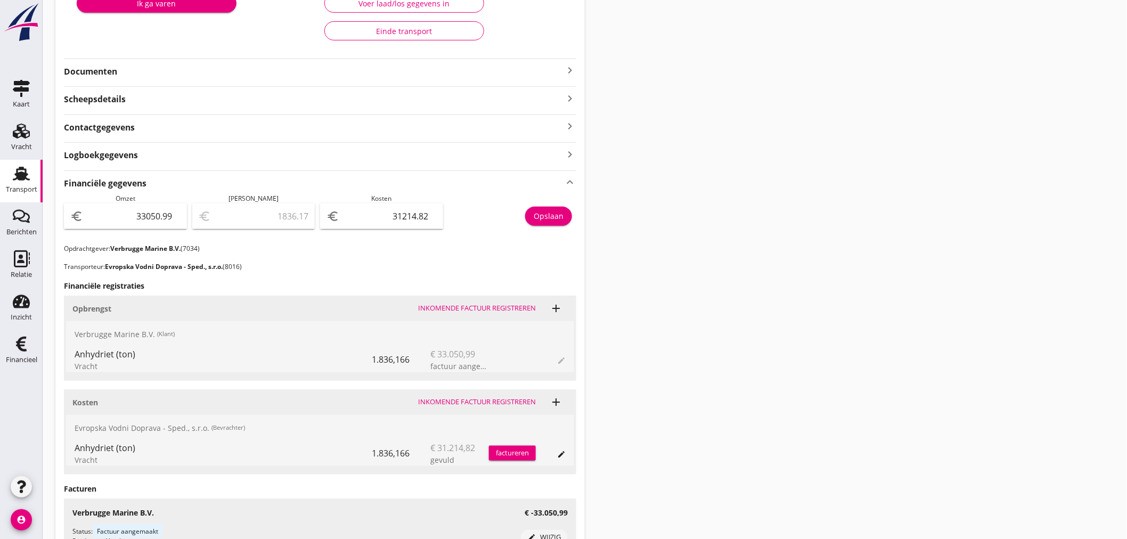
scroll to position [355, 0]
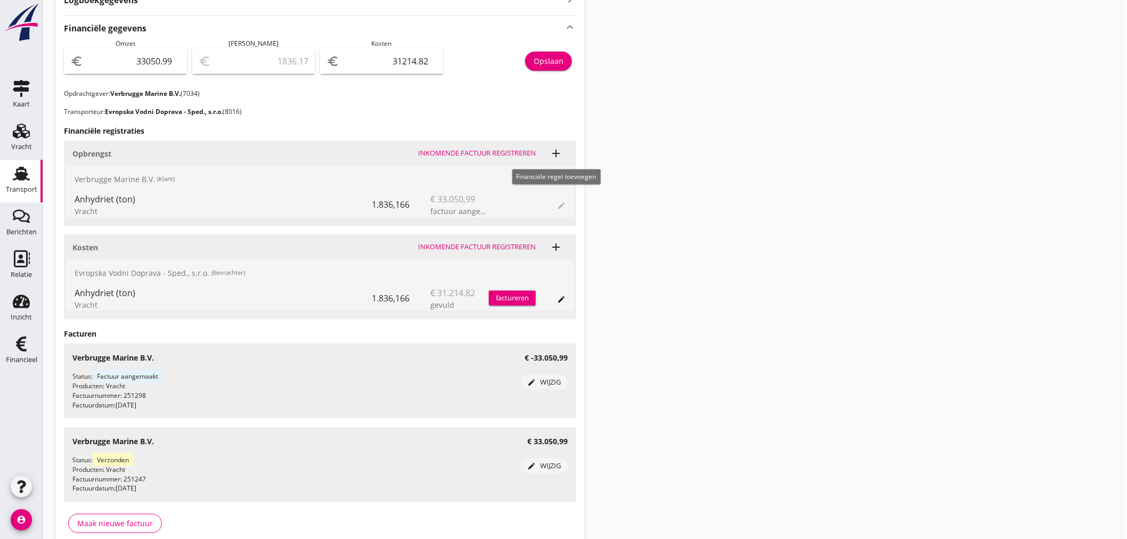
click at [556, 153] on icon "add" at bounding box center [556, 153] width 13 height 13
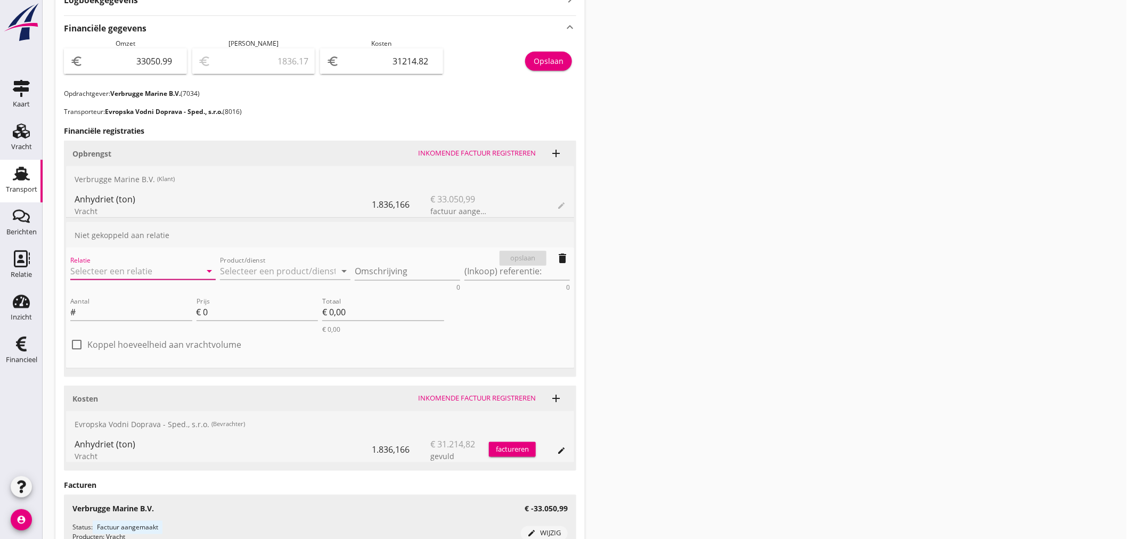
click at [118, 265] on input "Relatie" at bounding box center [128, 271] width 116 height 17
drag, startPoint x: 116, startPoint y: 300, endPoint x: 132, endPoint y: 296, distance: 16.5
click at [118, 300] on div "7034 (Klant)" at bounding box center [143, 303] width 128 height 11
click at [272, 272] on input "Product/dienst" at bounding box center [278, 271] width 116 height 17
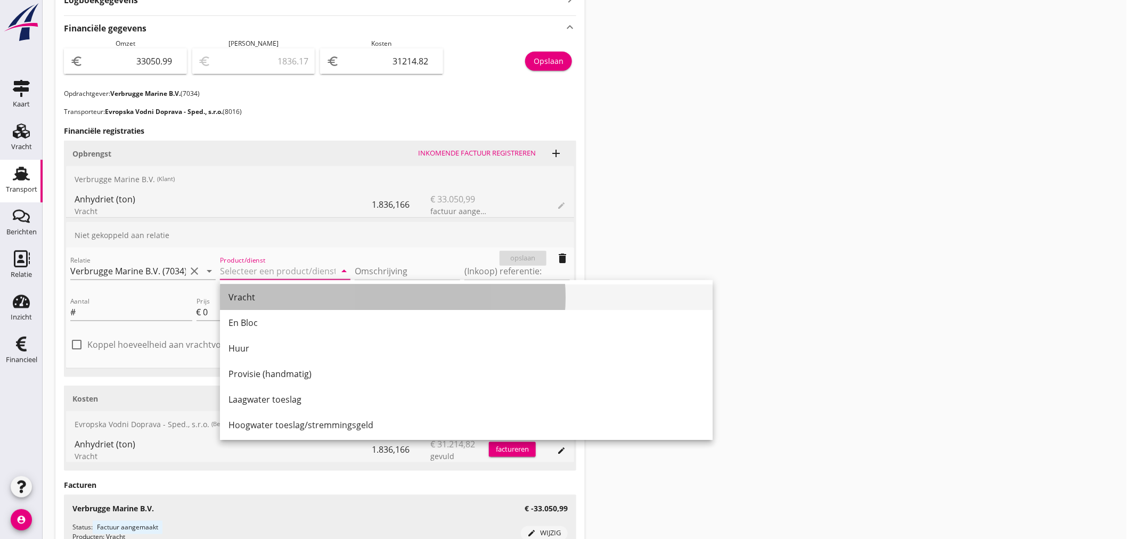
click at [256, 294] on div "Vracht" at bounding box center [467, 297] width 476 height 13
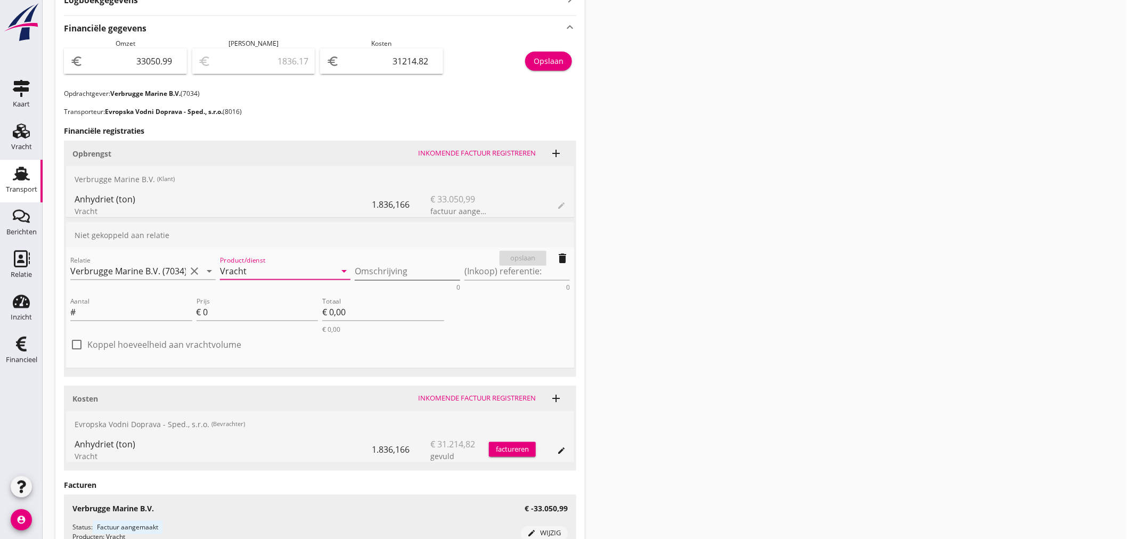
click at [412, 267] on textarea "Omschrijving" at bounding box center [407, 272] width 105 height 18
click at [148, 314] on input "Aantal" at bounding box center [135, 312] width 115 height 17
click at [474, 272] on textarea "(Inkoop) referentie:" at bounding box center [517, 272] width 105 height 18
click at [531, 256] on div "opslaan" at bounding box center [523, 258] width 38 height 11
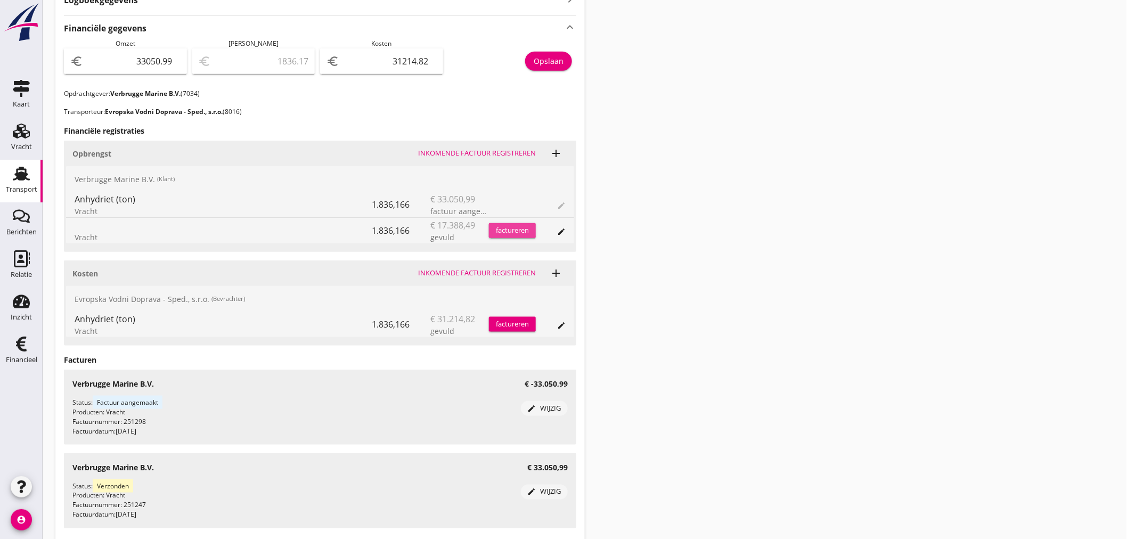
click at [509, 231] on div "factureren" at bounding box center [512, 230] width 47 height 11
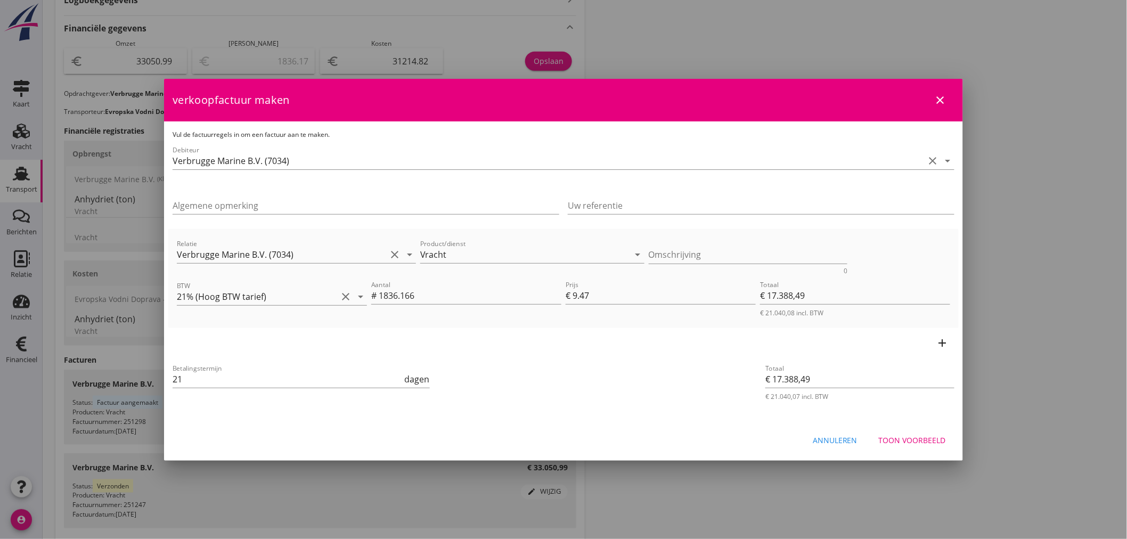
click at [613, 196] on div "Uw referentie" at bounding box center [761, 208] width 387 height 34
click at [613, 201] on input "Uw referentie" at bounding box center [761, 205] width 387 height 17
click at [928, 440] on div "Toon voorbeeld" at bounding box center [912, 440] width 67 height 11
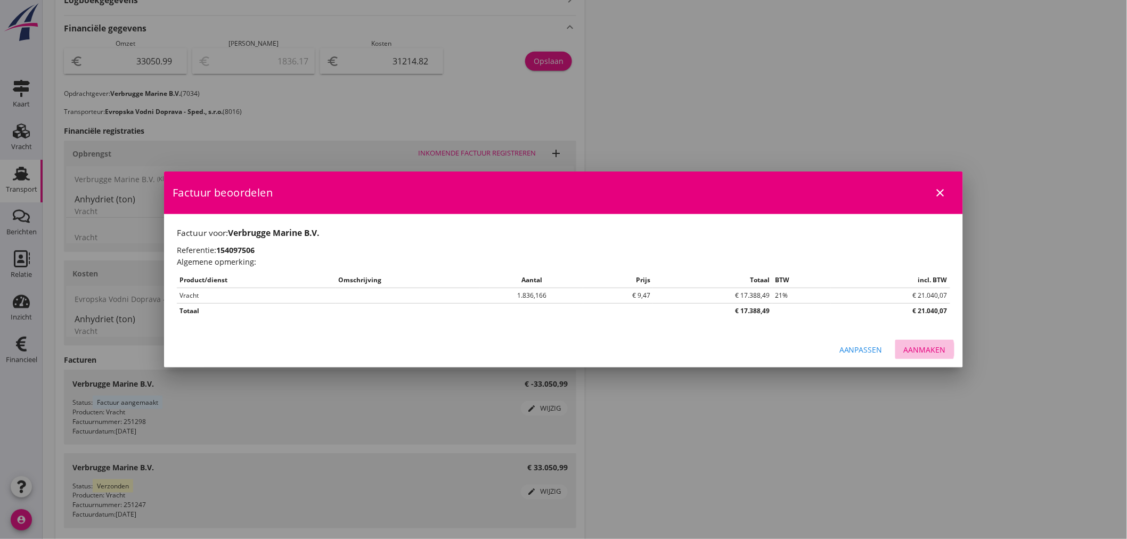
click at [941, 354] on div "Aanmaken" at bounding box center [925, 349] width 42 height 11
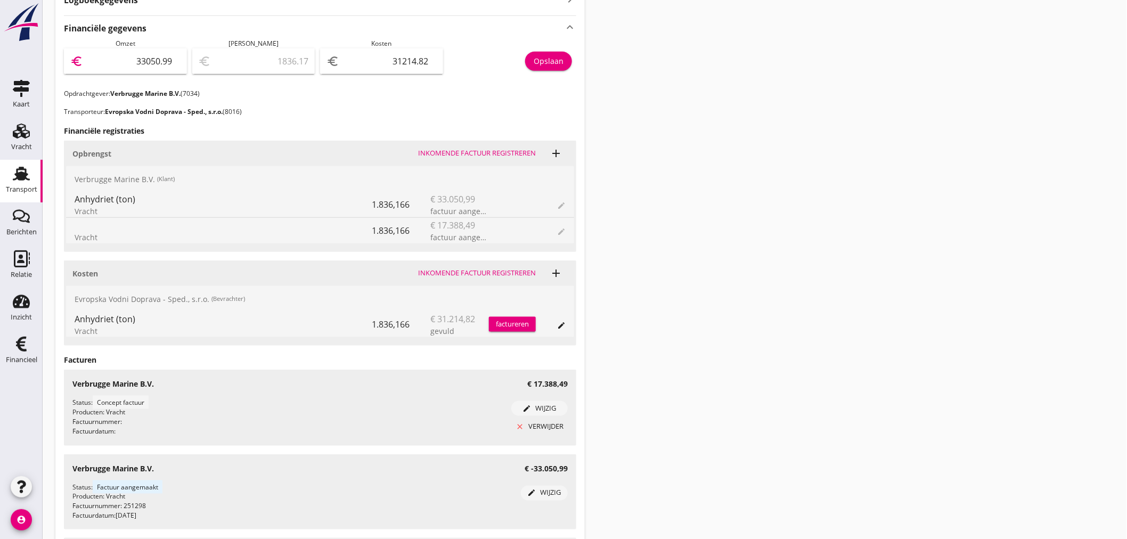
click at [112, 57] on input "33050.99" at bounding box center [132, 61] width 95 height 17
drag, startPoint x: 984, startPoint y: 115, endPoint x: 959, endPoint y: 156, distance: 48.1
click at [973, 149] on div "Transport overzicht 085341 Dick + Dick-1 (Sidlof) local_gas_station emergency_s…" at bounding box center [585, 160] width 1085 height 1031
click at [22, 347] on icon "Financieel" at bounding box center [21, 344] width 17 height 17
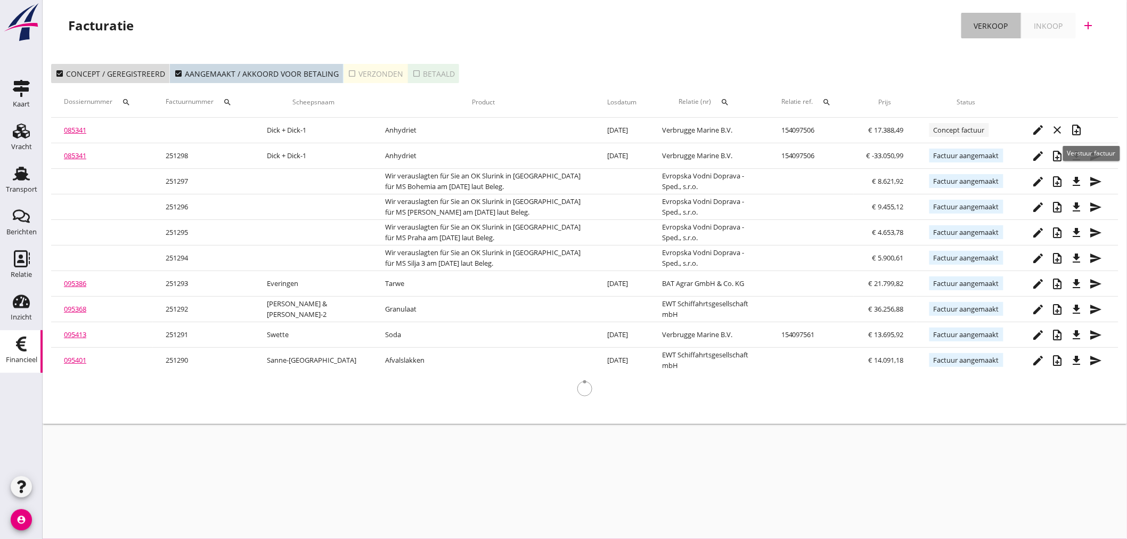
click at [973, 20] on link "Verkoop" at bounding box center [992, 26] width 60 height 26
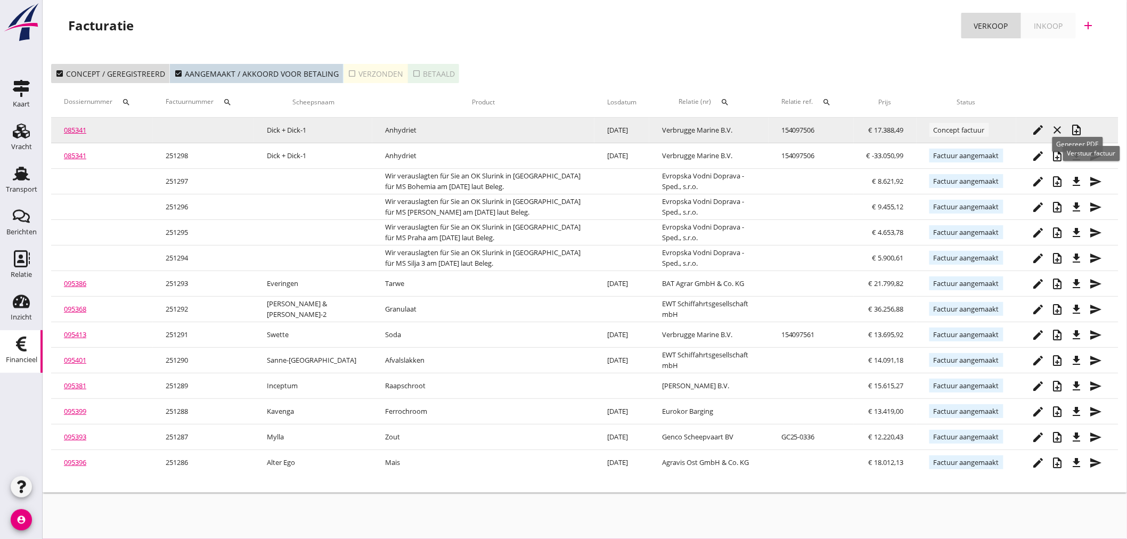
click at [1079, 132] on icon "note_add" at bounding box center [1077, 130] width 13 height 13
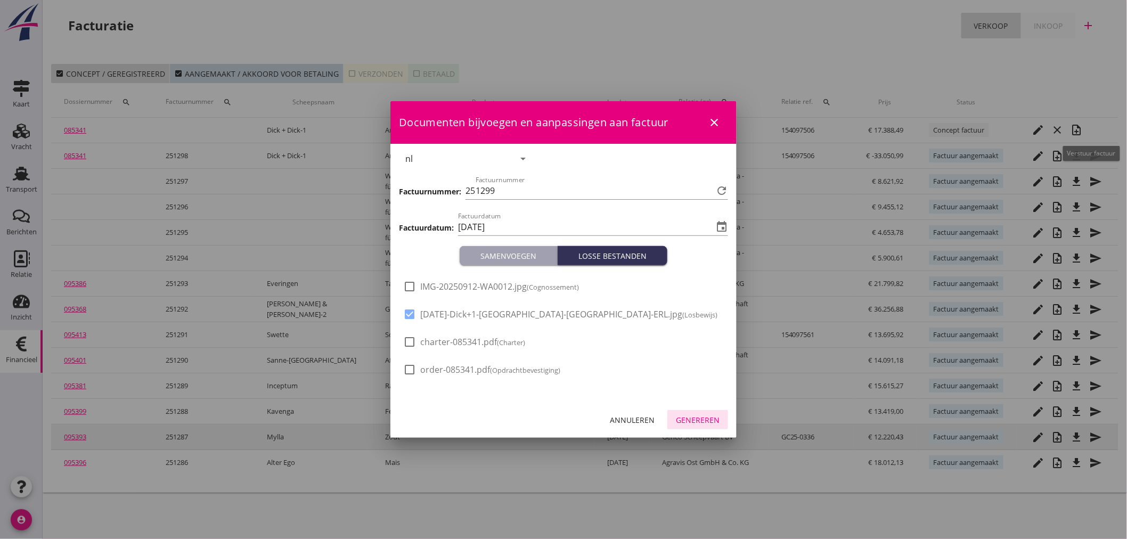
click at [723, 424] on button "Genereren" at bounding box center [698, 419] width 61 height 19
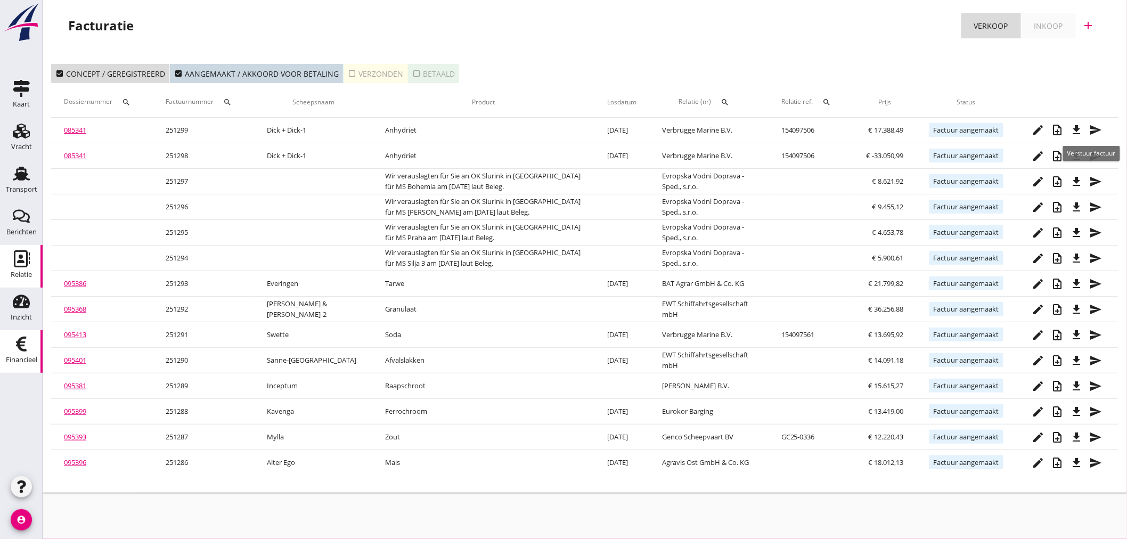
click at [14, 258] on use at bounding box center [22, 258] width 16 height 17
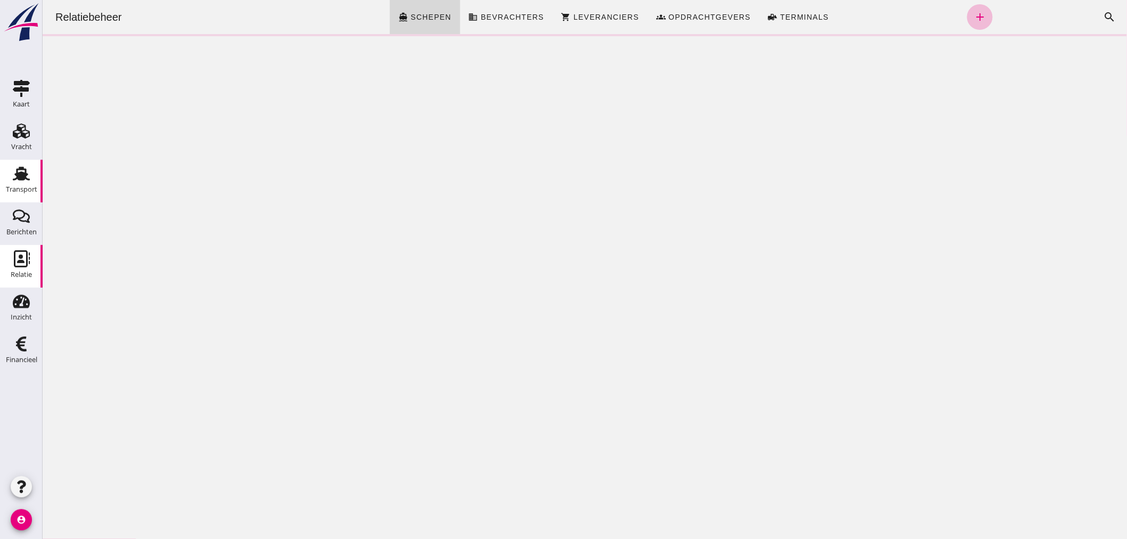
click at [22, 180] on icon "Transport" at bounding box center [21, 173] width 17 height 17
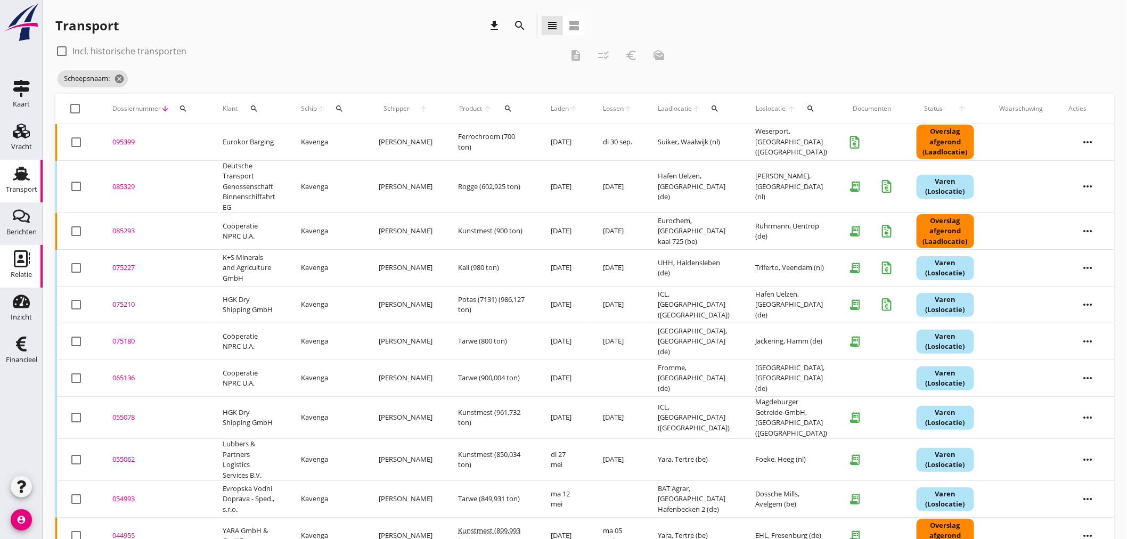
drag, startPoint x: 1042, startPoint y: 23, endPoint x: 20, endPoint y: 262, distance: 1049.3
click at [20, 262] on use at bounding box center [22, 258] width 16 height 17
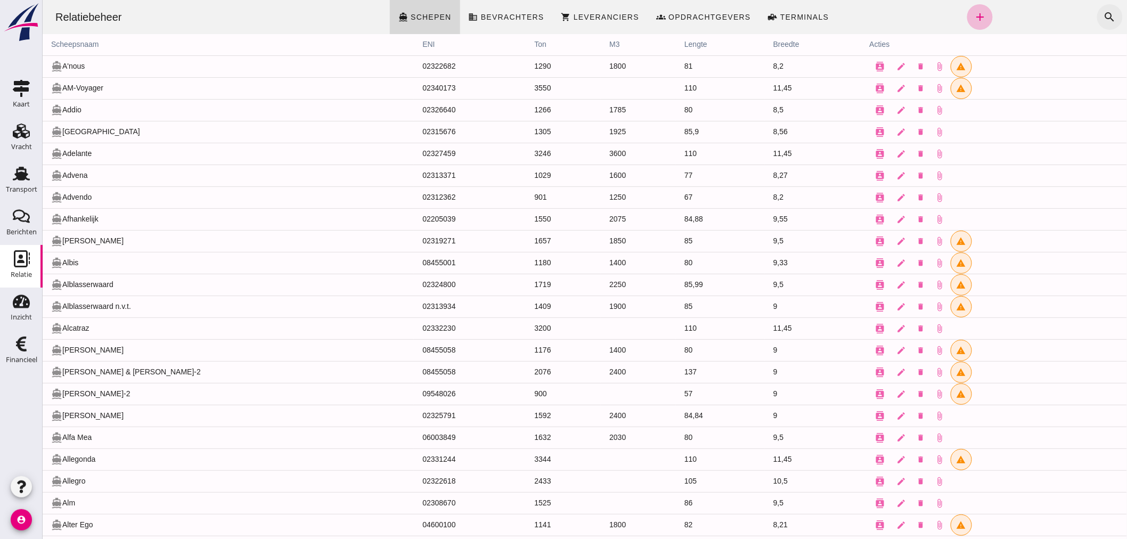
click at [1103, 17] on icon "search" at bounding box center [1109, 17] width 13 height 13
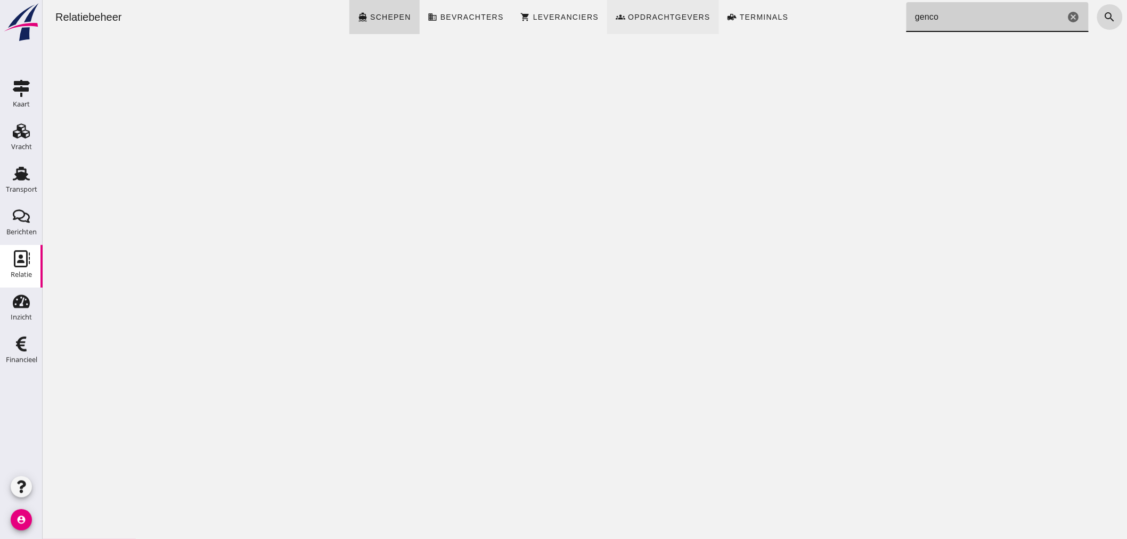
click at [700, 13] on span "Opdrachtgevers" at bounding box center [668, 17] width 83 height 9
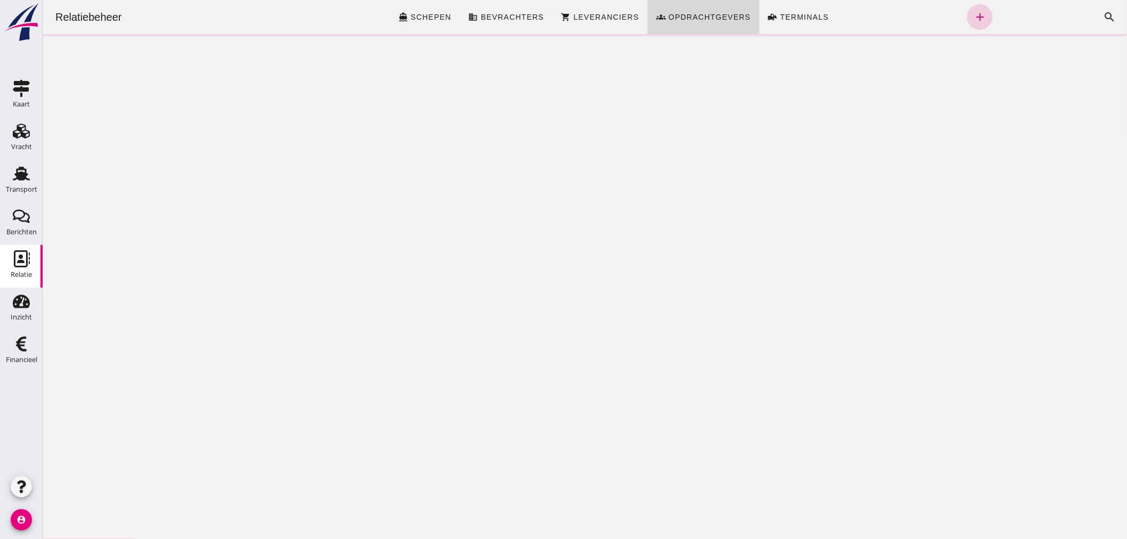
click at [977, 14] on icon "add" at bounding box center [979, 17] width 13 height 13
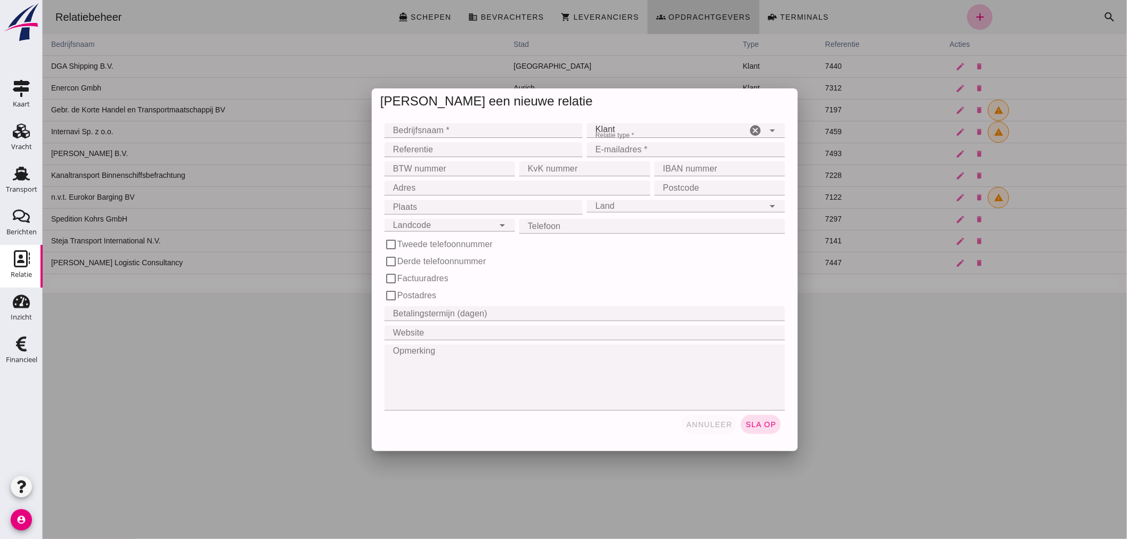
click at [711, 425] on span "annuleer" at bounding box center [709, 424] width 47 height 9
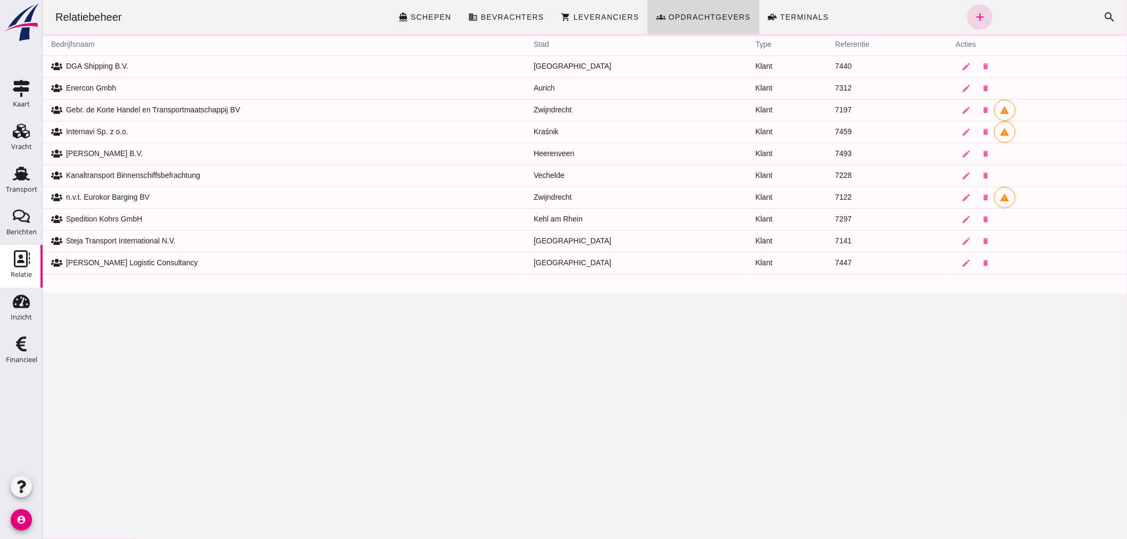
drag, startPoint x: 1072, startPoint y: 17, endPoint x: 1103, endPoint y: 17, distance: 30.9
click at [1079, 17] on div "Zoeken... cancel search" at bounding box center [1057, 17] width 130 height 26
click at [1103, 17] on icon "search" at bounding box center [1109, 17] width 13 height 13
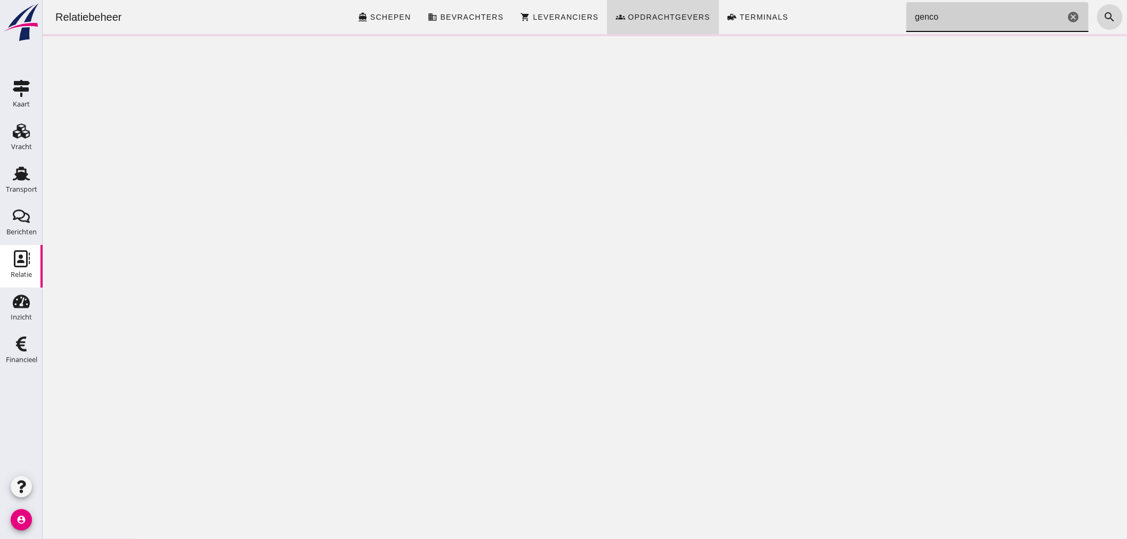
click at [245, 33] on div "Relatiebeheer directions_boat Schepen business Bevrachters shopping_cart Levera…" at bounding box center [584, 17] width 1076 height 34
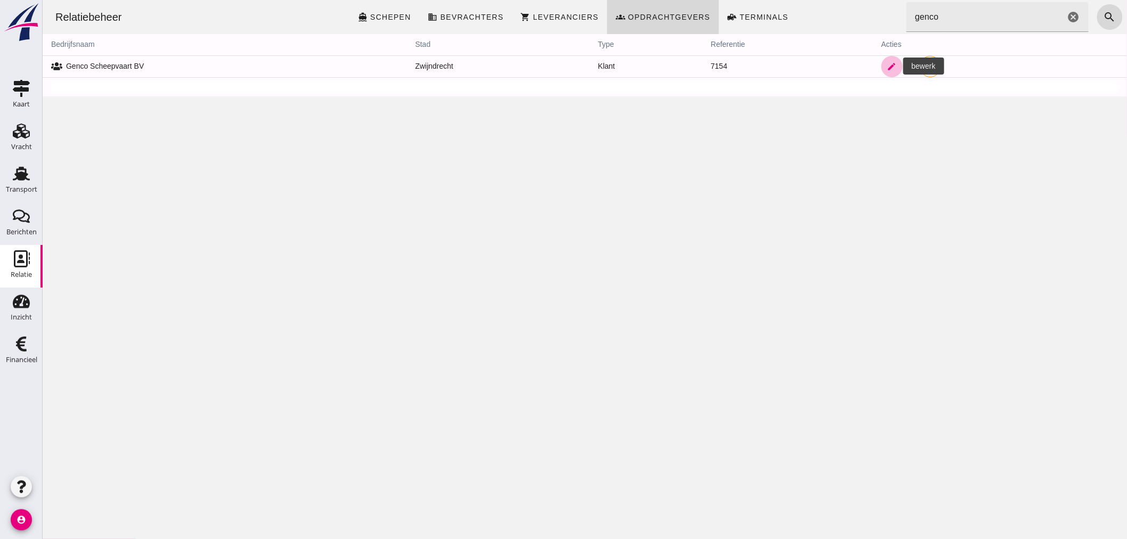
click at [889, 67] on icon "edit" at bounding box center [892, 67] width 10 height 10
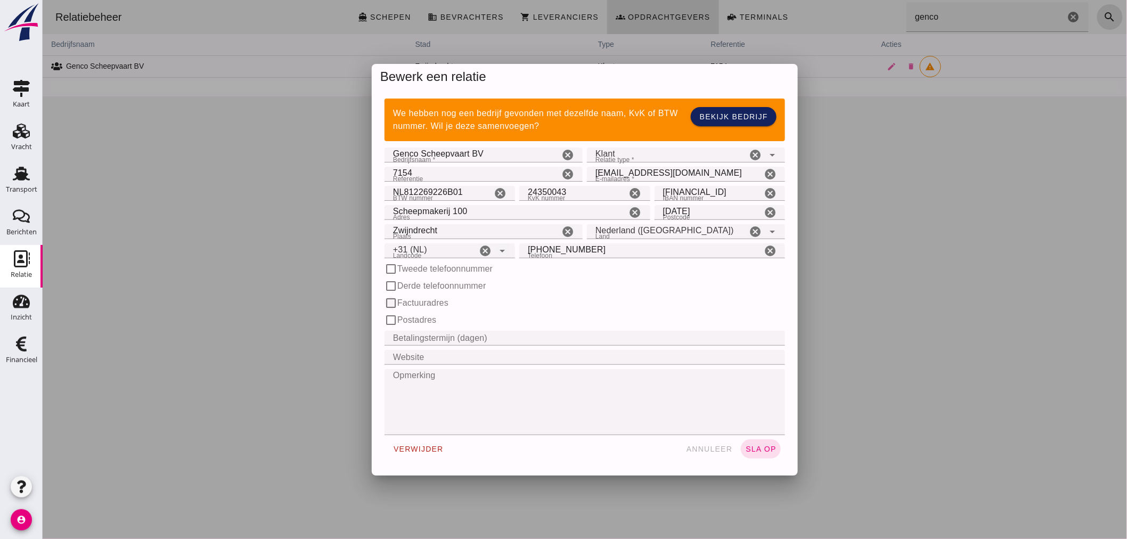
click at [389, 300] on input "Factuuradres" at bounding box center [390, 303] width 13 height 13
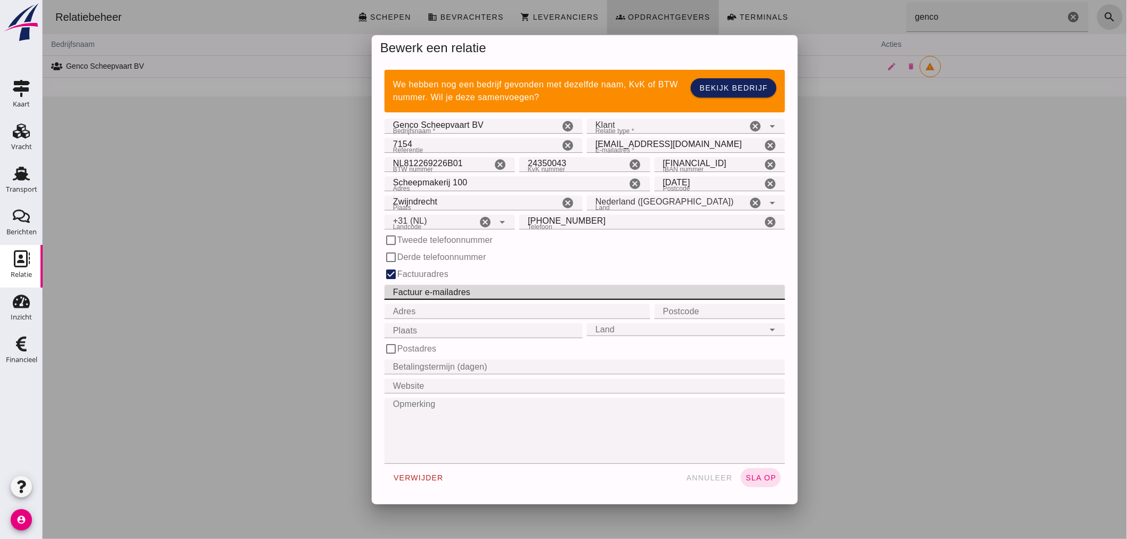
click at [429, 286] on input "Factuur e-mailadres" at bounding box center [581, 292] width 394 height 15
paste input "[EMAIL_ADDRESS][DOMAIN_NAME]"
click at [758, 475] on span "sla op" at bounding box center [760, 478] width 31 height 9
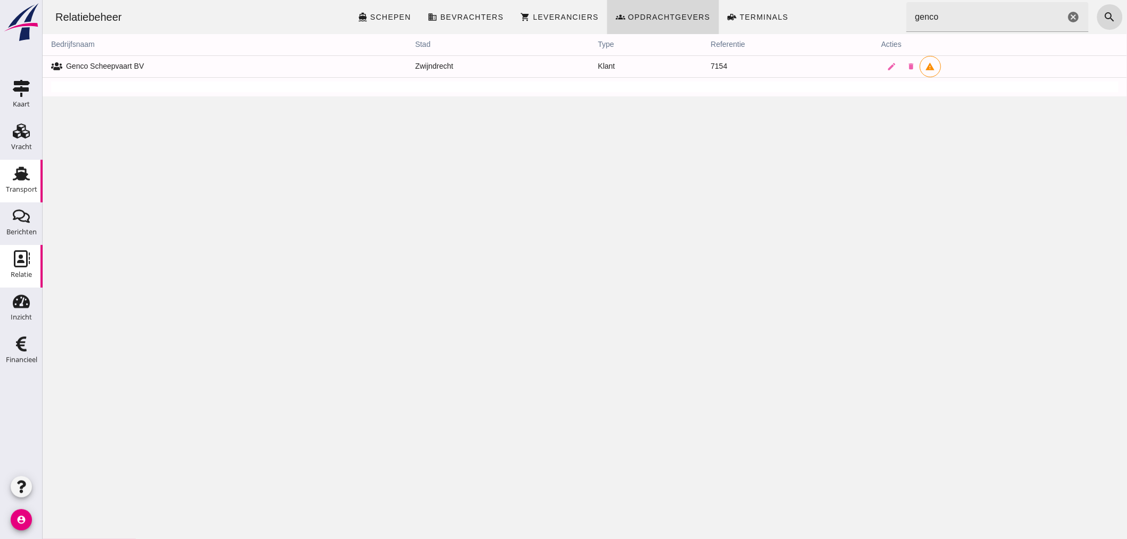
click at [22, 186] on div "Transport" at bounding box center [21, 189] width 31 height 7
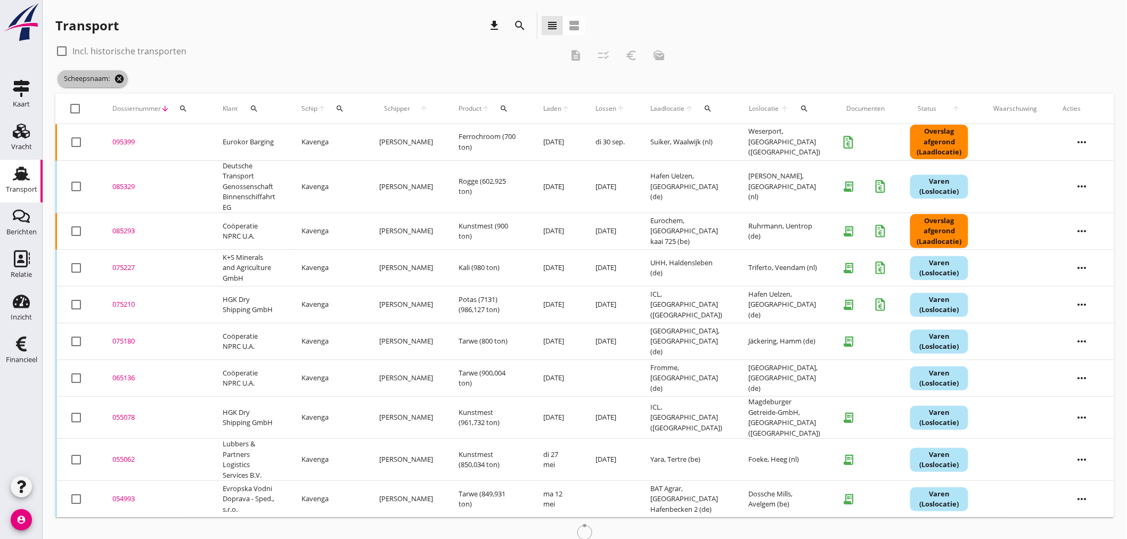
click at [123, 76] on icon "cancel" at bounding box center [119, 79] width 11 height 11
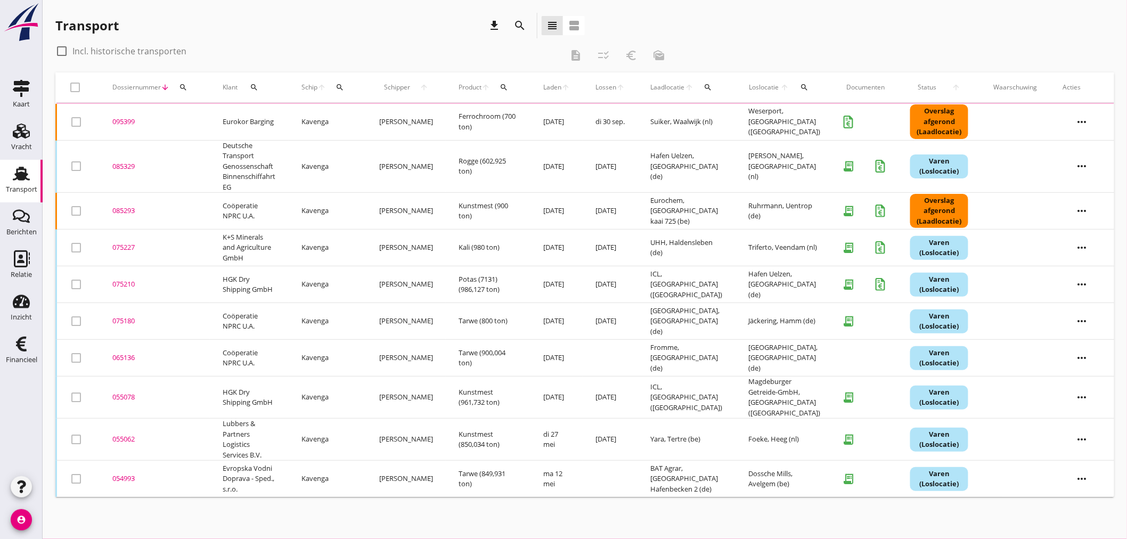
click at [185, 85] on icon "search" at bounding box center [183, 87] width 9 height 9
drag, startPoint x: 193, startPoint y: 118, endPoint x: 183, endPoint y: 123, distance: 11.5
click at [184, 123] on input "Zoeken op dossiernummer..." at bounding box center [232, 118] width 111 height 17
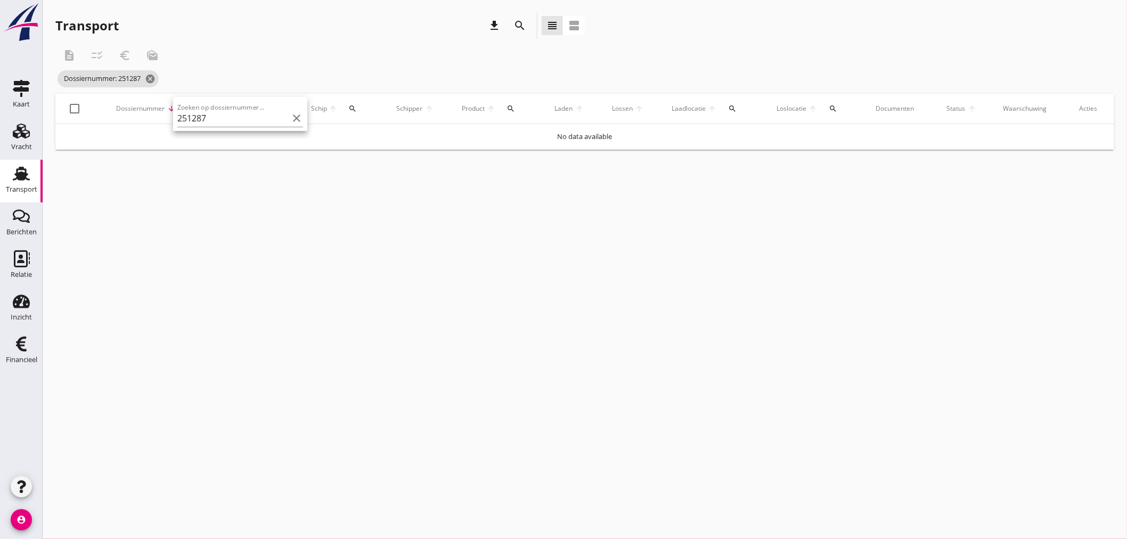
click at [217, 109] on div "Zoeken op dossiernummer... 251287 clear" at bounding box center [240, 114] width 126 height 23
drag, startPoint x: 194, startPoint y: 180, endPoint x: 188, endPoint y: 164, distance: 17.5
click at [192, 177] on div "cancel You are impersonating another user. Transport download search view_headl…" at bounding box center [585, 269] width 1085 height 539
click at [152, 77] on icon "cancel" at bounding box center [150, 79] width 11 height 11
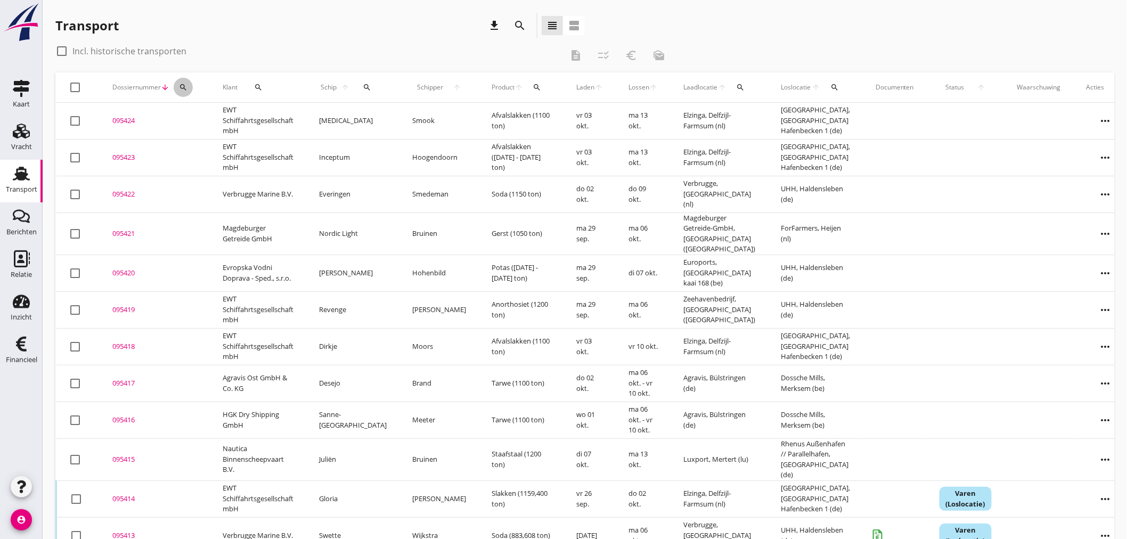
click at [180, 83] on icon "search" at bounding box center [183, 87] width 9 height 9
click at [206, 118] on input "Zoeken op dossiernummer..." at bounding box center [232, 118] width 111 height 17
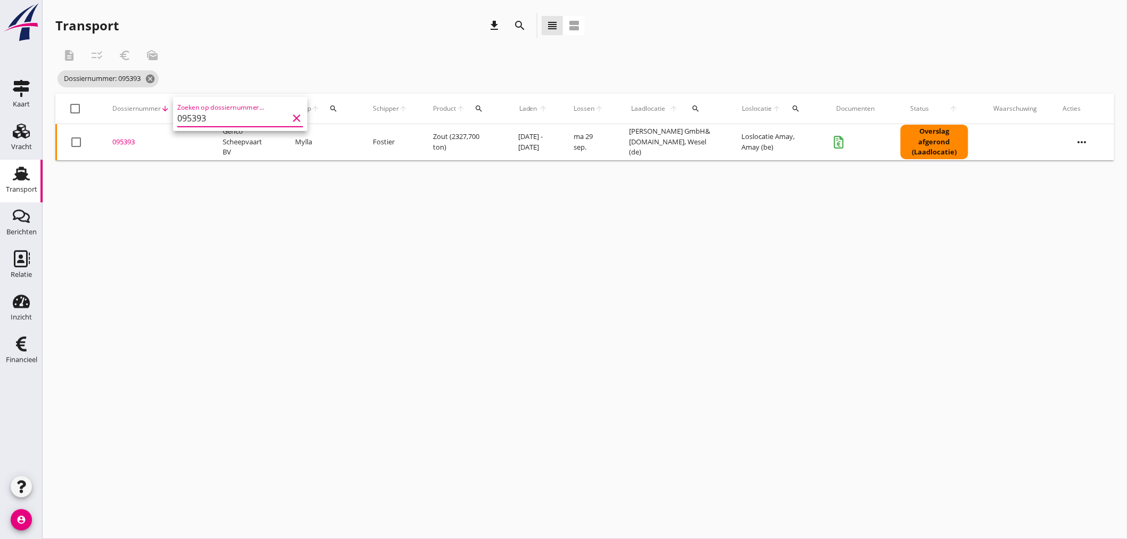
click at [205, 118] on input "095393" at bounding box center [232, 118] width 111 height 17
click at [127, 145] on div "095393" at bounding box center [154, 142] width 85 height 11
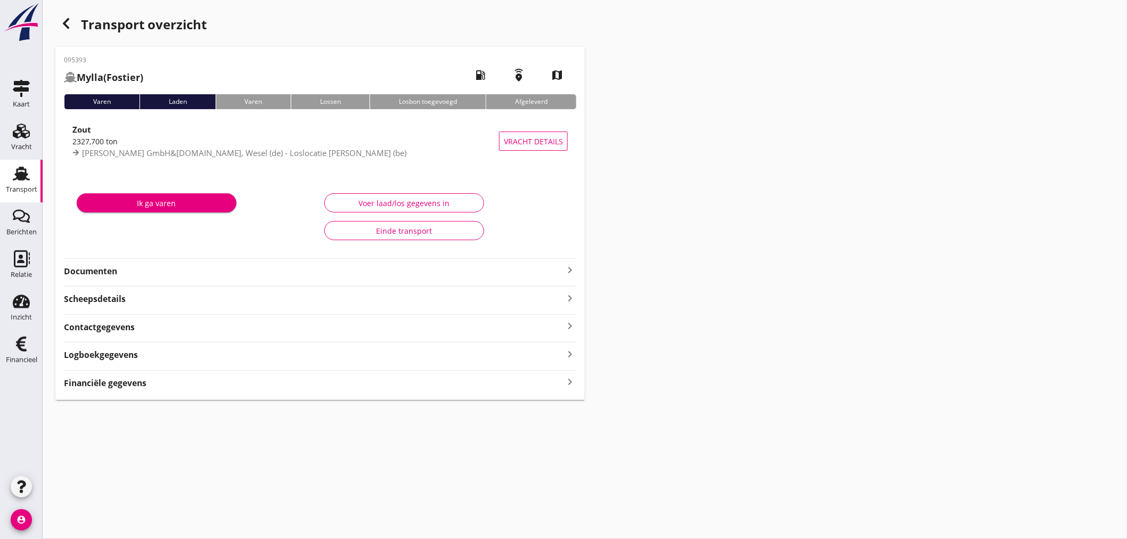
click at [567, 381] on icon "keyboard_arrow_right" at bounding box center [570, 382] width 13 height 14
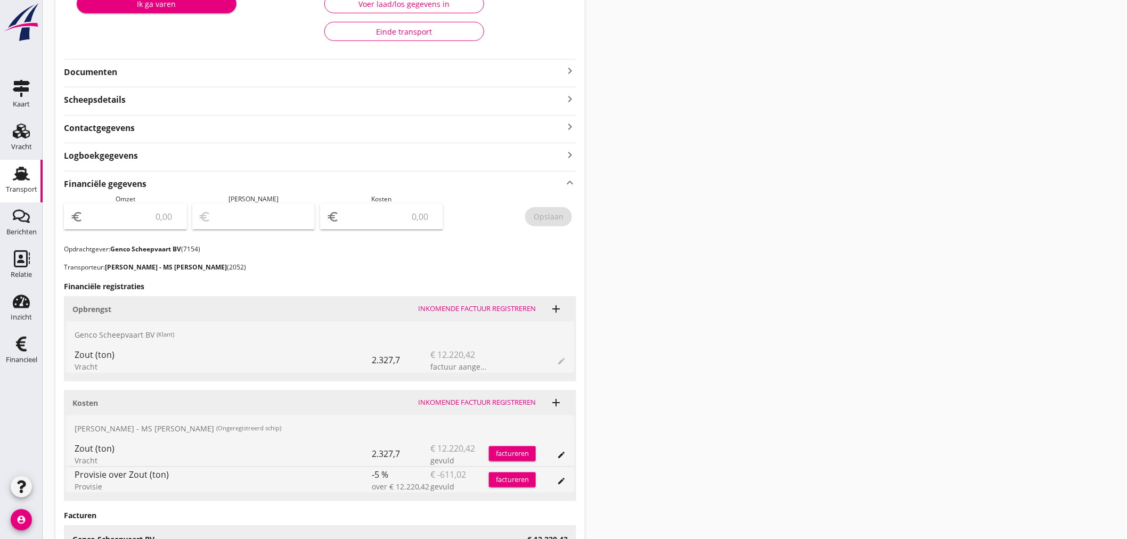
scroll to position [237, 0]
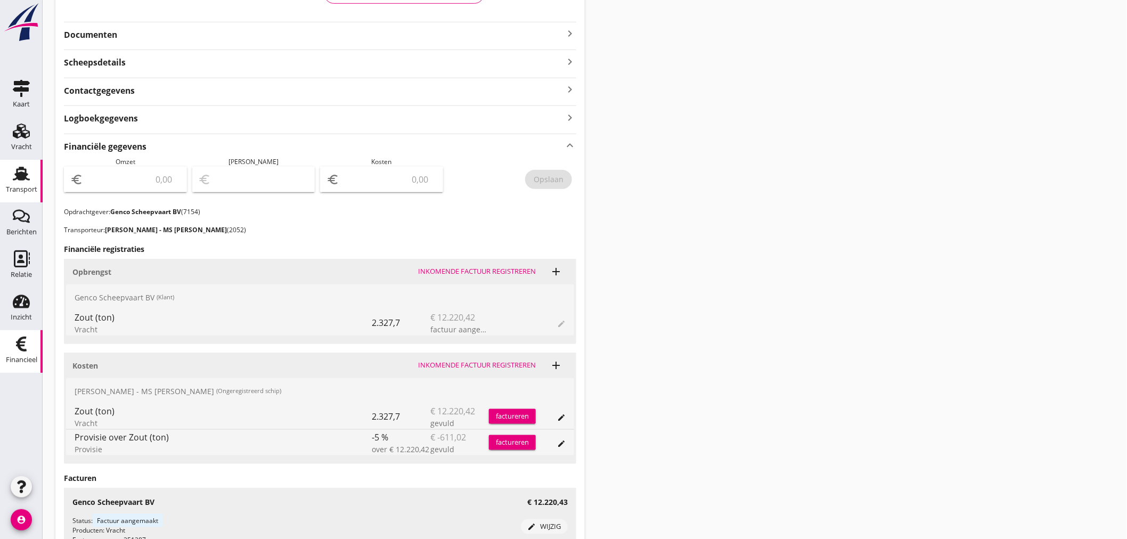
click at [19, 353] on div "Financieel" at bounding box center [21, 360] width 31 height 15
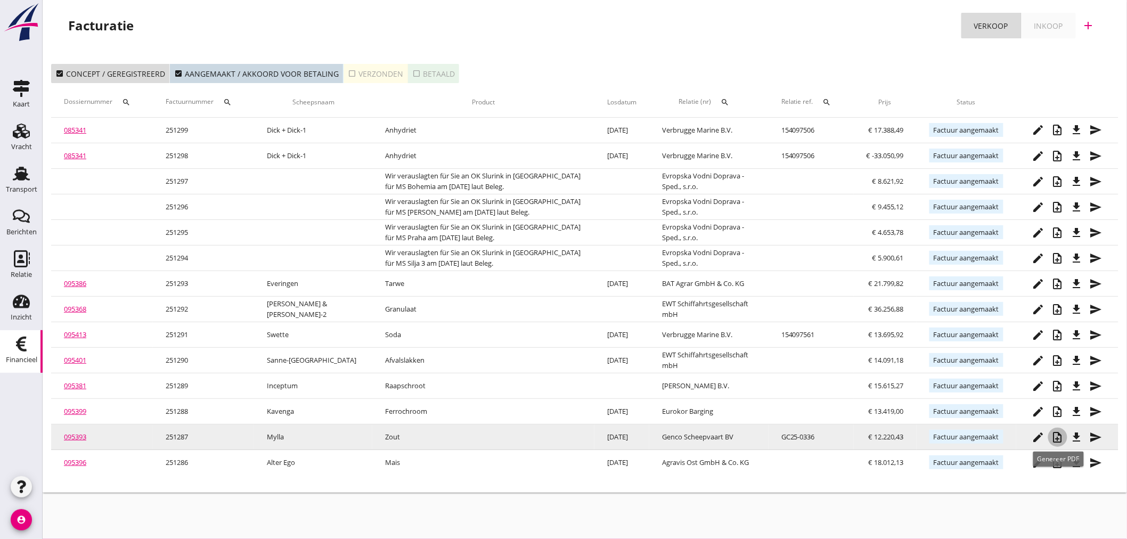
click at [1055, 436] on icon "note_add" at bounding box center [1058, 437] width 13 height 13
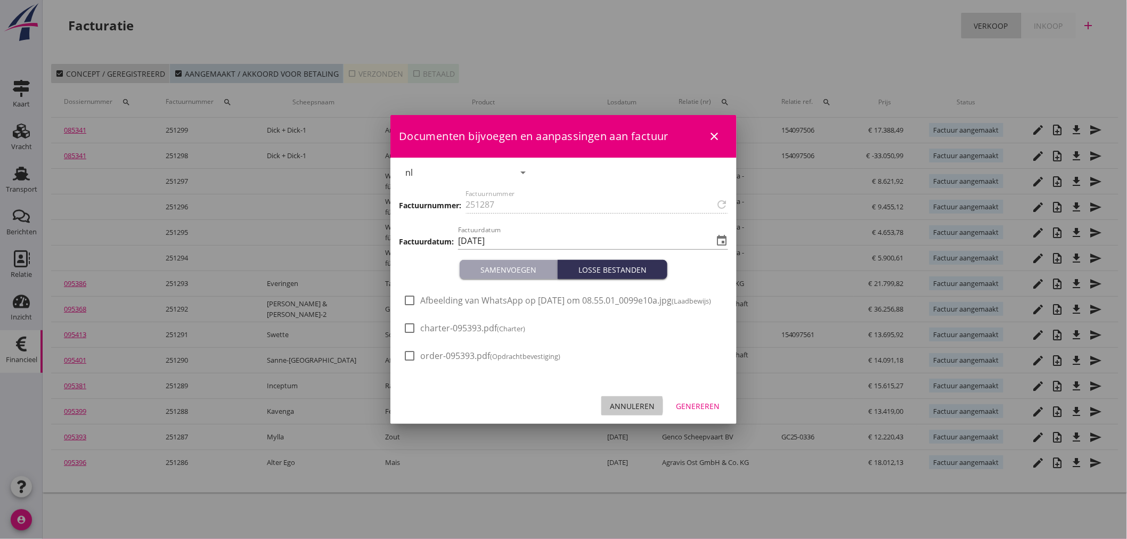
click at [634, 405] on div "Annuleren" at bounding box center [632, 406] width 45 height 11
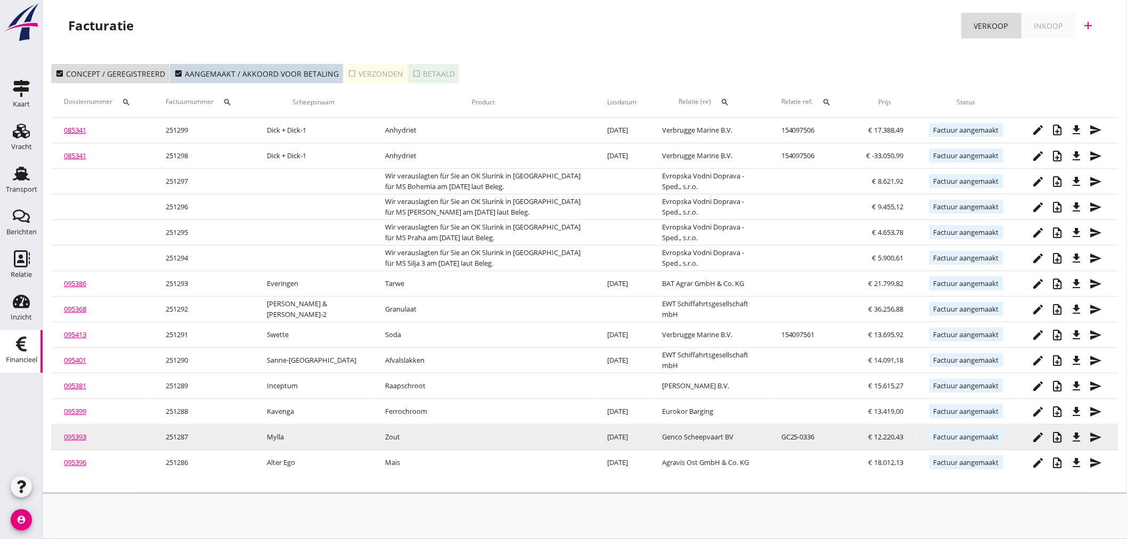
click at [193, 439] on td "251287" at bounding box center [203, 438] width 101 height 26
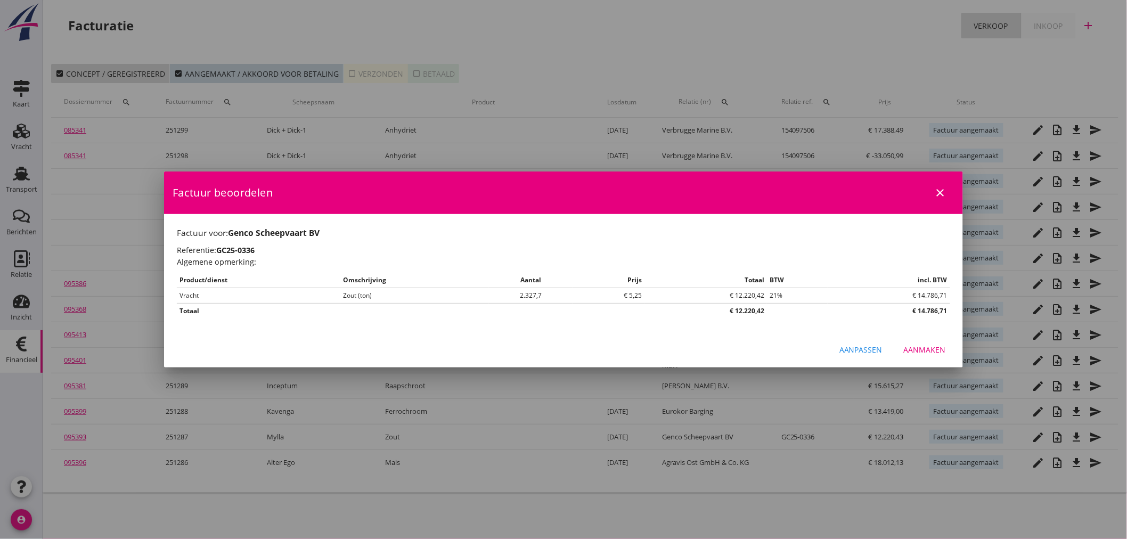
click at [931, 347] on div "Aanmaken" at bounding box center [925, 349] width 42 height 11
drag, startPoint x: 931, startPoint y: 347, endPoint x: 892, endPoint y: 347, distance: 38.9
click at [897, 347] on div "Aanpassen Aanmaken" at bounding box center [563, 349] width 799 height 36
click at [877, 344] on div "Aanpassen" at bounding box center [861, 349] width 43 height 11
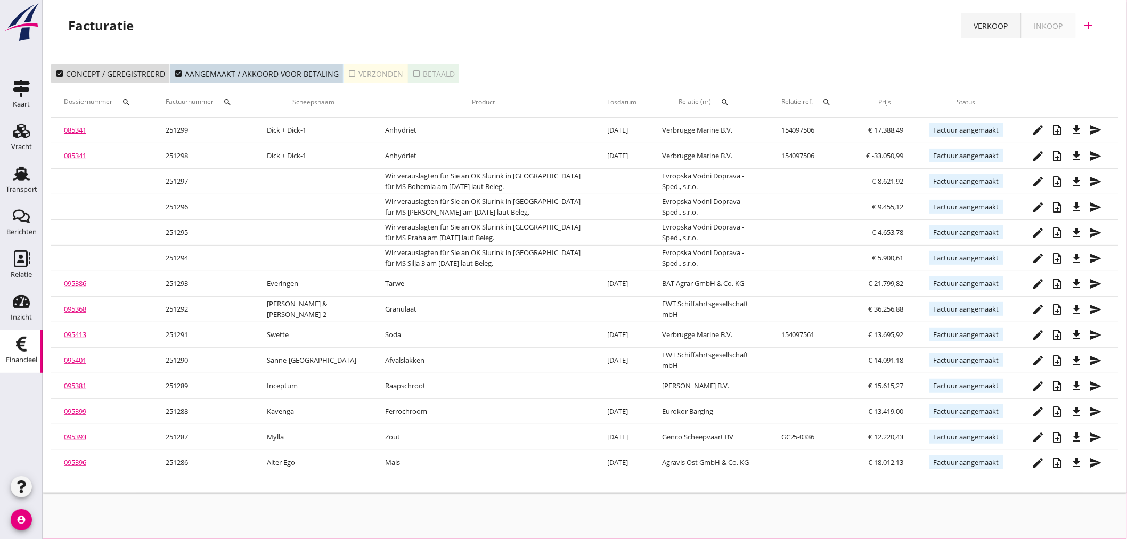
click at [1005, 25] on div "Verkoop" at bounding box center [991, 25] width 34 height 11
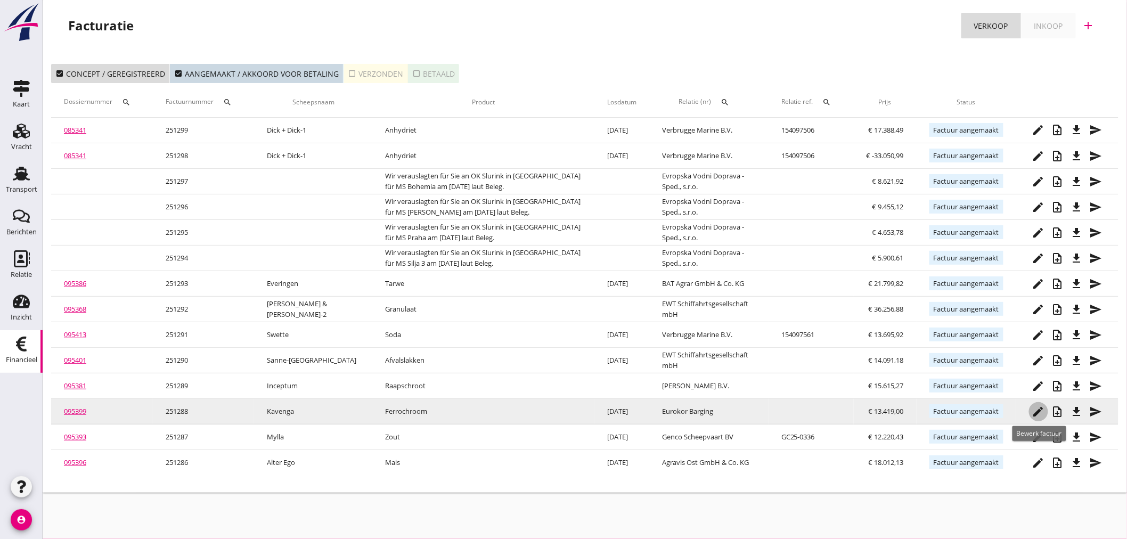
click at [1036, 411] on icon "edit" at bounding box center [1038, 411] width 13 height 13
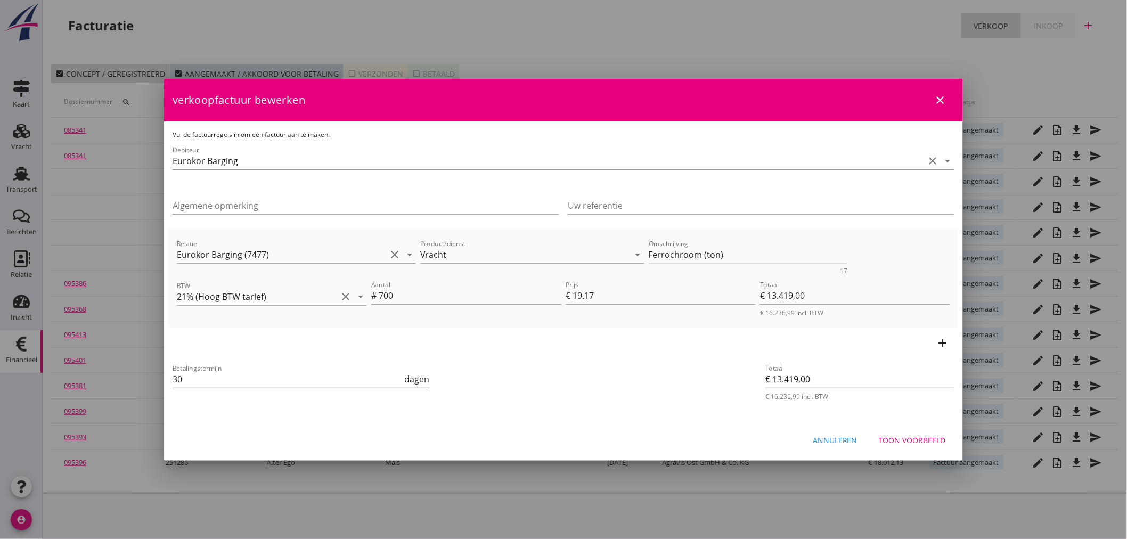
drag, startPoint x: 835, startPoint y: 429, endPoint x: 837, endPoint y: 435, distance: 6.2
click at [835, 432] on div "Annuleren Toon voorbeeld" at bounding box center [563, 440] width 799 height 36
click at [837, 438] on div "Annuleren" at bounding box center [835, 440] width 45 height 11
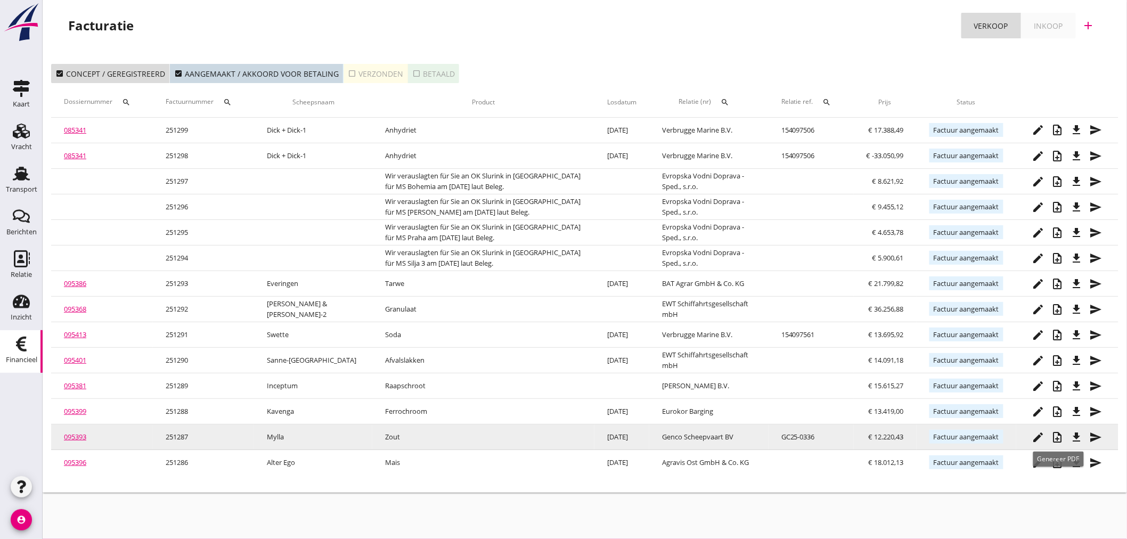
click at [1057, 437] on icon "note_add" at bounding box center [1058, 437] width 13 height 13
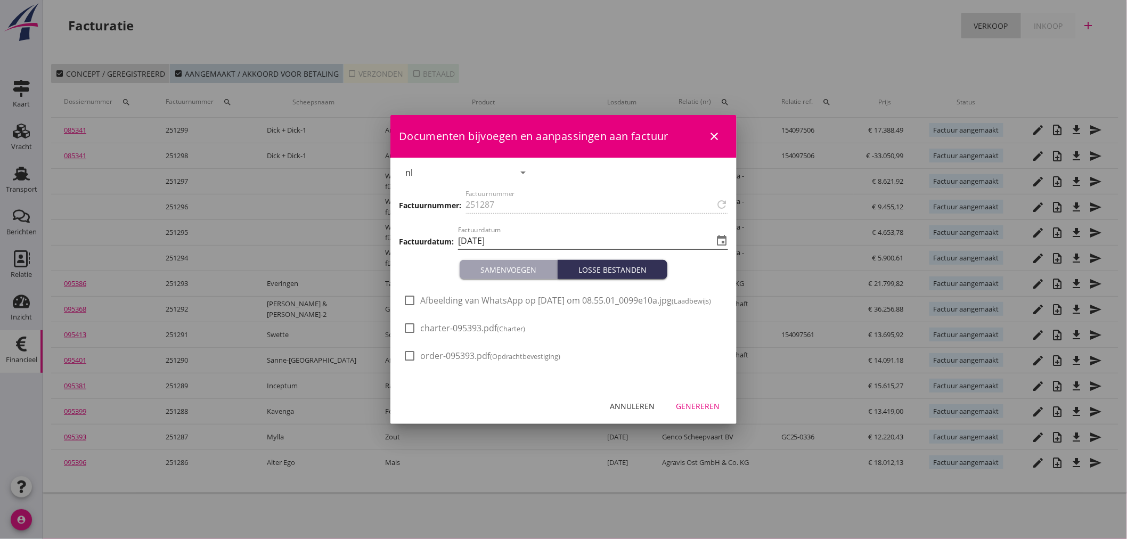
drag, startPoint x: 726, startPoint y: 238, endPoint x: 720, endPoint y: 240, distance: 6.2
click at [726, 238] on icon "event" at bounding box center [721, 240] width 13 height 13
click at [528, 236] on input "[DATE]" at bounding box center [585, 240] width 255 height 17
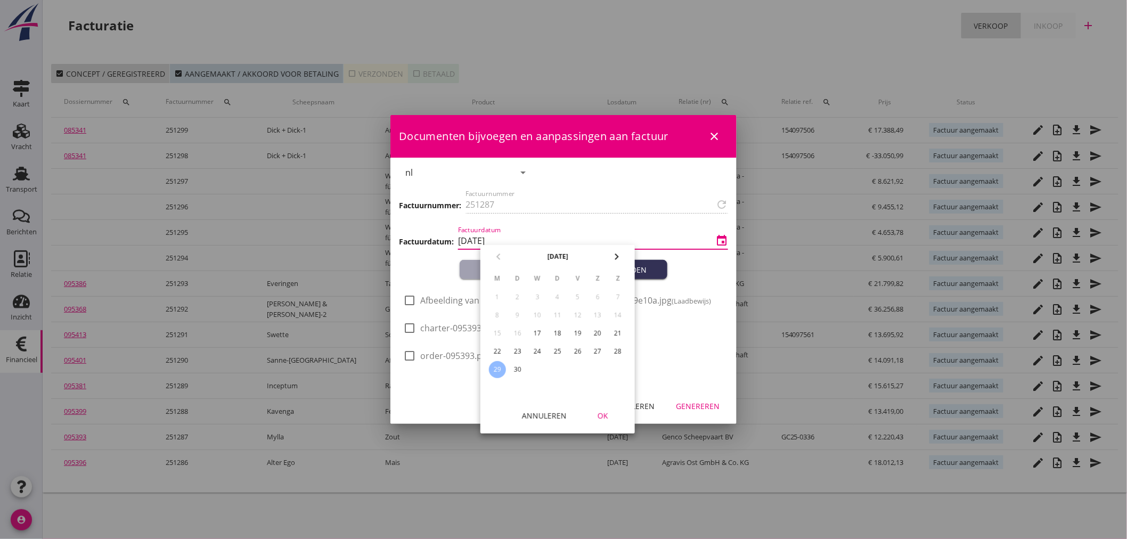
click at [556, 344] on div "25" at bounding box center [557, 351] width 17 height 17
click at [606, 413] on div "OK" at bounding box center [603, 415] width 30 height 11
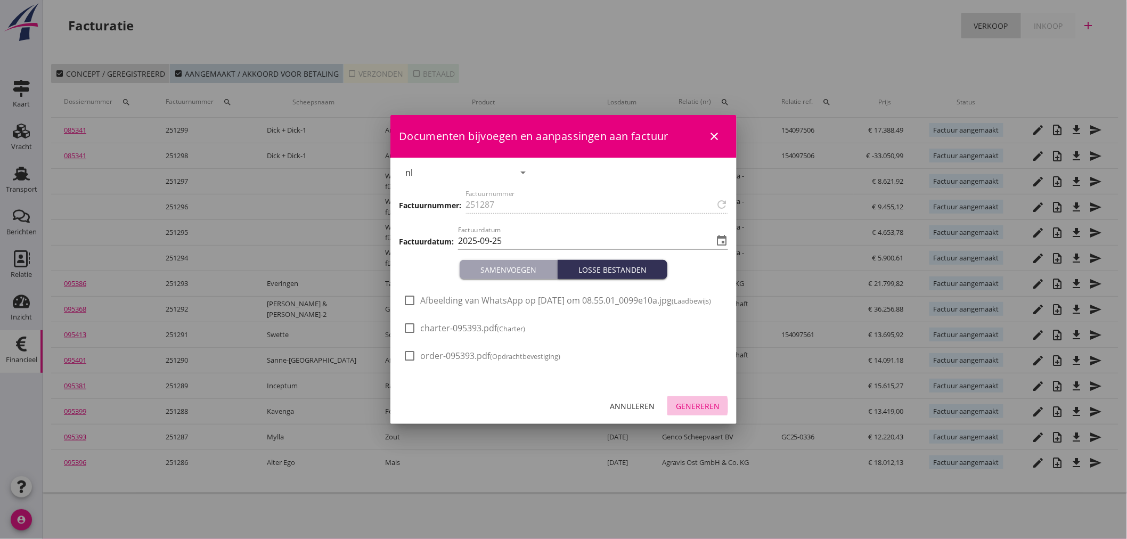
click at [707, 408] on div "Genereren" at bounding box center [698, 406] width 44 height 11
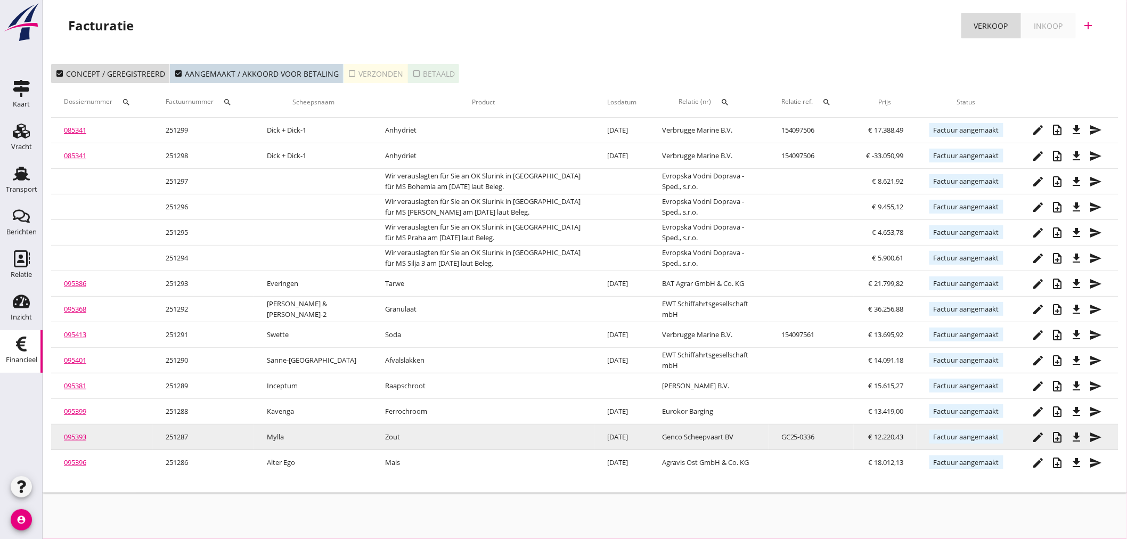
click at [1084, 436] on div "file_download" at bounding box center [1077, 437] width 19 height 13
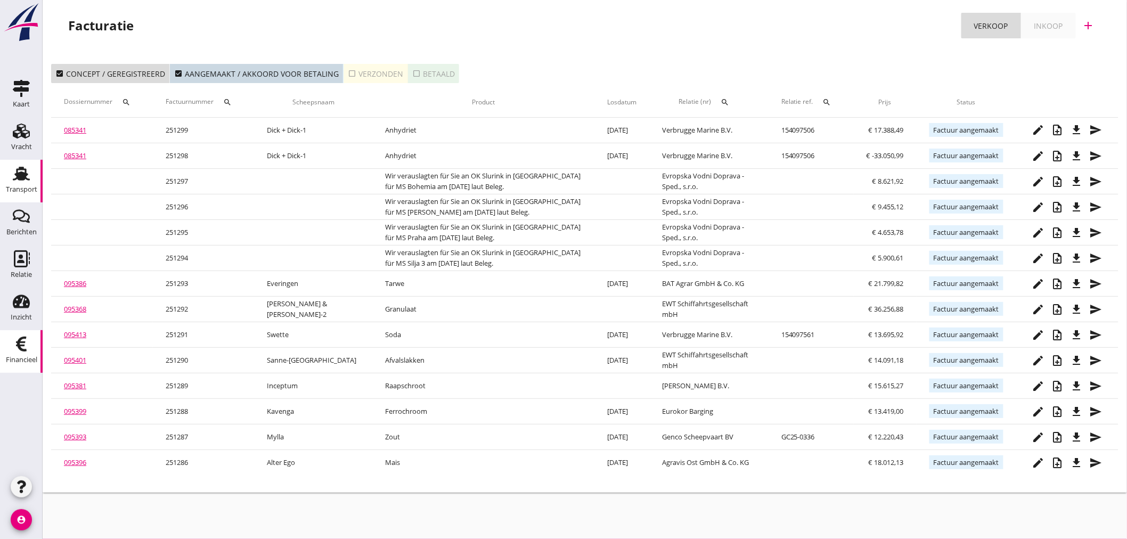
click at [19, 179] on use at bounding box center [21, 174] width 17 height 14
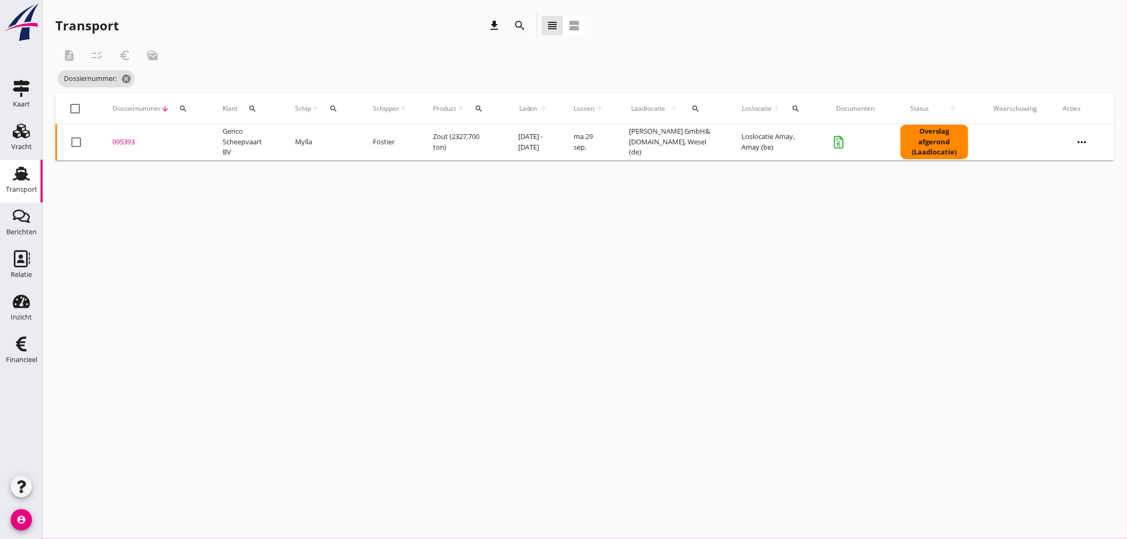
click at [193, 105] on div "Dossiernummer arrow_downward search" at bounding box center [154, 109] width 85 height 26
click at [182, 107] on icon "search" at bounding box center [183, 108] width 9 height 9
click at [192, 141] on input "Zoeken op dossiernummer..." at bounding box center [232, 139] width 111 height 17
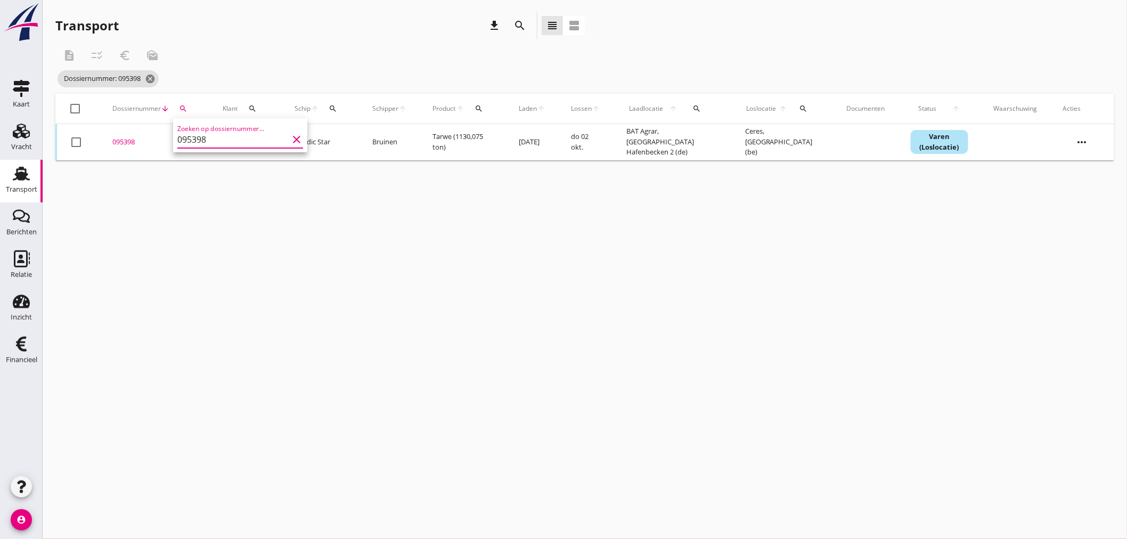
click at [127, 142] on div "095398" at bounding box center [154, 142] width 85 height 11
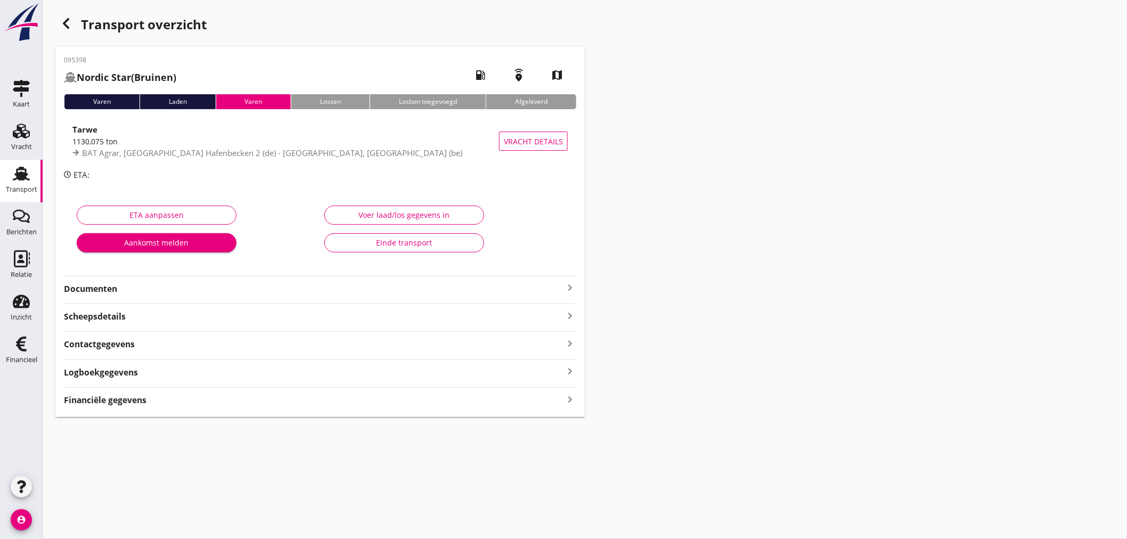
click at [568, 397] on icon "keyboard_arrow_right" at bounding box center [570, 399] width 13 height 14
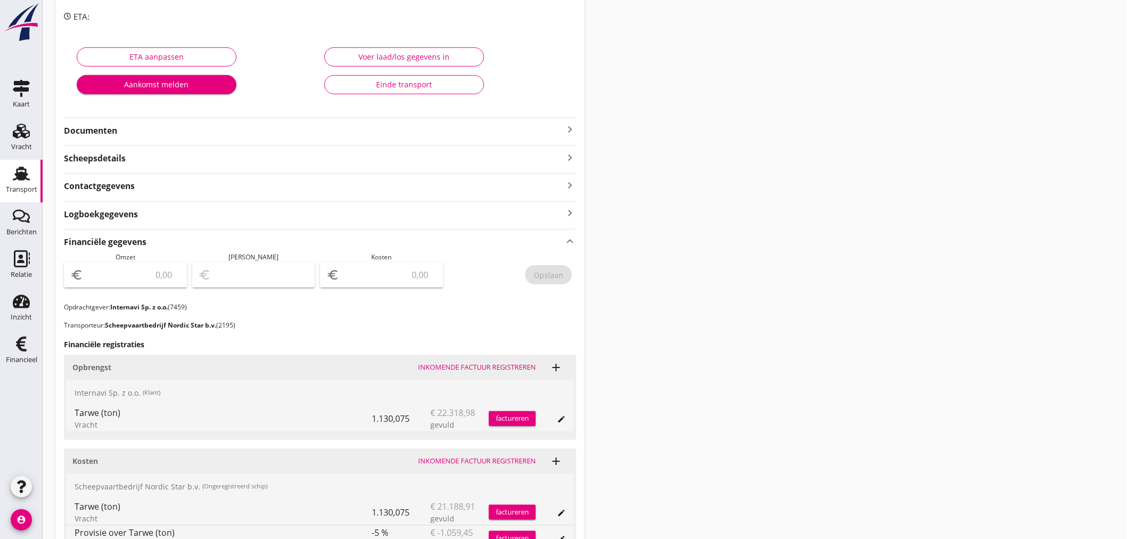
scroll to position [177, 0]
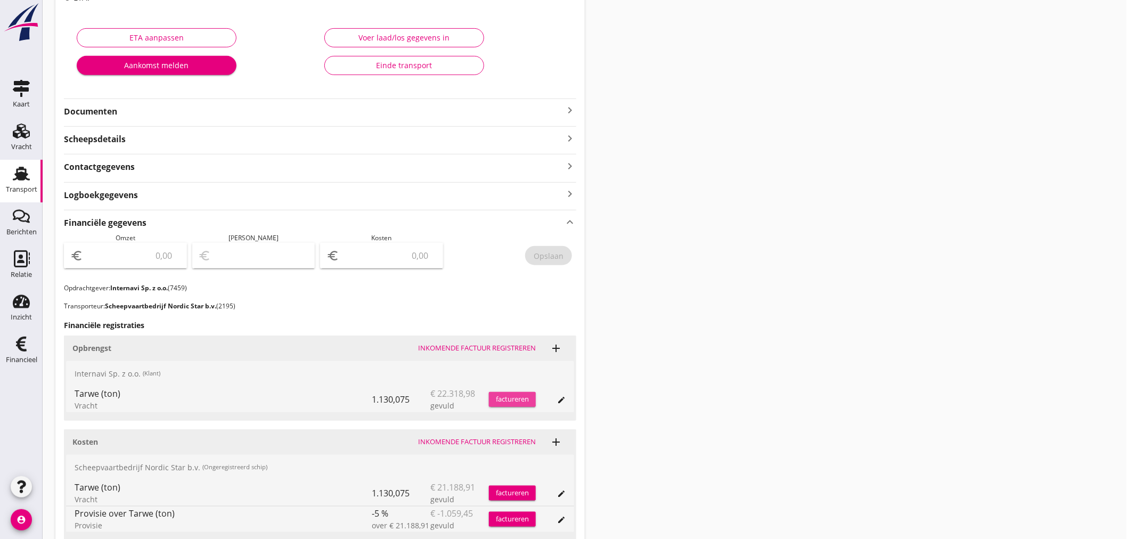
click at [499, 395] on div "factureren" at bounding box center [512, 399] width 47 height 11
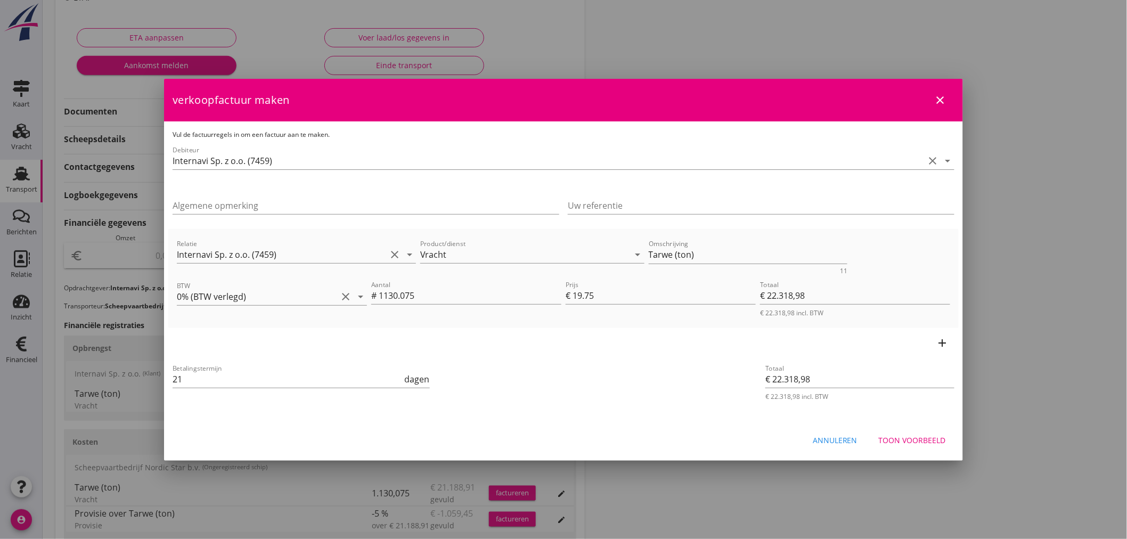
drag, startPoint x: 896, startPoint y: 454, endPoint x: 924, endPoint y: 469, distance: 32.2
click at [917, 471] on div "21% (Hoog BTW tarief) 9% (Laag BTW tarief) 0% (BTW vrij) 0% (BTW verlegd) Vrach…" at bounding box center [563, 226] width 1127 height 807
click at [932, 440] on div "Toon voorbeeld" at bounding box center [912, 440] width 67 height 11
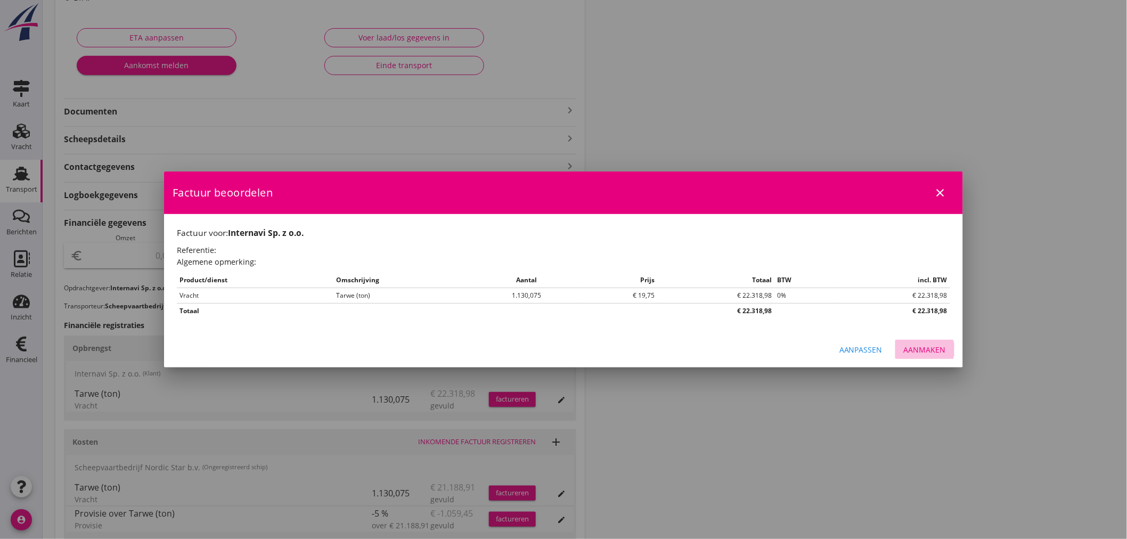
click at [917, 355] on div "Aanmaken" at bounding box center [925, 349] width 42 height 11
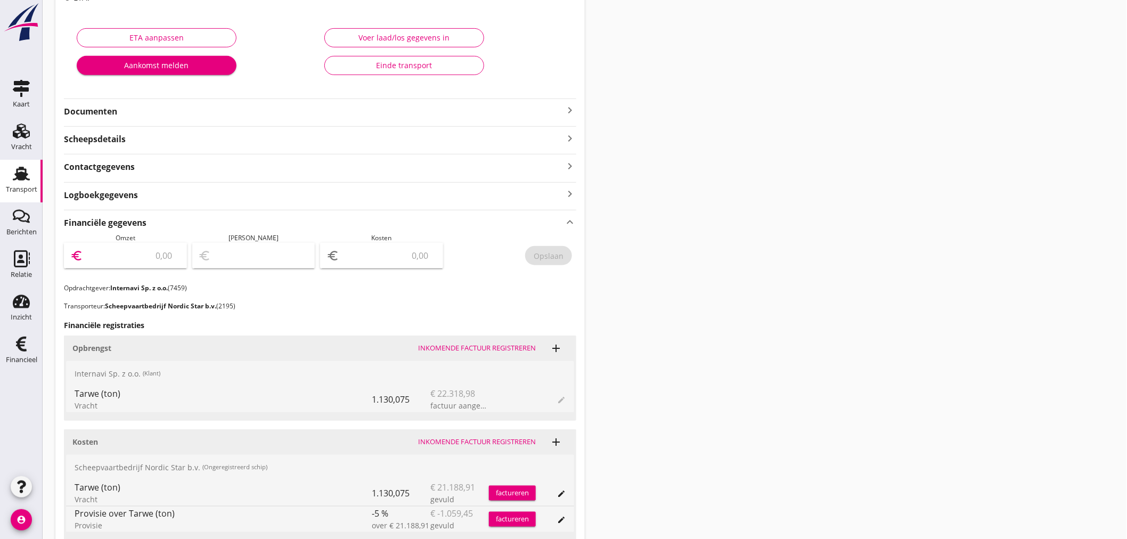
click at [141, 257] on input "number" at bounding box center [132, 255] width 95 height 17
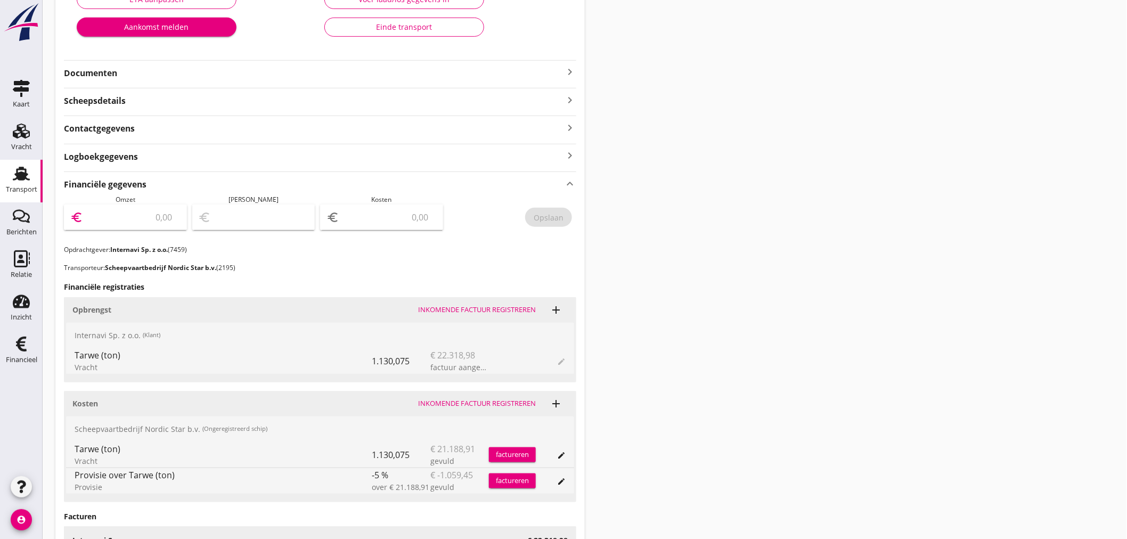
scroll to position [237, 0]
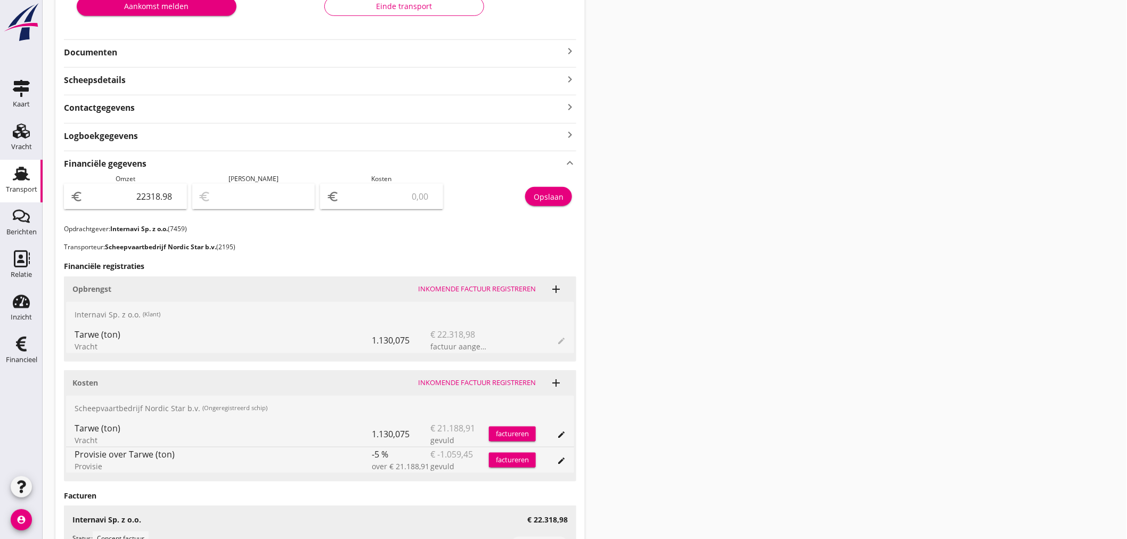
click at [553, 194] on div "Opslaan" at bounding box center [549, 196] width 30 height 11
click at [25, 361] on div "Financieel" at bounding box center [21, 359] width 31 height 7
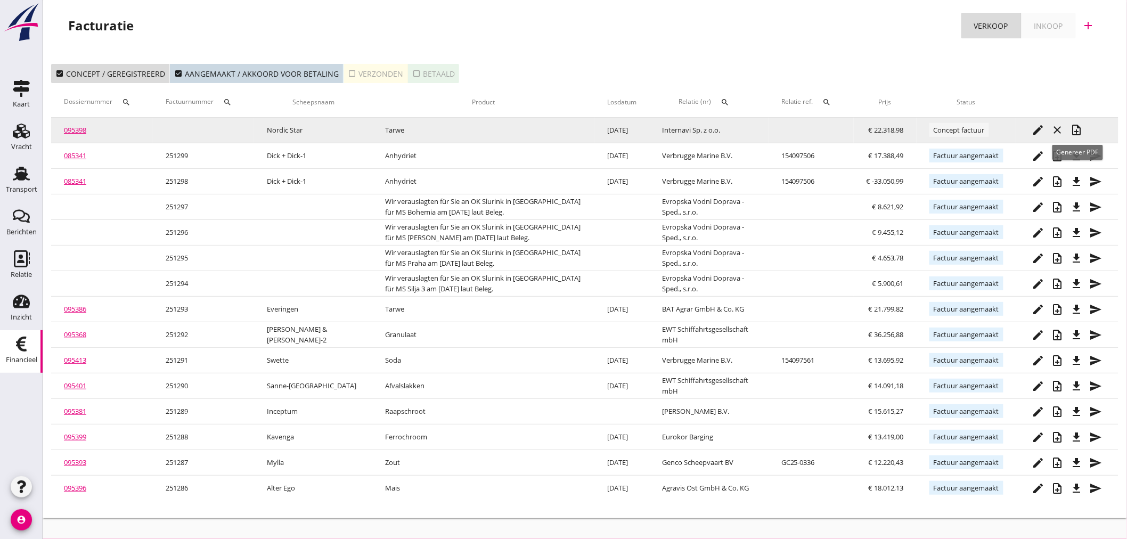
click at [1072, 128] on icon "note_add" at bounding box center [1077, 130] width 13 height 13
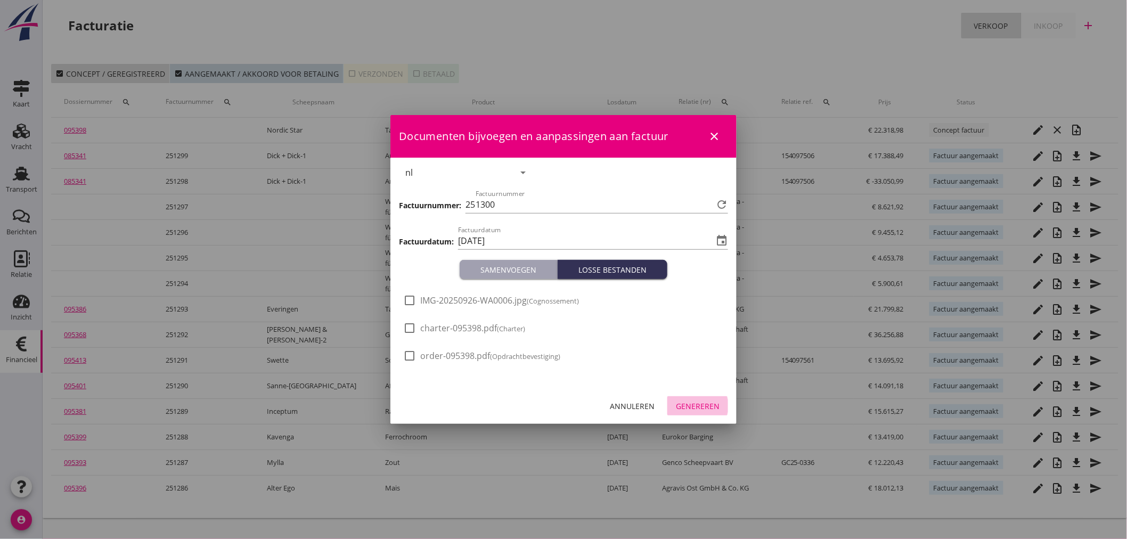
click at [715, 409] on div "Genereren" at bounding box center [698, 406] width 44 height 11
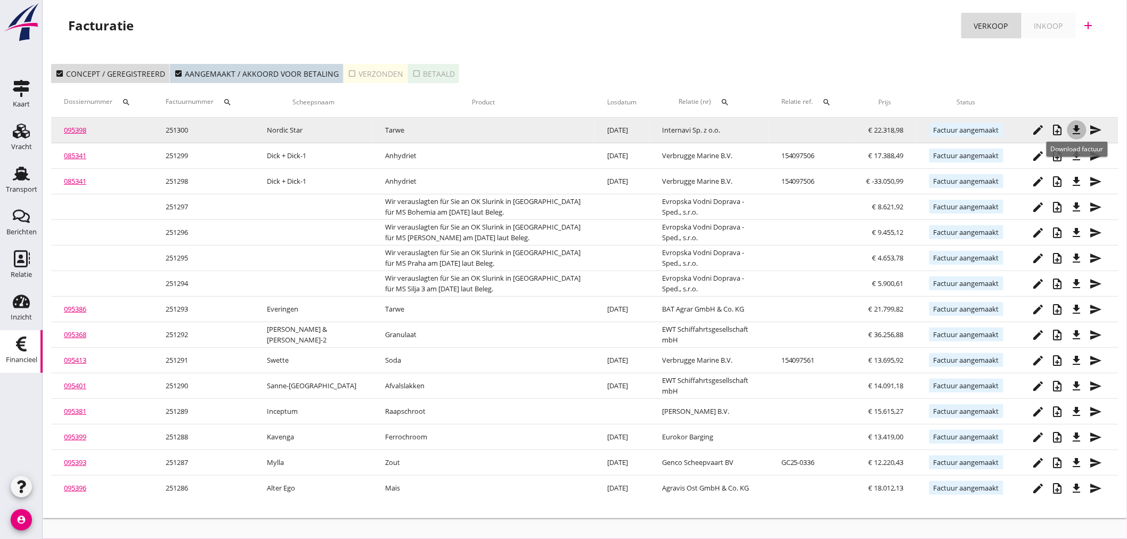
click at [1081, 132] on icon "file_download" at bounding box center [1077, 130] width 13 height 13
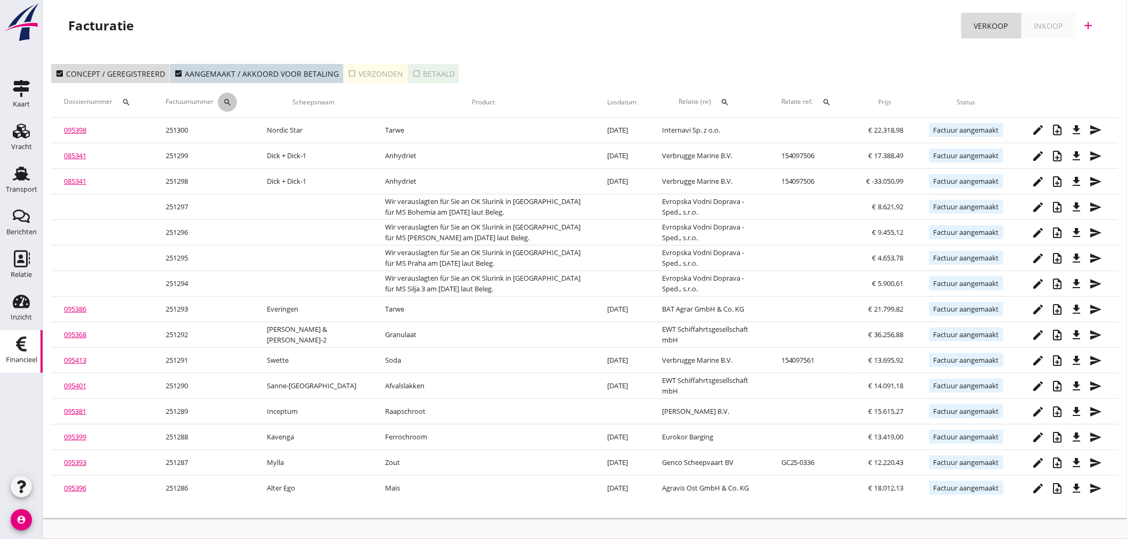
click at [232, 101] on icon "search" at bounding box center [227, 102] width 9 height 9
click at [244, 124] on div "Zoeken op factuurnummer..." at bounding box center [289, 129] width 126 height 23
click at [243, 135] on input "Zoeken op factuurnummer..." at bounding box center [281, 133] width 111 height 17
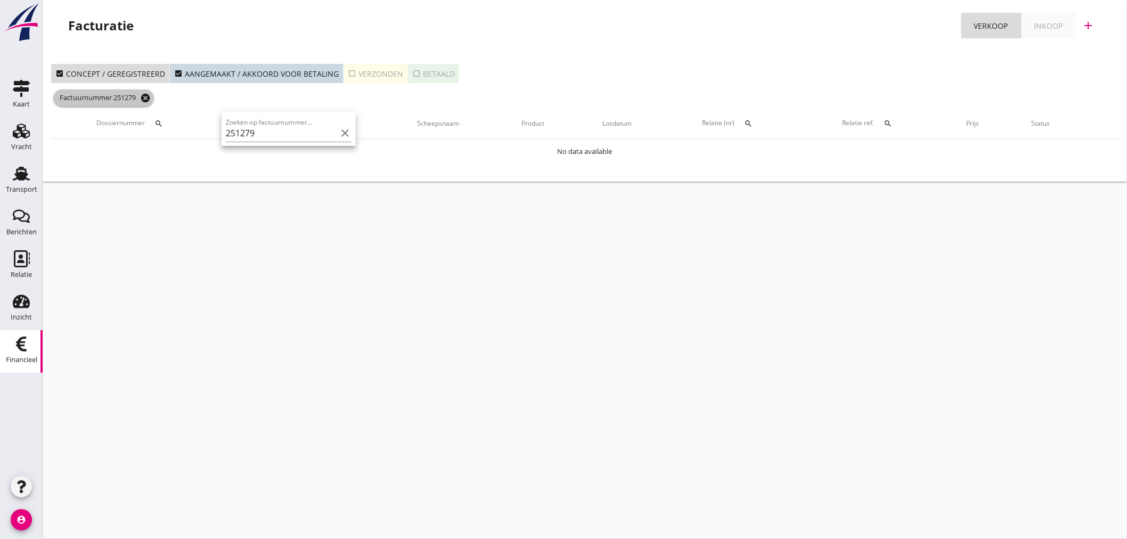
click at [145, 95] on icon "cancel" at bounding box center [145, 98] width 11 height 11
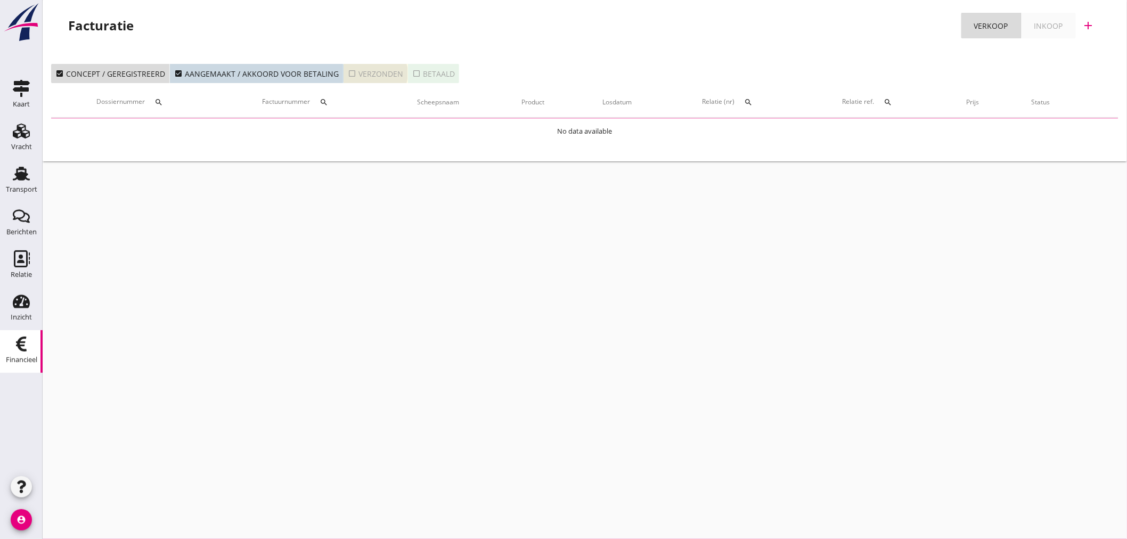
click at [348, 74] on icon "check_box_outline_blank" at bounding box center [352, 73] width 9 height 9
click at [327, 104] on icon "search" at bounding box center [324, 102] width 9 height 9
click at [323, 135] on input "Zoeken op factuurnummer..." at bounding box center [377, 133] width 111 height 17
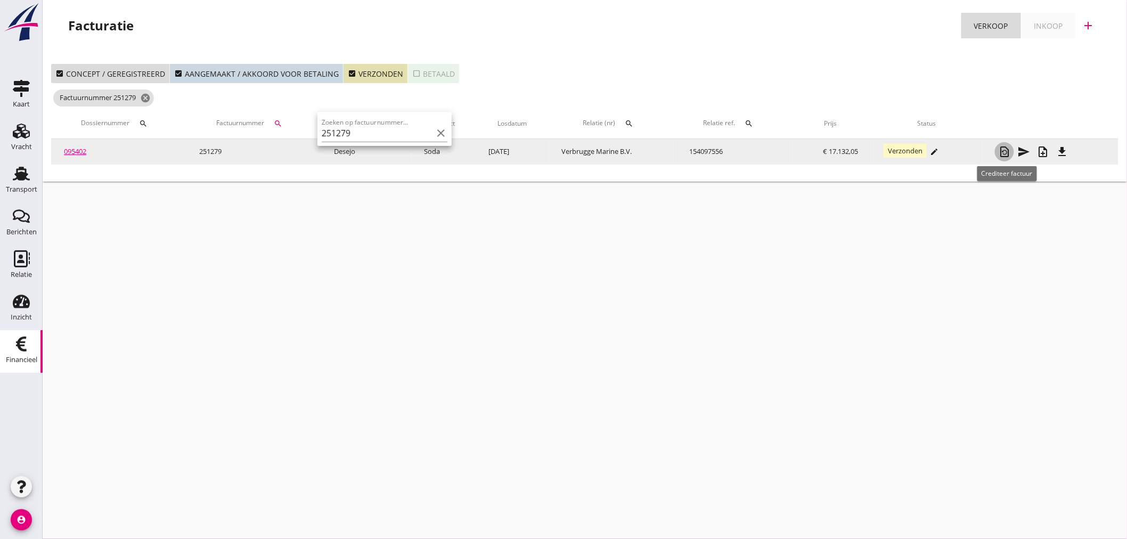
click at [1009, 148] on icon "restore_page" at bounding box center [1004, 151] width 13 height 13
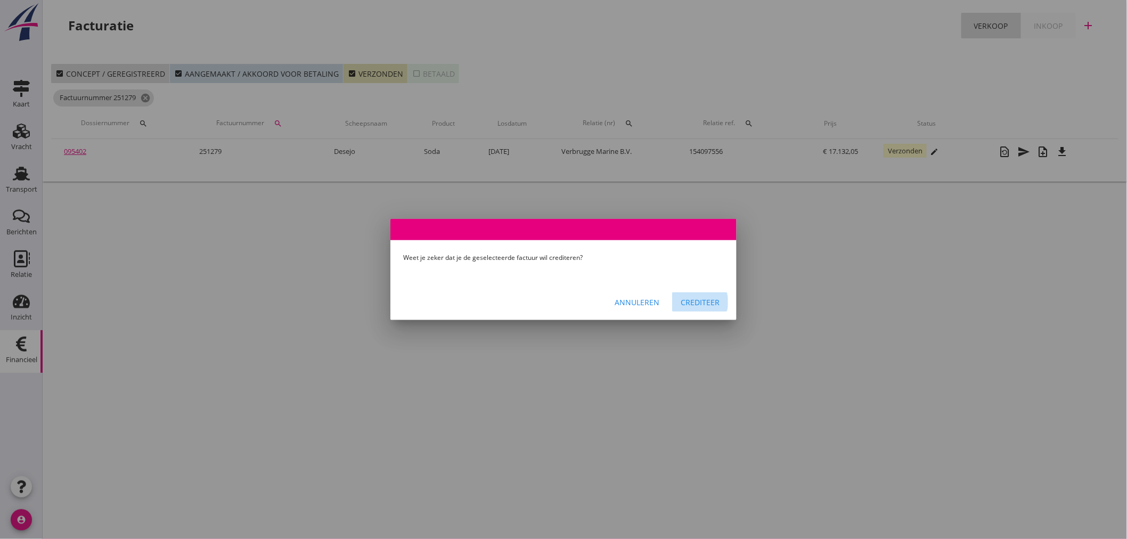
click at [700, 305] on div "Crediteer" at bounding box center [700, 302] width 39 height 11
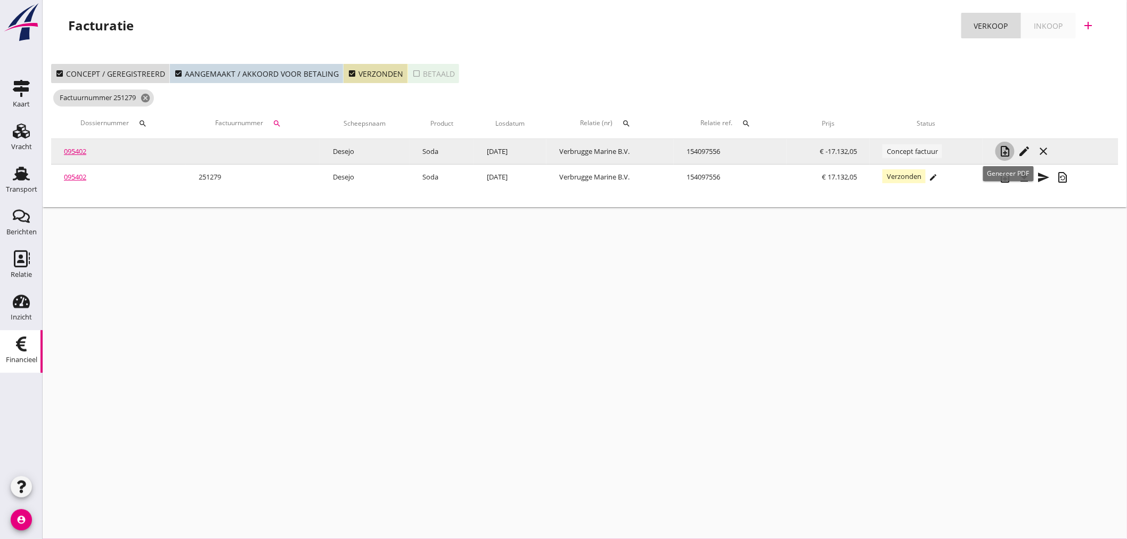
click at [1012, 155] on icon "note_add" at bounding box center [1005, 151] width 13 height 13
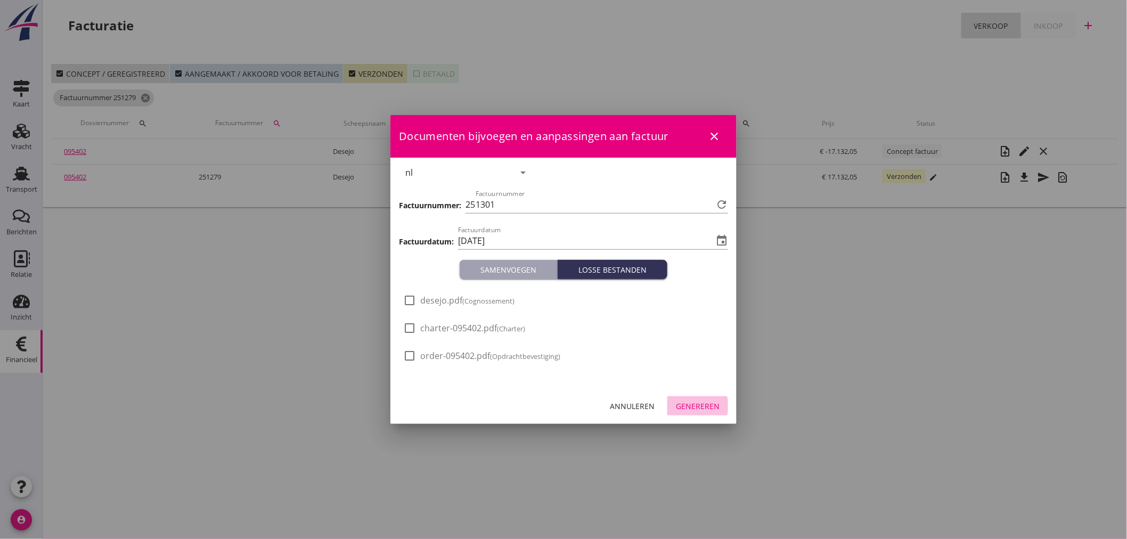
click at [687, 406] on div "Genereren" at bounding box center [698, 406] width 44 height 11
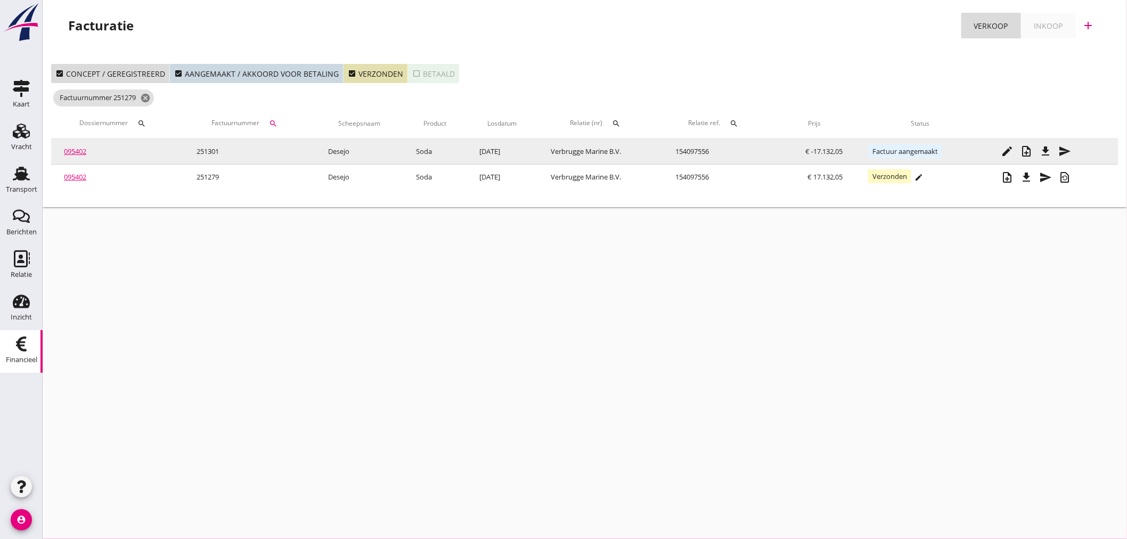
click at [1064, 158] on button "send" at bounding box center [1065, 151] width 19 height 19
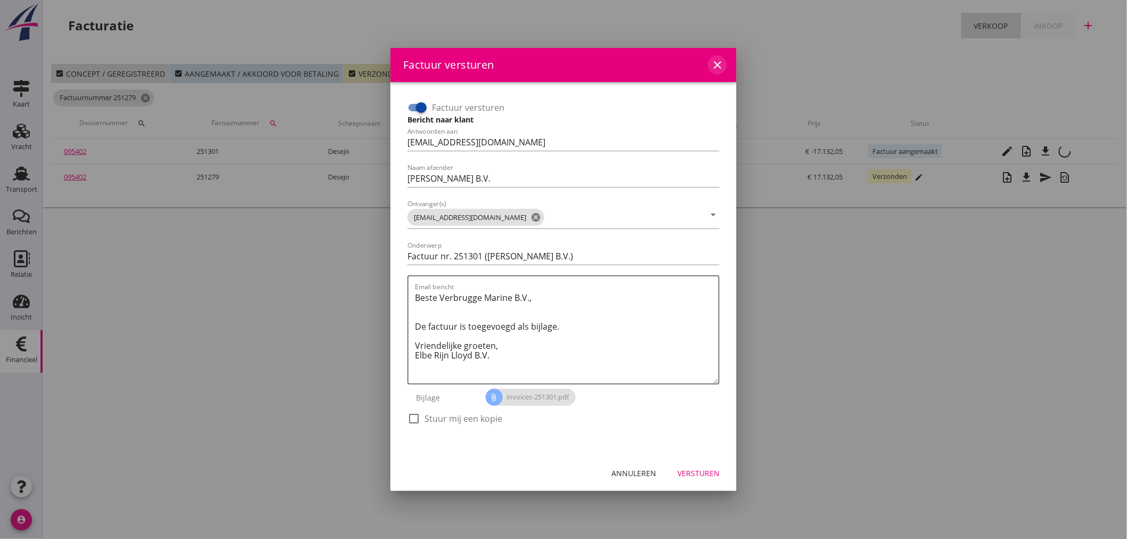
click at [720, 61] on icon "close" at bounding box center [717, 65] width 13 height 13
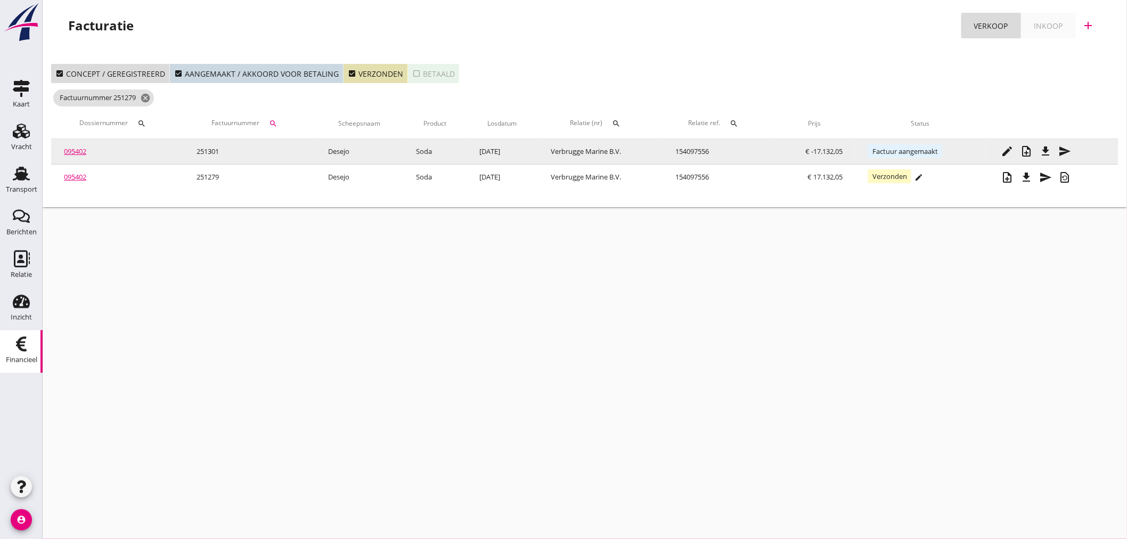
click at [1049, 156] on icon "file_download" at bounding box center [1046, 151] width 13 height 13
click at [84, 147] on link "095402" at bounding box center [75, 152] width 22 height 10
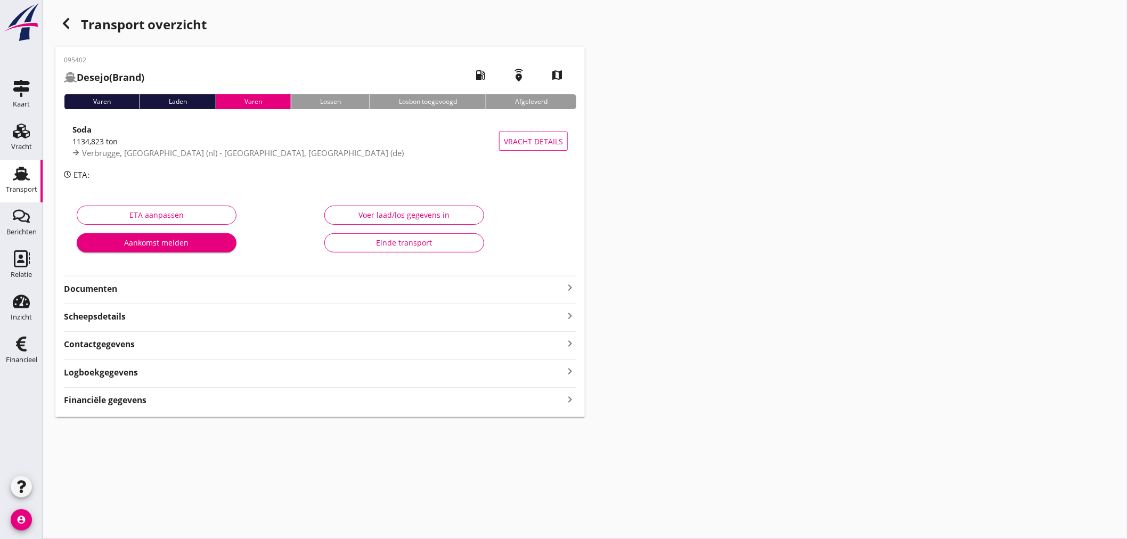
drag, startPoint x: 108, startPoint y: 400, endPoint x: 178, endPoint y: 401, distance: 70.9
click at [109, 400] on strong "Financiële gegevens" at bounding box center [105, 400] width 83 height 12
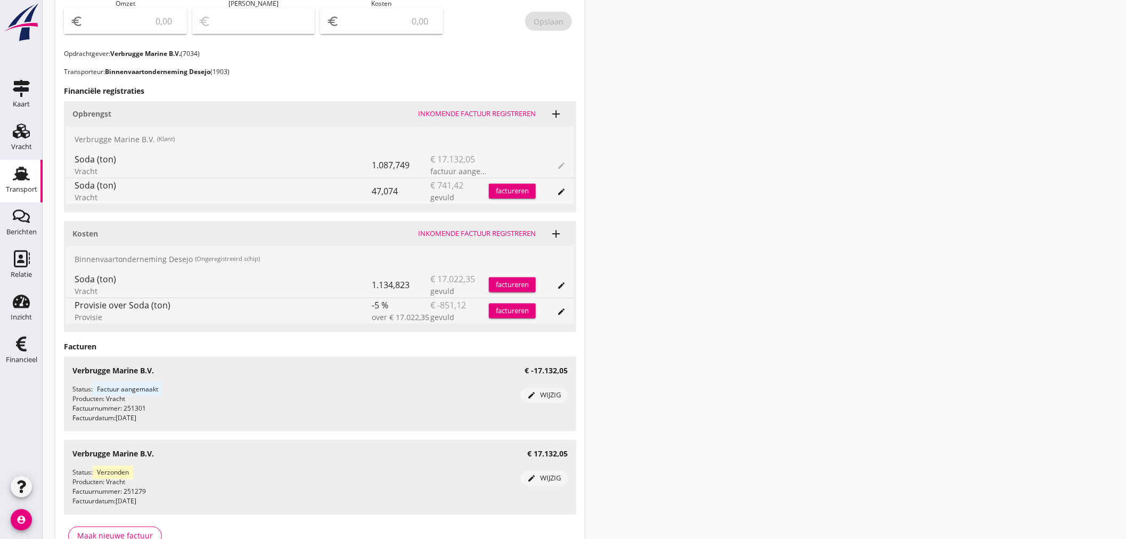
scroll to position [414, 0]
click at [553, 110] on icon "add" at bounding box center [556, 111] width 13 height 13
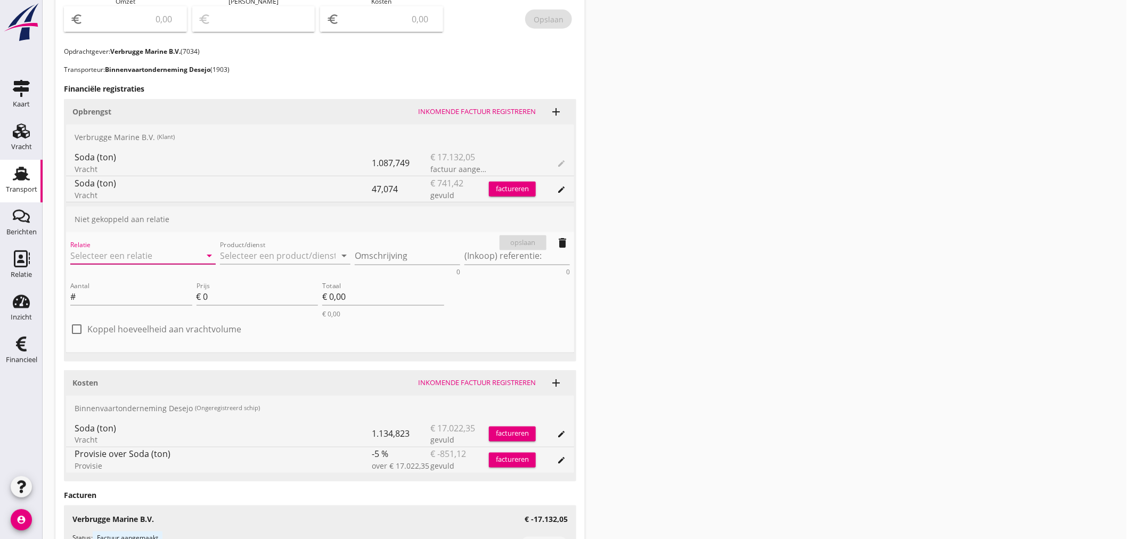
drag, startPoint x: 94, startPoint y: 253, endPoint x: 100, endPoint y: 253, distance: 5.9
click at [99, 253] on input "Relatie" at bounding box center [128, 255] width 116 height 17
drag, startPoint x: 109, startPoint y: 279, endPoint x: 166, endPoint y: 267, distance: 58.1
click at [110, 278] on div "Verbrugge Marine B.V." at bounding box center [143, 276] width 128 height 13
drag, startPoint x: 258, startPoint y: 246, endPoint x: 264, endPoint y: 253, distance: 9.4
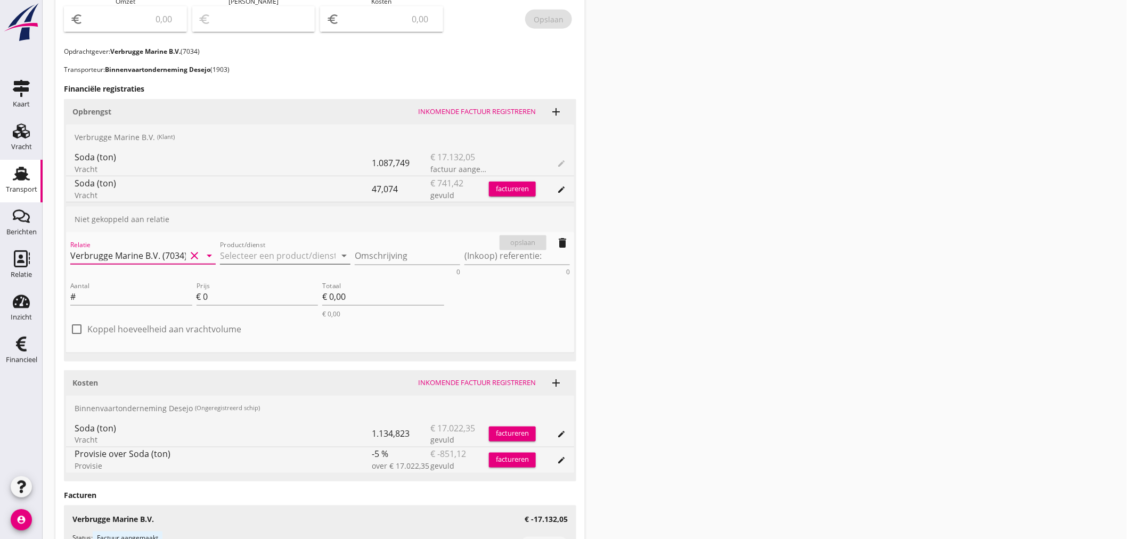
click at [259, 247] on input "Product/dienst" at bounding box center [278, 255] width 116 height 17
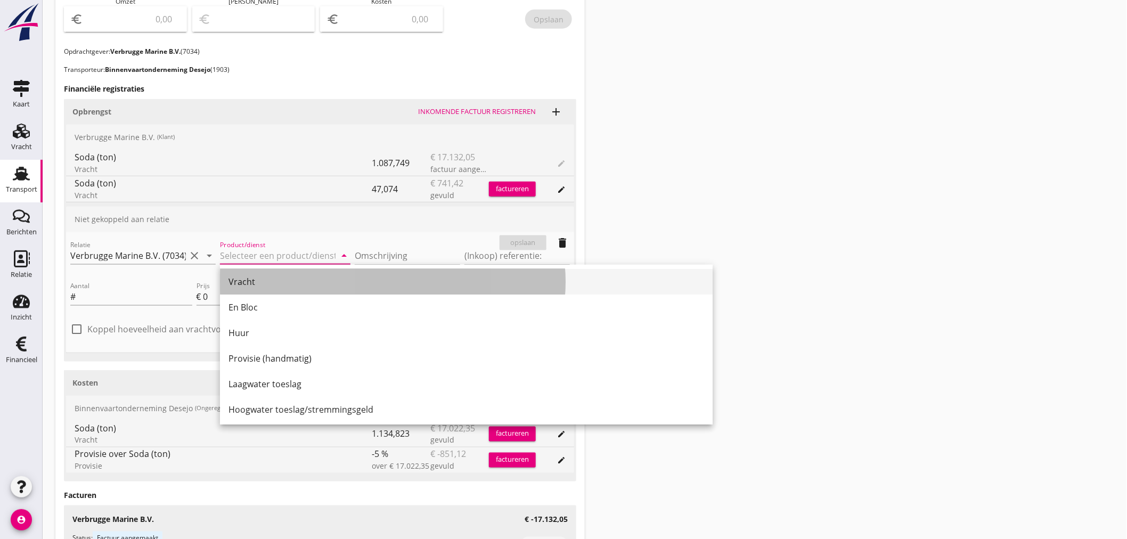
drag, startPoint x: 246, startPoint y: 278, endPoint x: 367, endPoint y: 260, distance: 121.7
click at [249, 277] on div "Vracht" at bounding box center [467, 281] width 476 height 13
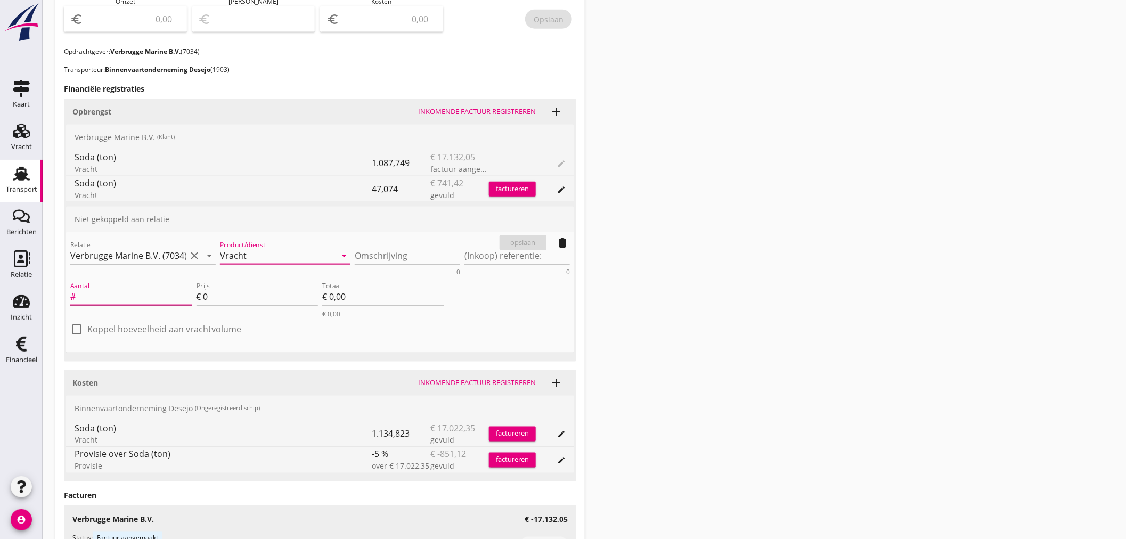
click at [141, 300] on input "Aantal" at bounding box center [135, 296] width 115 height 17
click at [215, 293] on input "0" at bounding box center [261, 296] width 115 height 17
click at [514, 246] on div "opslaan" at bounding box center [523, 243] width 38 height 11
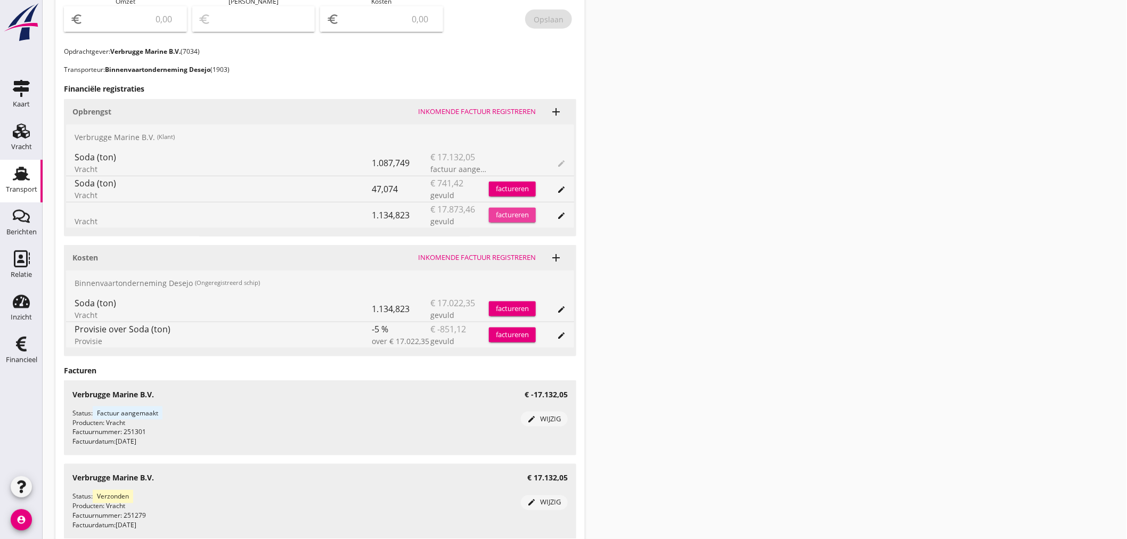
click at [517, 214] on div "factureren" at bounding box center [512, 215] width 47 height 11
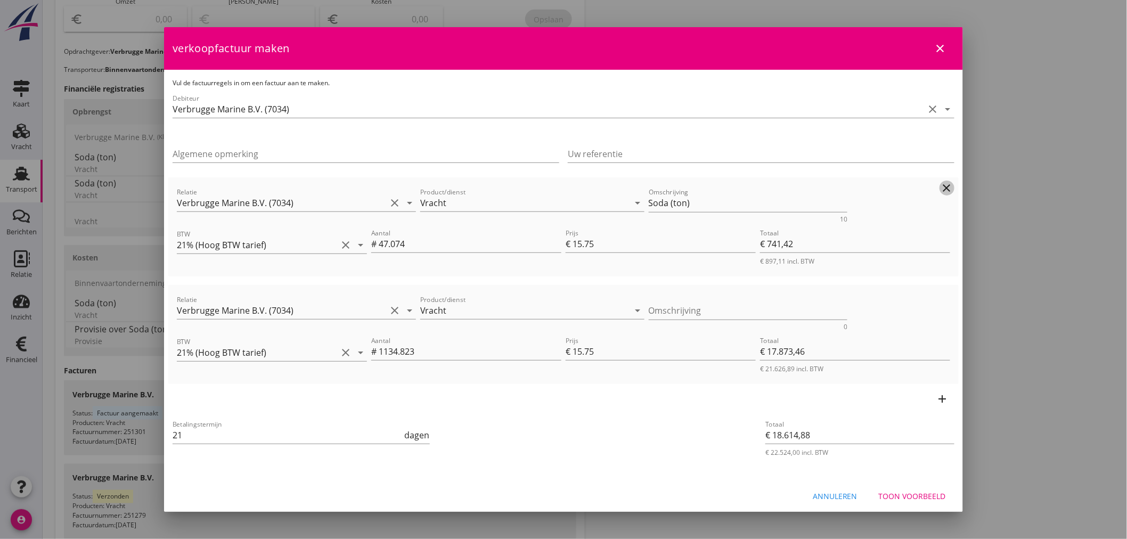
click at [941, 188] on icon "clear" at bounding box center [947, 188] width 13 height 13
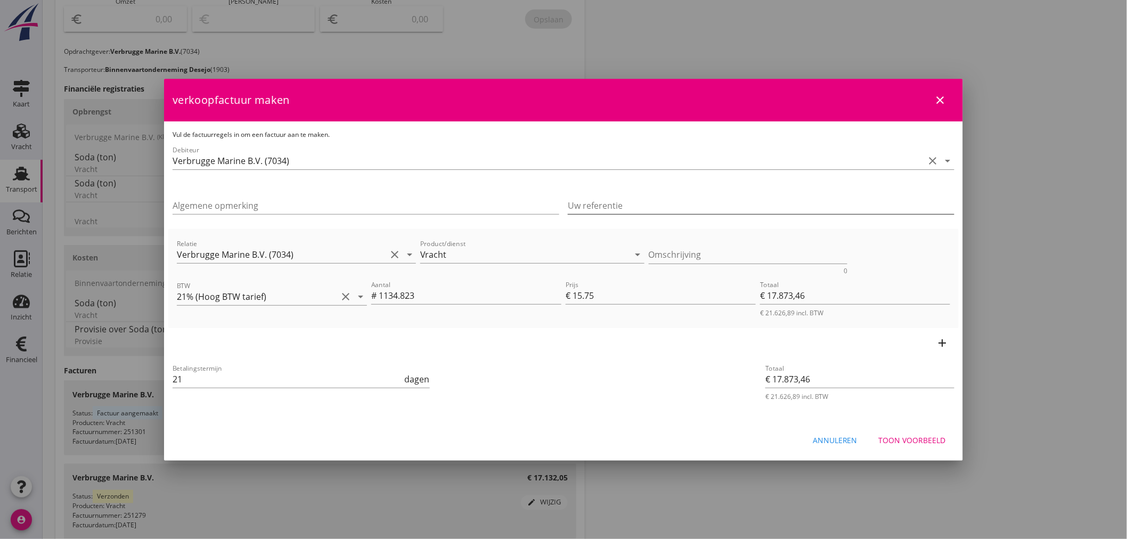
click at [616, 209] on input "Uw referentie" at bounding box center [761, 205] width 387 height 17
click at [938, 437] on div "Toon voorbeeld" at bounding box center [912, 440] width 67 height 11
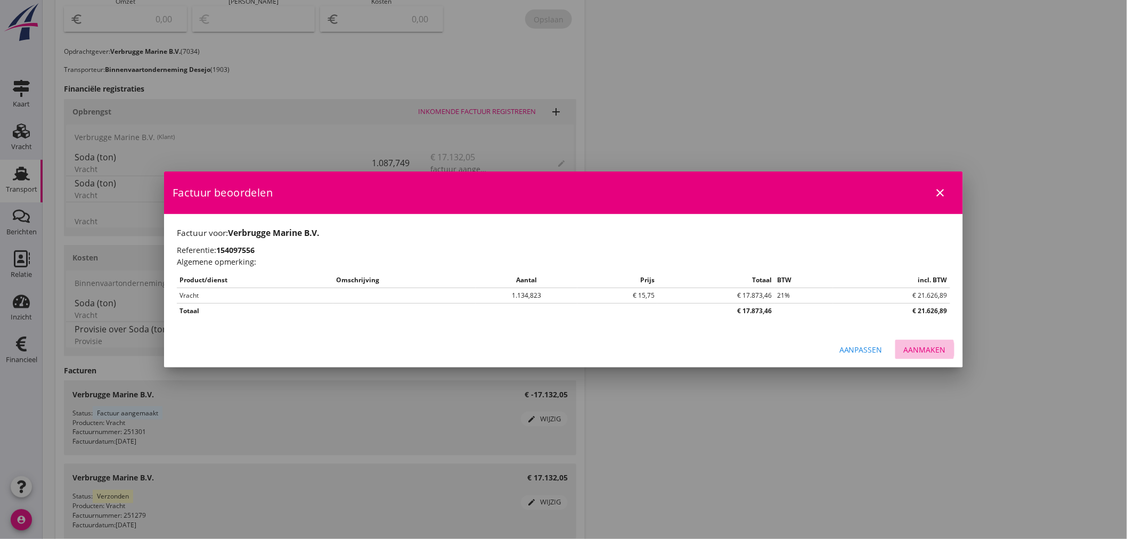
click at [933, 353] on div "Aanmaken" at bounding box center [925, 349] width 42 height 11
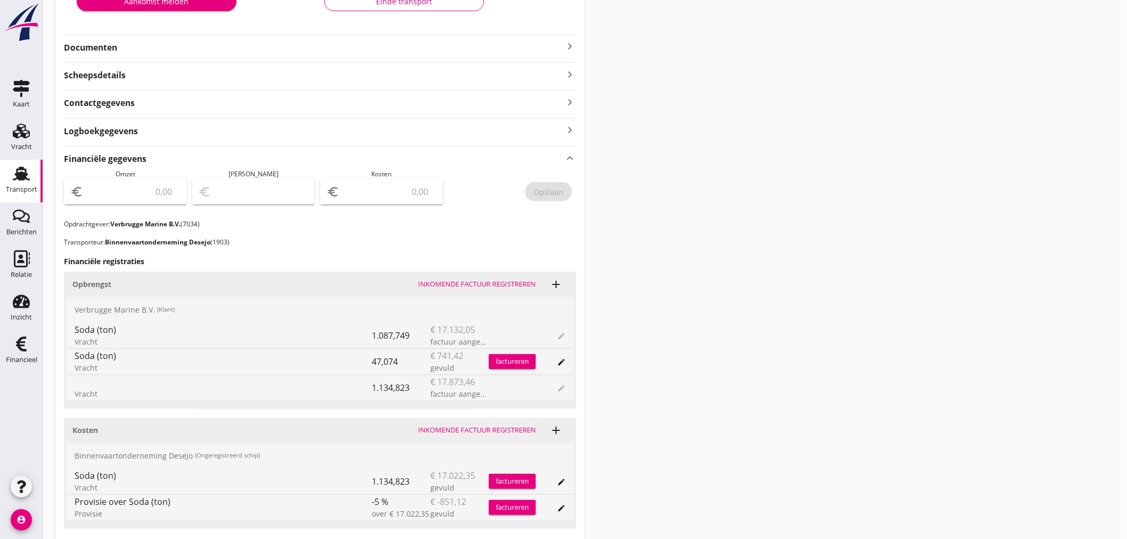
scroll to position [0, 0]
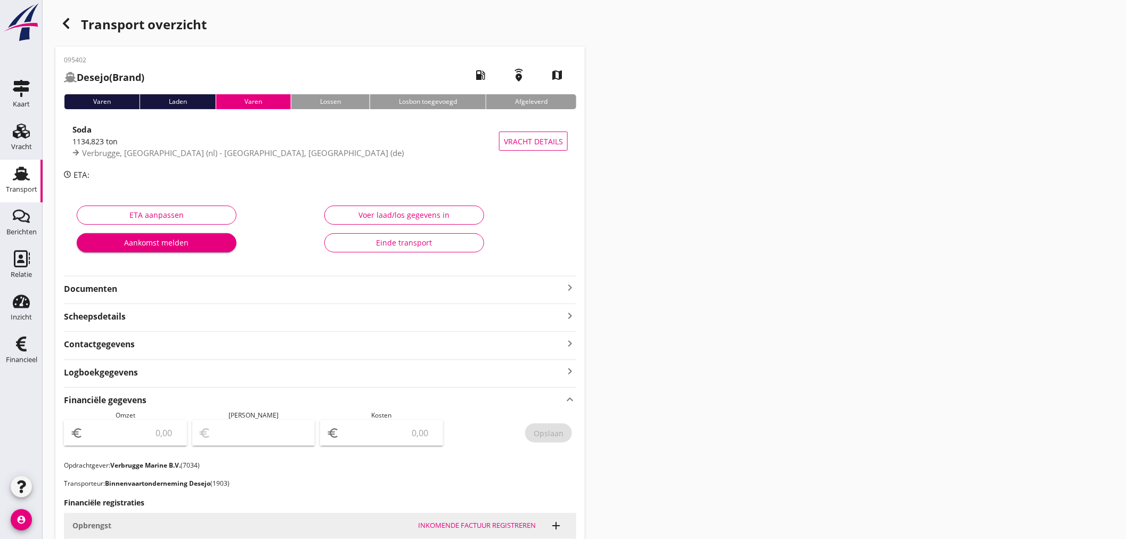
click at [167, 84] on div "095402 Desejo (Brand) local_gas_station emergency_share map" at bounding box center [320, 74] width 512 height 39
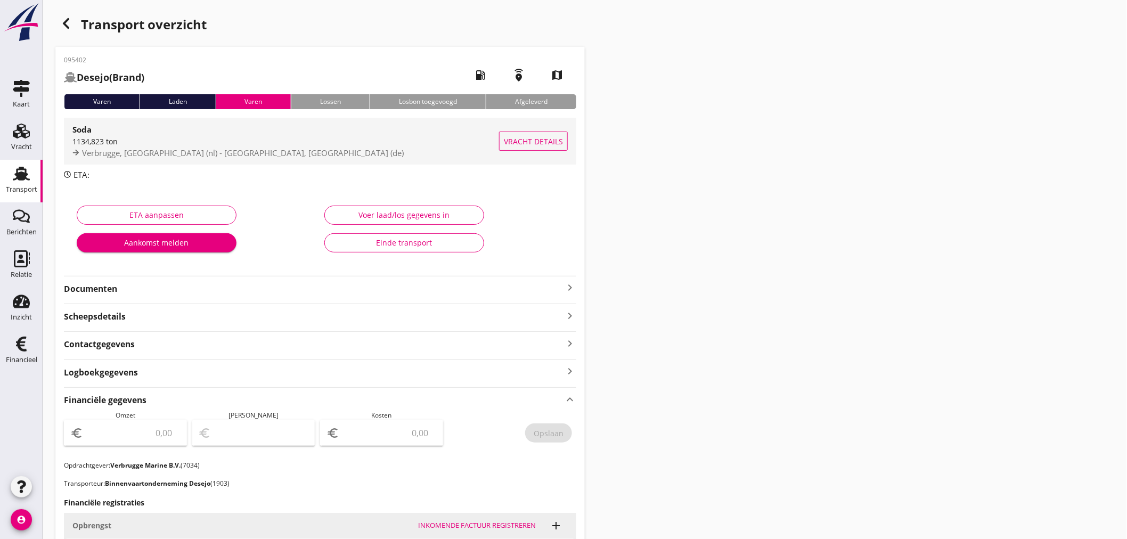
click at [190, 150] on span "Verbrugge, [GEOGRAPHIC_DATA] (nl) - [GEOGRAPHIC_DATA], [GEOGRAPHIC_DATA] (de)" at bounding box center [243, 153] width 322 height 11
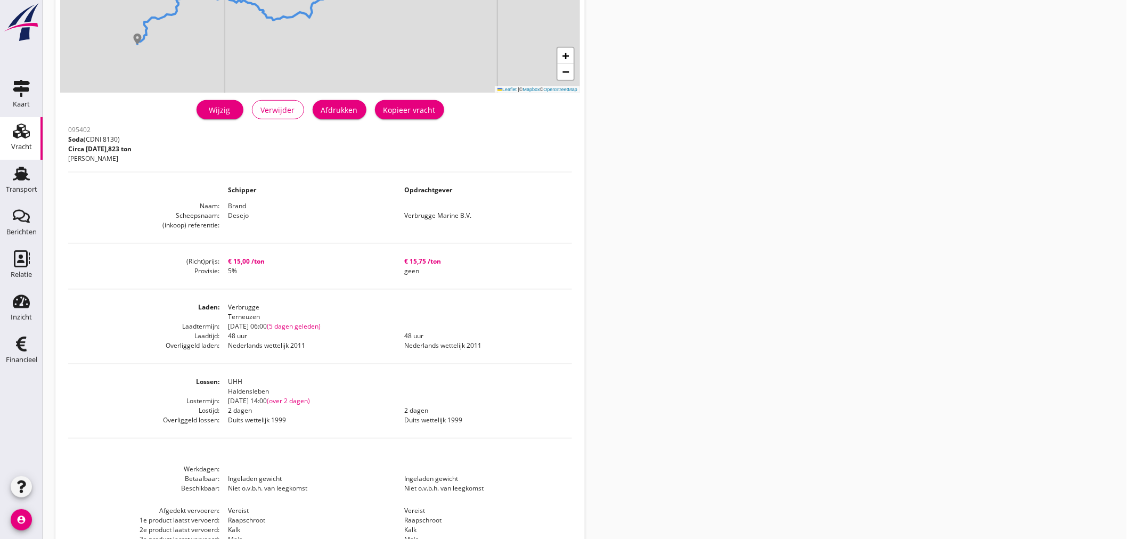
scroll to position [177, 0]
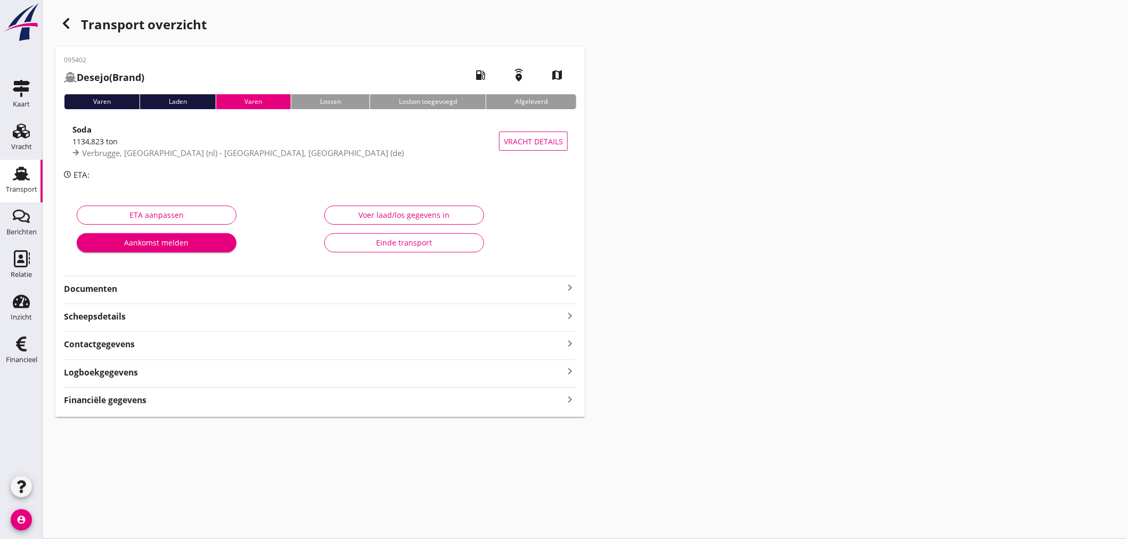
click at [144, 402] on strong "Financiële gegevens" at bounding box center [105, 400] width 83 height 12
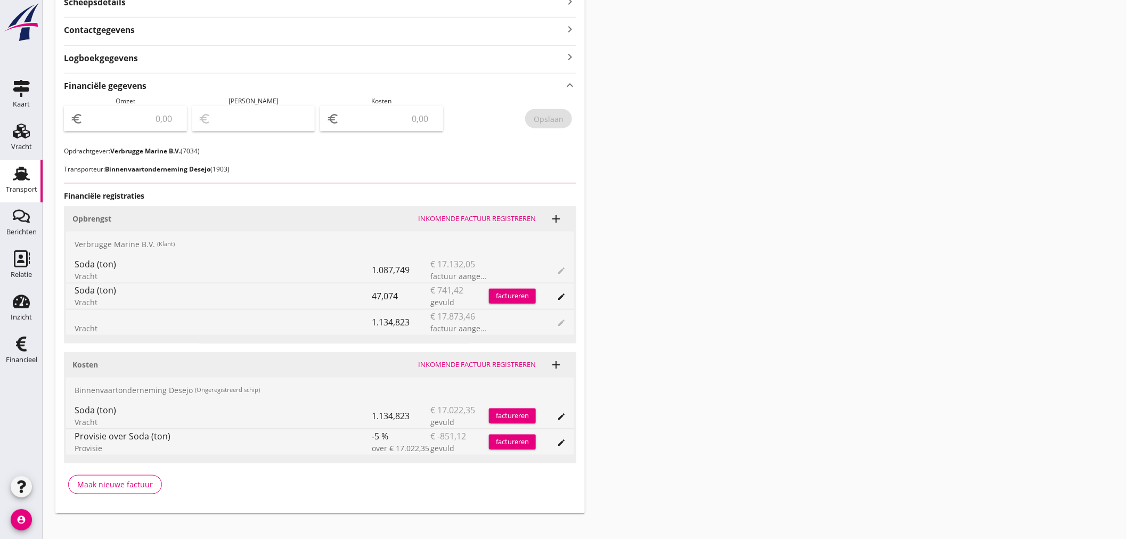
scroll to position [327, 0]
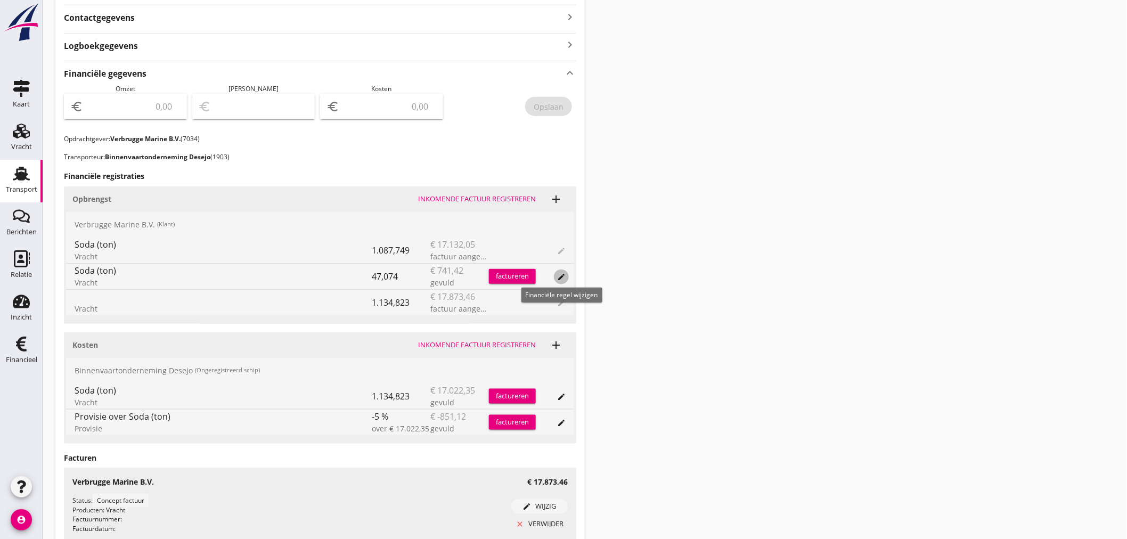
click at [559, 278] on icon "edit" at bounding box center [561, 277] width 9 height 9
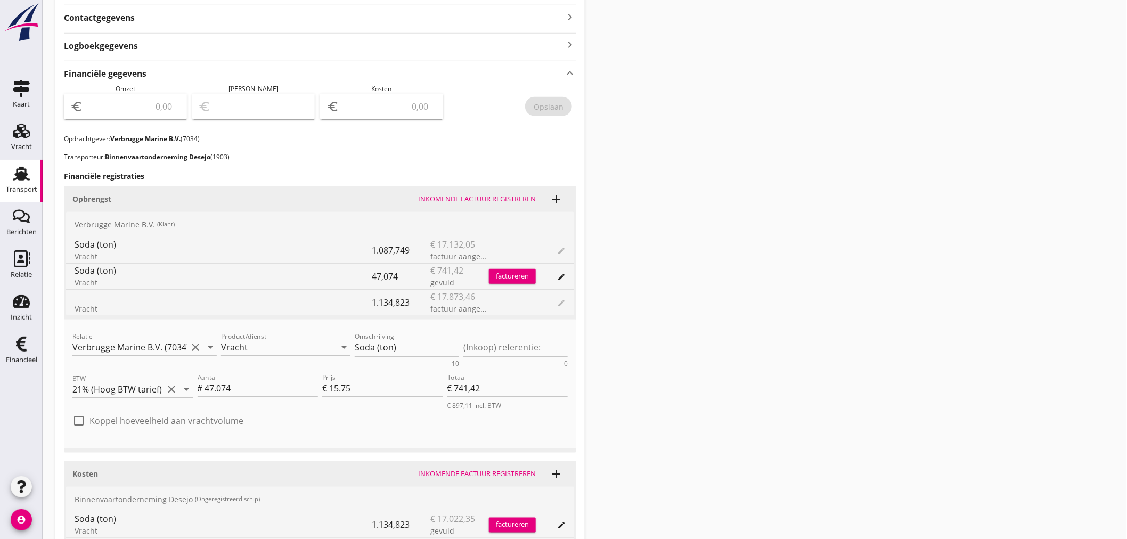
drag, startPoint x: 841, startPoint y: 312, endPoint x: 821, endPoint y: 312, distance: 19.2
click at [831, 312] on div "Transport overzicht 095402 Desejo (Brand) local_gas_station emergency_share map…" at bounding box center [585, 288] width 1085 height 1230
drag, startPoint x: 694, startPoint y: 328, endPoint x: 789, endPoint y: 328, distance: 95.4
click at [725, 328] on div "Transport overzicht 095402 Desejo (Brand) local_gas_station emergency_share map…" at bounding box center [585, 288] width 1085 height 1230
click at [534, 337] on button "annuleren" at bounding box center [525, 330] width 47 height 15
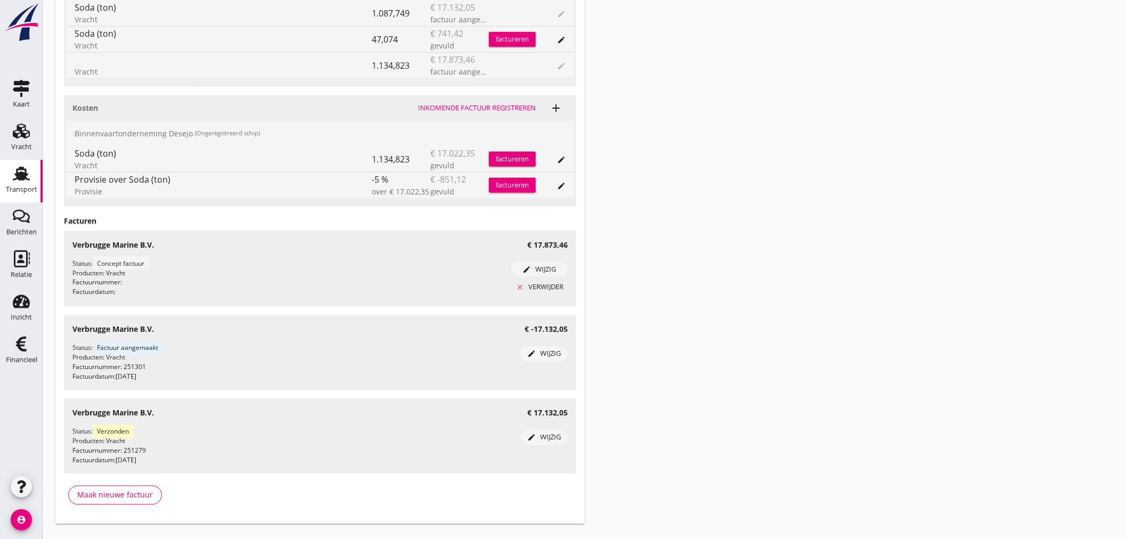
scroll to position [587, 0]
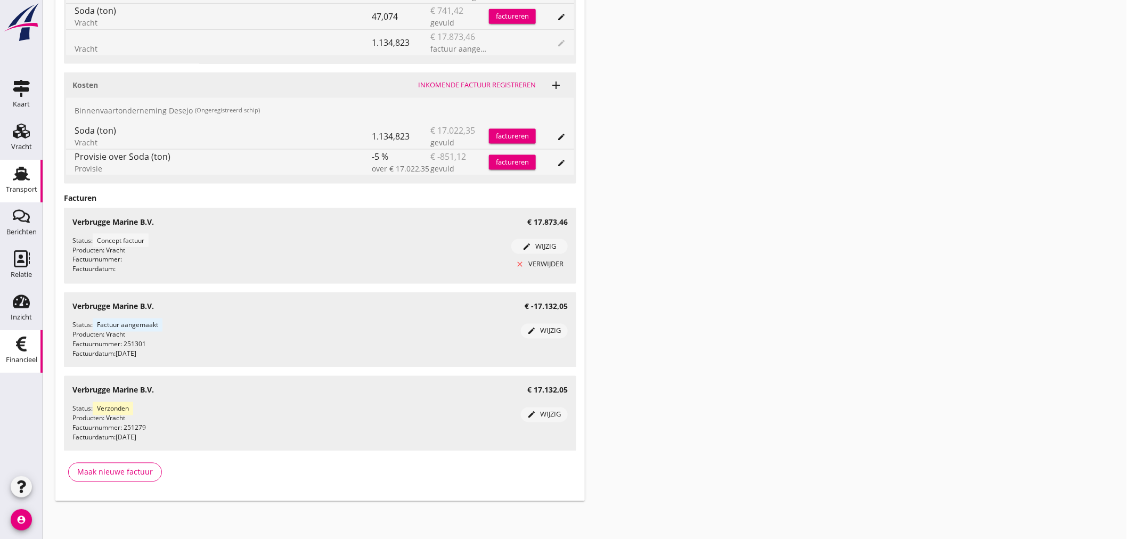
click at [26, 352] on icon "Financieel" at bounding box center [21, 344] width 17 height 17
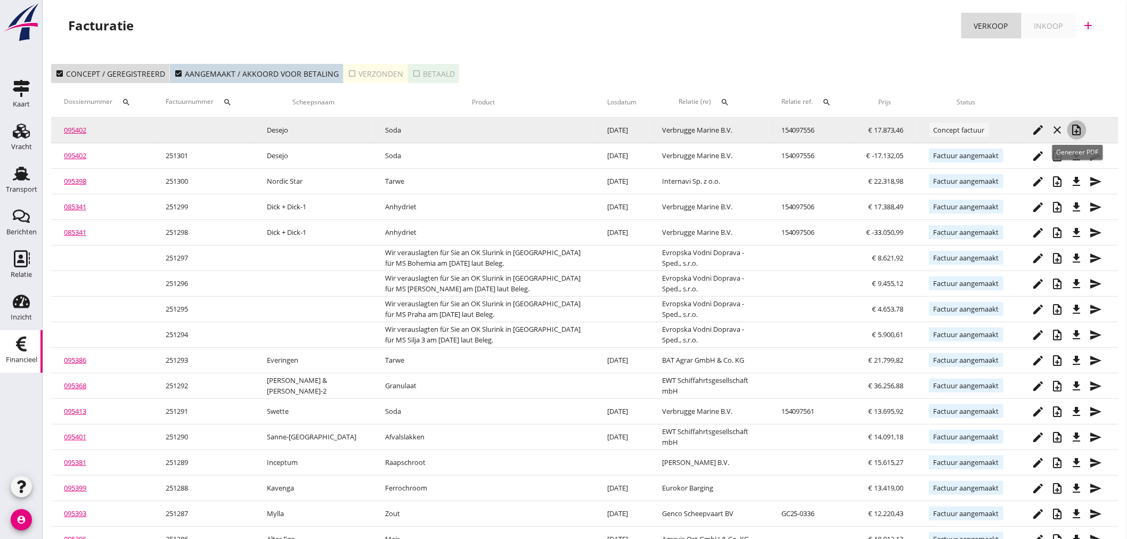
click at [1078, 128] on icon "note_add" at bounding box center [1077, 130] width 13 height 13
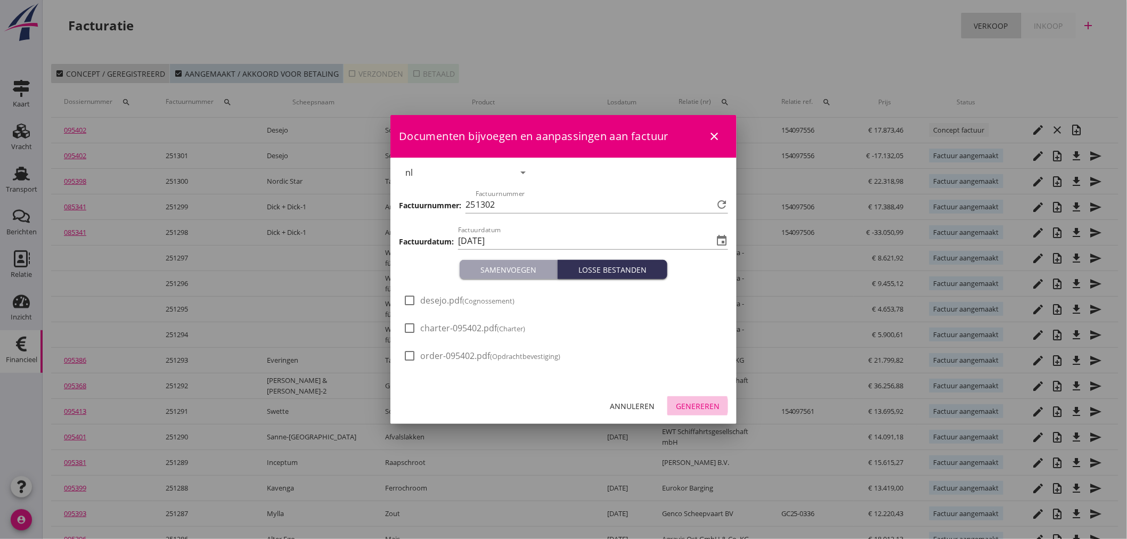
click at [702, 401] on div "Genereren" at bounding box center [698, 406] width 44 height 11
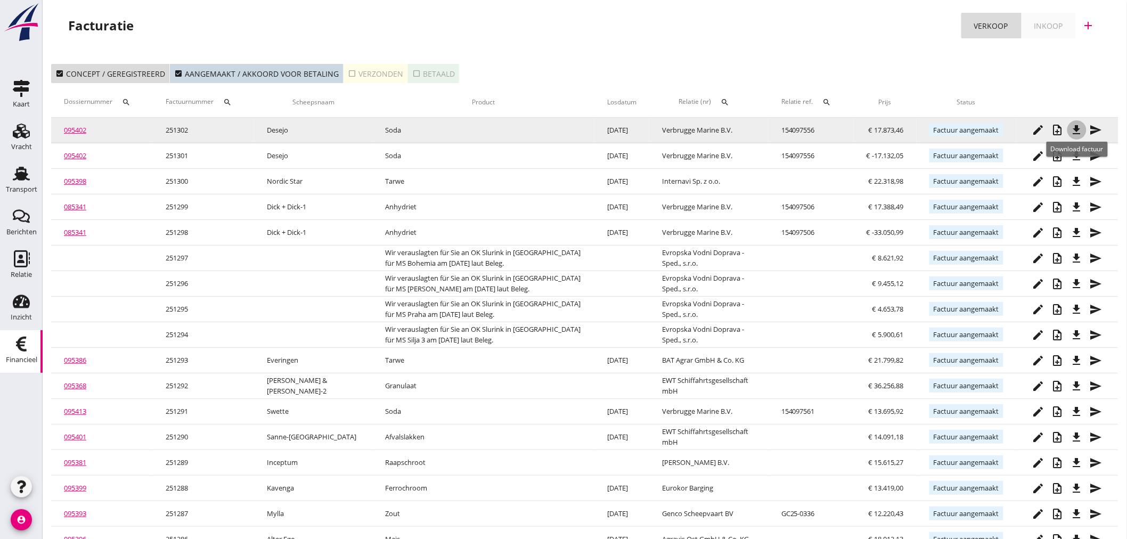
click at [1079, 133] on icon "file_download" at bounding box center [1077, 130] width 13 height 13
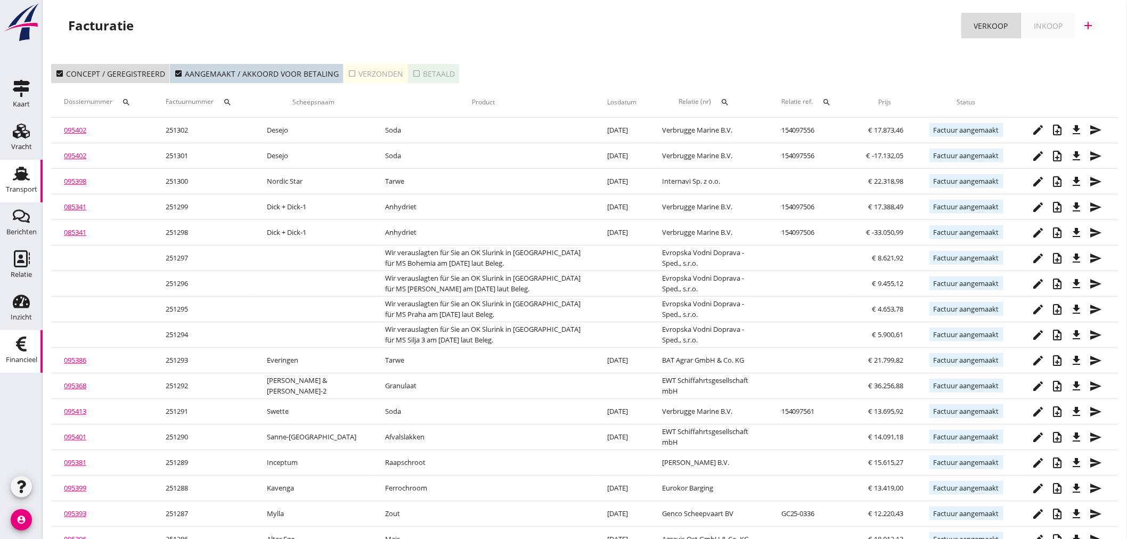
click at [20, 172] on icon "Transport" at bounding box center [21, 173] width 17 height 17
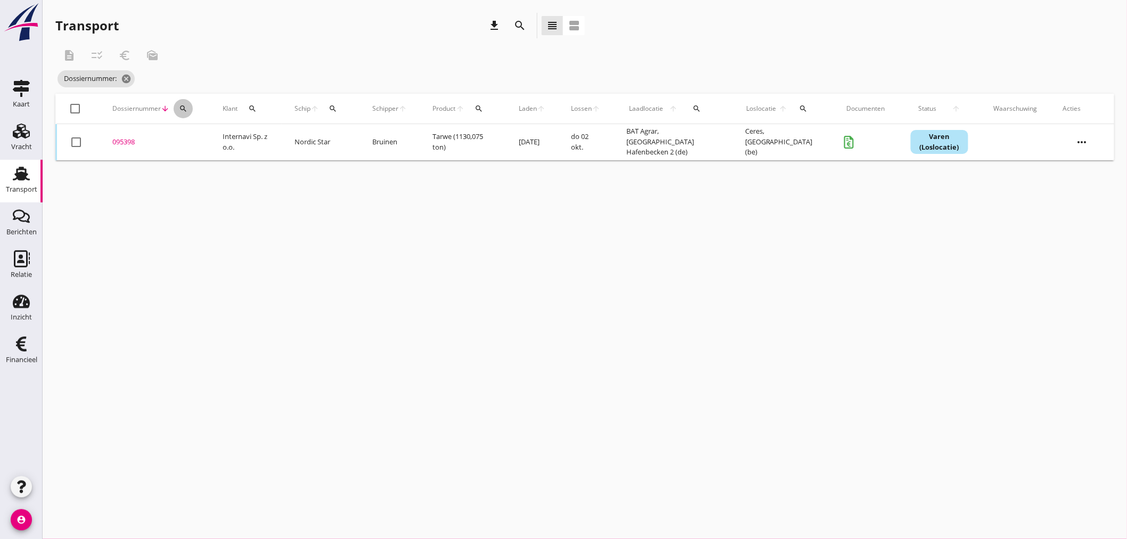
click at [177, 110] on div "search" at bounding box center [183, 108] width 19 height 9
click at [194, 137] on input "Zoeken op dossiernummer..." at bounding box center [232, 139] width 111 height 17
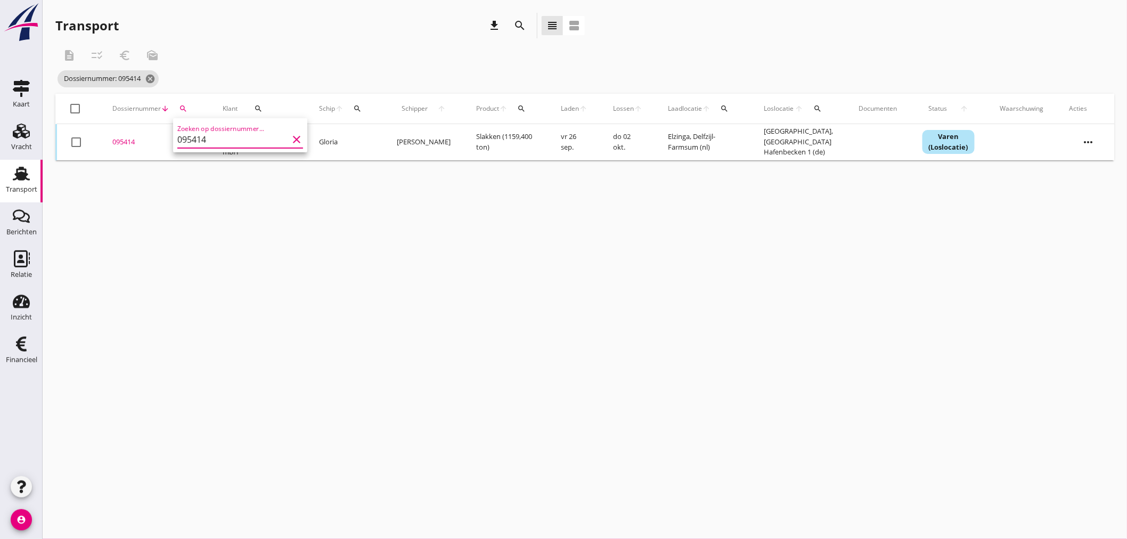
drag, startPoint x: 127, startPoint y: 140, endPoint x: 141, endPoint y: 152, distance: 18.9
click at [128, 140] on div "095414" at bounding box center [154, 142] width 85 height 11
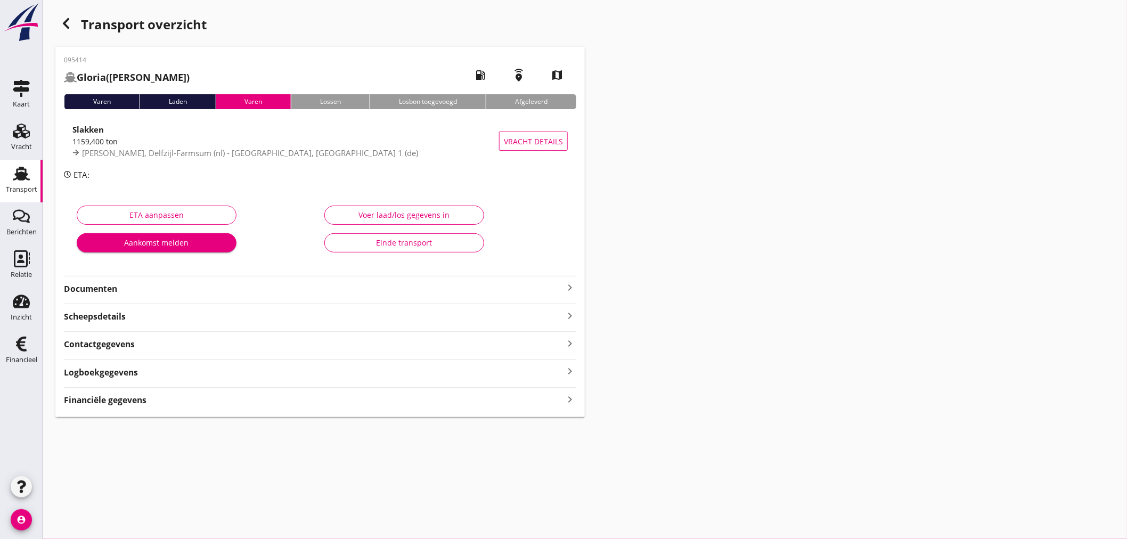
click at [123, 403] on strong "Financiële gegevens" at bounding box center [105, 400] width 83 height 12
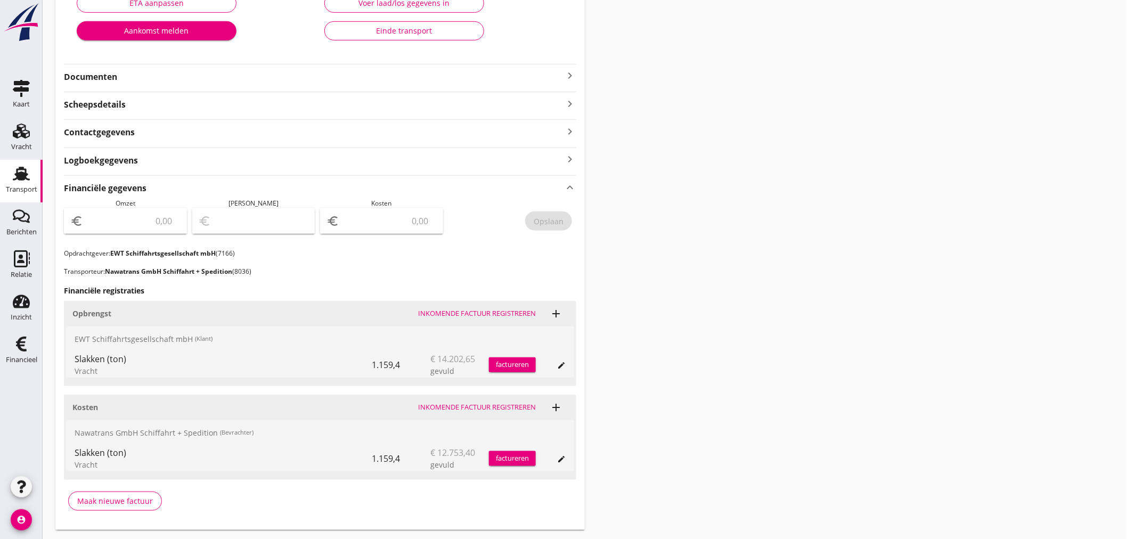
scroll to position [237, 0]
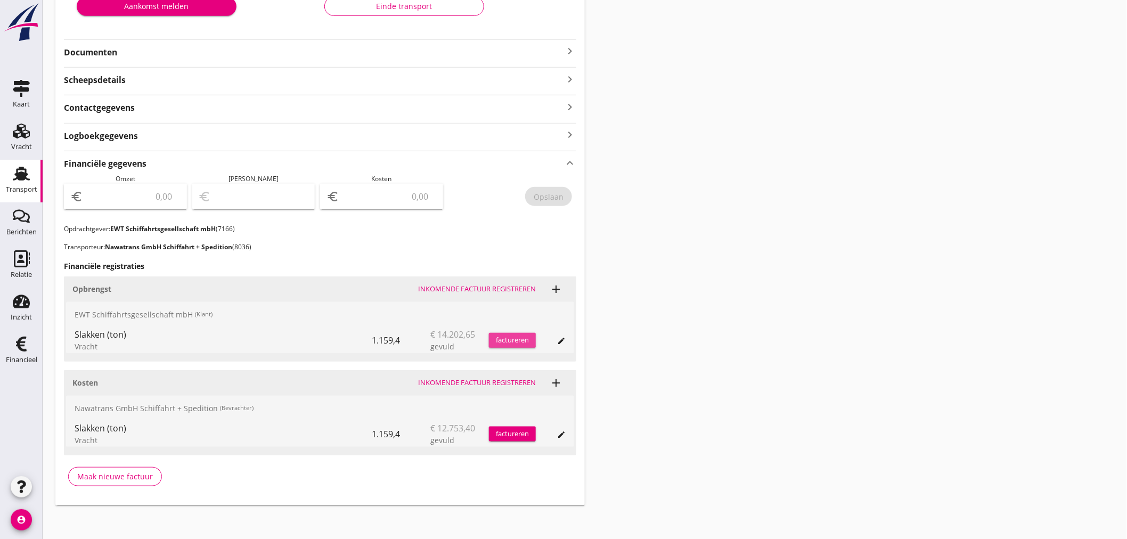
click at [521, 338] on div "factureren" at bounding box center [512, 340] width 47 height 11
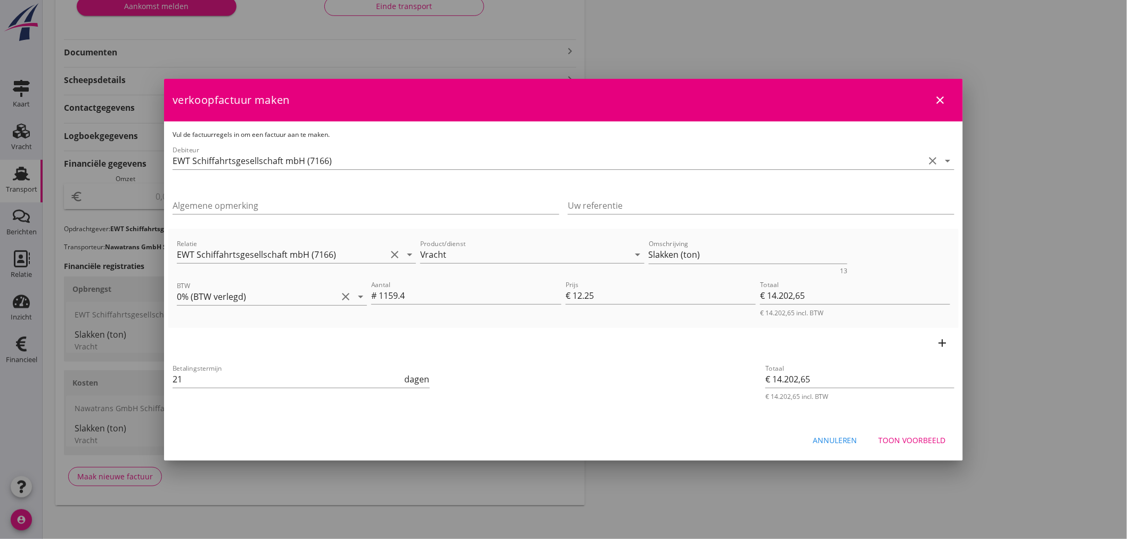
click at [899, 435] on div "Toon voorbeeld" at bounding box center [912, 440] width 67 height 11
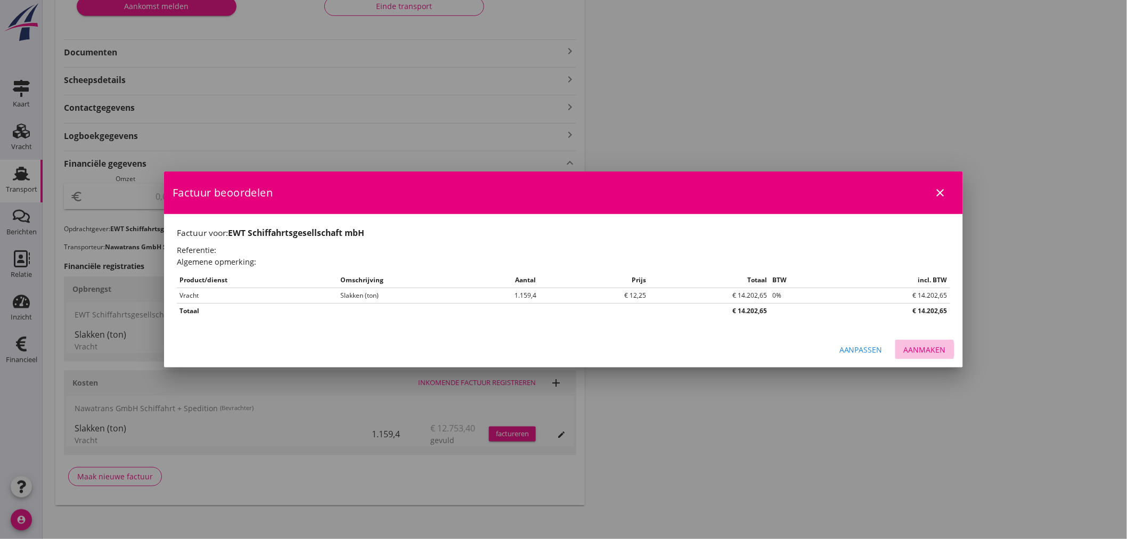
click at [933, 341] on button "Aanmaken" at bounding box center [925, 349] width 59 height 19
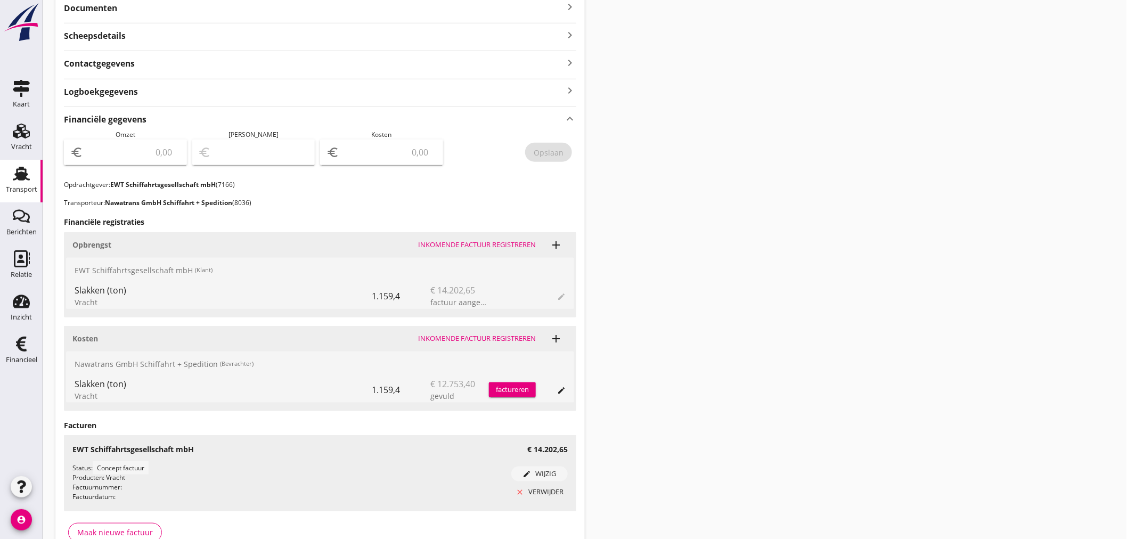
scroll to position [341, 0]
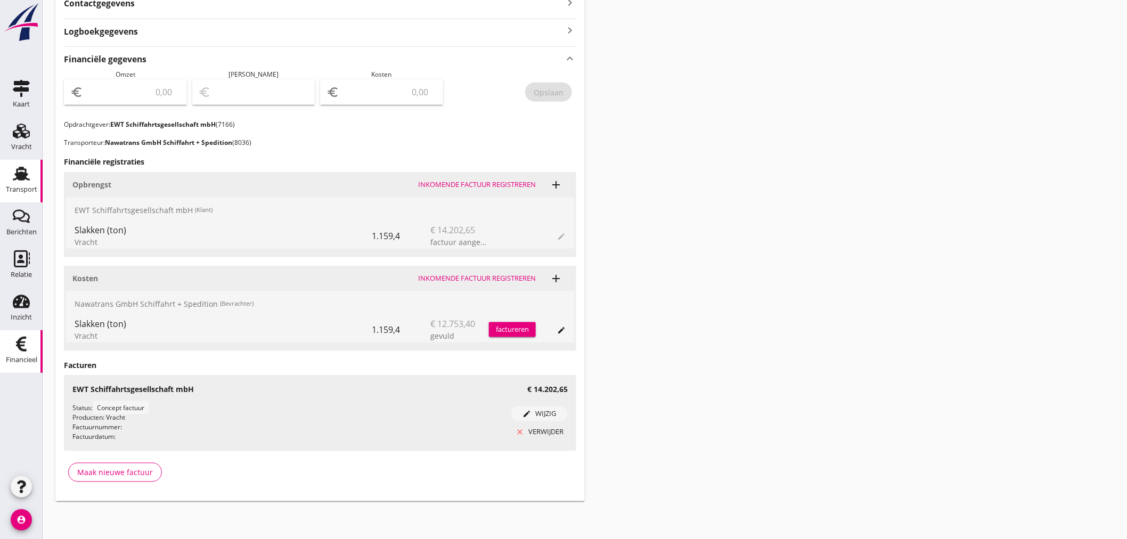
click at [37, 351] on link "Financieel Financieel" at bounding box center [21, 351] width 43 height 43
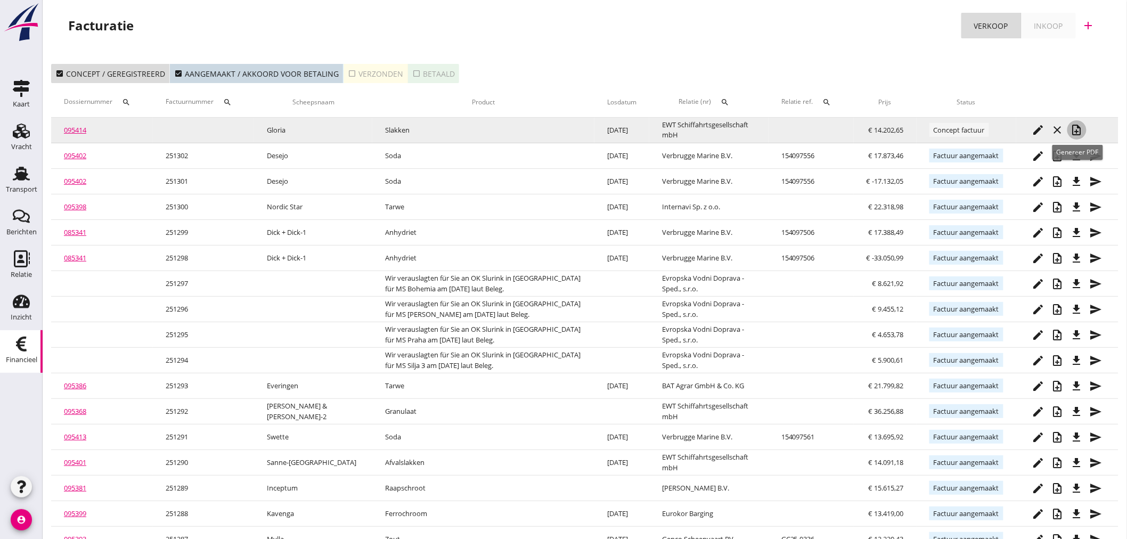
click at [1075, 128] on icon "note_add" at bounding box center [1077, 130] width 13 height 13
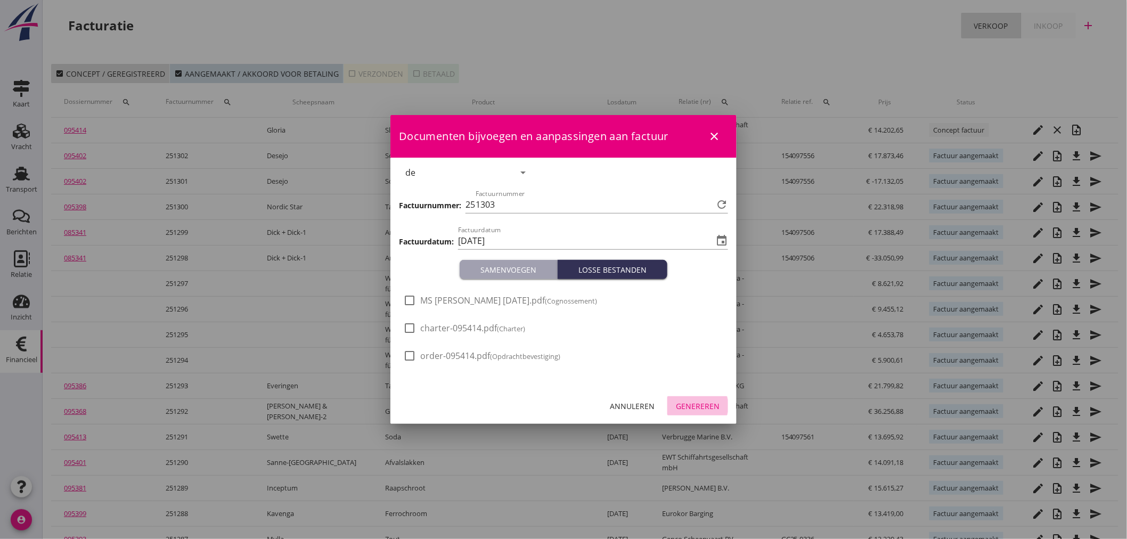
click at [696, 406] on div "Genereren" at bounding box center [698, 406] width 44 height 11
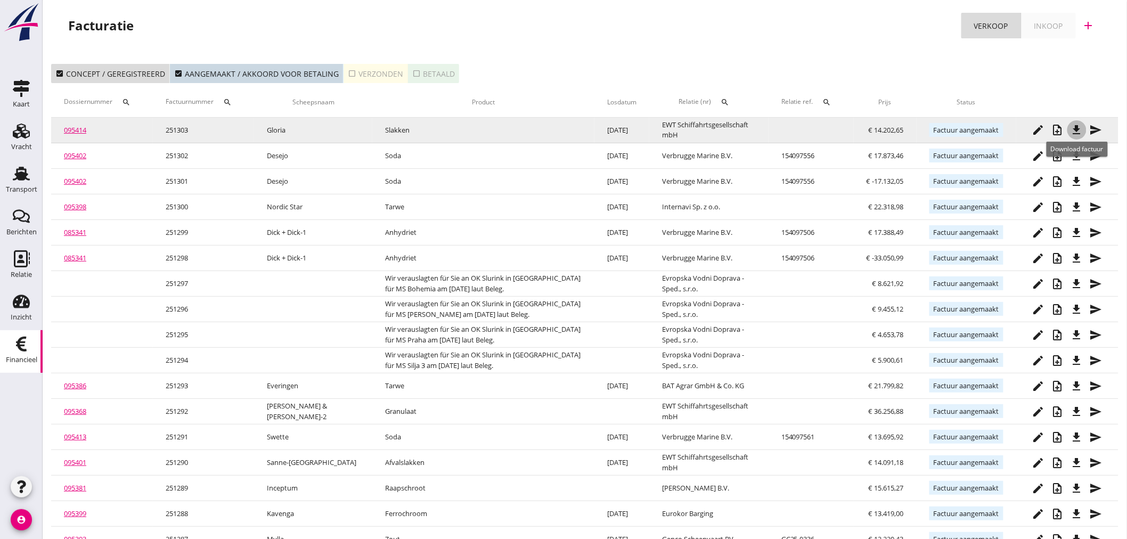
click at [1075, 127] on icon "file_download" at bounding box center [1077, 130] width 13 height 13
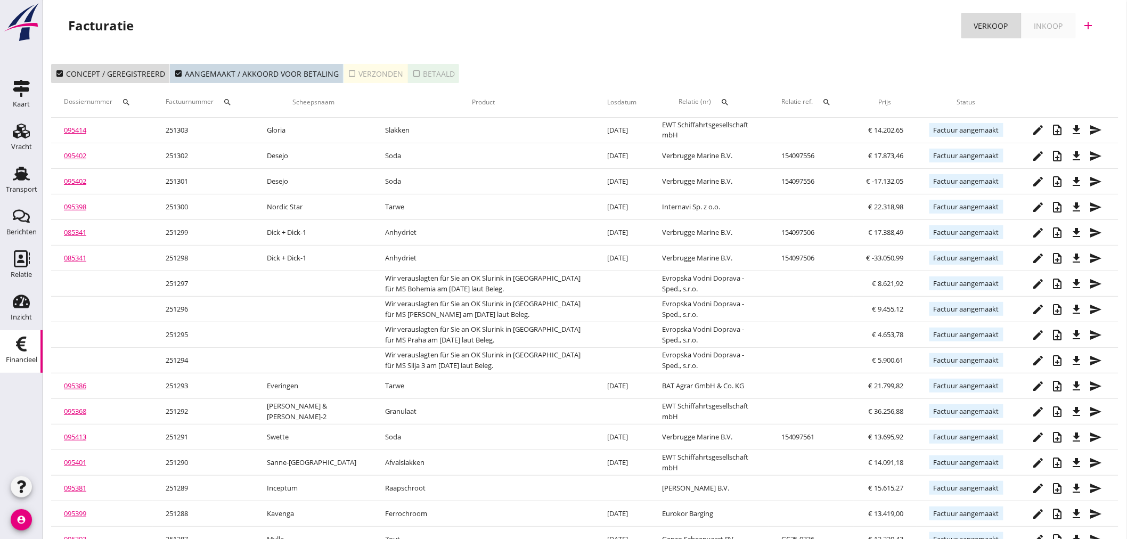
click at [13, 344] on icon "Financieel" at bounding box center [21, 344] width 17 height 17
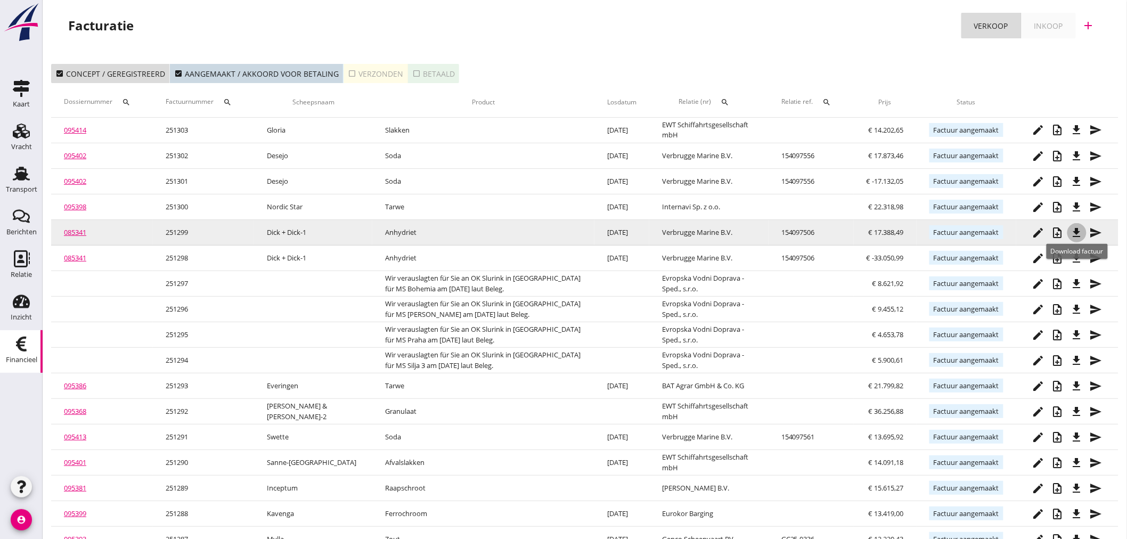
click at [1074, 235] on icon "file_download" at bounding box center [1077, 232] width 13 height 13
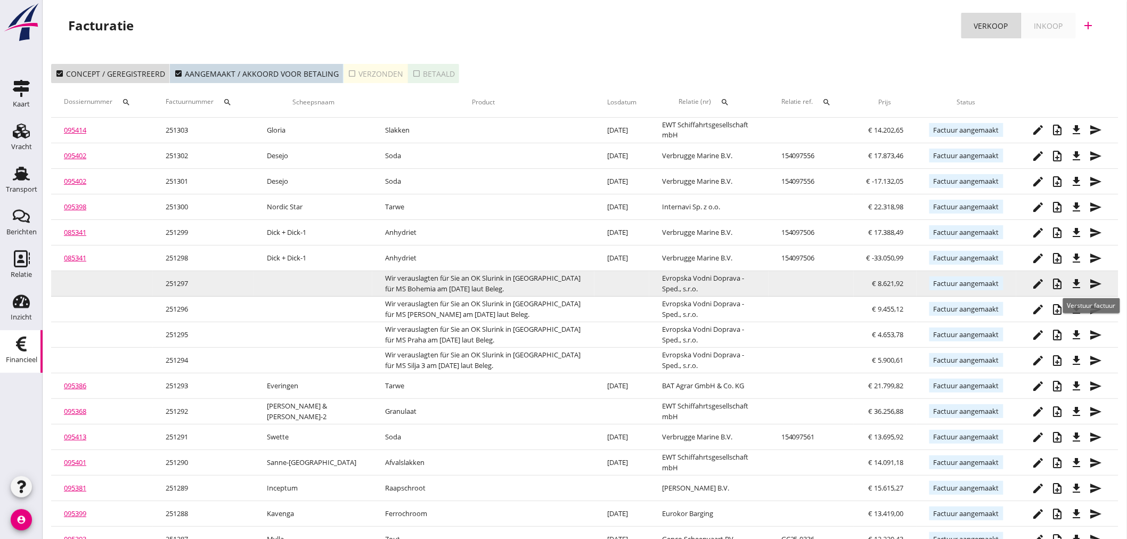
click at [1098, 282] on icon "send" at bounding box center [1096, 284] width 13 height 13
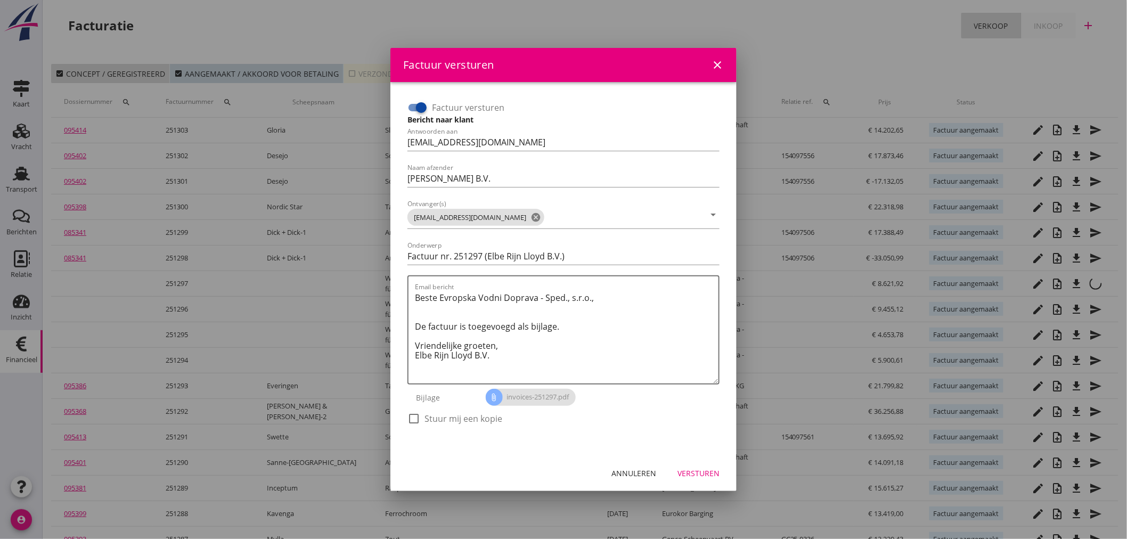
click at [422, 103] on div at bounding box center [421, 108] width 18 height 18
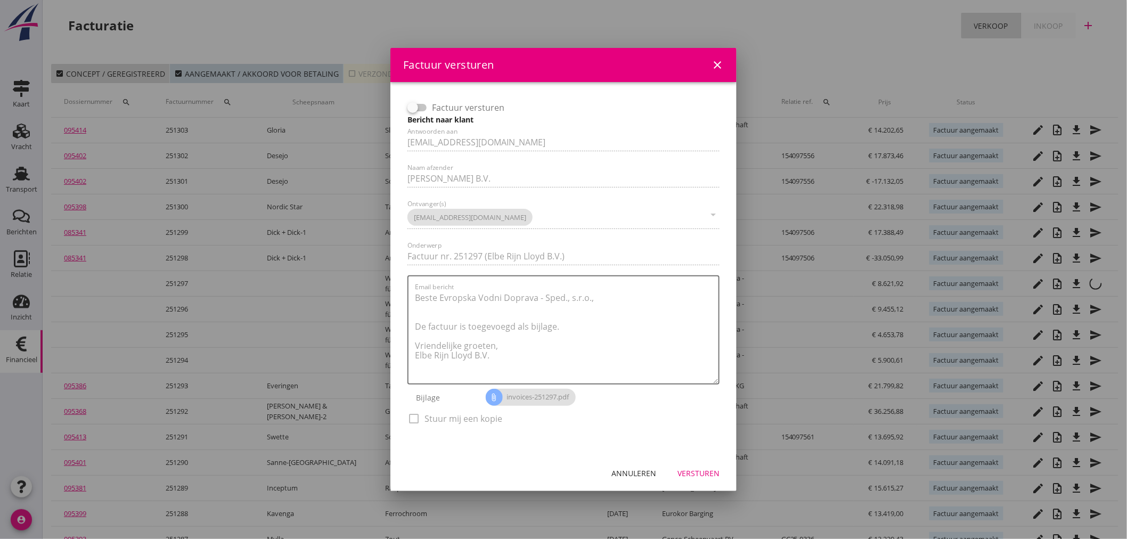
click at [417, 419] on div "Factuur versturen Bericht naar klant Antwoorden aan [EMAIL_ADDRESS][DOMAIN_NAME…" at bounding box center [563, 268] width 321 height 347
click at [711, 469] on div "Versturen" at bounding box center [699, 473] width 42 height 11
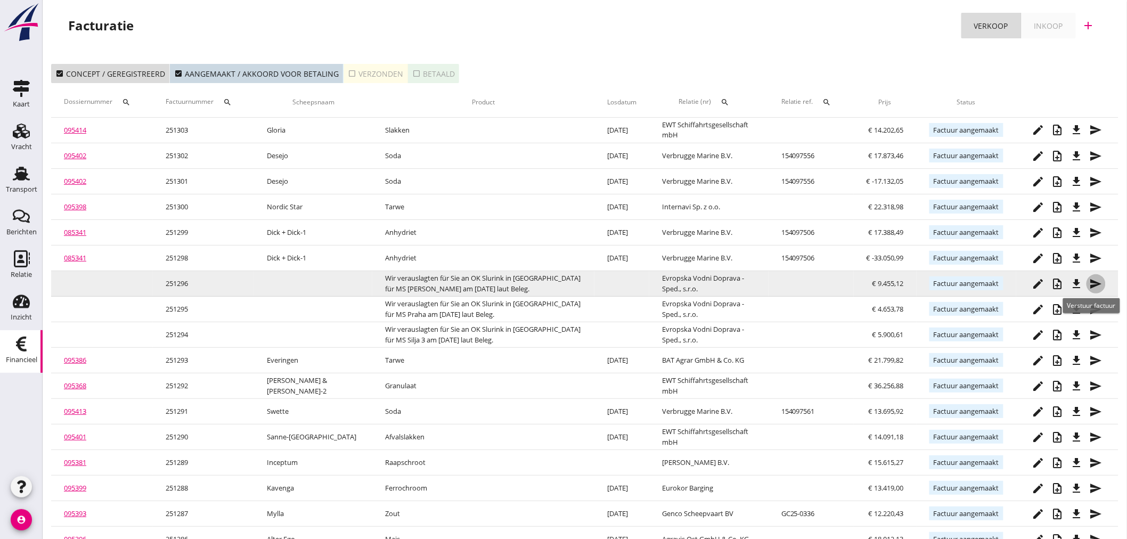
click at [1100, 281] on icon "send" at bounding box center [1096, 284] width 13 height 13
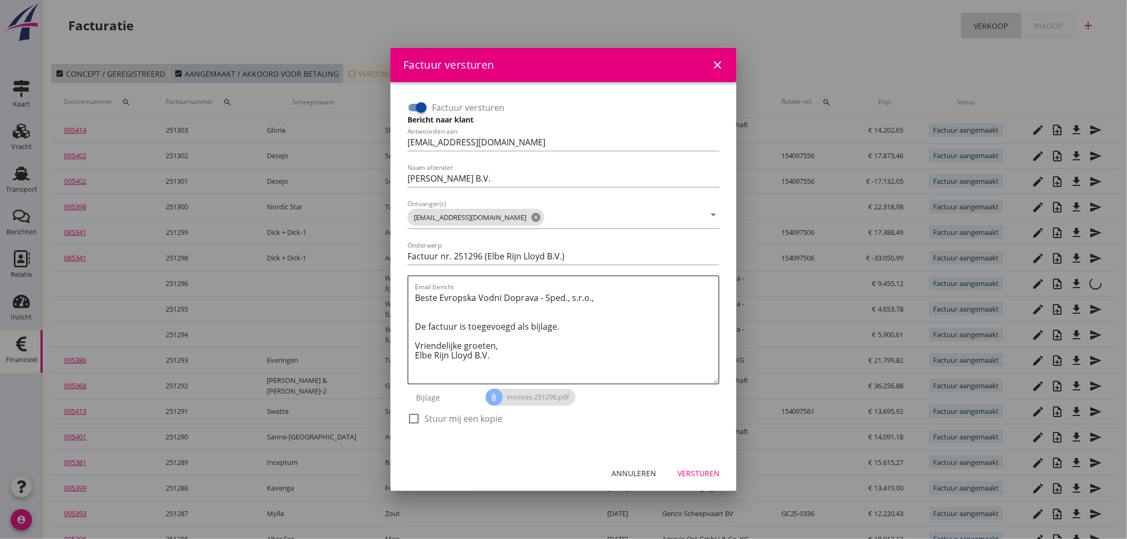
click at [420, 108] on div at bounding box center [421, 108] width 18 height 18
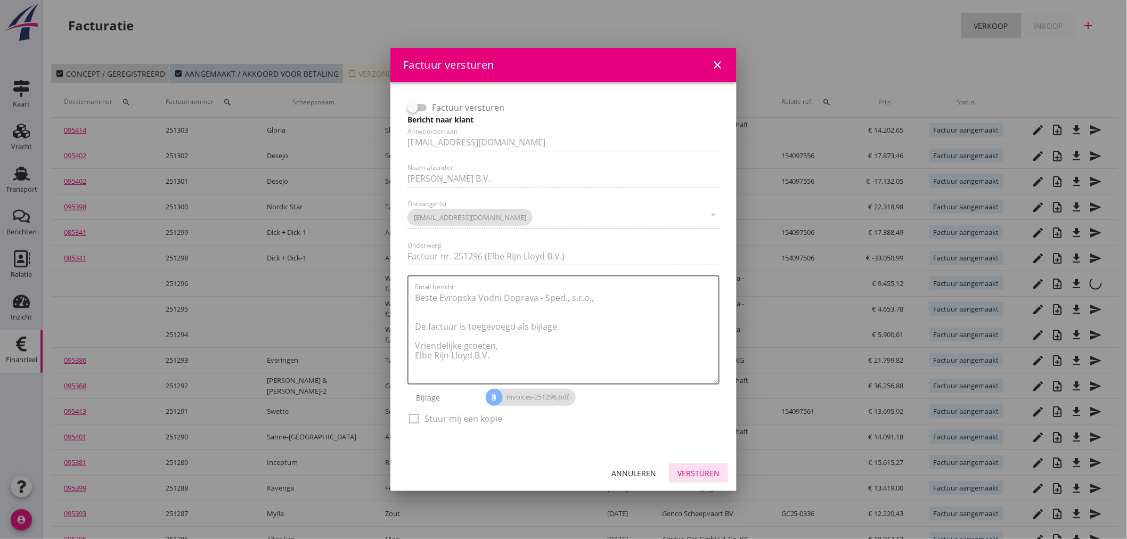
drag, startPoint x: 689, startPoint y: 471, endPoint x: 763, endPoint y: 466, distance: 74.2
click at [693, 471] on div "Versturen" at bounding box center [699, 473] width 42 height 11
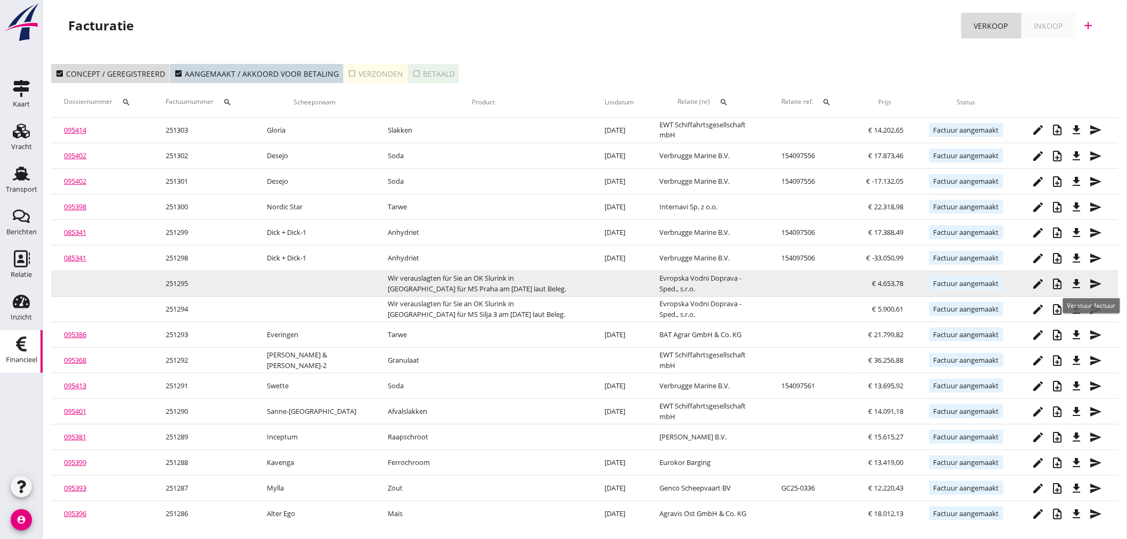
click at [1093, 287] on icon "send" at bounding box center [1096, 284] width 13 height 13
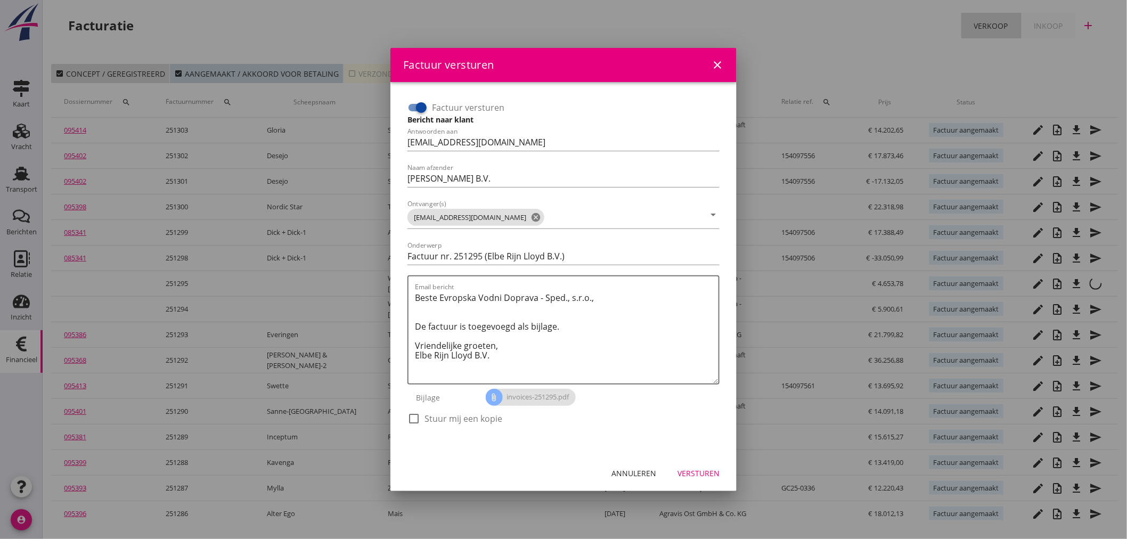
drag, startPoint x: 413, startPoint y: 107, endPoint x: 425, endPoint y: 119, distance: 16.2
click at [414, 108] on div at bounding box center [421, 108] width 18 height 18
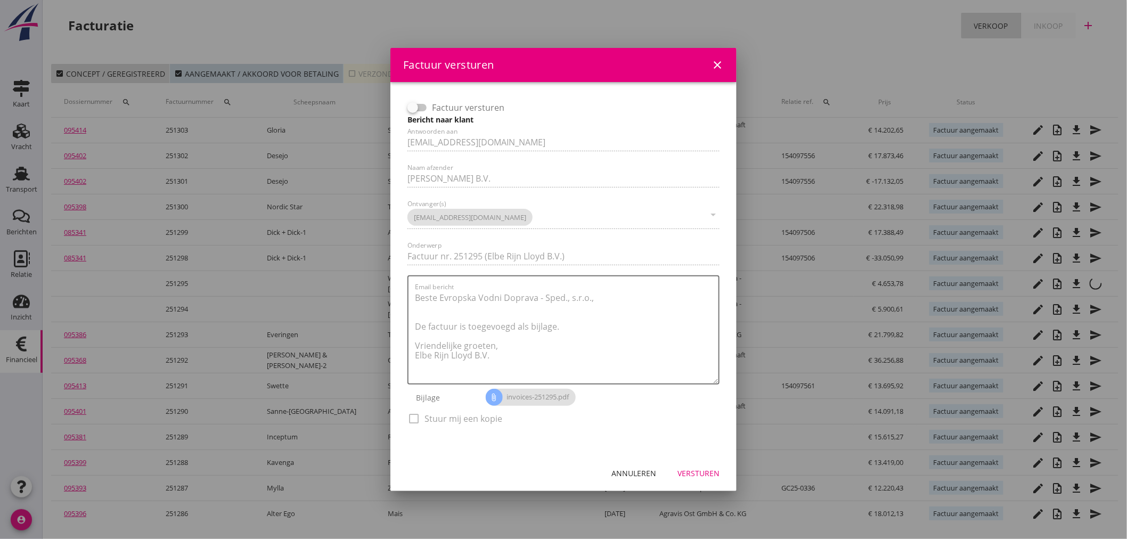
click at [713, 473] on div "Versturen" at bounding box center [699, 473] width 42 height 11
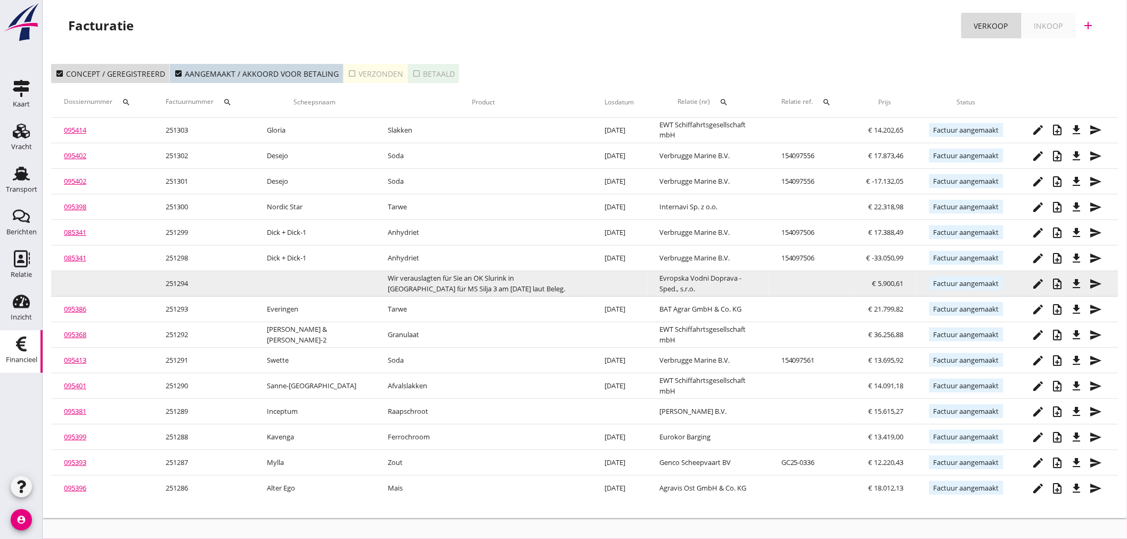
click at [1099, 283] on icon "send" at bounding box center [1096, 284] width 13 height 13
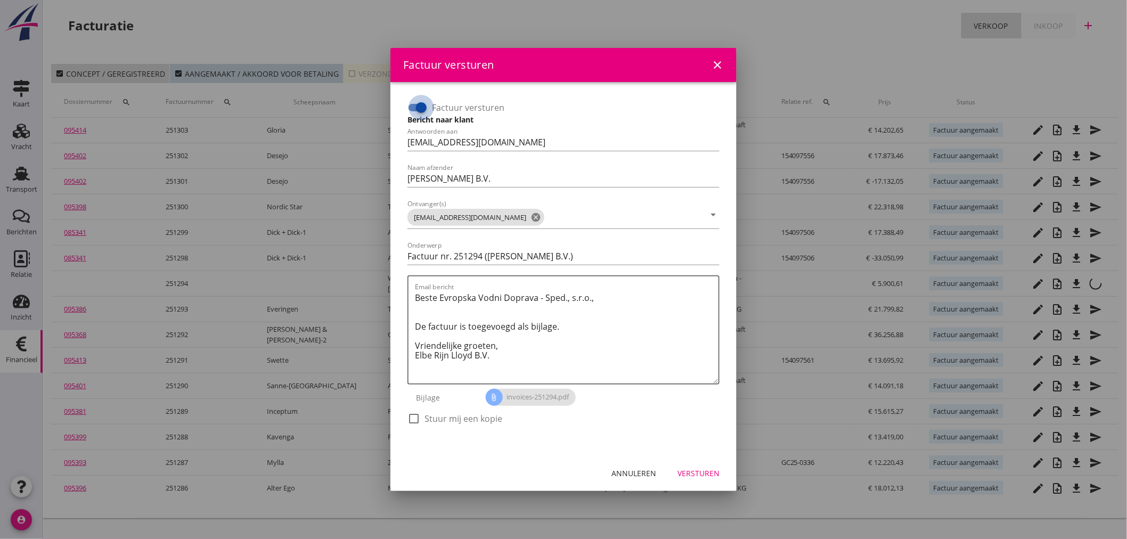
click at [424, 108] on div at bounding box center [421, 108] width 18 height 18
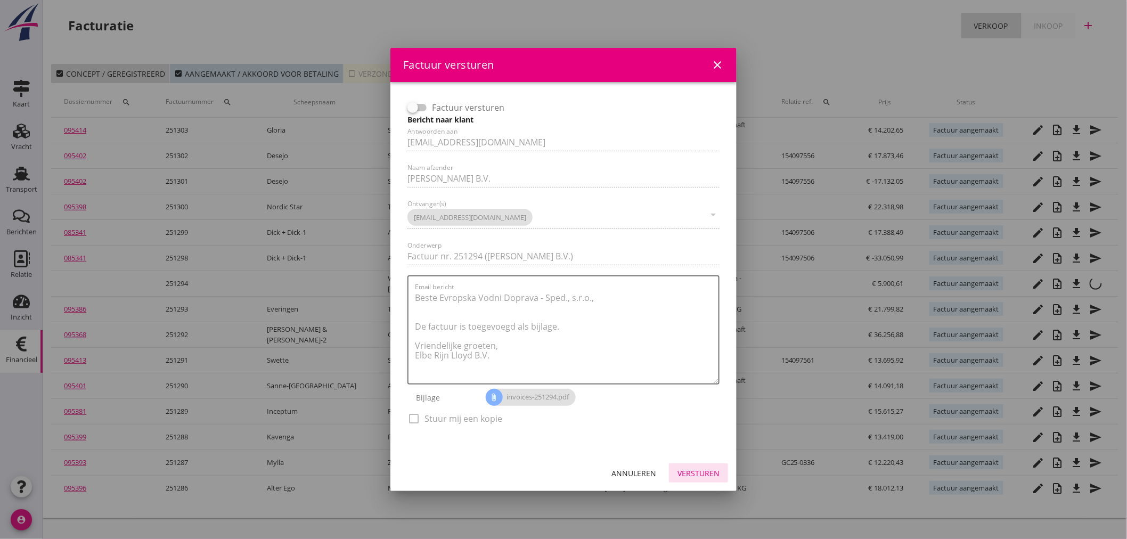
click at [698, 469] on div "Versturen" at bounding box center [699, 473] width 42 height 11
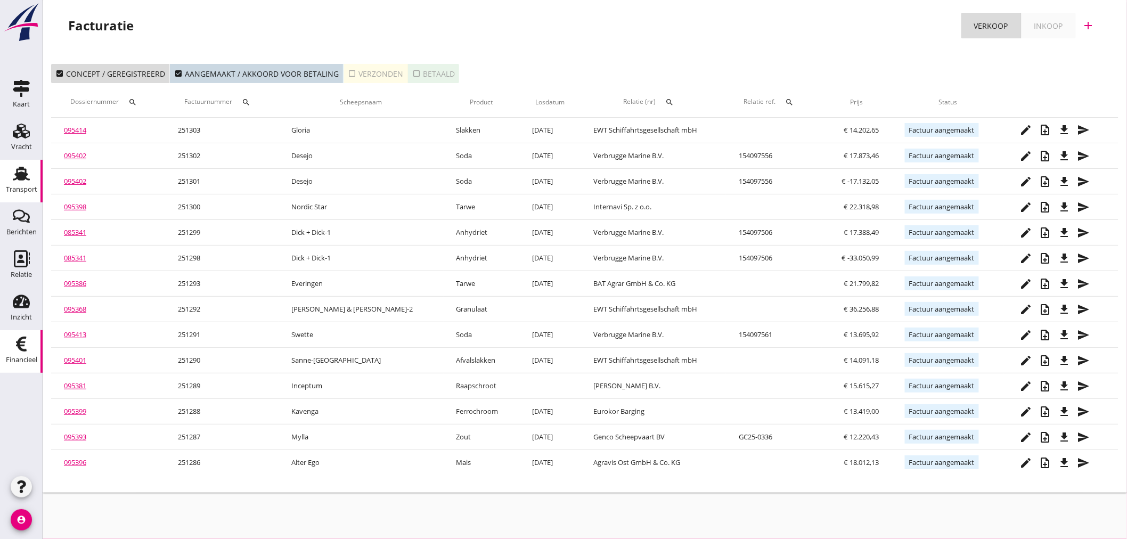
click at [26, 173] on use at bounding box center [21, 174] width 17 height 14
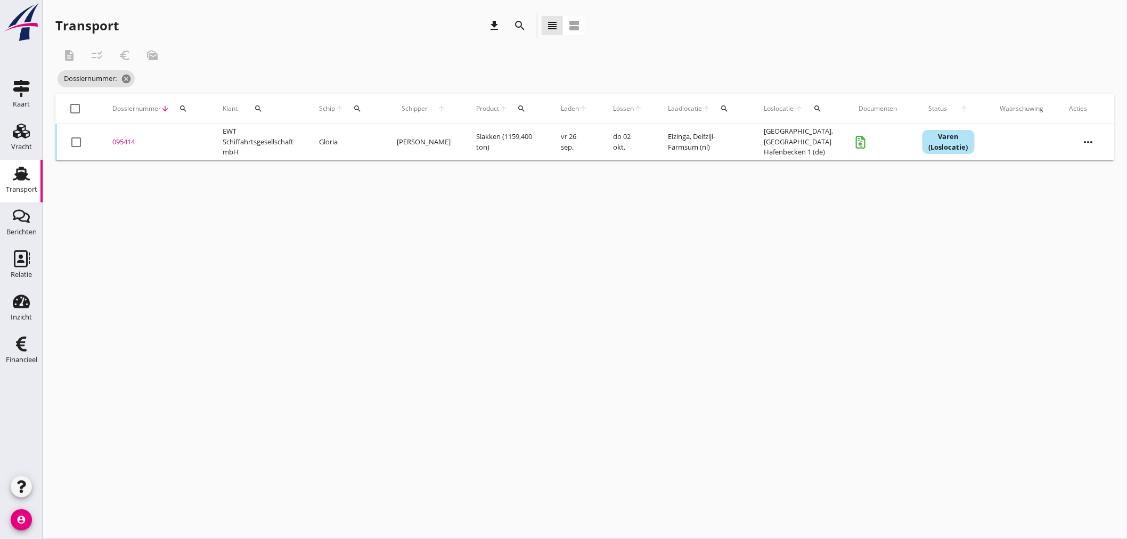
click at [192, 104] on div "Dossiernummer arrow_downward search" at bounding box center [154, 109] width 85 height 26
drag, startPoint x: 184, startPoint y: 108, endPoint x: 193, endPoint y: 142, distance: 34.8
click at [187, 118] on div "Dossiernummer arrow_downward search" at bounding box center [154, 109] width 85 height 26
click at [194, 142] on div "095414" at bounding box center [154, 142] width 85 height 11
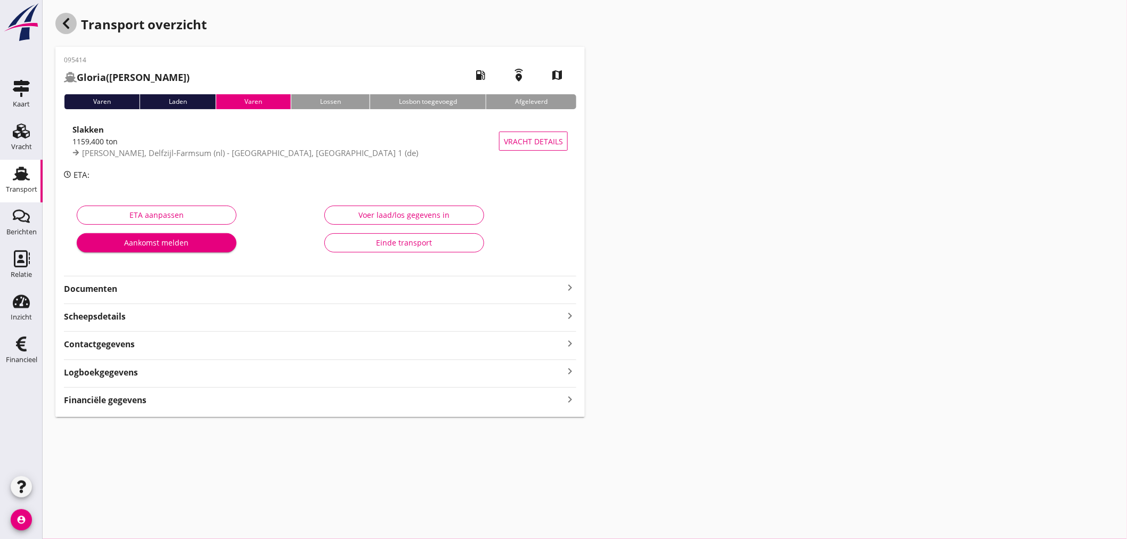
click at [68, 17] on icon "button" at bounding box center [66, 23] width 13 height 13
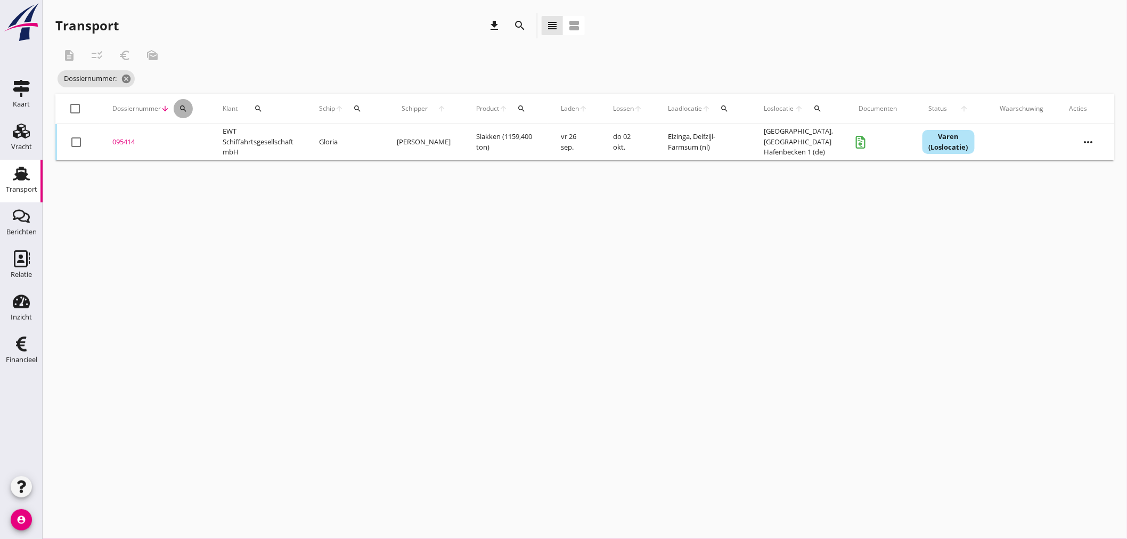
drag, startPoint x: 180, startPoint y: 105, endPoint x: 195, endPoint y: 144, distance: 41.8
click at [180, 108] on icon "search" at bounding box center [183, 108] width 9 height 9
drag, startPoint x: 195, startPoint y: 143, endPoint x: 189, endPoint y: 136, distance: 9.1
click at [190, 139] on input "Zoeken op dossiernummer..." at bounding box center [232, 139] width 111 height 17
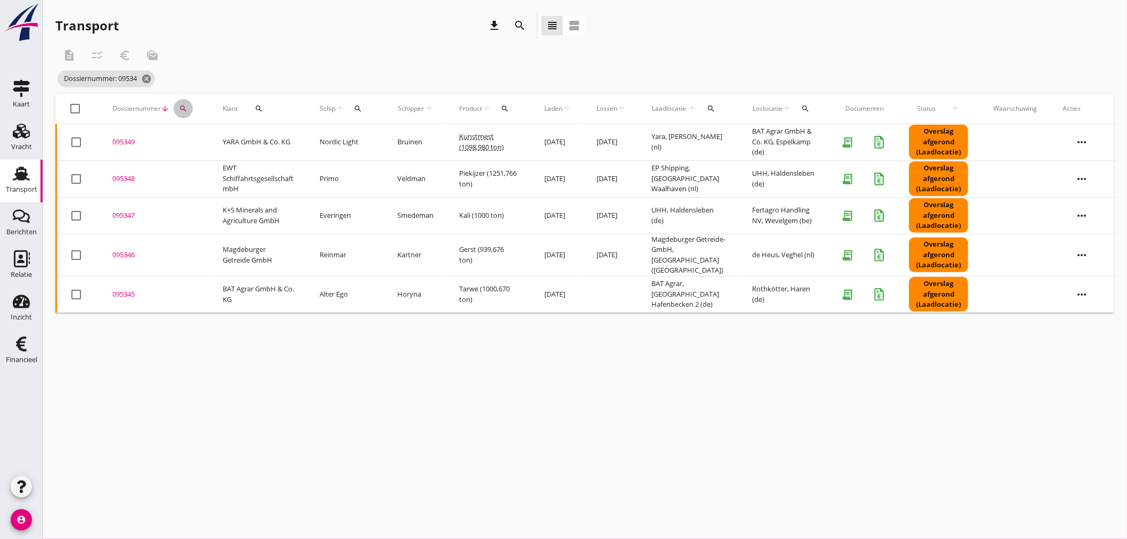
click at [179, 108] on icon "search" at bounding box center [183, 108] width 9 height 9
click at [149, 76] on icon "cancel" at bounding box center [146, 79] width 11 height 11
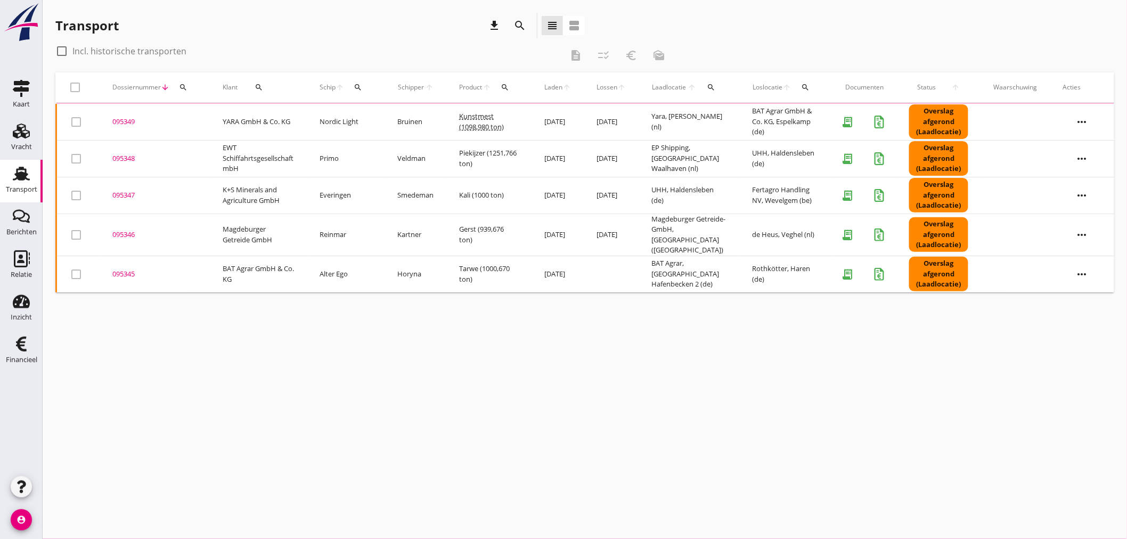
drag, startPoint x: 20, startPoint y: 183, endPoint x: 66, endPoint y: 171, distance: 47.8
click at [22, 181] on link "Transport Transport" at bounding box center [21, 181] width 43 height 43
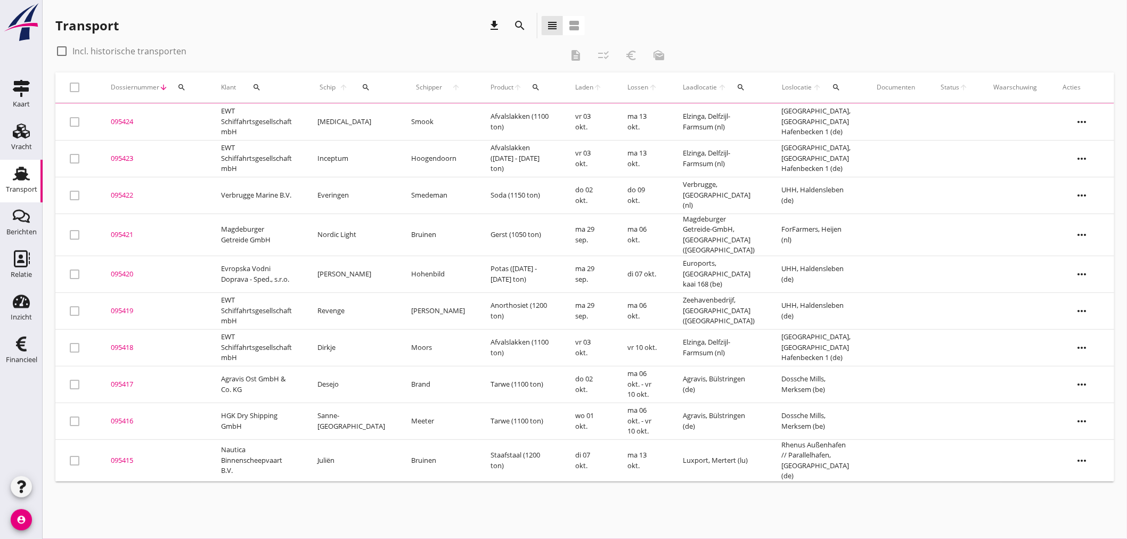
click at [176, 87] on div "search" at bounding box center [181, 87] width 19 height 9
click at [218, 118] on input "Zoeken op dossiernummer..." at bounding box center [231, 118] width 111 height 17
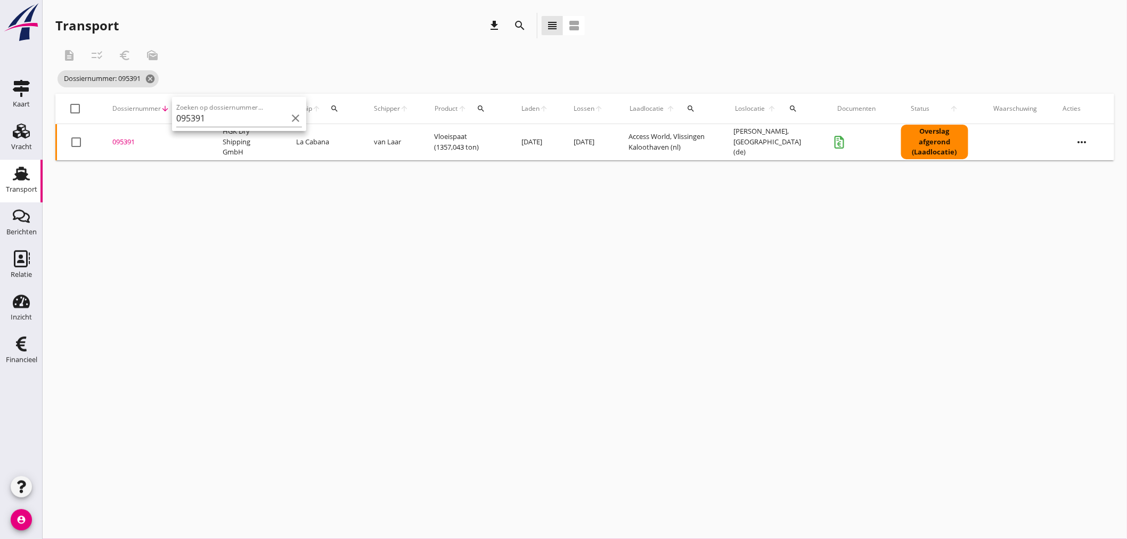
click at [221, 243] on div "cancel You are impersonating another user. Transport download search view_headl…" at bounding box center [585, 269] width 1085 height 539
click at [18, 348] on icon "Financieel" at bounding box center [21, 344] width 17 height 17
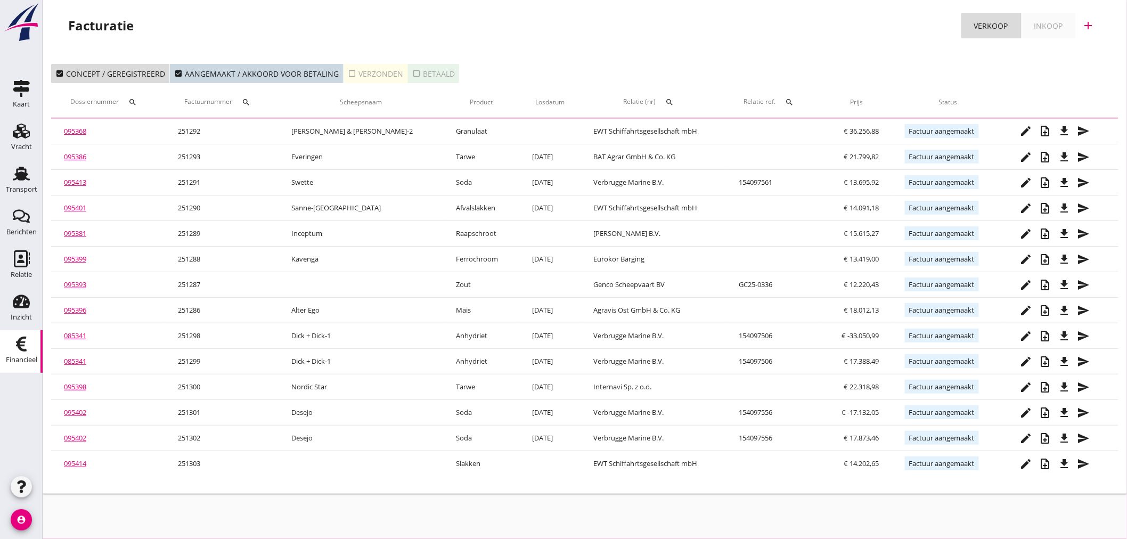
click at [1094, 25] on icon "add" at bounding box center [1089, 25] width 13 height 13
click at [1088, 47] on div "Verkoopfactuur" at bounding box center [1082, 52] width 63 height 13
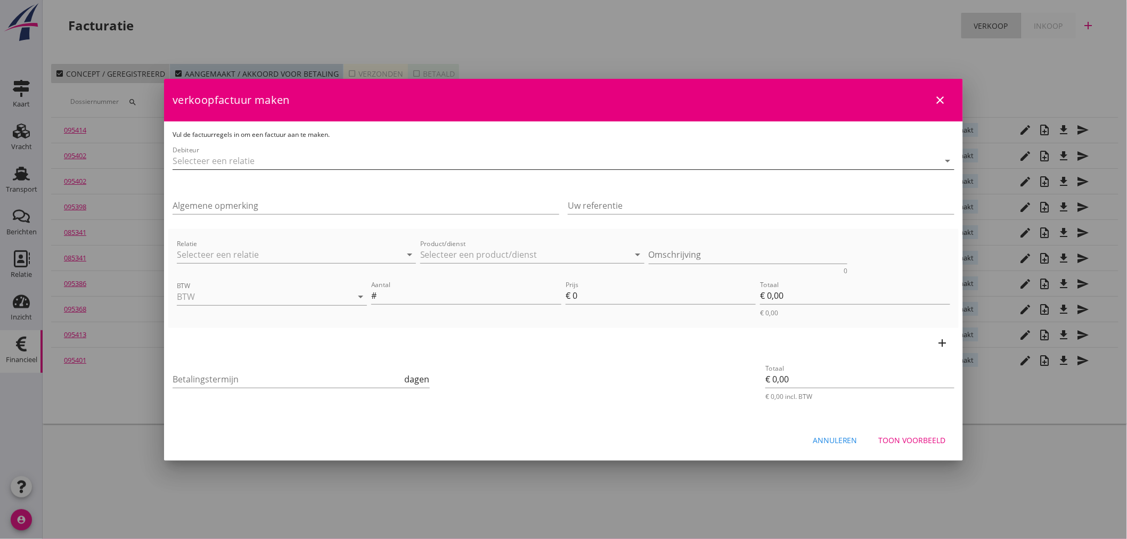
click at [325, 160] on input "Debiteur" at bounding box center [549, 160] width 752 height 17
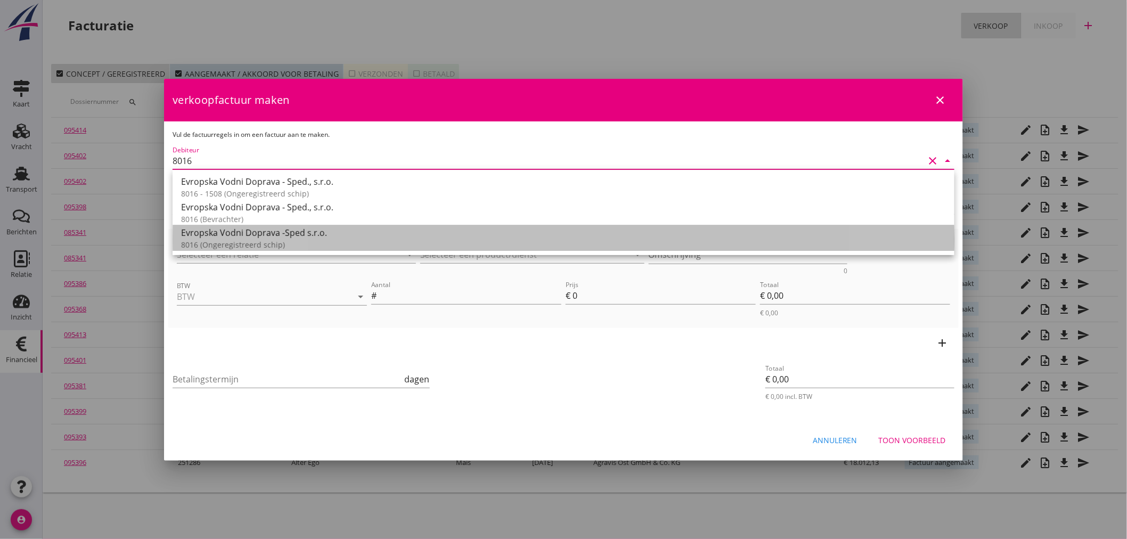
click at [261, 232] on div "Evropska Vodni Doprava -Sped s.r.o." at bounding box center [563, 232] width 765 height 13
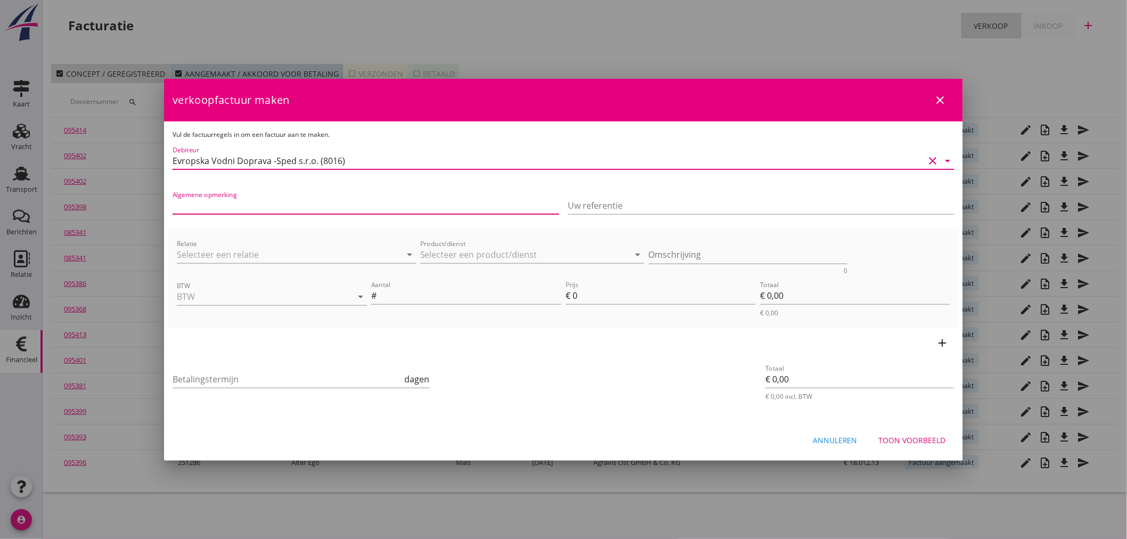
click at [257, 197] on input "Algemene opmerking" at bounding box center [366, 205] width 387 height 17
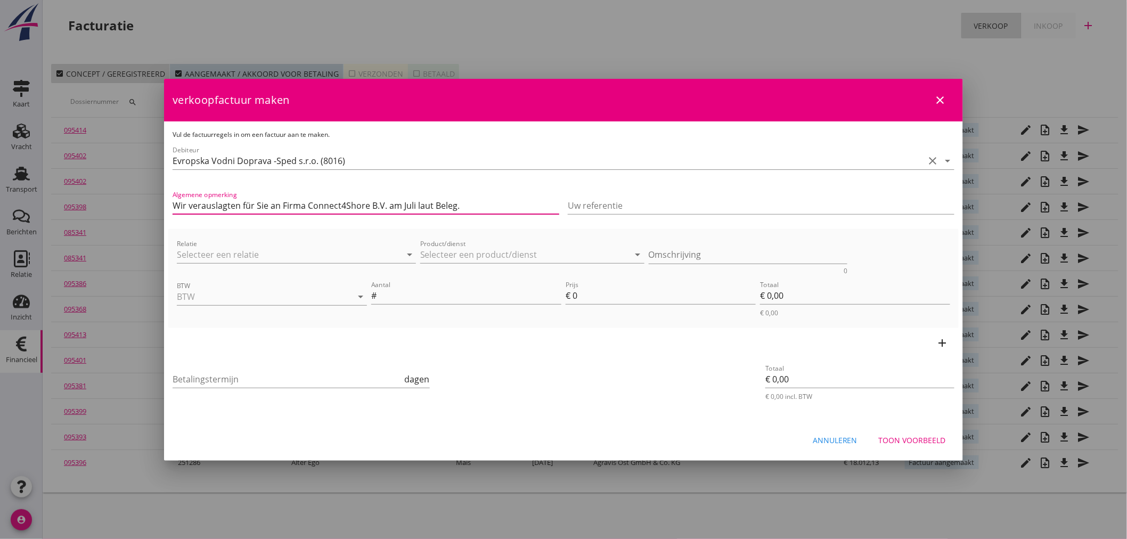
click at [384, 204] on input "Wir verauslagten für Sie an Firma Connect4Shore B.V. am Juli laut Beleg." at bounding box center [366, 205] width 387 height 17
click at [241, 248] on input "Relatie" at bounding box center [281, 254] width 209 height 17
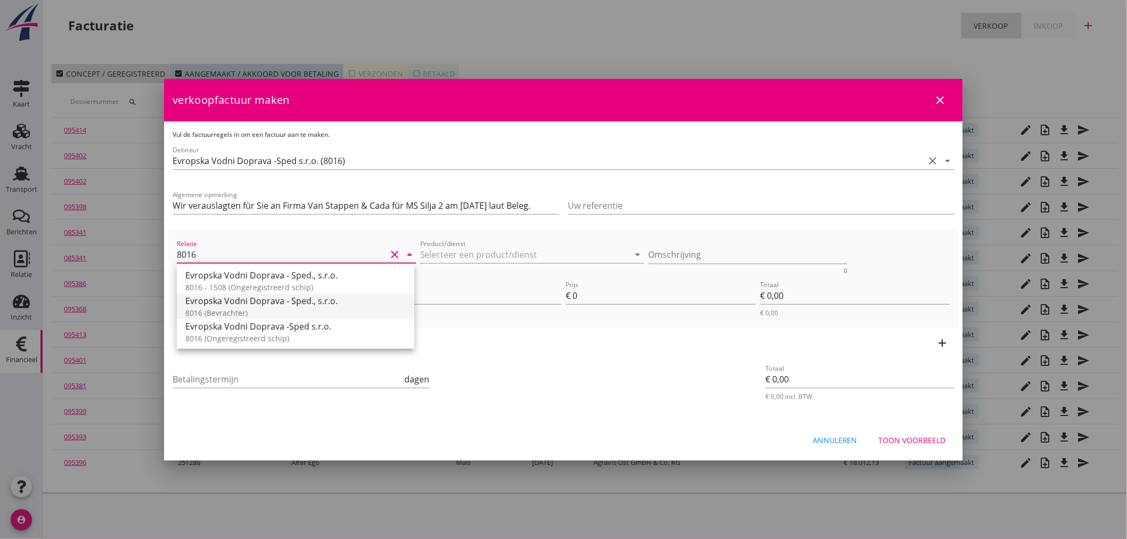
click at [254, 315] on div "8016 (Bevrachter)" at bounding box center [295, 312] width 221 height 11
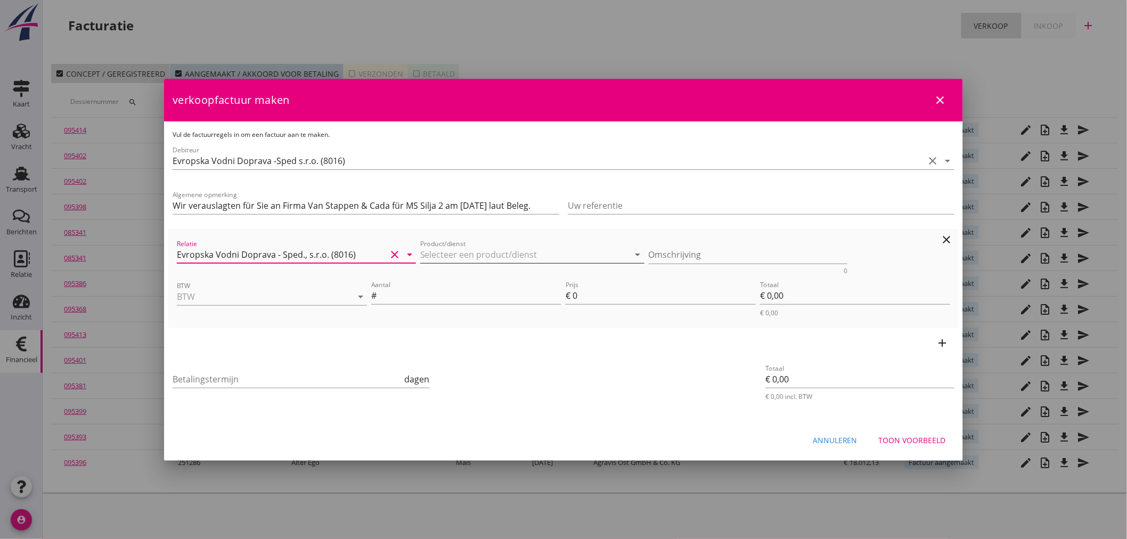
click at [480, 246] on input "Product/dienst" at bounding box center [524, 254] width 209 height 17
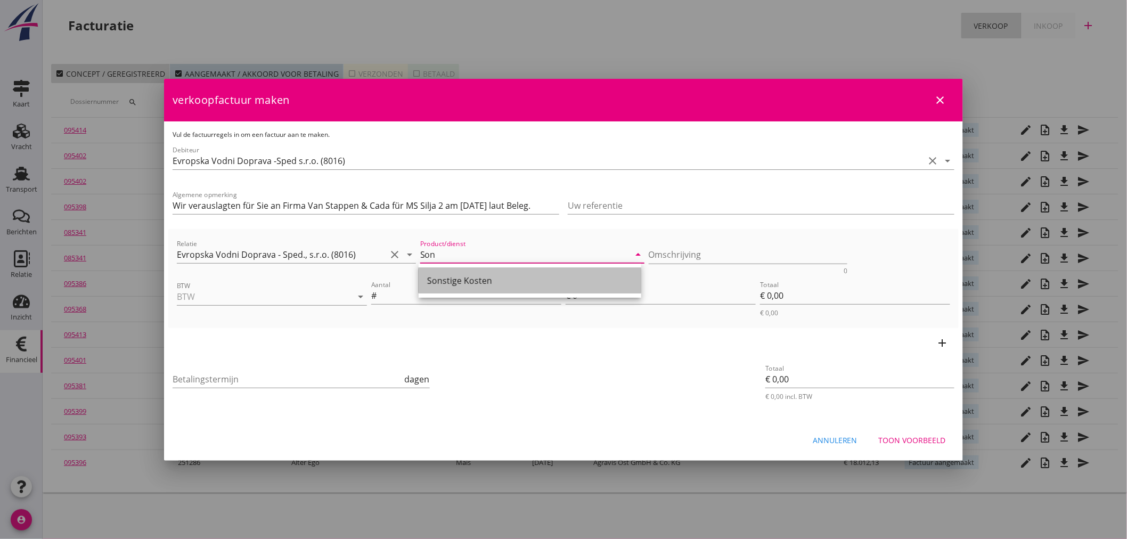
click at [479, 284] on div "Sonstige Kosten" at bounding box center [530, 280] width 206 height 13
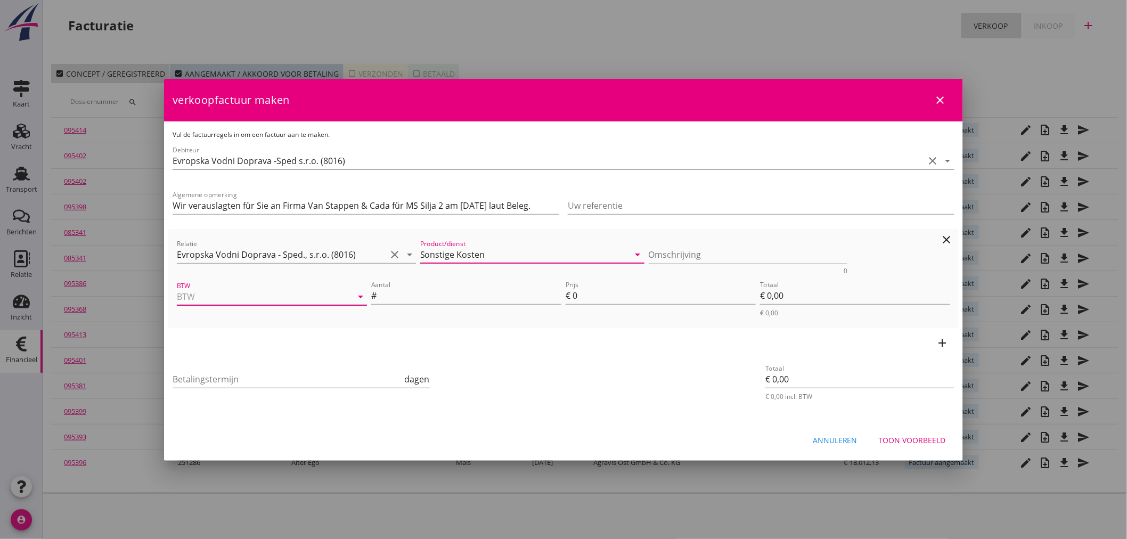
click at [218, 296] on input "BTW" at bounding box center [257, 296] width 160 height 17
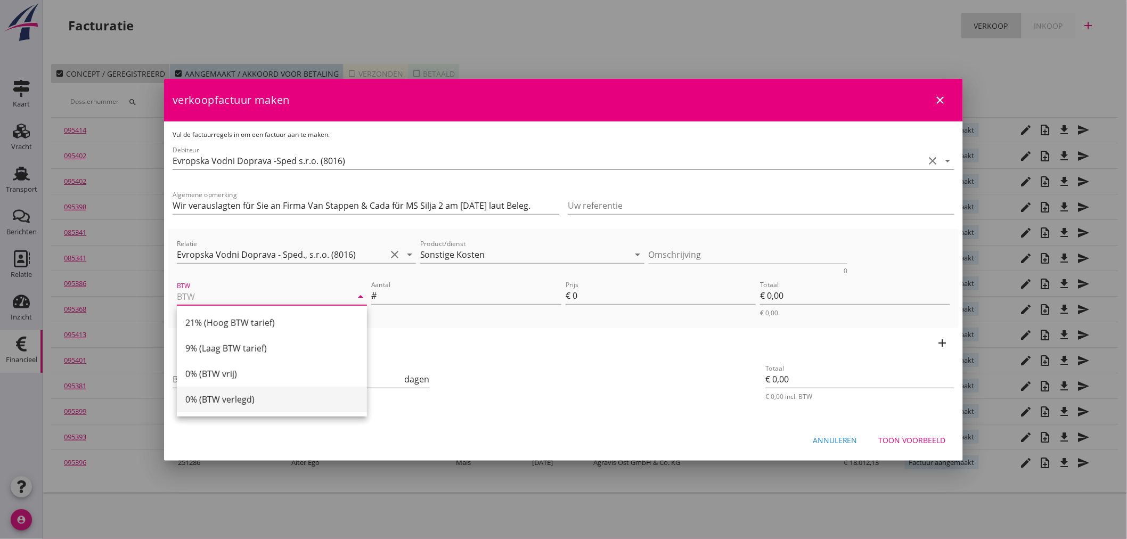
click at [237, 403] on div "0% (BTW verlegd)" at bounding box center [271, 399] width 173 height 13
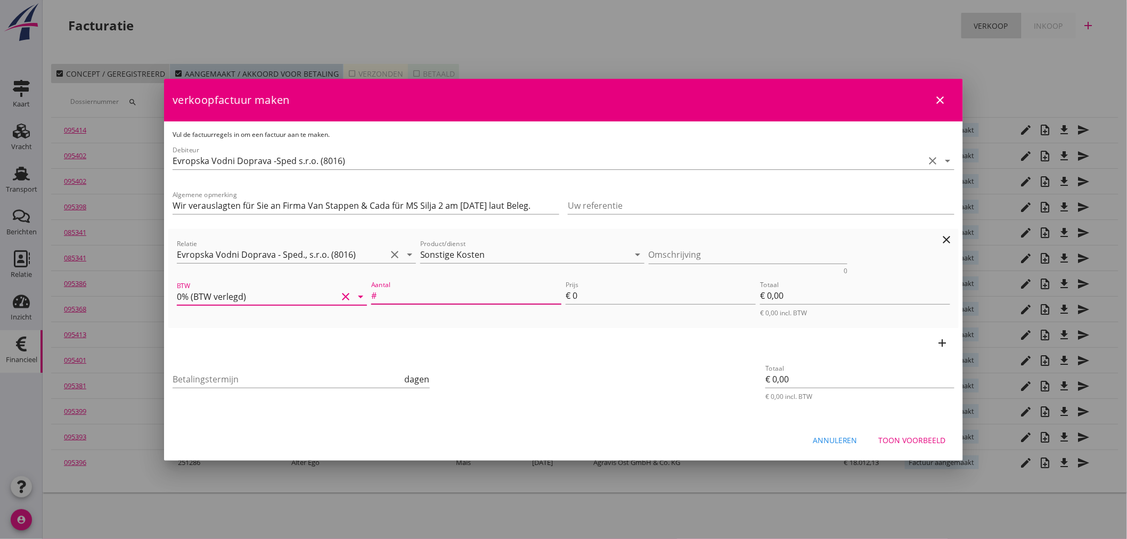
click at [414, 289] on input "Aantal" at bounding box center [470, 295] width 183 height 17
click at [206, 373] on input "Betalingstermijn" at bounding box center [288, 379] width 230 height 17
drag, startPoint x: 466, startPoint y: 430, endPoint x: 900, endPoint y: 439, distance: 434.3
click at [843, 457] on div "Annuleren Toon voorbeeld" at bounding box center [563, 440] width 799 height 36
click at [915, 437] on div "Toon voorbeeld" at bounding box center [912, 440] width 67 height 11
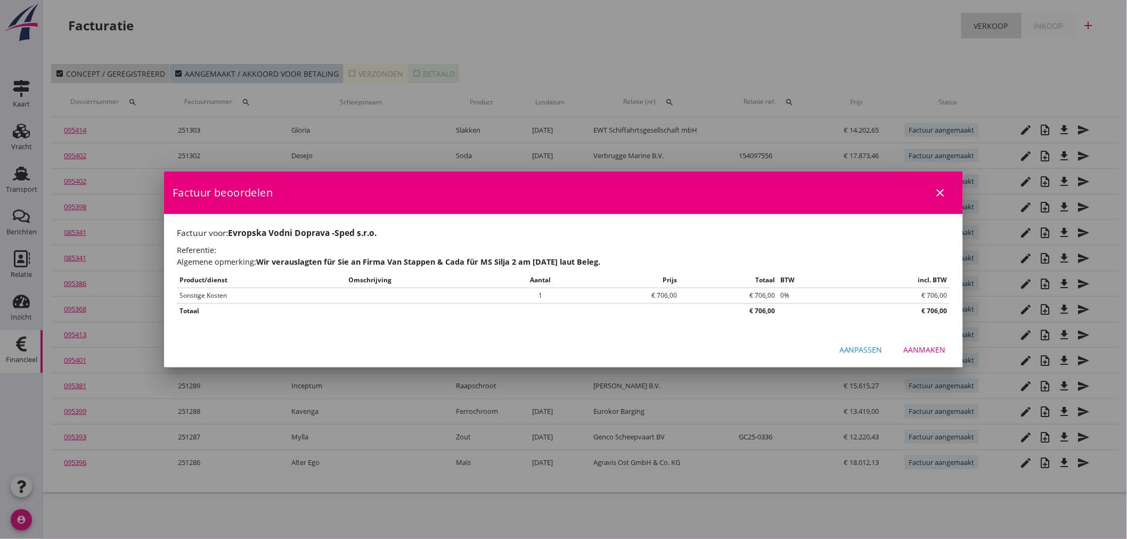
click at [925, 349] on div "Aanmaken" at bounding box center [925, 349] width 42 height 11
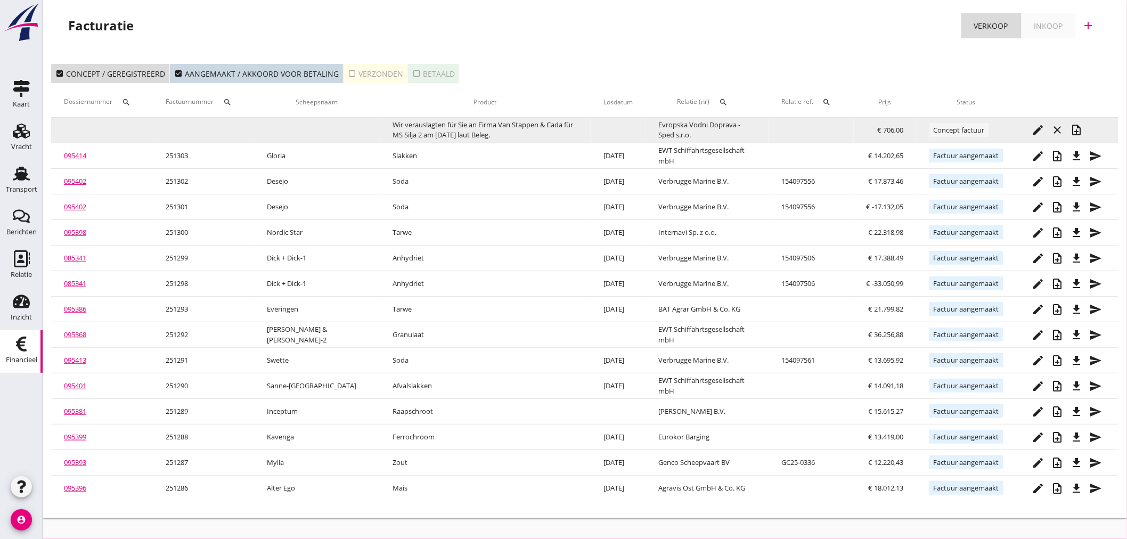
click at [1083, 137] on button "note_add" at bounding box center [1077, 129] width 19 height 19
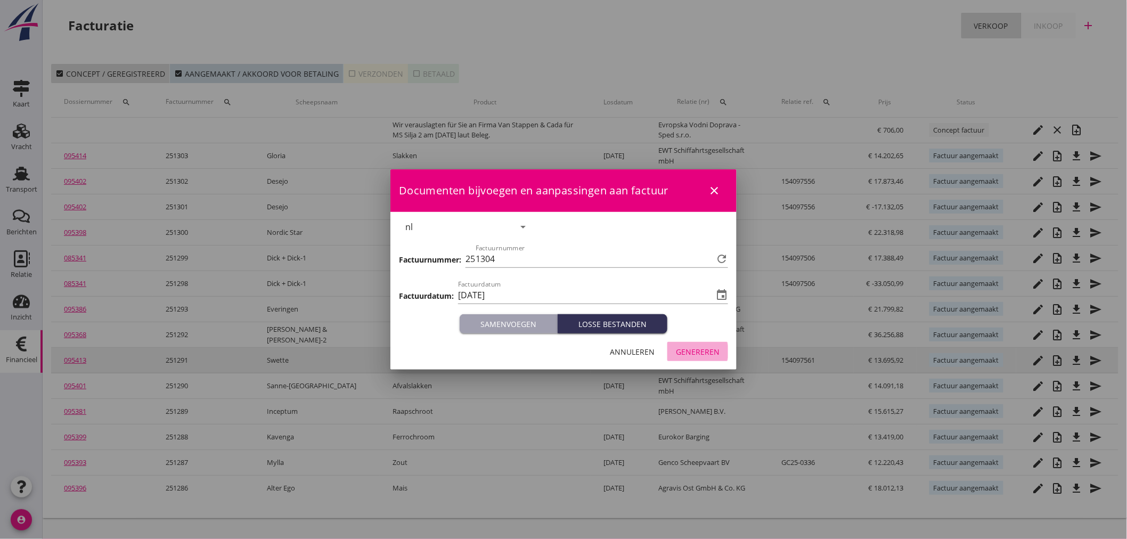
click at [717, 352] on div "Genereren" at bounding box center [698, 351] width 44 height 11
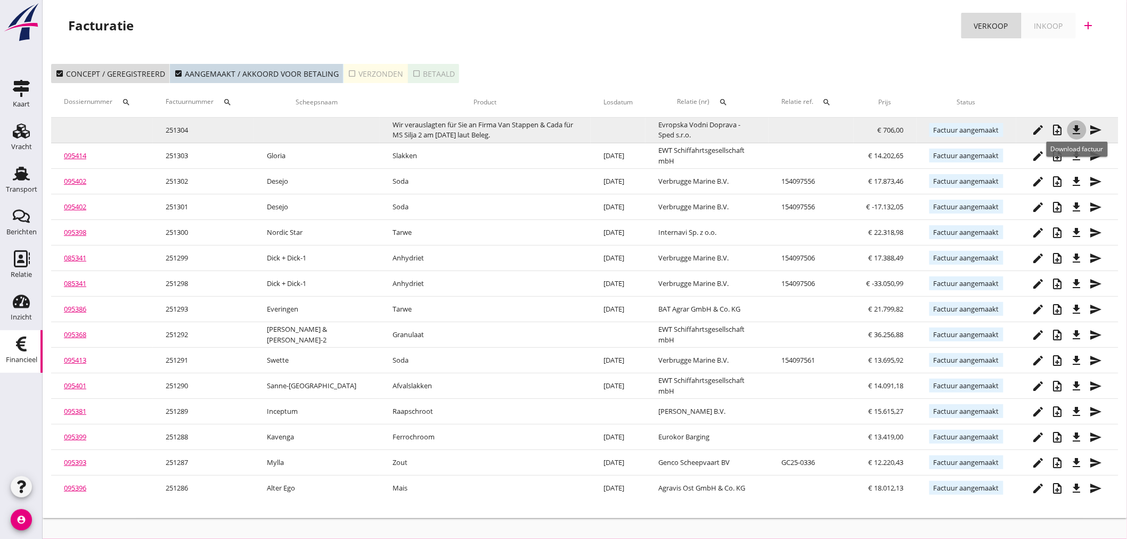
click at [1082, 134] on icon "file_download" at bounding box center [1077, 130] width 13 height 13
click at [1098, 131] on icon "send" at bounding box center [1096, 130] width 13 height 13
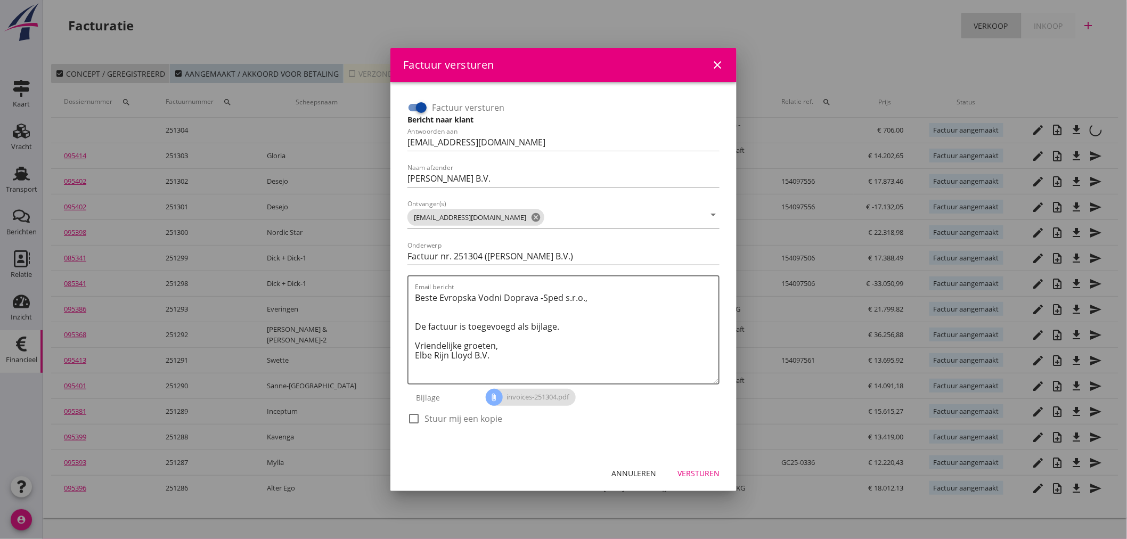
click at [414, 112] on div at bounding box center [421, 108] width 18 height 18
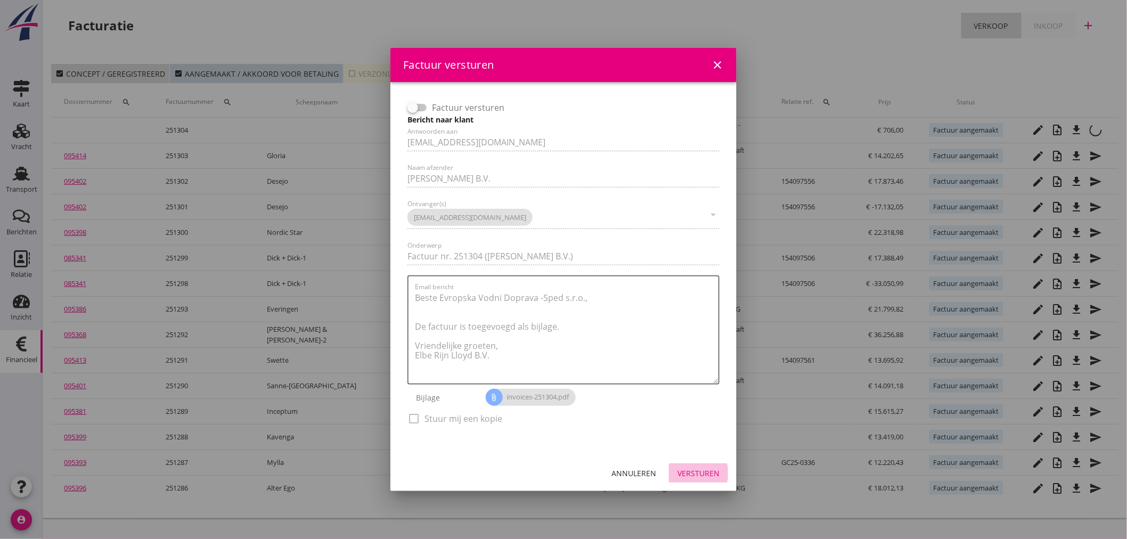
click at [707, 470] on div "Versturen" at bounding box center [699, 473] width 42 height 11
